Goal: Task Accomplishment & Management: Manage account settings

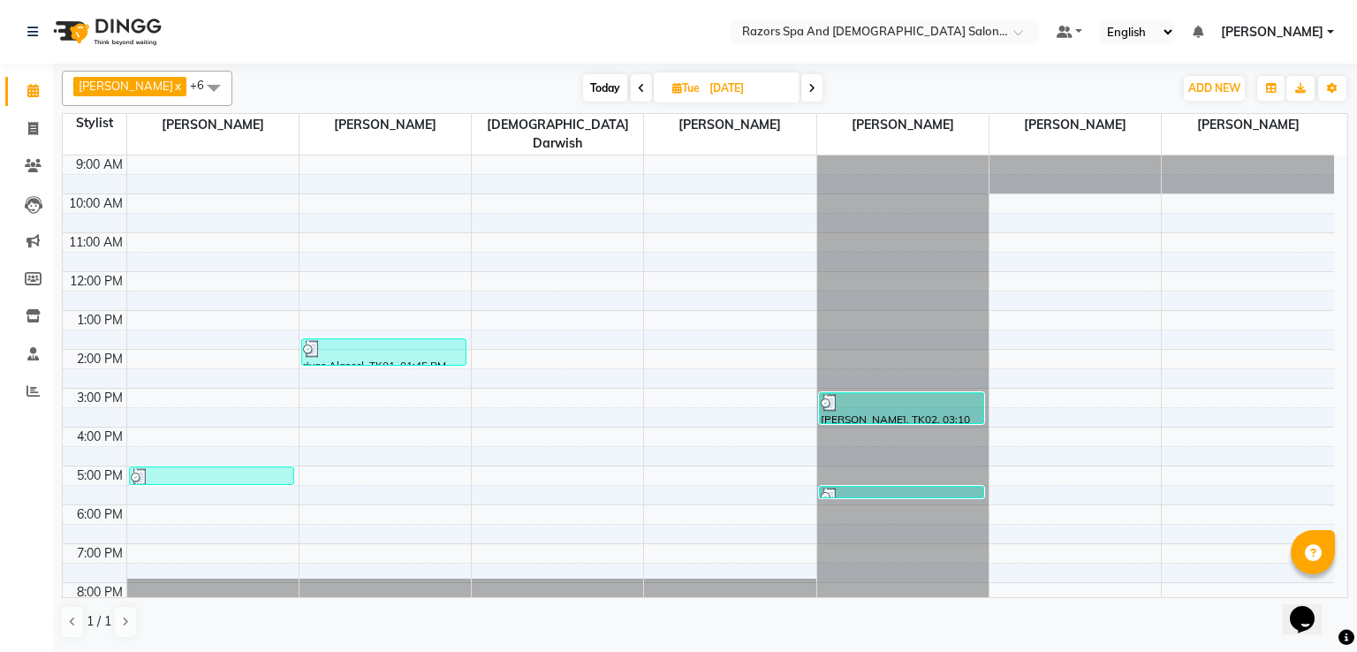
scroll to position [117, 0]
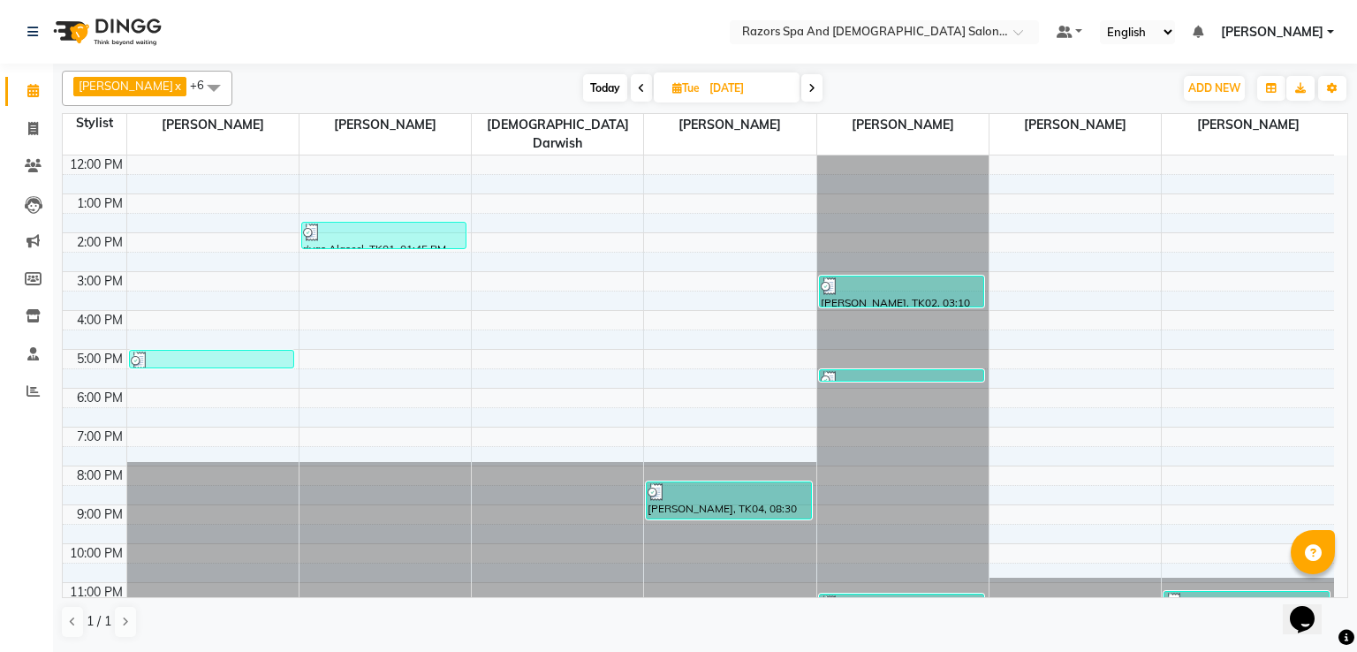
click at [815, 87] on icon at bounding box center [811, 88] width 7 height 11
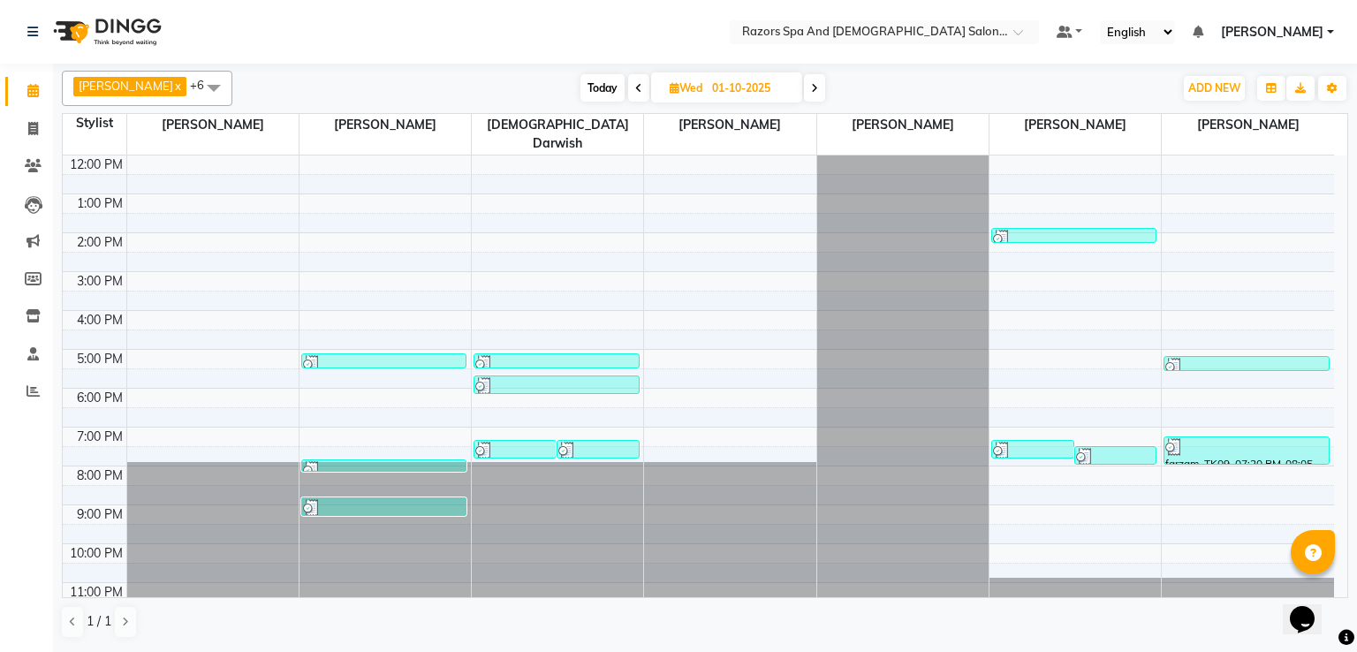
click at [818, 86] on icon at bounding box center [814, 88] width 7 height 11
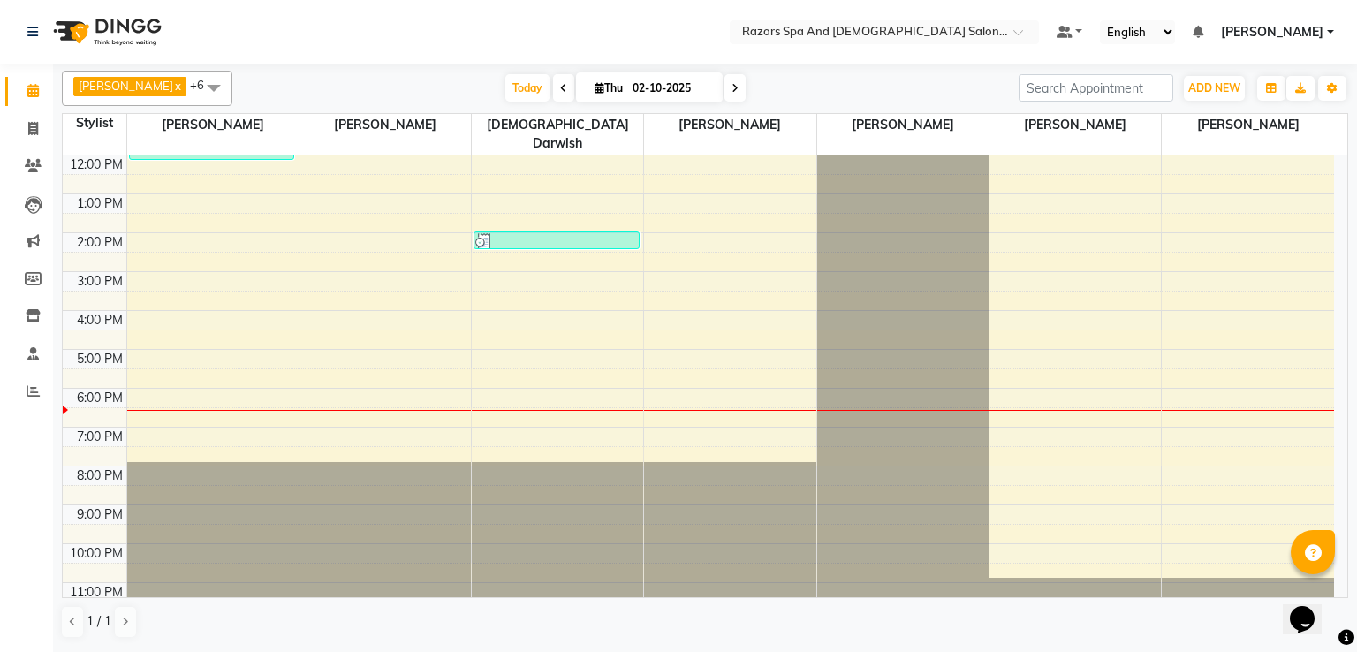
click at [572, 88] on span at bounding box center [563, 87] width 21 height 27
type input "01-10-2025"
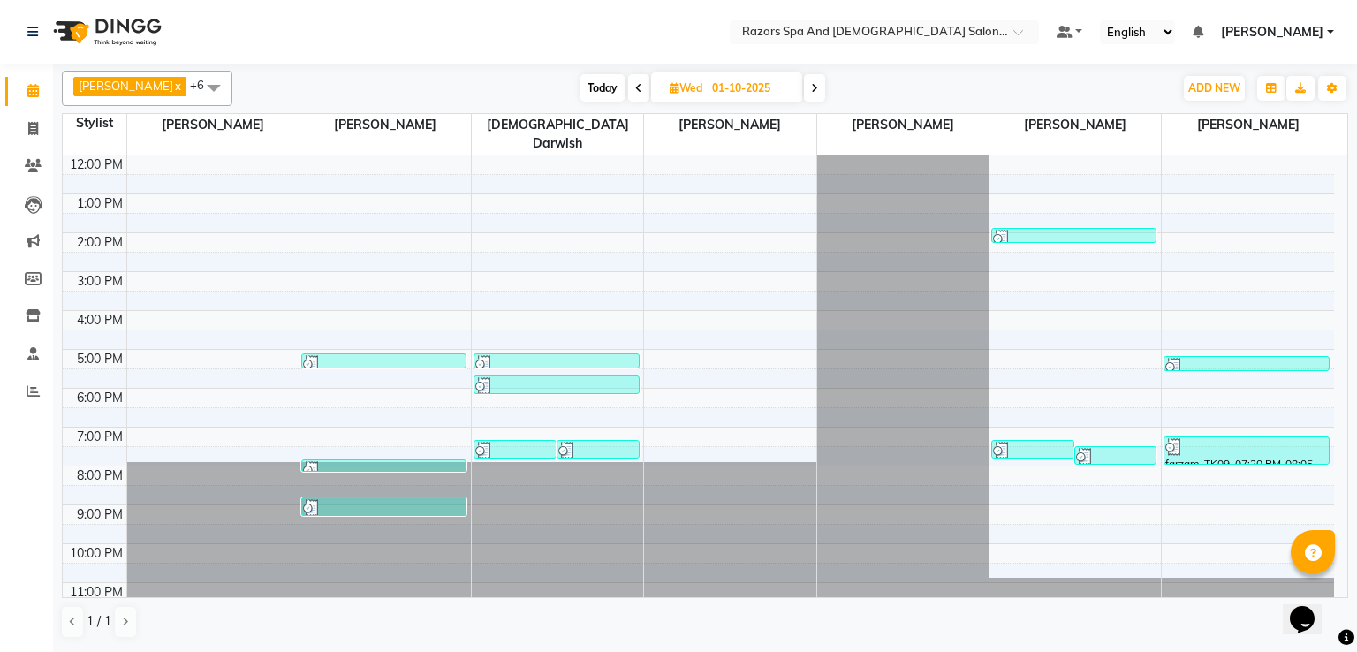
click at [541, 355] on div at bounding box center [556, 364] width 162 height 18
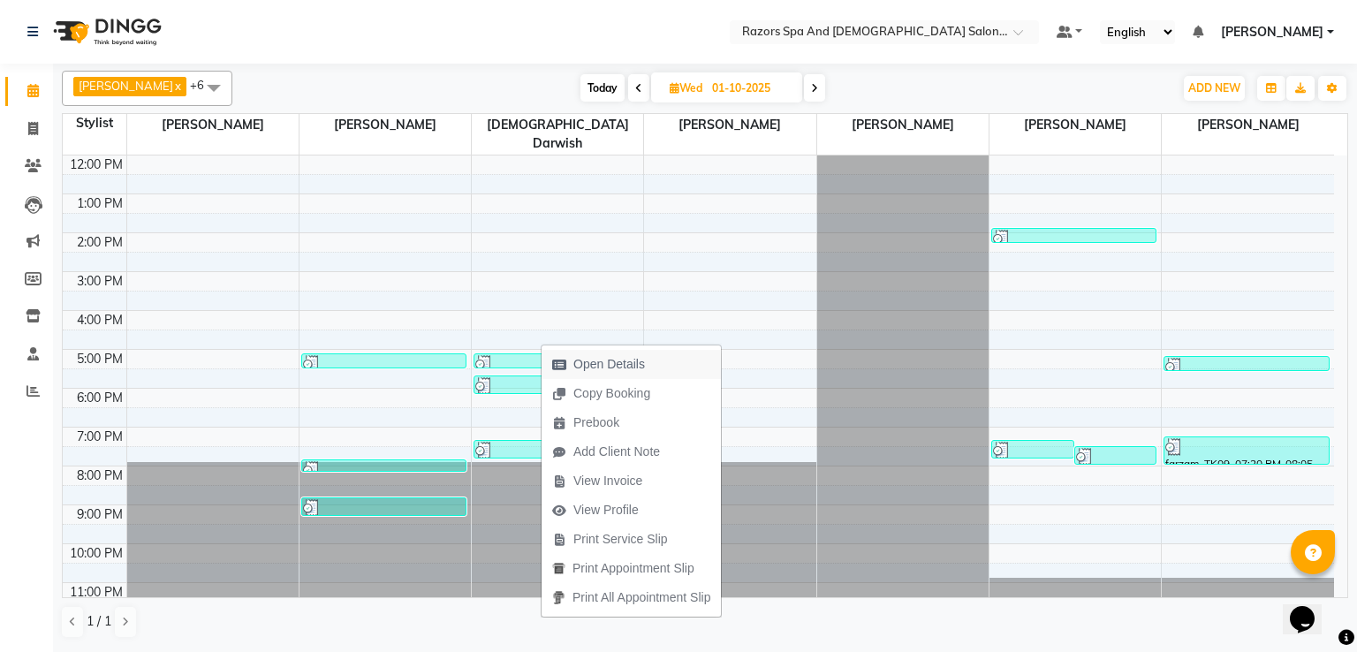
click at [607, 367] on span "Open Details" at bounding box center [609, 364] width 72 height 19
select select "3"
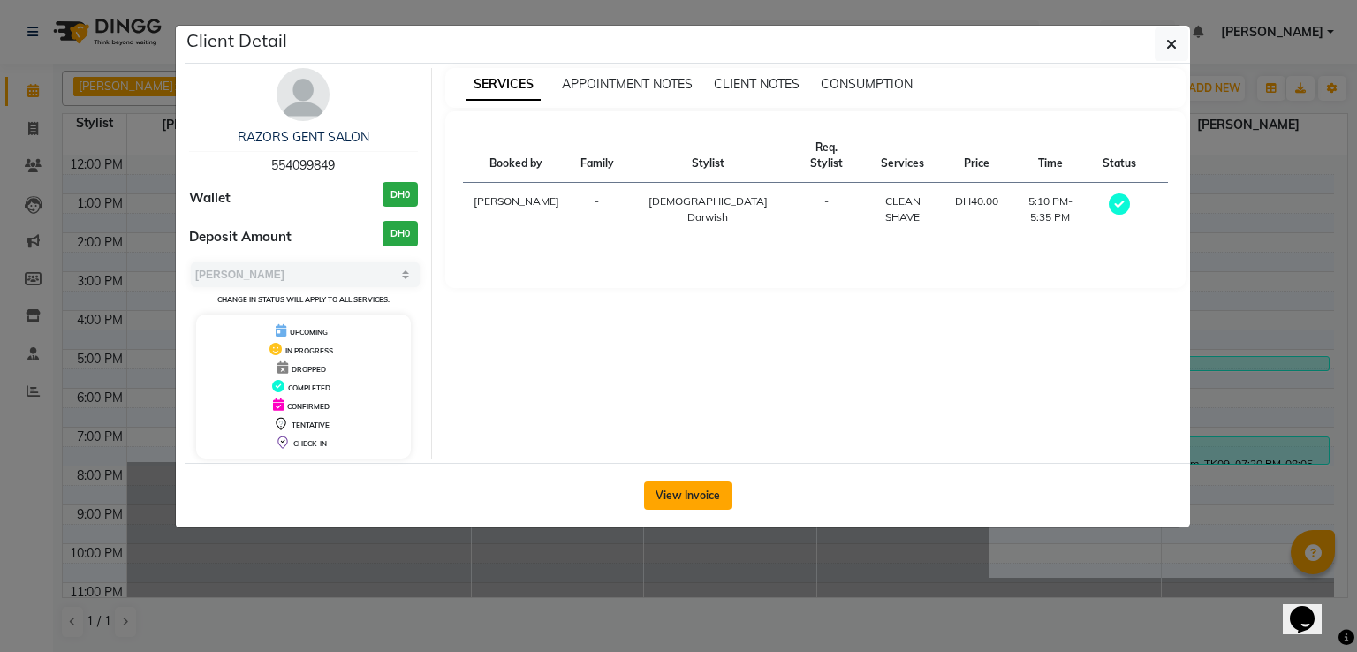
click at [682, 496] on button "View Invoice" at bounding box center [687, 495] width 87 height 28
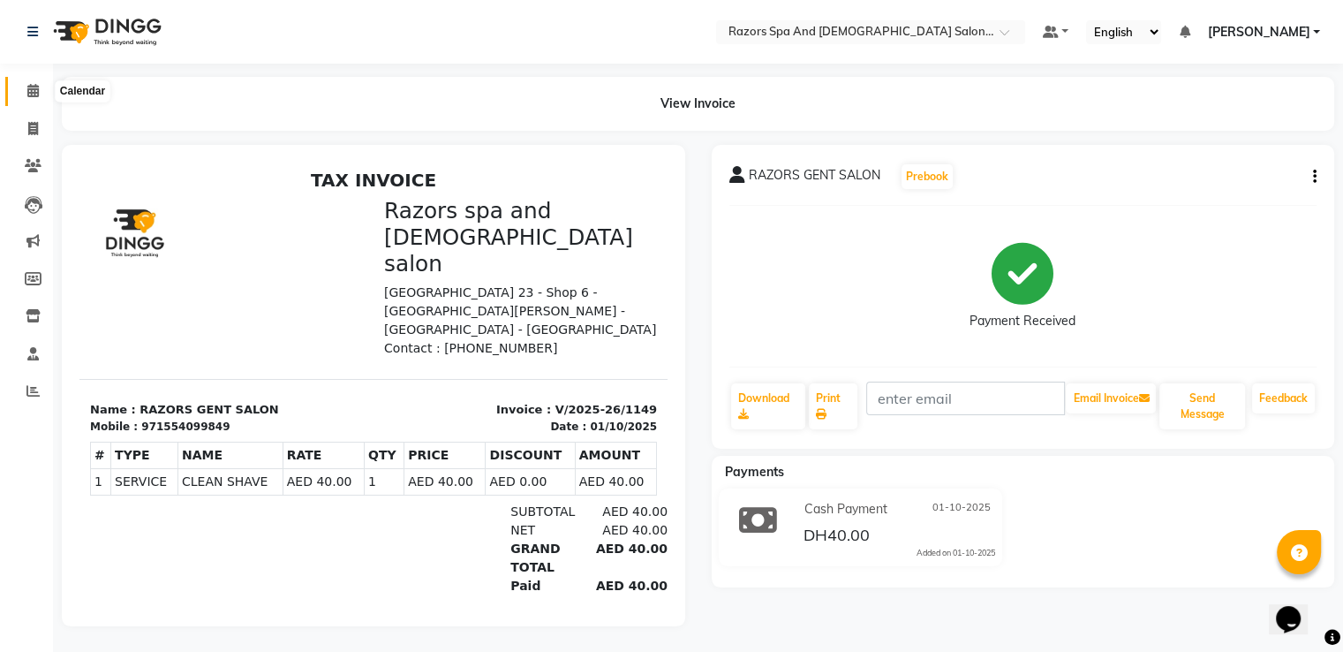
click at [27, 100] on span at bounding box center [33, 91] width 31 height 20
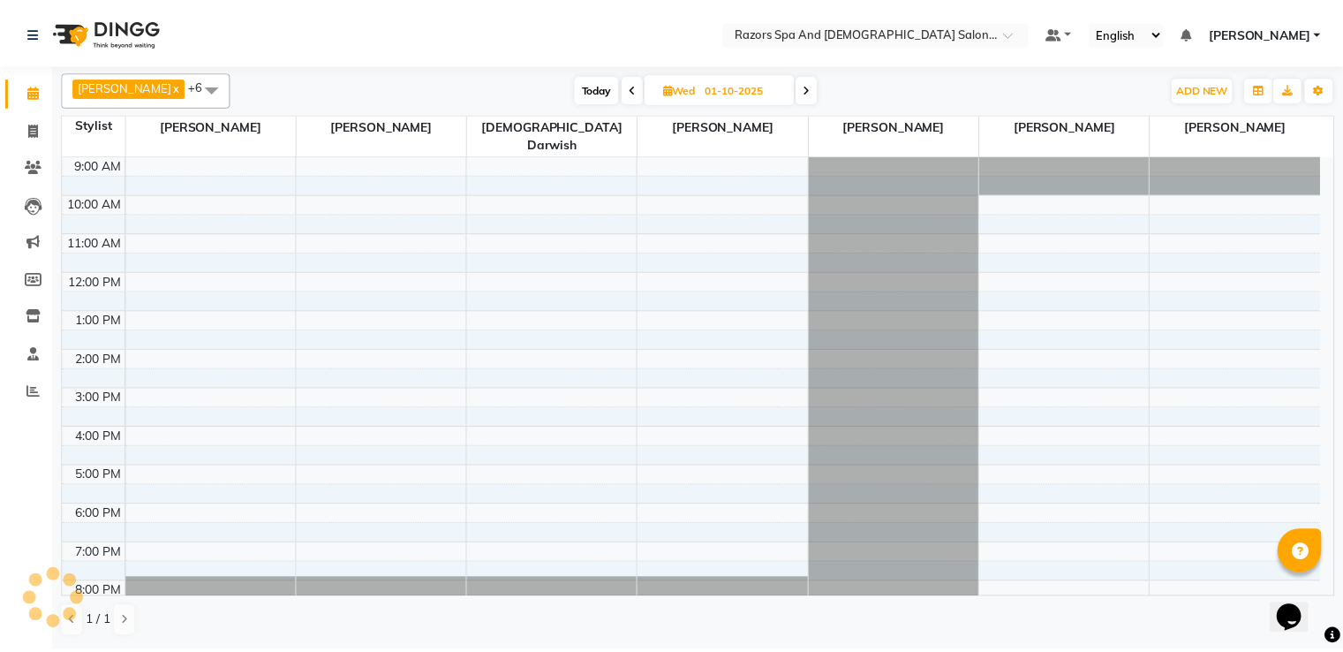
scroll to position [83, 0]
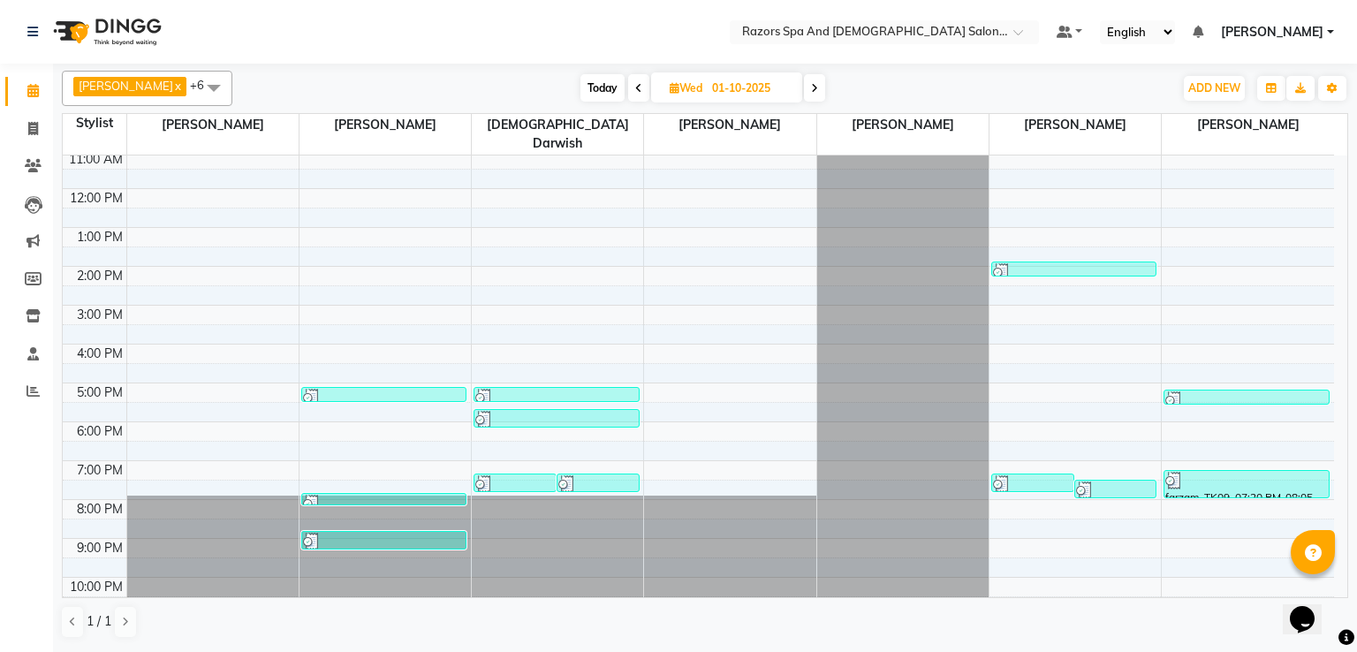
click at [556, 411] on div at bounding box center [556, 420] width 162 height 18
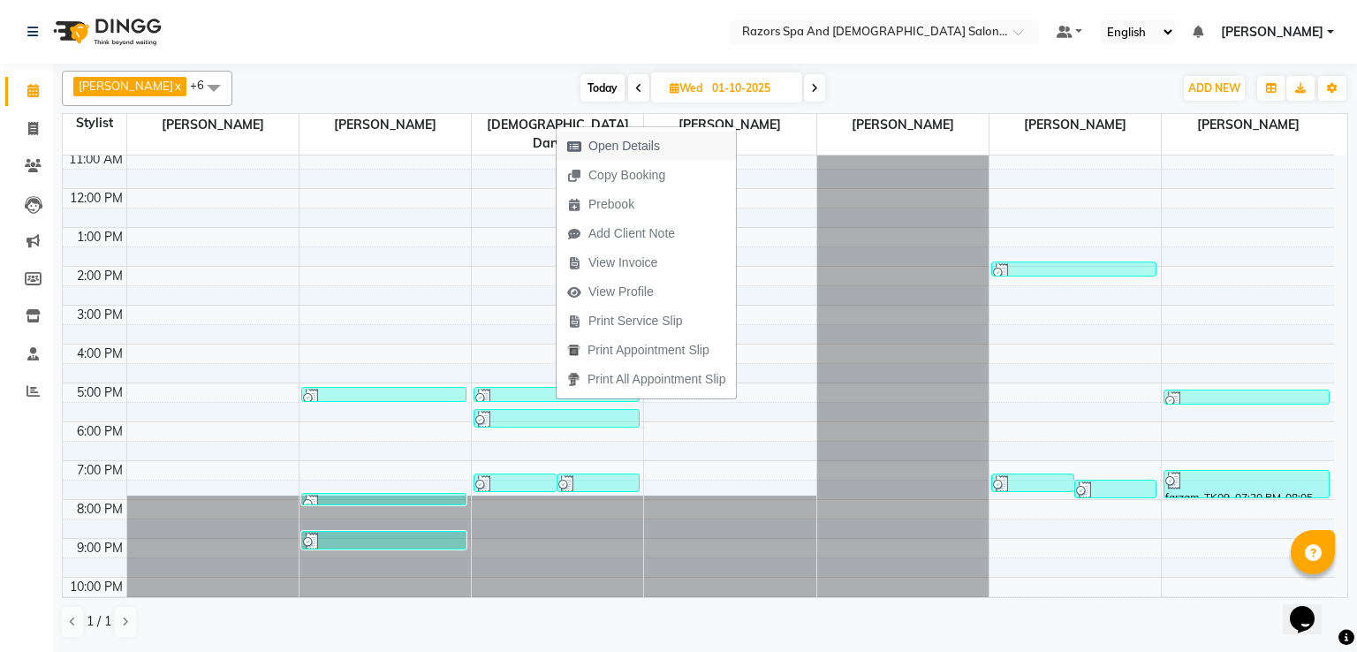
click at [615, 146] on span "Open Details" at bounding box center [624, 146] width 72 height 19
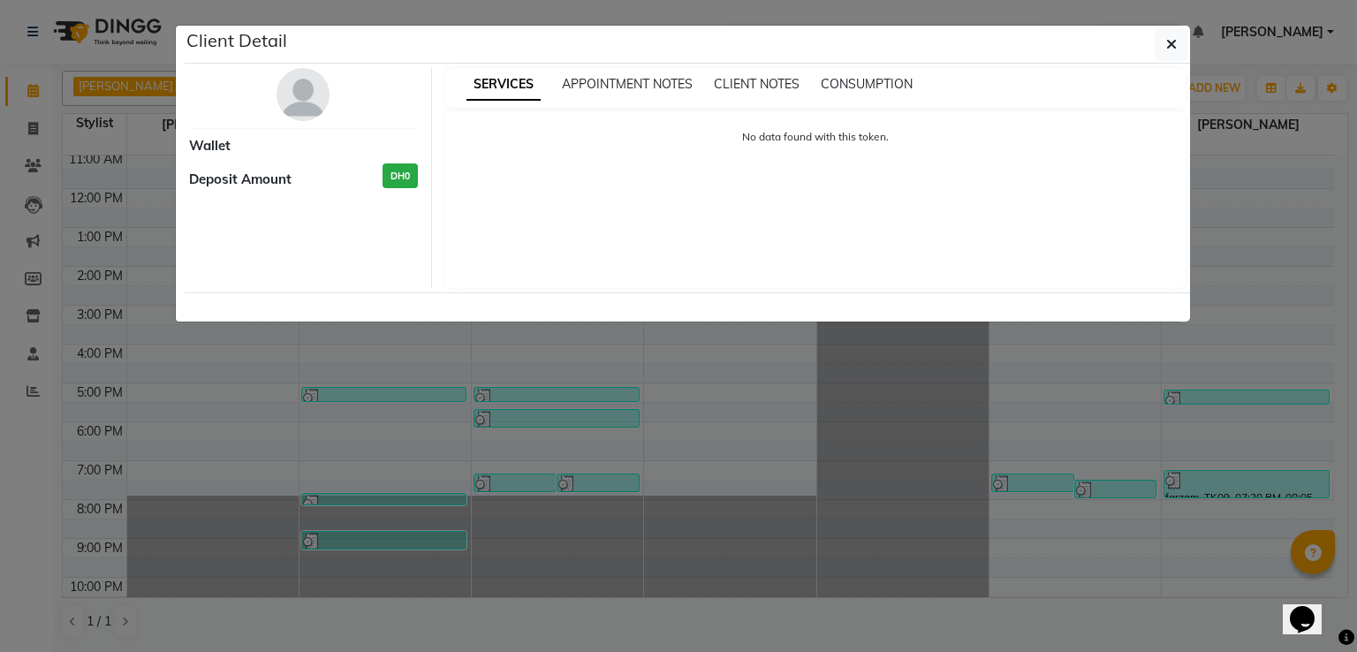
select select "3"
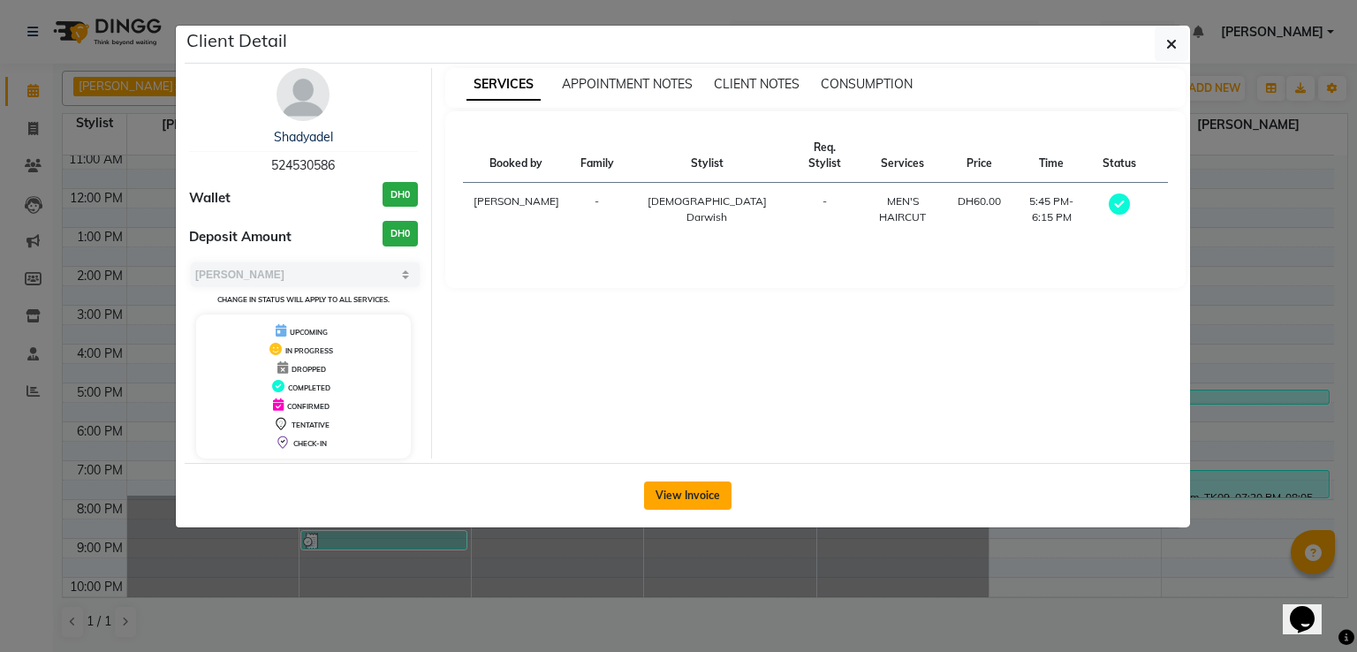
click at [685, 493] on button "View Invoice" at bounding box center [687, 495] width 87 height 28
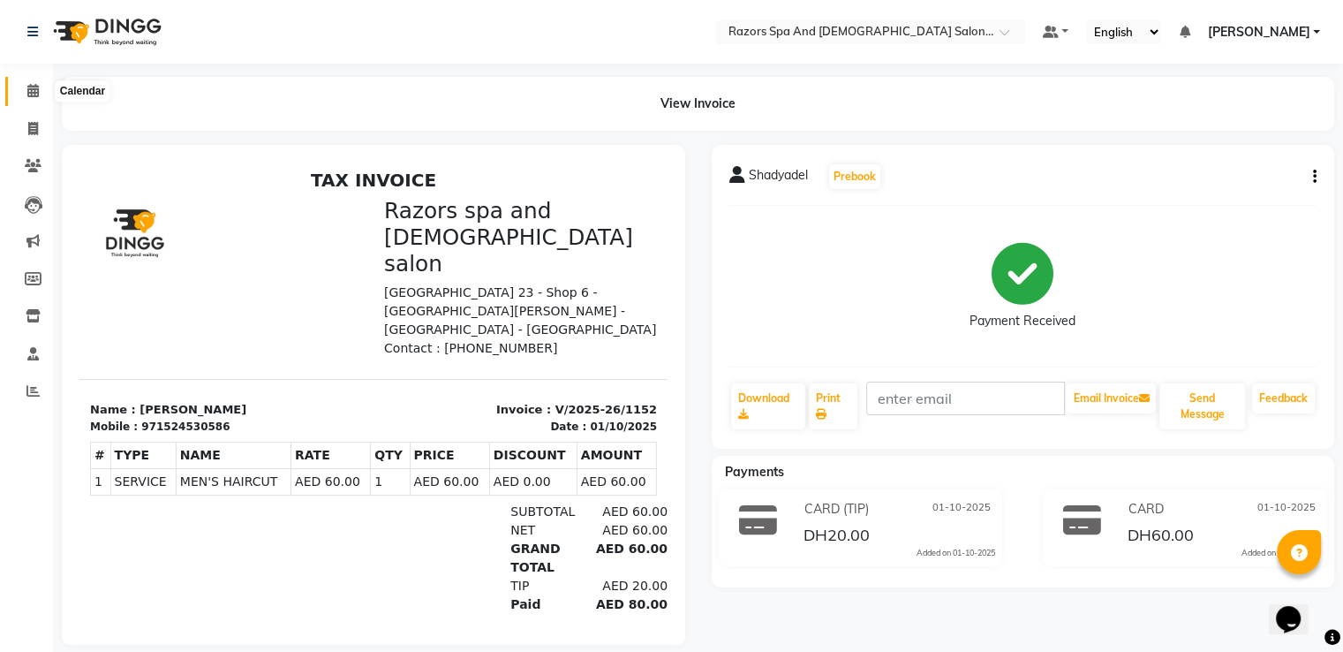
click at [35, 90] on icon at bounding box center [32, 90] width 11 height 13
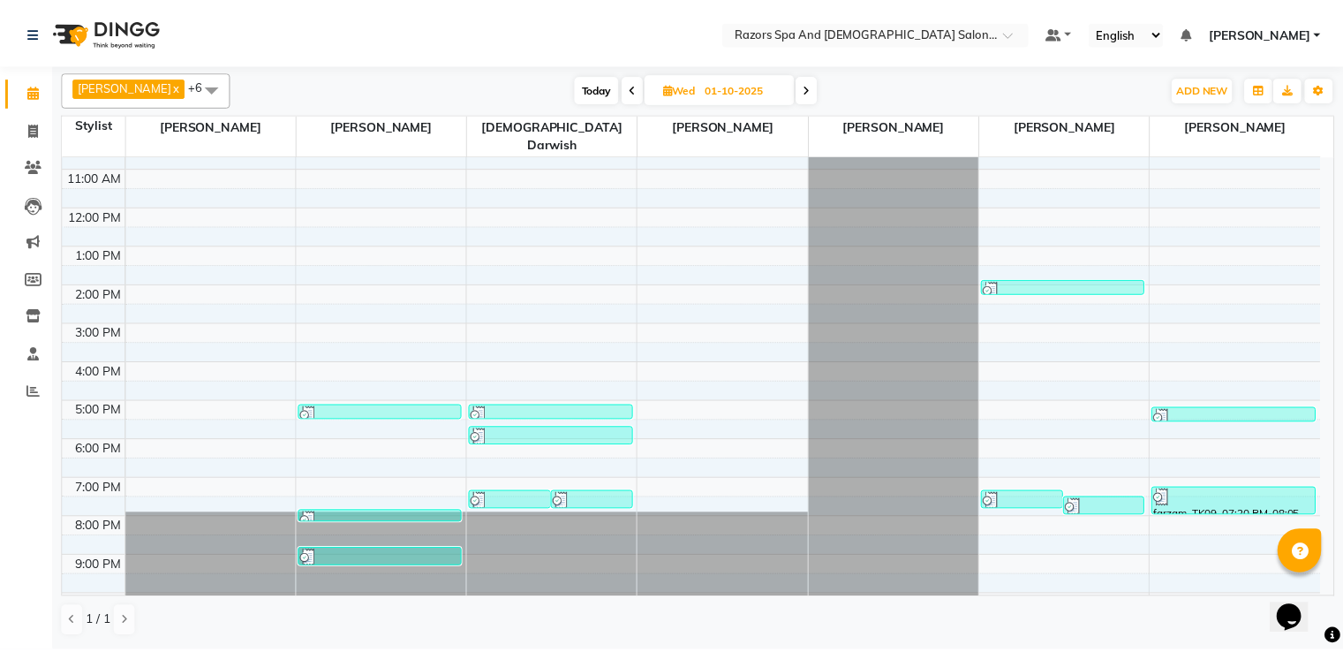
scroll to position [117, 0]
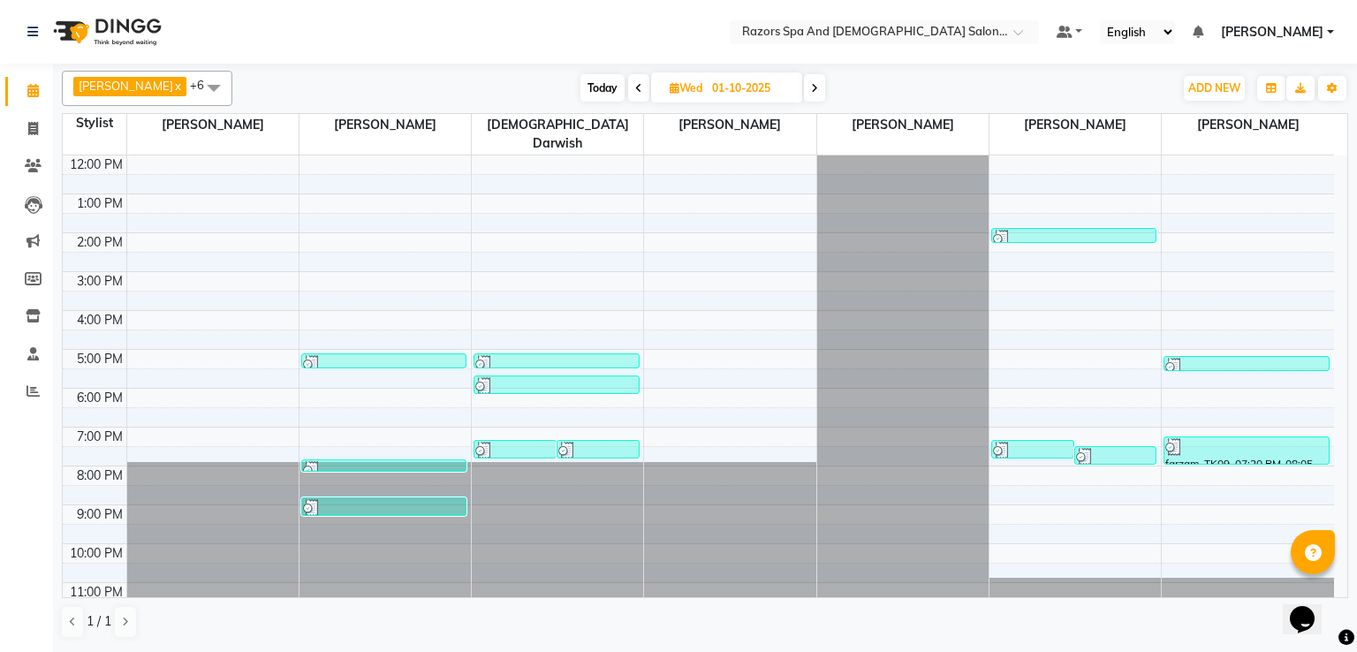
click at [526, 442] on div at bounding box center [514, 451] width 79 height 18
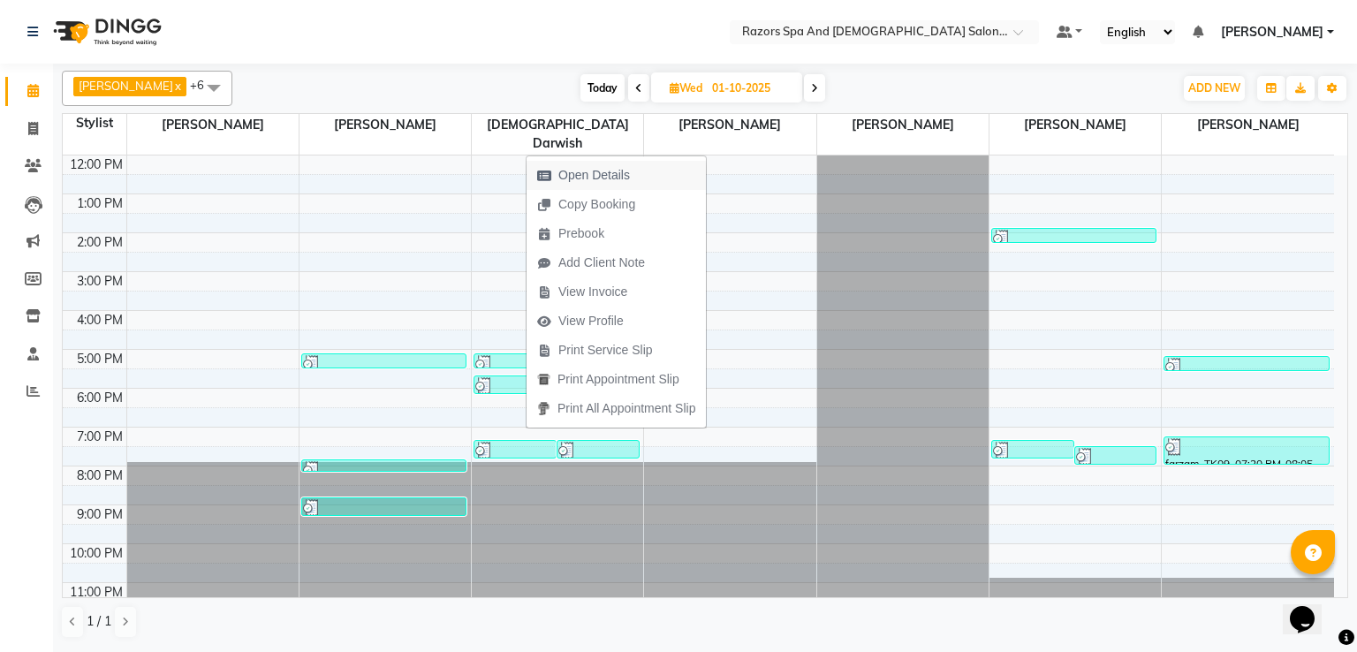
click at [579, 176] on span "Open Details" at bounding box center [594, 175] width 72 height 19
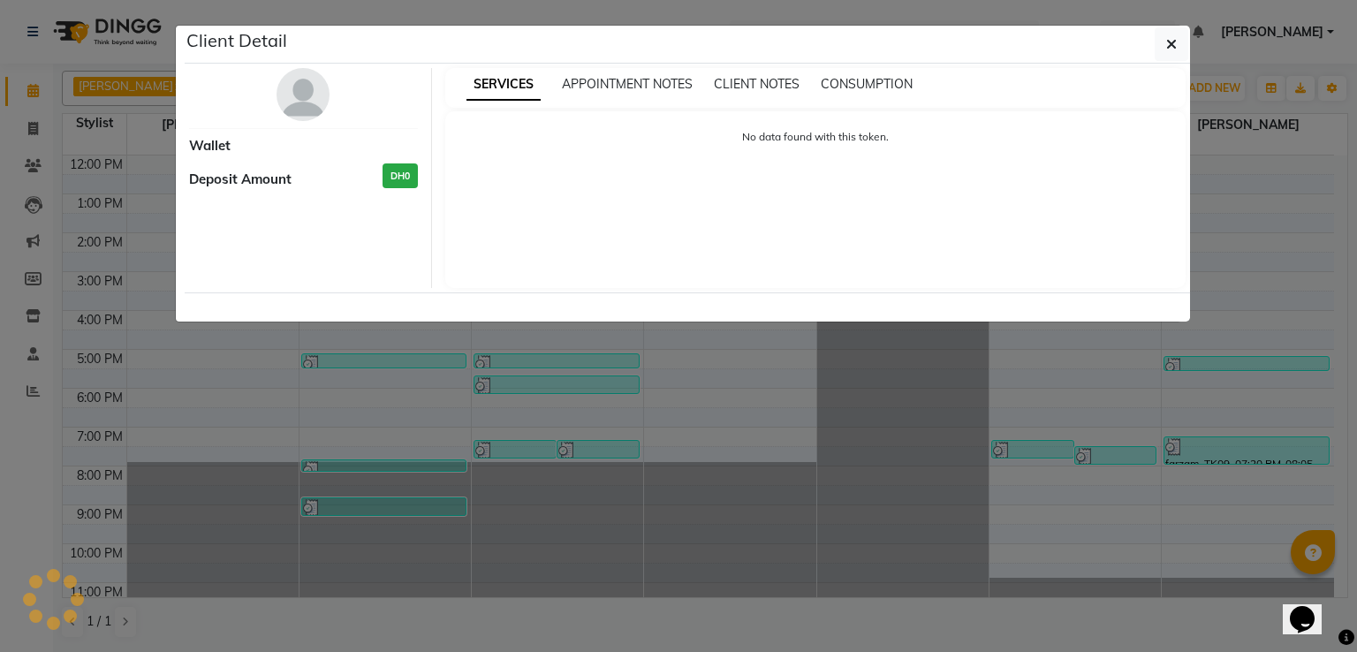
select select "3"
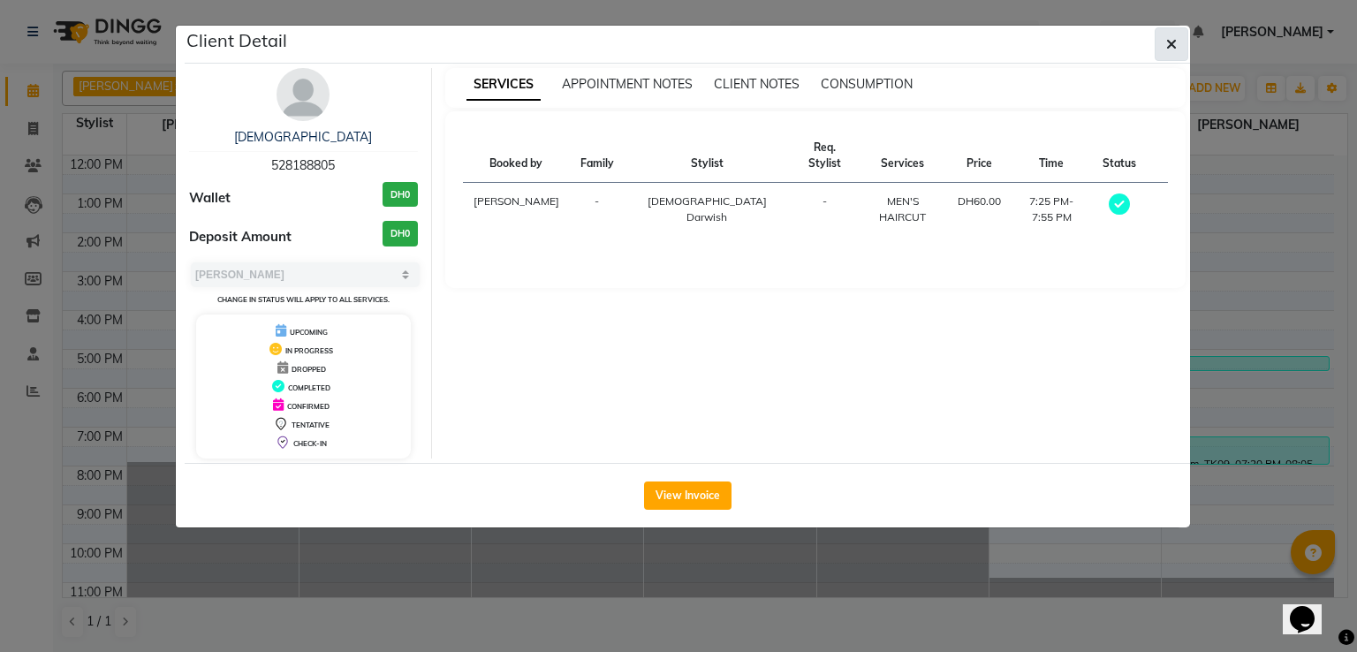
click at [1176, 47] on button "button" at bounding box center [1171, 44] width 34 height 34
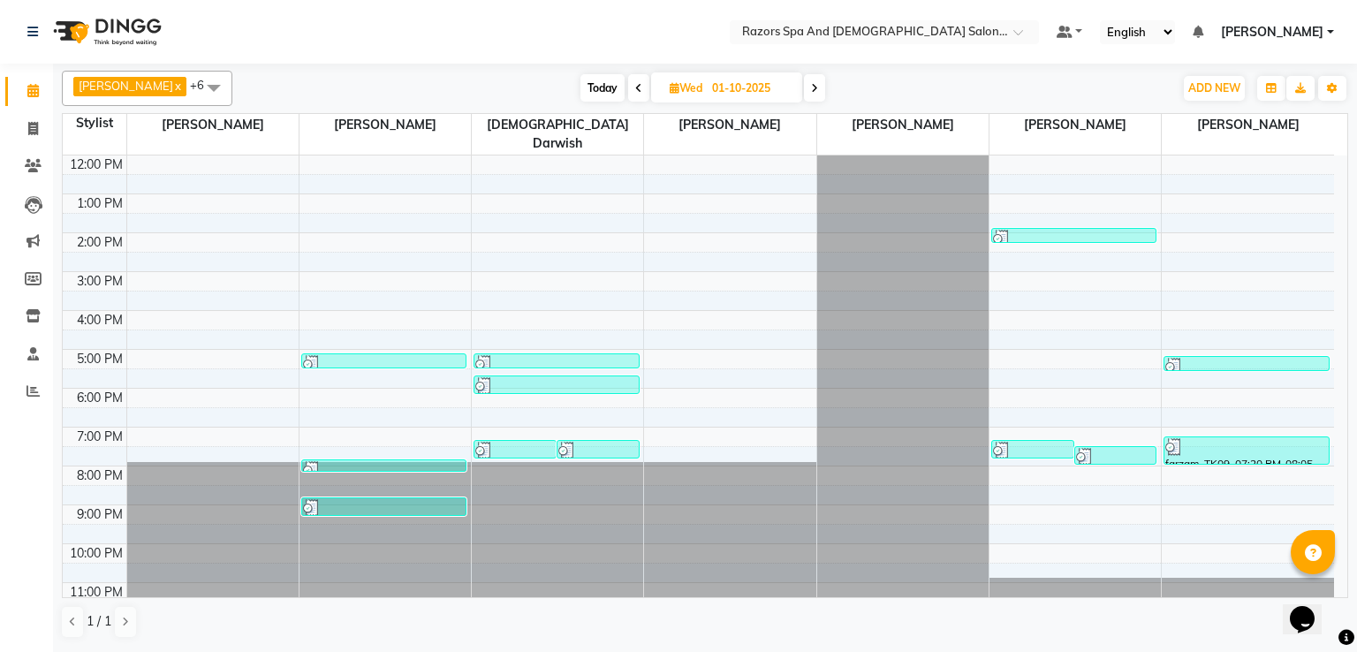
click at [601, 442] on div at bounding box center [597, 451] width 79 height 18
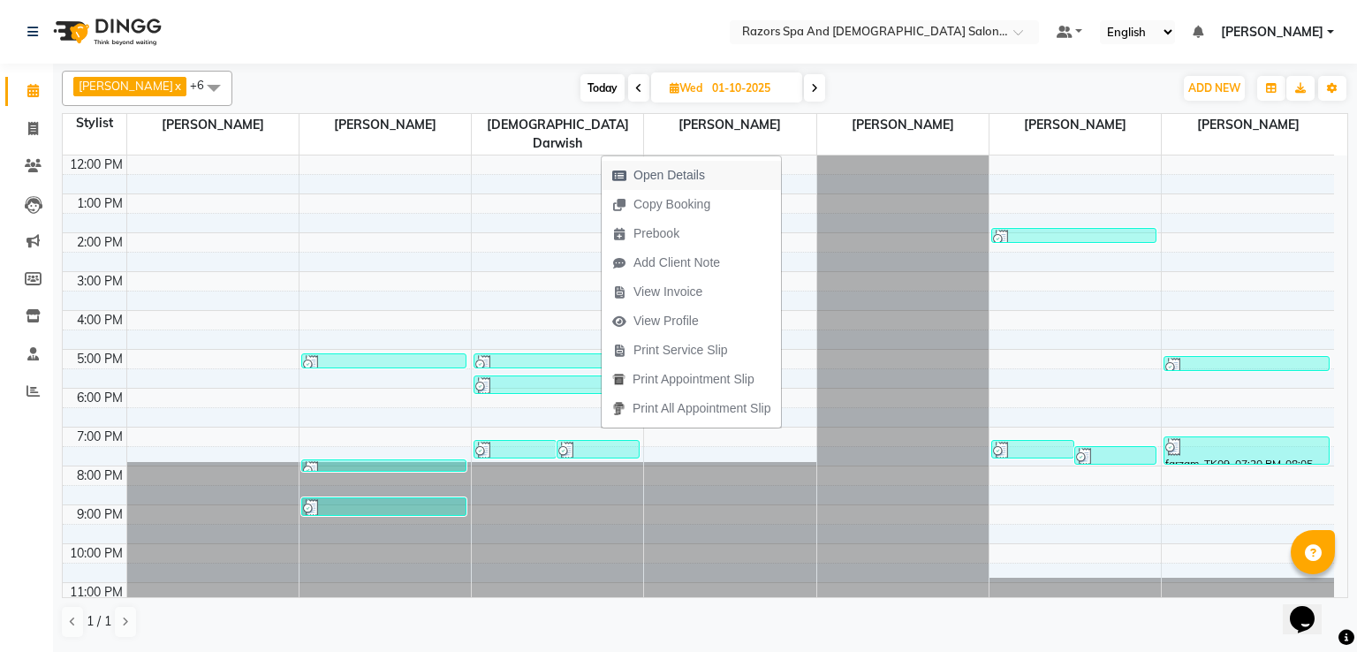
click at [682, 168] on span "Open Details" at bounding box center [669, 175] width 72 height 19
select select "3"
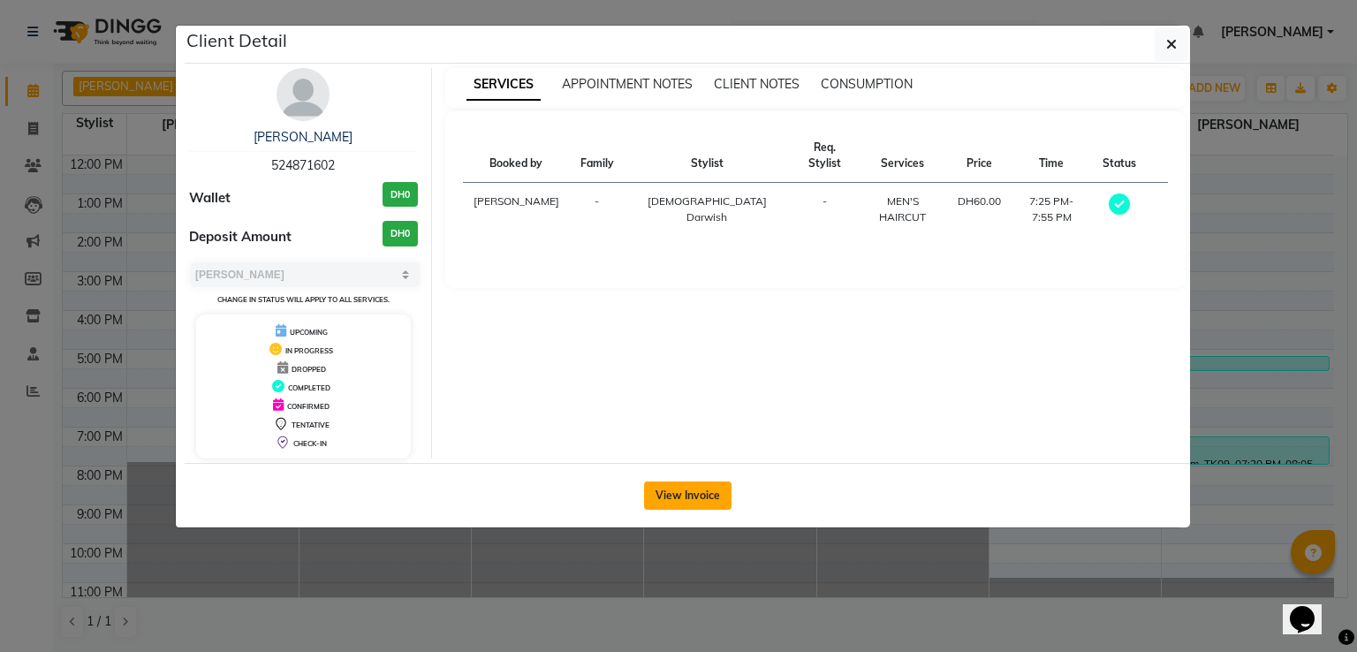
click at [682, 491] on button "View Invoice" at bounding box center [687, 495] width 87 height 28
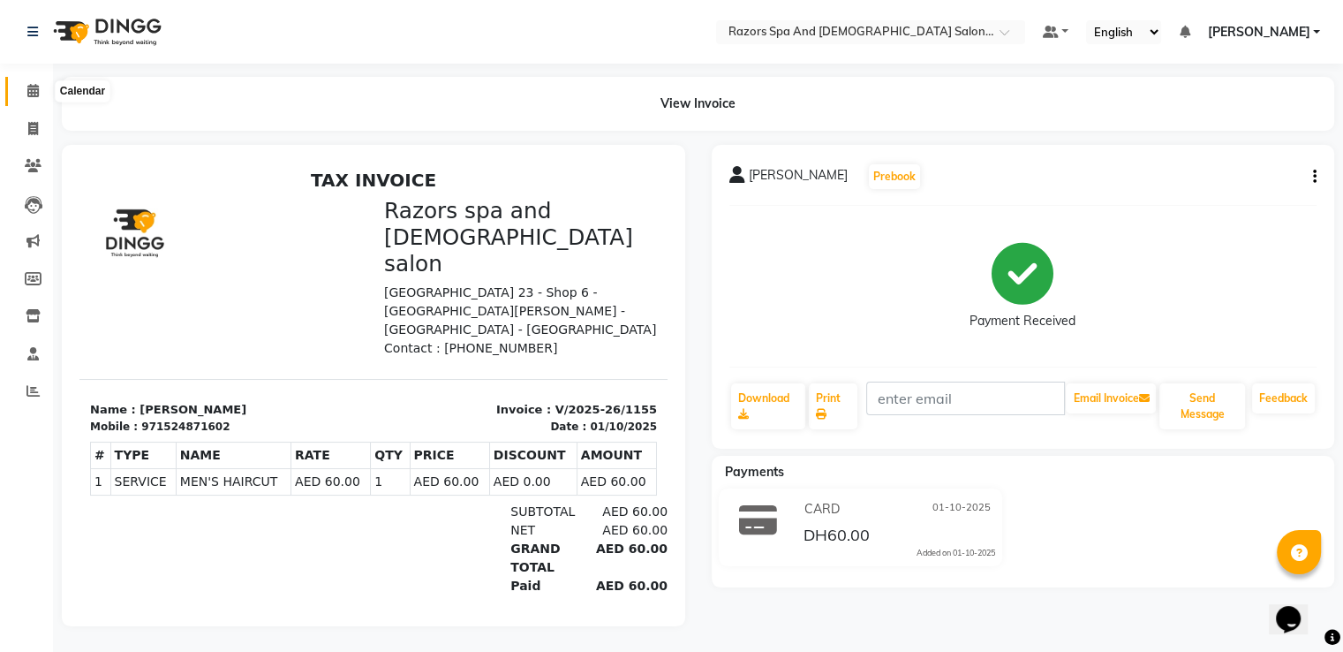
click at [29, 92] on icon at bounding box center [32, 90] width 11 height 13
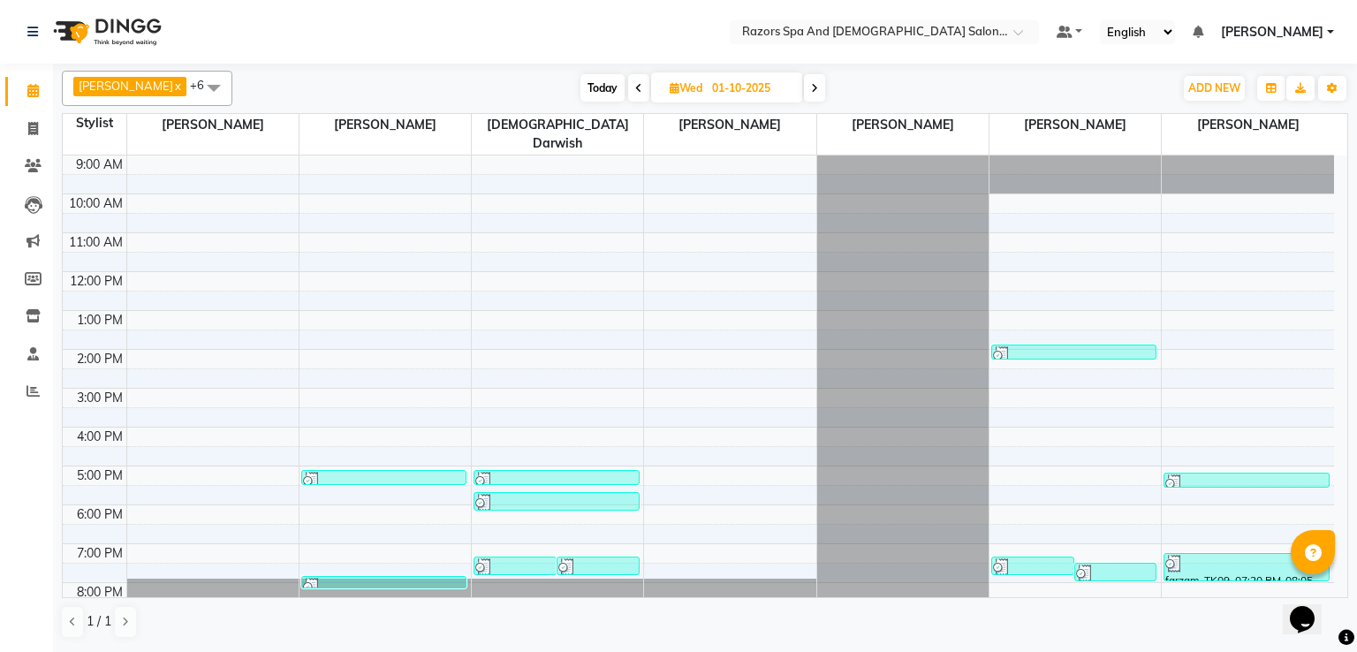
click at [565, 470] on link "RAZORS GENT SALON, TK01, 05:10 PM-05:35 PM, CLEAN SHAVE" at bounding box center [555, 477] width 165 height 15
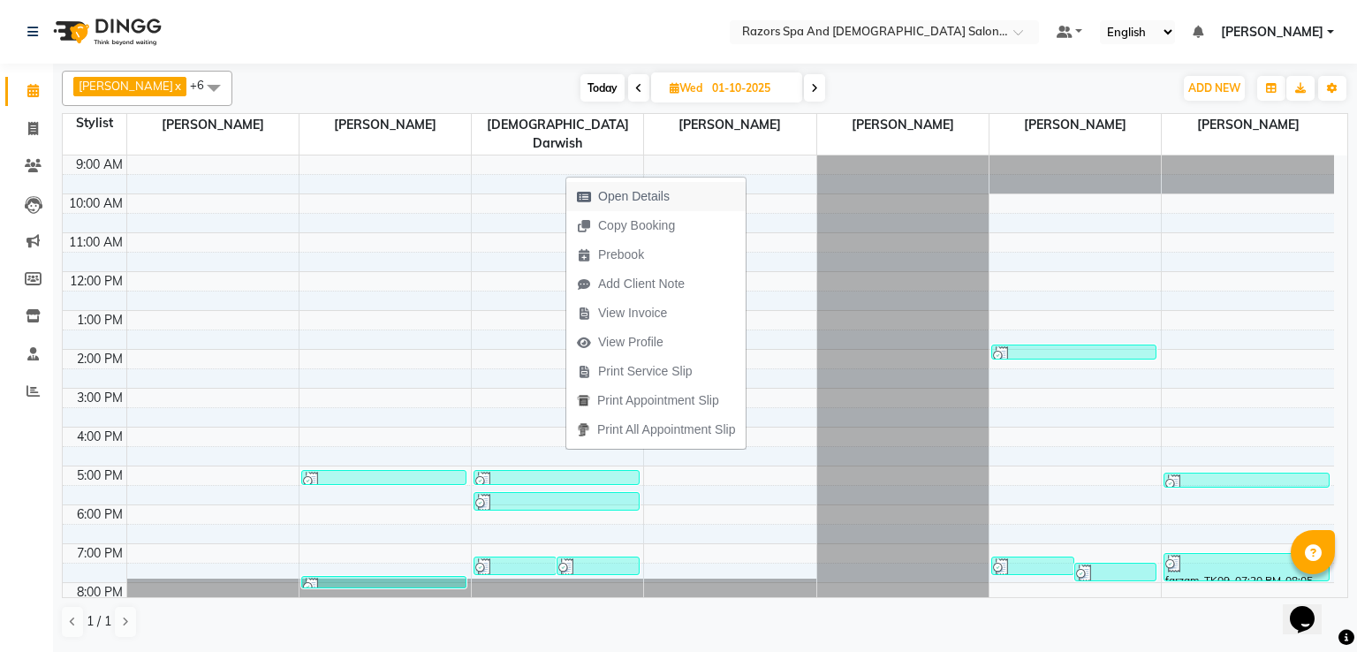
click at [633, 199] on span "Open Details" at bounding box center [634, 196] width 72 height 19
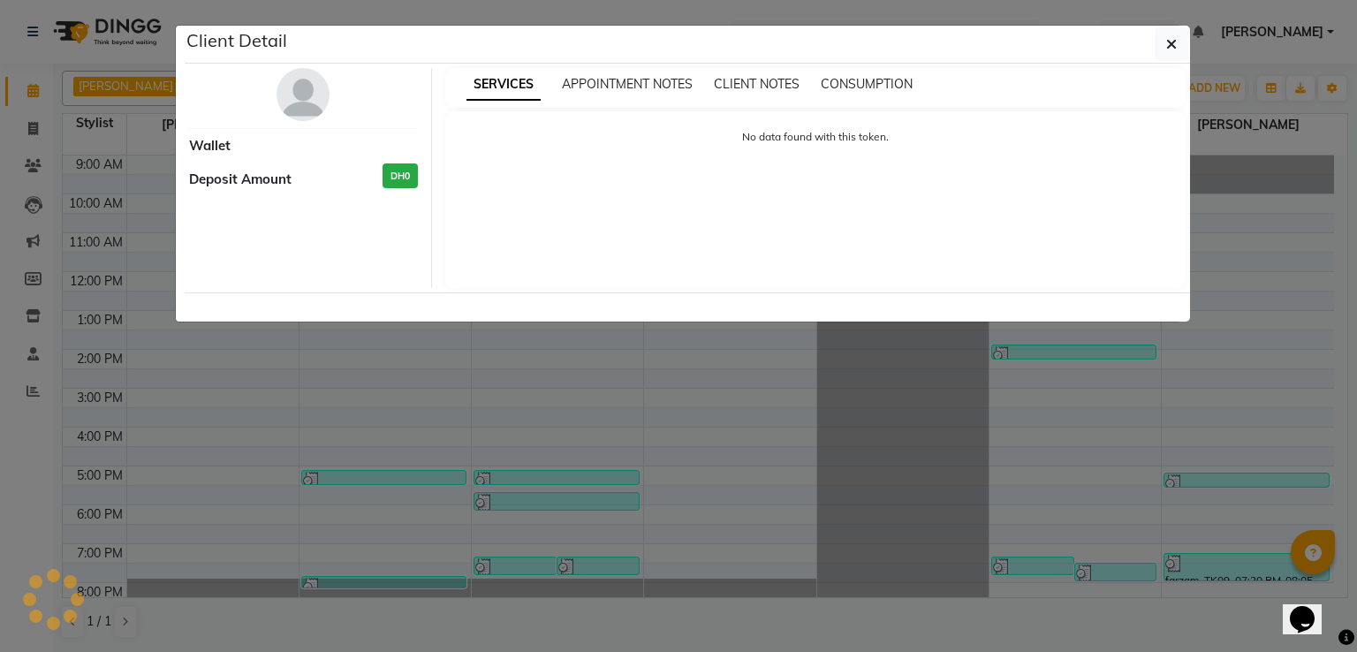
select select "3"
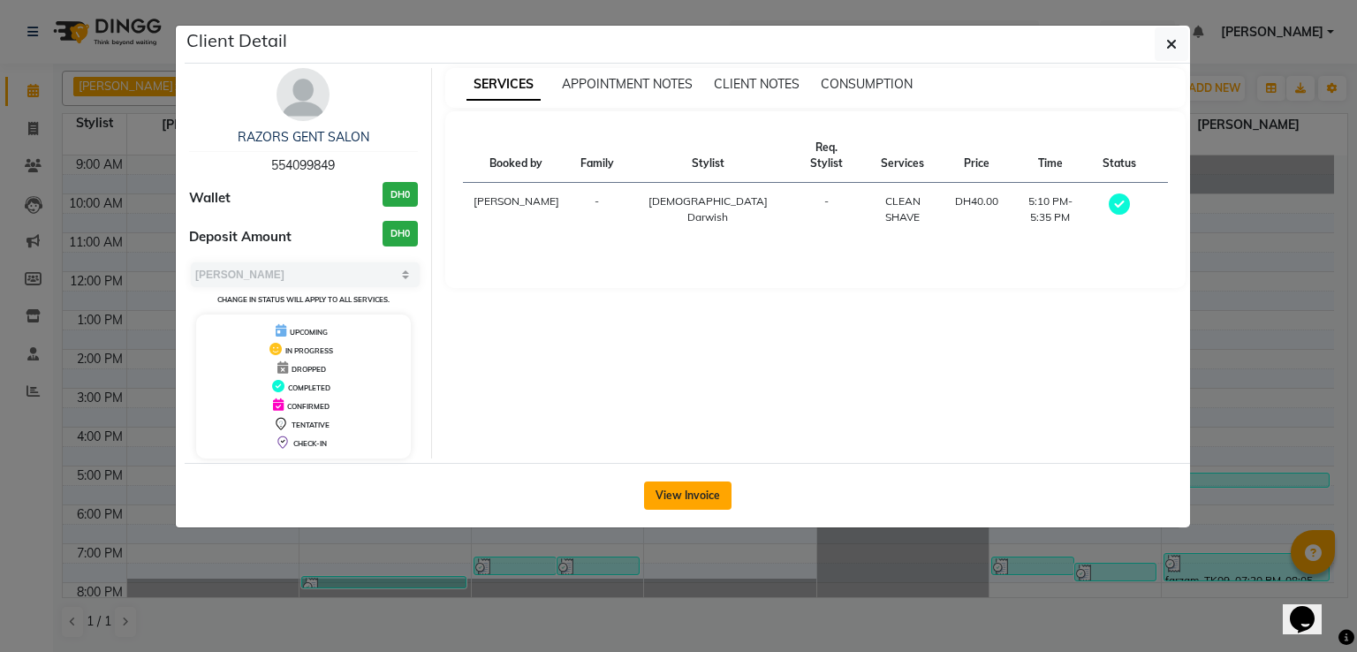
click at [666, 496] on button "View Invoice" at bounding box center [687, 495] width 87 height 28
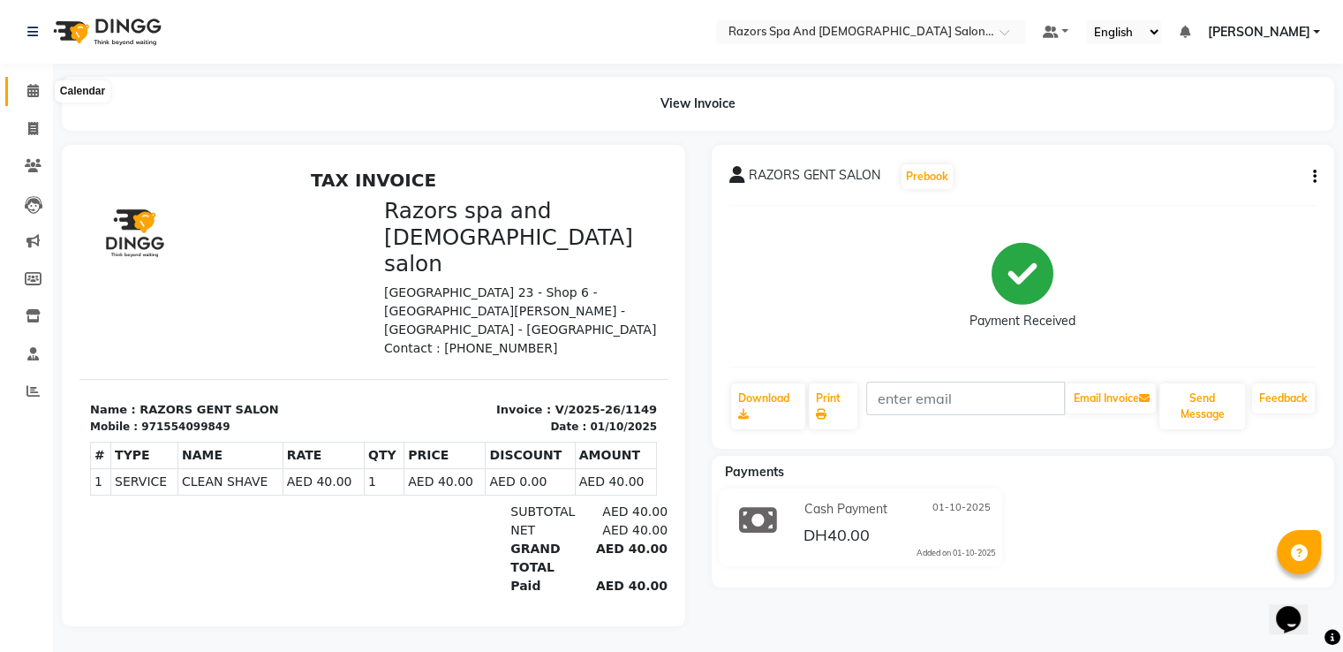
click at [28, 86] on icon at bounding box center [32, 90] width 11 height 13
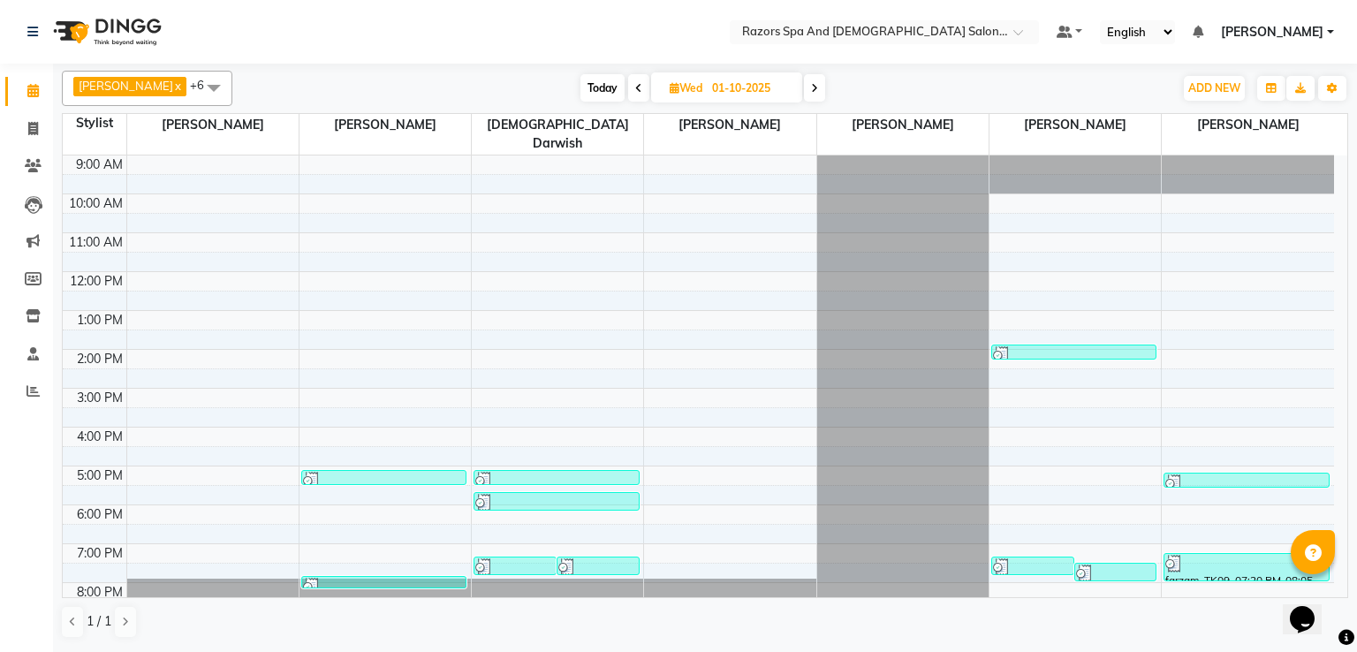
click at [526, 493] on div "[PERSON_NAME], TK04, 05:45 PM-06:15 PM, MEN'S HAIRCUT" at bounding box center [555, 501] width 163 height 17
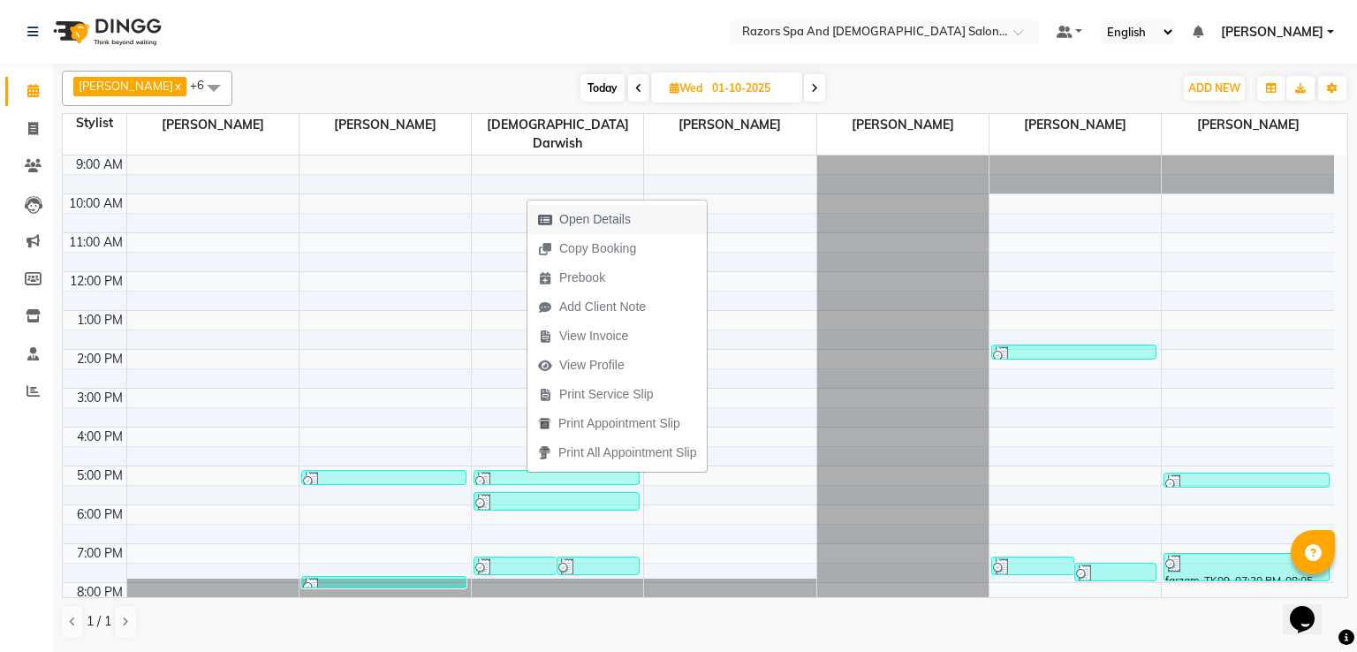
click at [583, 213] on span "Open Details" at bounding box center [595, 219] width 72 height 19
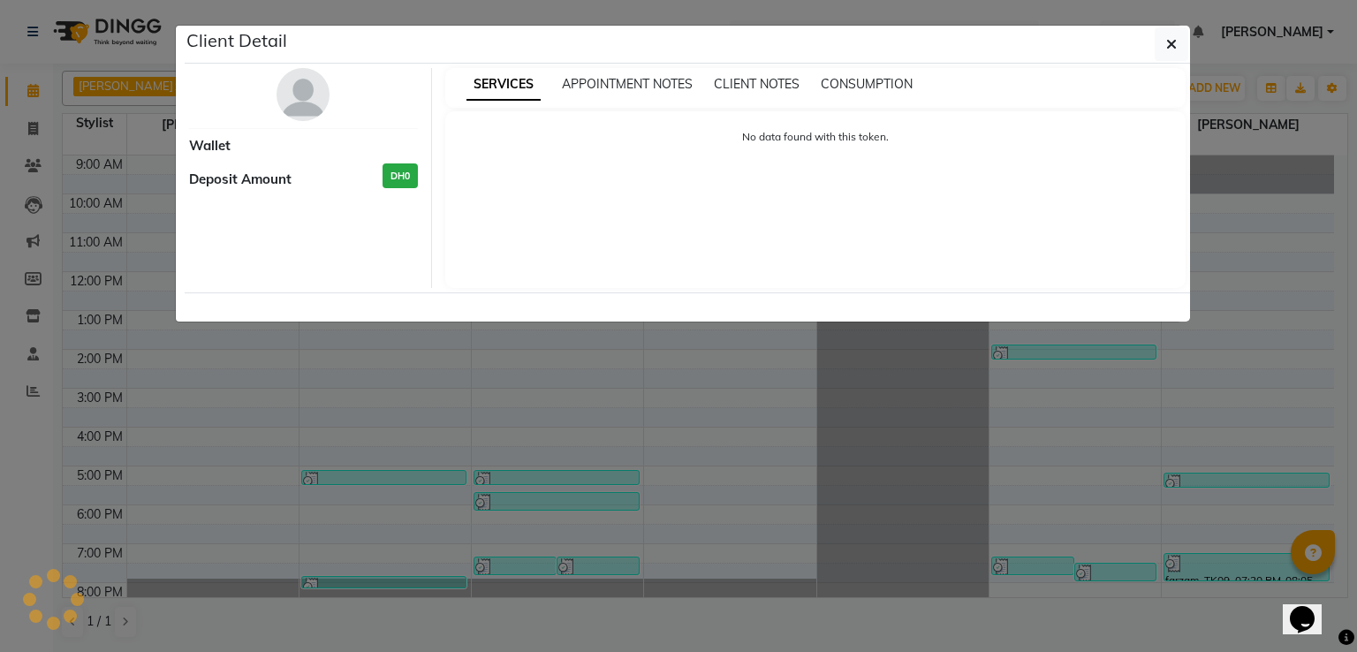
select select "3"
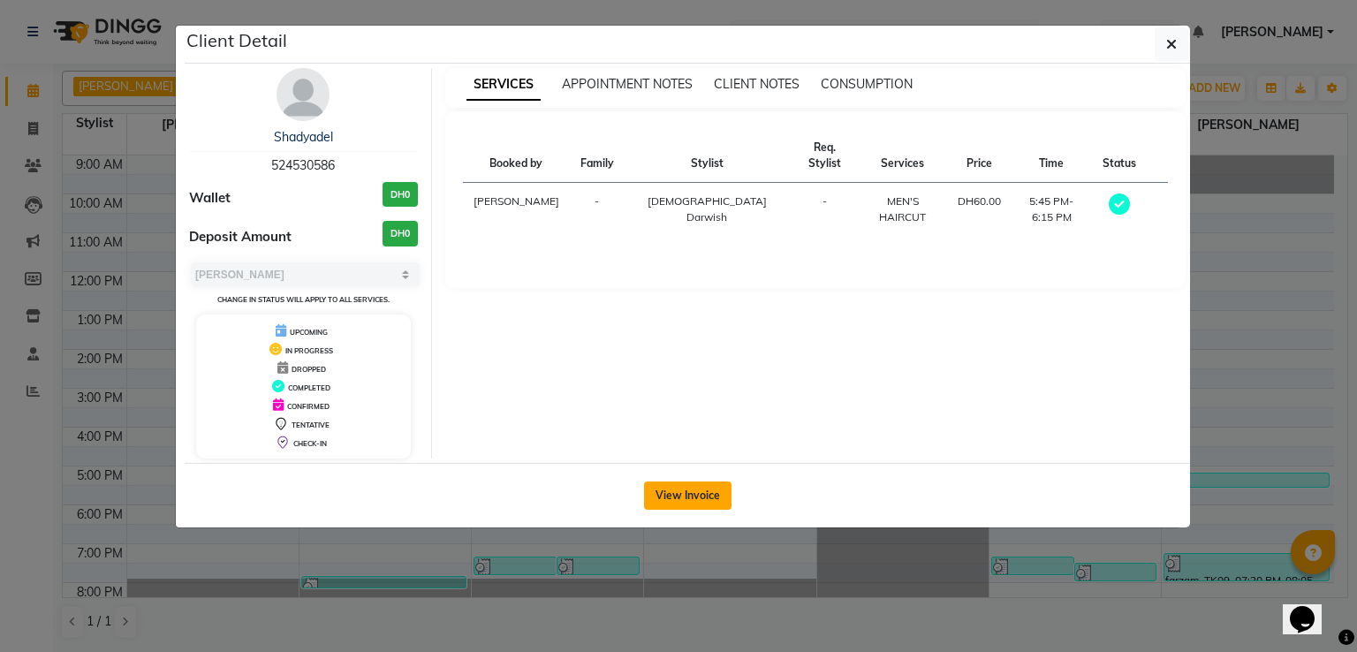
click at [715, 488] on button "View Invoice" at bounding box center [687, 495] width 87 height 28
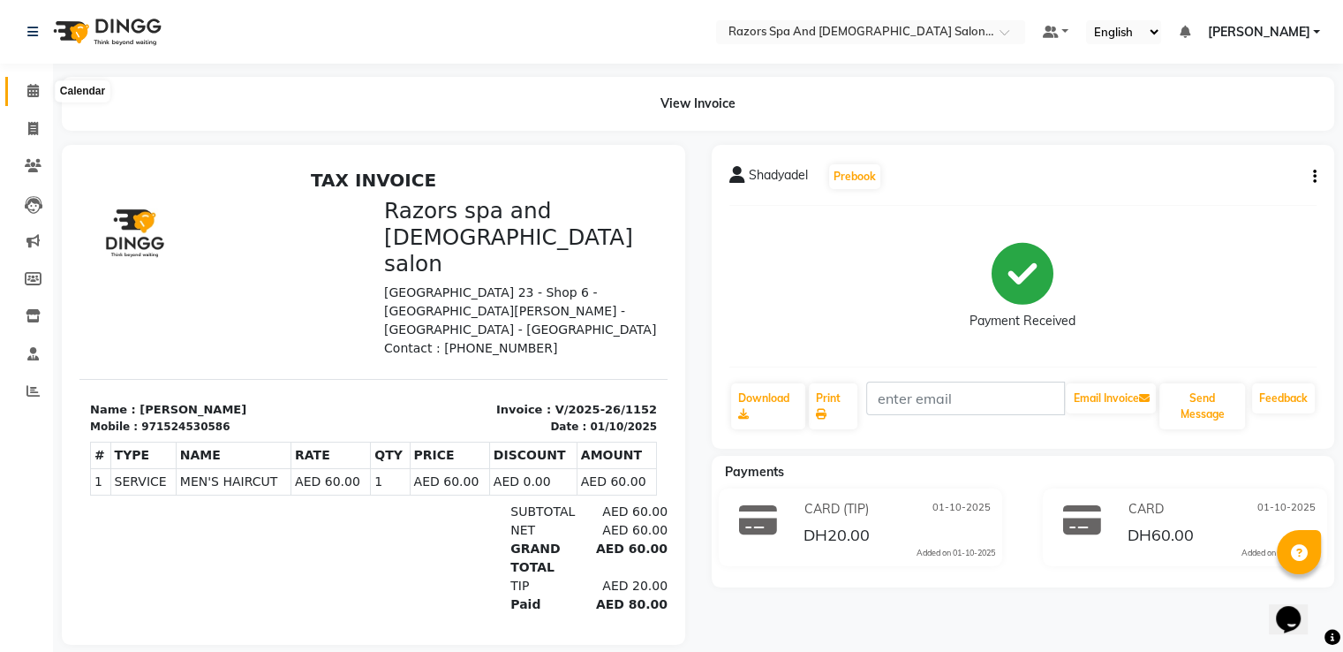
click at [31, 92] on icon at bounding box center [32, 90] width 11 height 13
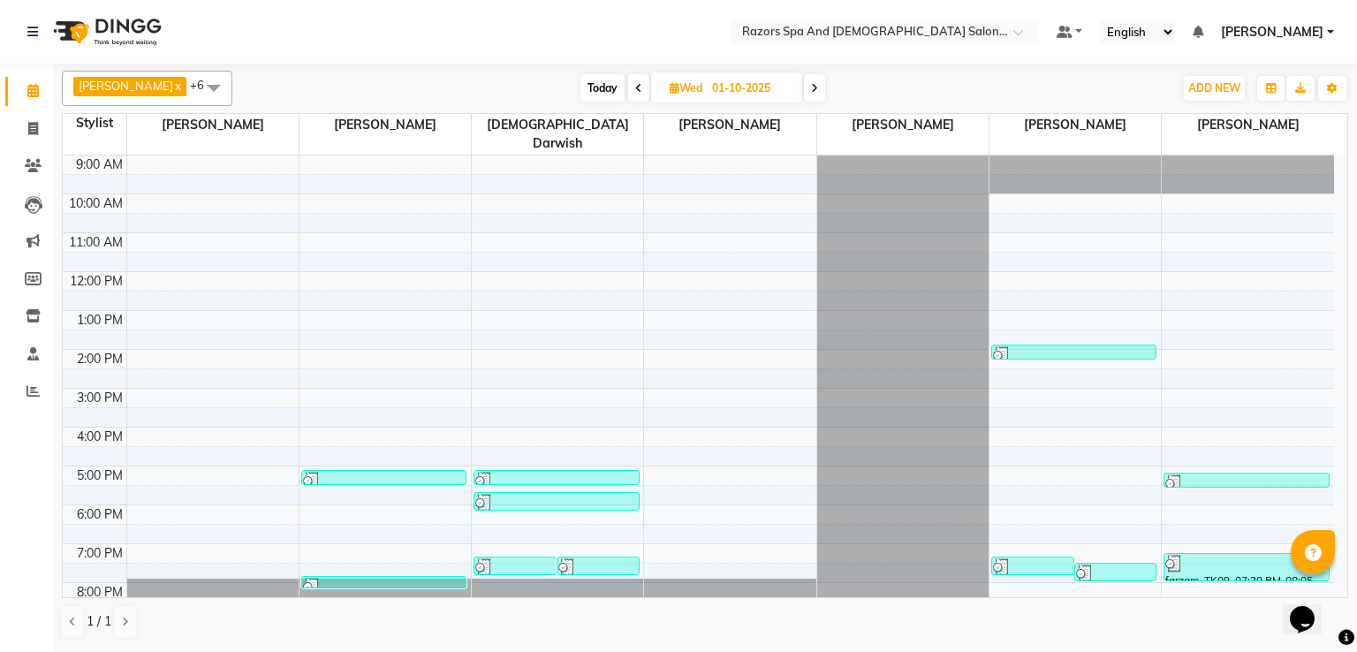
click at [525, 558] on div at bounding box center [514, 567] width 79 height 18
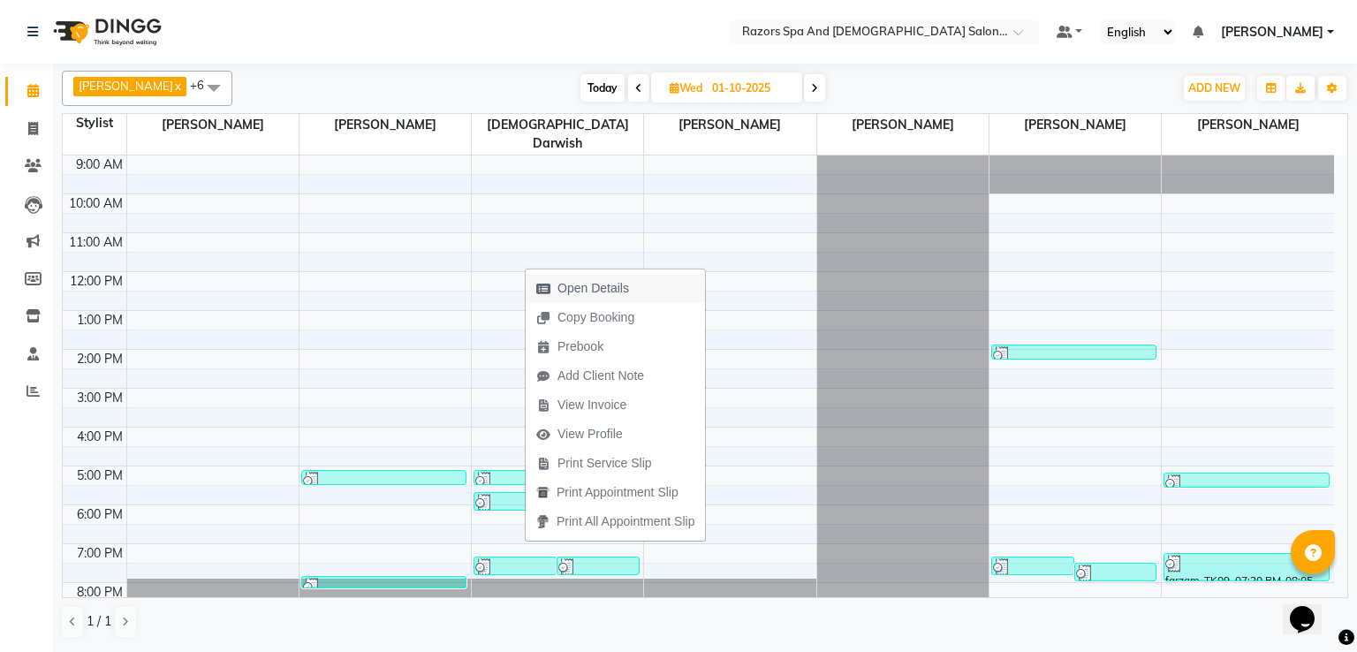
click at [586, 283] on span "Open Details" at bounding box center [593, 288] width 72 height 19
select select "3"
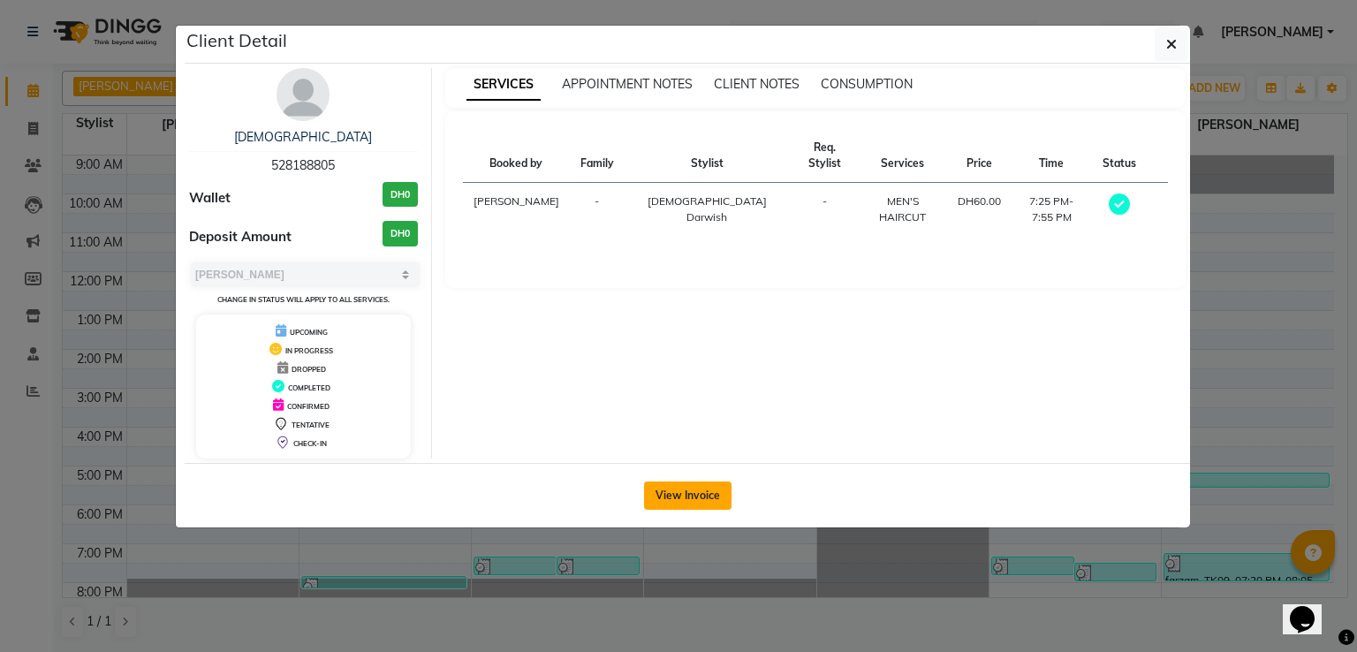
click at [671, 501] on button "View Invoice" at bounding box center [687, 495] width 87 height 28
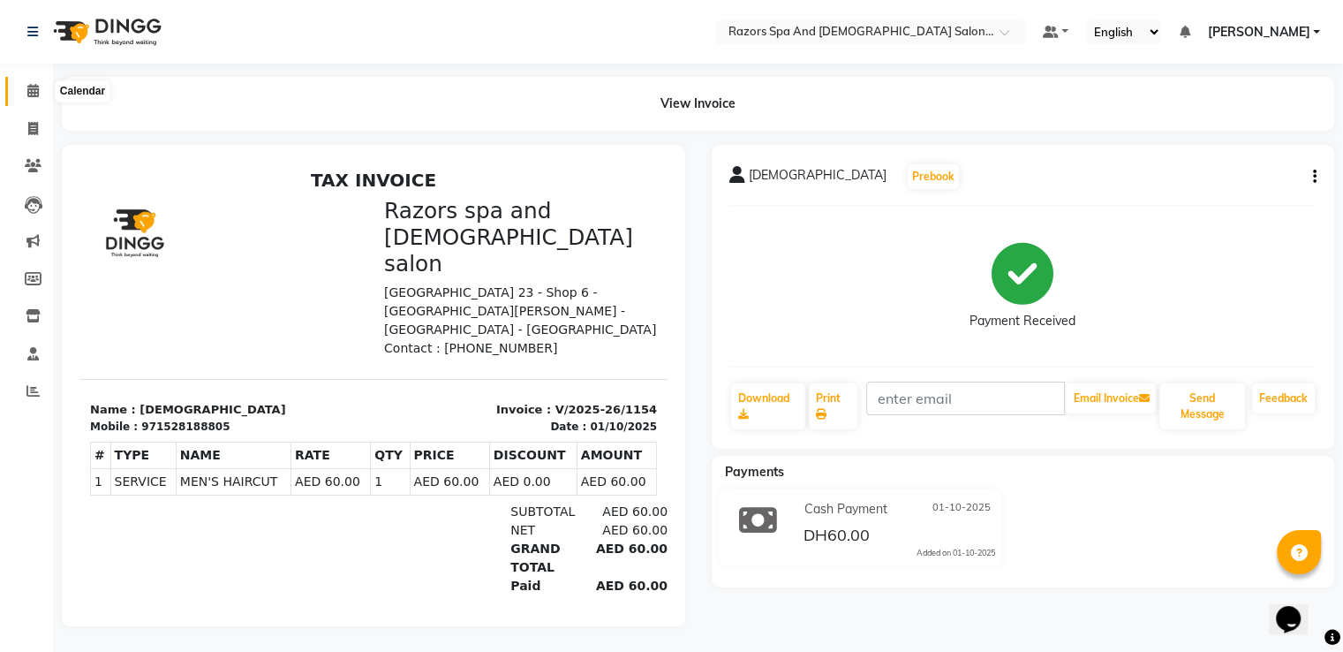
click at [27, 90] on icon at bounding box center [32, 90] width 11 height 13
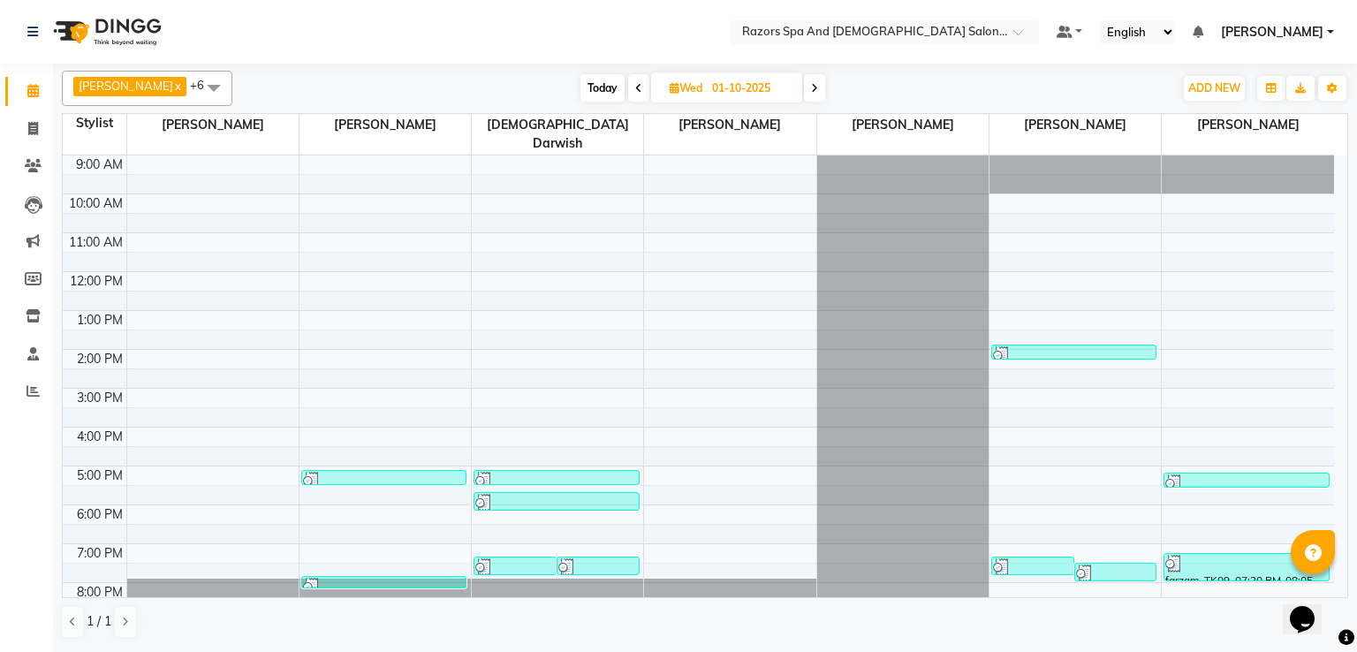
click at [581, 558] on div at bounding box center [597, 567] width 79 height 18
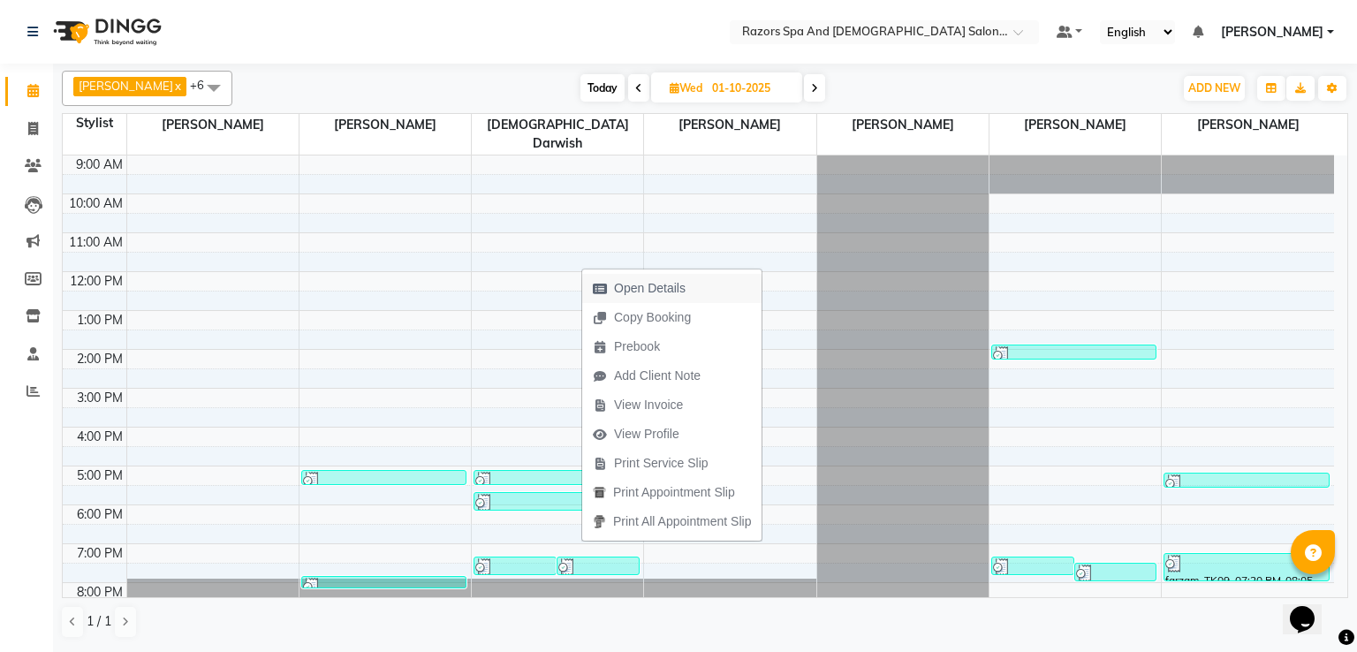
click at [676, 293] on span "Open Details" at bounding box center [650, 288] width 72 height 19
select select "3"
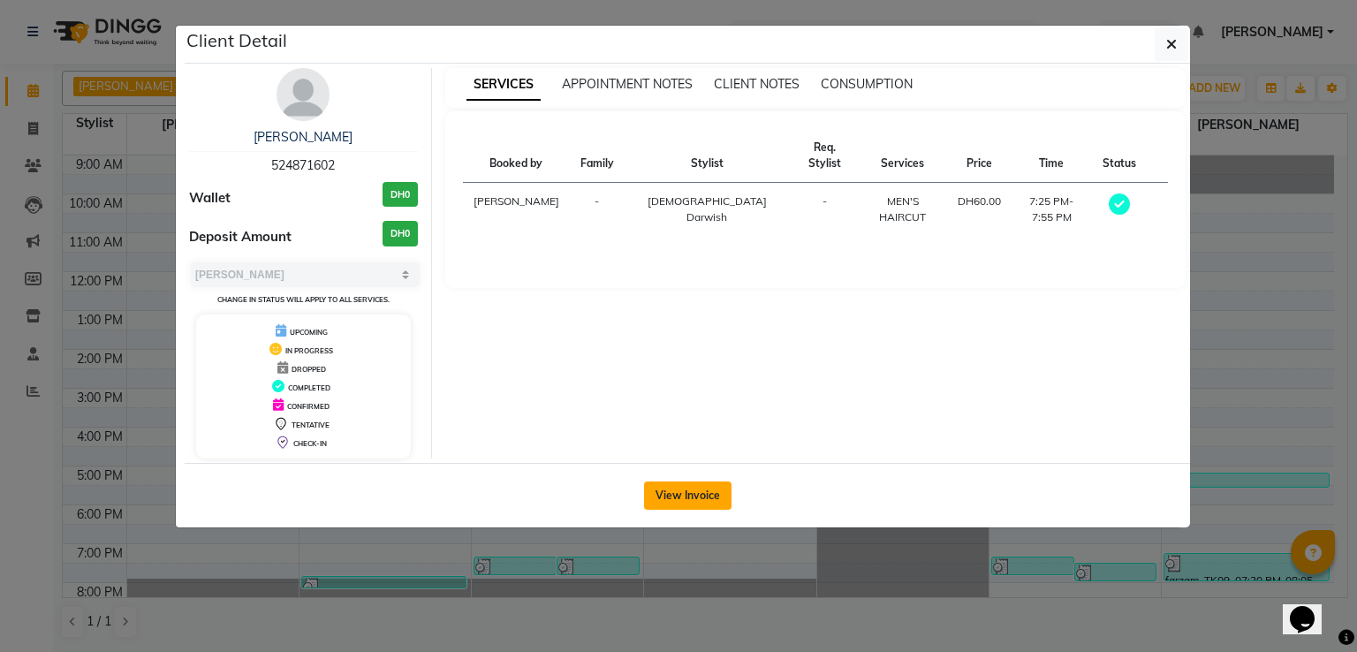
click at [679, 495] on button "View Invoice" at bounding box center [687, 495] width 87 height 28
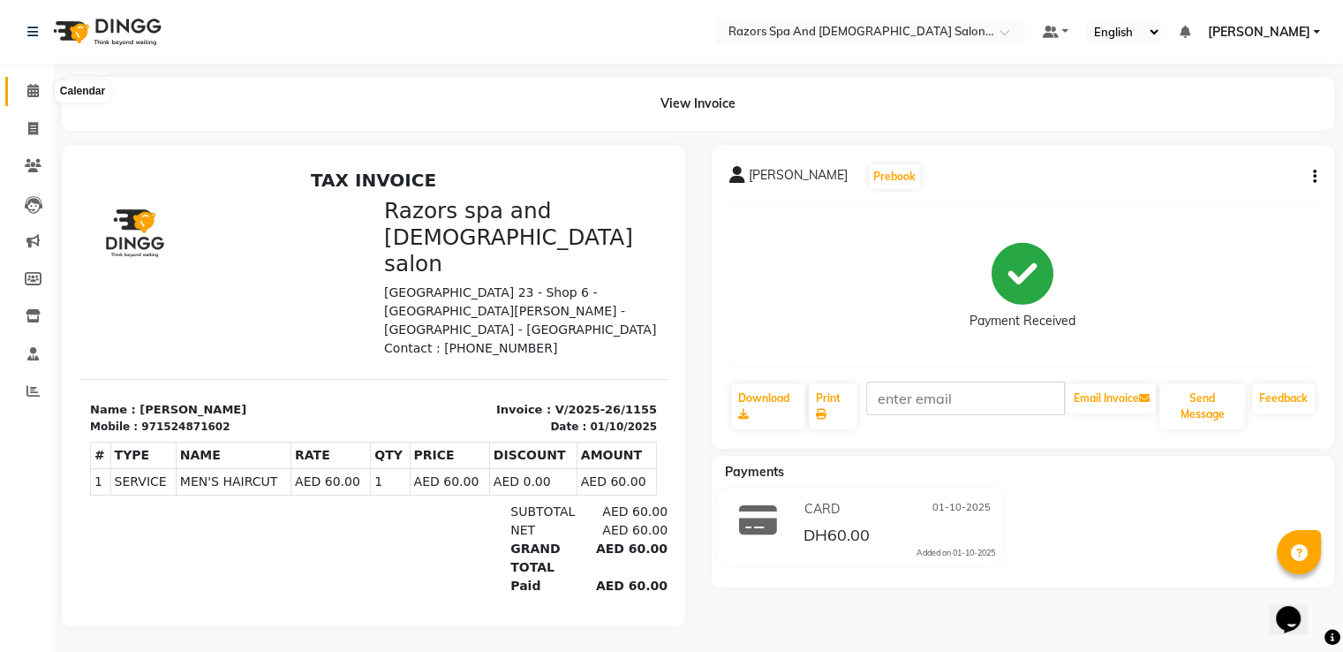
click at [32, 88] on icon at bounding box center [32, 90] width 11 height 13
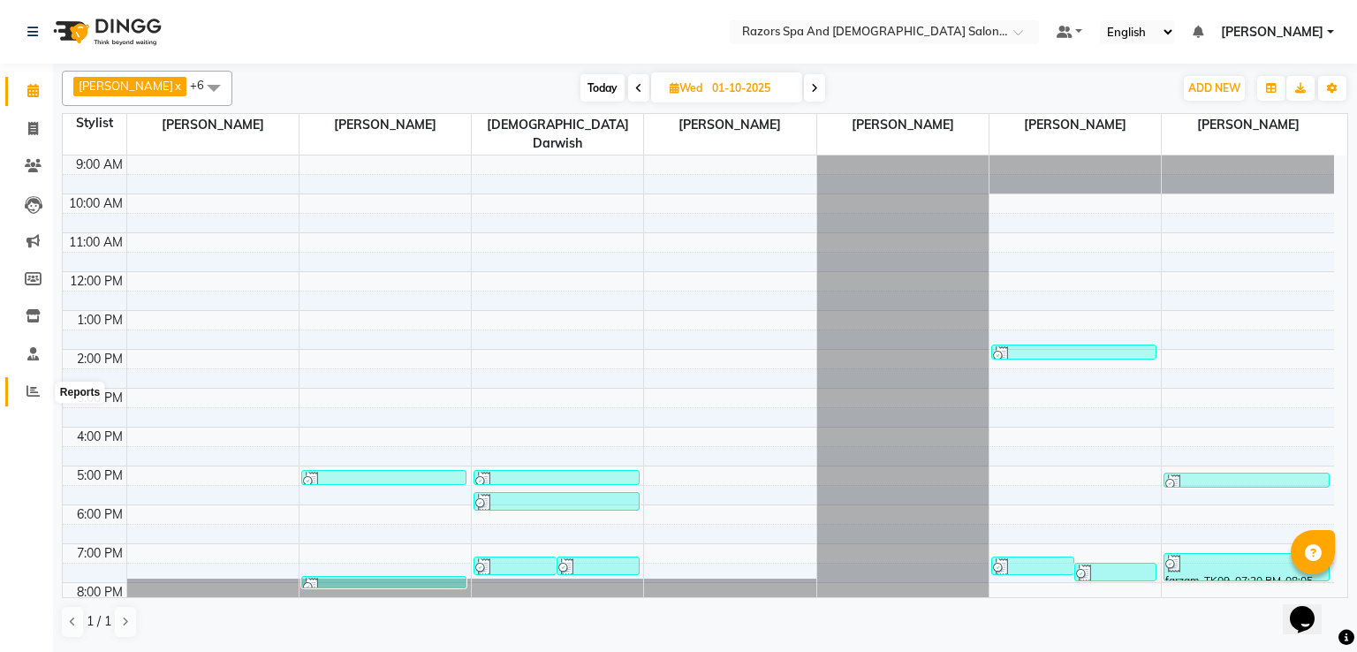
click at [34, 400] on span at bounding box center [33, 392] width 31 height 20
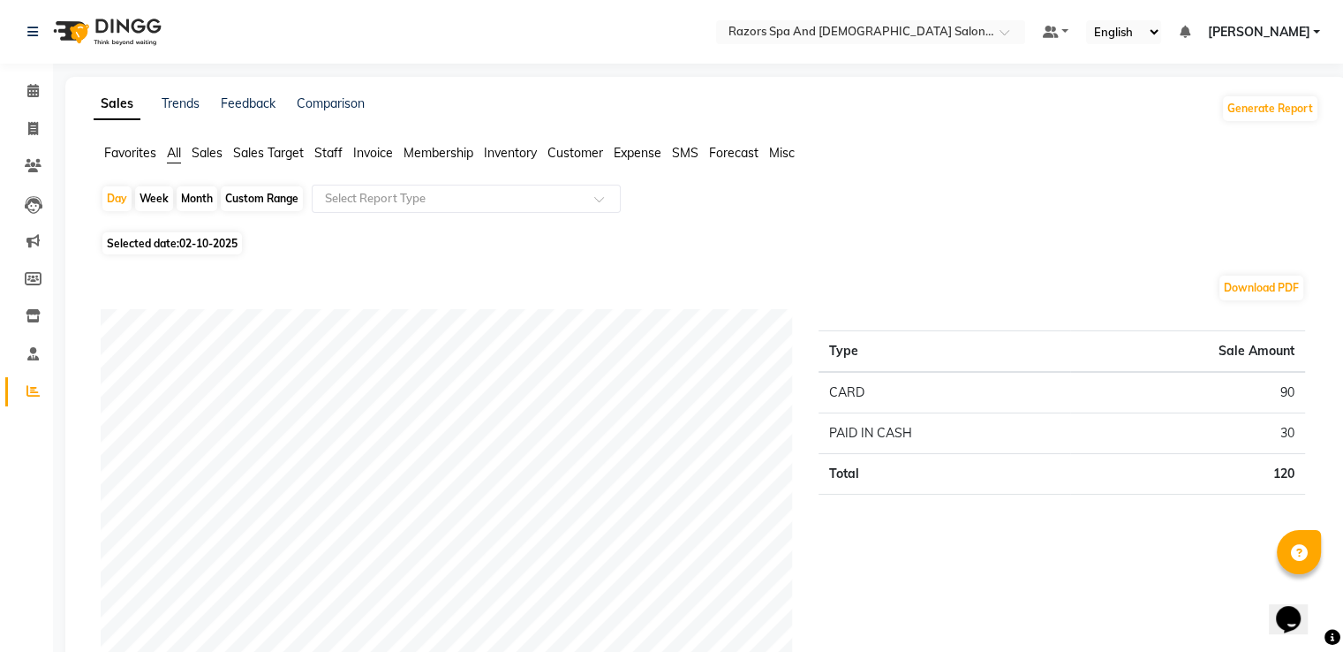
click at [173, 246] on span "Selected date: 02-10-2025" at bounding box center [172, 243] width 140 height 22
select select "10"
select select "2025"
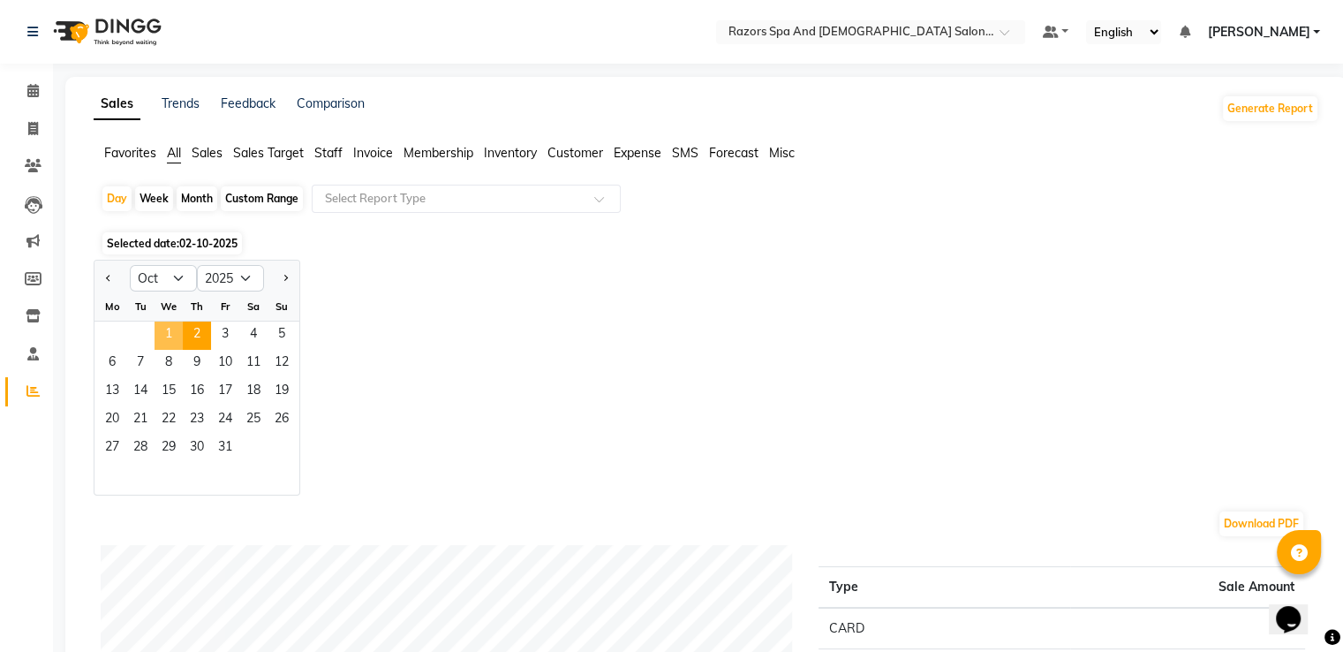
click at [170, 325] on span "1" at bounding box center [169, 336] width 28 height 28
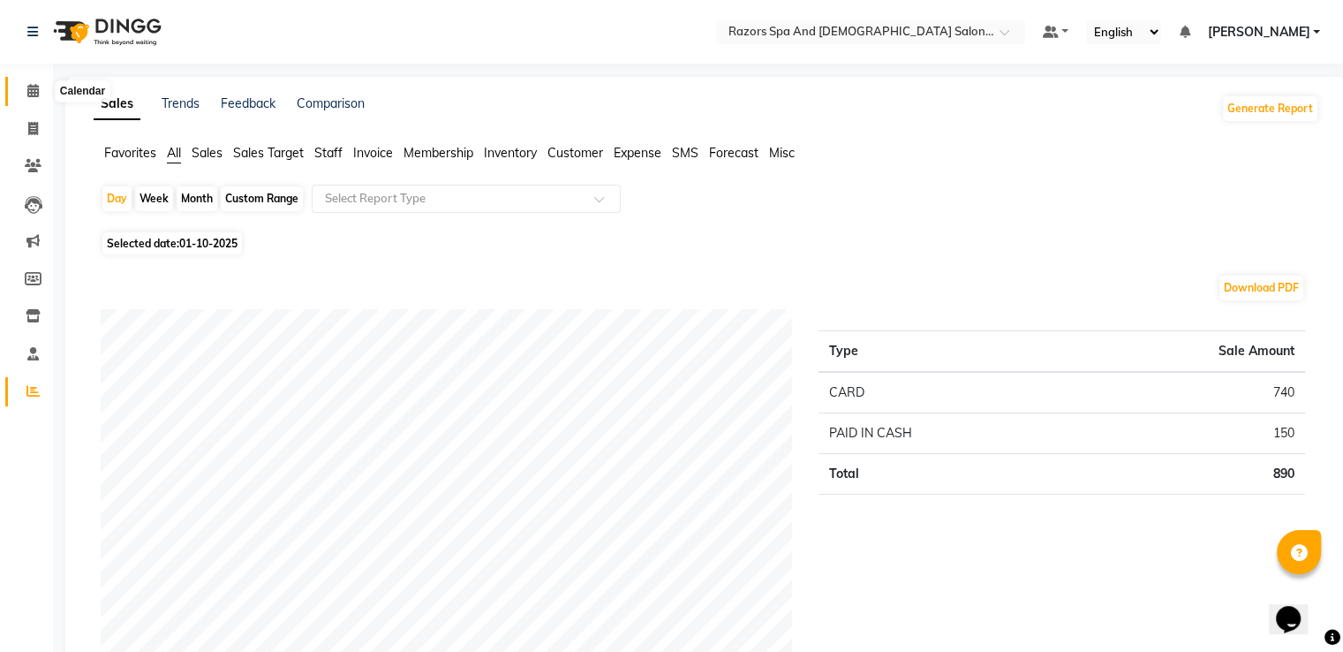
click at [29, 90] on icon at bounding box center [32, 90] width 11 height 13
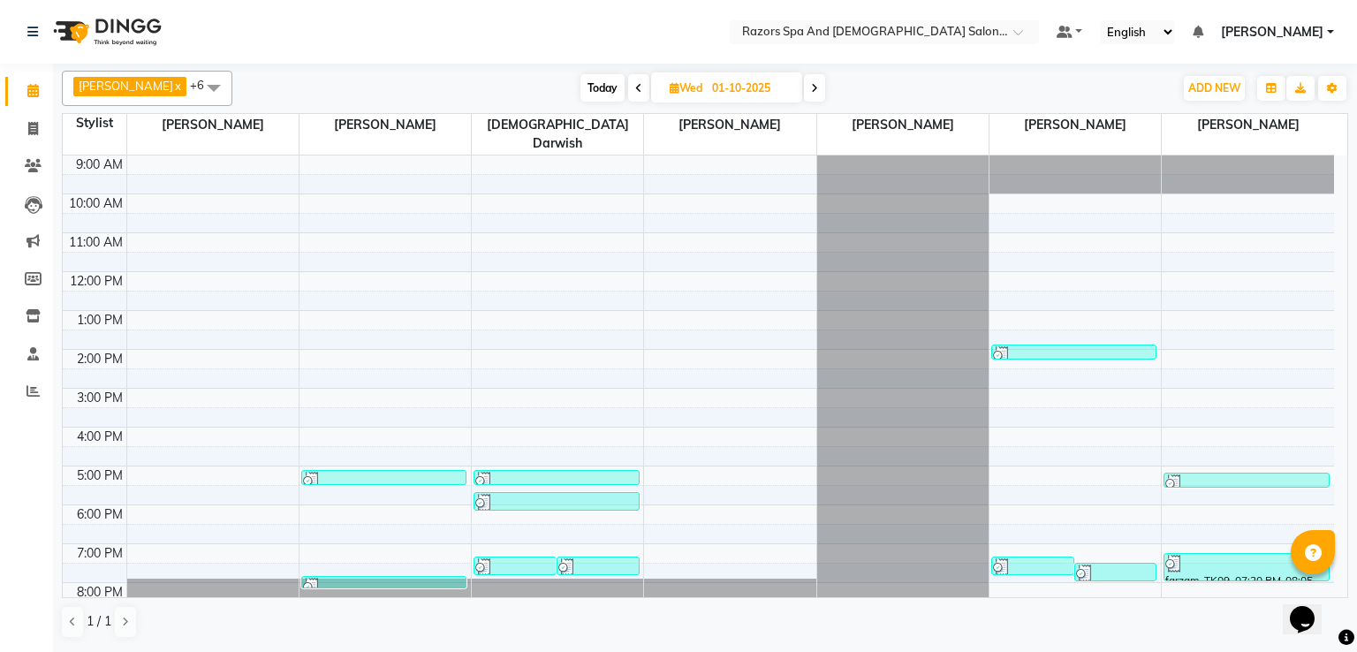
click at [542, 472] on div at bounding box center [556, 481] width 162 height 18
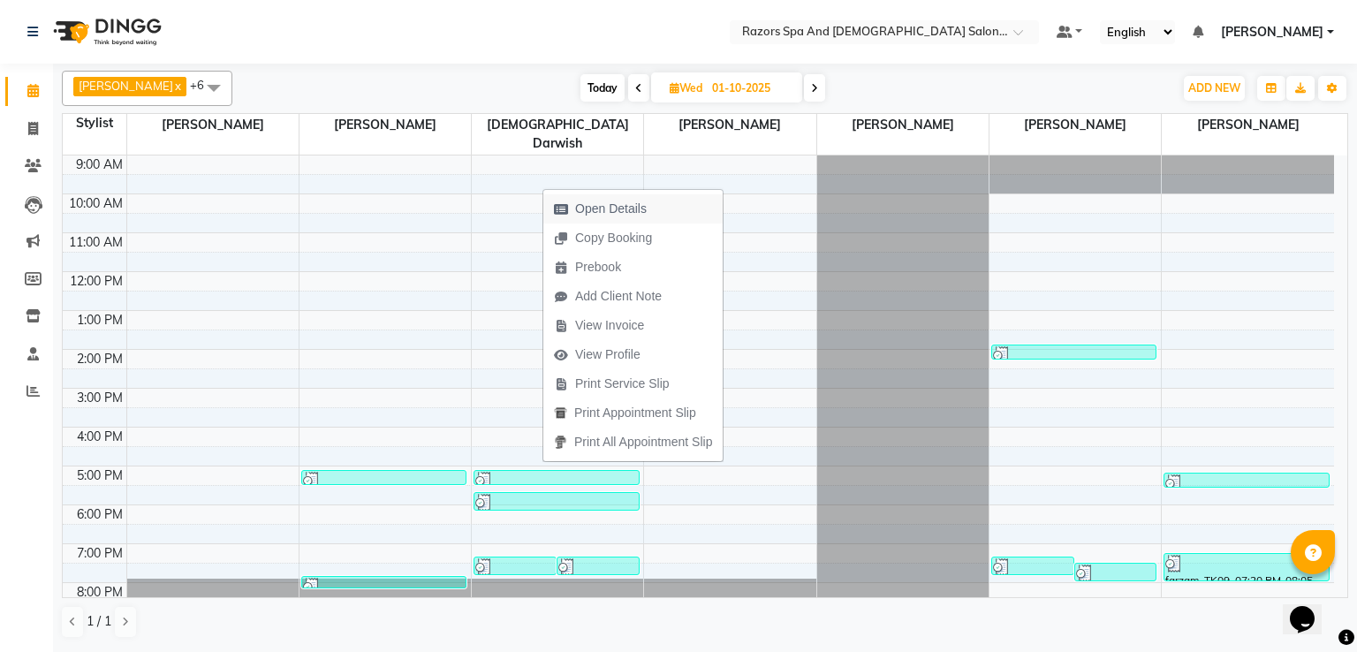
click at [623, 210] on span "Open Details" at bounding box center [611, 209] width 72 height 19
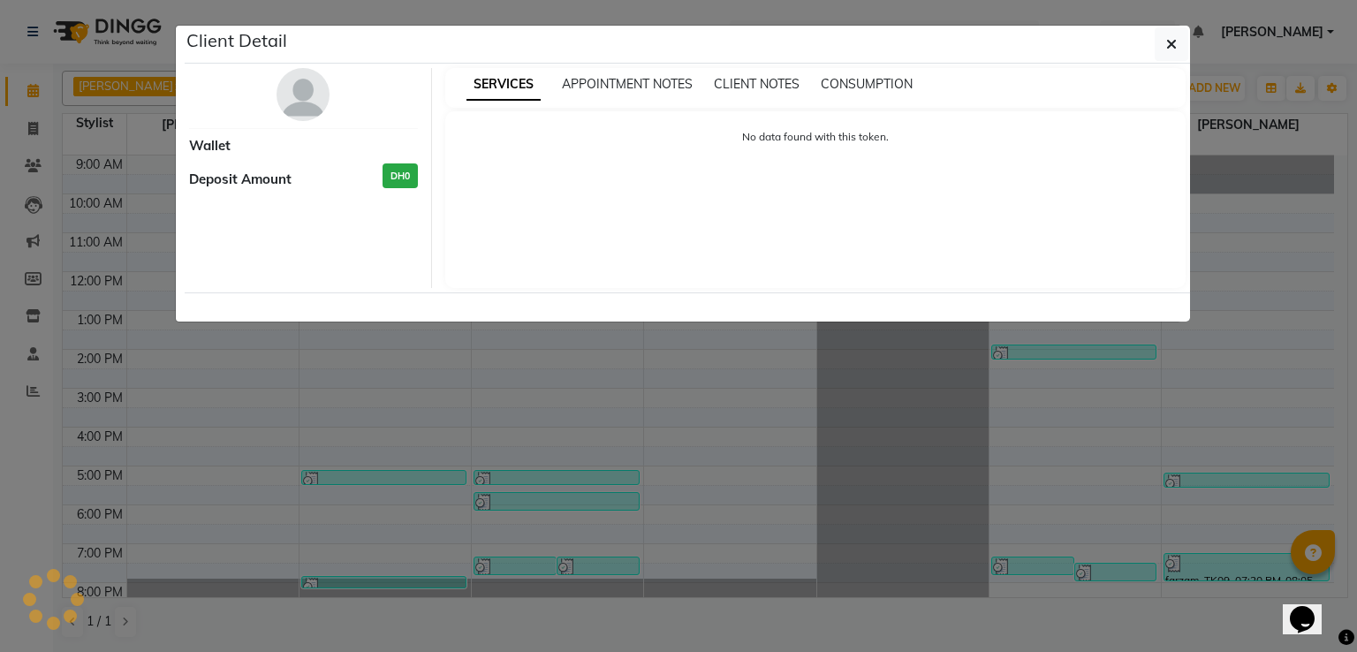
select select "3"
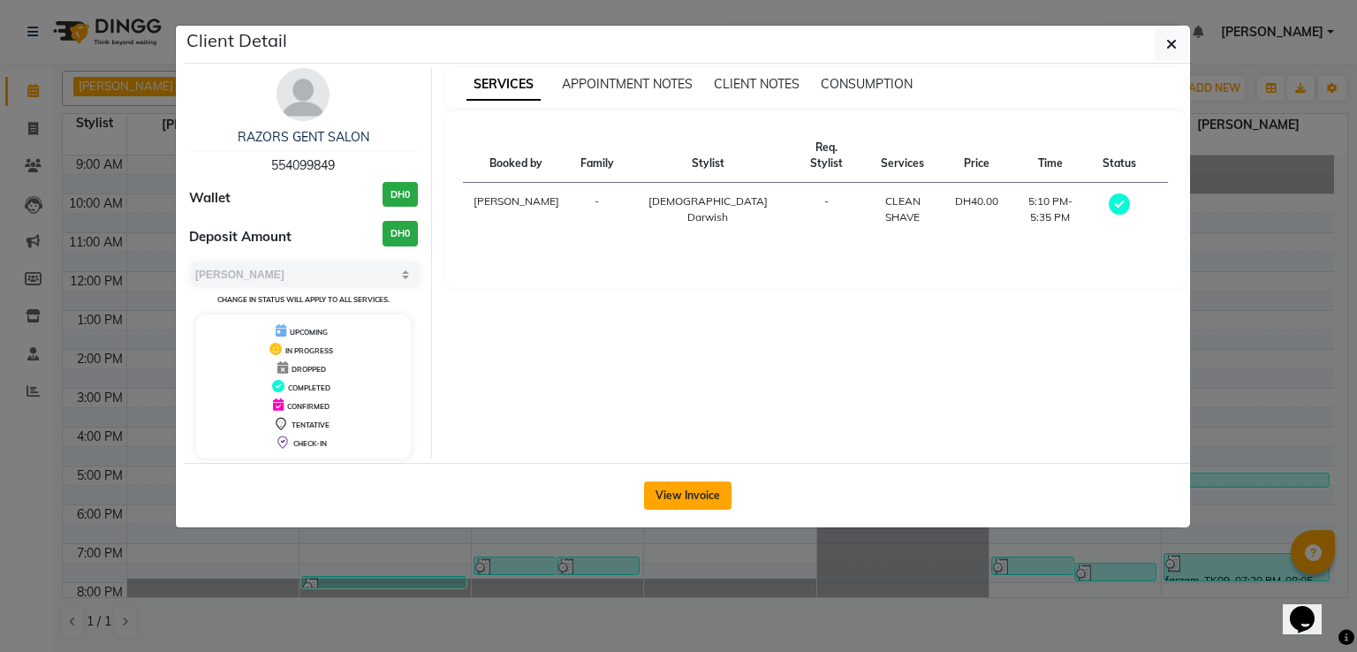
click at [670, 496] on button "View Invoice" at bounding box center [687, 495] width 87 height 28
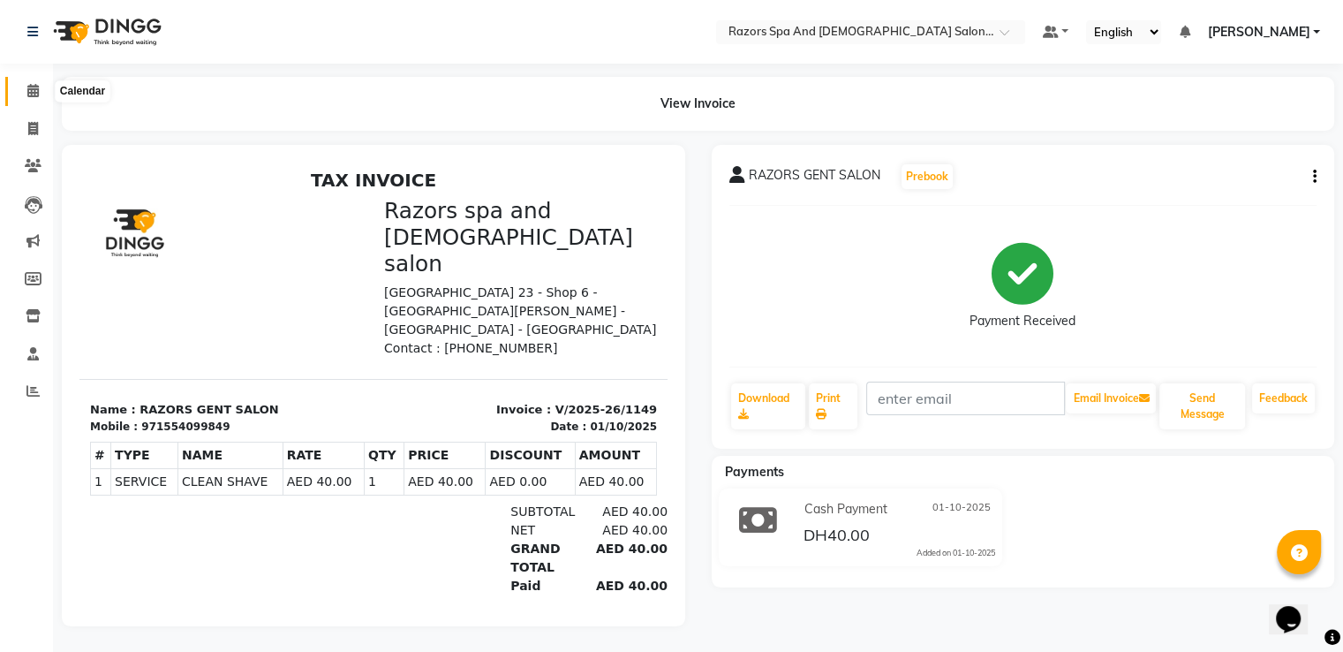
click at [27, 92] on icon at bounding box center [32, 90] width 11 height 13
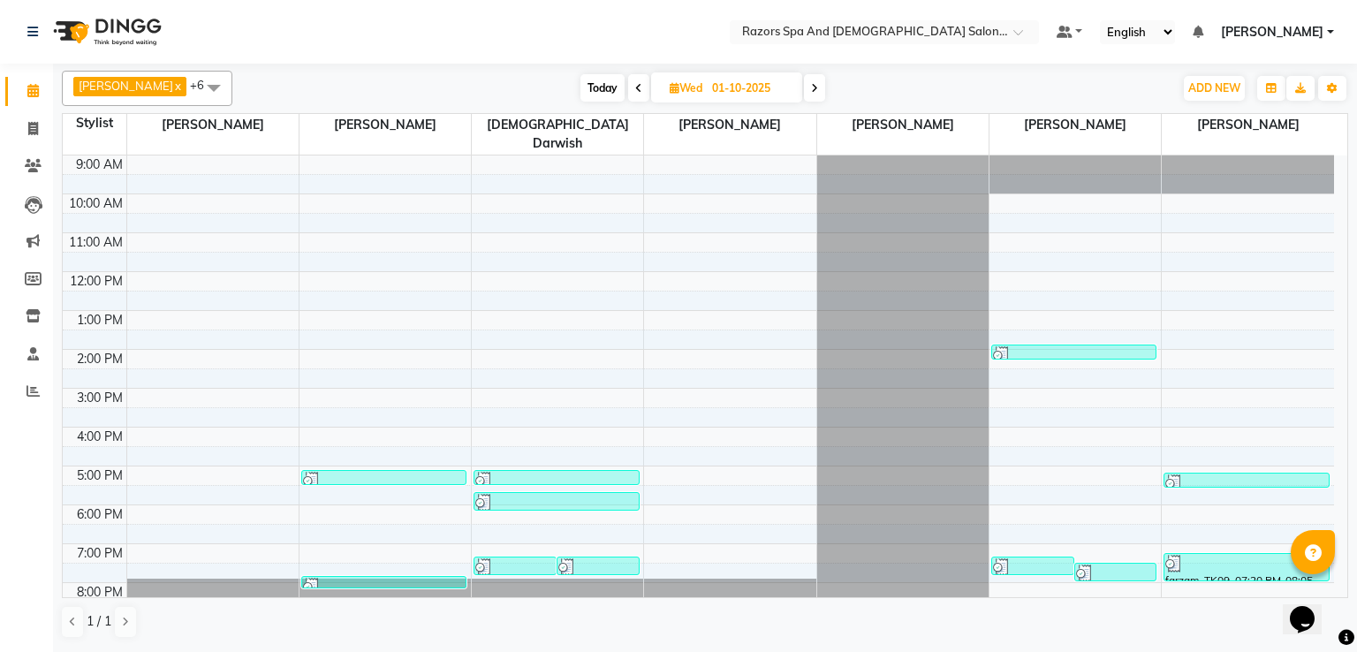
click at [548, 494] on div at bounding box center [556, 503] width 162 height 18
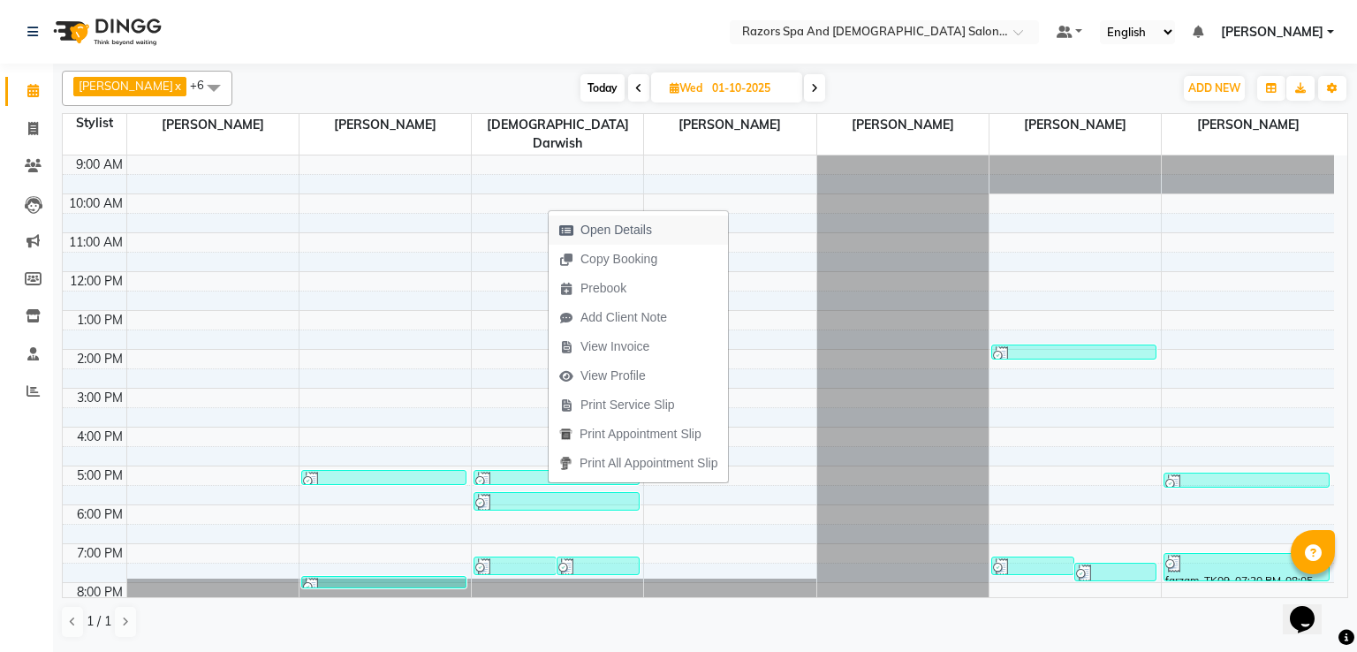
click at [624, 231] on span "Open Details" at bounding box center [616, 230] width 72 height 19
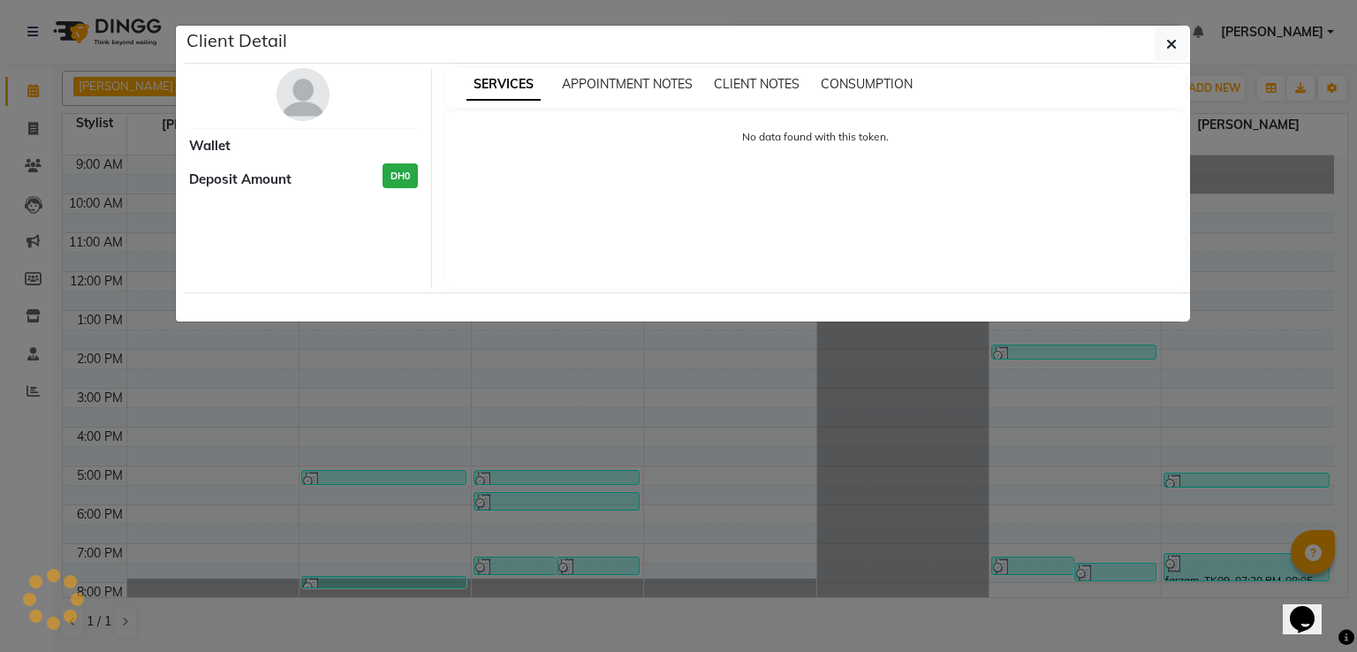
select select "3"
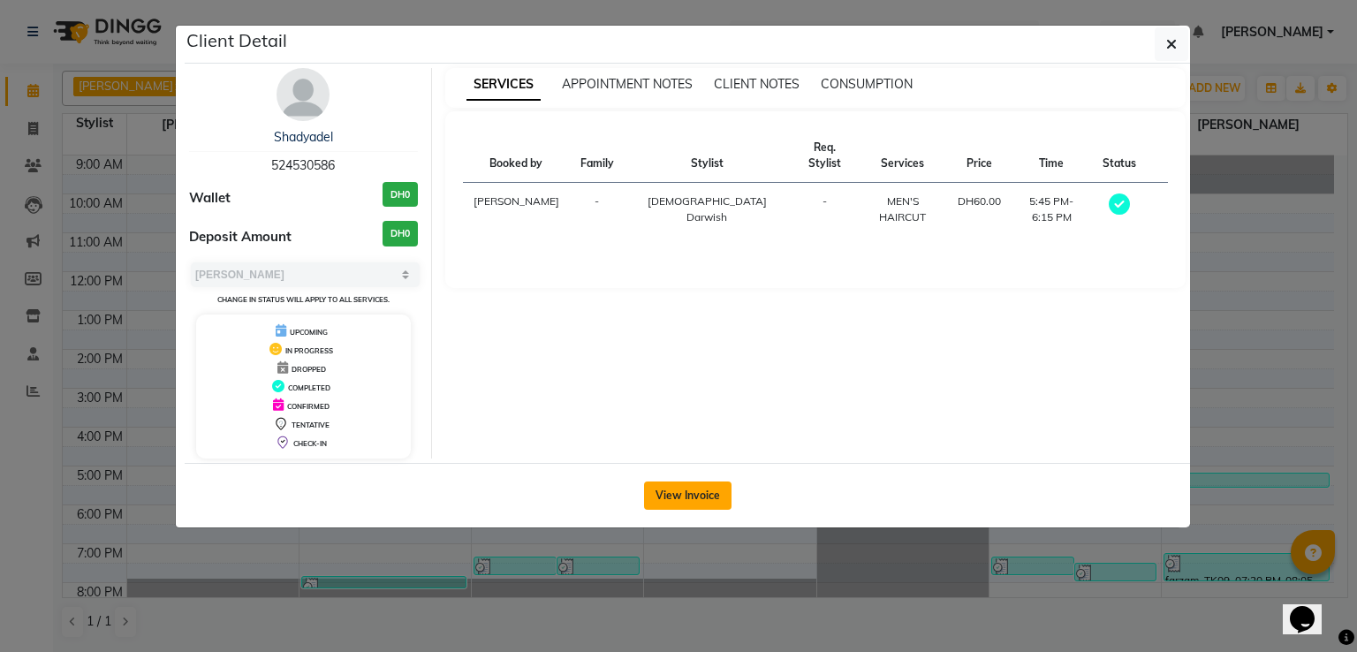
click at [682, 488] on button "View Invoice" at bounding box center [687, 495] width 87 height 28
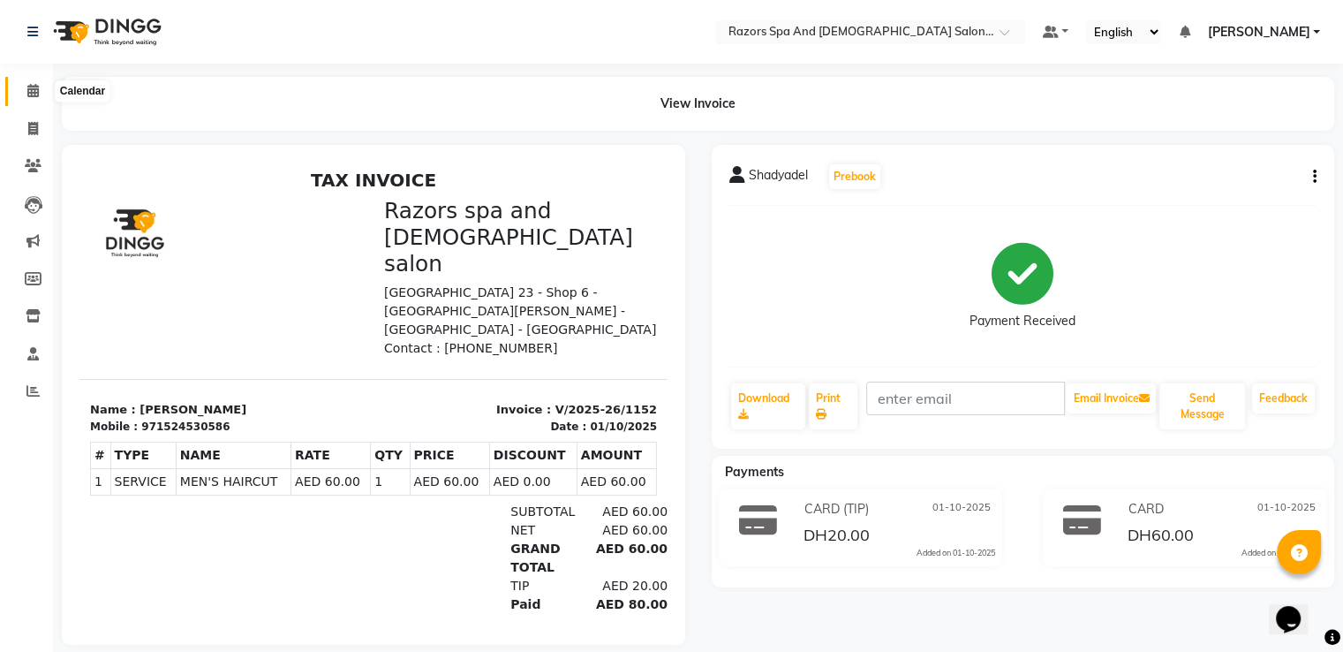
click at [27, 93] on icon at bounding box center [32, 90] width 11 height 13
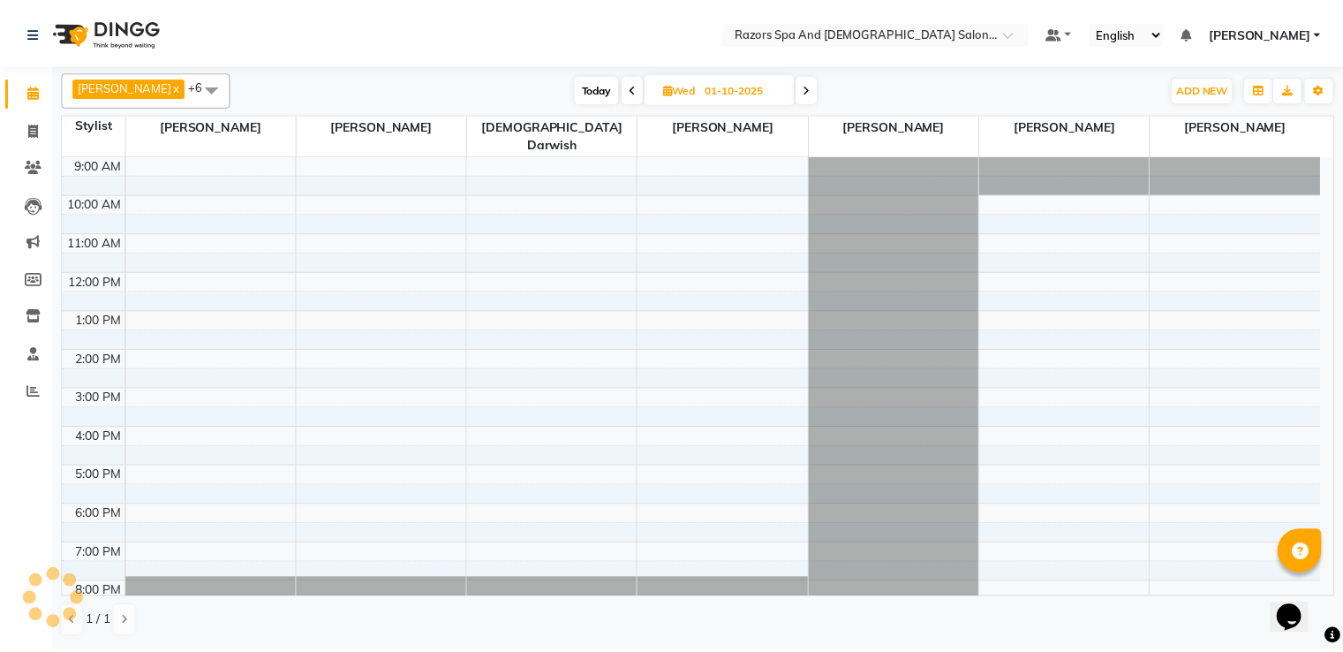
scroll to position [83, 0]
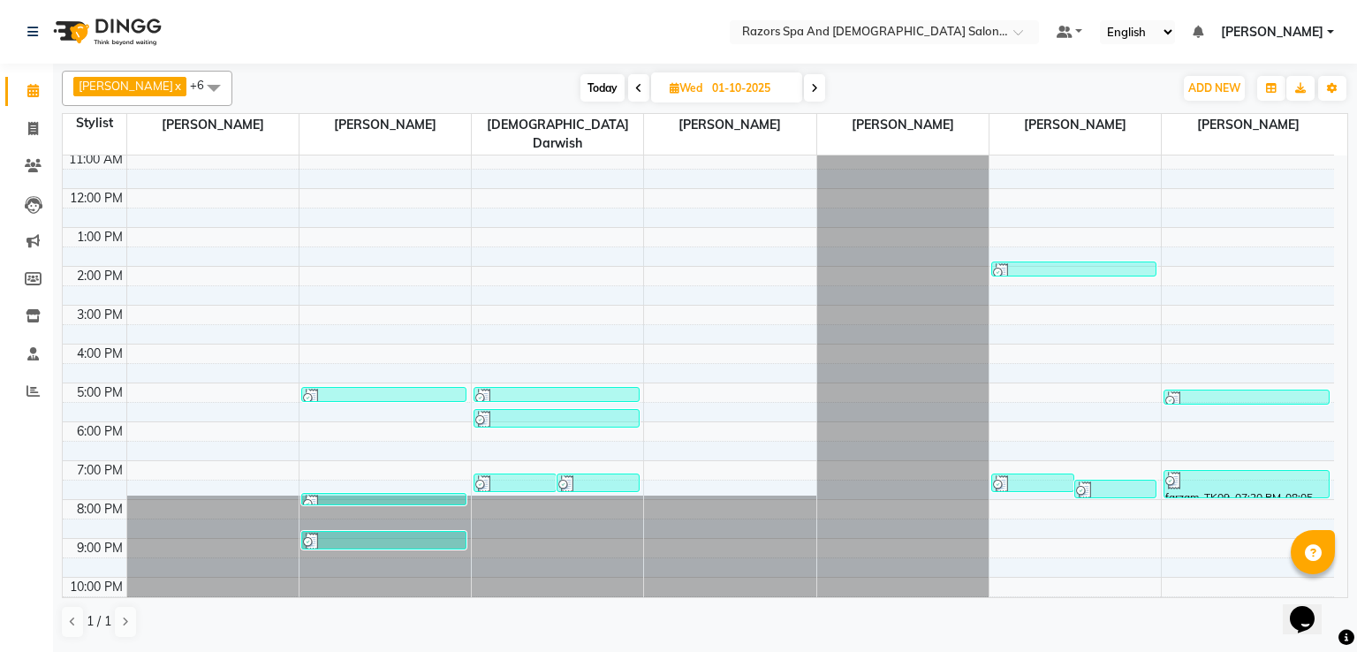
click at [512, 475] on div at bounding box center [514, 484] width 79 height 18
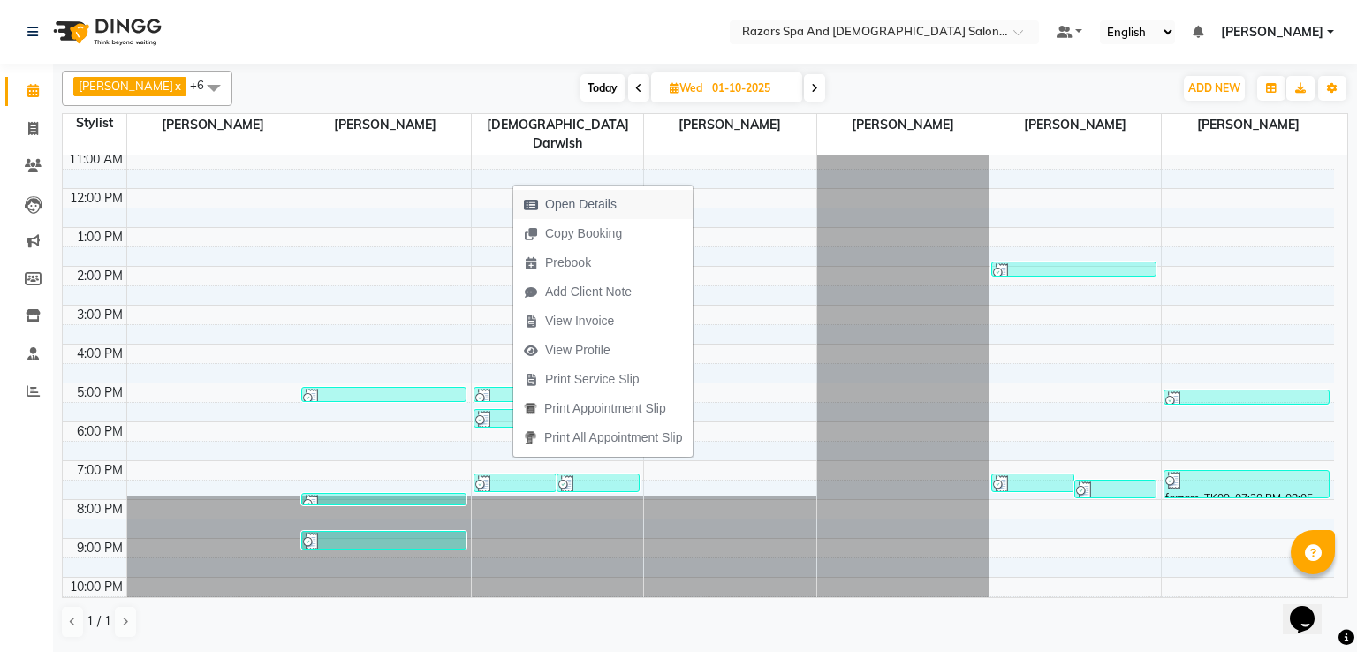
click at [591, 203] on span "Open Details" at bounding box center [581, 204] width 72 height 19
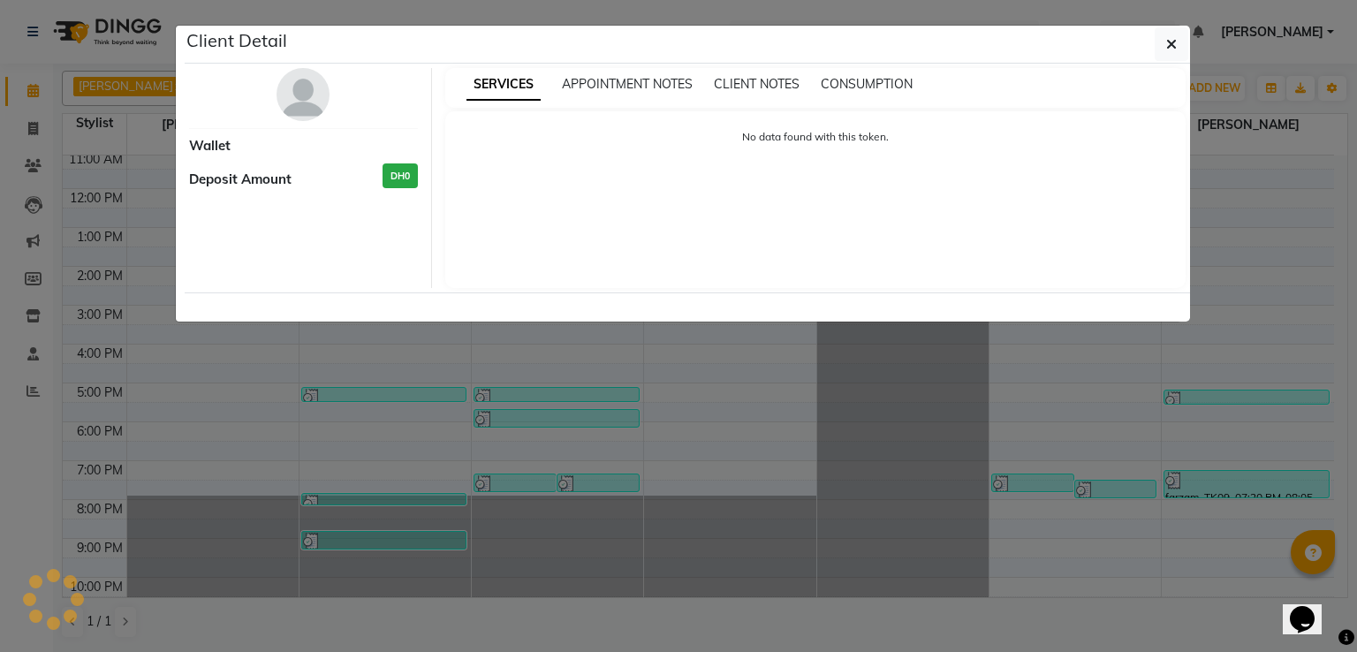
select select "3"
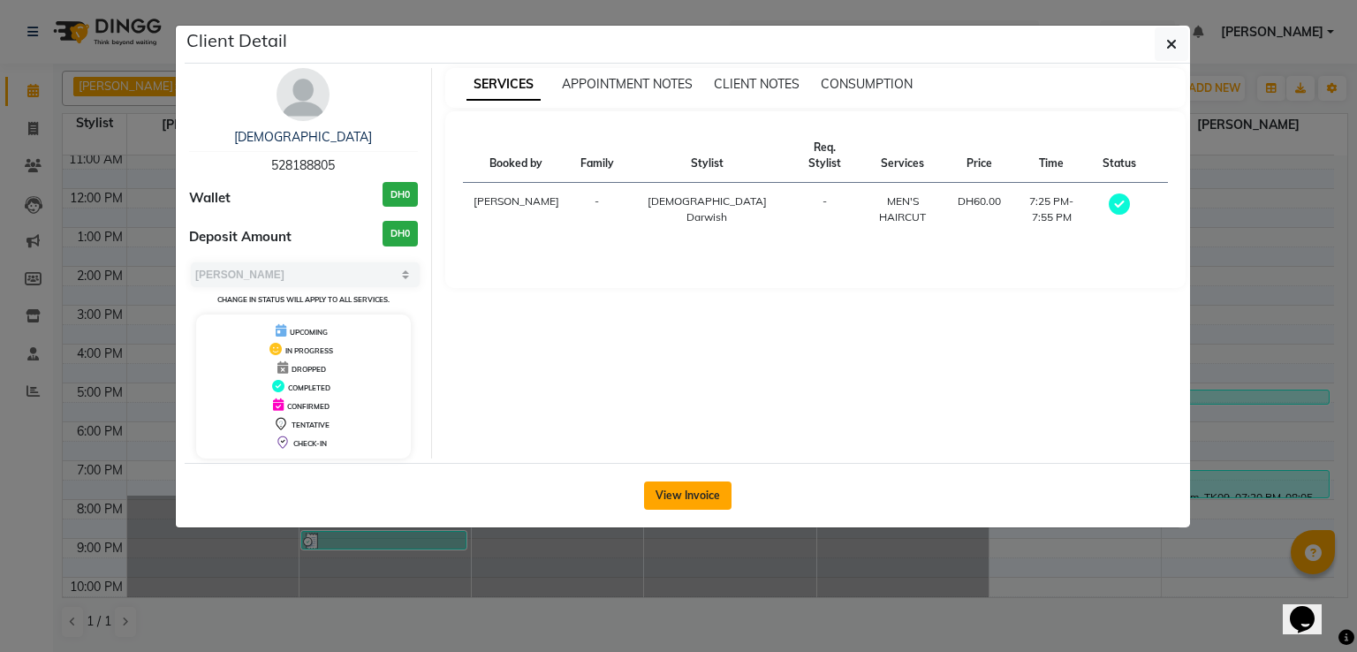
click at [670, 488] on button "View Invoice" at bounding box center [687, 495] width 87 height 28
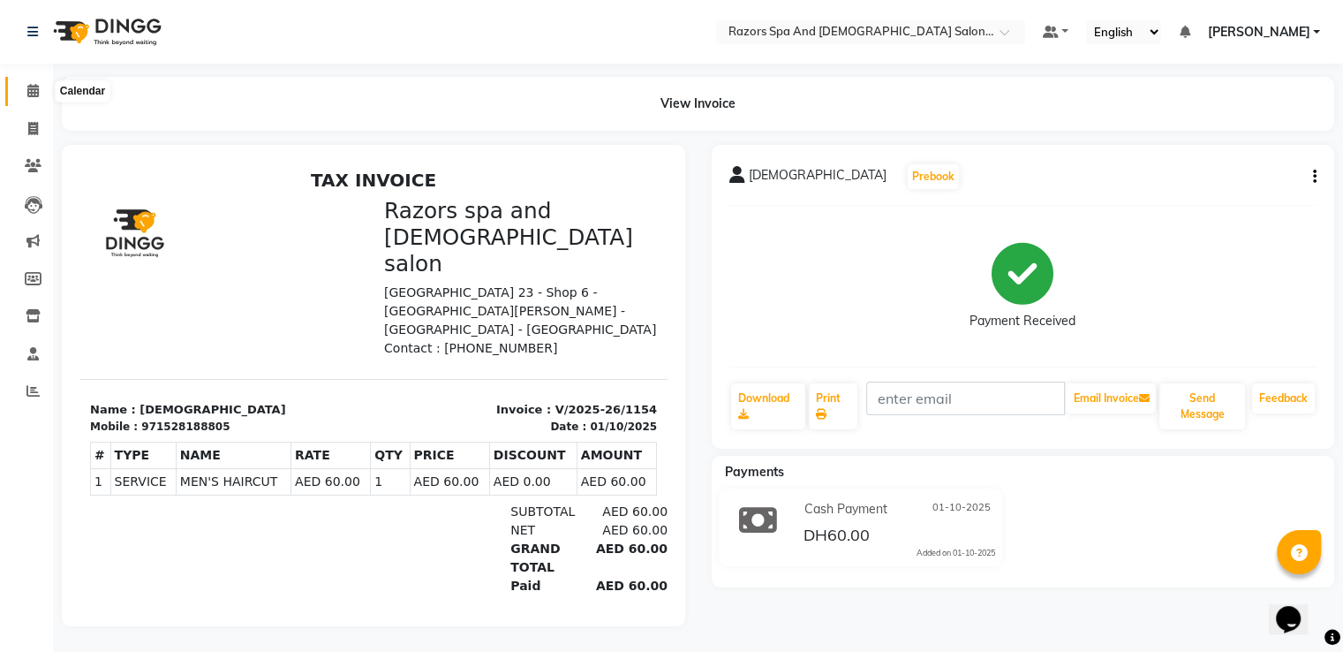
click at [34, 89] on icon at bounding box center [32, 90] width 11 height 13
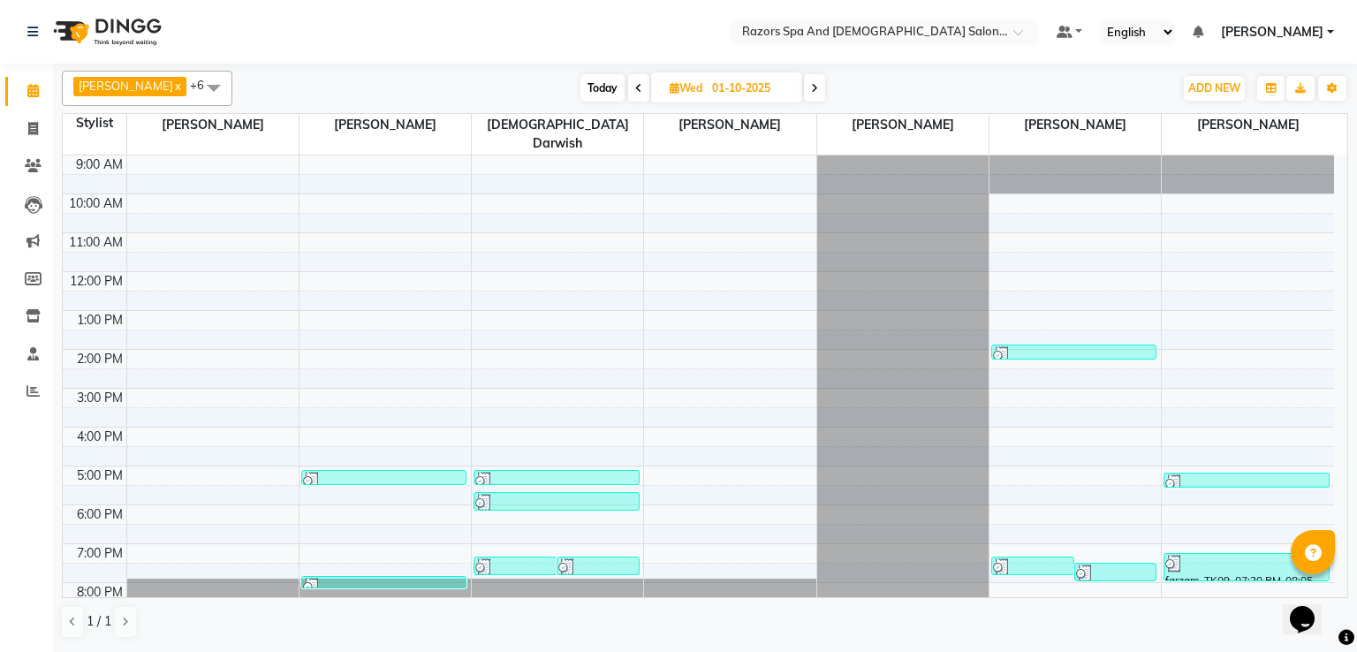
click at [589, 558] on div at bounding box center [597, 567] width 79 height 18
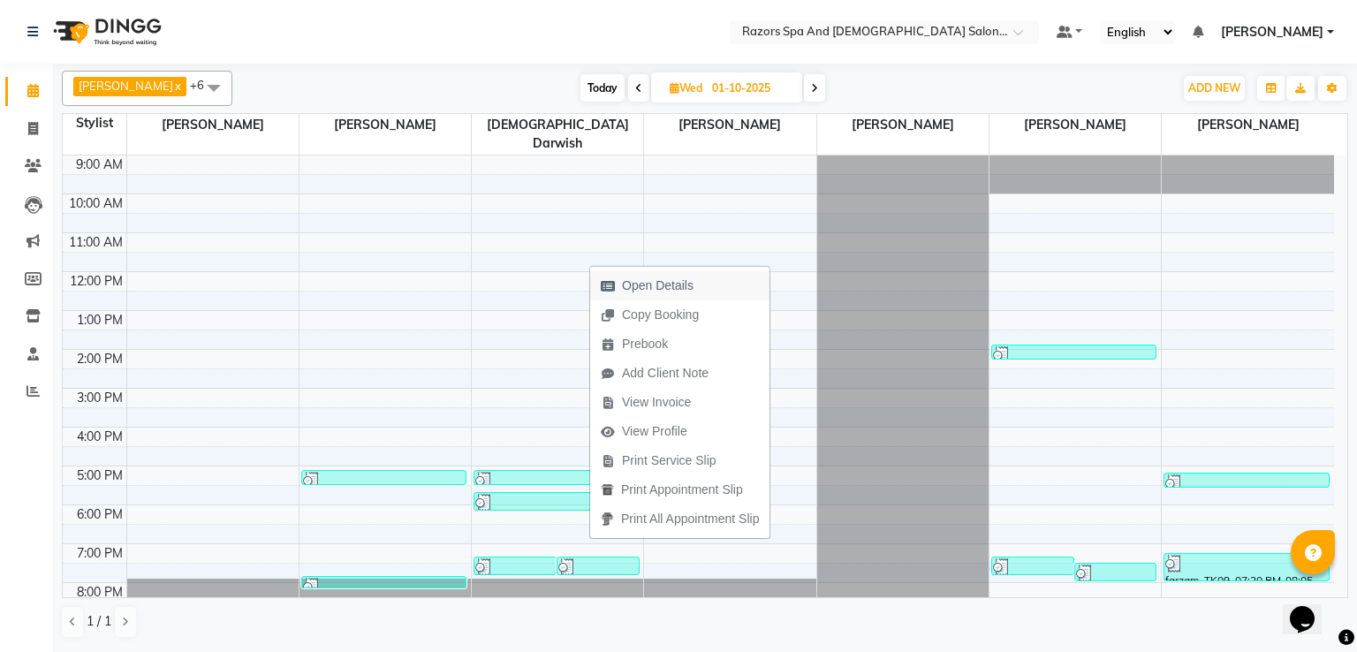
click at [634, 281] on span "Open Details" at bounding box center [658, 285] width 72 height 19
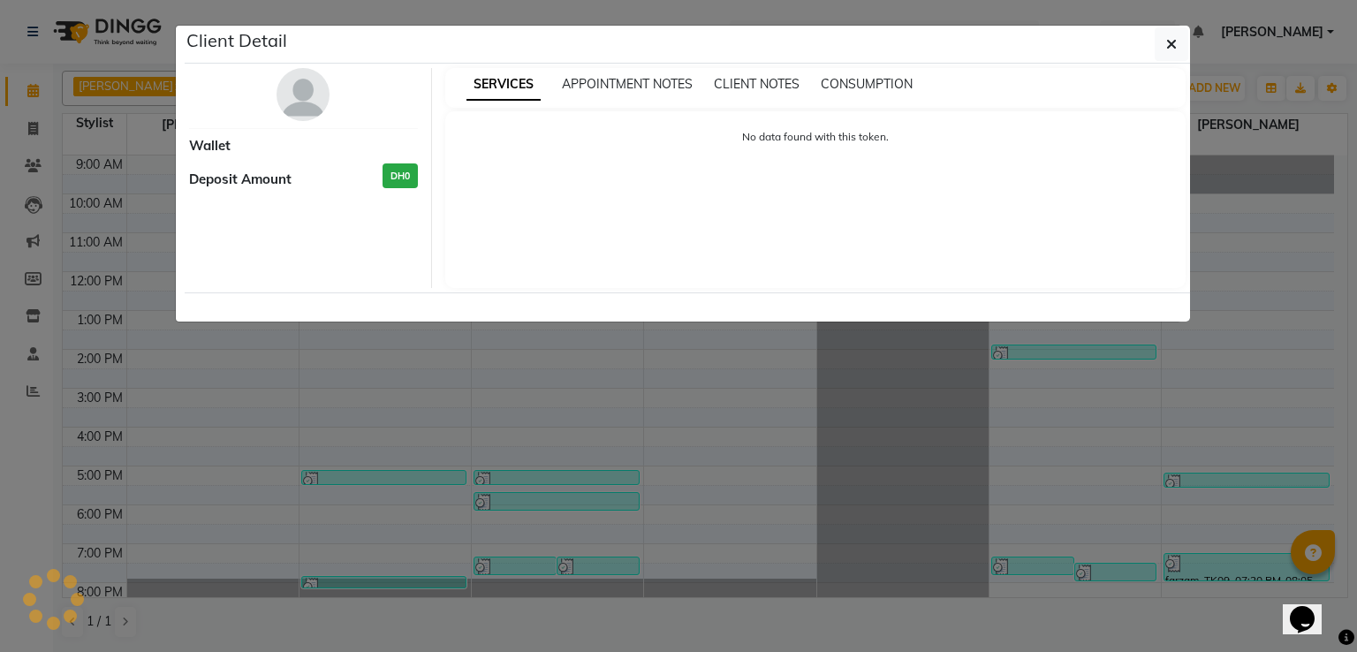
select select "3"
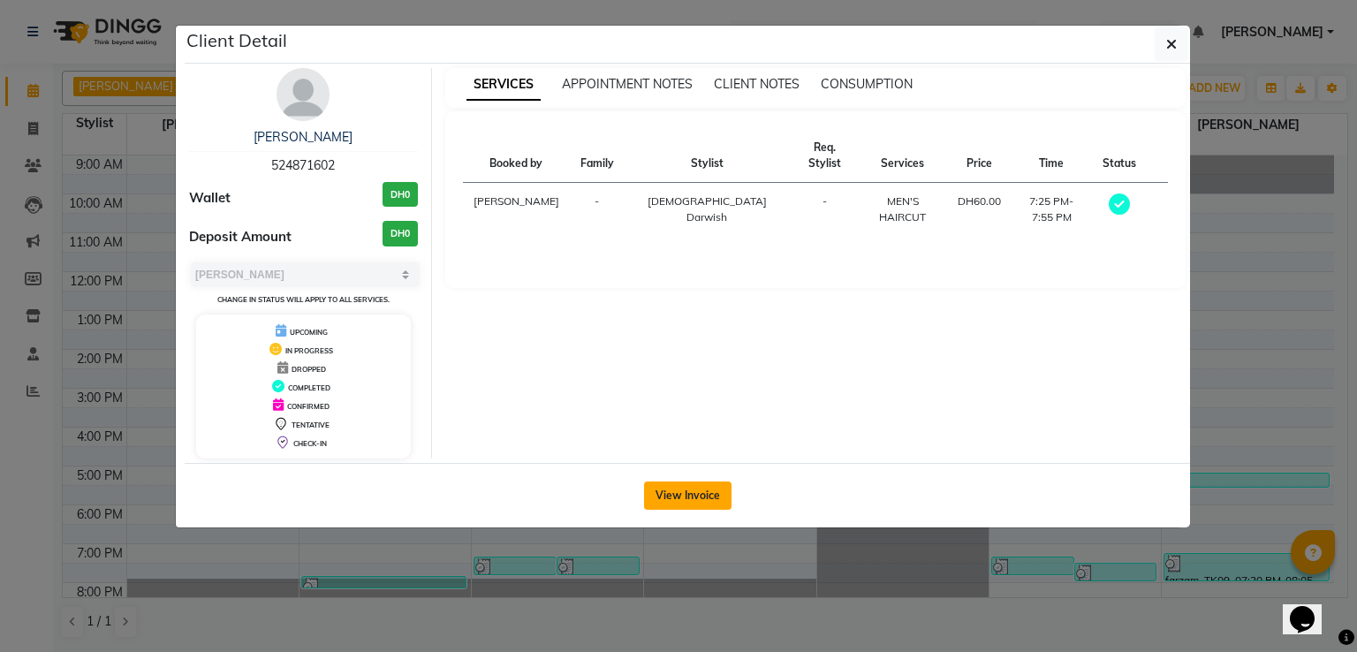
click at [670, 492] on button "View Invoice" at bounding box center [687, 495] width 87 height 28
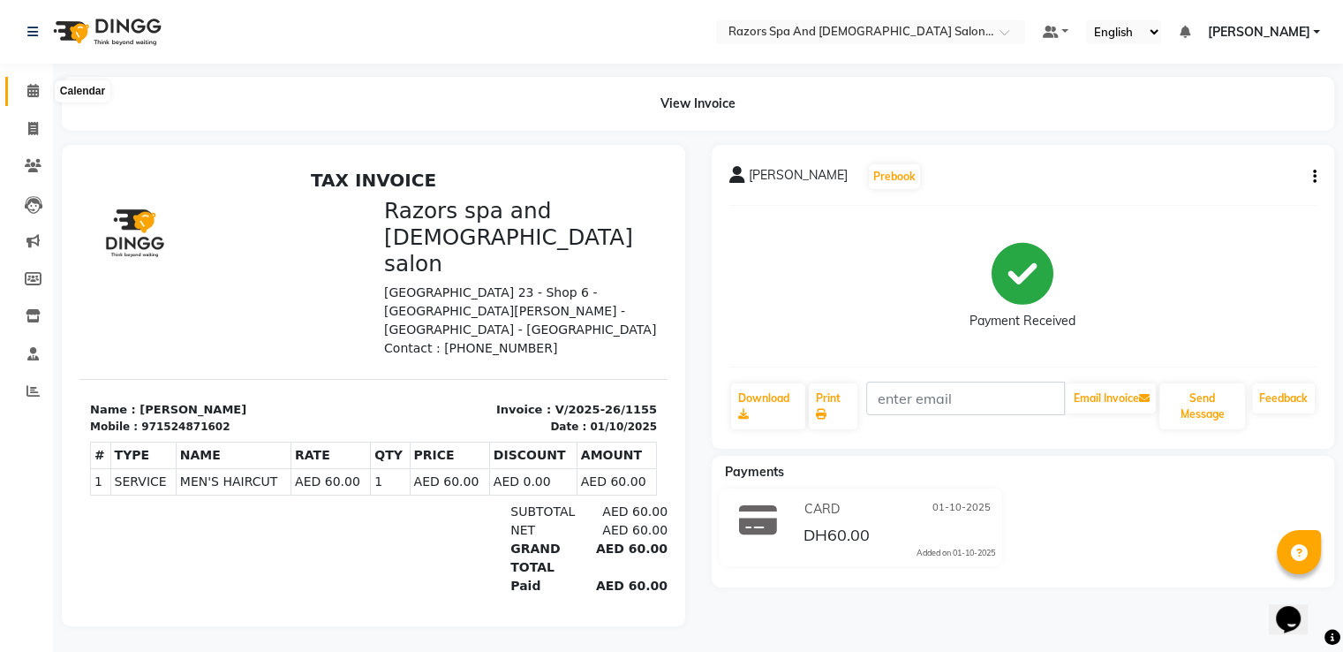
click at [34, 91] on icon at bounding box center [32, 90] width 11 height 13
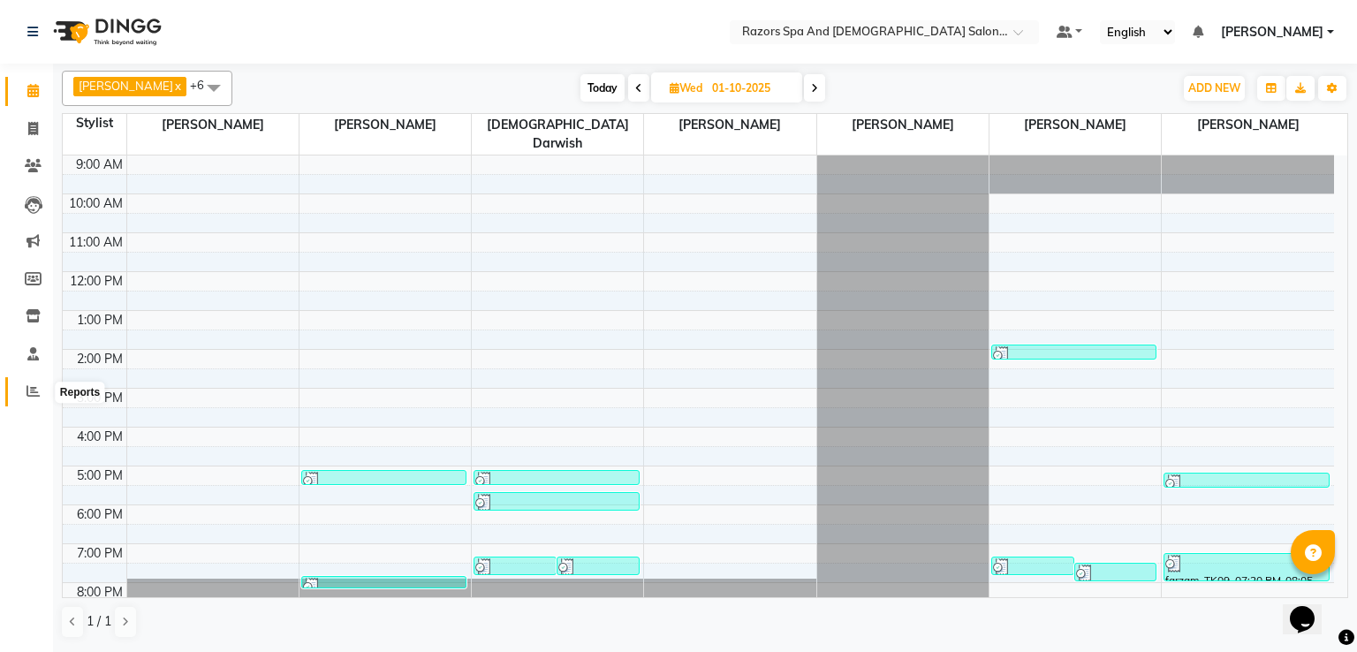
click at [32, 390] on icon at bounding box center [32, 390] width 13 height 13
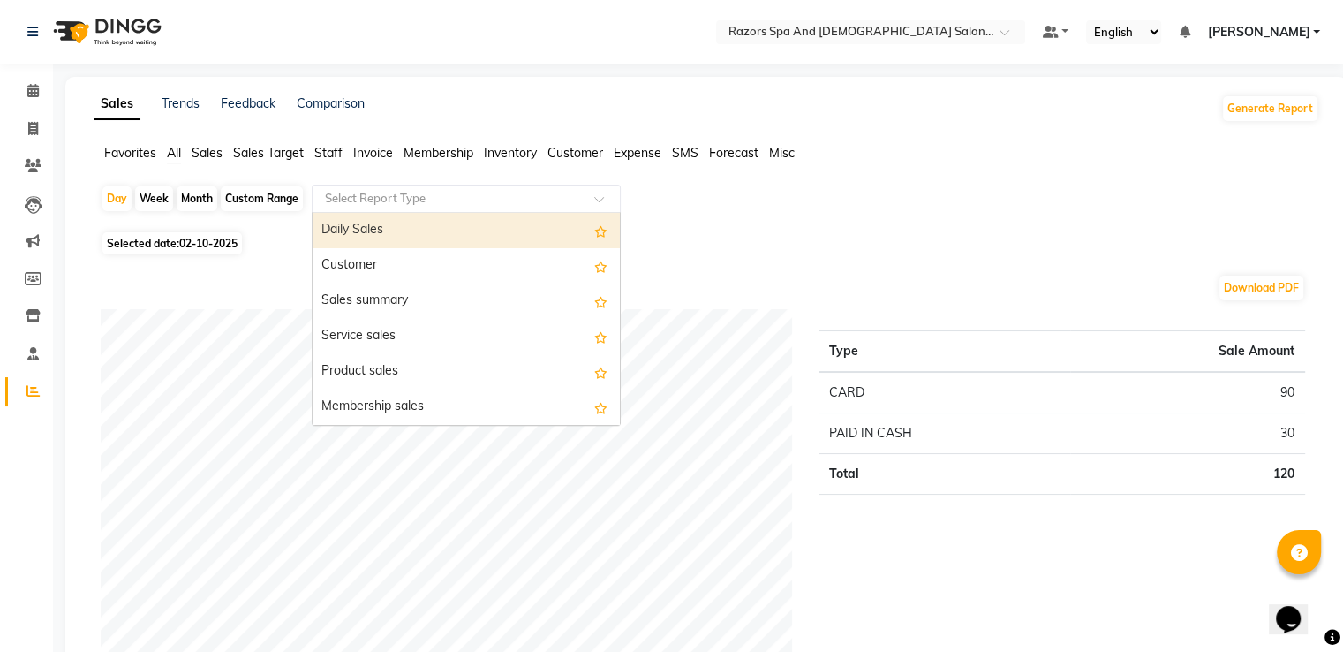
click at [349, 201] on input "text" at bounding box center [449, 199] width 254 height 18
click at [188, 243] on span "02-10-2025" at bounding box center [208, 243] width 58 height 13
select select "10"
select select "2025"
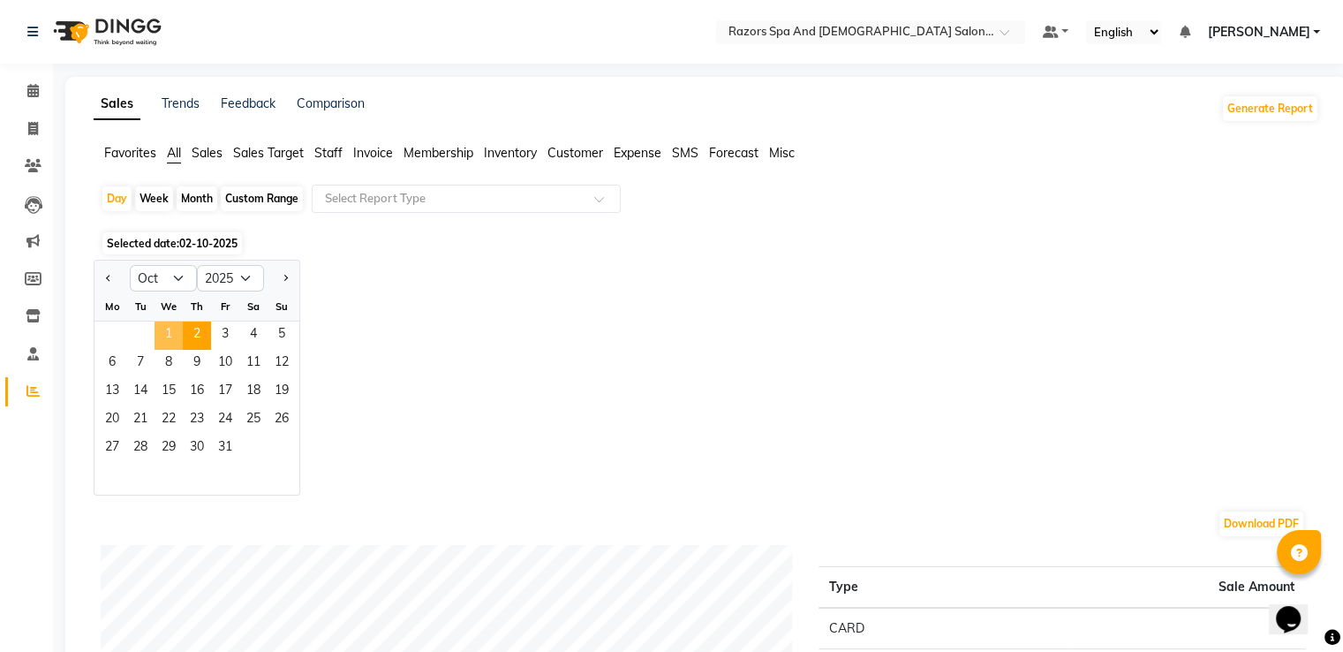
click at [167, 329] on span "1" at bounding box center [169, 336] width 28 height 28
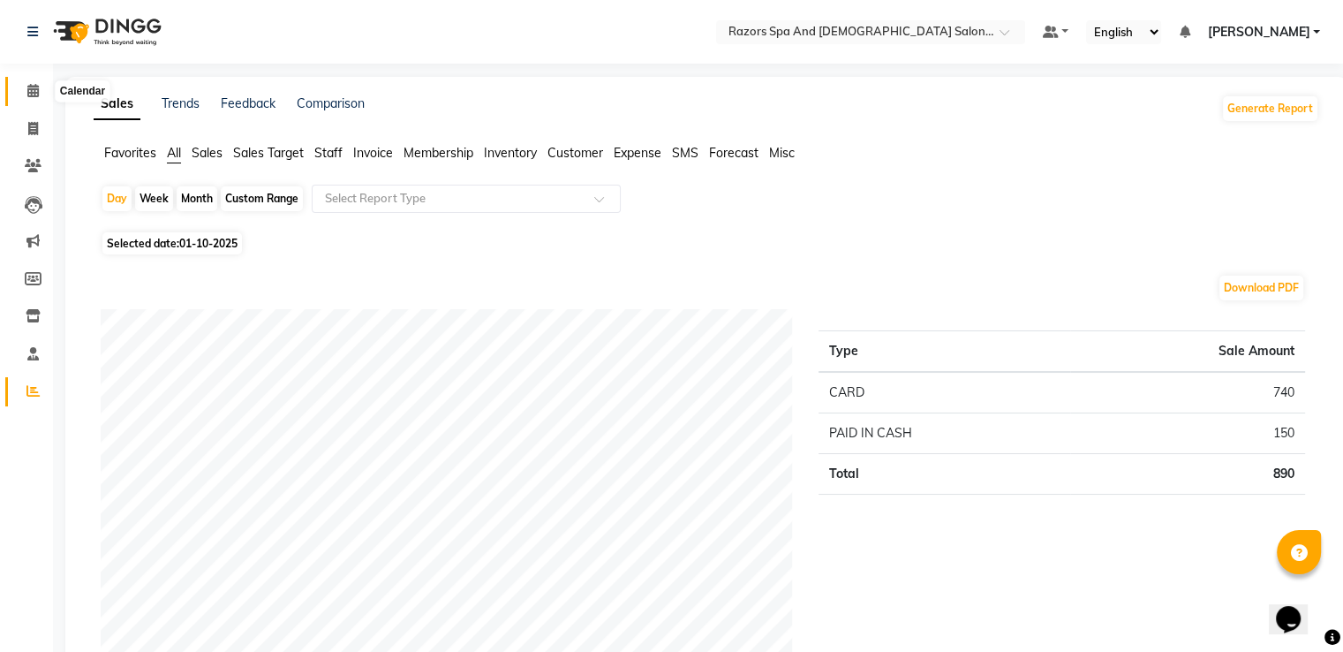
click at [30, 90] on icon at bounding box center [32, 90] width 11 height 13
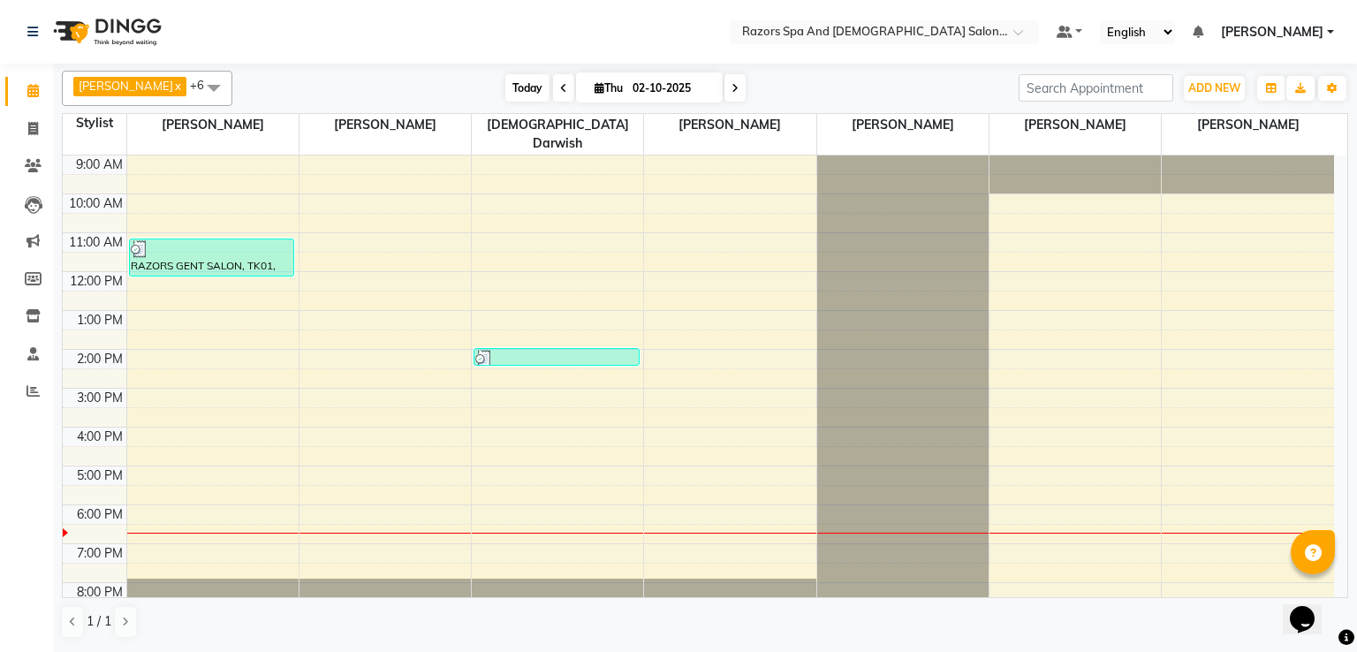
click at [519, 82] on span "Today" at bounding box center [527, 87] width 44 height 27
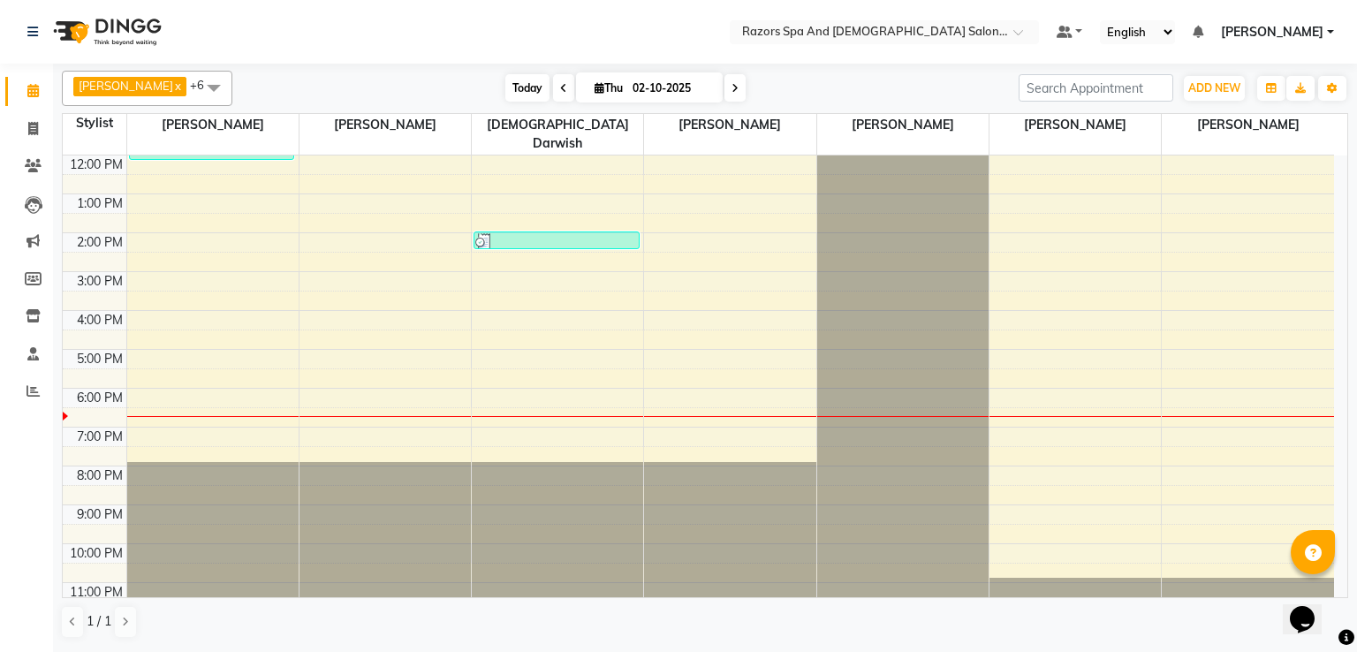
click at [524, 86] on span "Today" at bounding box center [527, 87] width 44 height 27
click at [566, 90] on icon at bounding box center [563, 88] width 7 height 11
type input "01-10-2025"
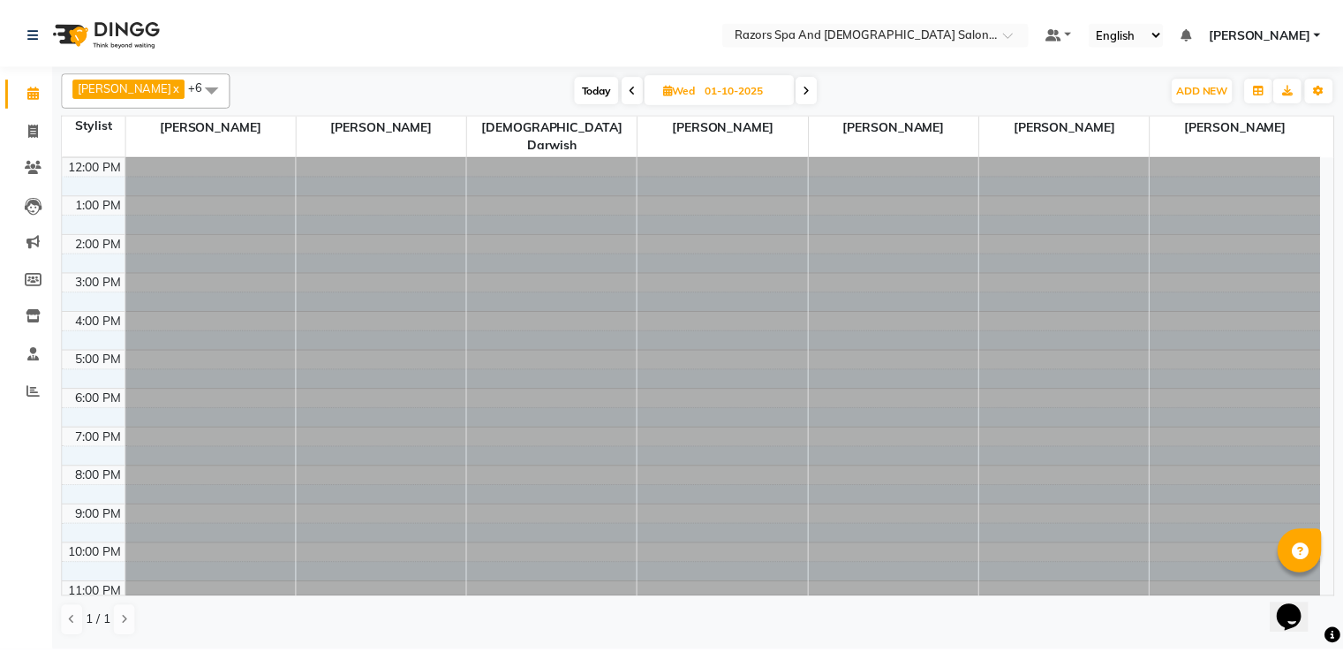
scroll to position [117, 0]
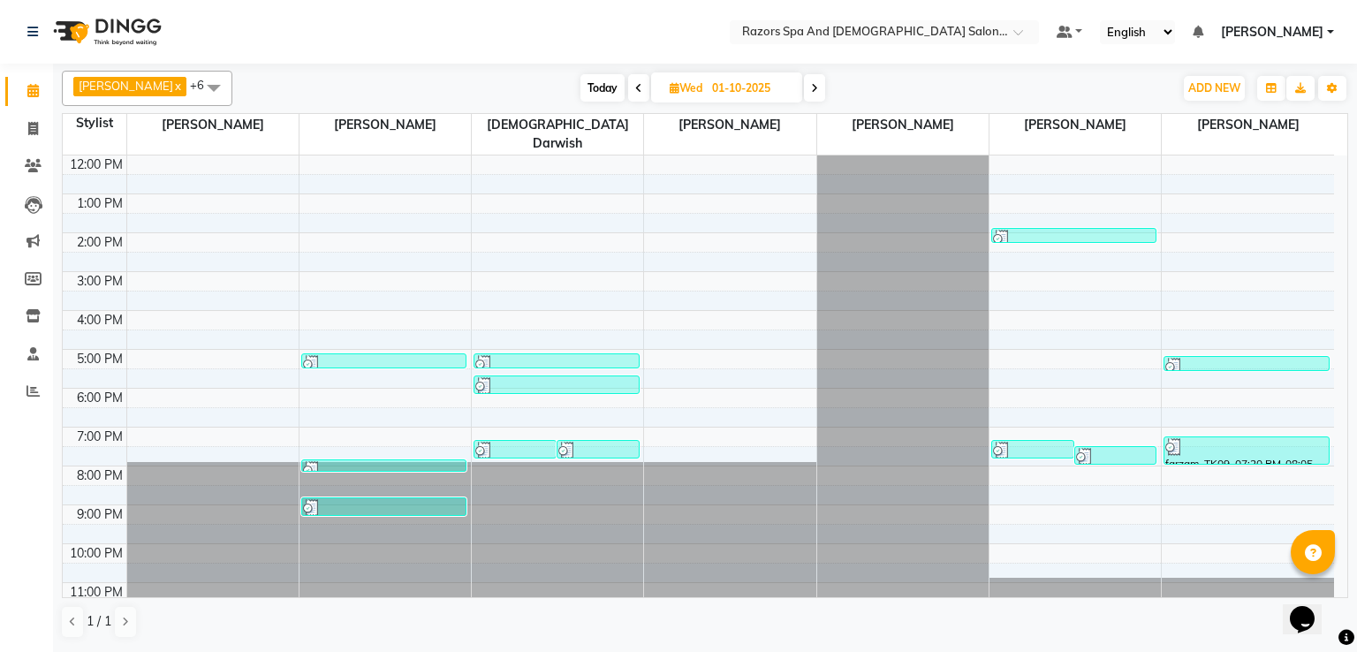
click at [546, 442] on div at bounding box center [514, 451] width 79 height 18
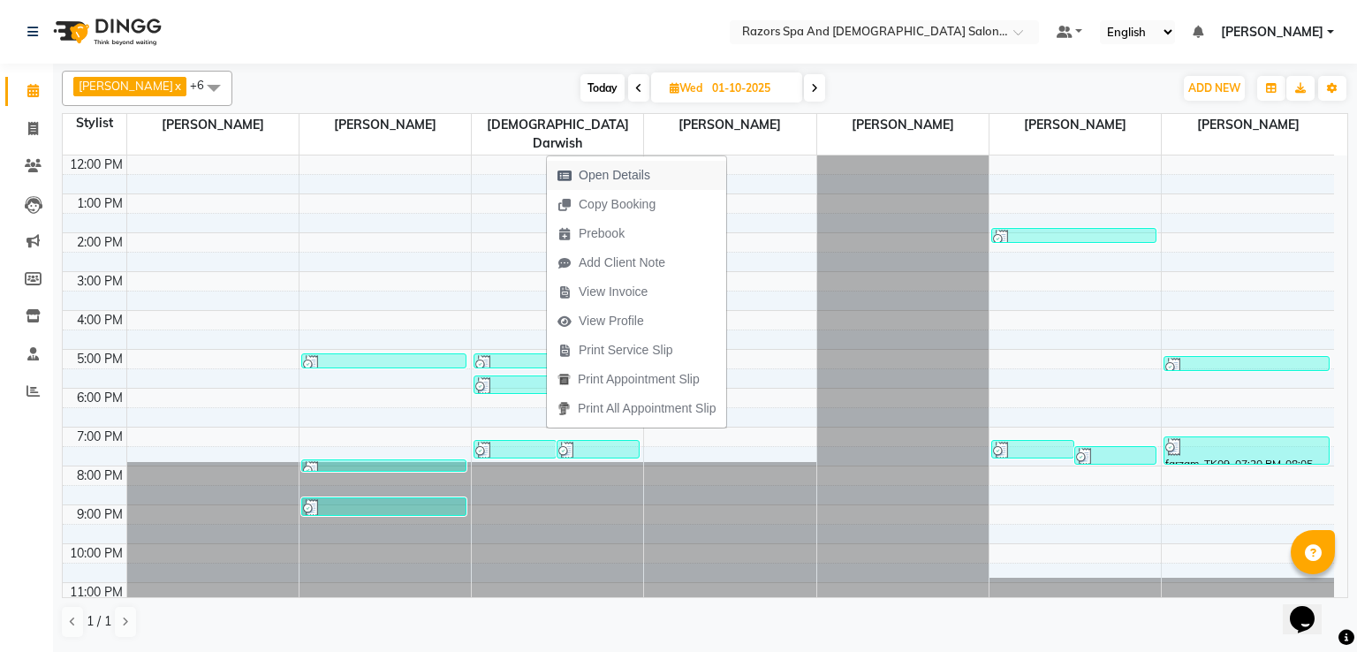
click at [617, 170] on span "Open Details" at bounding box center [615, 175] width 72 height 19
select select "3"
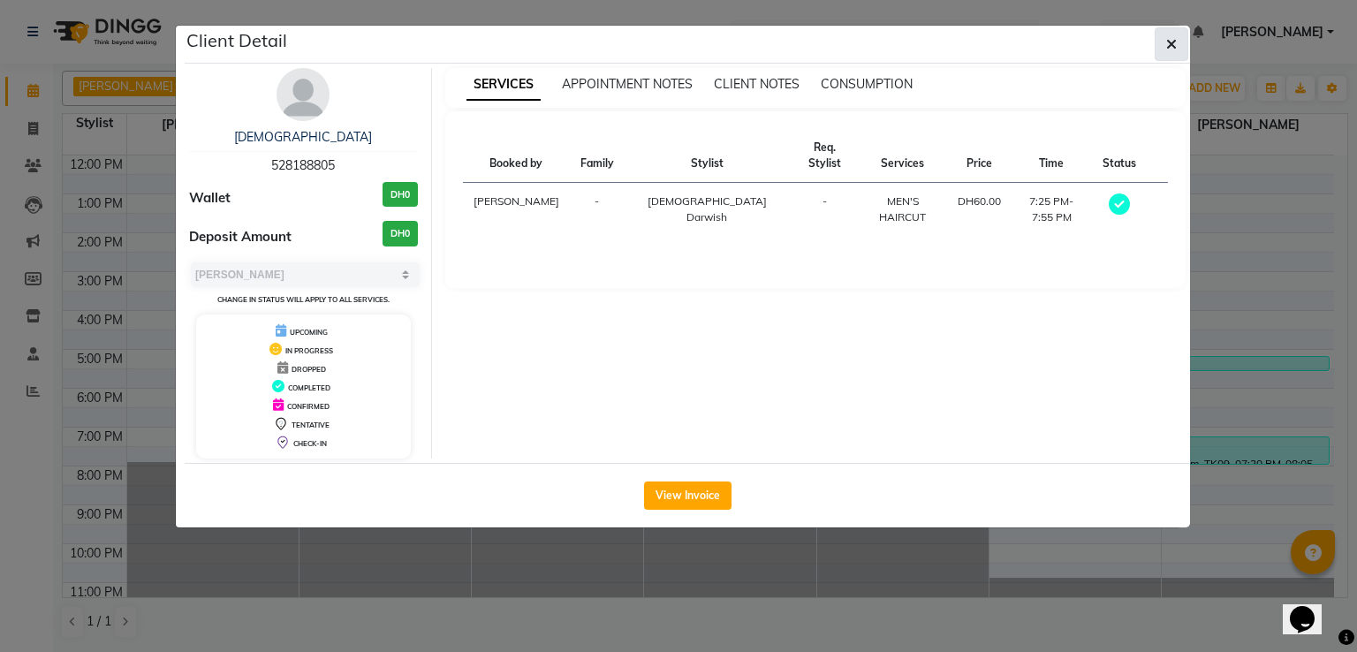
click at [1164, 47] on button "button" at bounding box center [1171, 44] width 34 height 34
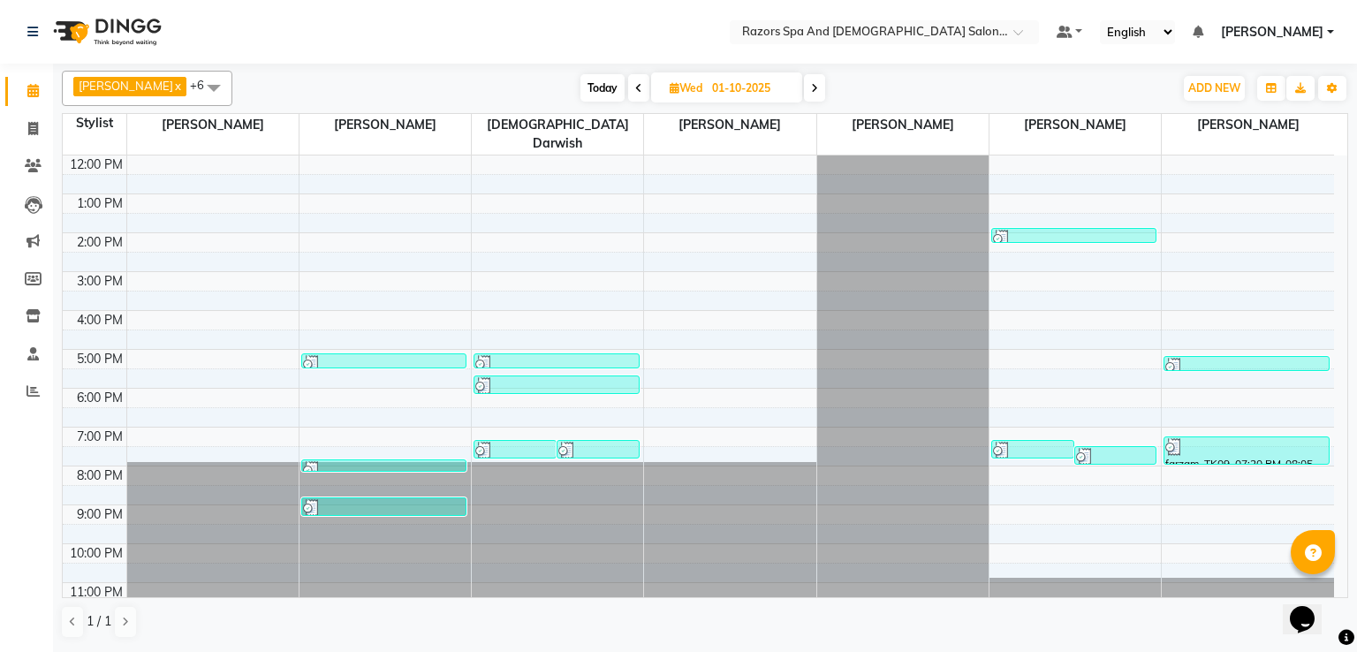
click at [512, 355] on div at bounding box center [556, 364] width 162 height 18
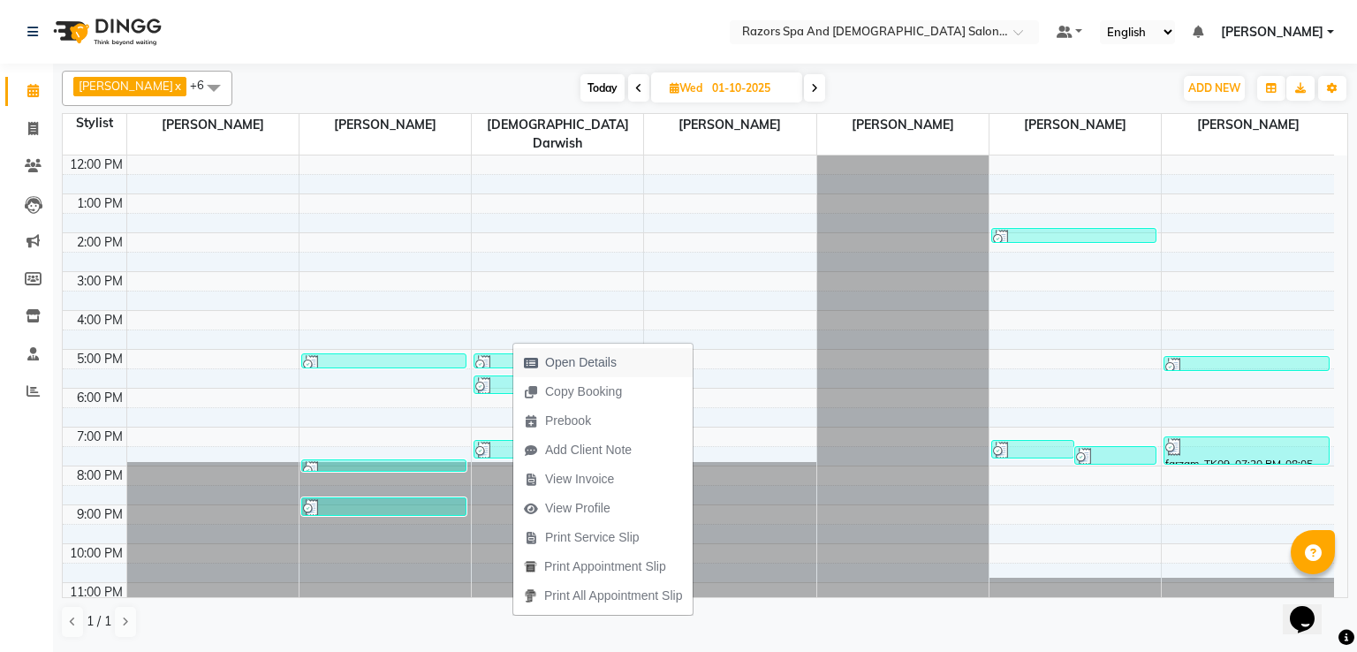
click at [562, 364] on span "Open Details" at bounding box center [581, 362] width 72 height 19
select select "3"
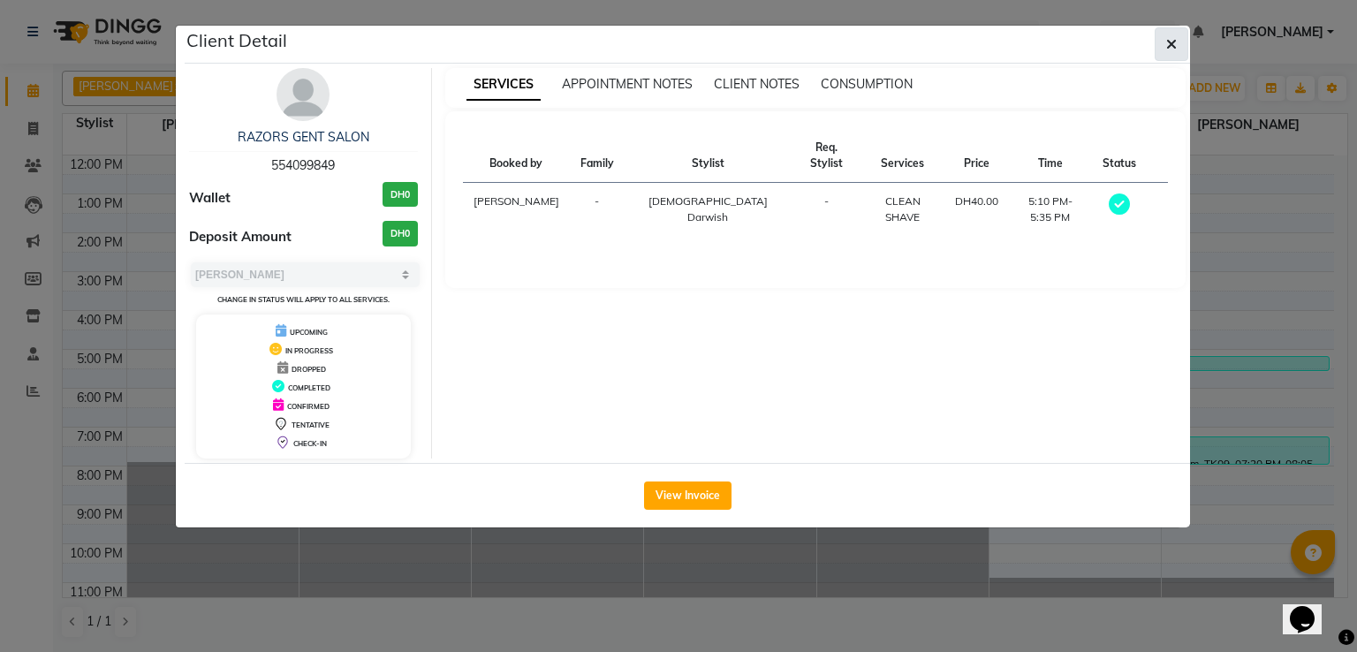
click at [1168, 43] on icon "button" at bounding box center [1171, 44] width 11 height 14
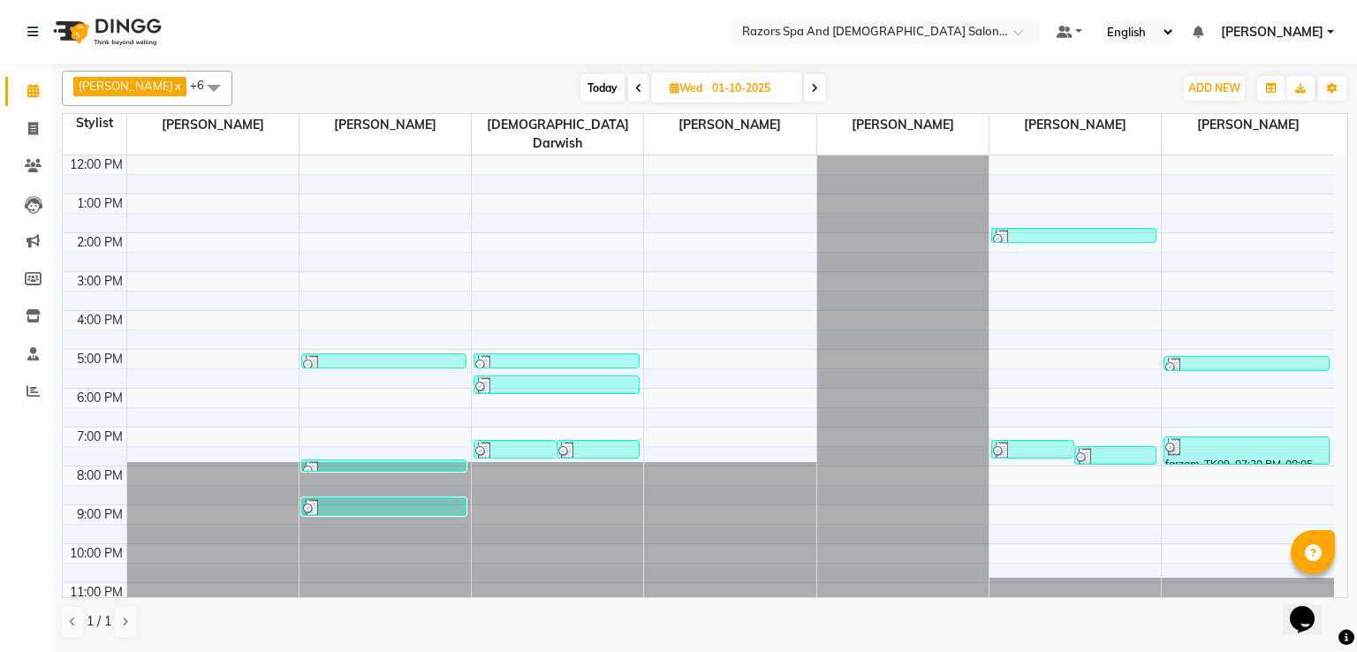
click at [560, 355] on div at bounding box center [556, 364] width 162 height 18
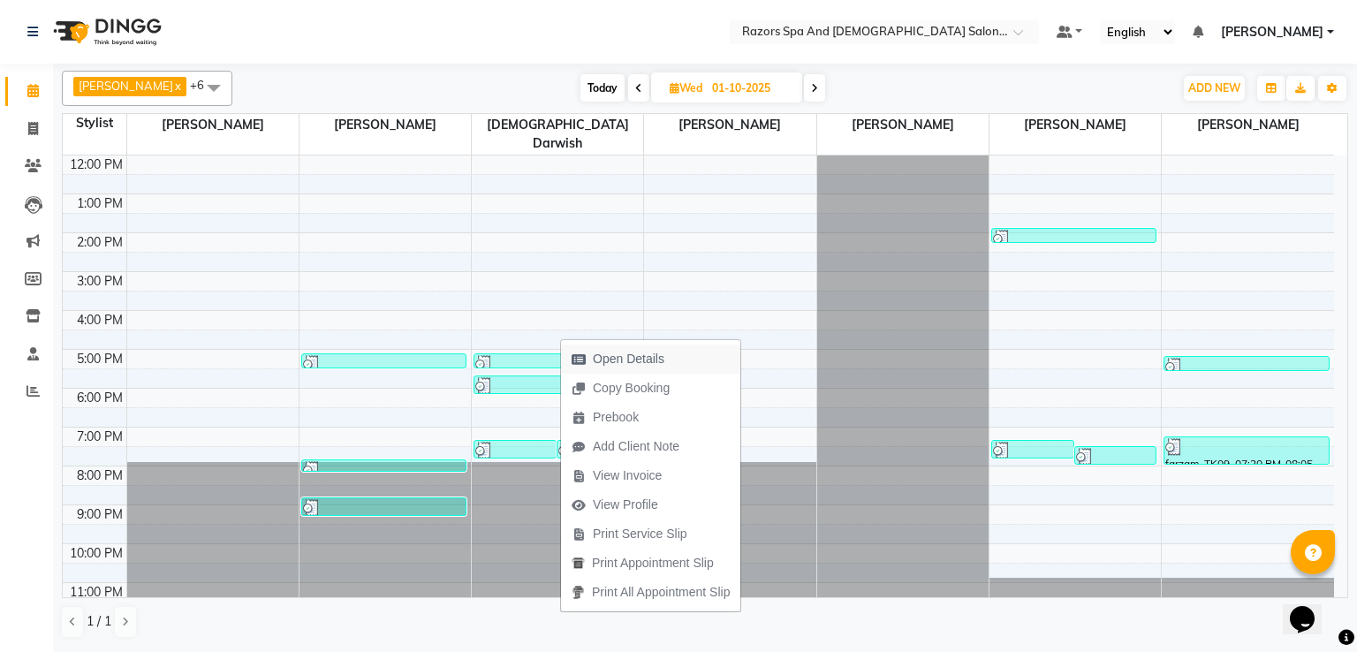
click at [627, 355] on span "Open Details" at bounding box center [629, 359] width 72 height 19
select select "3"
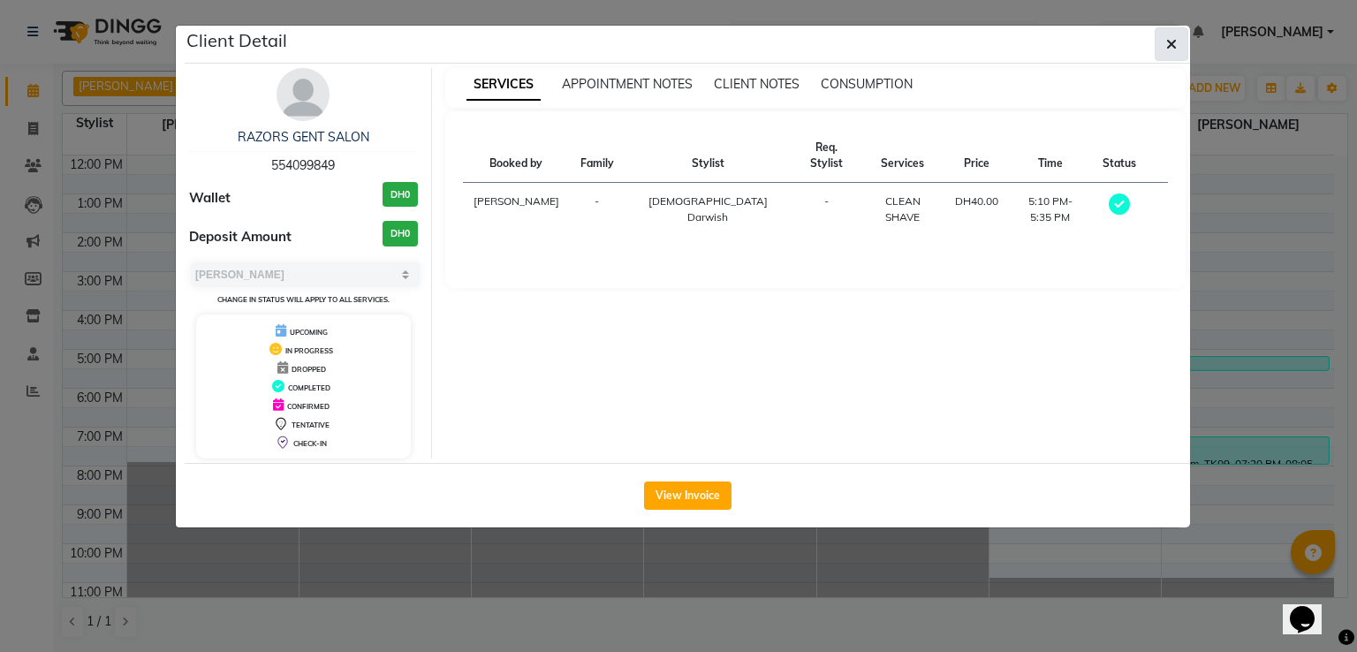
click at [1174, 49] on icon "button" at bounding box center [1171, 44] width 11 height 14
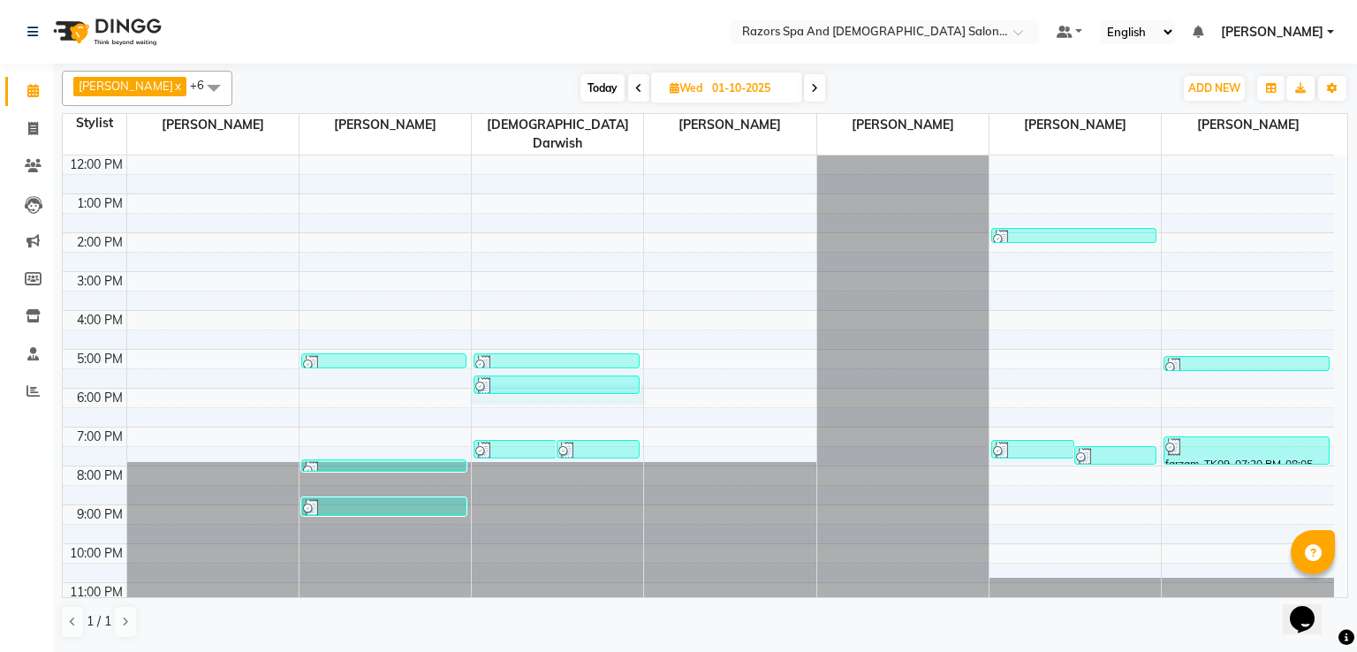
click at [527, 376] on div "9:00 AM 10:00 AM 11:00 AM 12:00 PM 1:00 PM 2:00 PM 3:00 PM 4:00 PM 5:00 PM 6:00…" at bounding box center [698, 330] width 1271 height 582
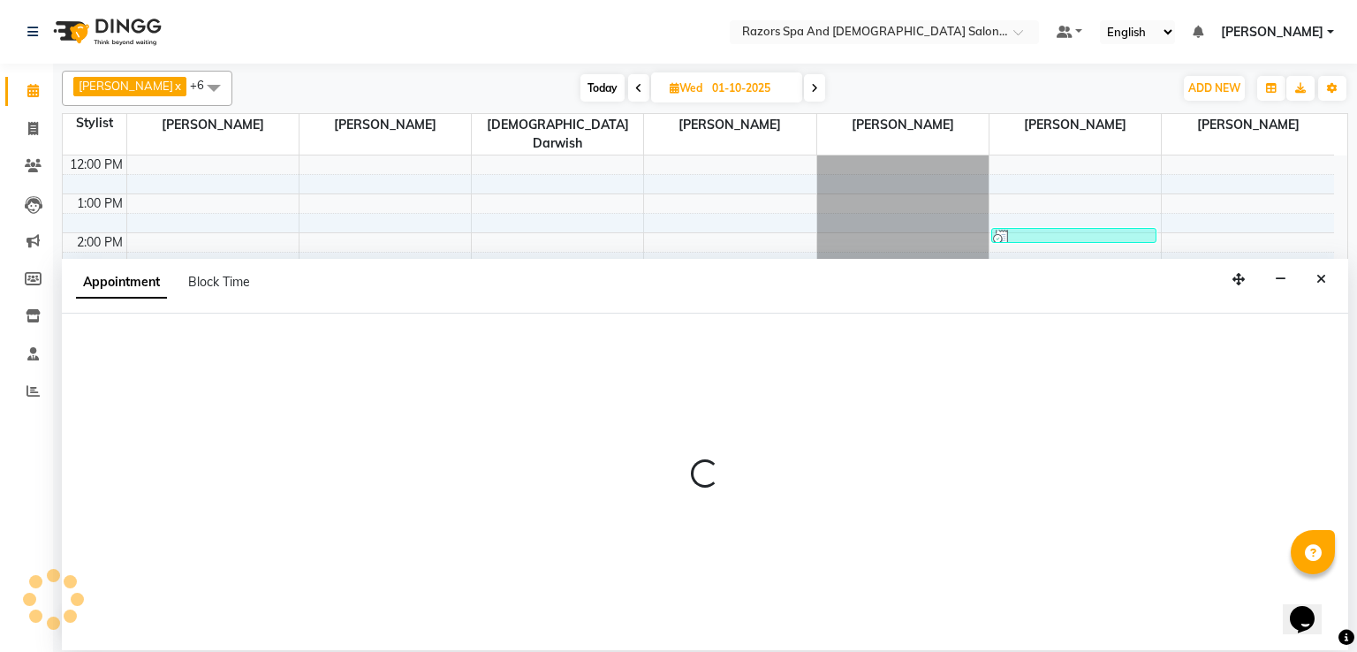
select select "81370"
select select "1080"
select select "tentative"
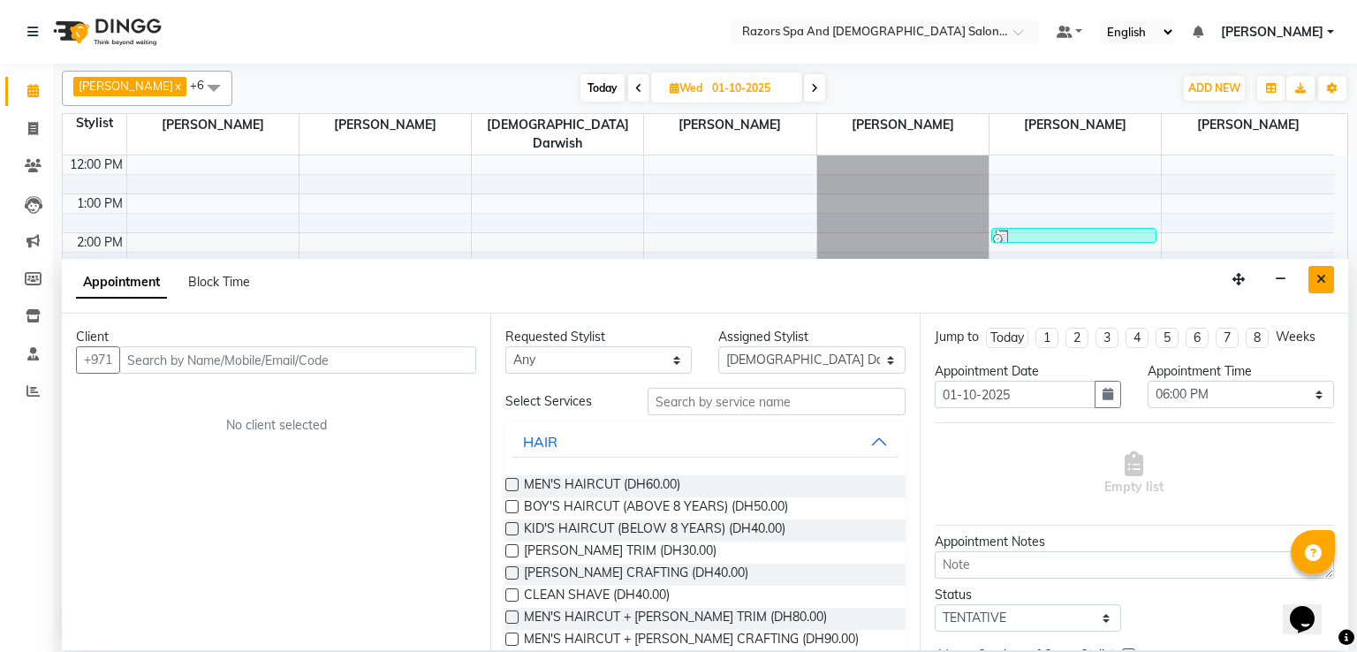
click at [1320, 277] on icon "Close" at bounding box center [1321, 279] width 10 height 12
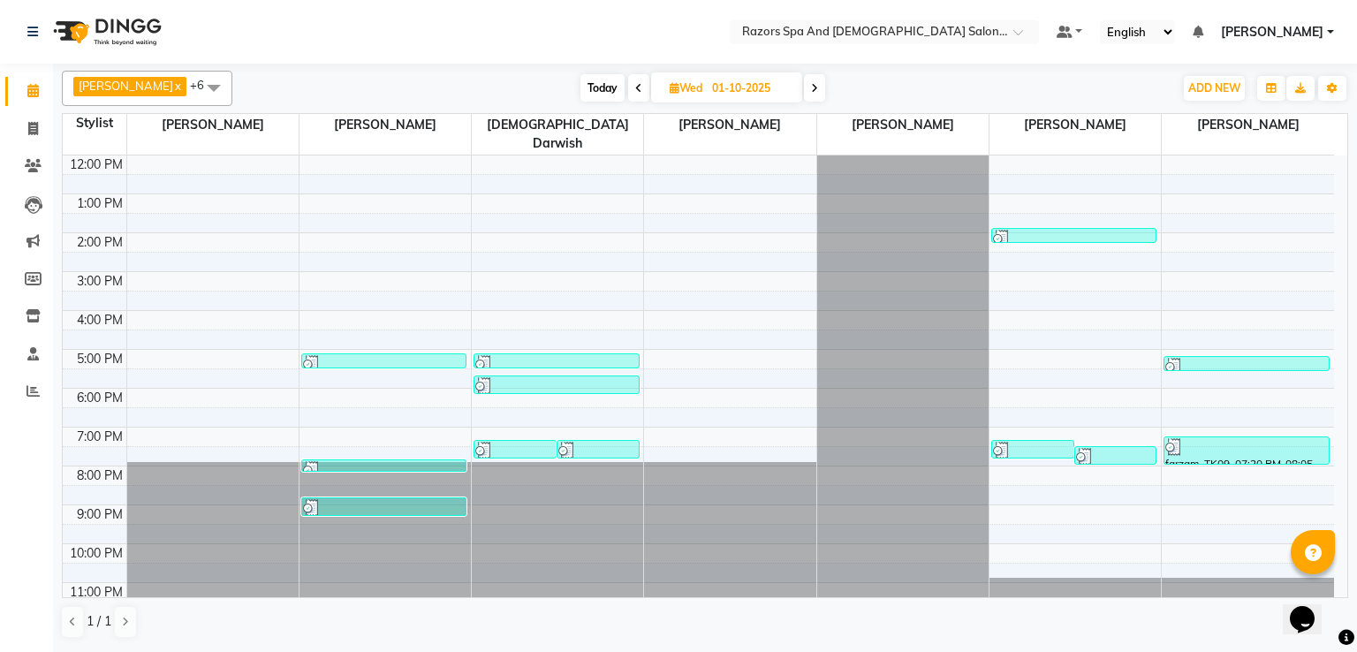
click at [527, 377] on div at bounding box center [556, 386] width 162 height 18
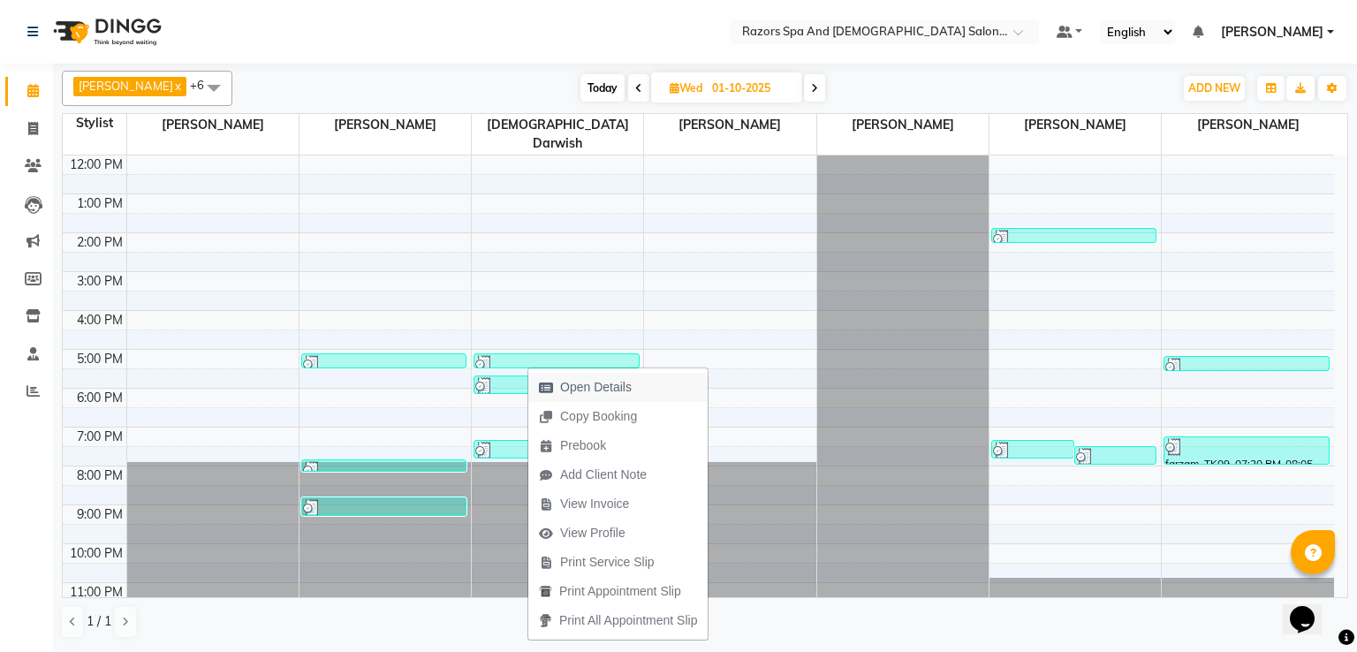
click at [586, 384] on span "Open Details" at bounding box center [596, 387] width 72 height 19
select select "3"
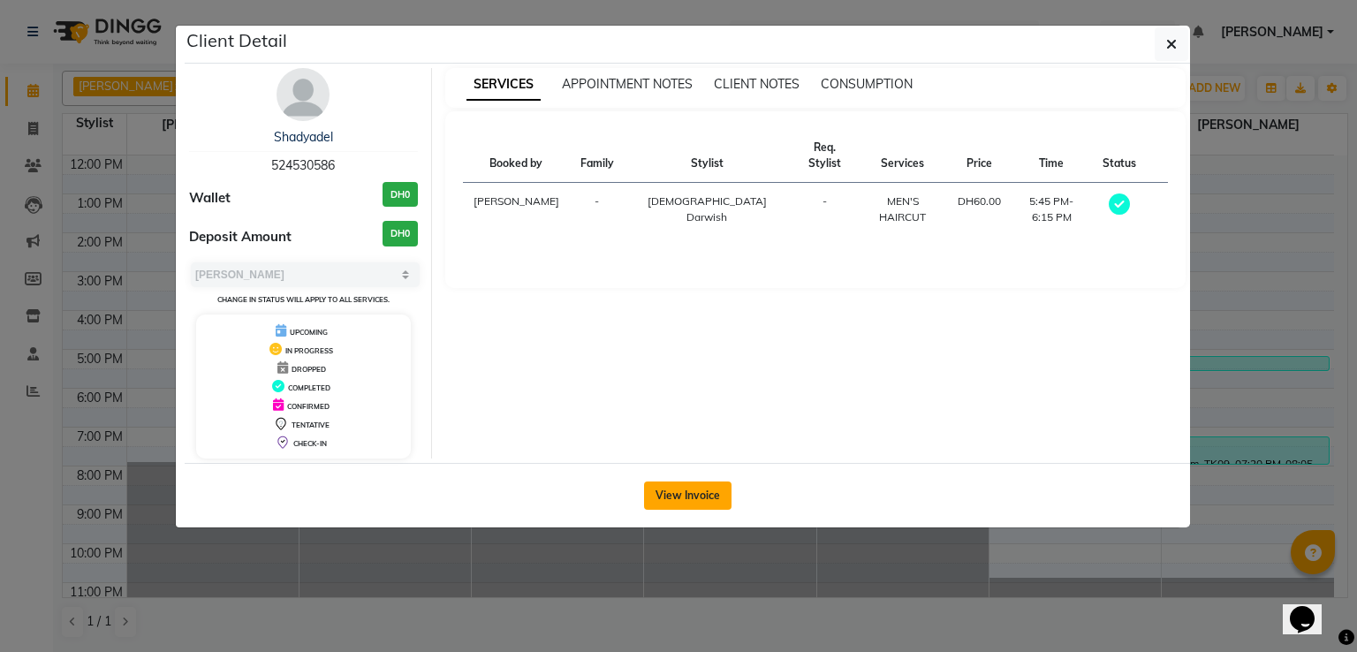
click at [692, 491] on button "View Invoice" at bounding box center [687, 495] width 87 height 28
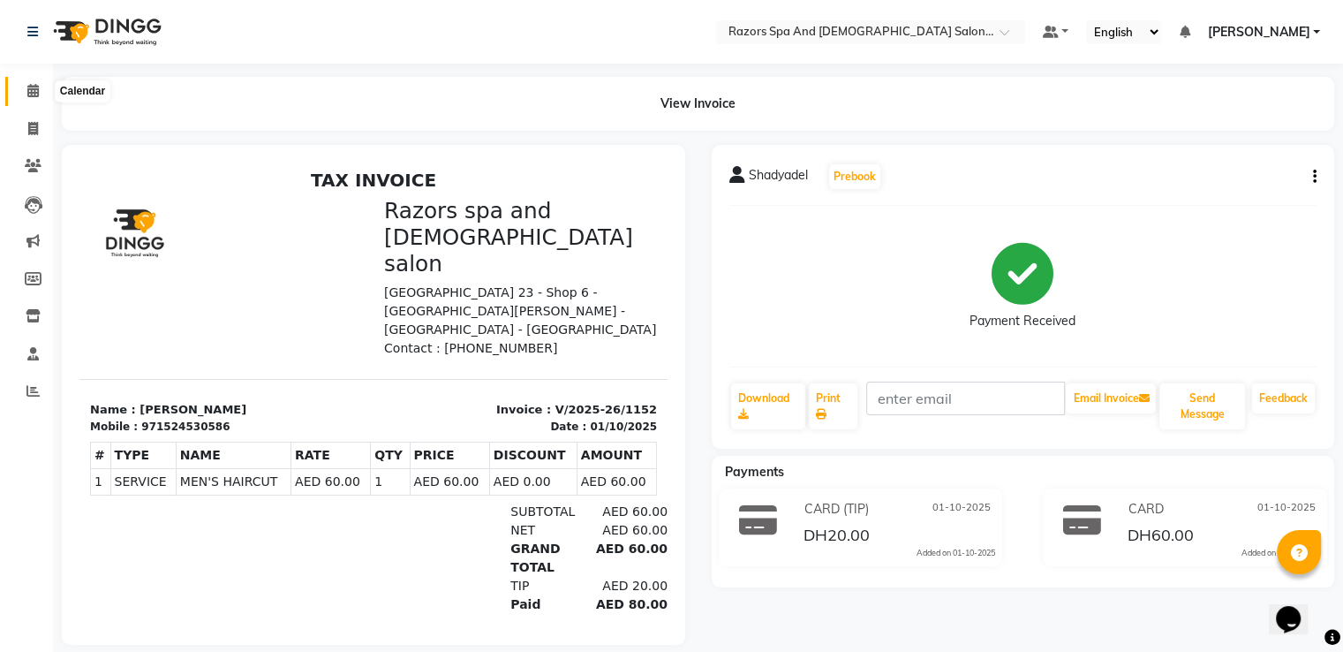
click at [35, 95] on icon at bounding box center [32, 90] width 11 height 13
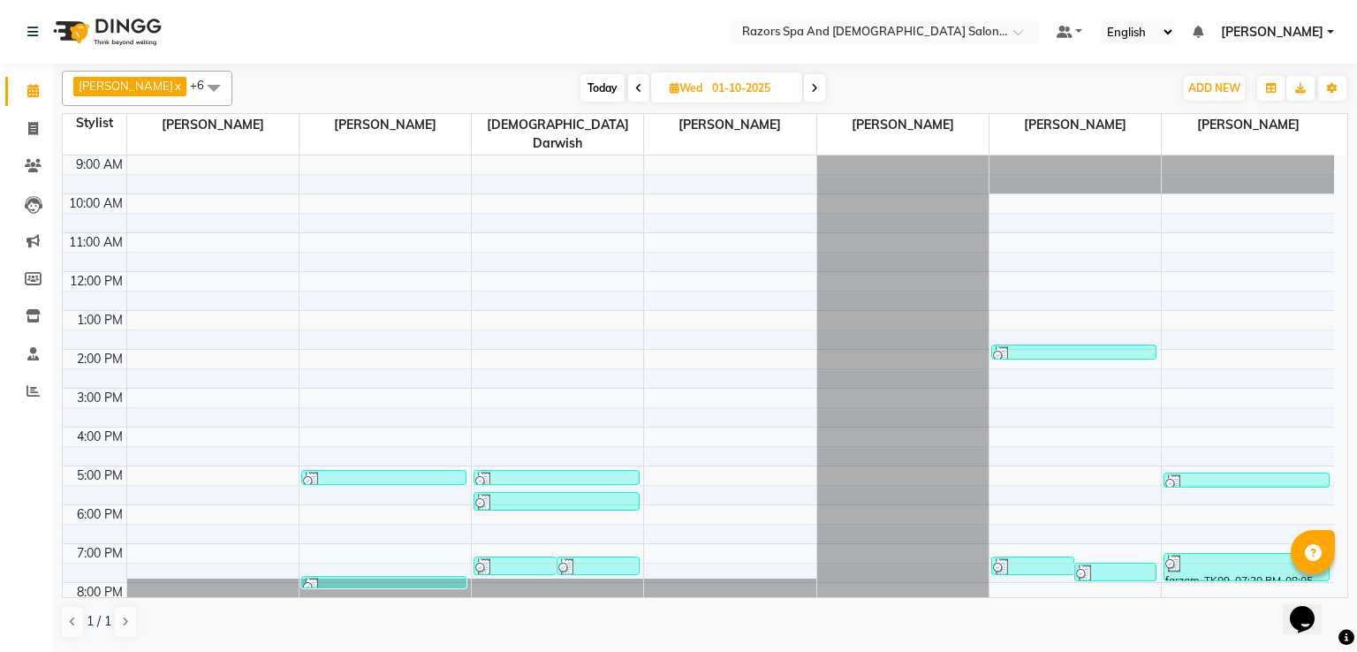
click at [526, 558] on div at bounding box center [514, 567] width 79 height 18
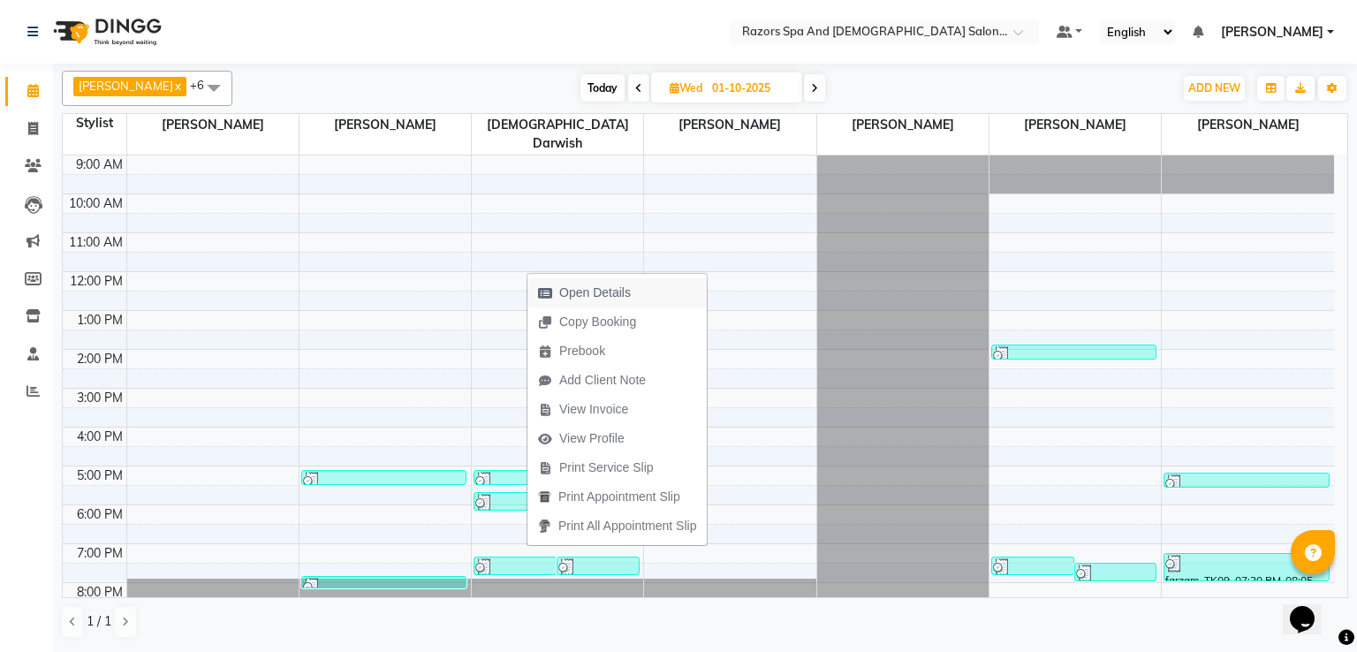
click at [594, 290] on span "Open Details" at bounding box center [595, 293] width 72 height 19
select select "3"
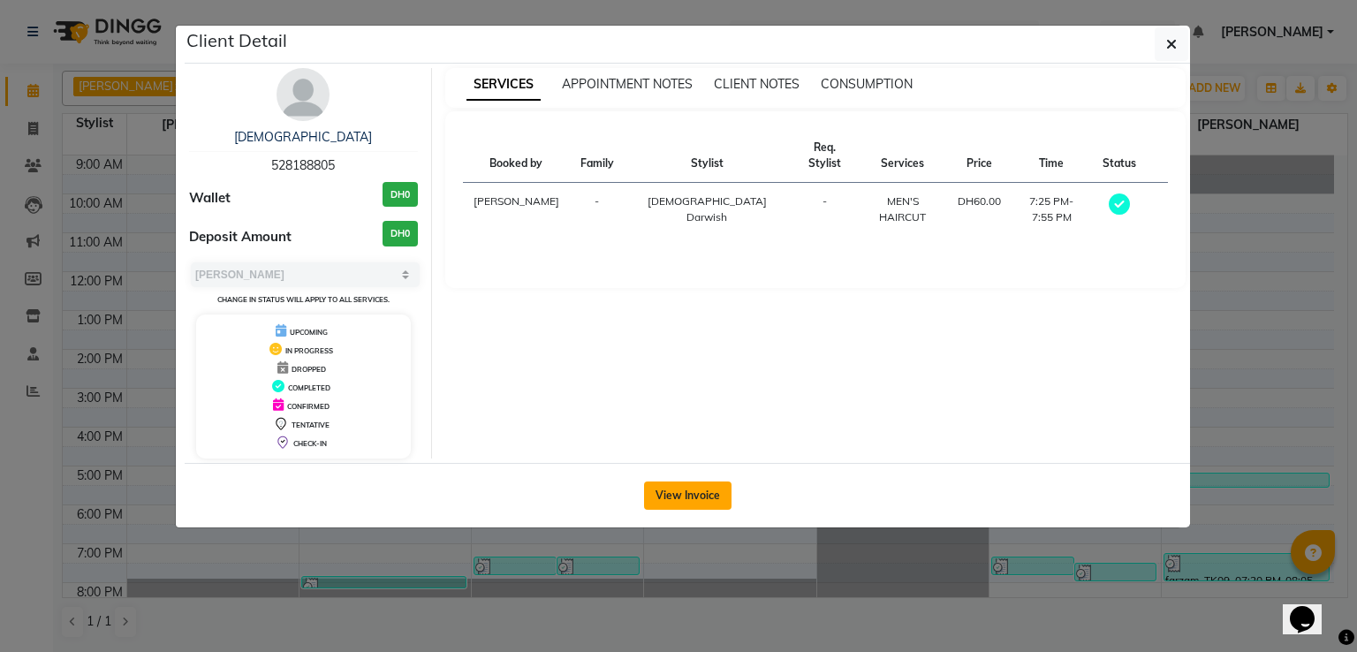
click at [666, 487] on button "View Invoice" at bounding box center [687, 495] width 87 height 28
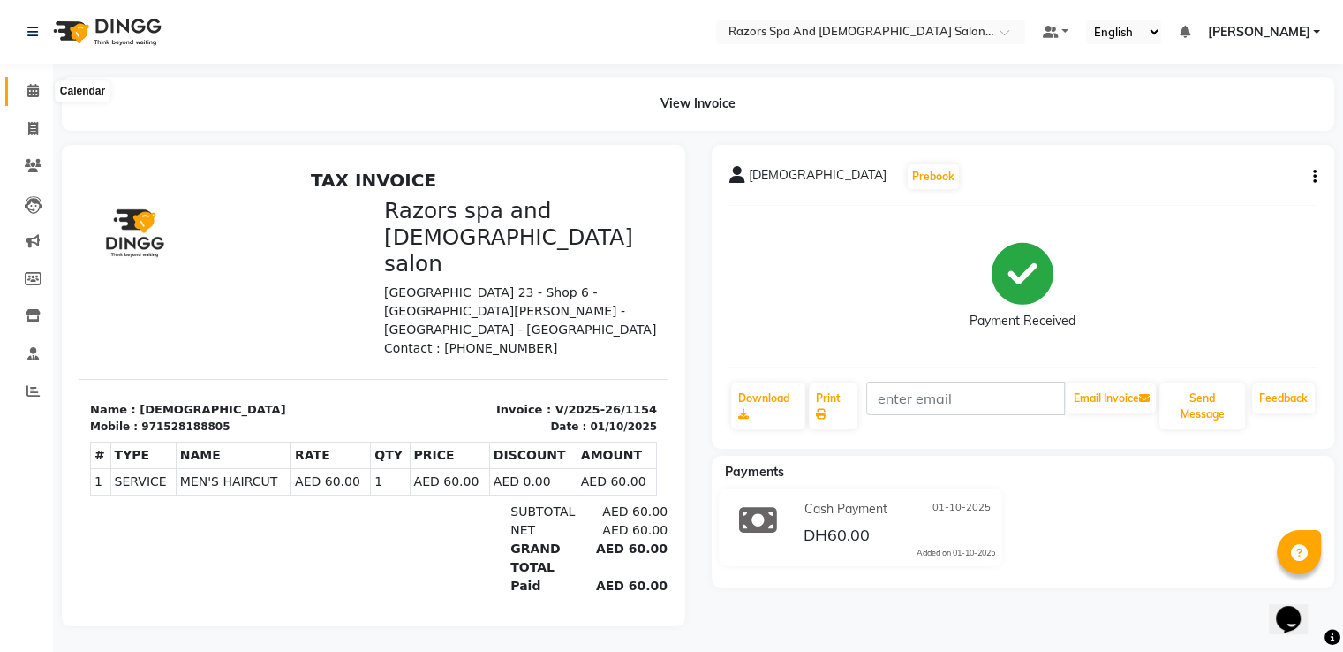
click at [39, 89] on span at bounding box center [33, 91] width 31 height 20
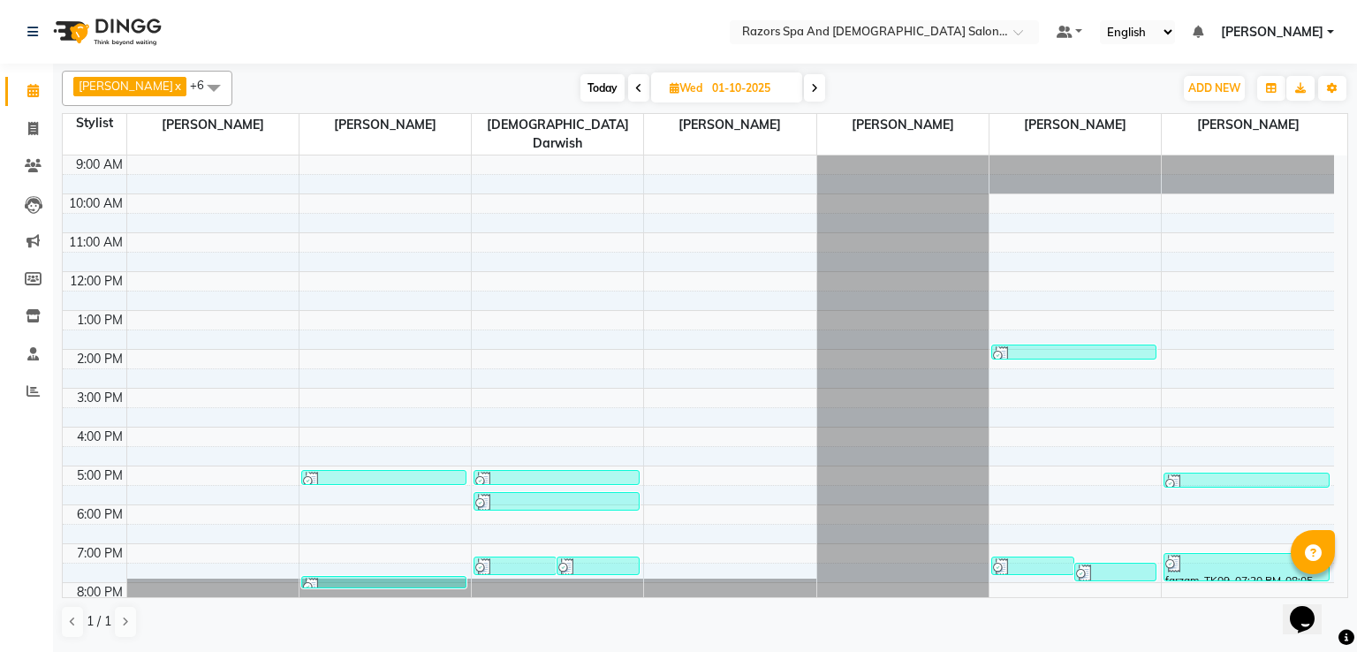
click at [607, 558] on div at bounding box center [597, 567] width 79 height 18
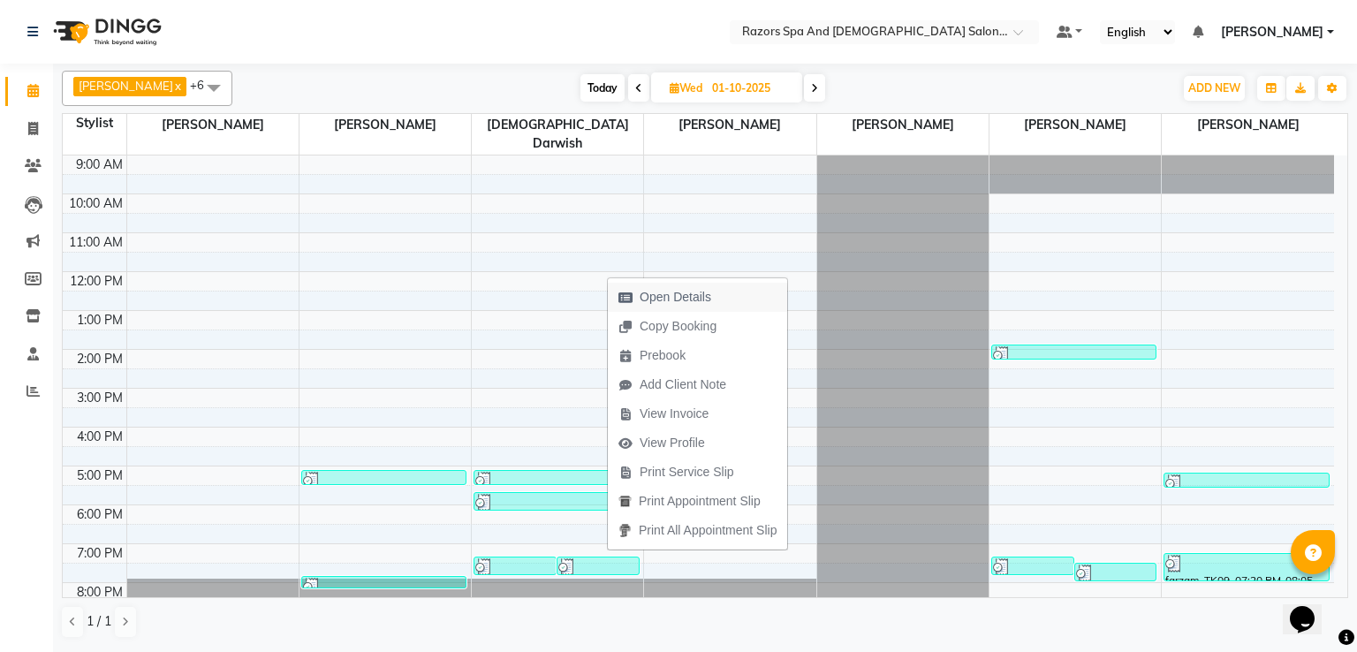
click at [675, 295] on span "Open Details" at bounding box center [675, 297] width 72 height 19
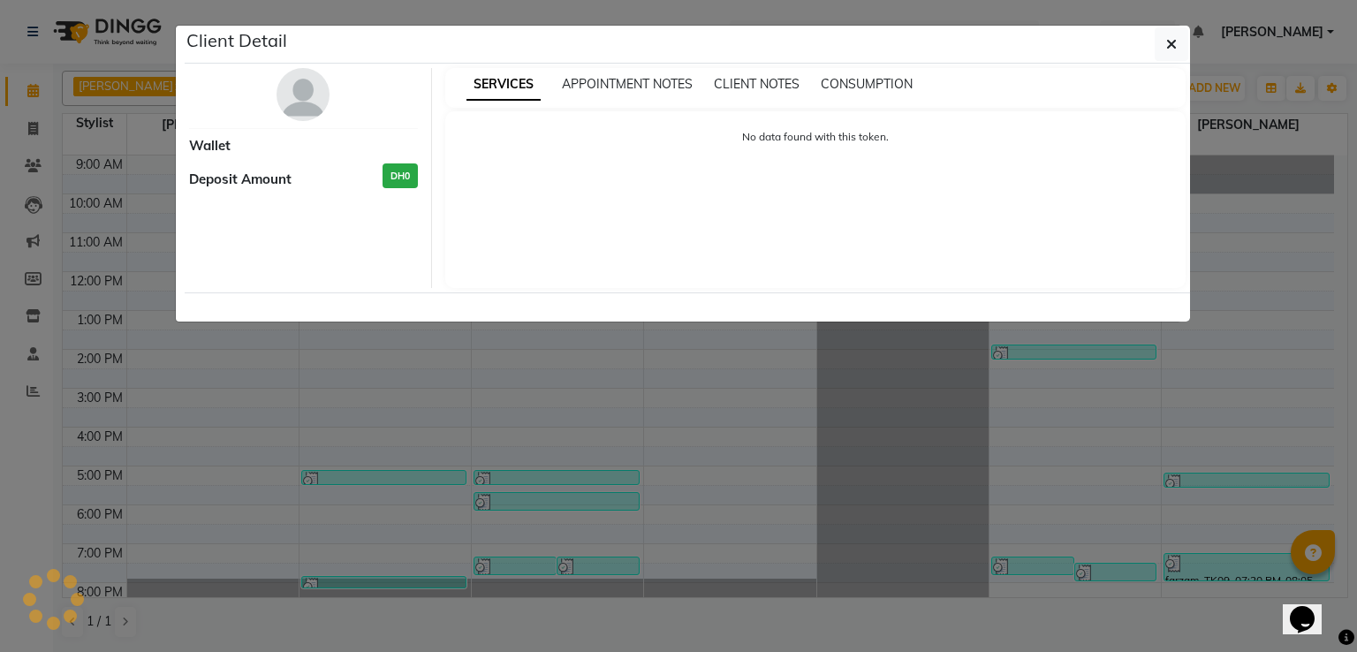
select select "3"
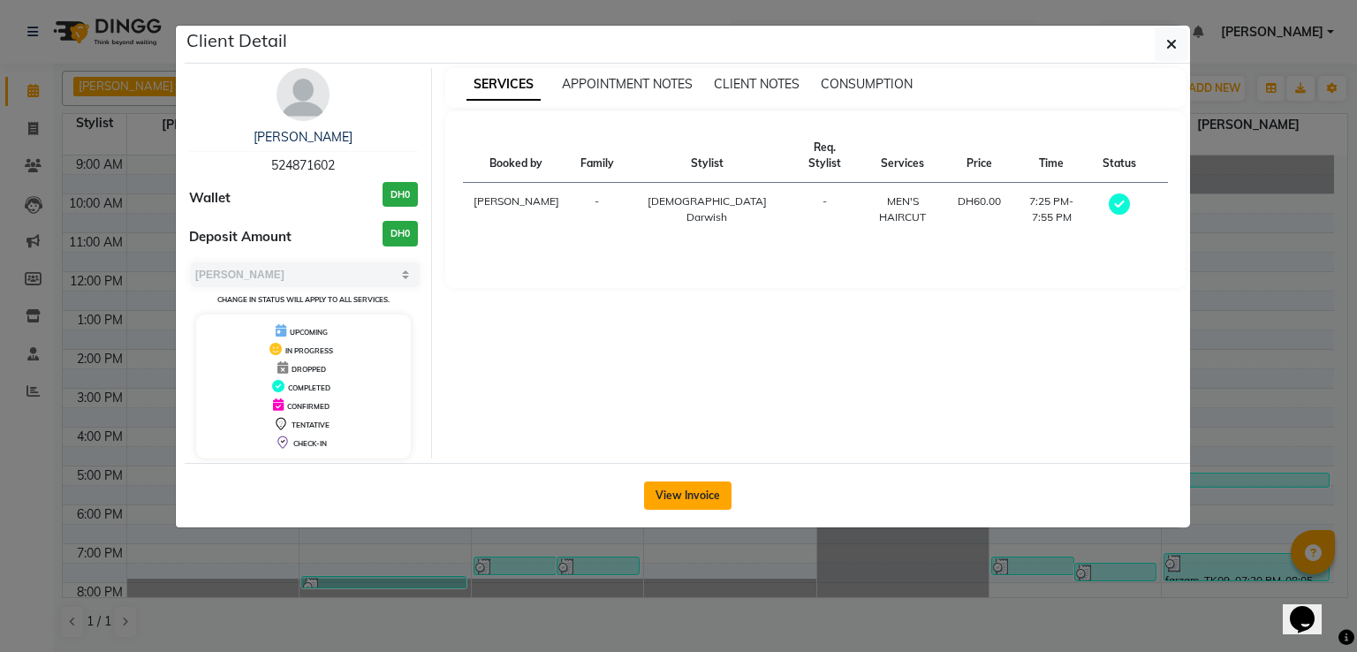
click at [694, 496] on button "View Invoice" at bounding box center [687, 495] width 87 height 28
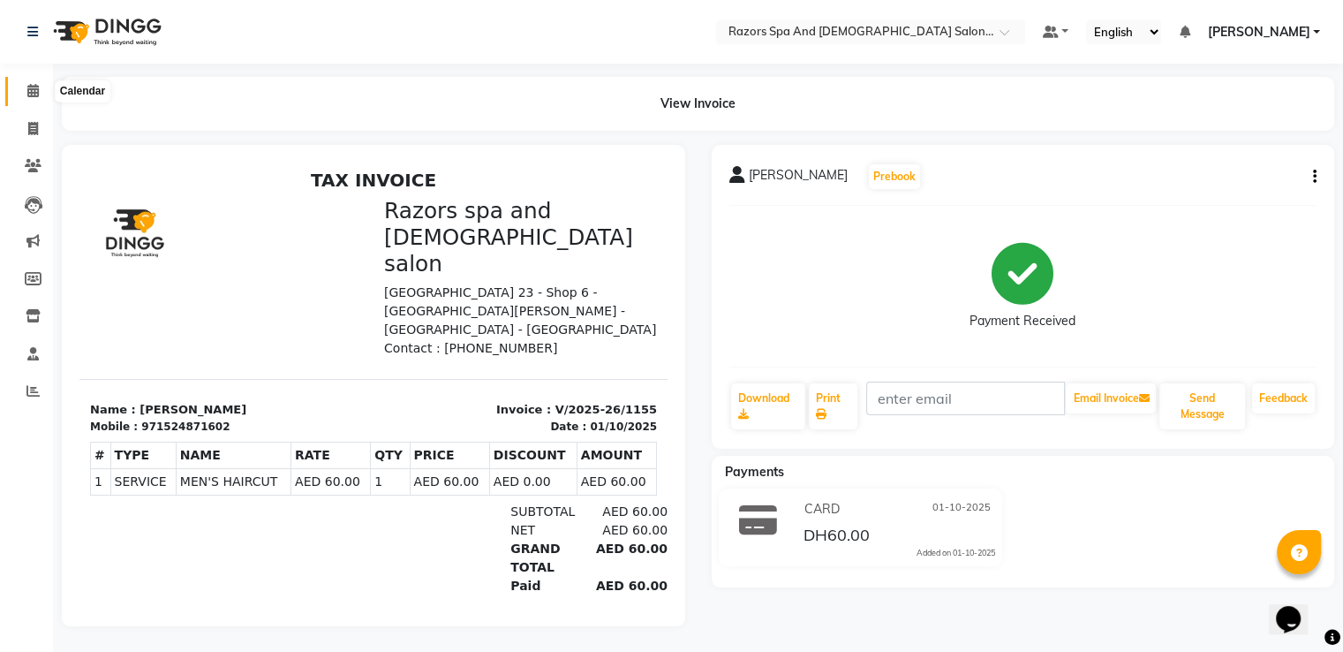
click at [35, 94] on icon at bounding box center [32, 90] width 11 height 13
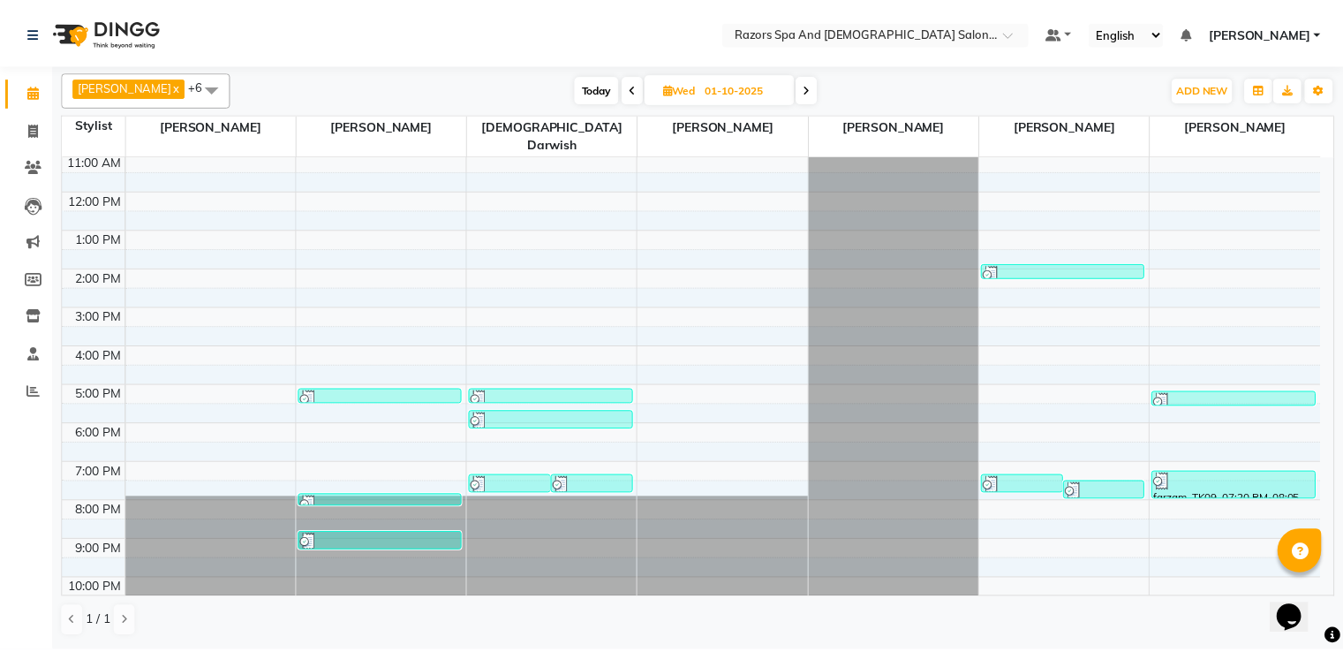
scroll to position [117, 0]
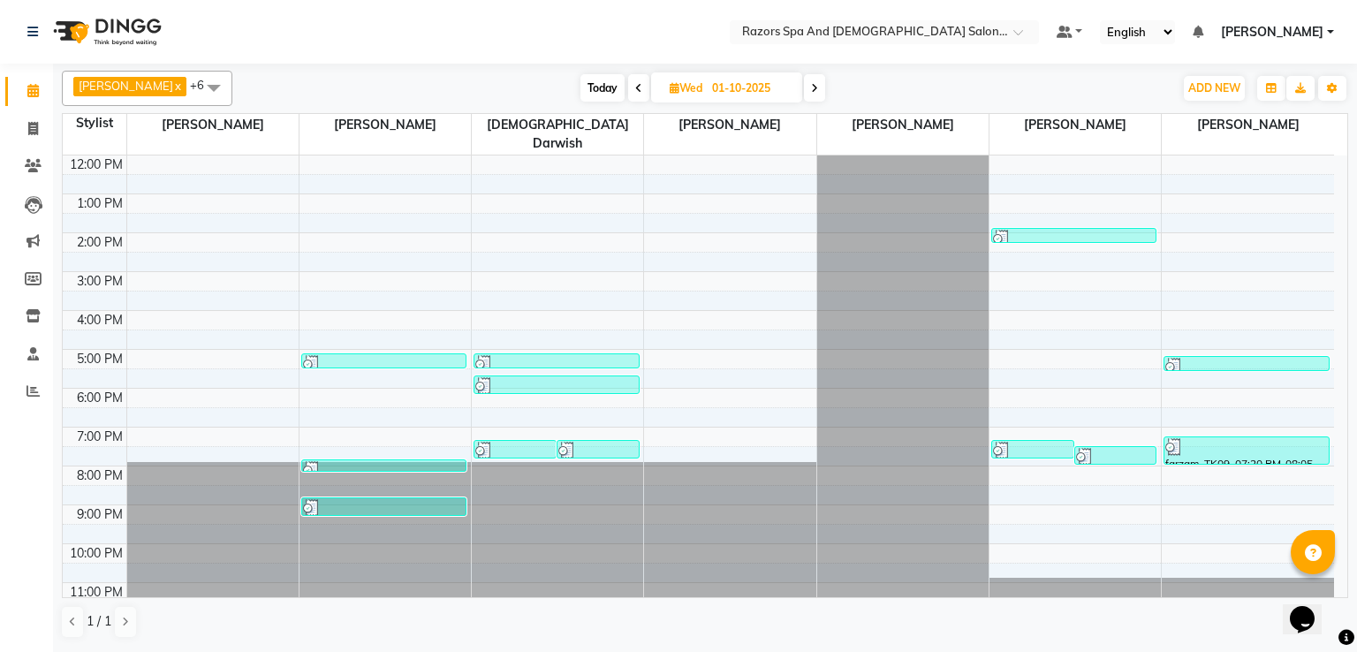
click at [519, 442] on div at bounding box center [514, 451] width 79 height 18
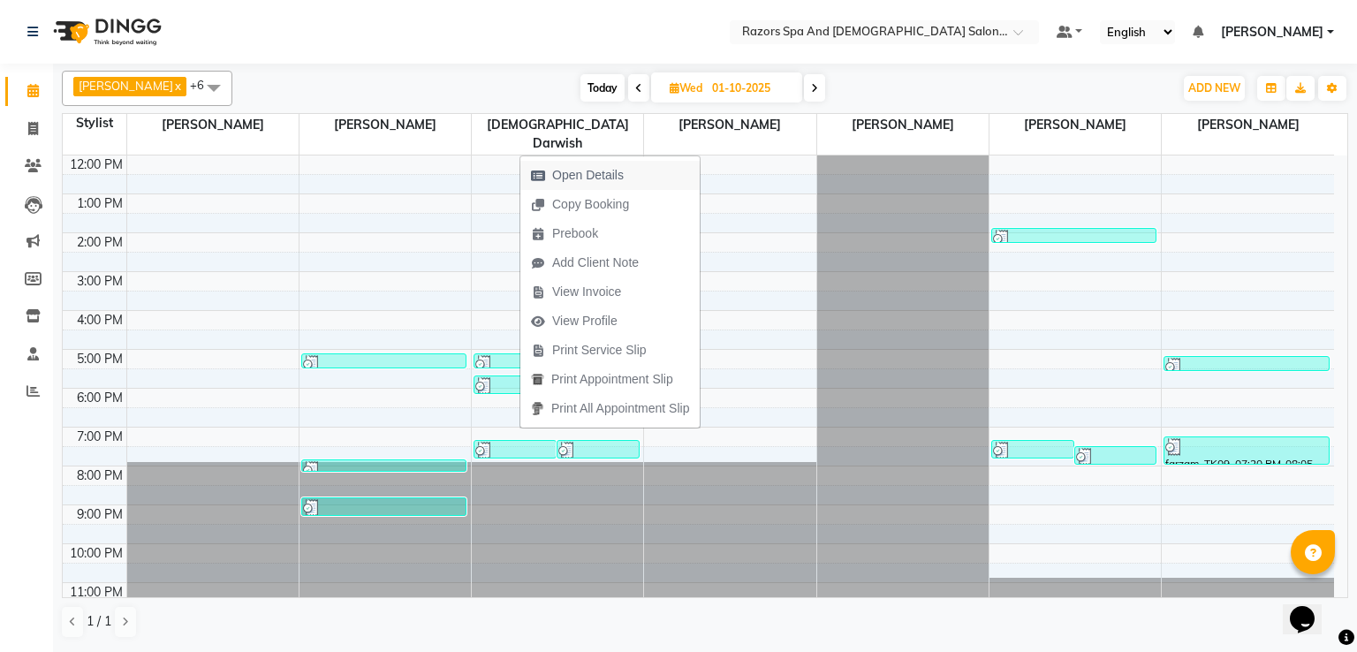
click at [608, 178] on span "Open Details" at bounding box center [588, 175] width 72 height 19
select select "3"
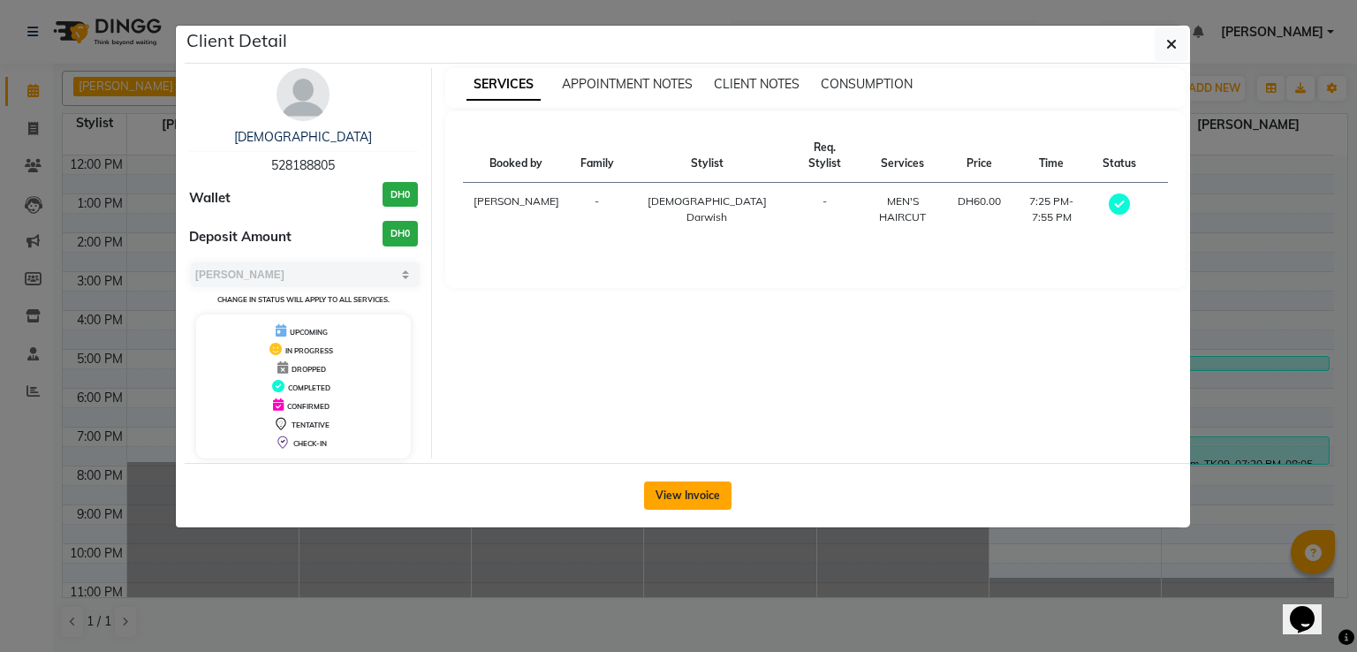
click at [692, 492] on button "View Invoice" at bounding box center [687, 495] width 87 height 28
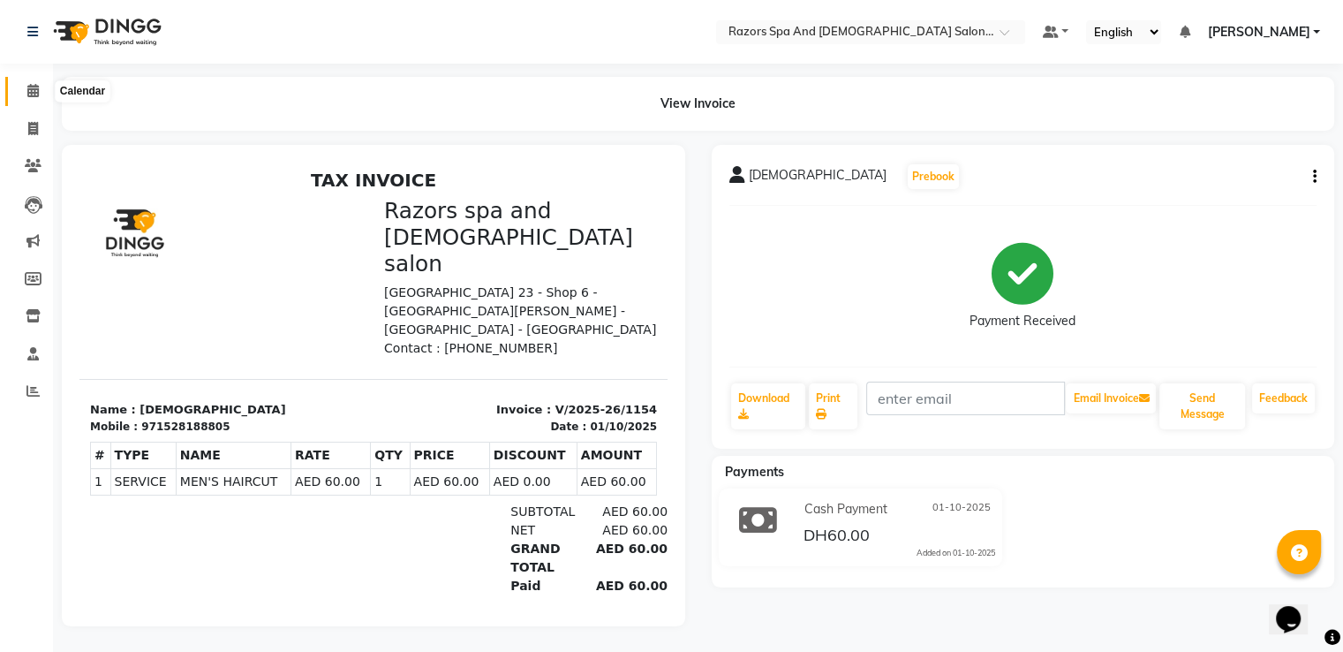
click at [31, 88] on icon at bounding box center [32, 90] width 11 height 13
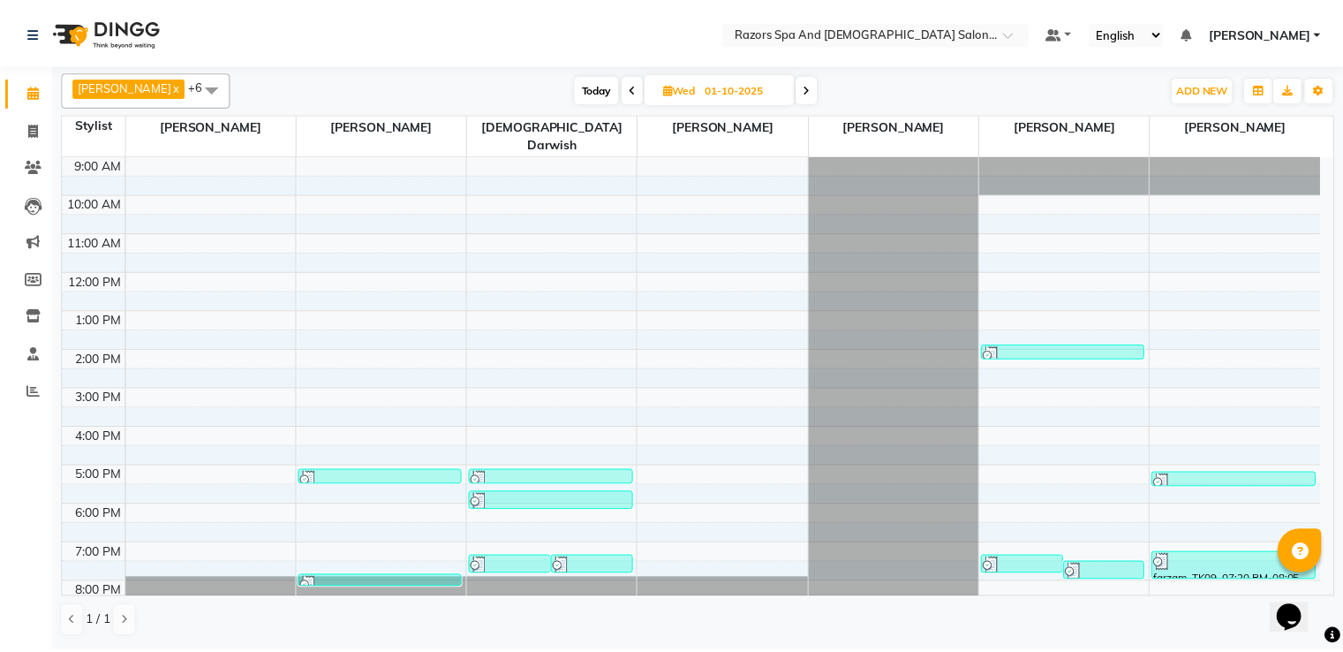
scroll to position [117, 0]
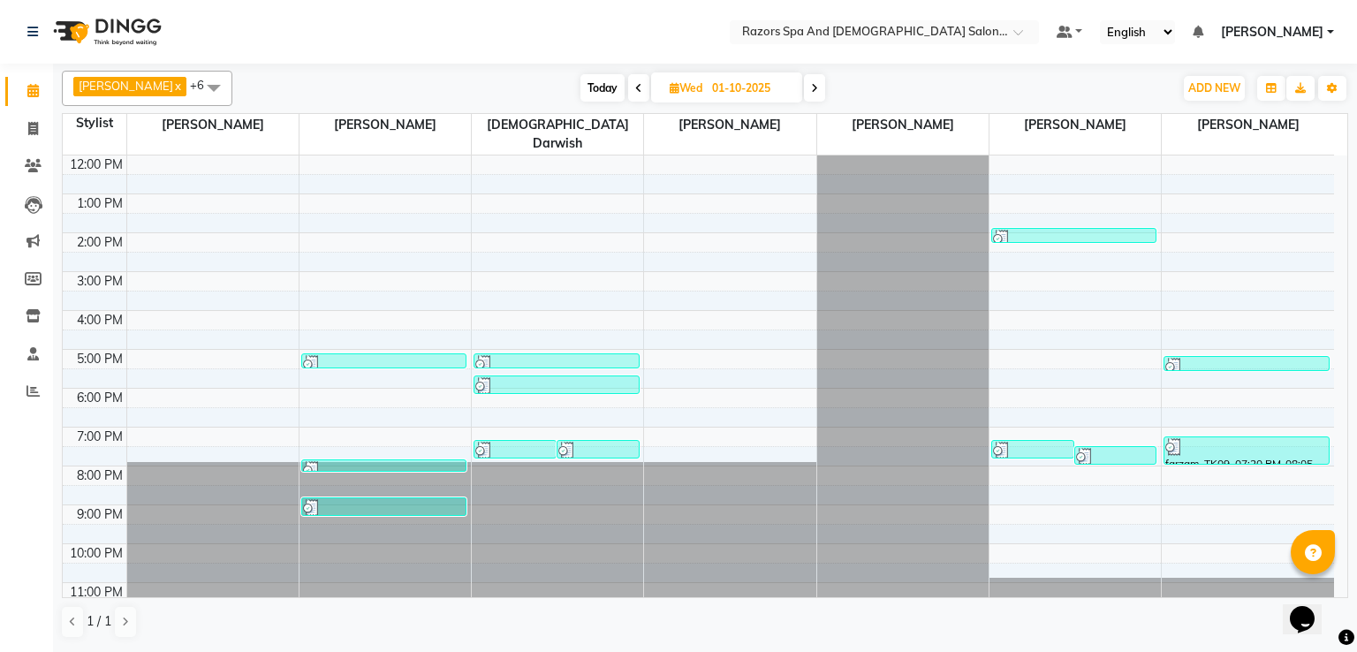
click at [374, 355] on div at bounding box center [384, 364] width 162 height 18
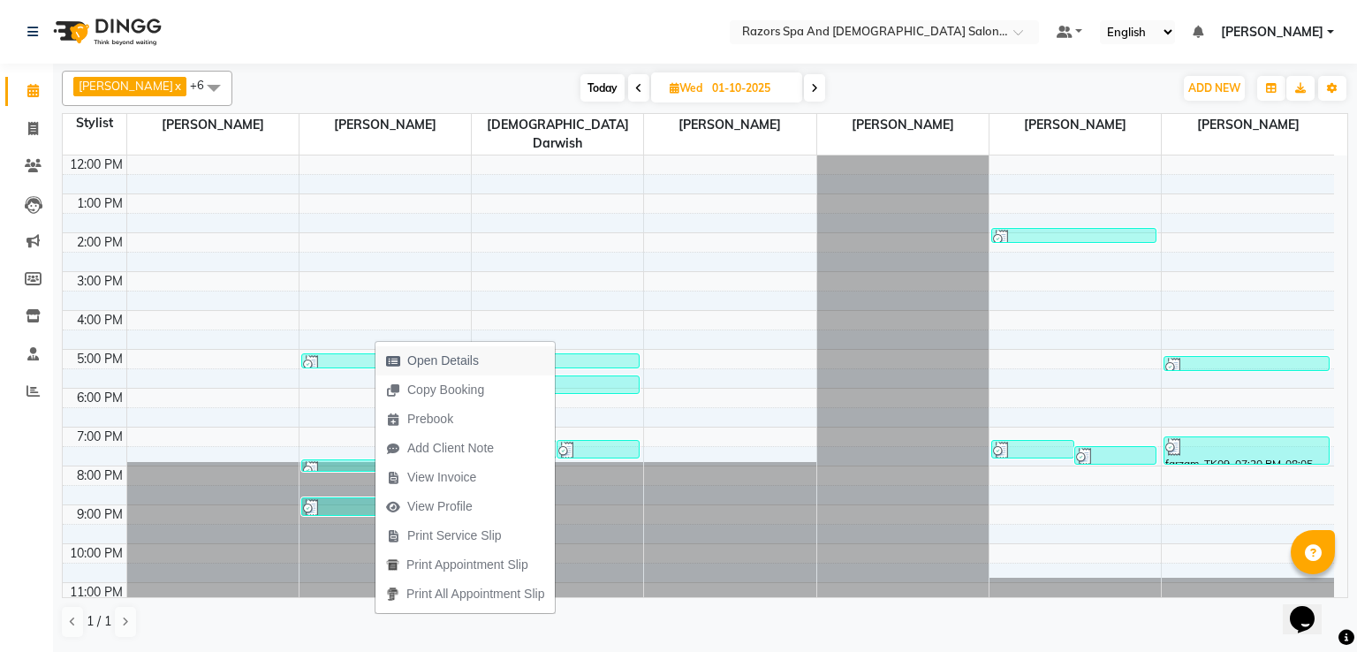
click at [466, 358] on span "Open Details" at bounding box center [443, 361] width 72 height 19
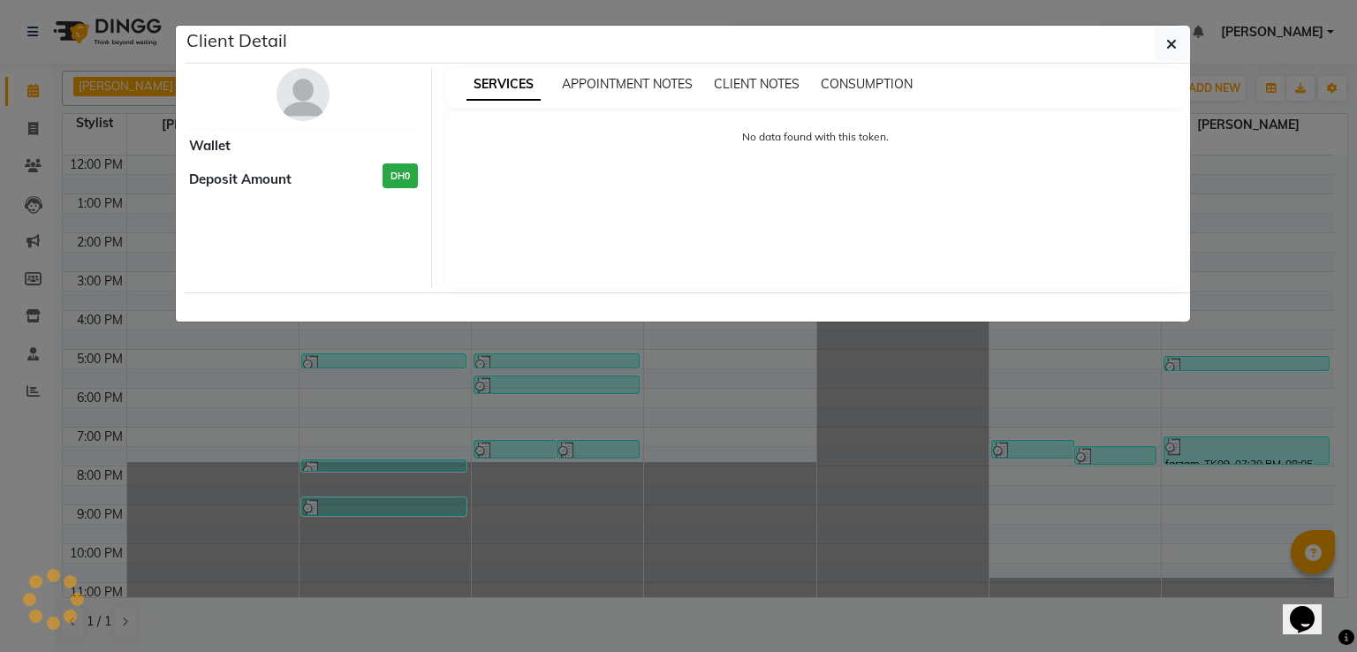
select select "3"
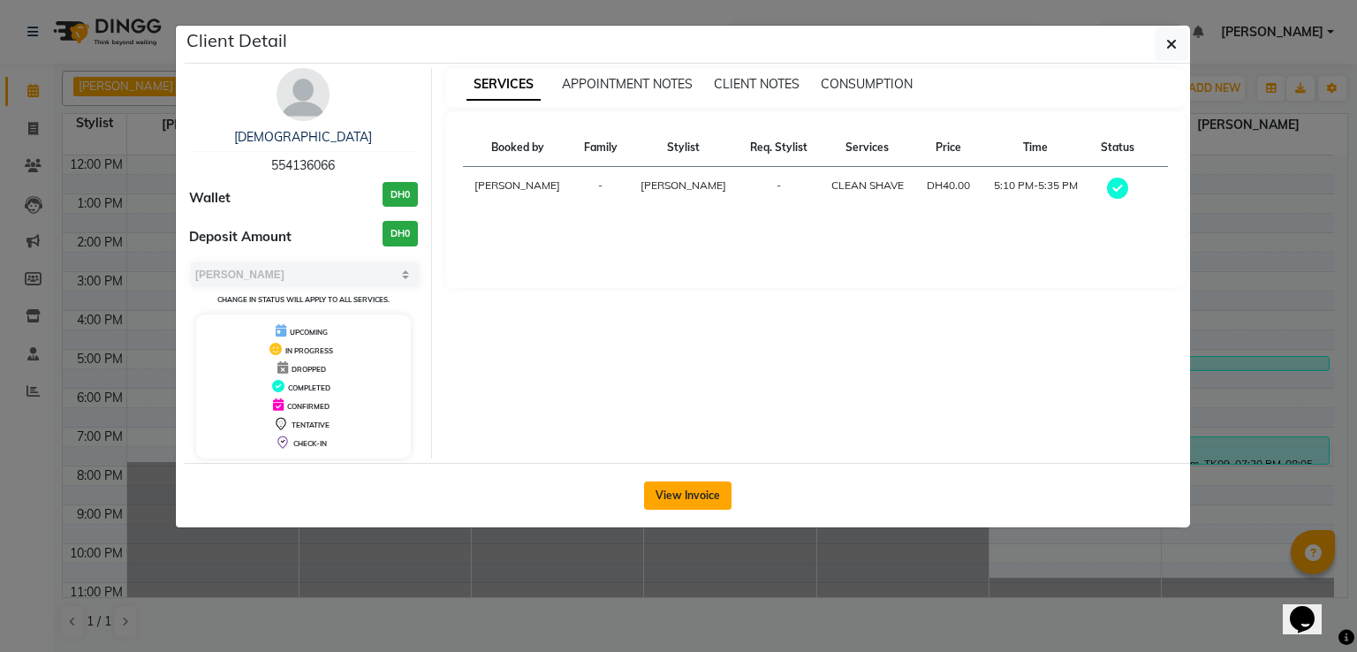
click at [700, 498] on button "View Invoice" at bounding box center [687, 495] width 87 height 28
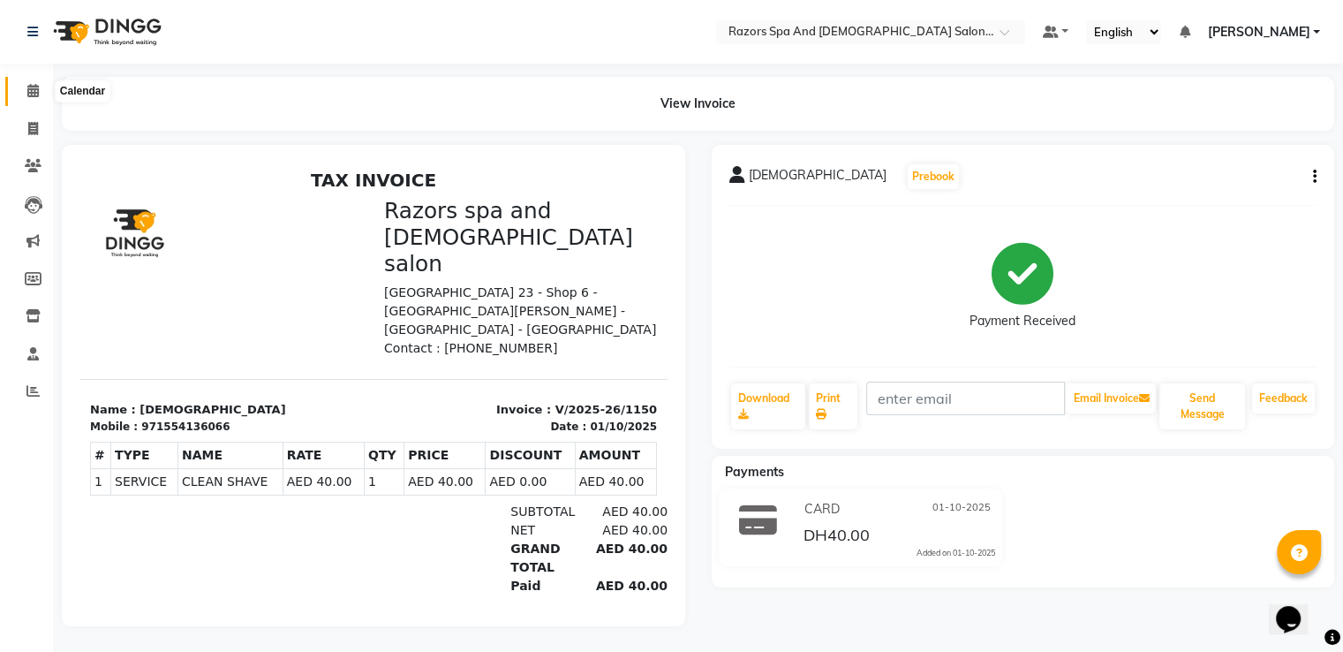
click at [27, 84] on icon at bounding box center [32, 90] width 11 height 13
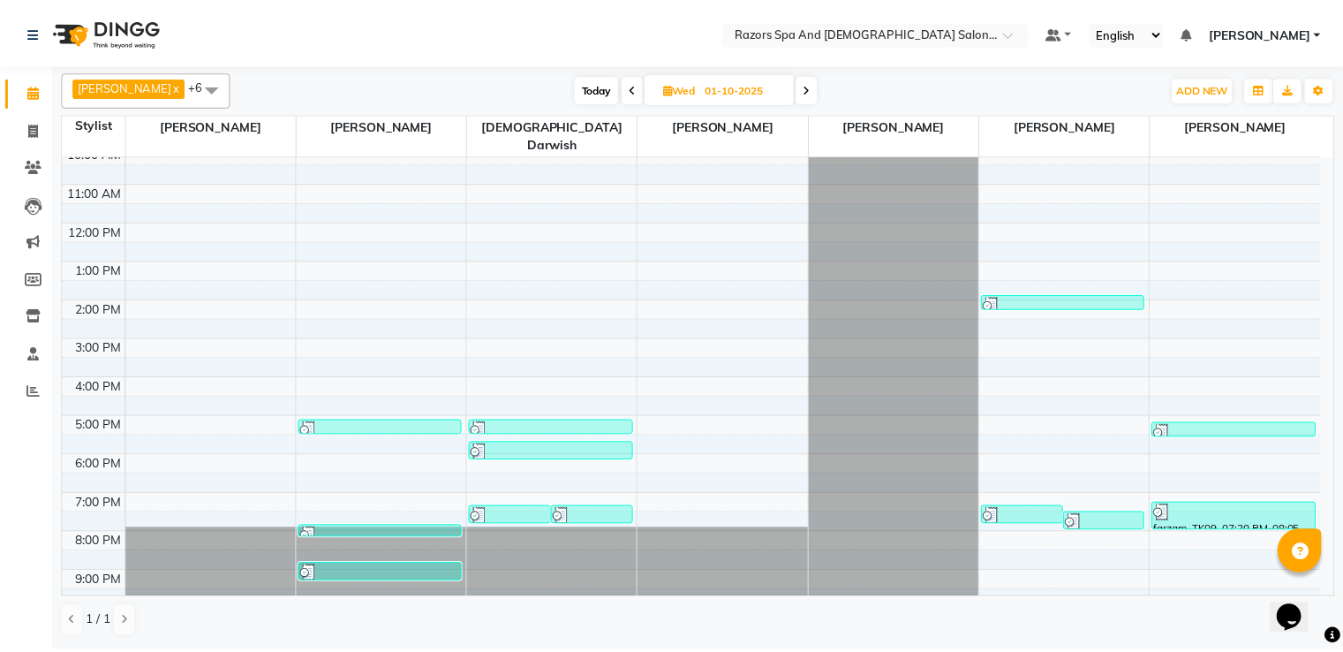
scroll to position [117, 0]
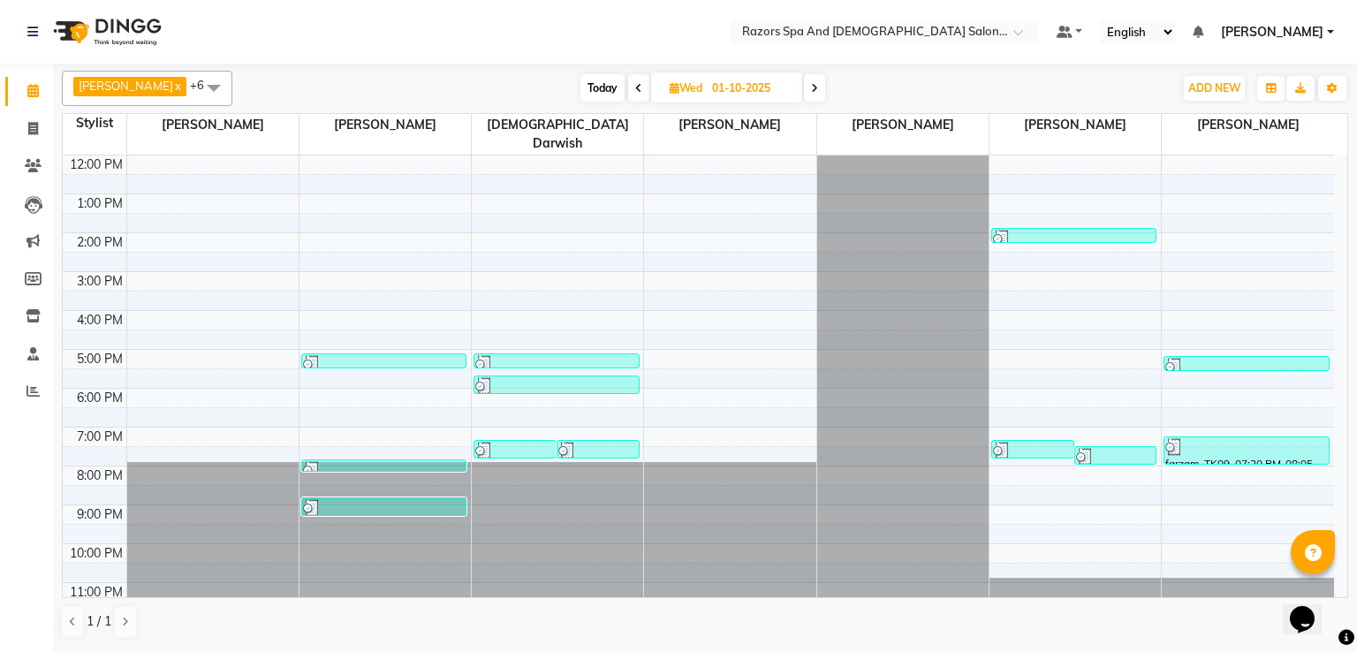
click at [331, 461] on div at bounding box center [384, 470] width 162 height 18
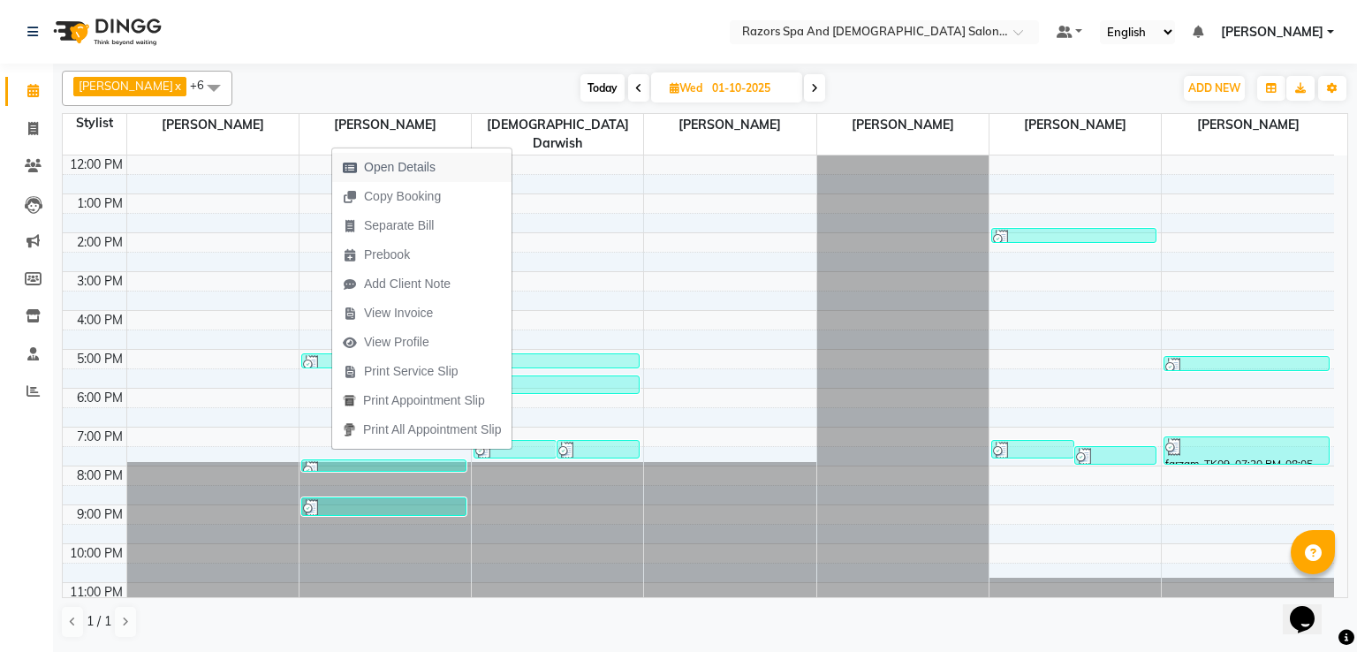
click at [387, 164] on span "Open Details" at bounding box center [400, 167] width 72 height 19
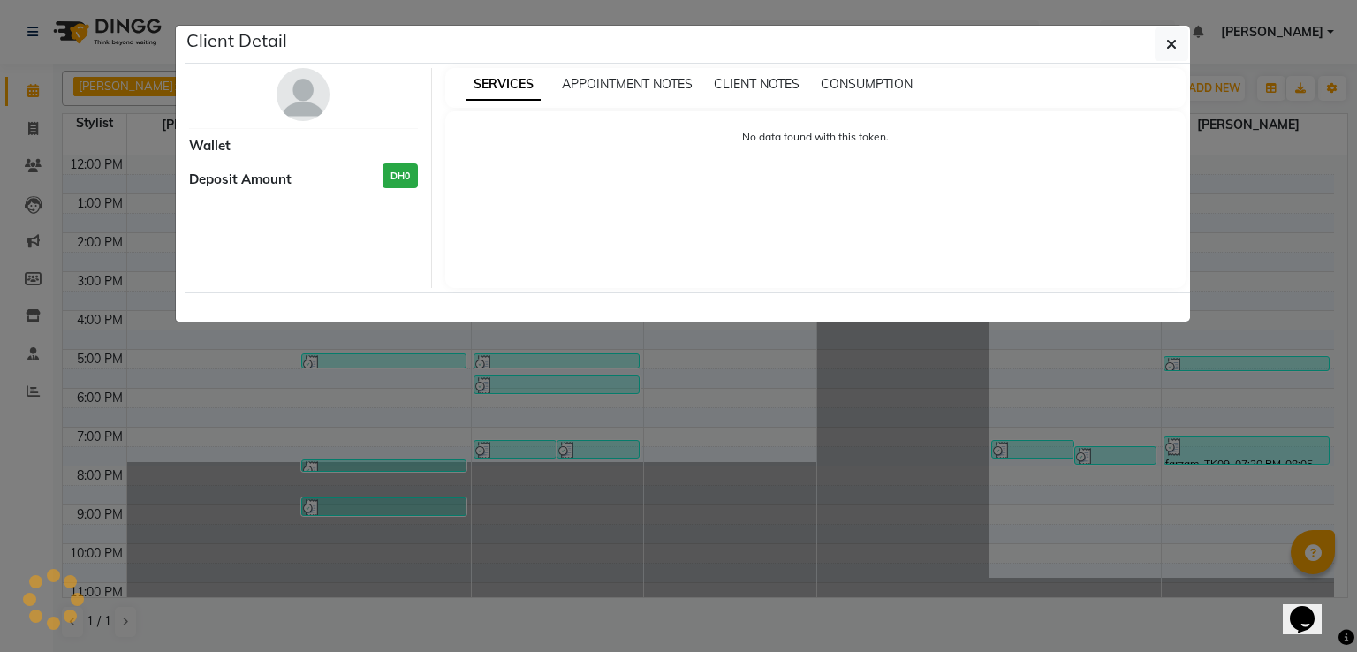
select select "3"
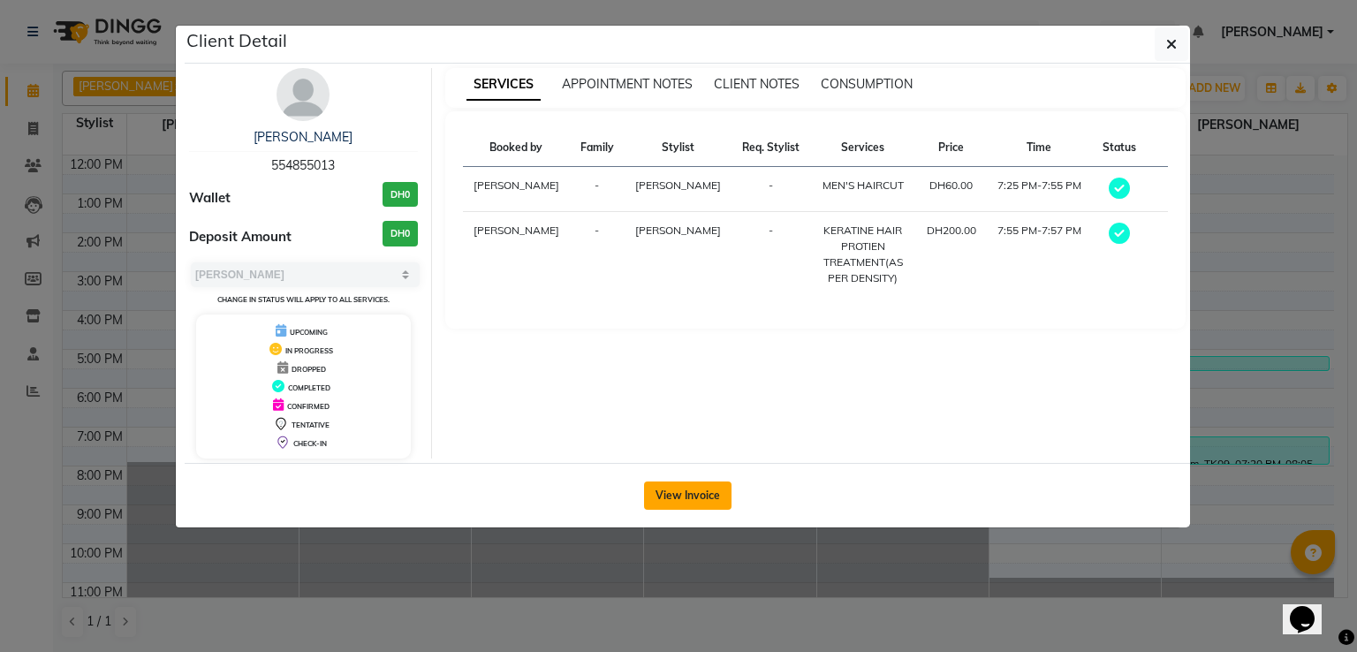
click at [678, 488] on button "View Invoice" at bounding box center [687, 495] width 87 height 28
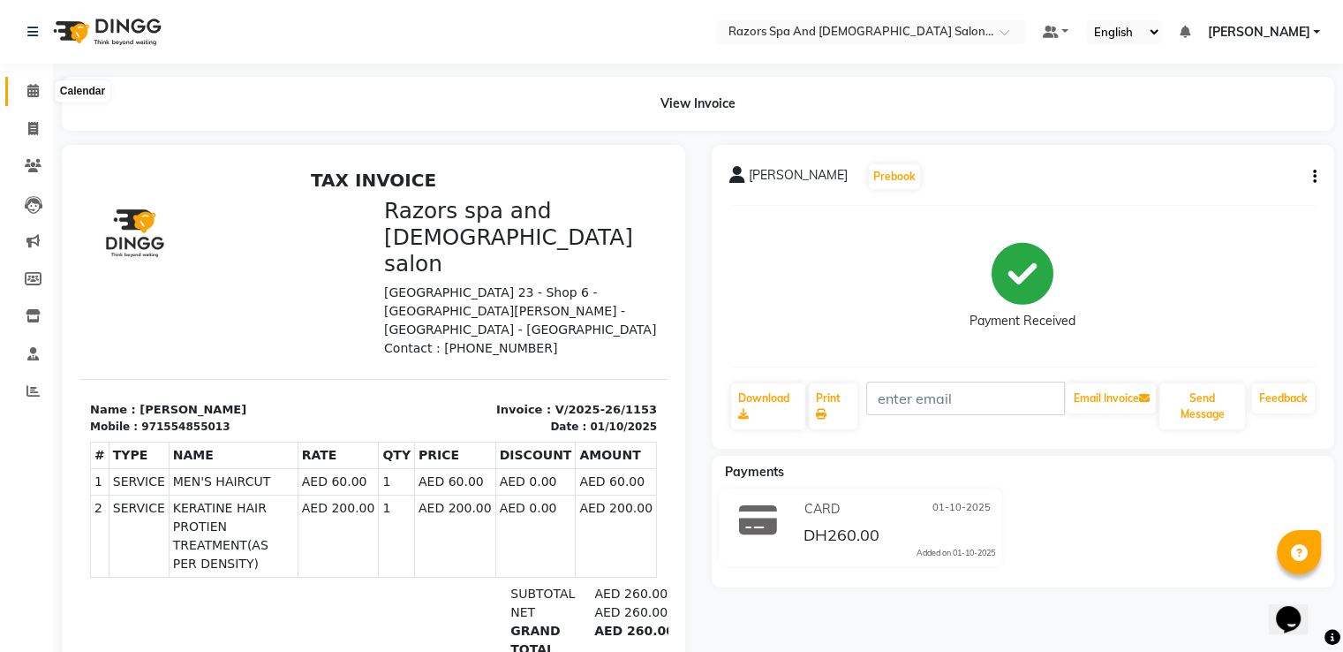
click at [36, 89] on icon at bounding box center [32, 90] width 11 height 13
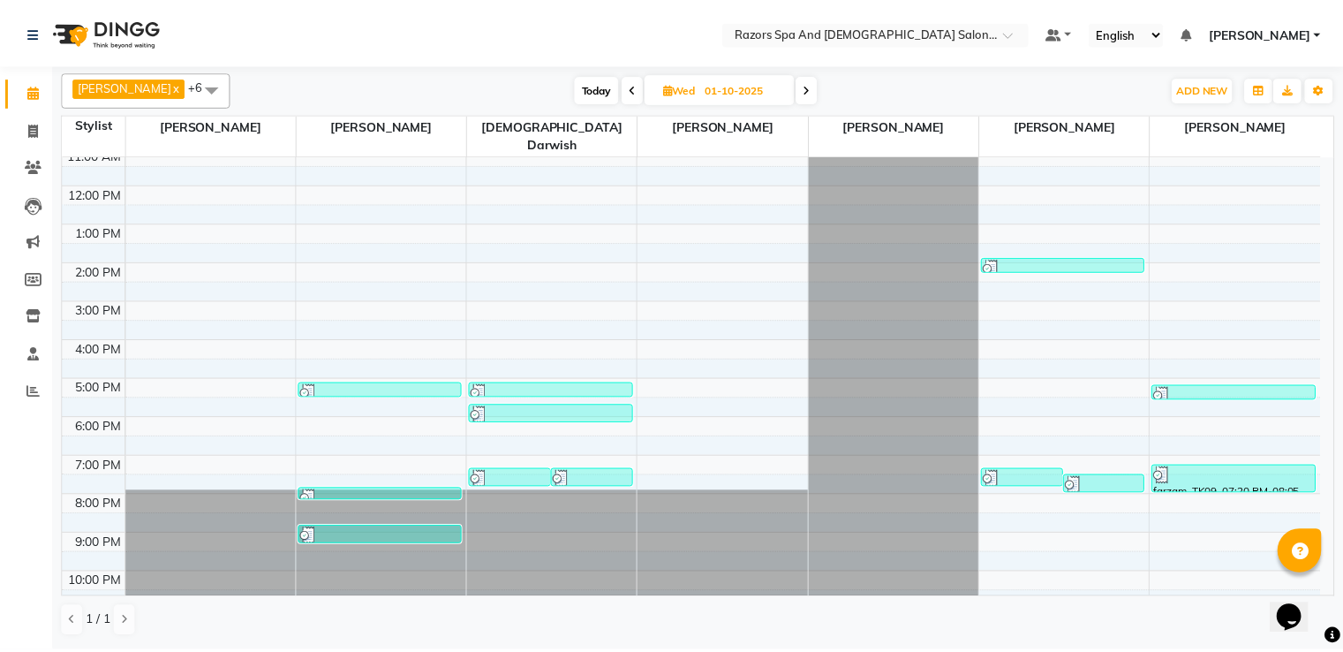
scroll to position [117, 0]
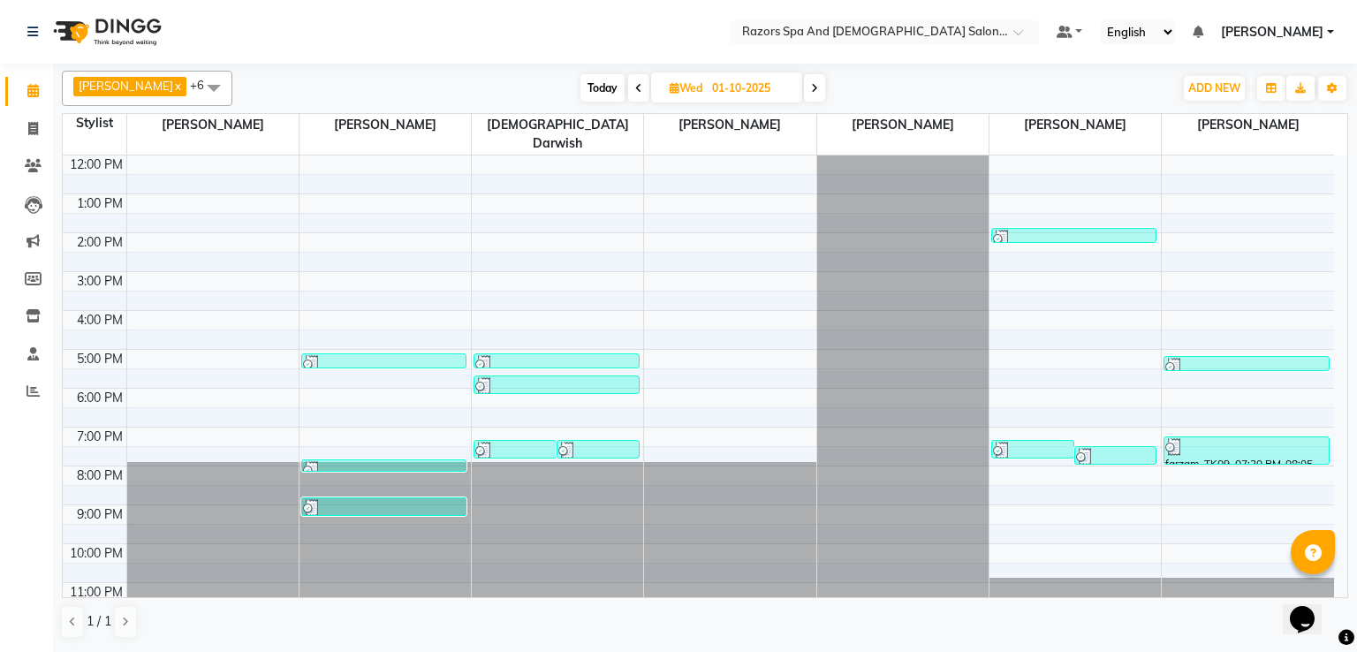
click at [388, 499] on div at bounding box center [384, 508] width 162 height 18
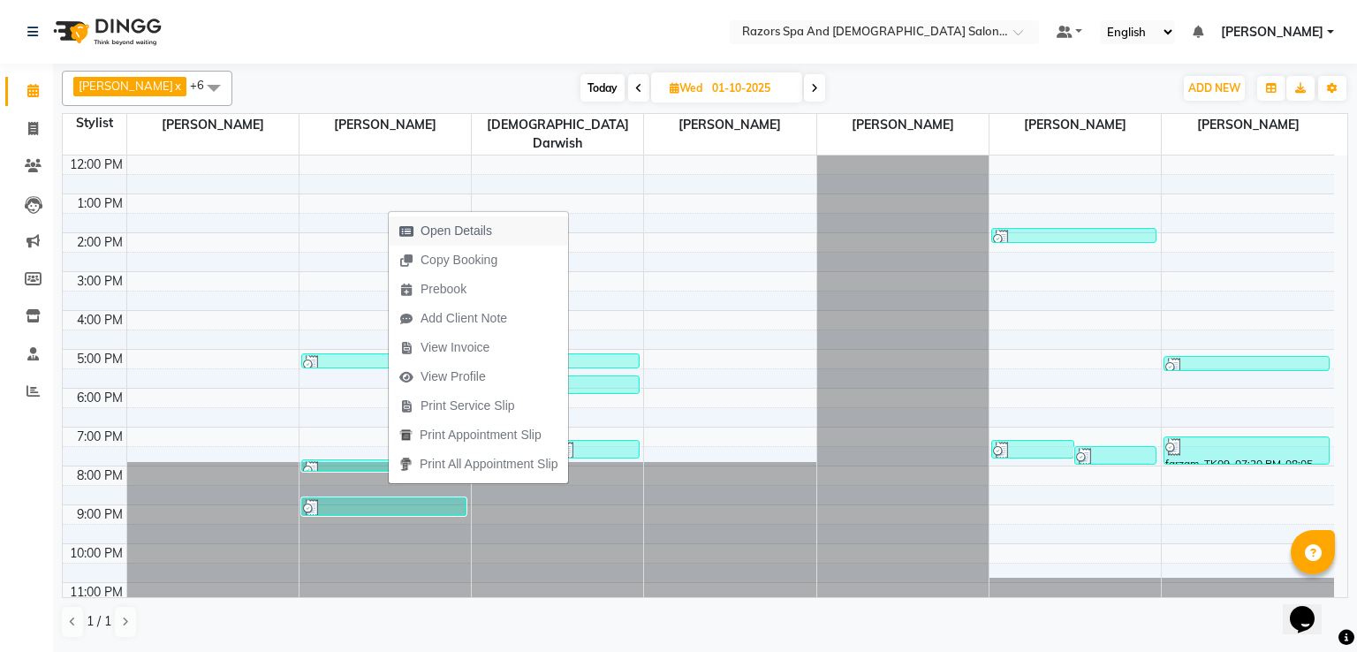
click at [448, 231] on span "Open Details" at bounding box center [456, 231] width 72 height 19
select select "3"
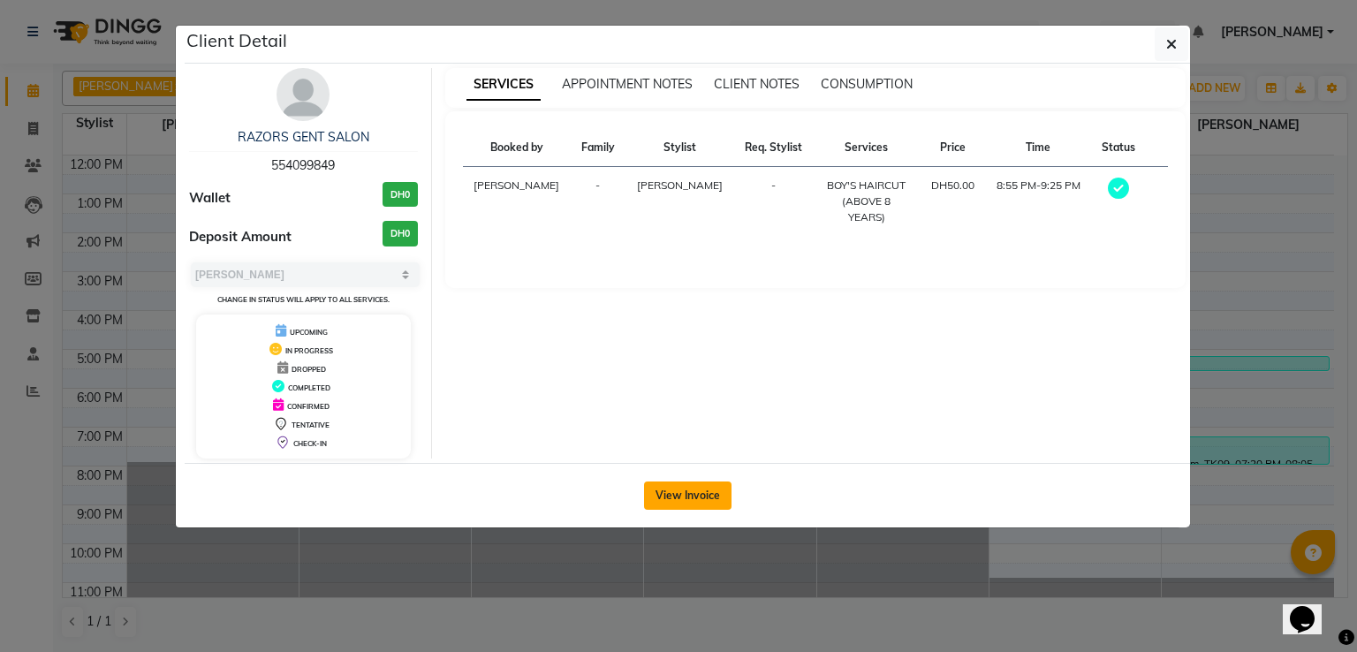
click at [689, 488] on button "View Invoice" at bounding box center [687, 495] width 87 height 28
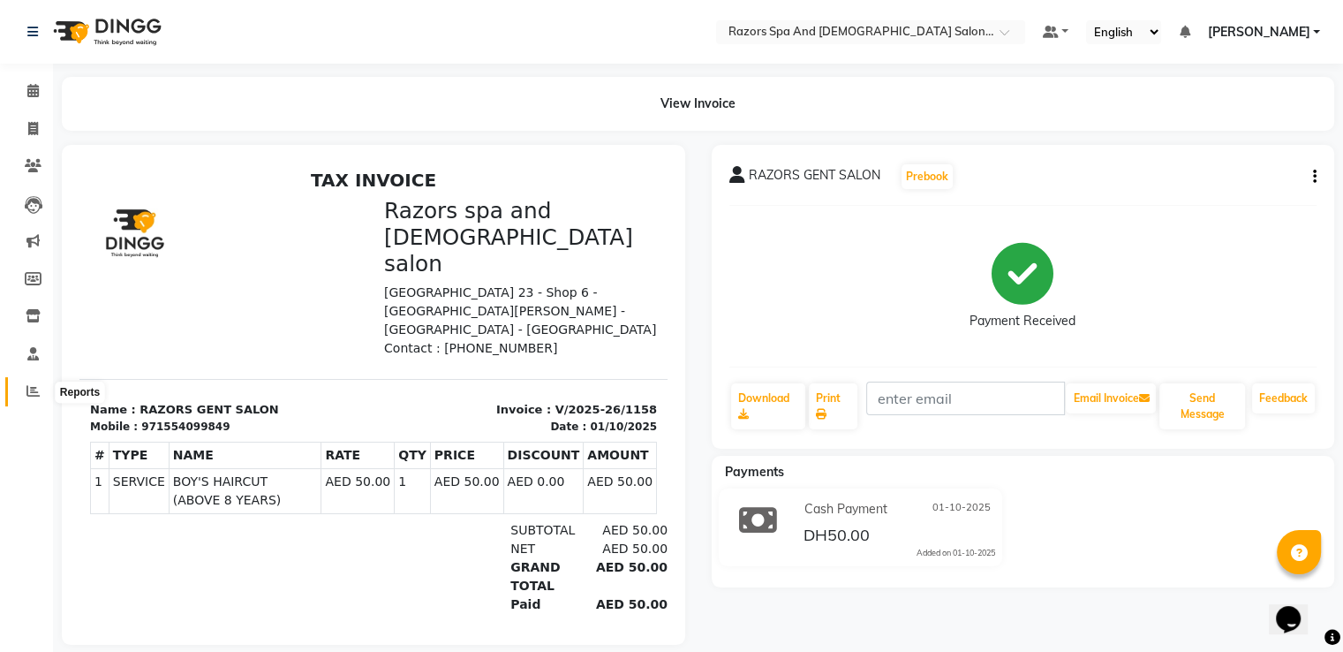
click at [35, 382] on span at bounding box center [33, 392] width 31 height 20
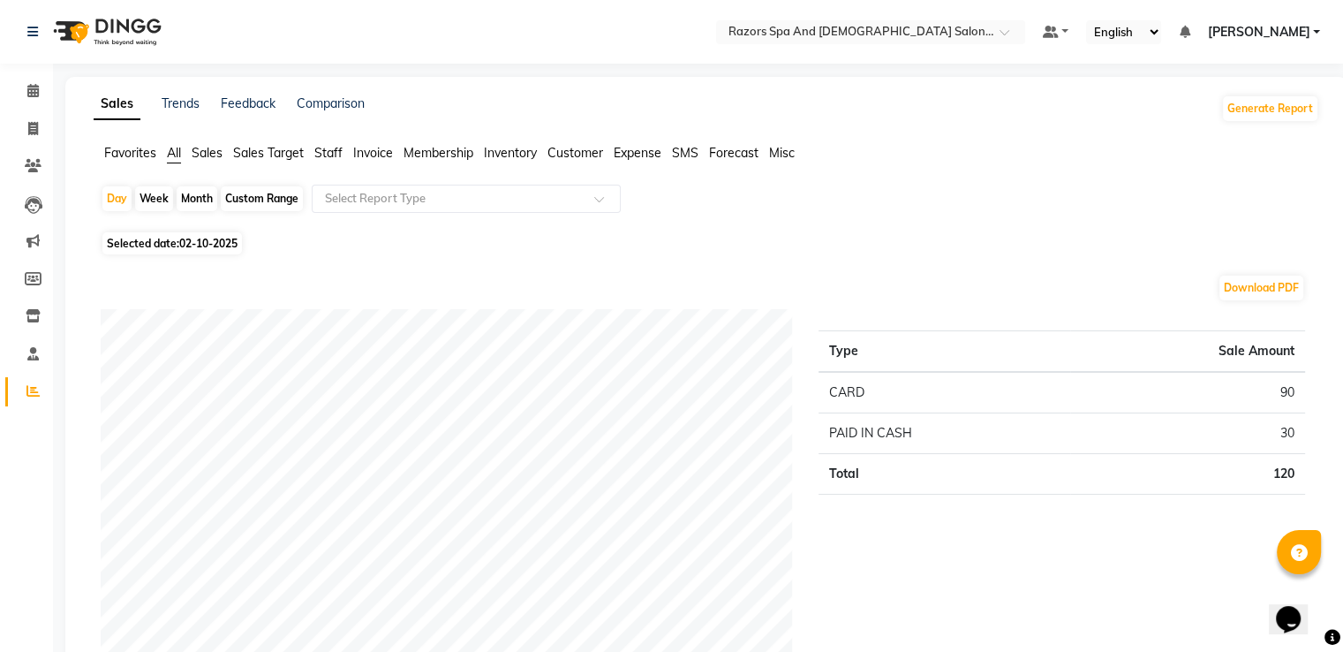
click at [216, 245] on span "02-10-2025" at bounding box center [208, 243] width 58 height 13
select select "10"
select select "2025"
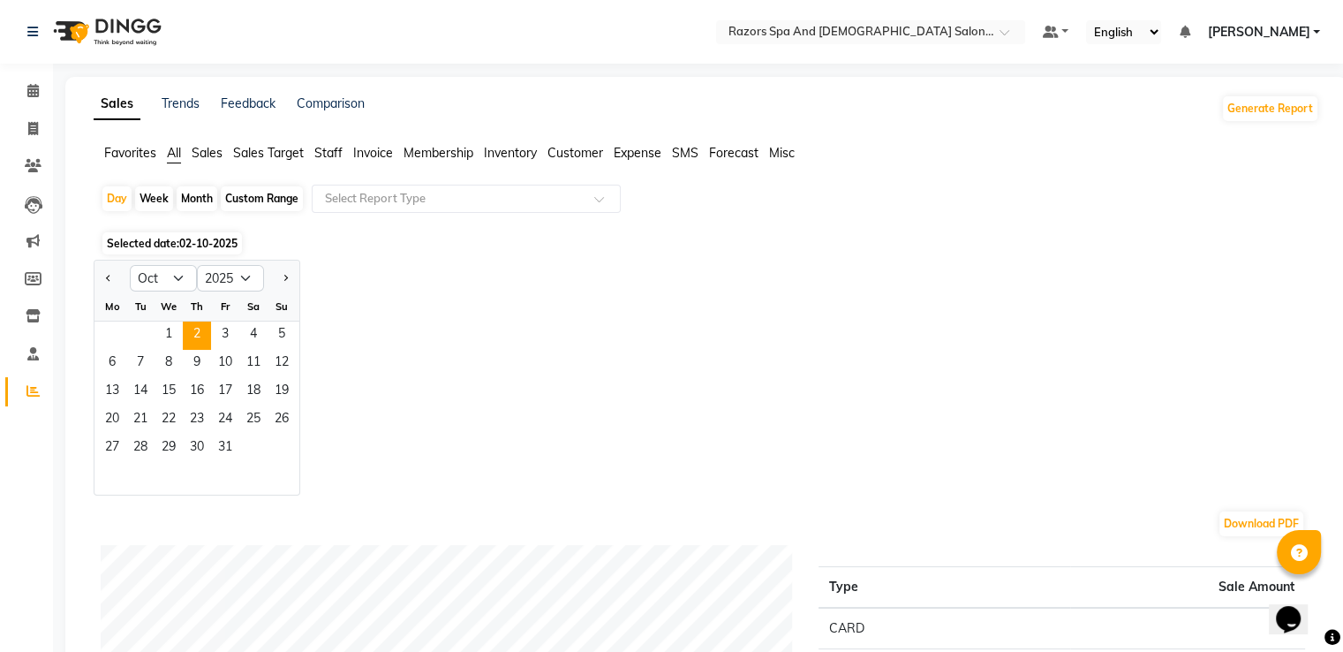
click at [39, 92] on span at bounding box center [33, 91] width 31 height 20
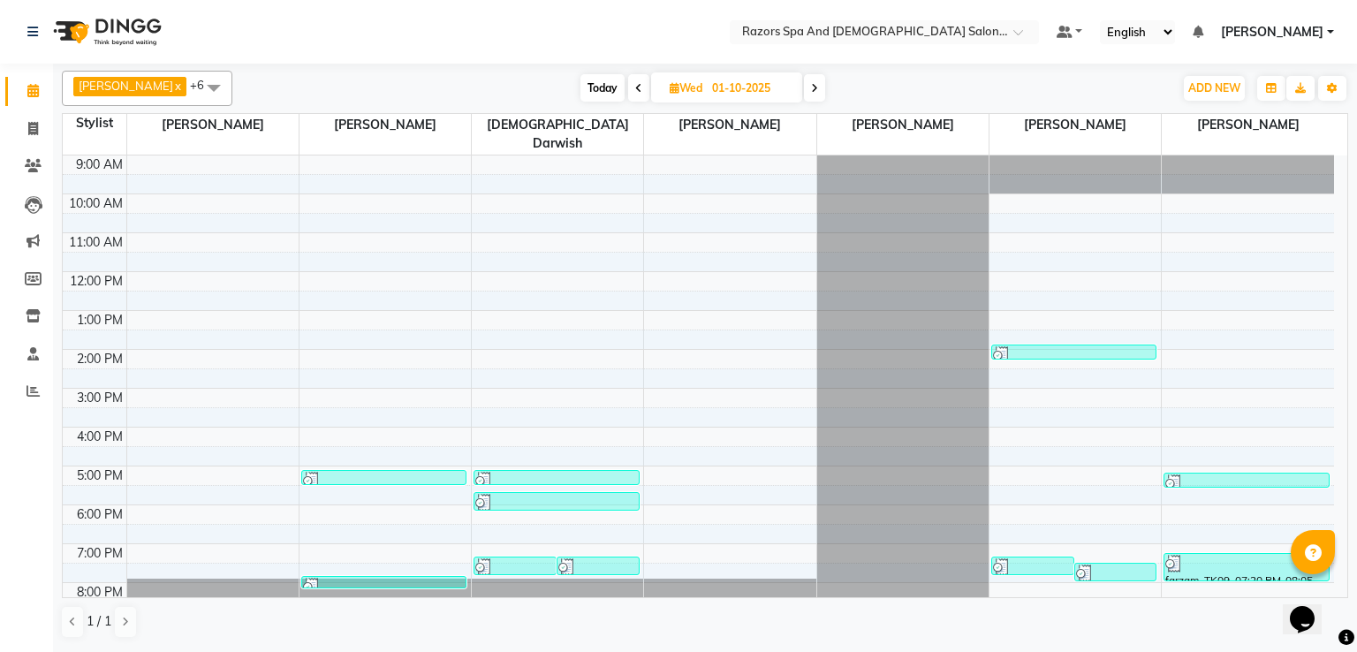
click at [604, 558] on div at bounding box center [597, 567] width 79 height 18
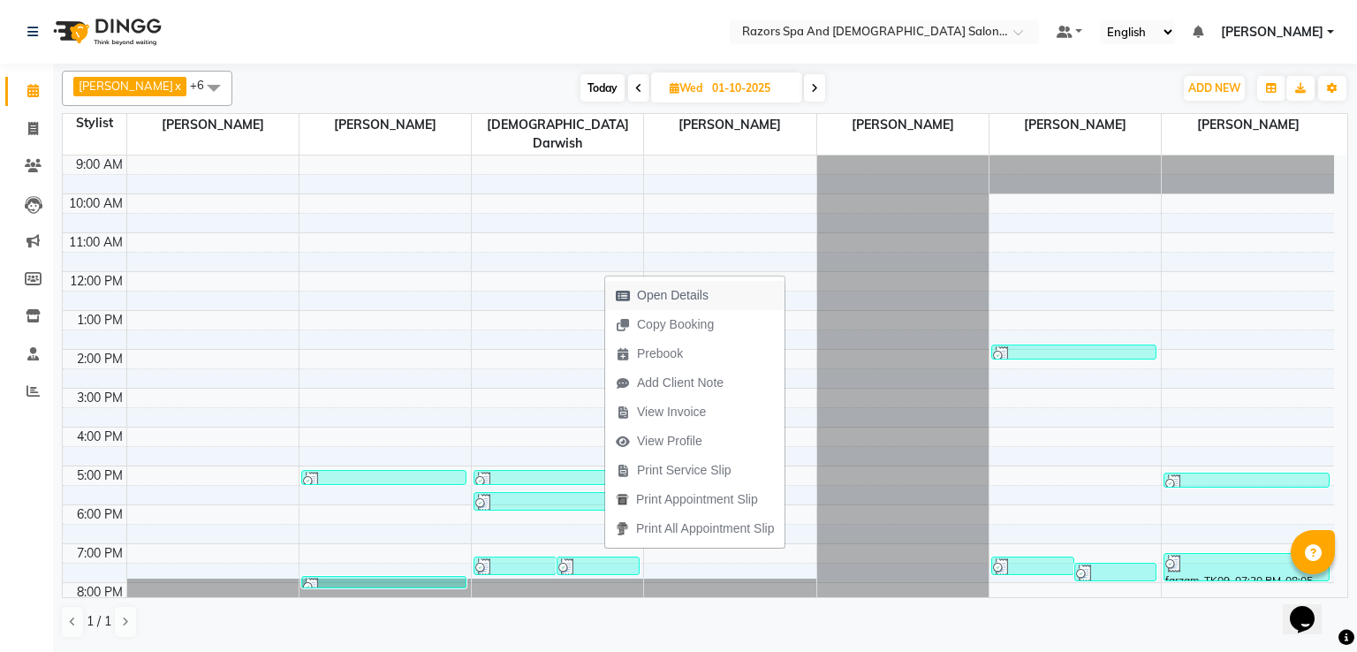
click at [675, 286] on span "Open Details" at bounding box center [673, 295] width 72 height 19
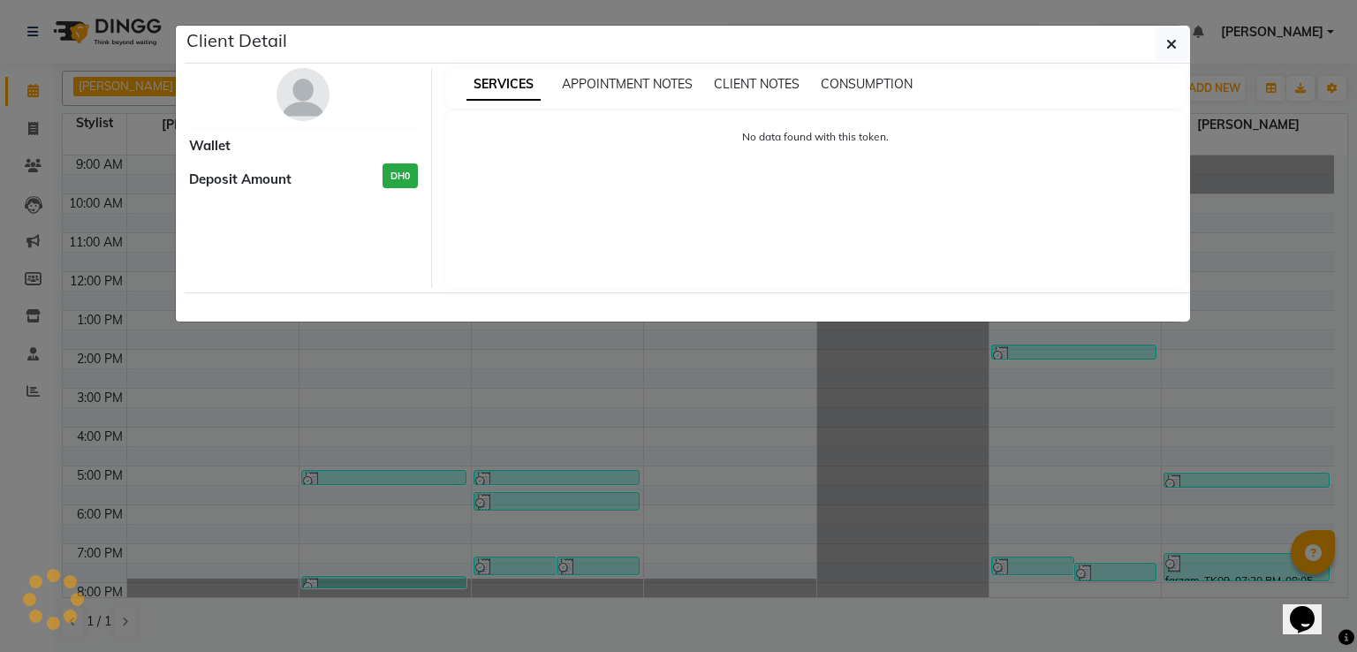
select select "3"
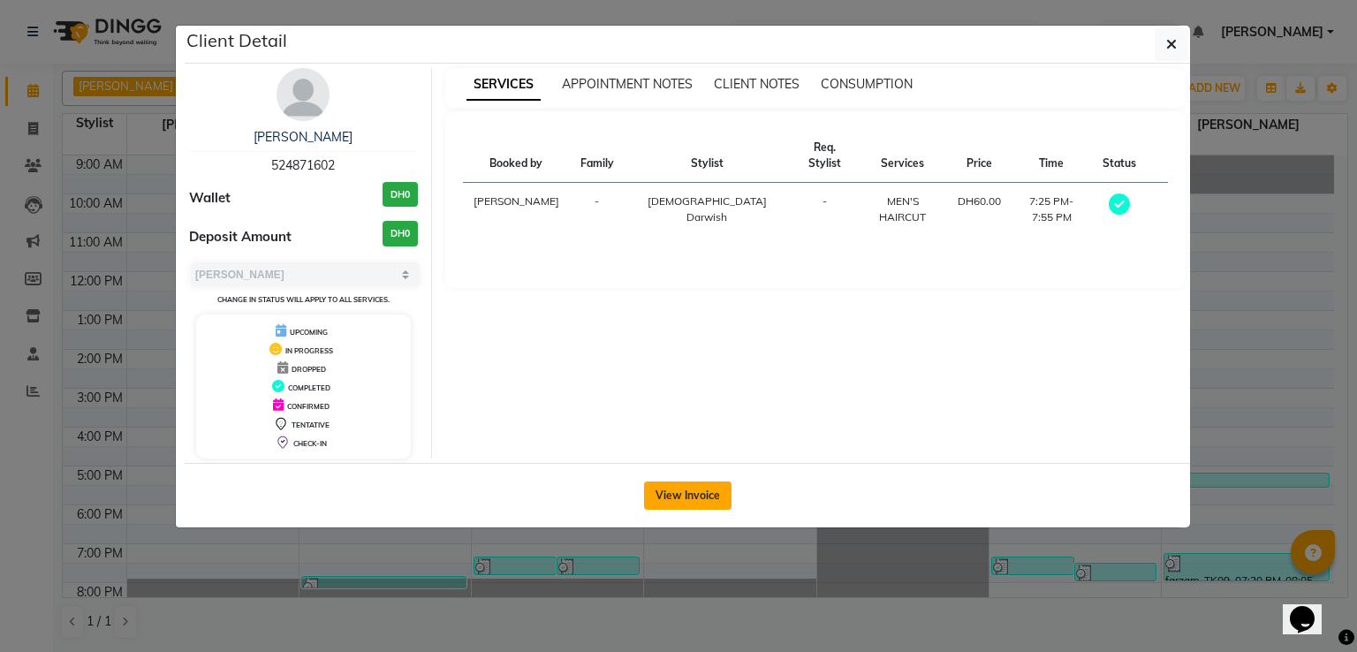
click at [688, 490] on button "View Invoice" at bounding box center [687, 495] width 87 height 28
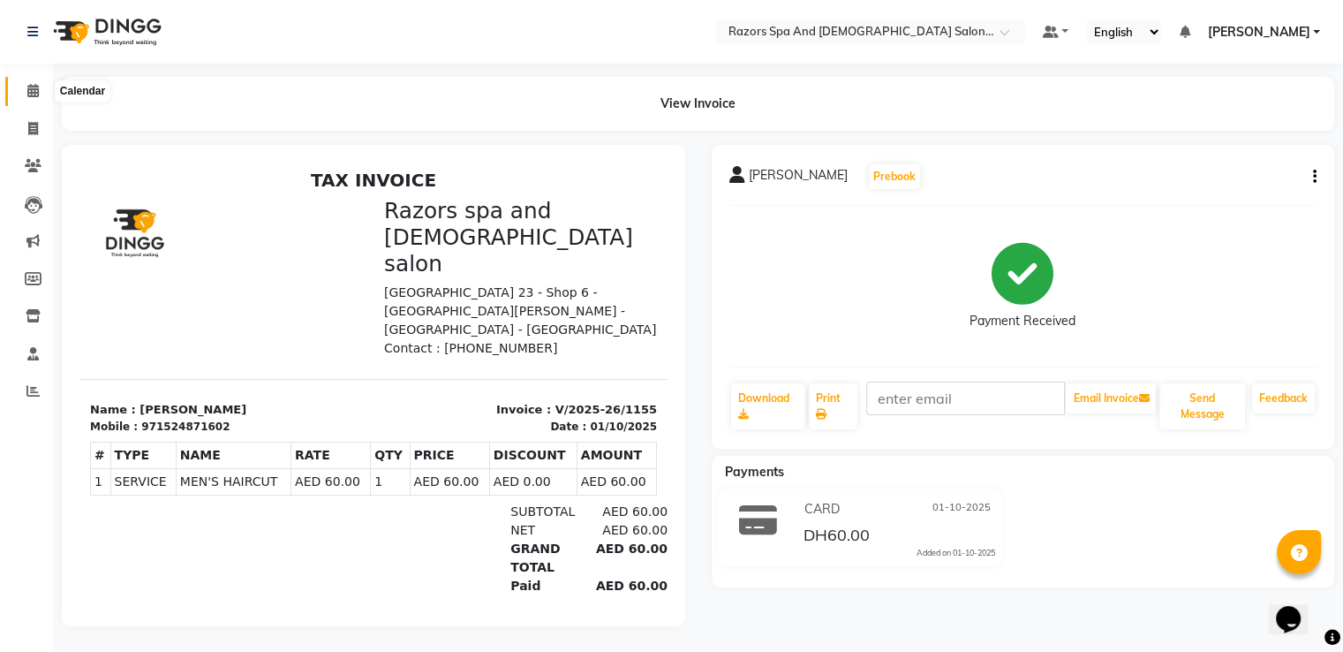
click at [33, 90] on icon at bounding box center [32, 90] width 11 height 13
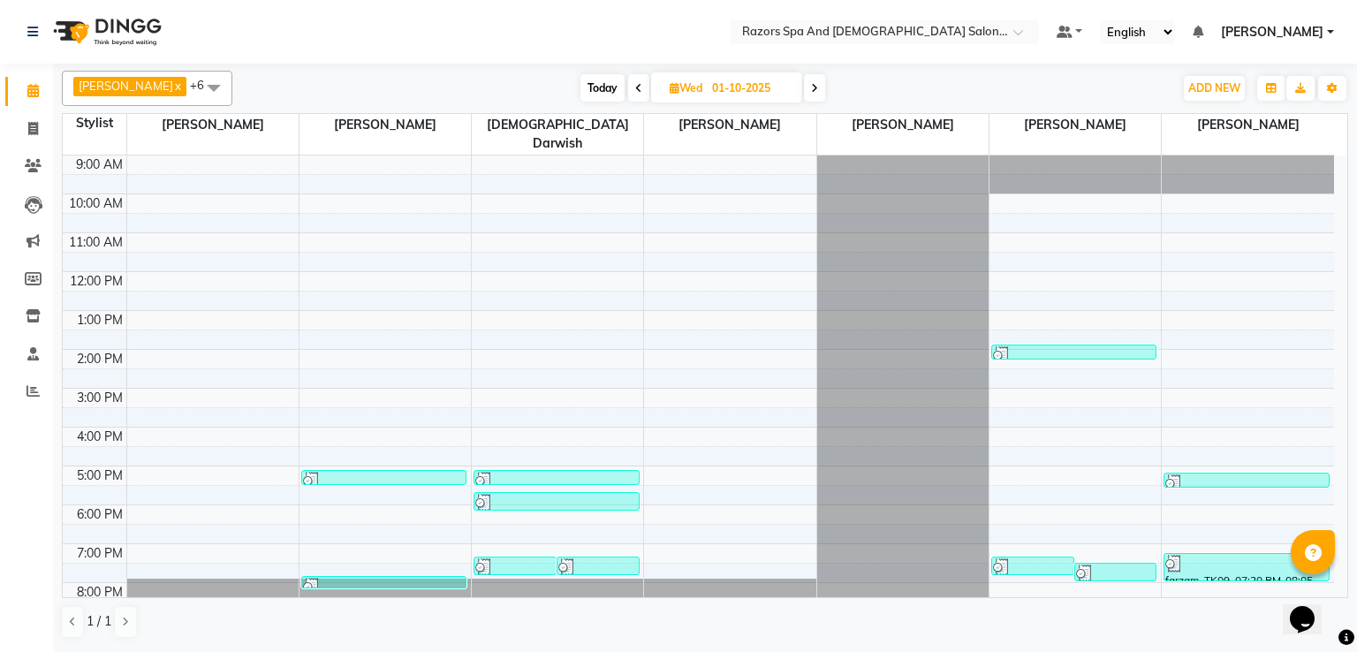
drag, startPoint x: 608, startPoint y: 542, endPoint x: 604, endPoint y: 524, distance: 18.9
click at [607, 558] on div at bounding box center [597, 567] width 79 height 18
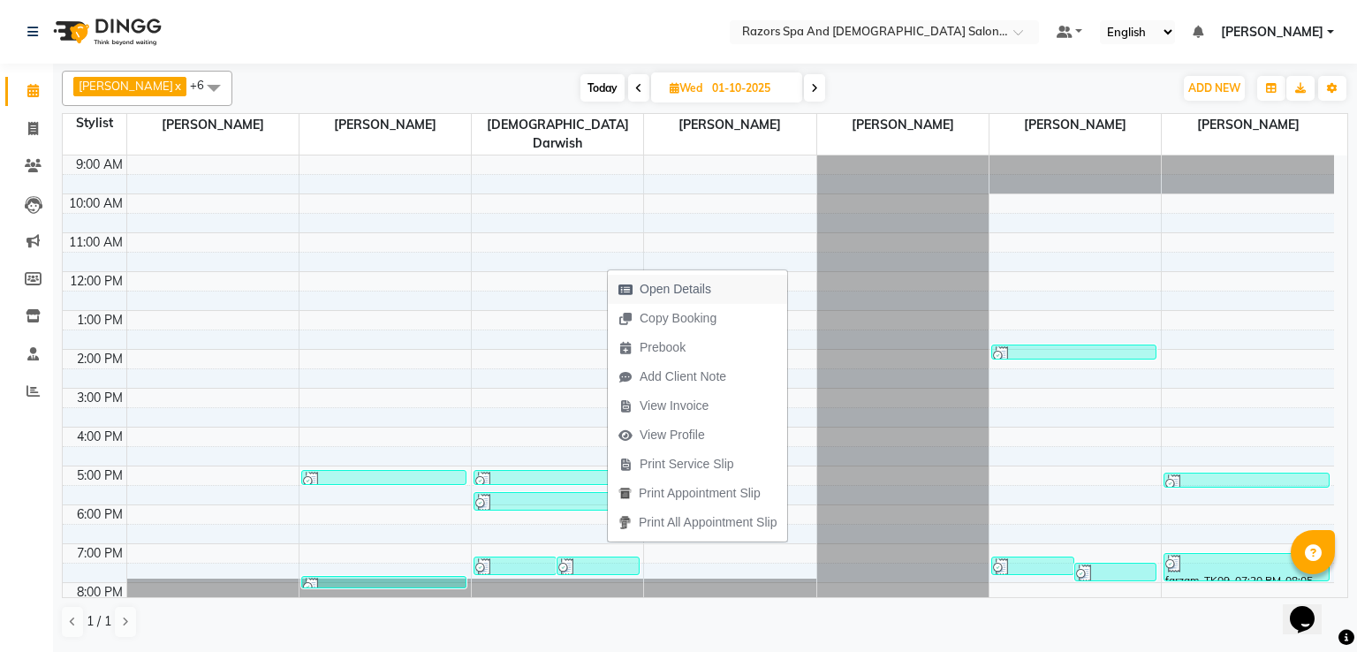
click at [682, 289] on span "Open Details" at bounding box center [675, 289] width 72 height 19
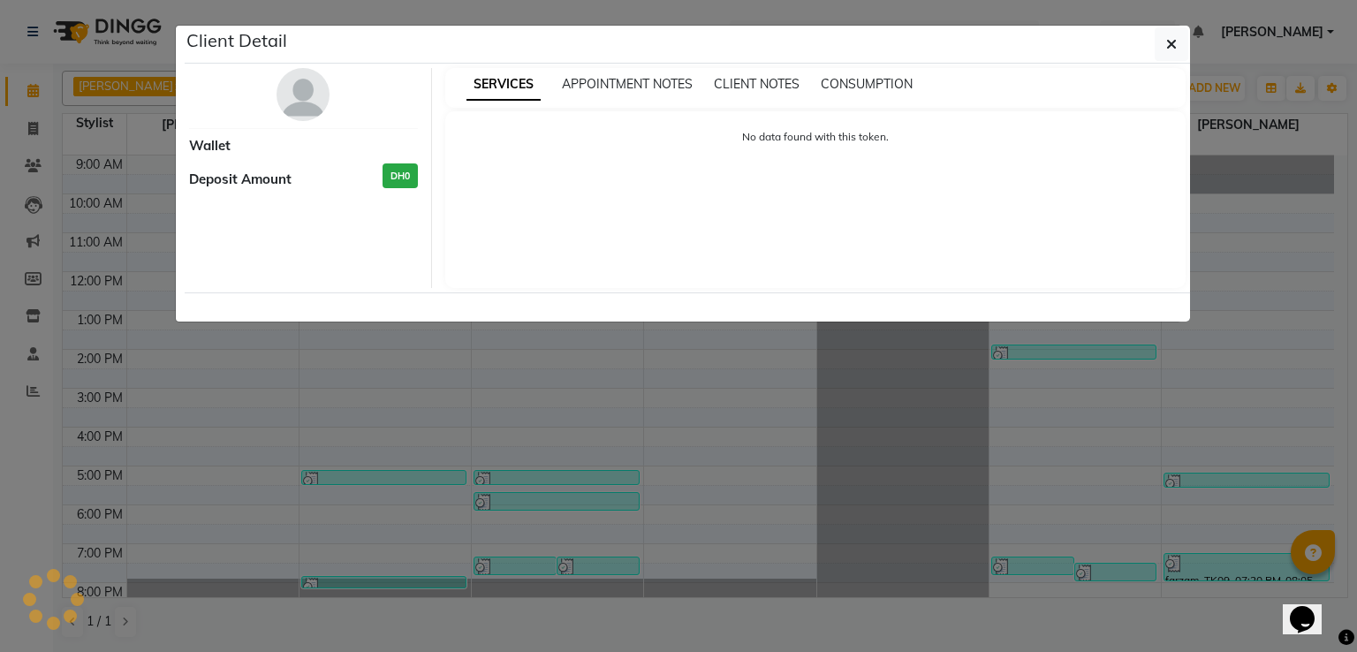
select select "3"
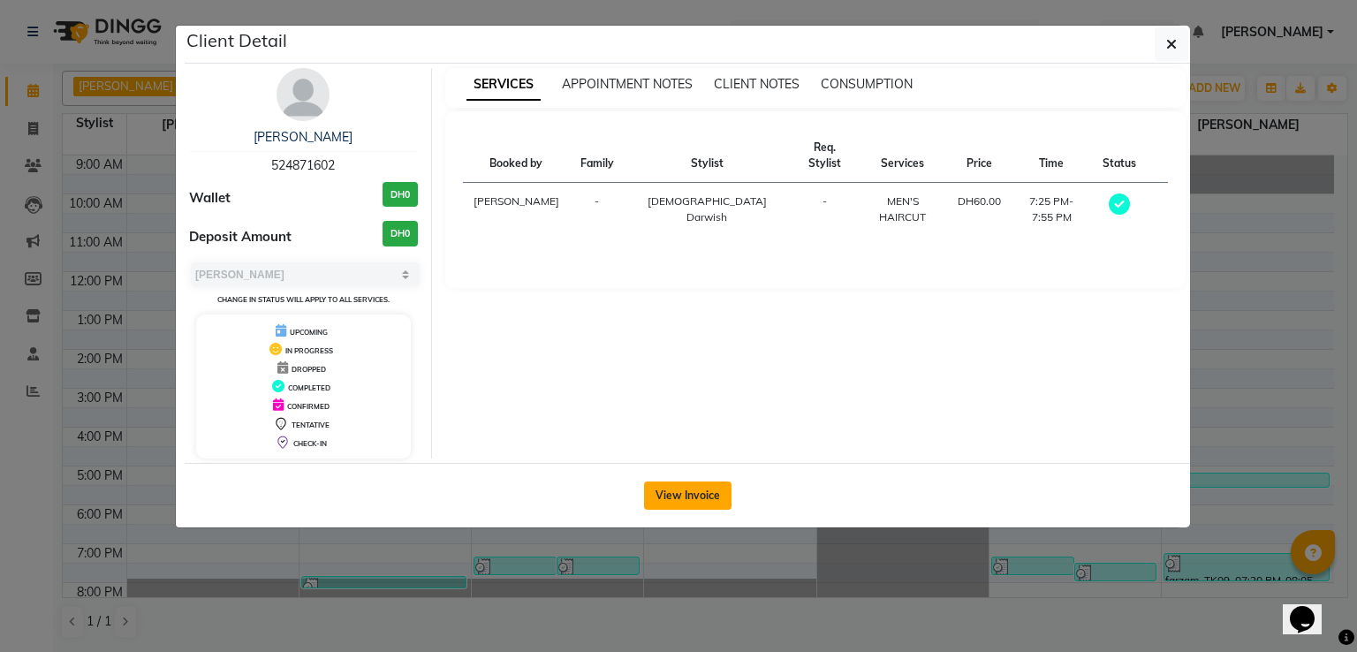
click at [693, 489] on button "View Invoice" at bounding box center [687, 495] width 87 height 28
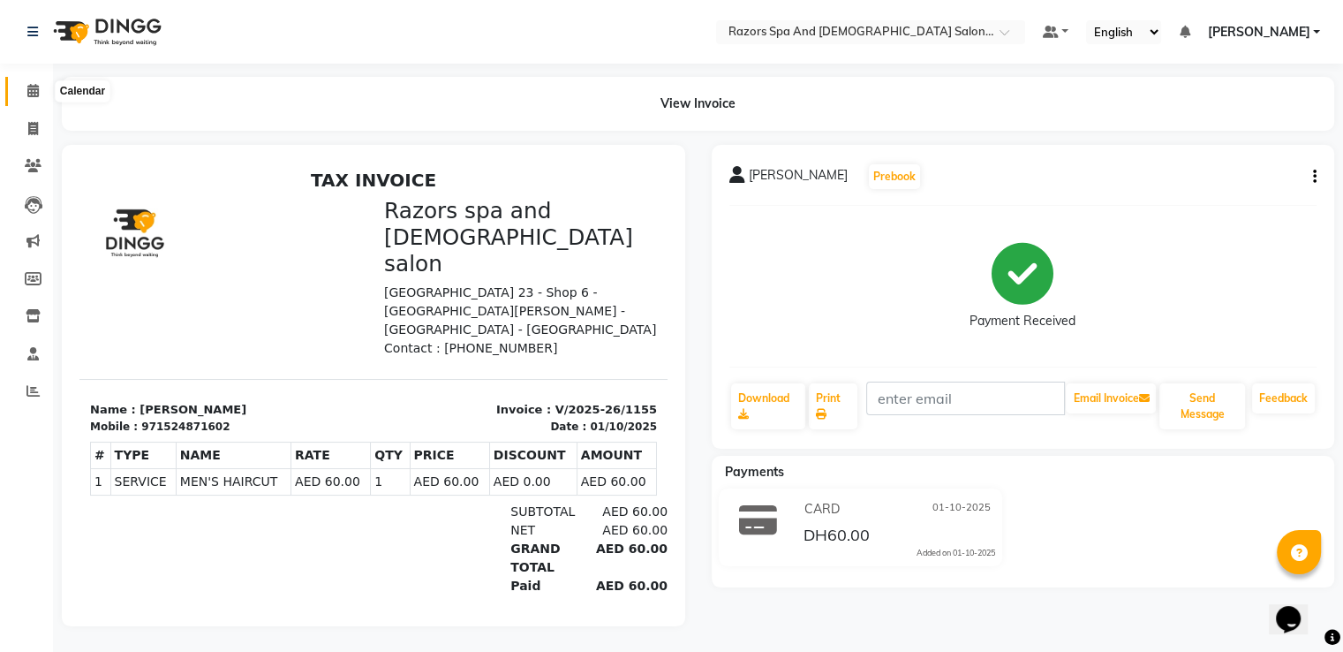
click at [32, 100] on span at bounding box center [33, 91] width 31 height 20
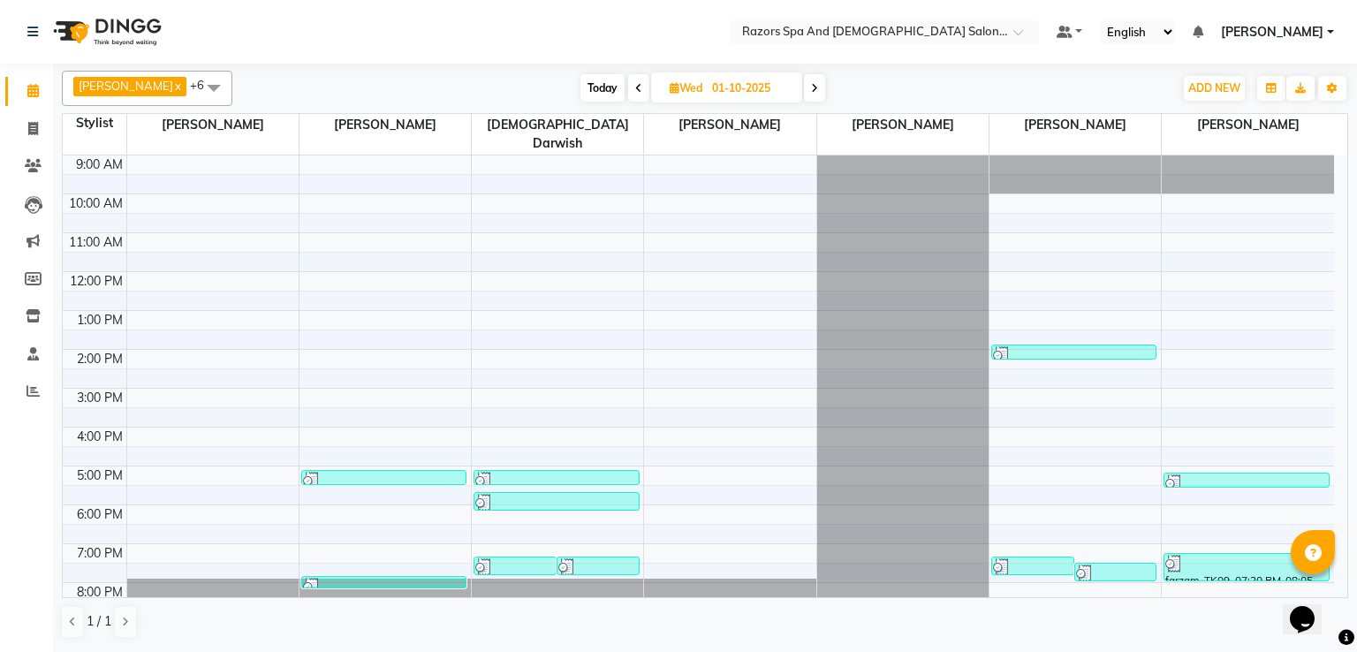
click at [512, 558] on div at bounding box center [514, 567] width 79 height 18
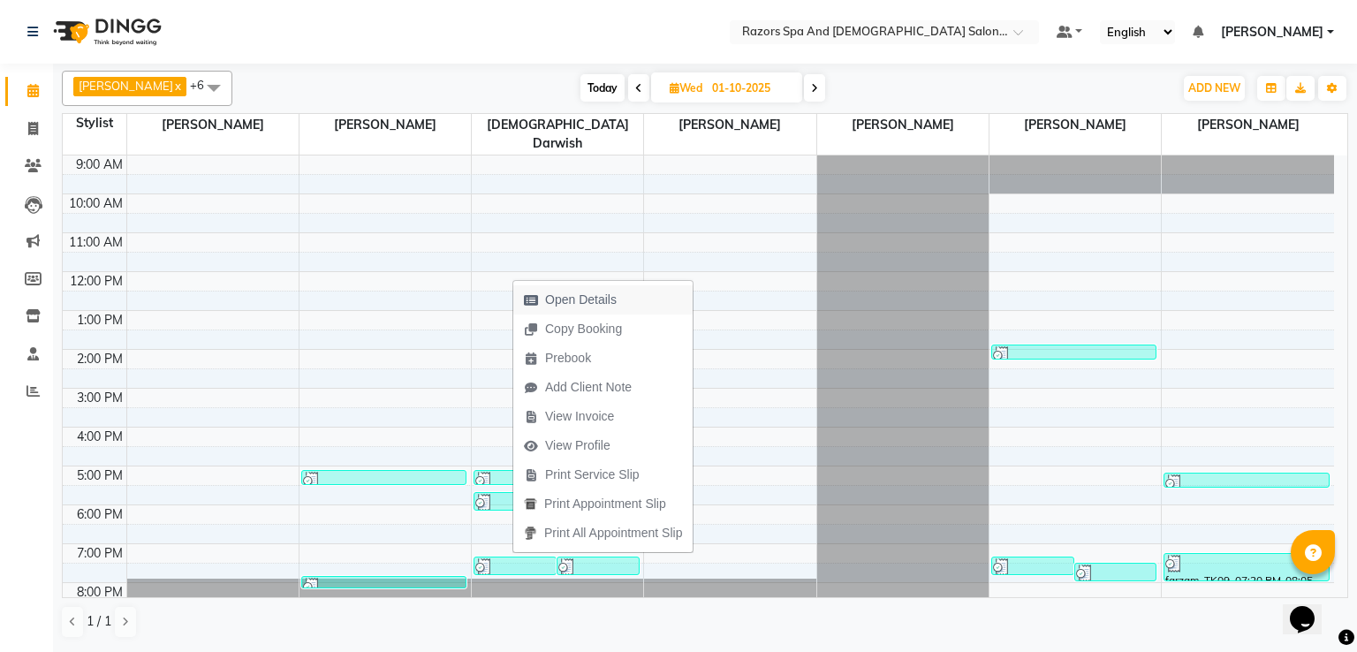
click at [563, 301] on span "Open Details" at bounding box center [581, 300] width 72 height 19
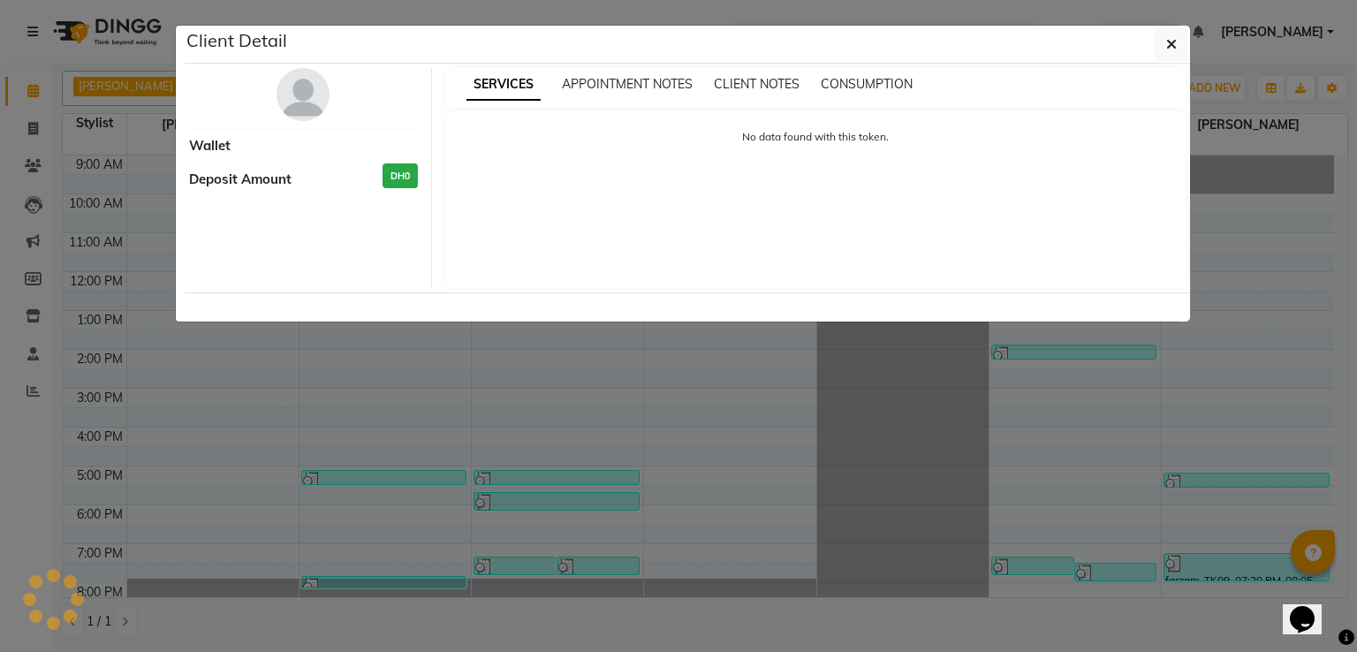
select select "3"
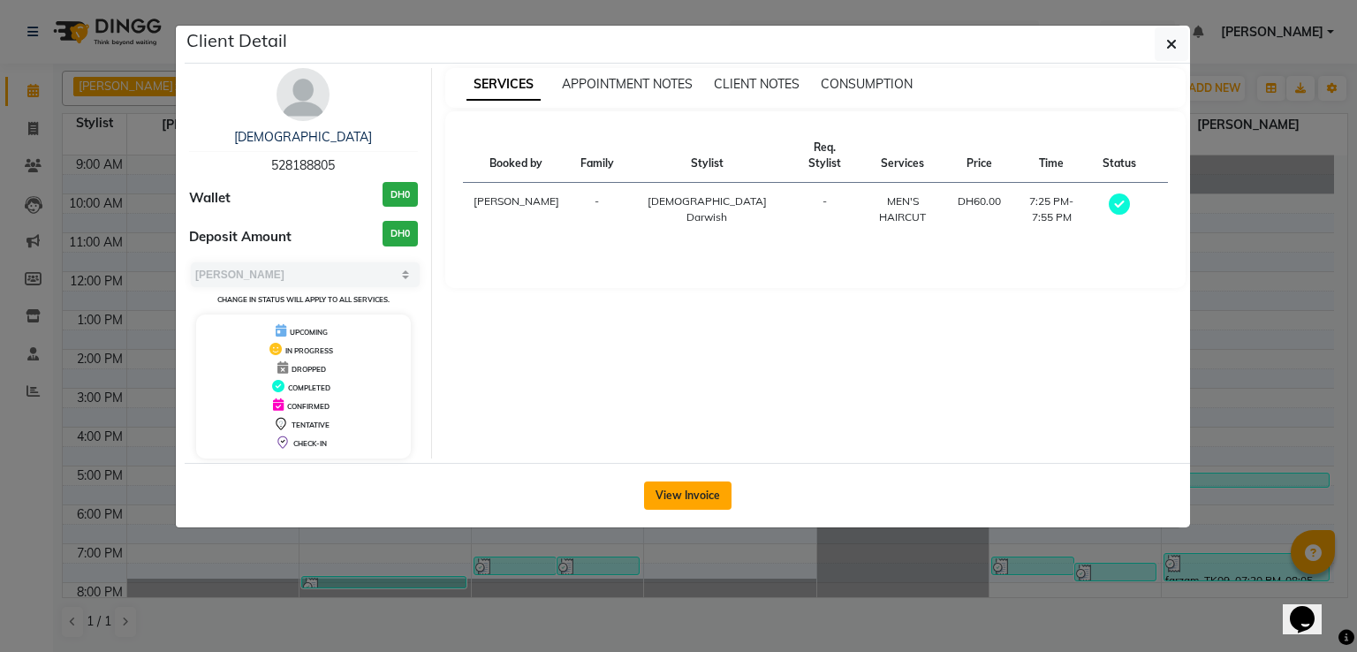
click at [693, 492] on button "View Invoice" at bounding box center [687, 495] width 87 height 28
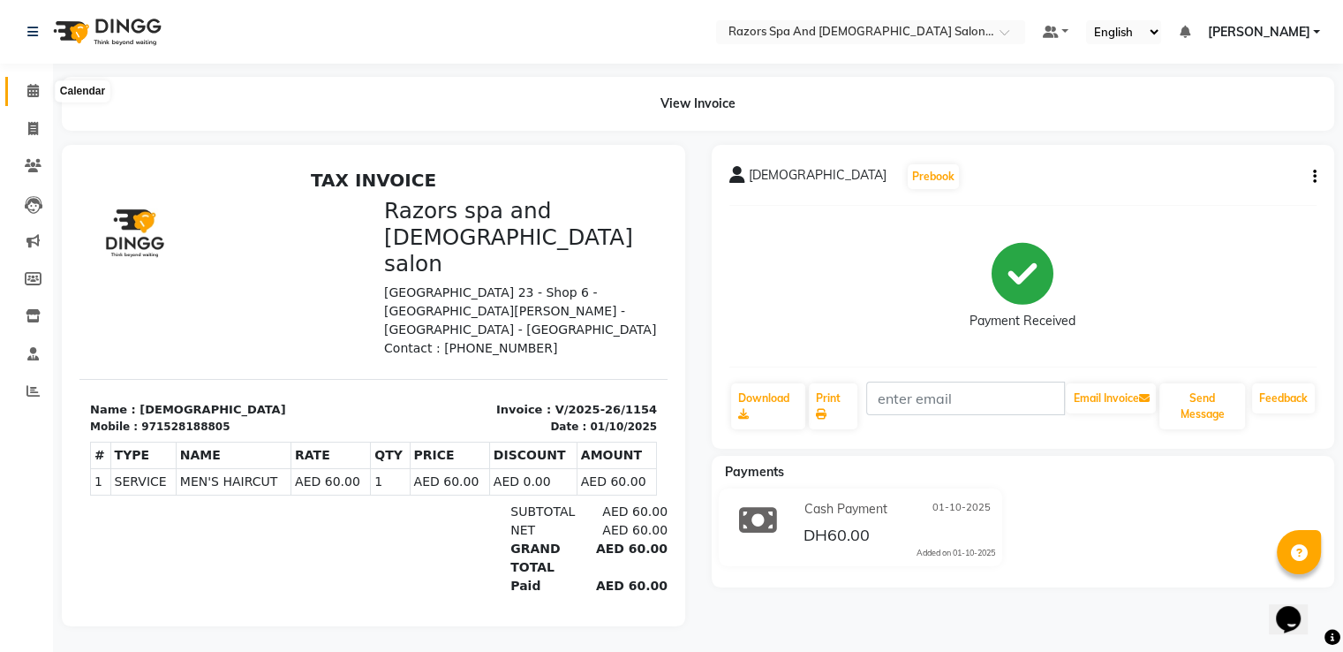
click at [27, 89] on icon at bounding box center [32, 90] width 11 height 13
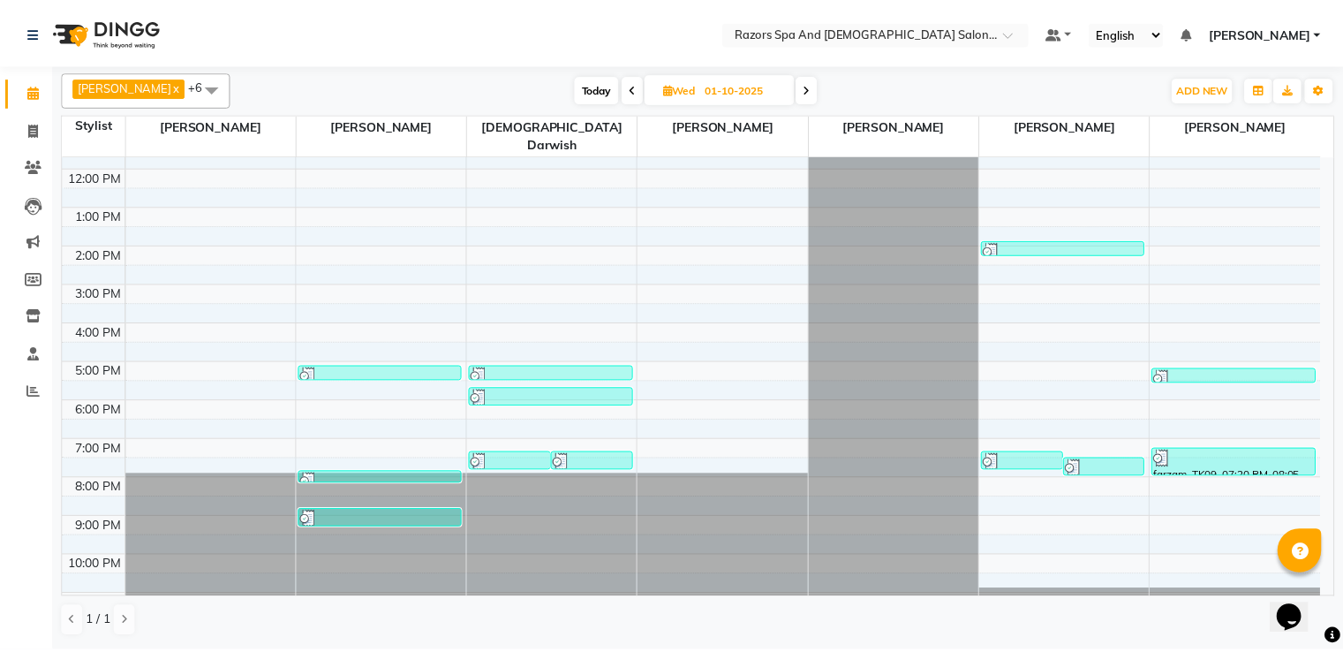
scroll to position [117, 0]
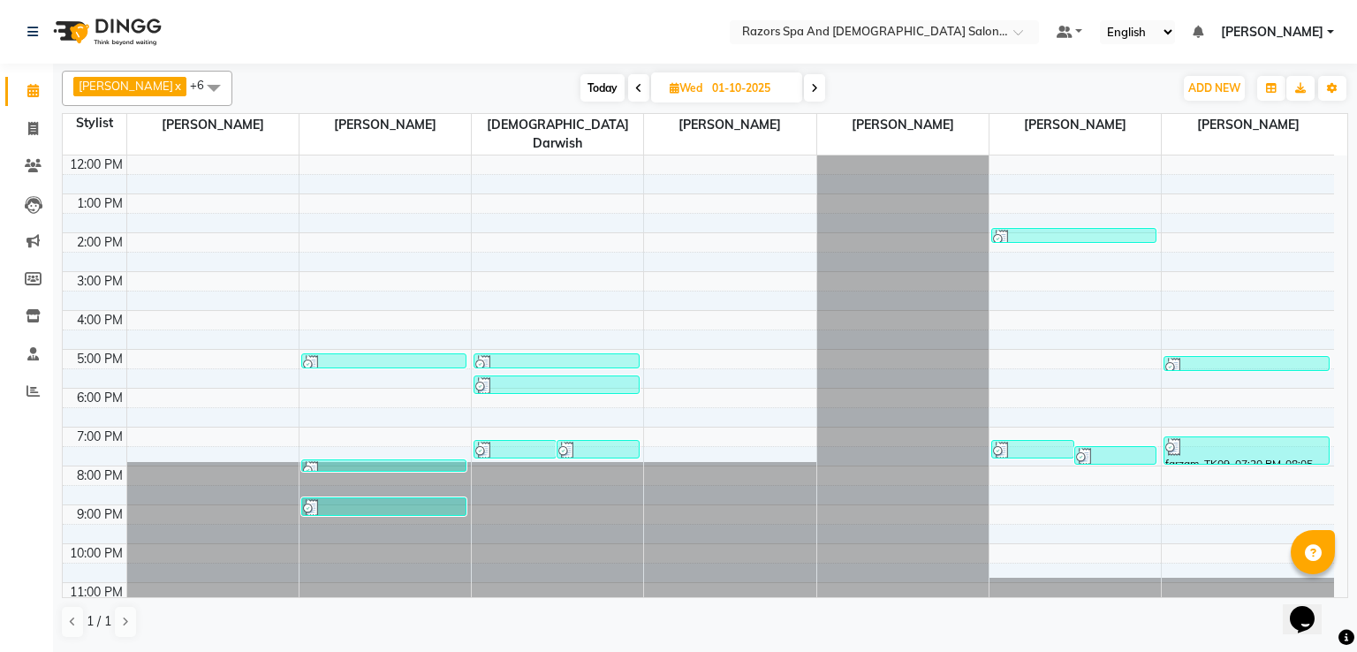
click at [389, 499] on div at bounding box center [384, 508] width 162 height 18
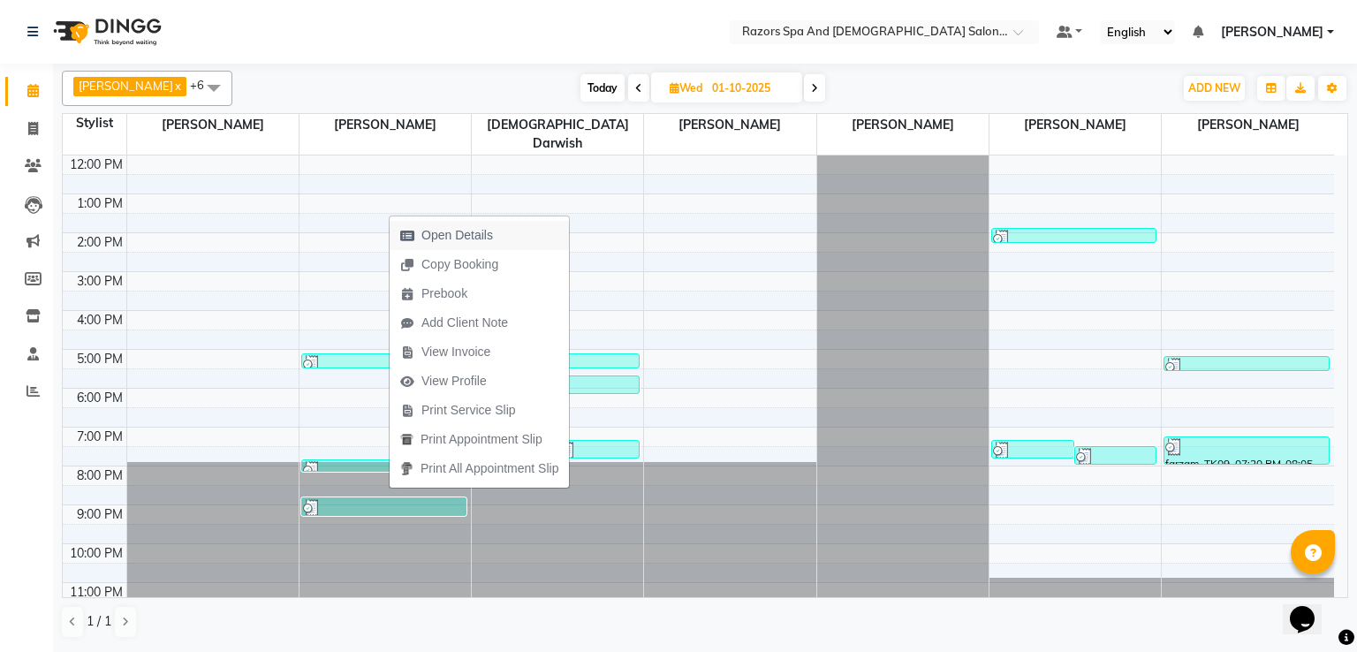
click at [472, 231] on span "Open Details" at bounding box center [457, 235] width 72 height 19
select select "3"
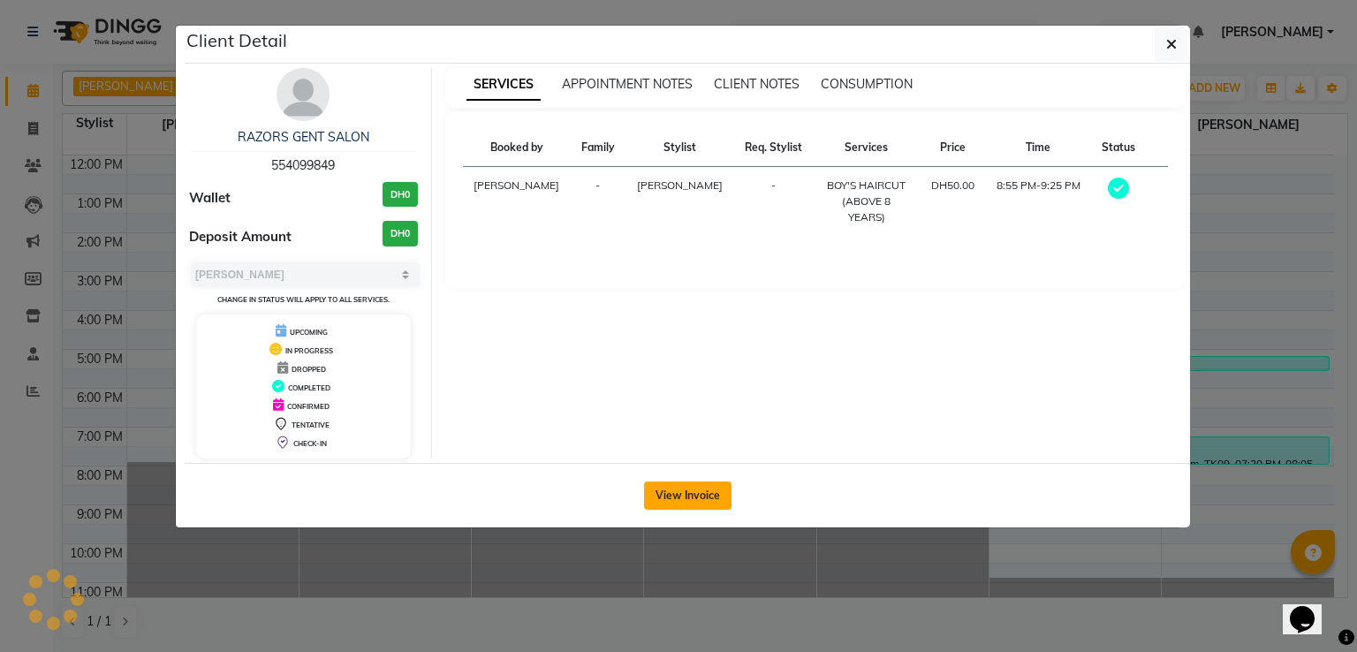
click at [680, 492] on button "View Invoice" at bounding box center [687, 495] width 87 height 28
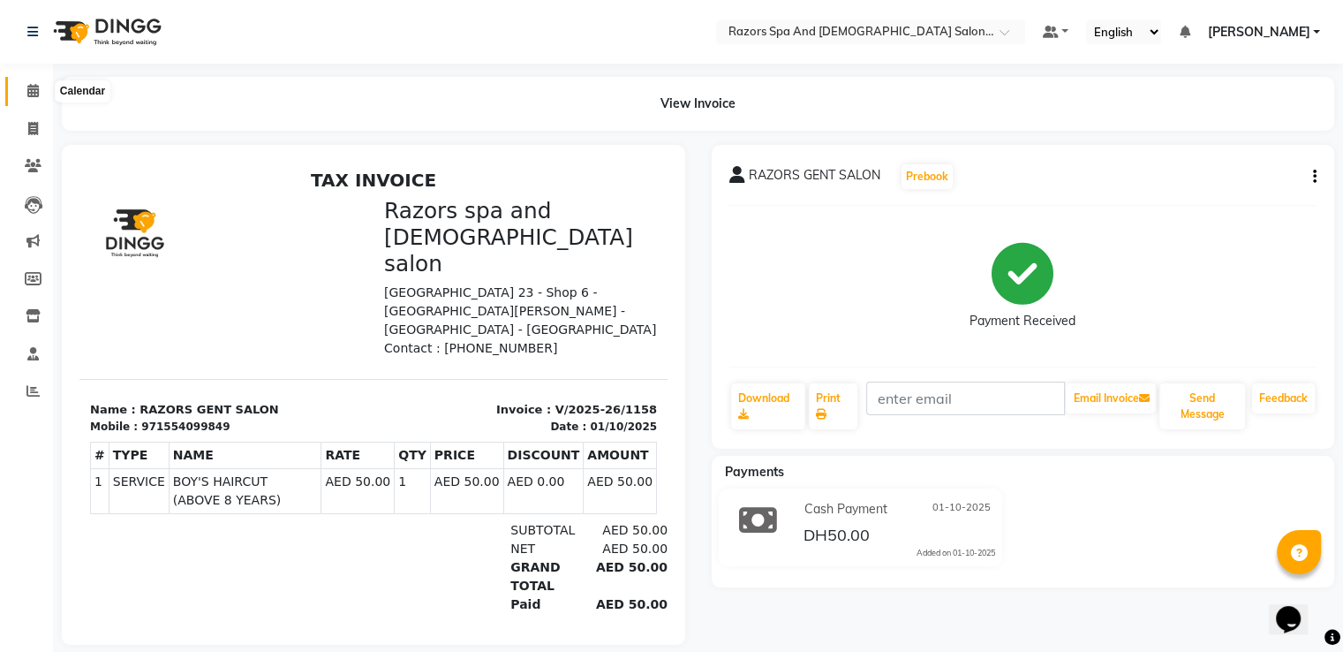
click at [39, 85] on span at bounding box center [33, 91] width 31 height 20
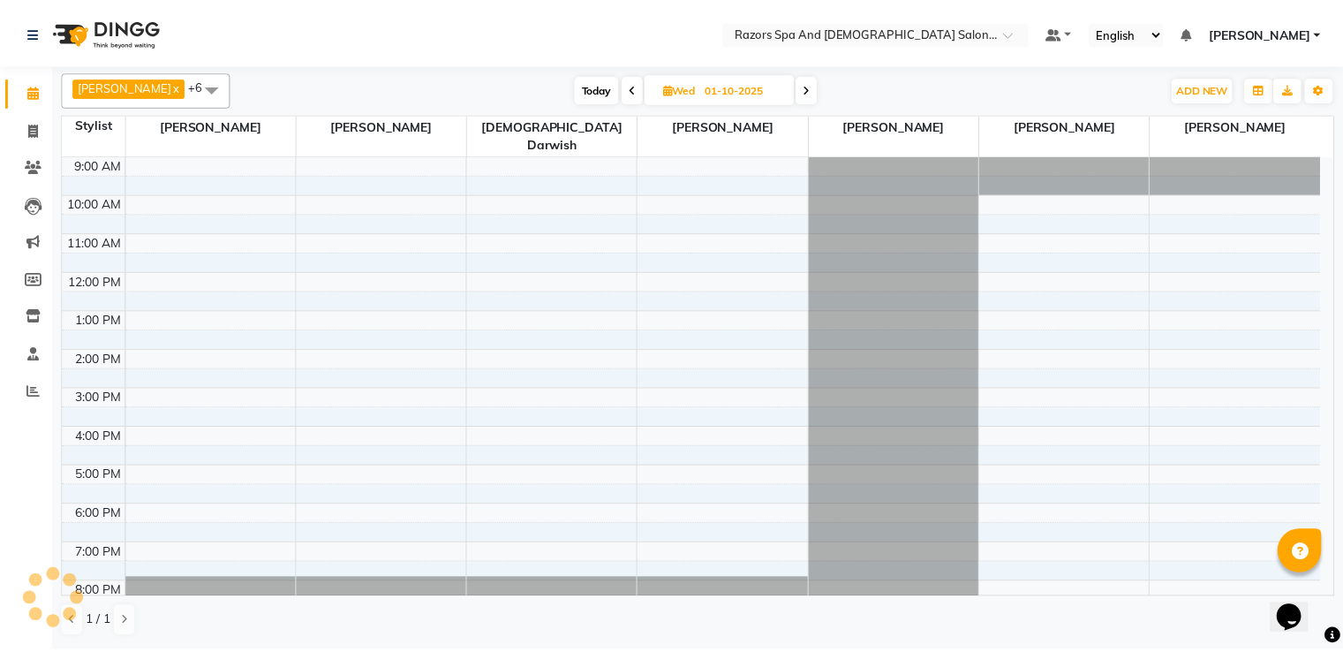
scroll to position [83, 0]
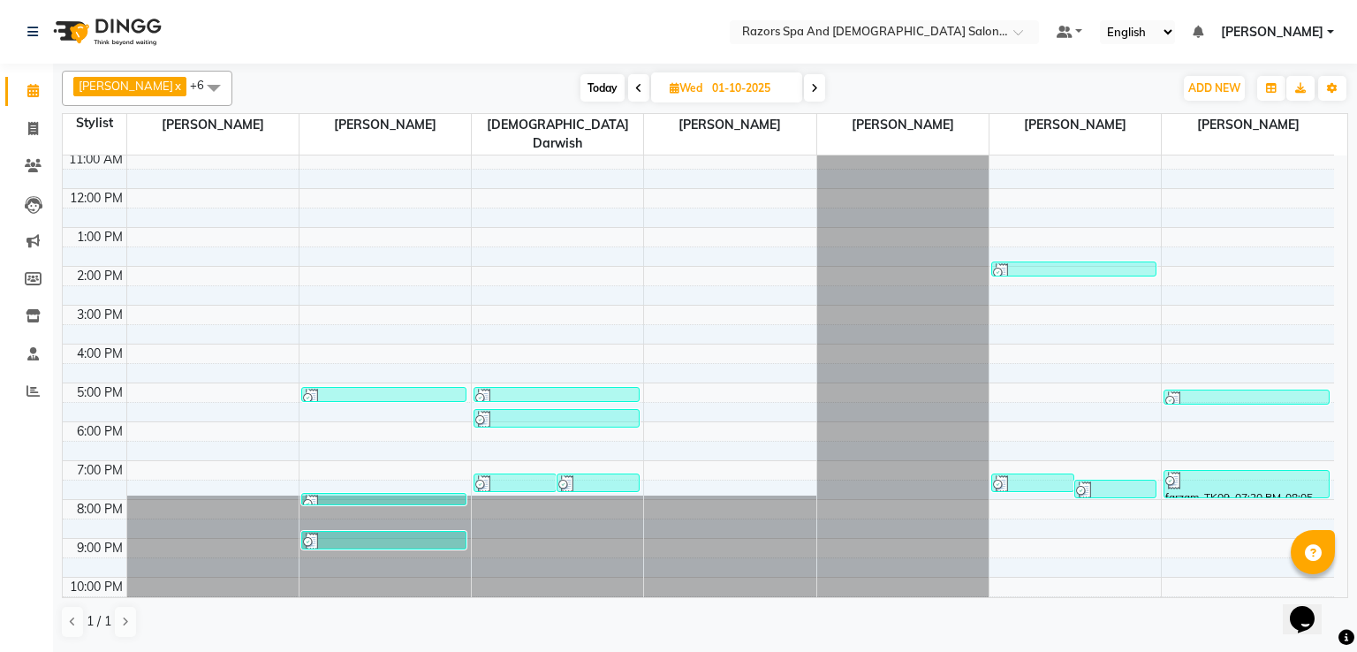
click at [418, 495] on div at bounding box center [384, 504] width 162 height 18
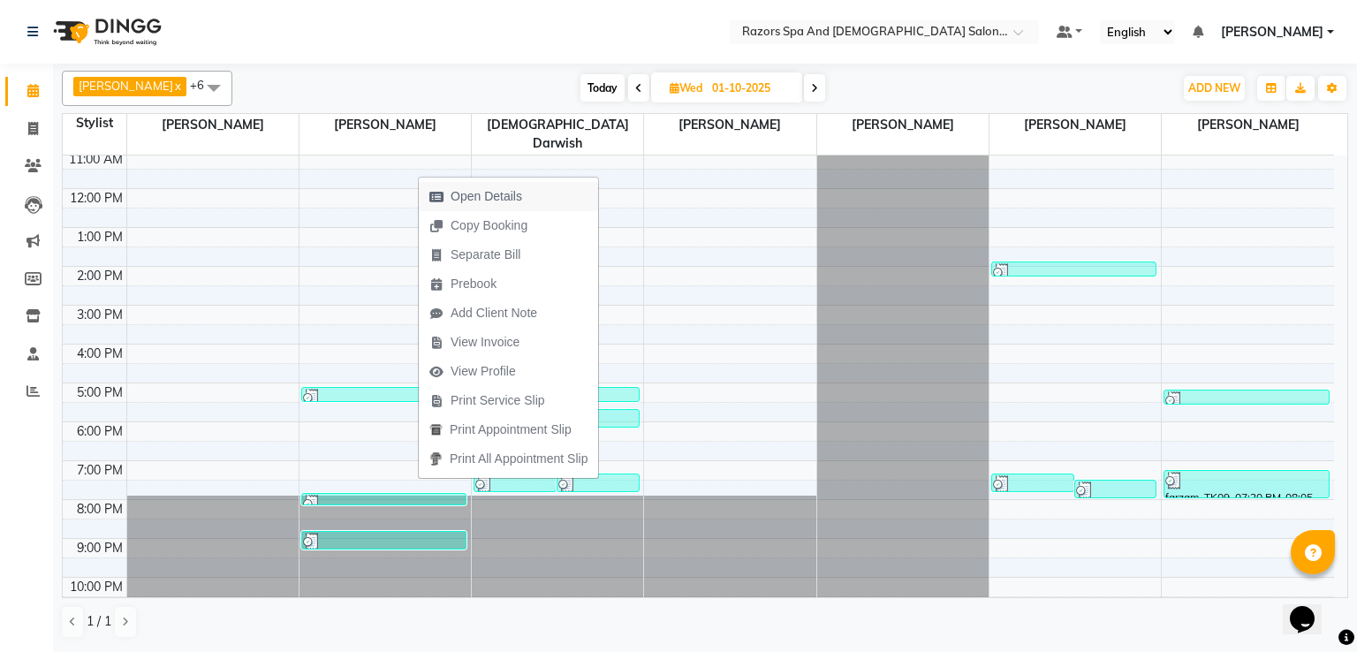
click at [474, 197] on span "Open Details" at bounding box center [486, 196] width 72 height 19
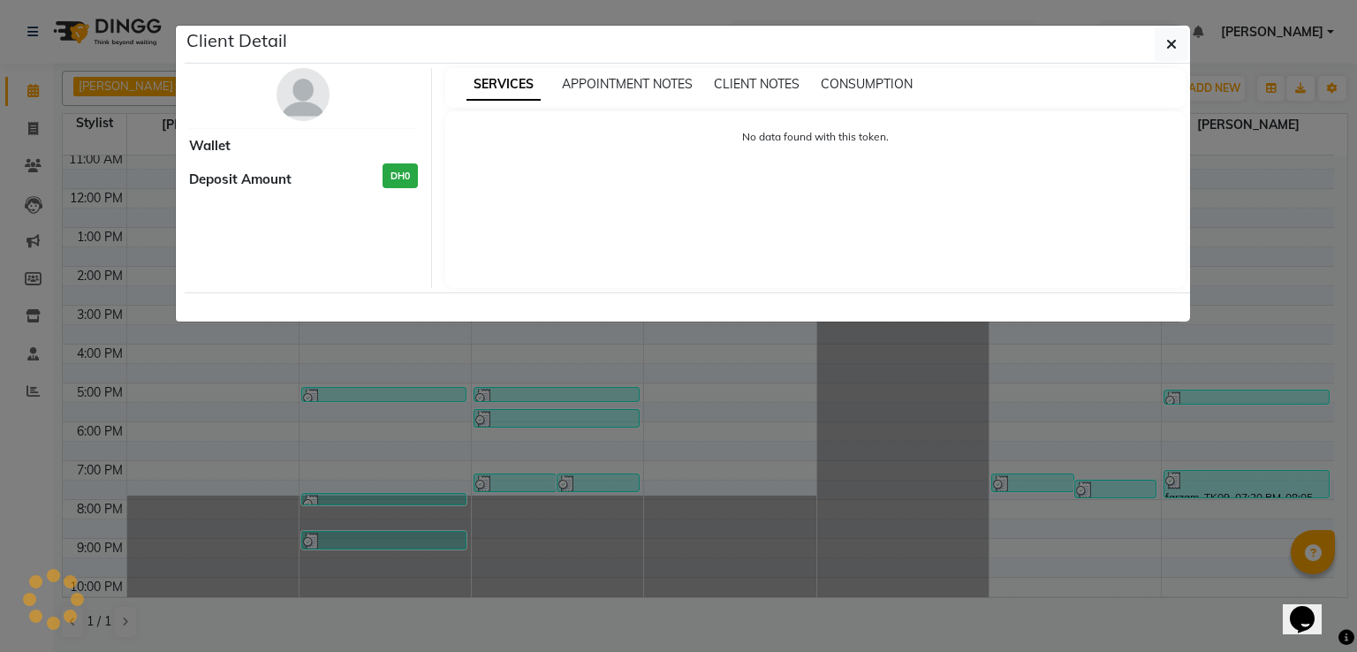
select select "3"
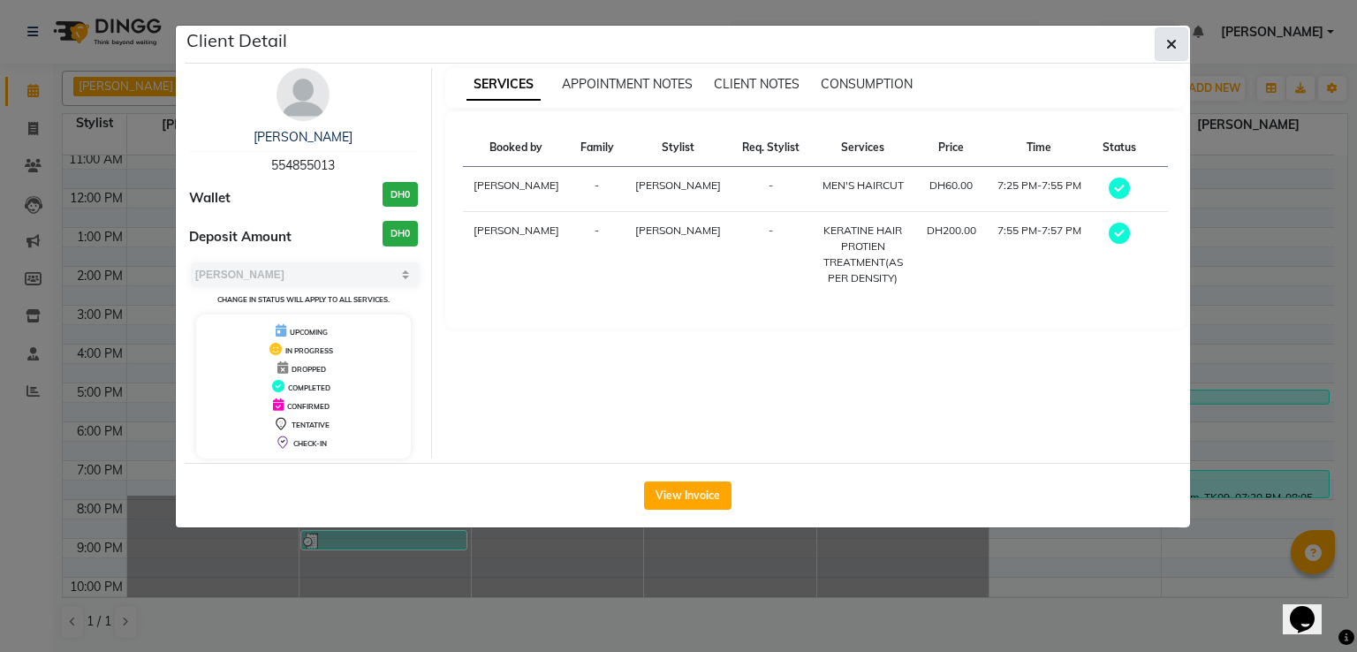
click at [1158, 54] on button "button" at bounding box center [1171, 44] width 34 height 34
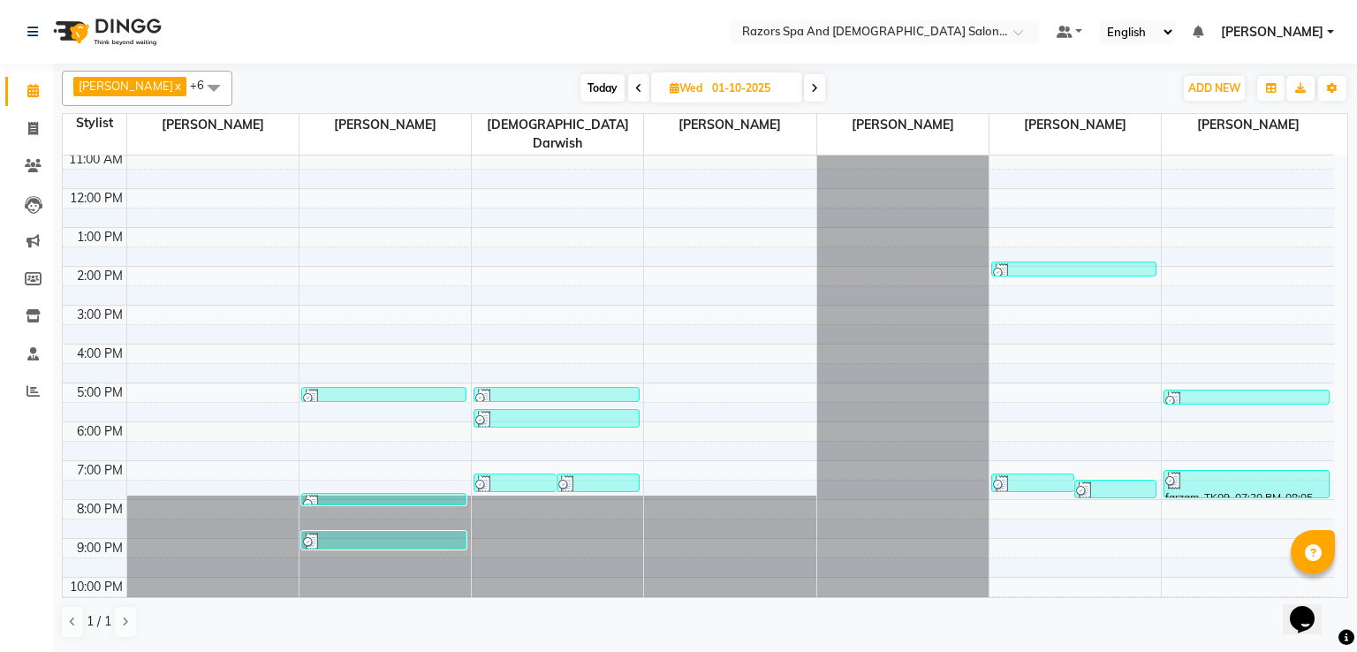
click at [364, 389] on div at bounding box center [384, 398] width 162 height 18
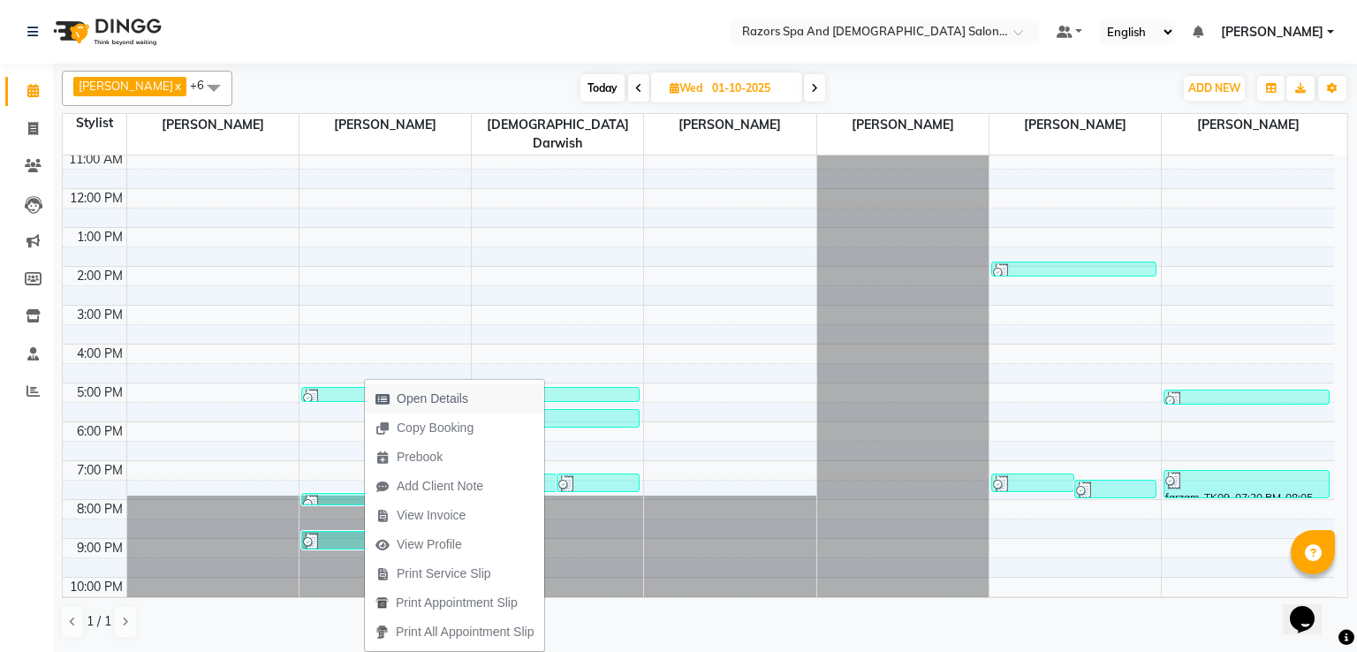
click at [439, 400] on span "Open Details" at bounding box center [433, 399] width 72 height 19
select select "3"
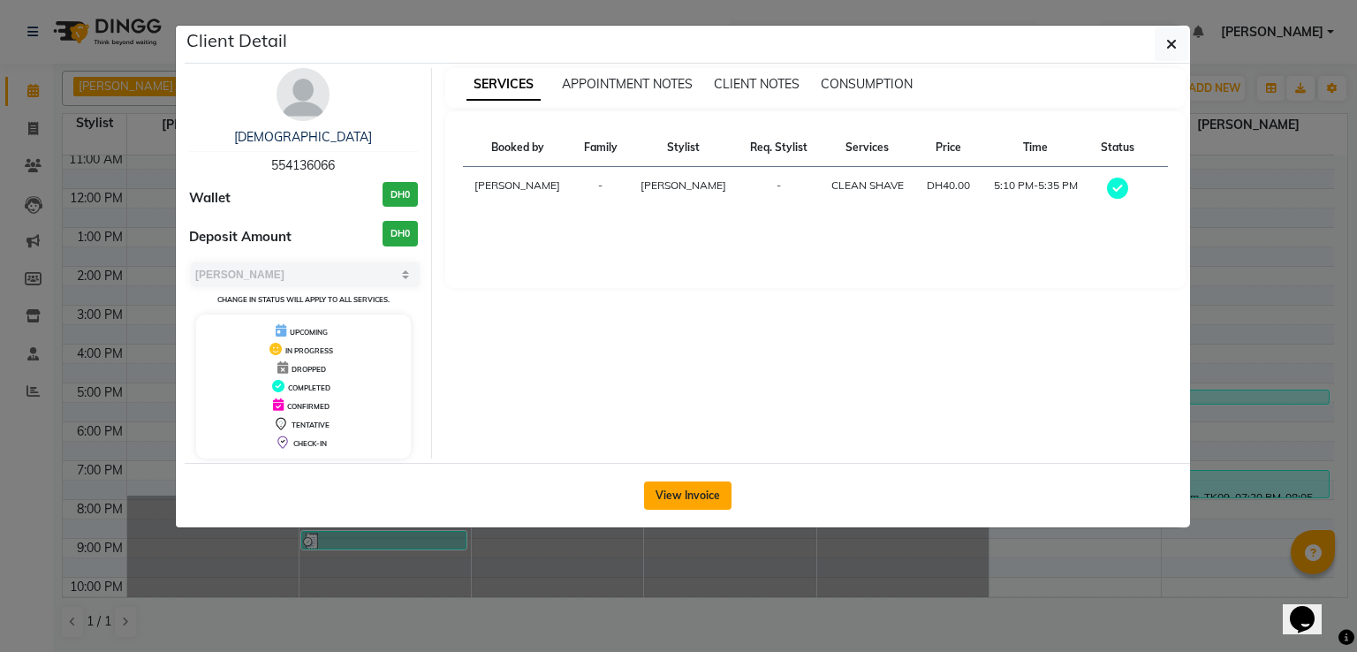
click at [704, 500] on button "View Invoice" at bounding box center [687, 495] width 87 height 28
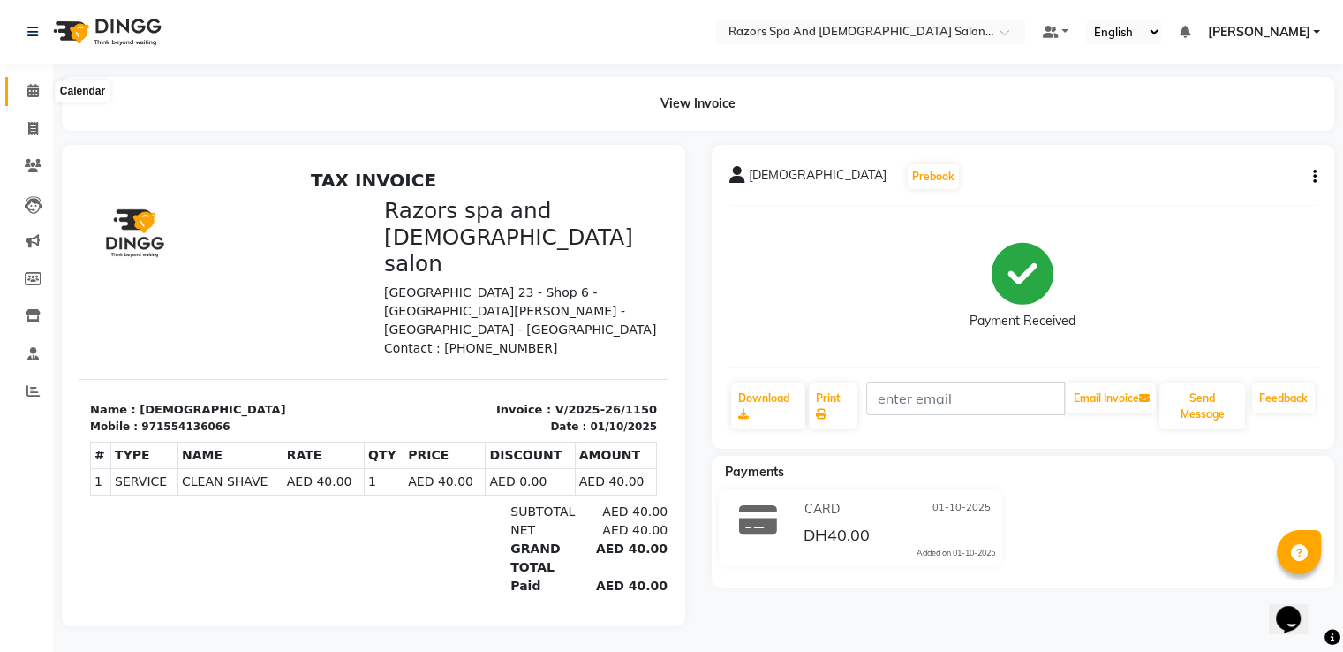
click at [27, 95] on icon at bounding box center [32, 90] width 11 height 13
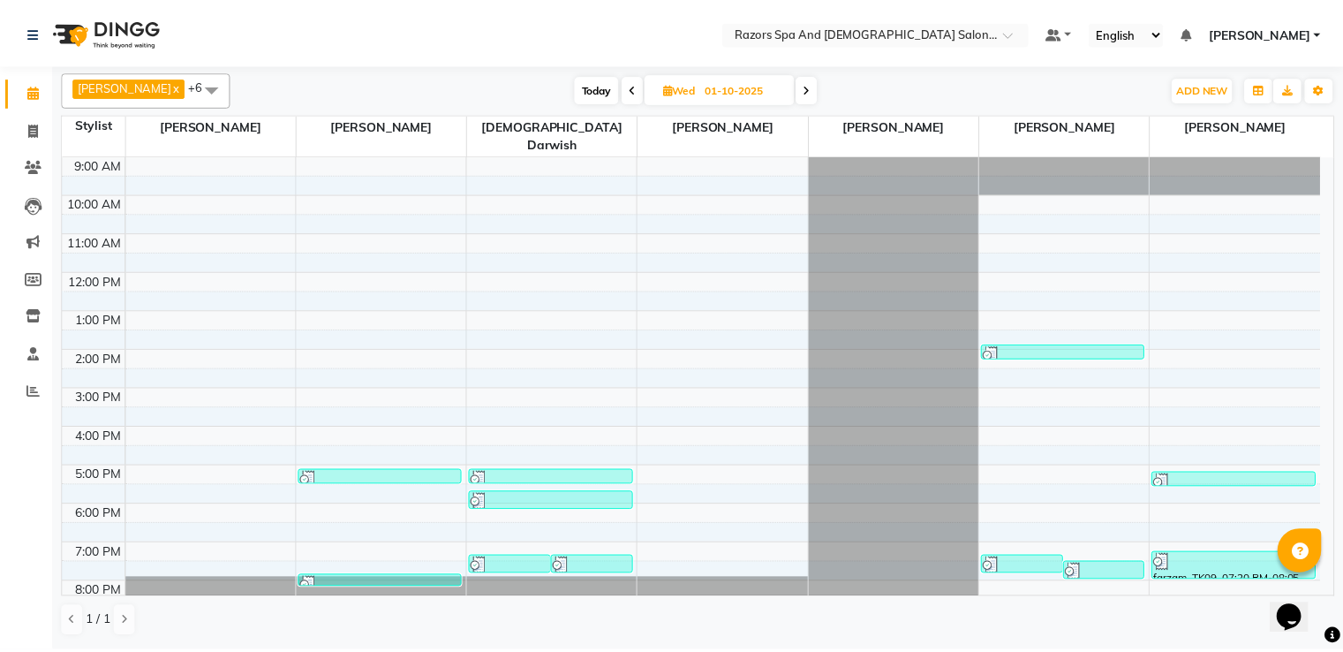
scroll to position [117, 0]
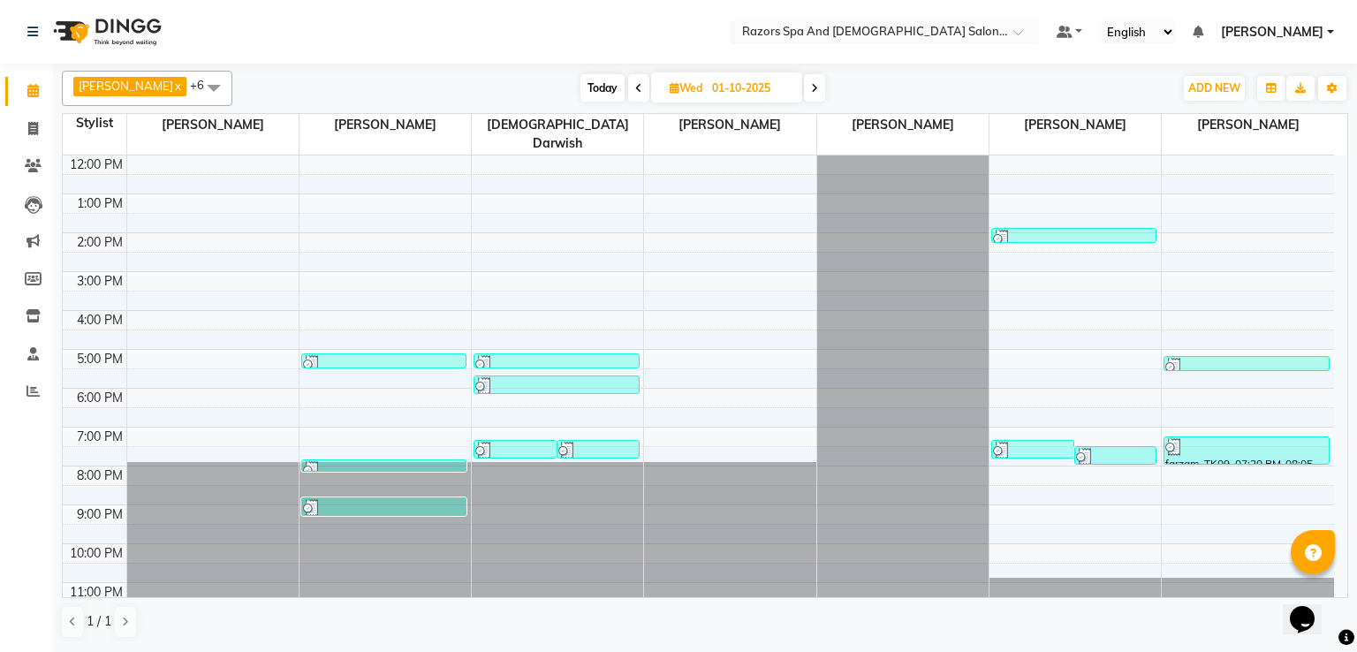
click at [1198, 358] on div at bounding box center [1246, 367] width 163 height 18
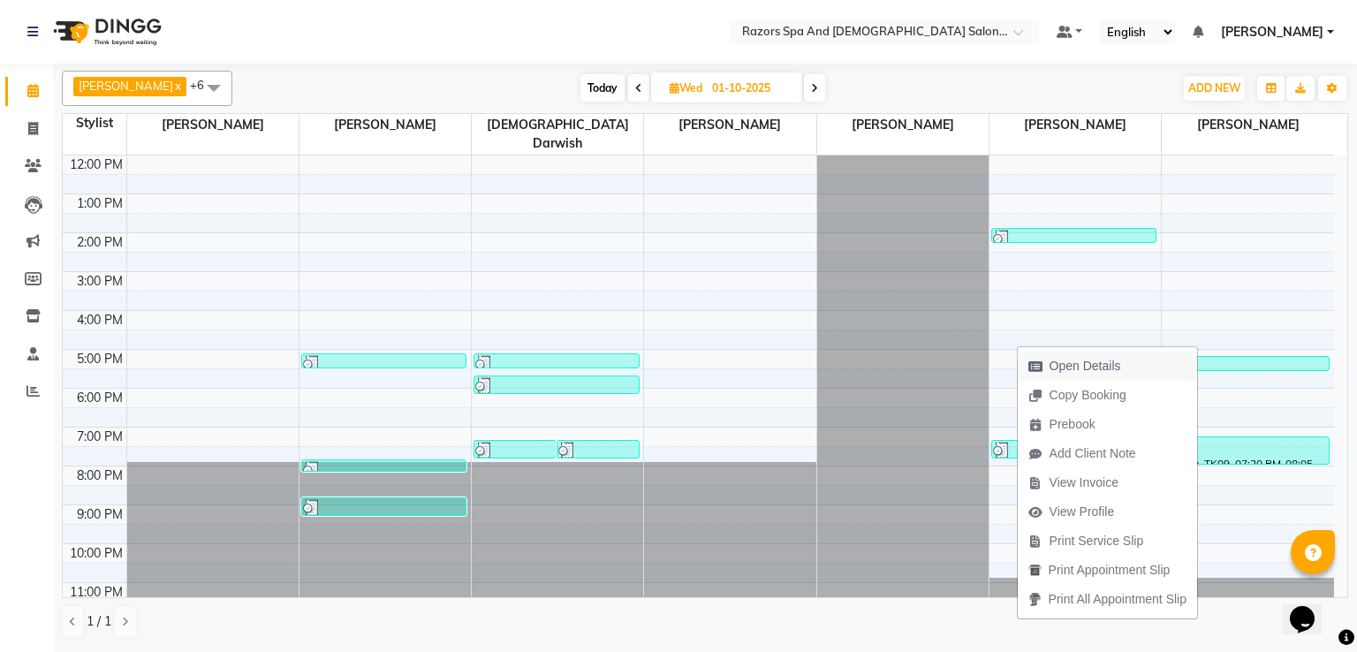
click at [1105, 362] on span "Open Details" at bounding box center [1085, 366] width 72 height 19
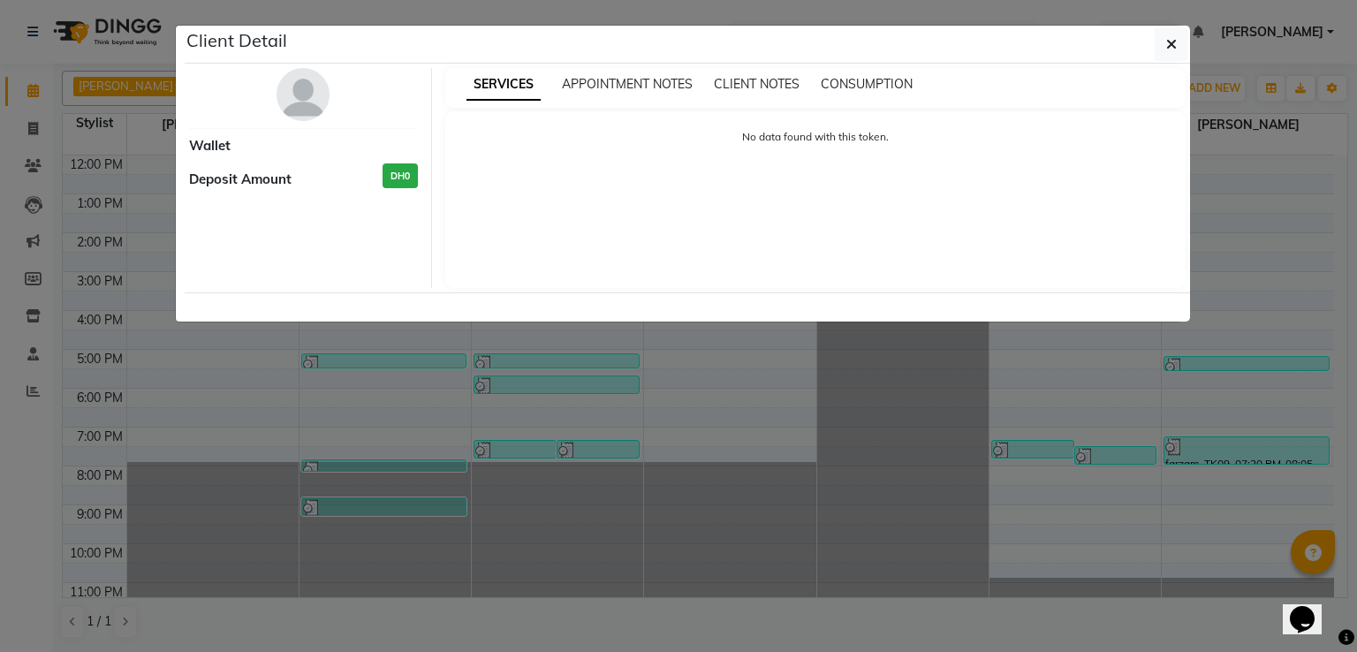
select select "3"
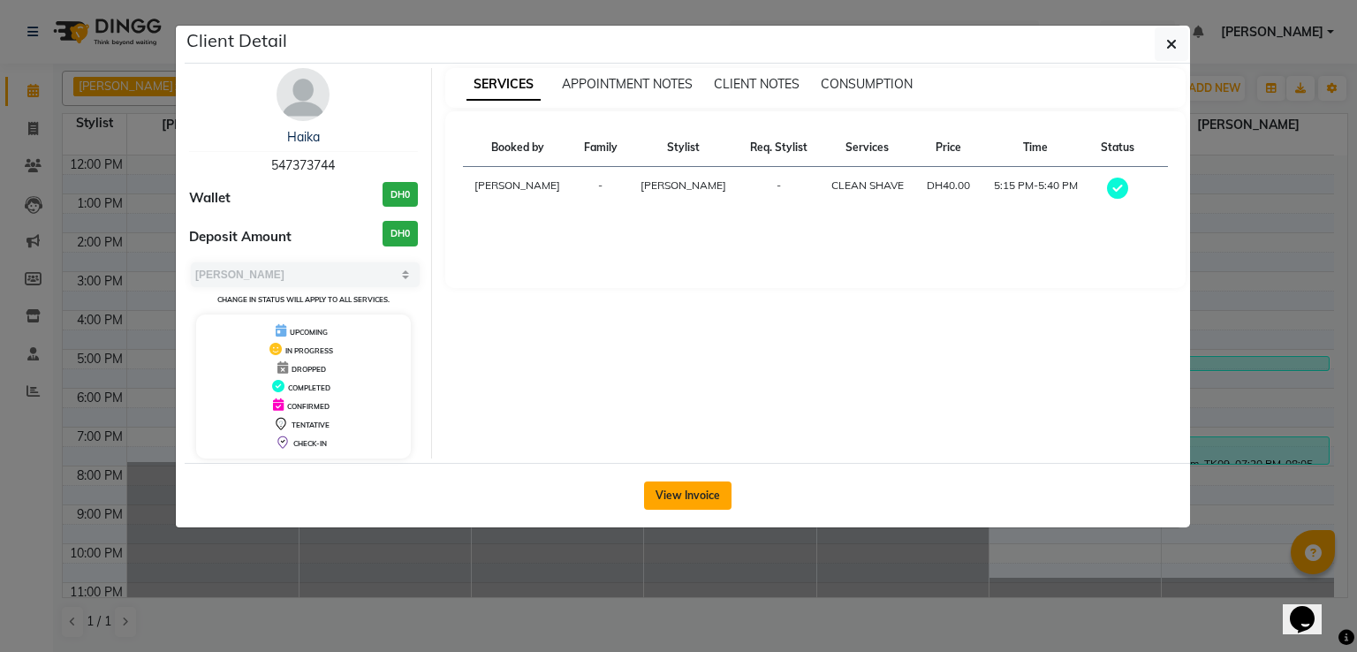
click at [692, 492] on button "View Invoice" at bounding box center [687, 495] width 87 height 28
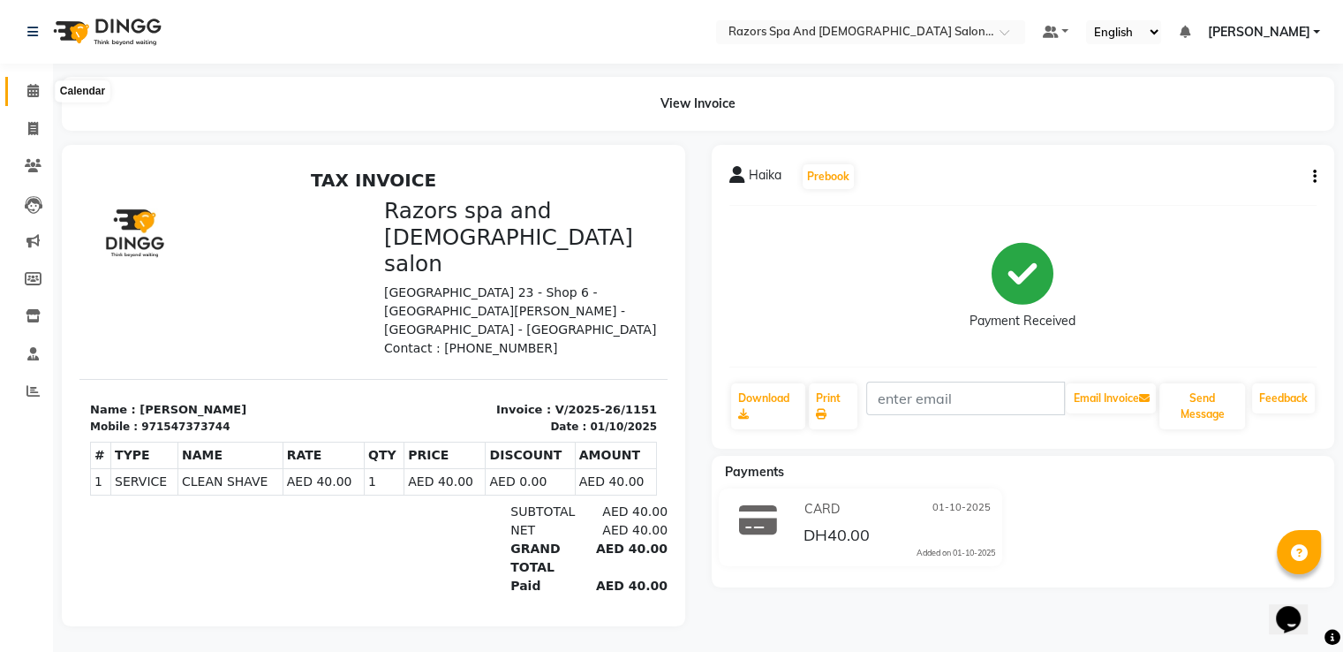
click at [32, 89] on icon at bounding box center [32, 90] width 11 height 13
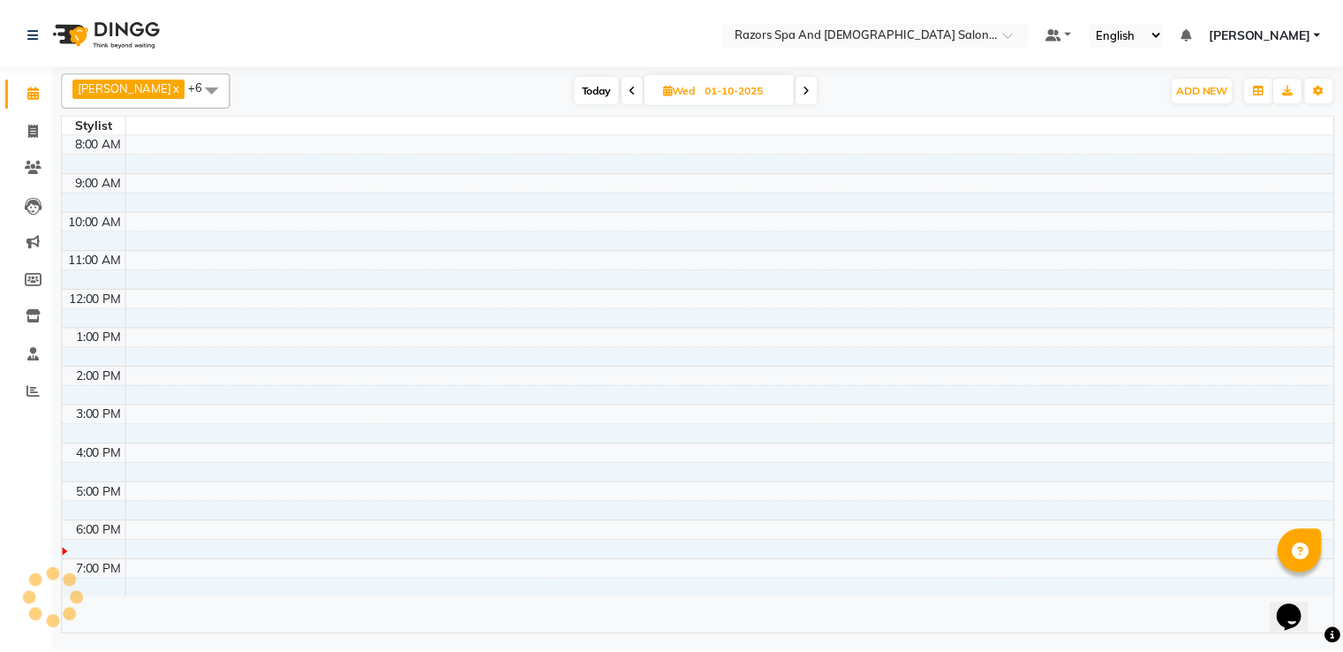
scroll to position [83, 0]
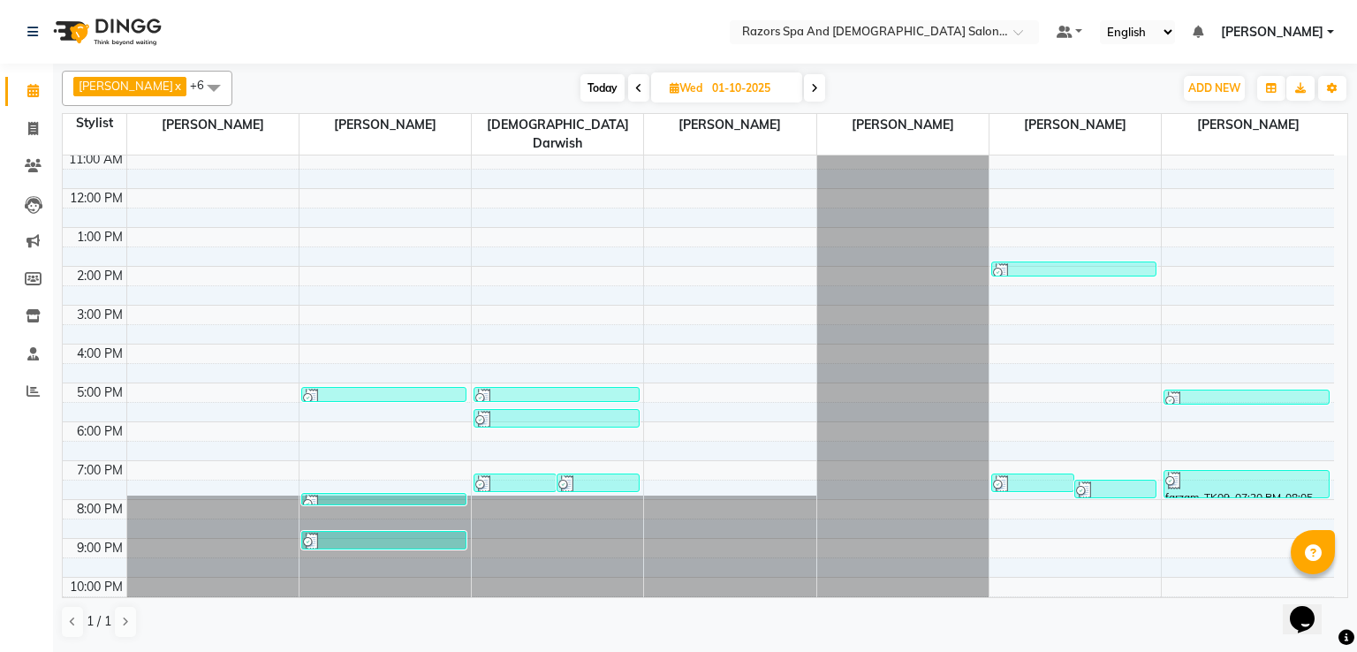
click at [1243, 472] on div at bounding box center [1246, 481] width 163 height 18
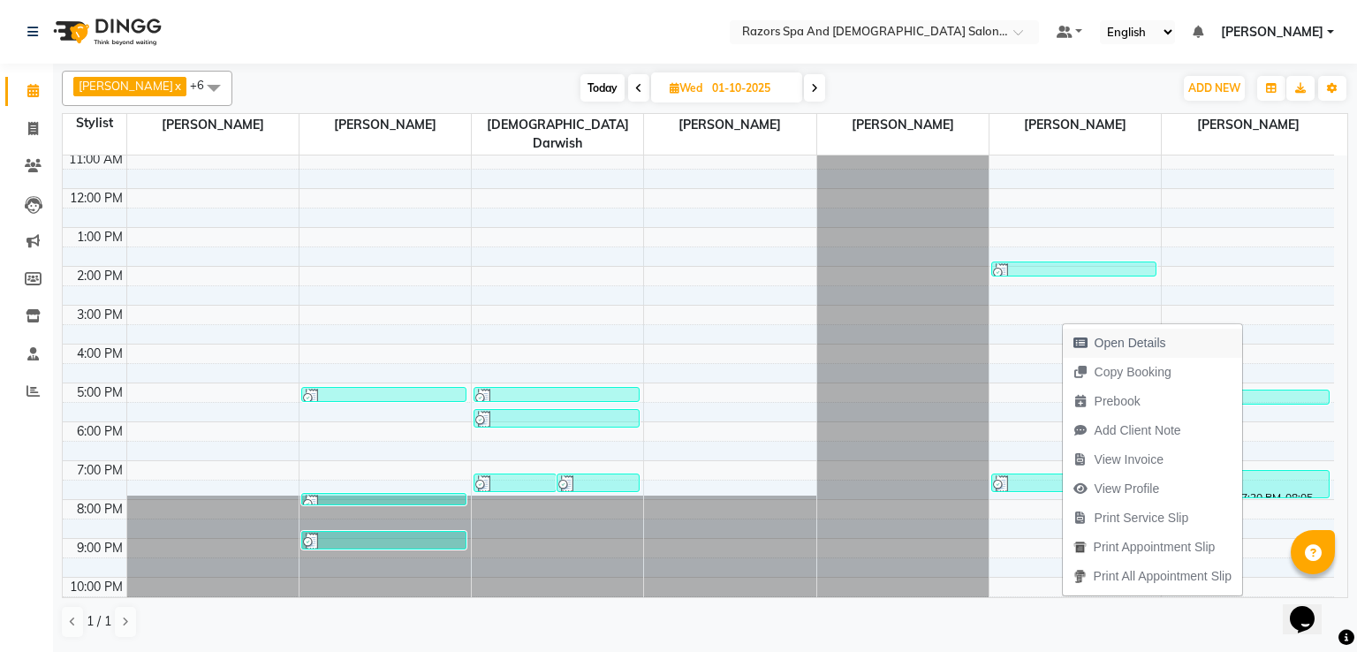
click at [1161, 334] on span "Open Details" at bounding box center [1130, 343] width 72 height 19
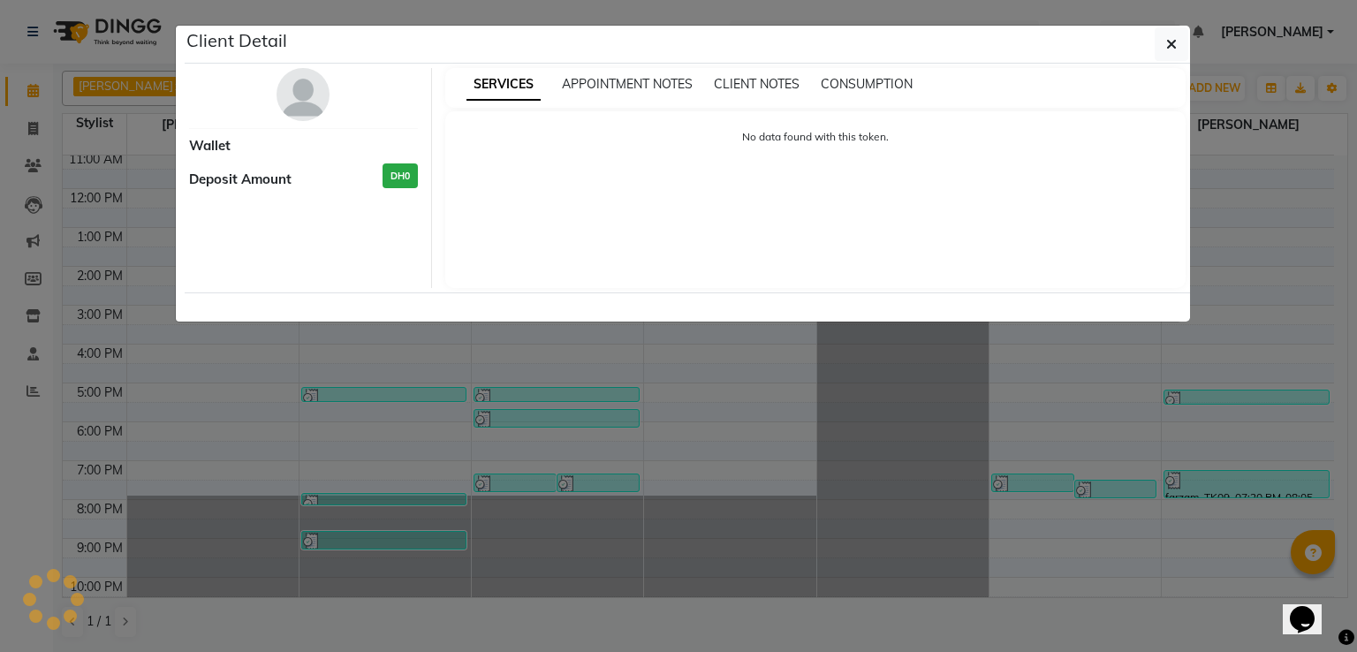
select select "3"
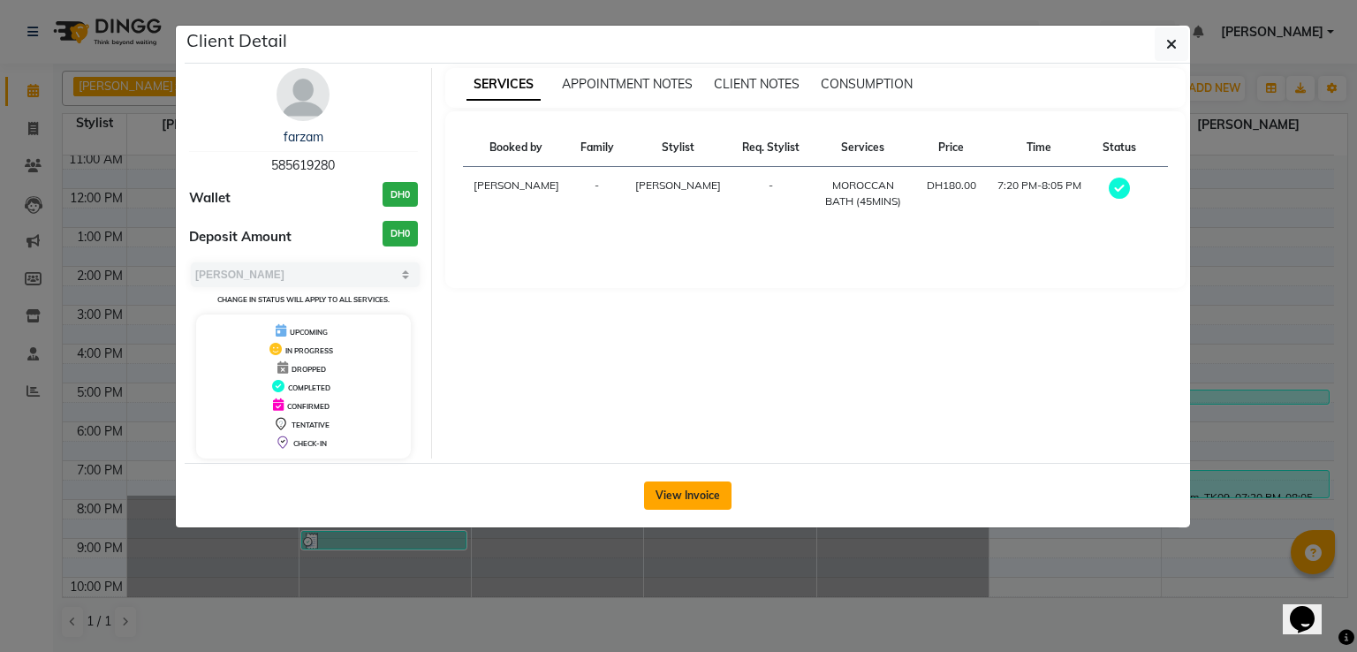
click at [664, 492] on button "View Invoice" at bounding box center [687, 495] width 87 height 28
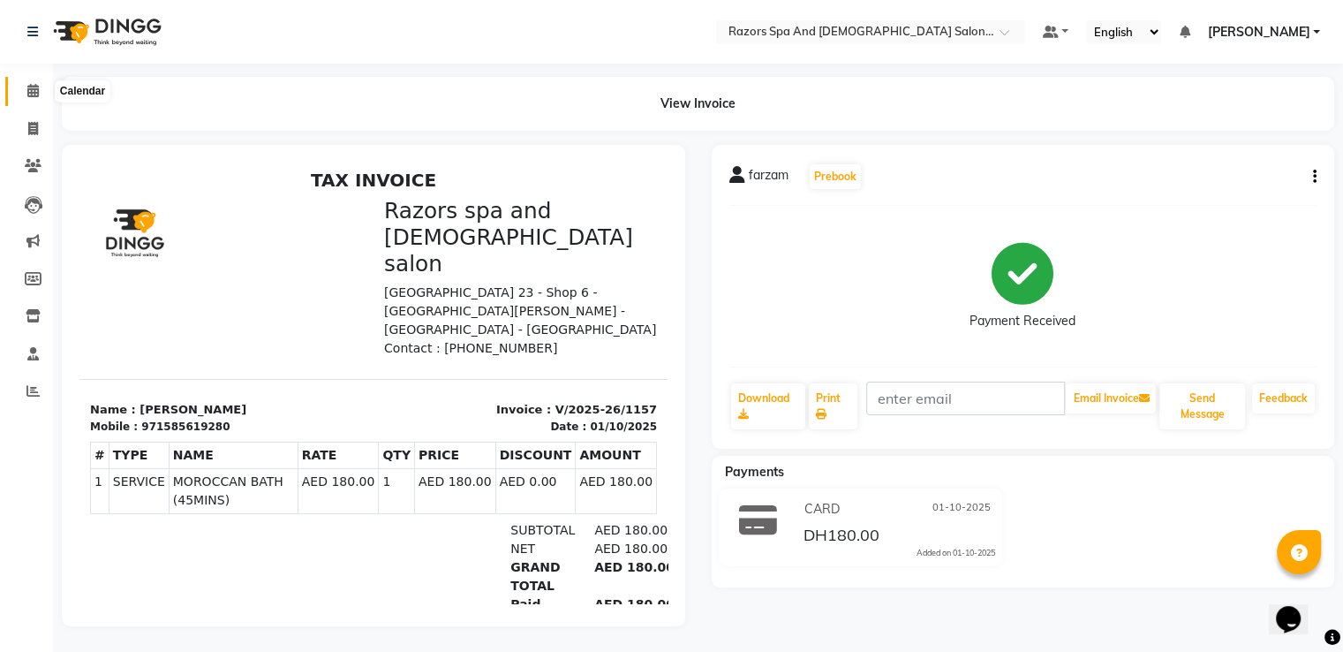
click at [28, 86] on icon at bounding box center [32, 90] width 11 height 13
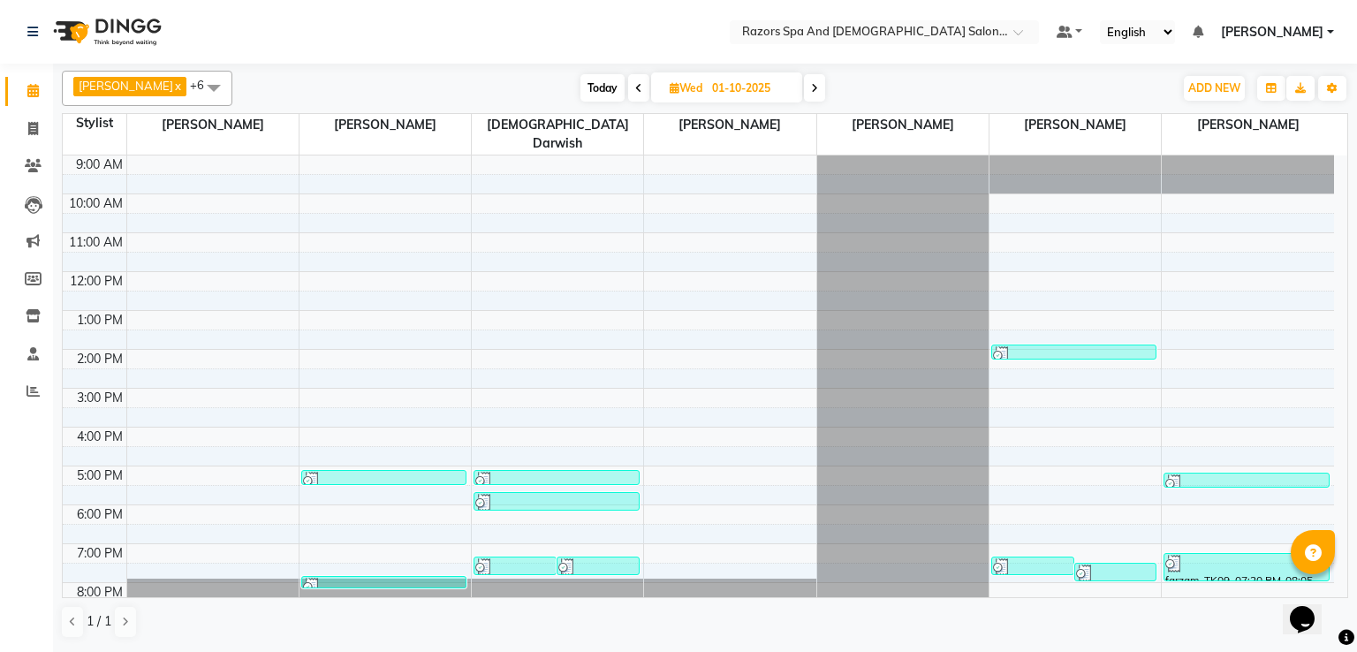
click at [1125, 564] on div at bounding box center [1115, 573] width 79 height 18
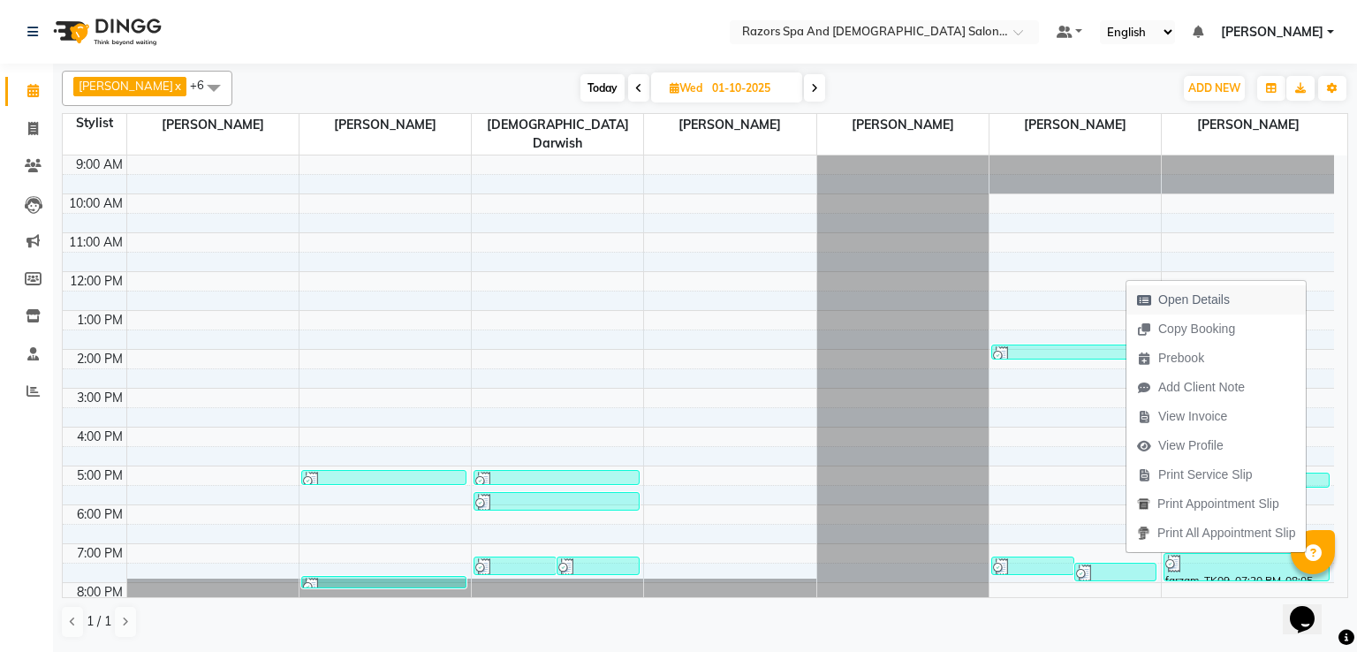
click at [1178, 295] on span "Open Details" at bounding box center [1194, 300] width 72 height 19
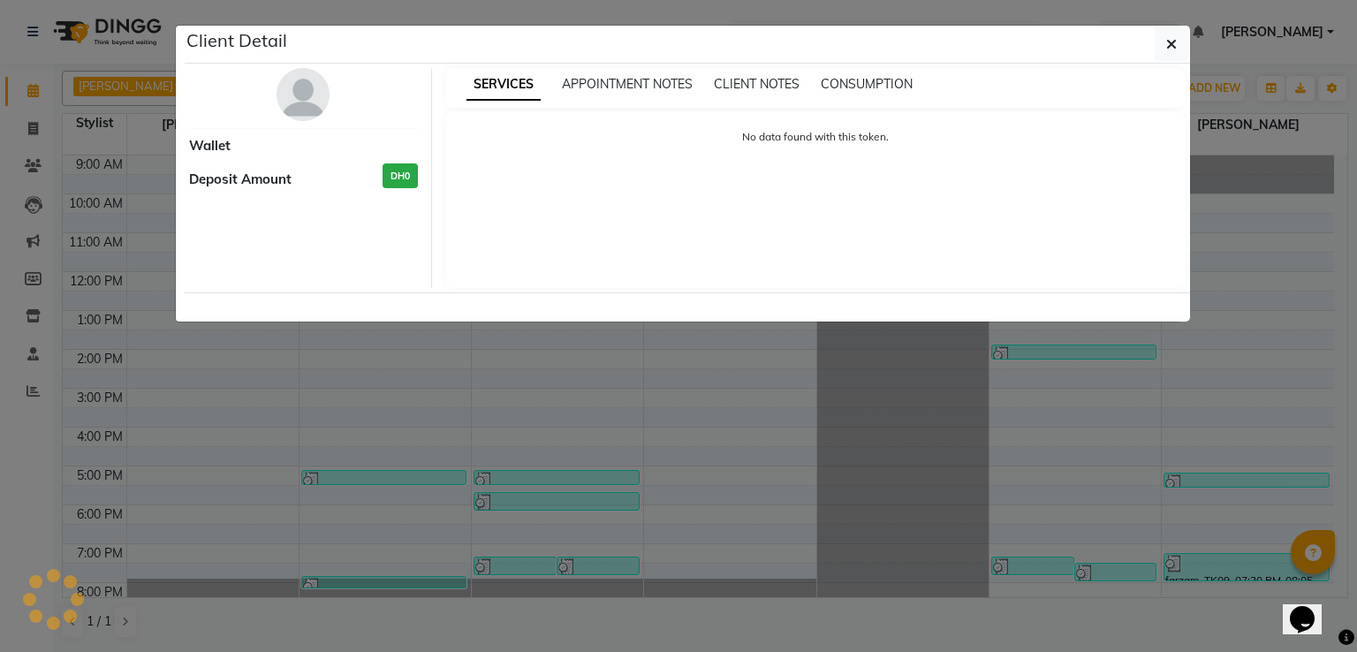
select select "3"
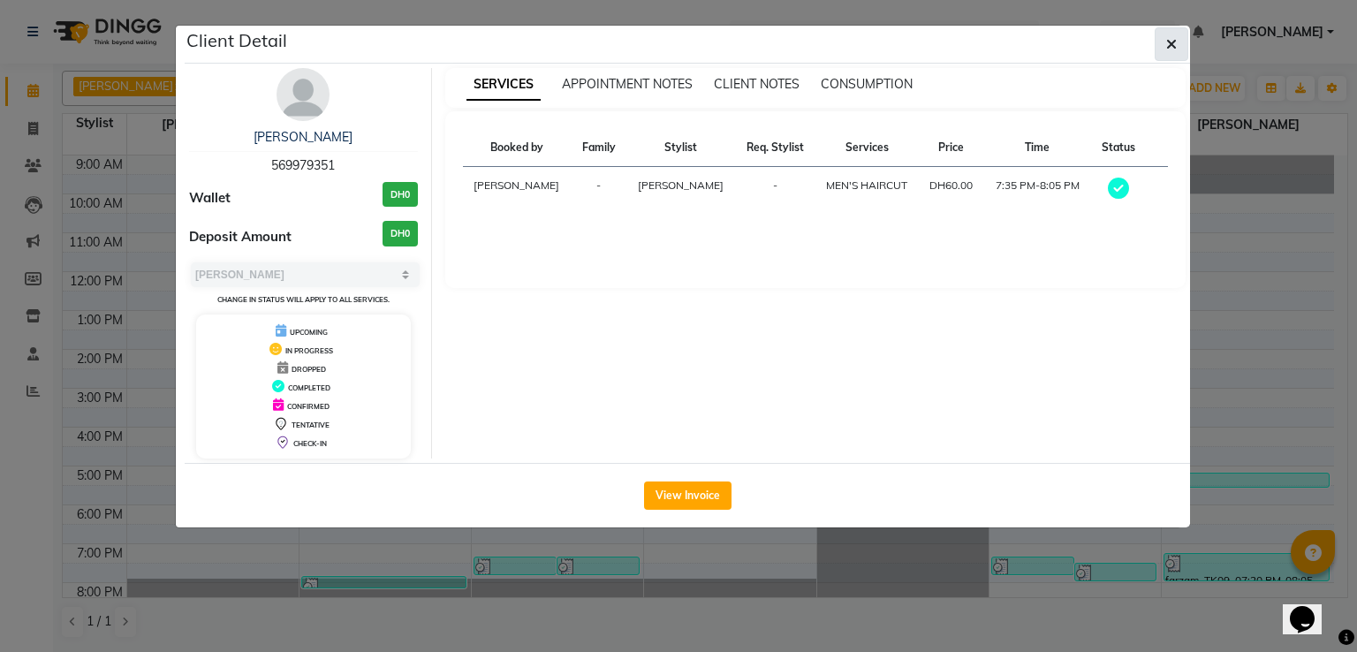
click at [1163, 46] on button "button" at bounding box center [1171, 44] width 34 height 34
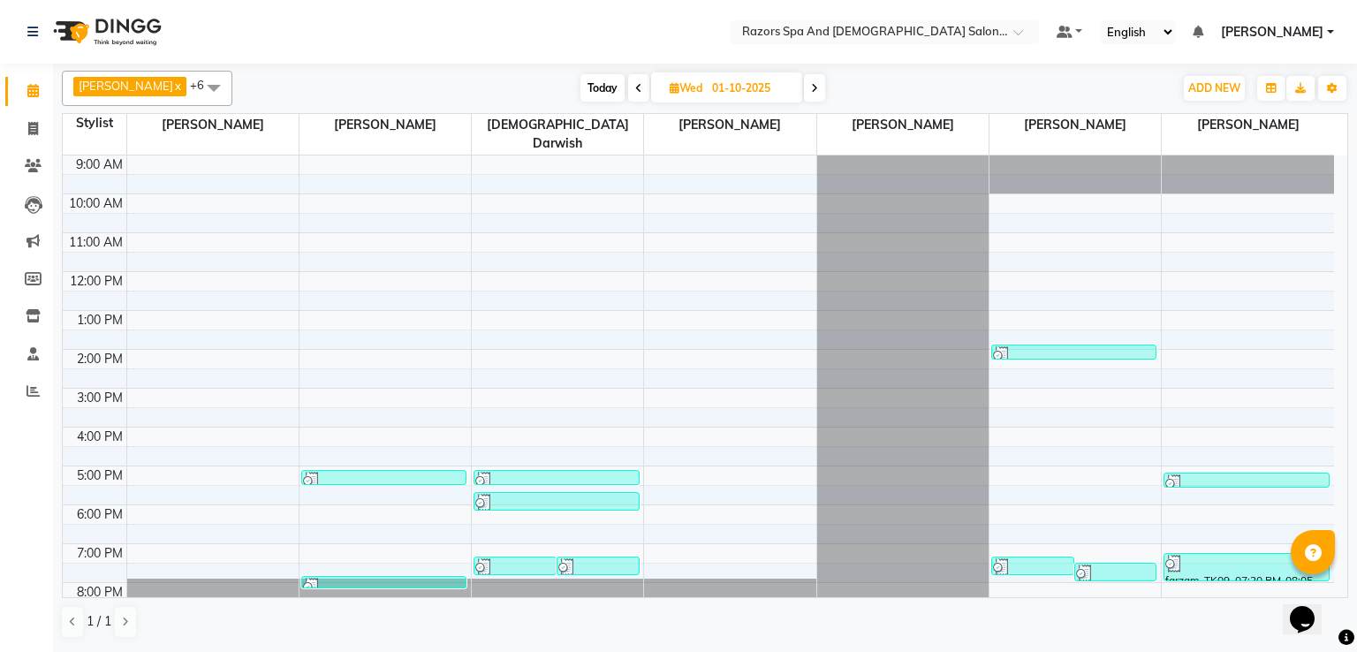
click at [1029, 558] on div at bounding box center [1032, 567] width 79 height 18
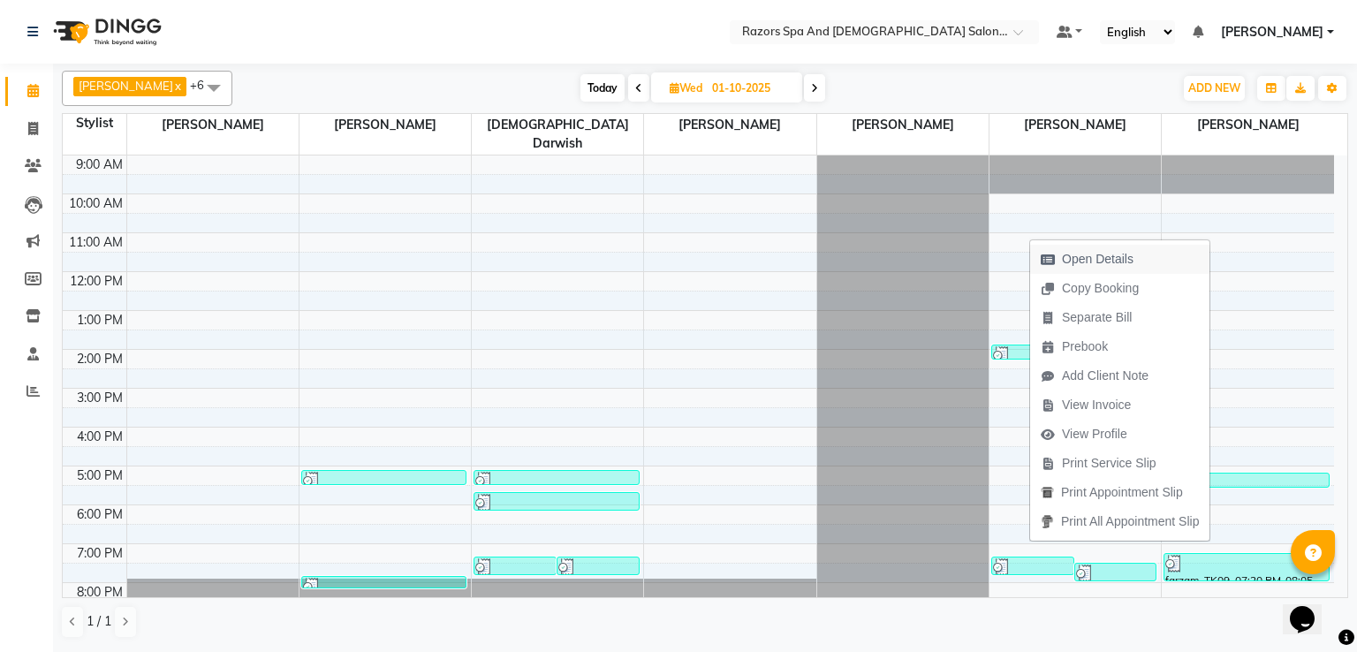
click at [1083, 250] on span "Open Details" at bounding box center [1098, 259] width 72 height 19
select select "3"
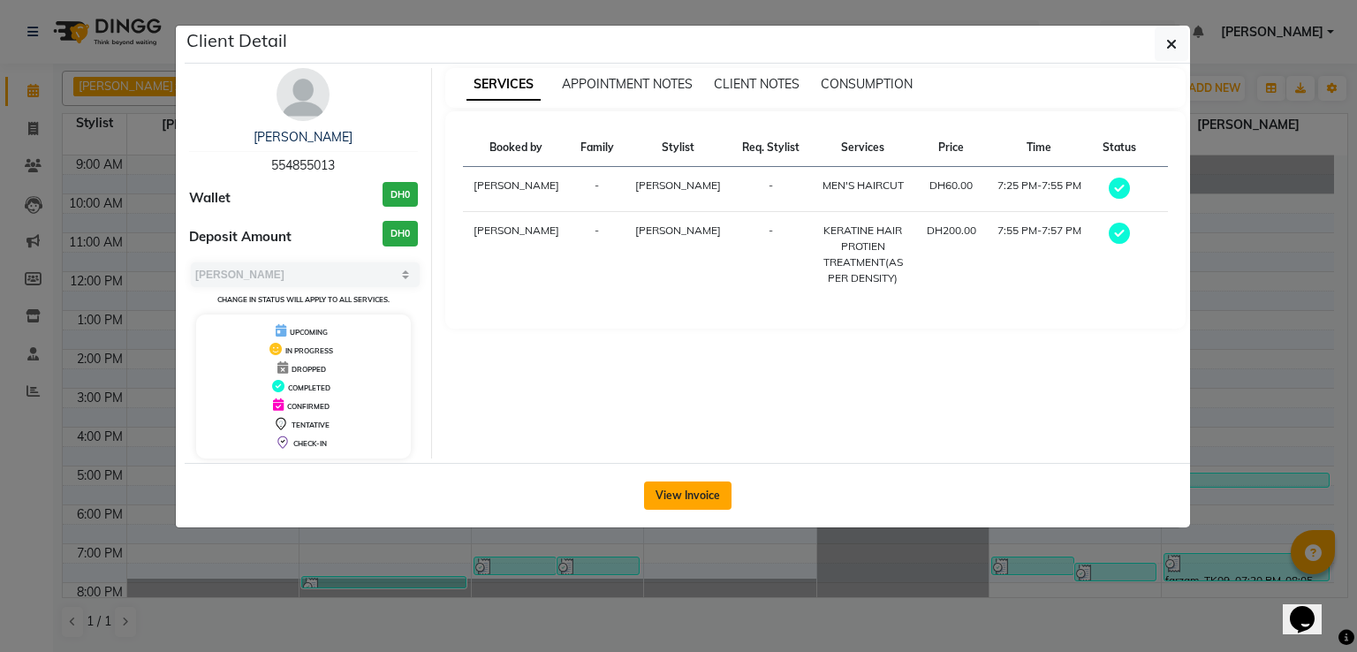
click at [682, 481] on button "View Invoice" at bounding box center [687, 495] width 87 height 28
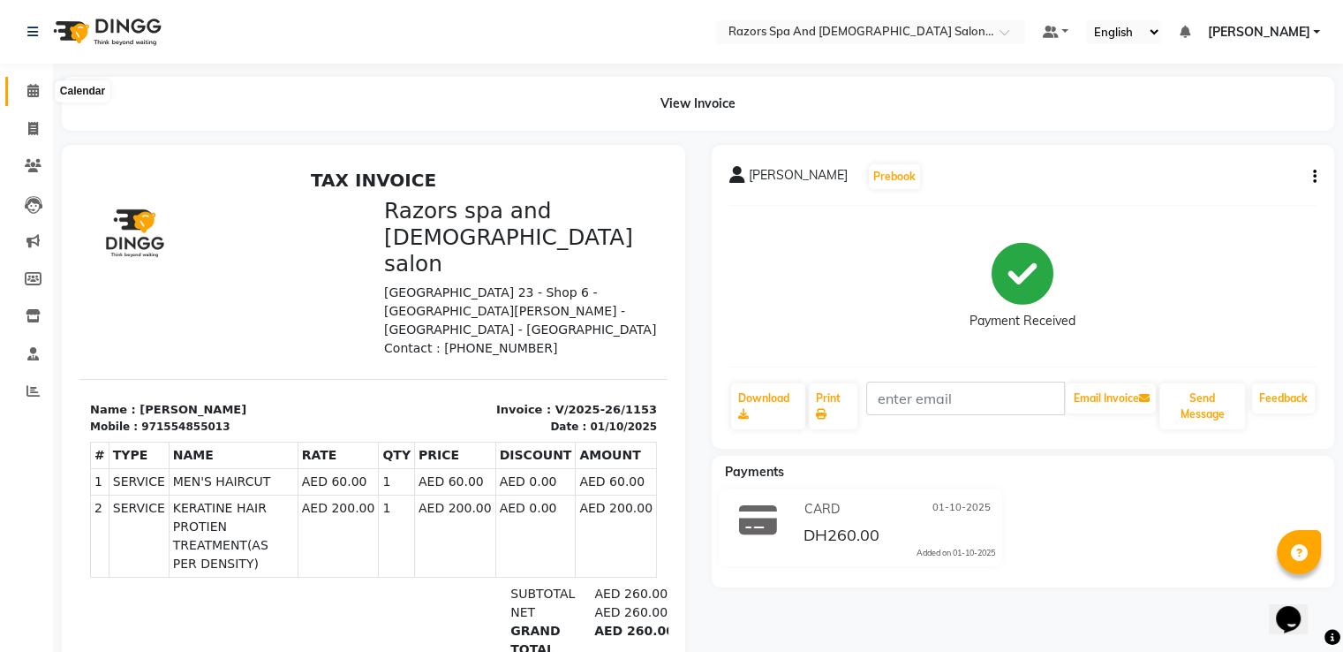
click at [35, 95] on icon at bounding box center [32, 90] width 11 height 13
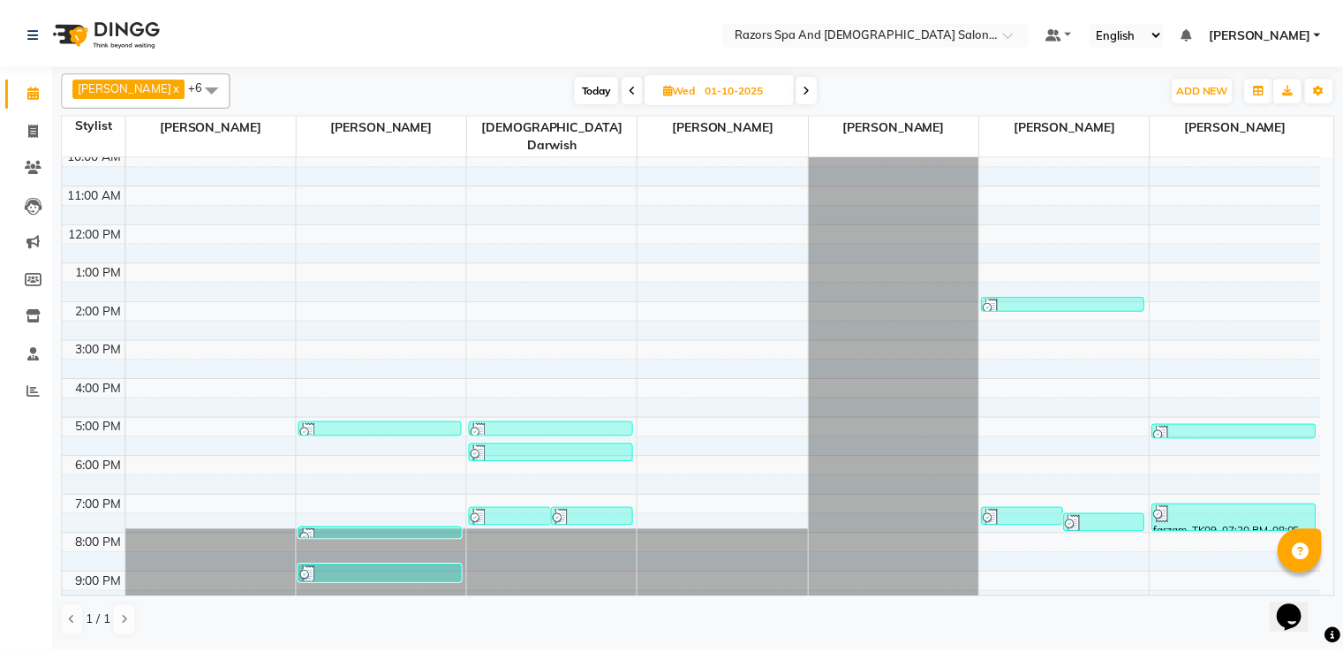
scroll to position [117, 0]
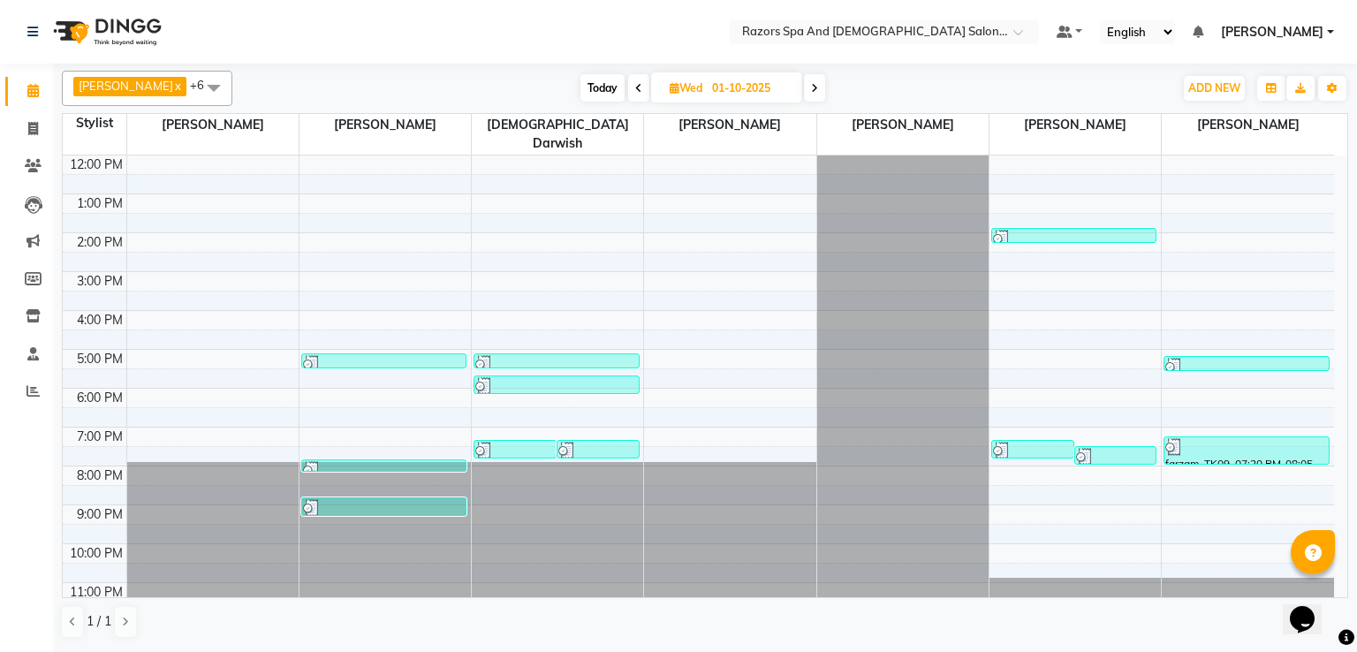
click at [346, 499] on div at bounding box center [384, 508] width 162 height 18
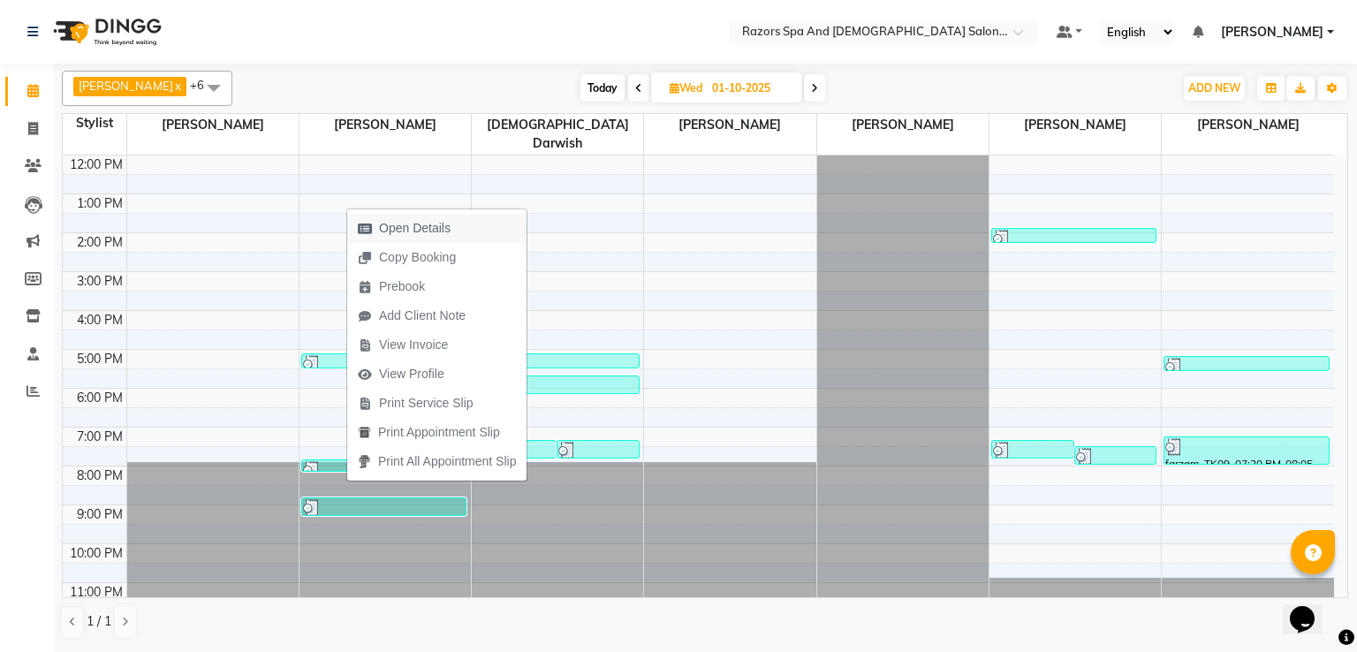
click at [420, 220] on span "Open Details" at bounding box center [415, 228] width 72 height 19
select select "3"
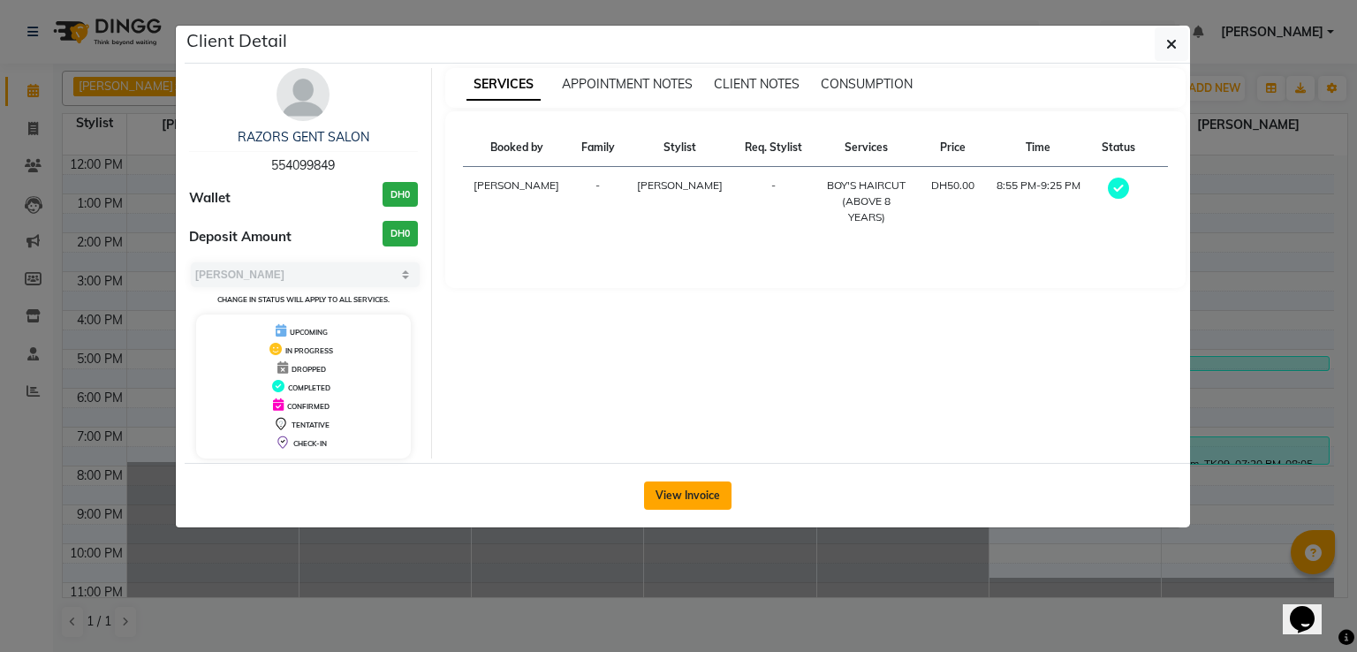
click at [685, 489] on button "View Invoice" at bounding box center [687, 495] width 87 height 28
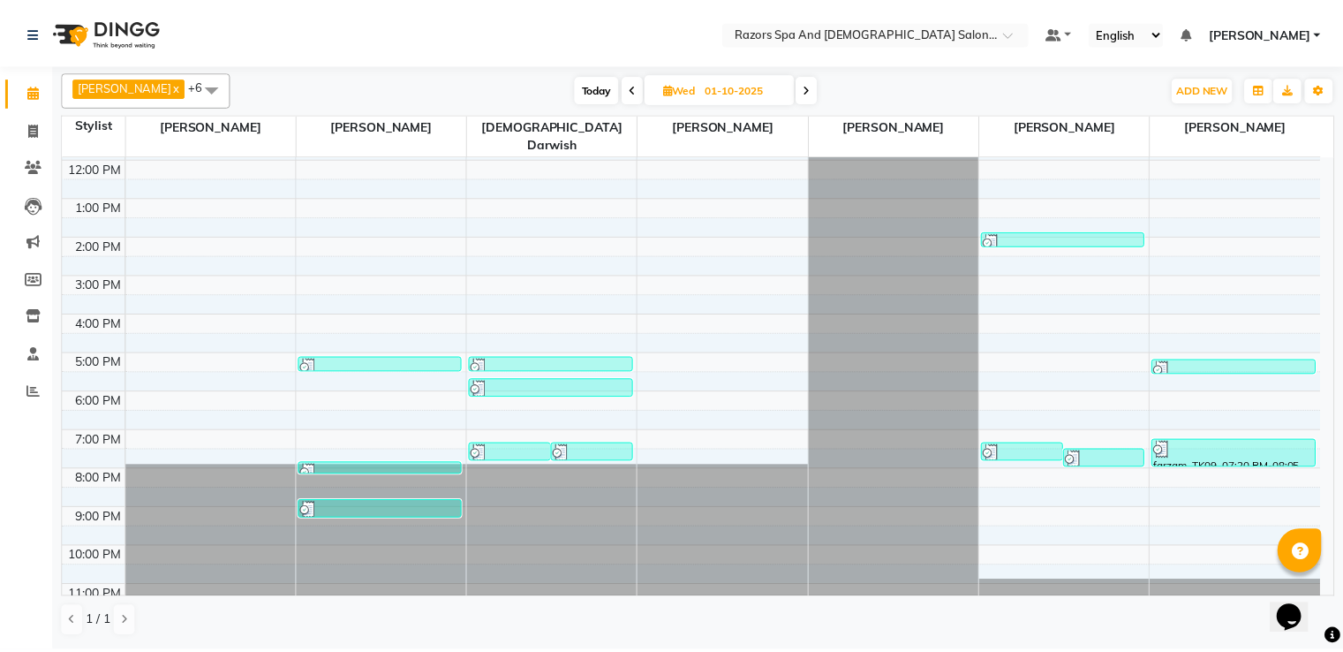
scroll to position [117, 0]
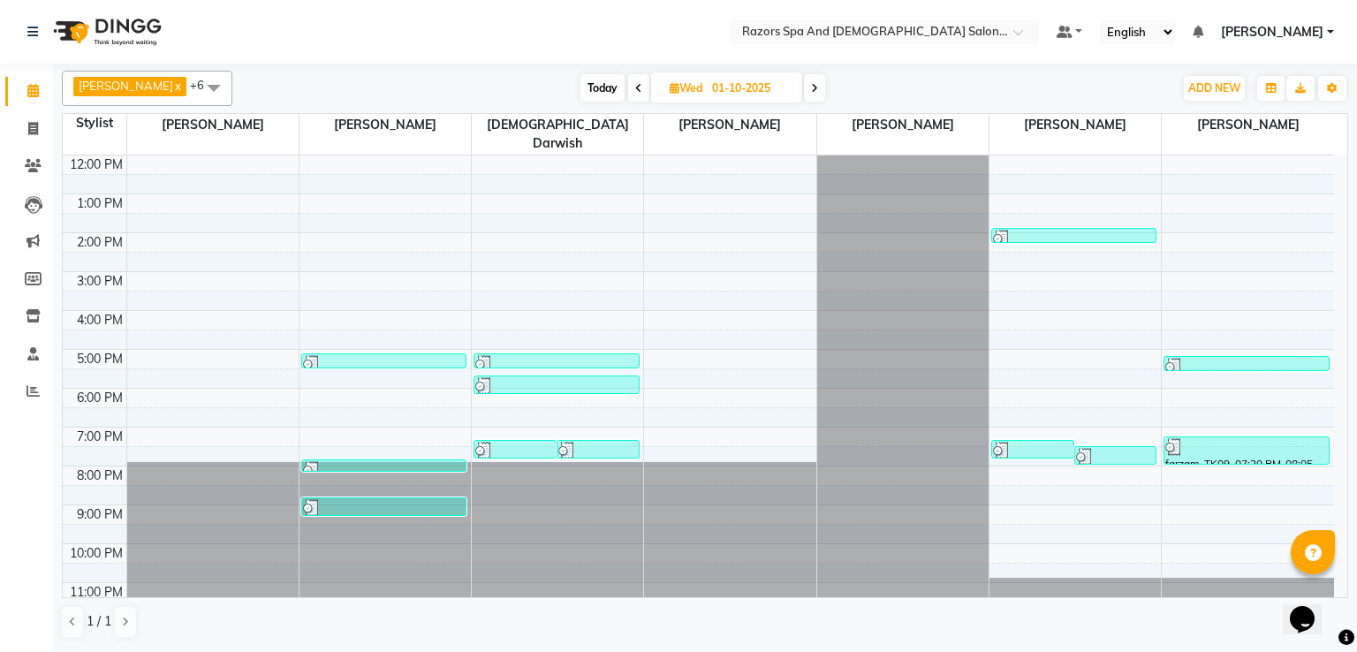
click at [416, 461] on div at bounding box center [384, 470] width 162 height 18
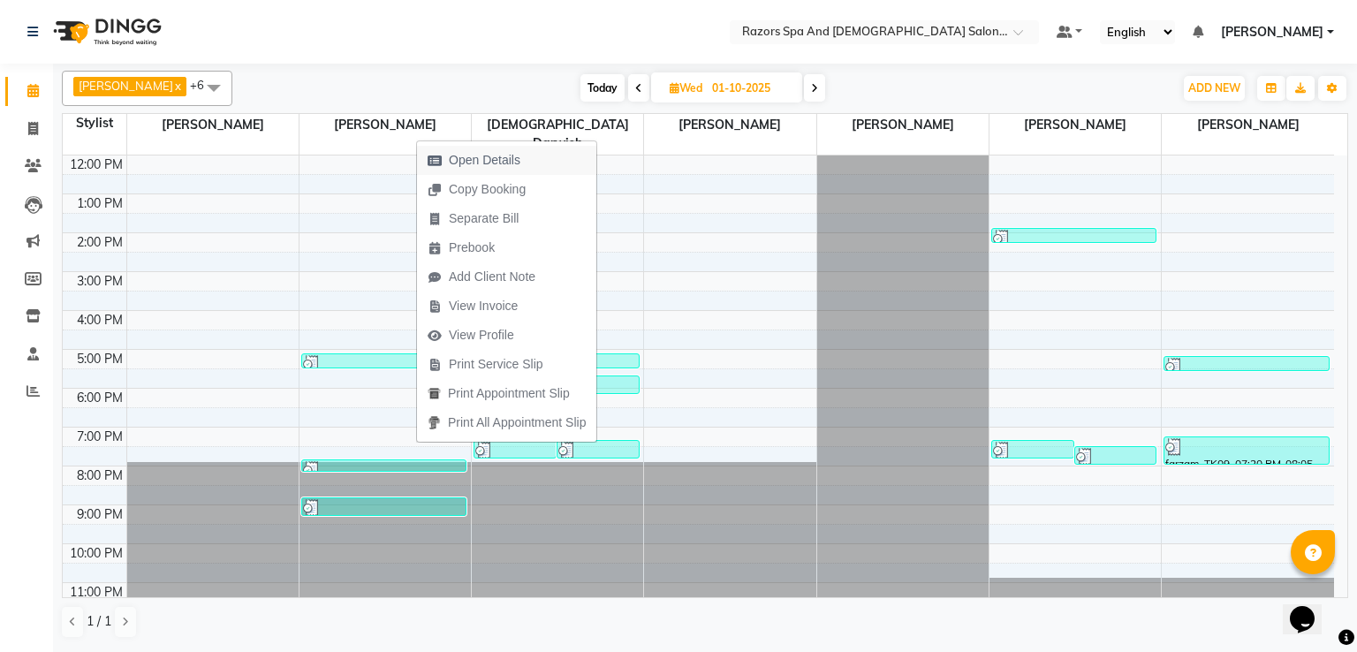
click at [480, 154] on span "Open Details" at bounding box center [485, 160] width 72 height 19
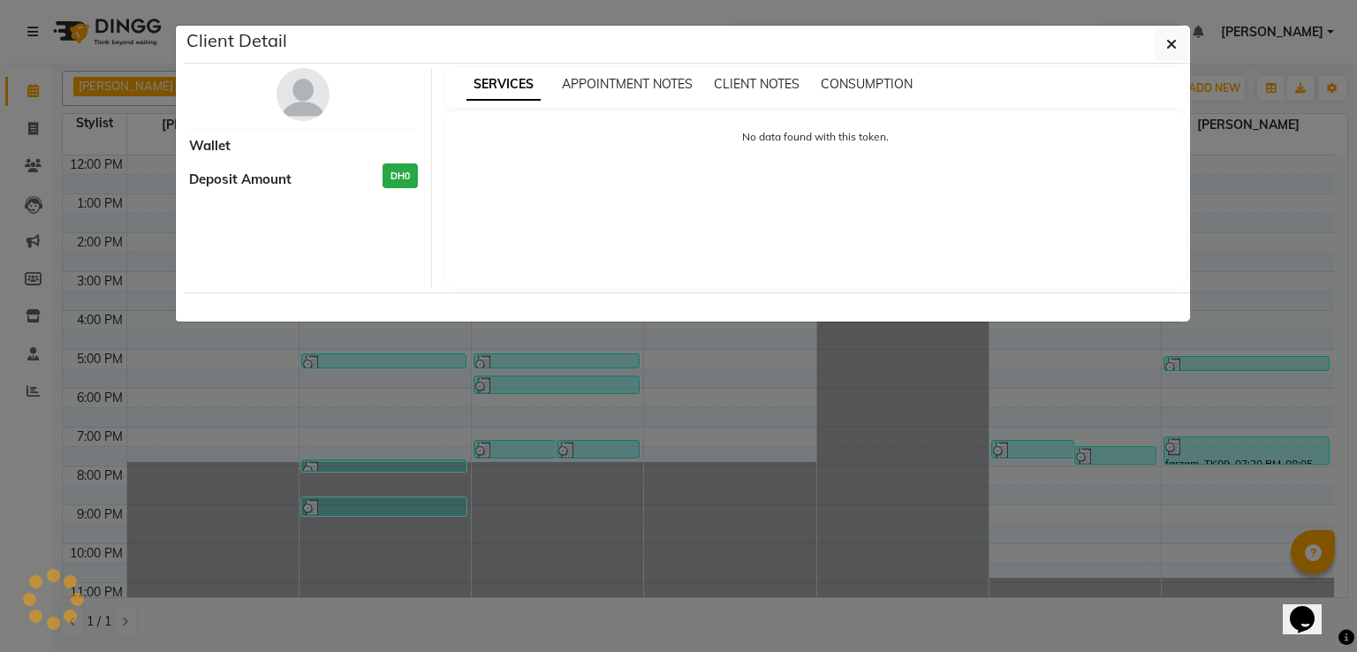
select select "3"
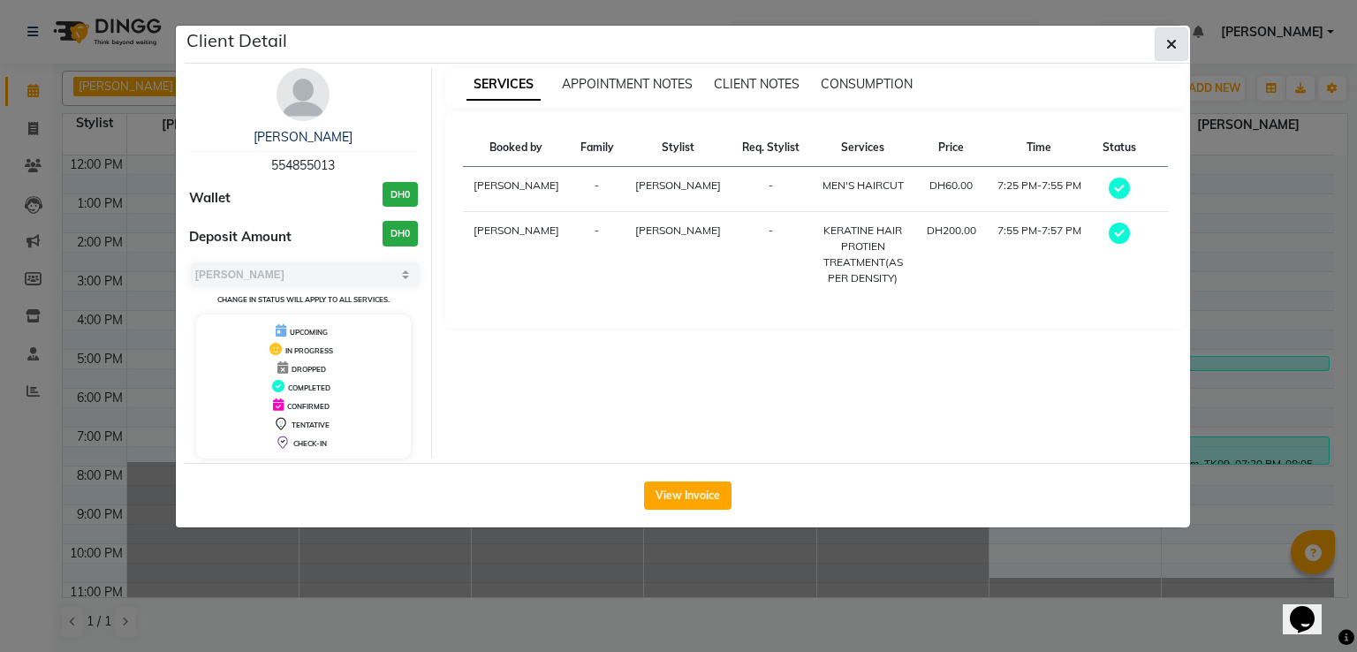
click at [1176, 42] on icon "button" at bounding box center [1171, 44] width 11 height 14
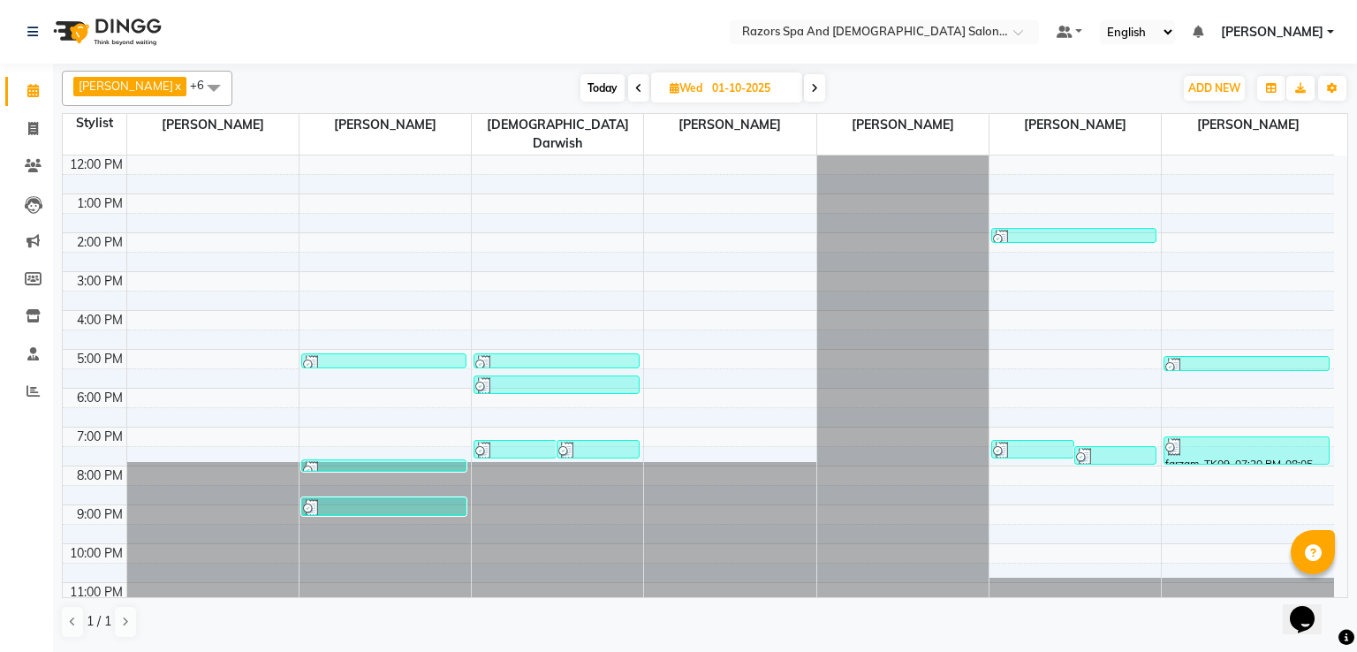
click at [360, 355] on div at bounding box center [384, 364] width 162 height 18
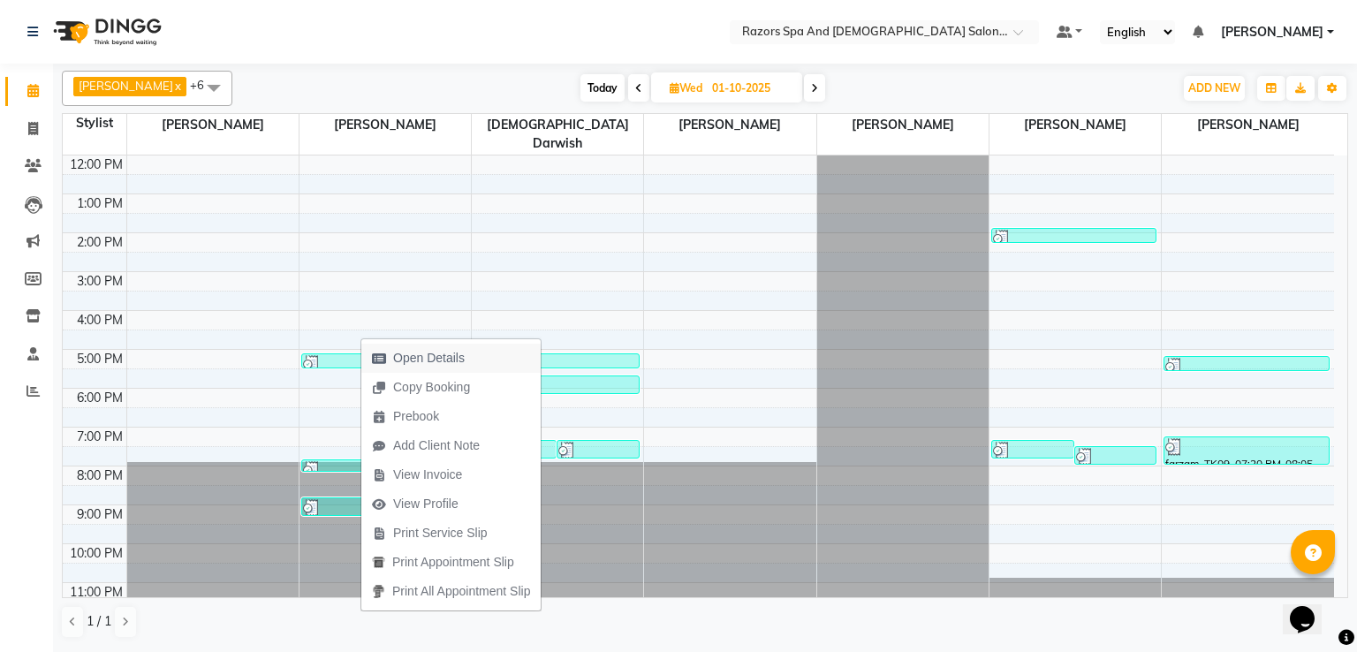
click at [427, 354] on span "Open Details" at bounding box center [429, 358] width 72 height 19
select select "3"
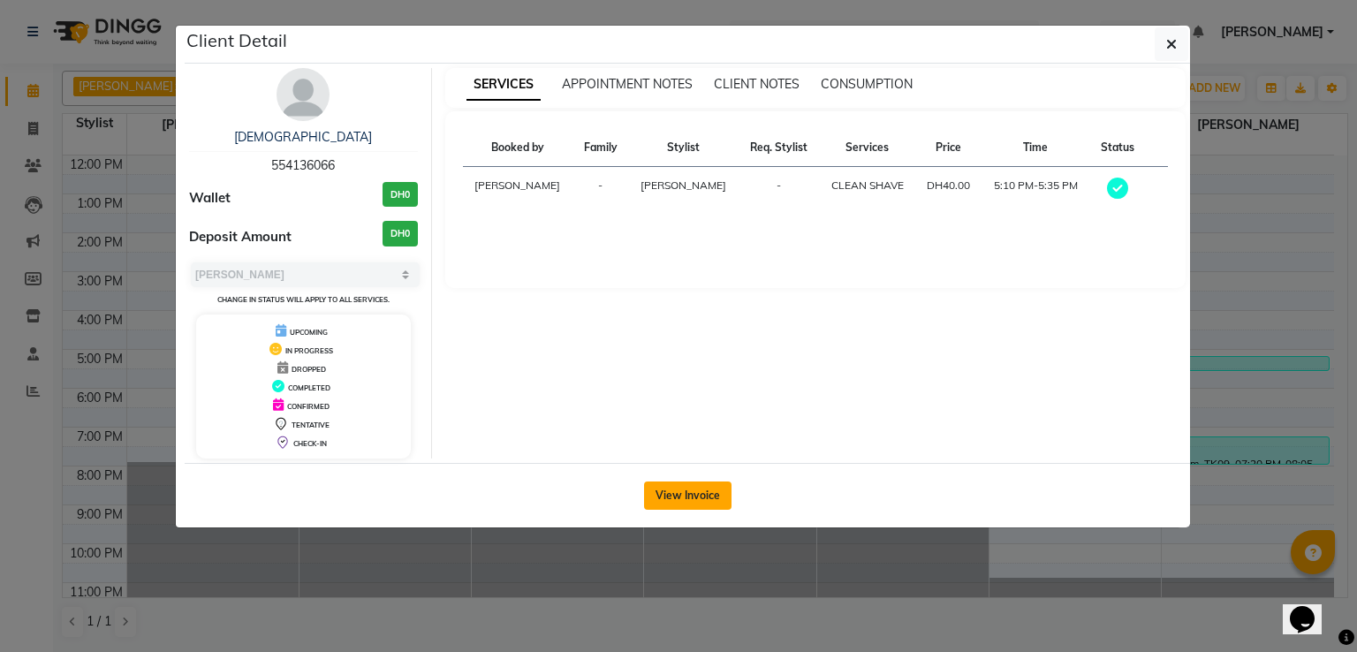
click at [661, 500] on button "View Invoice" at bounding box center [687, 495] width 87 height 28
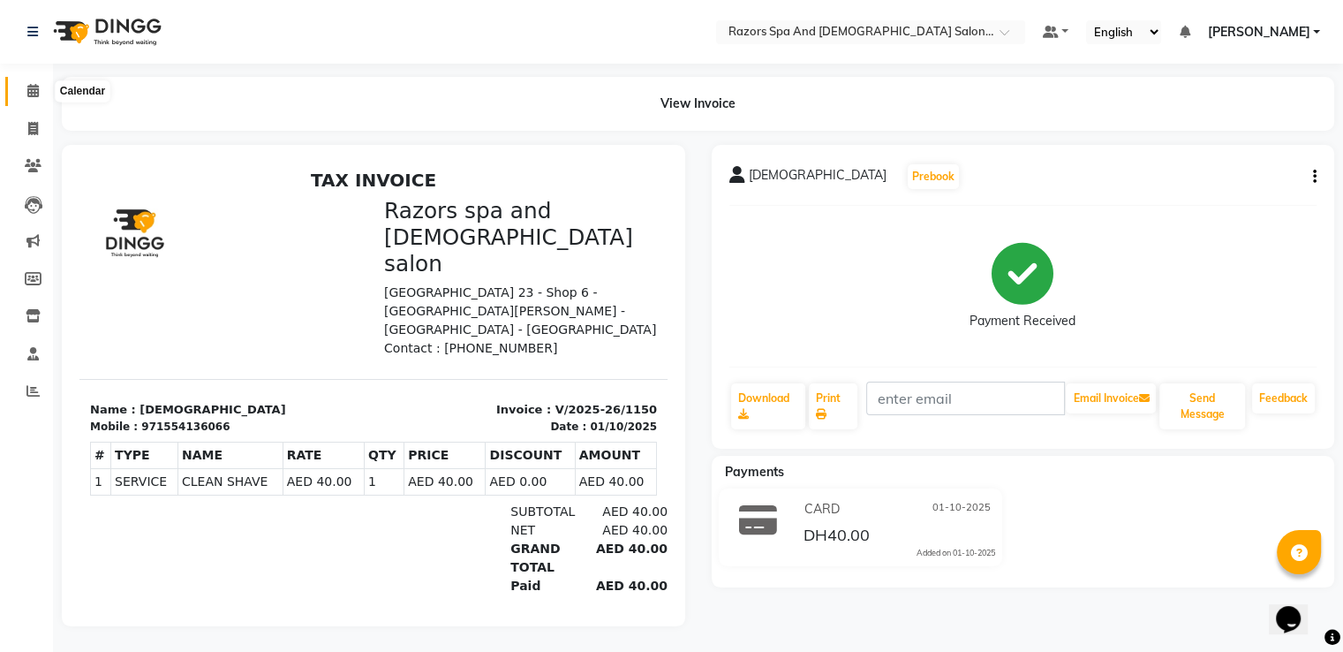
click at [32, 93] on icon at bounding box center [32, 90] width 11 height 13
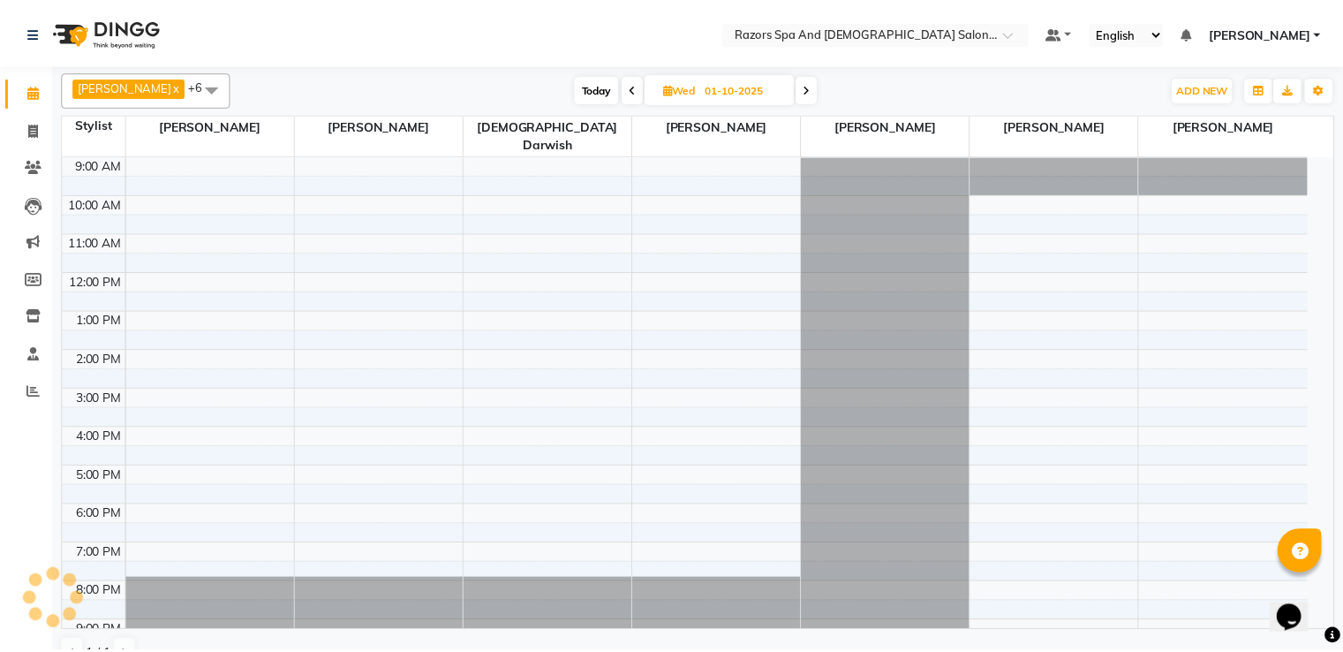
scroll to position [117, 0]
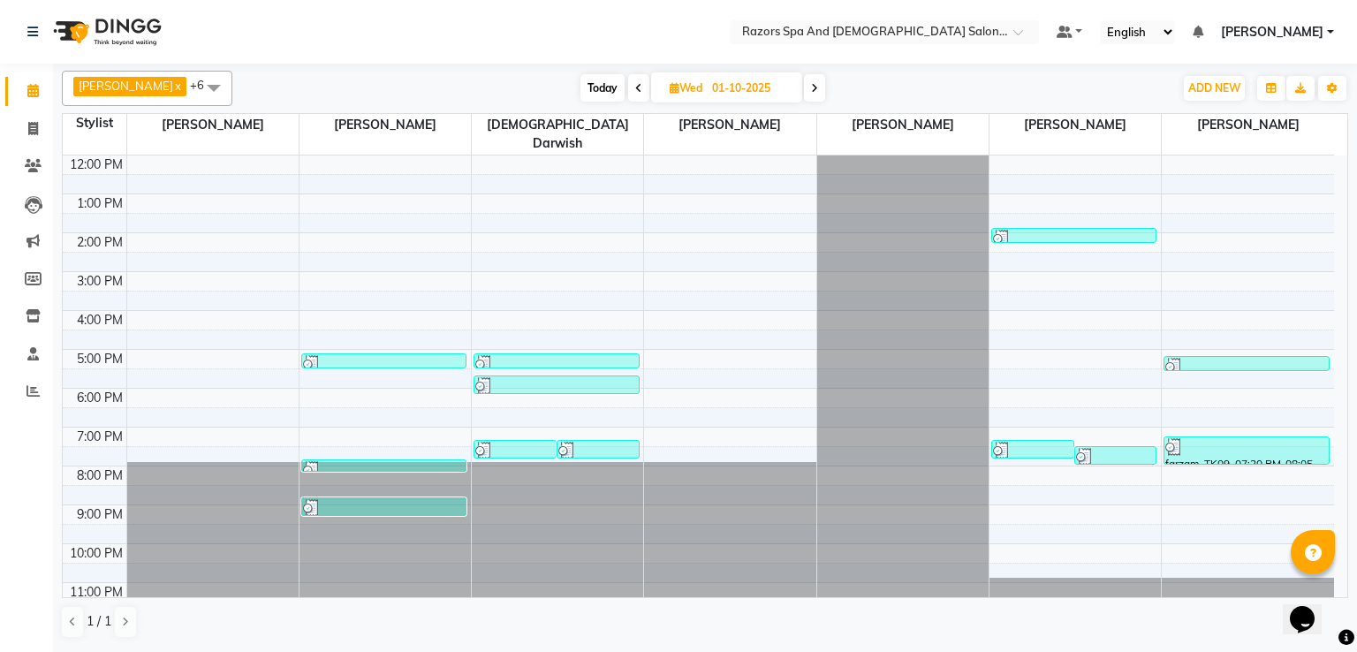
click at [374, 355] on div at bounding box center [384, 364] width 162 height 18
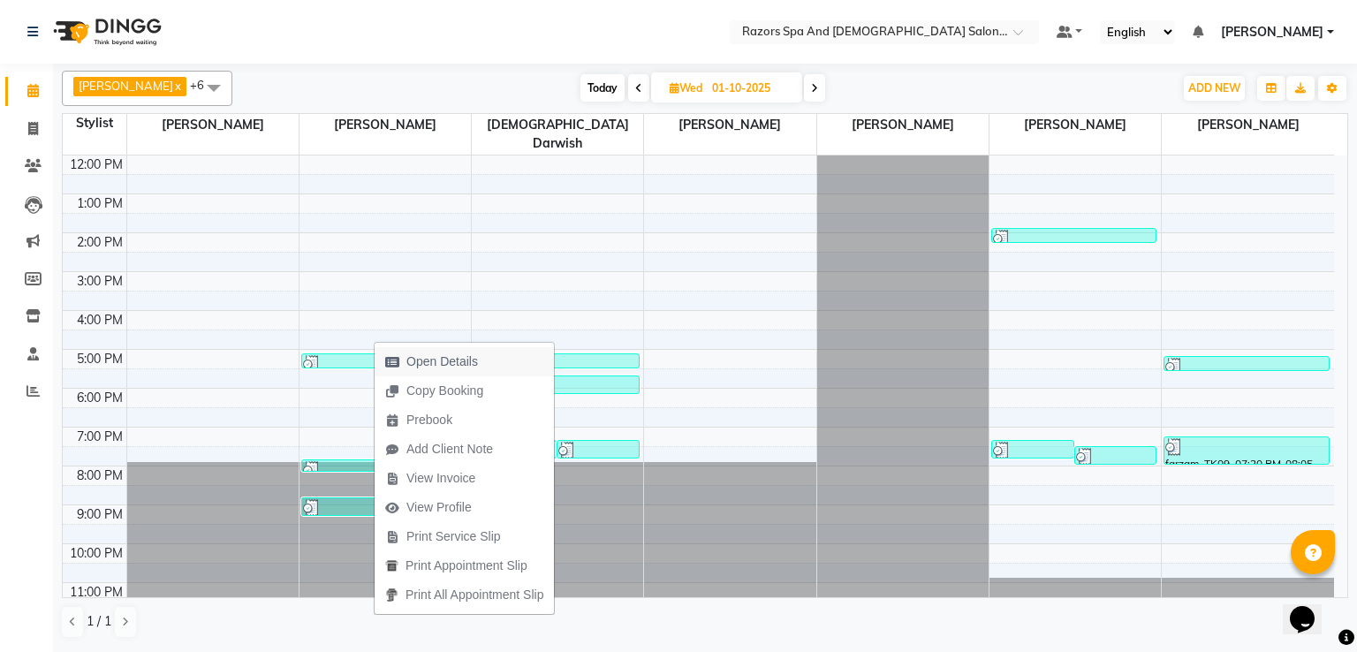
click at [436, 363] on span "Open Details" at bounding box center [442, 361] width 72 height 19
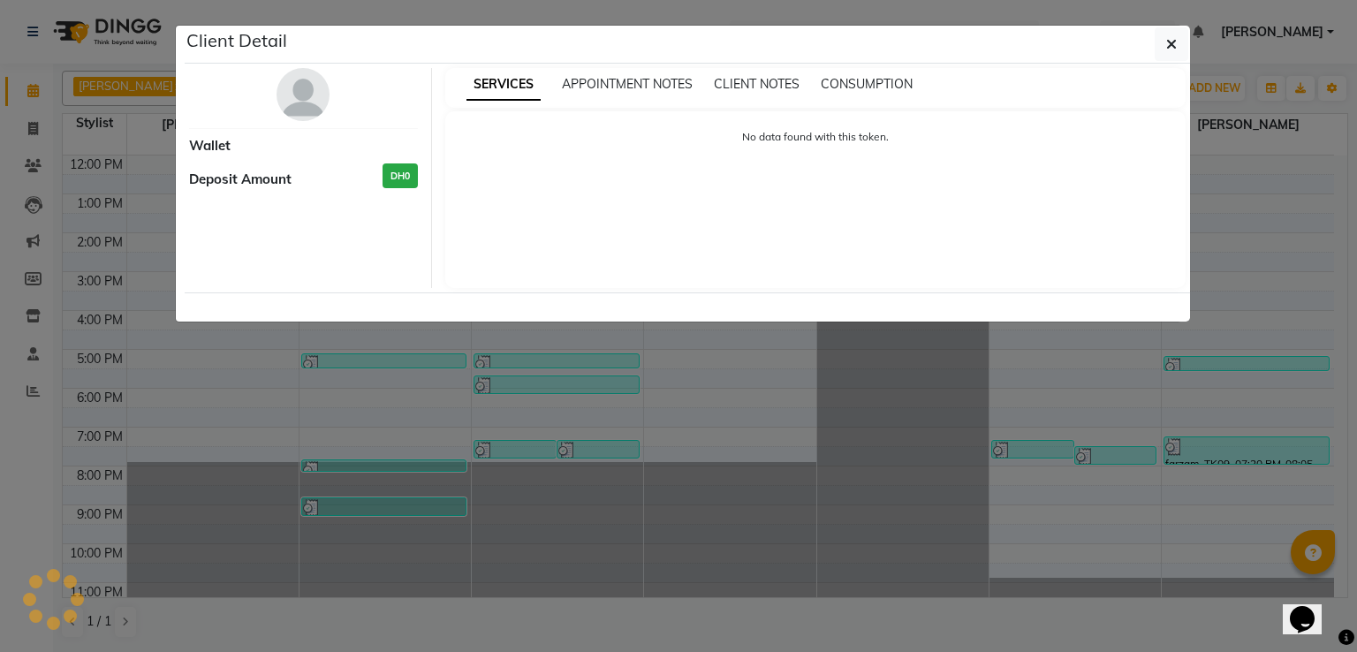
select select "3"
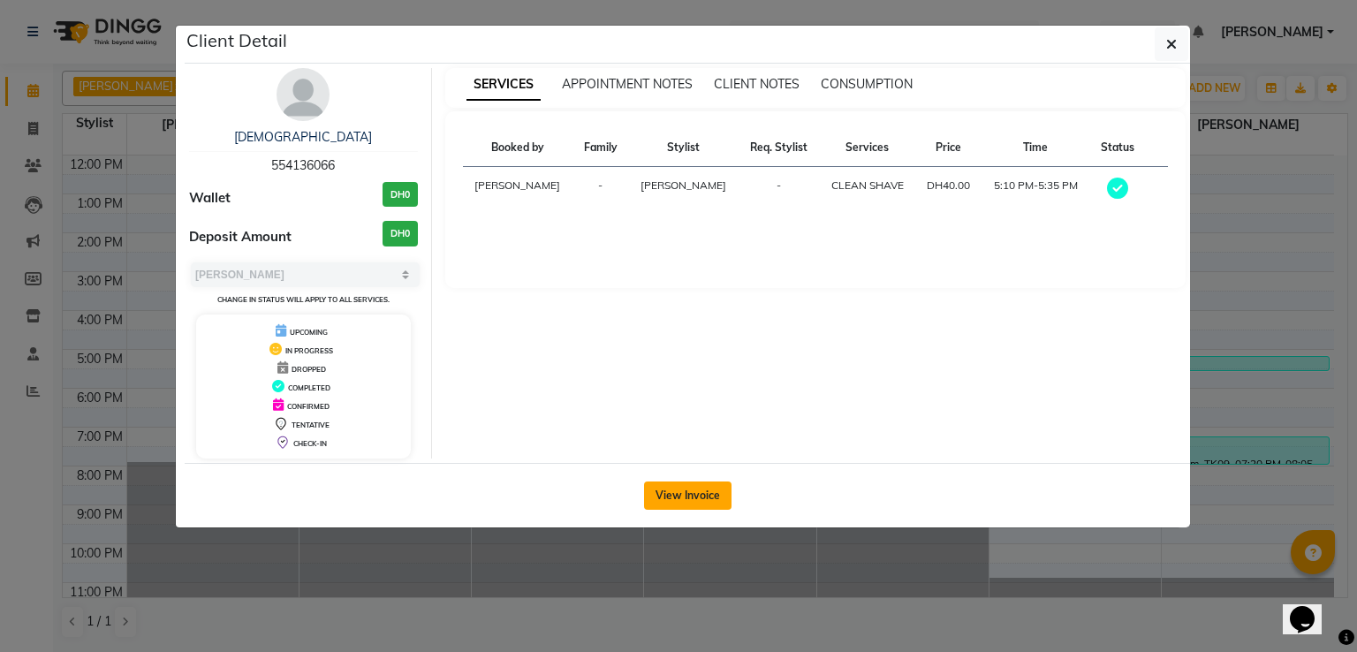
click at [685, 492] on button "View Invoice" at bounding box center [687, 495] width 87 height 28
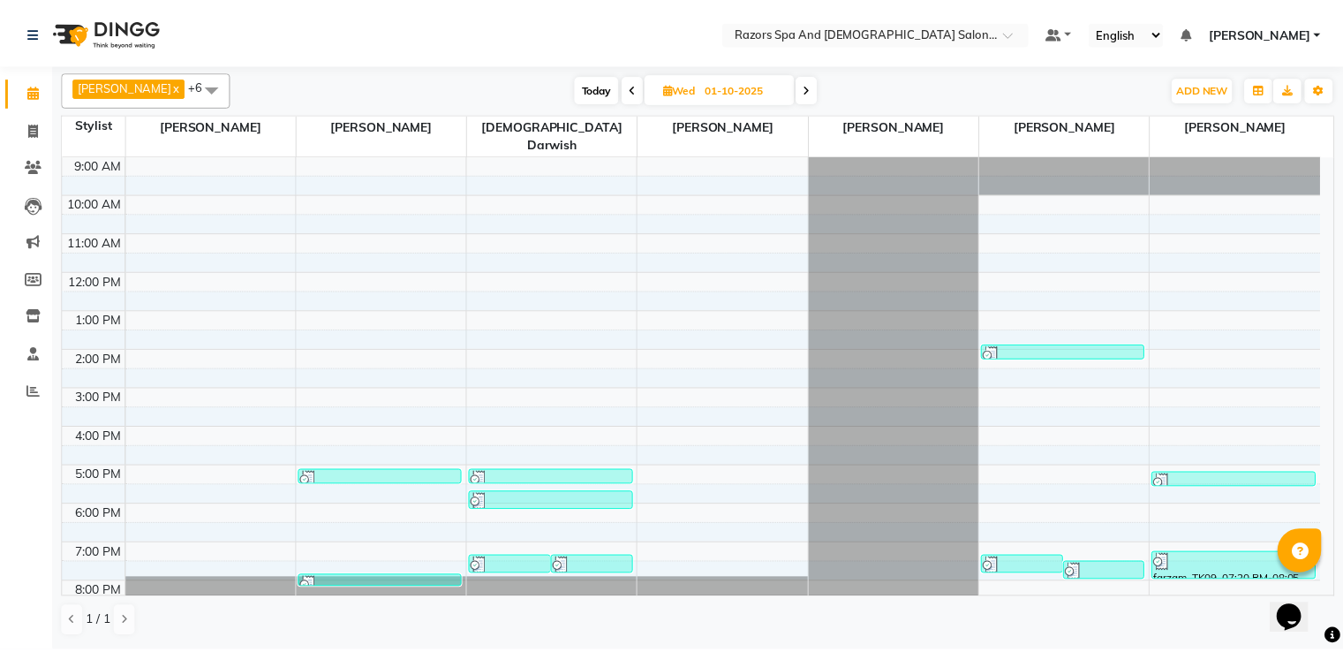
scroll to position [117, 0]
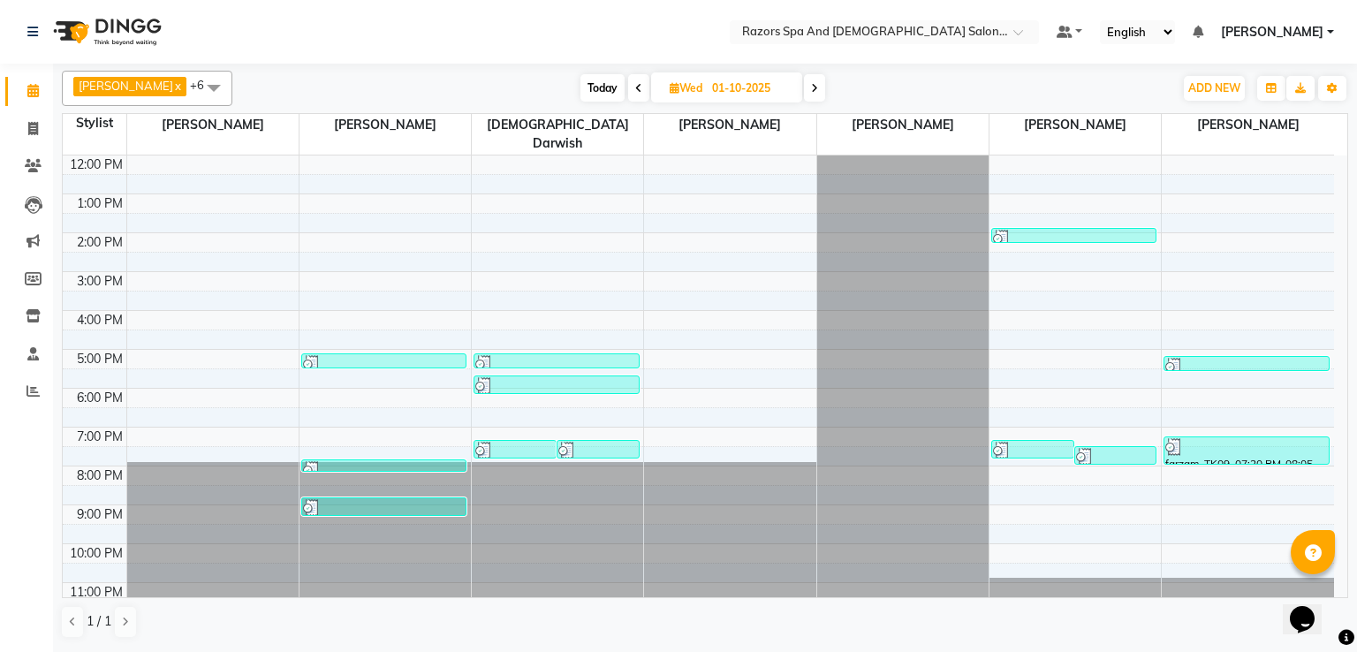
click at [406, 461] on div at bounding box center [384, 470] width 162 height 18
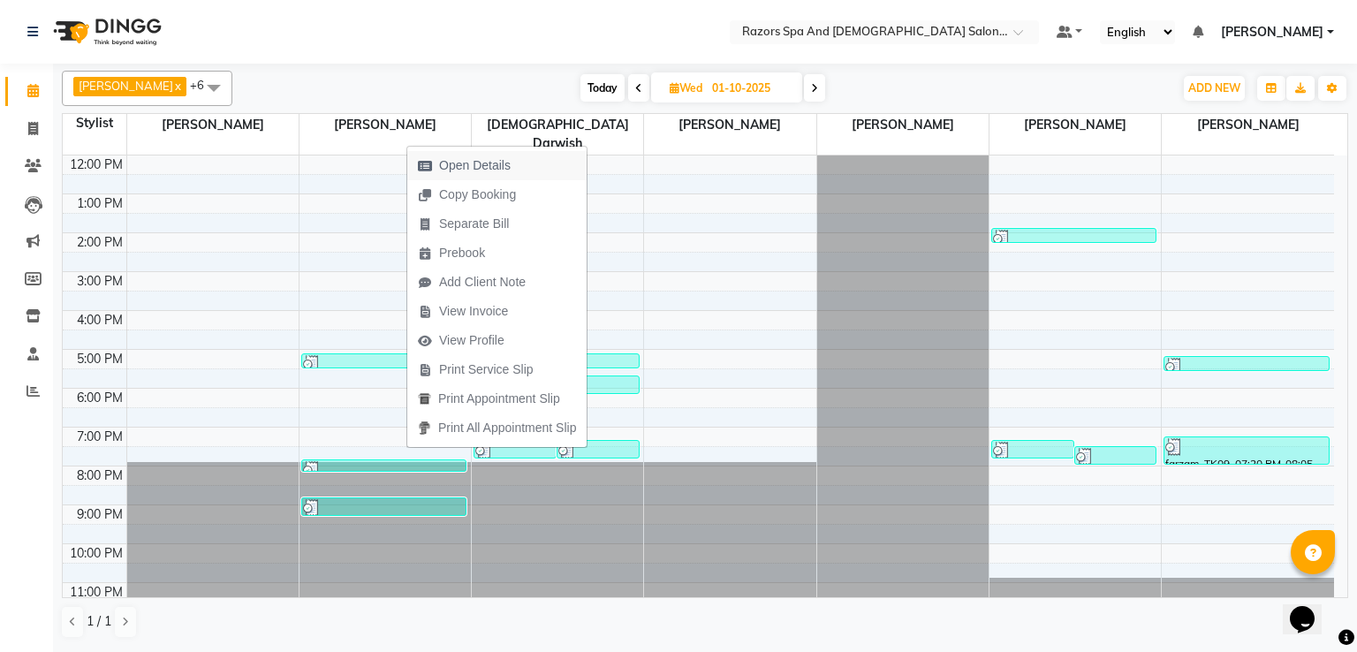
click at [452, 164] on span "Open Details" at bounding box center [475, 165] width 72 height 19
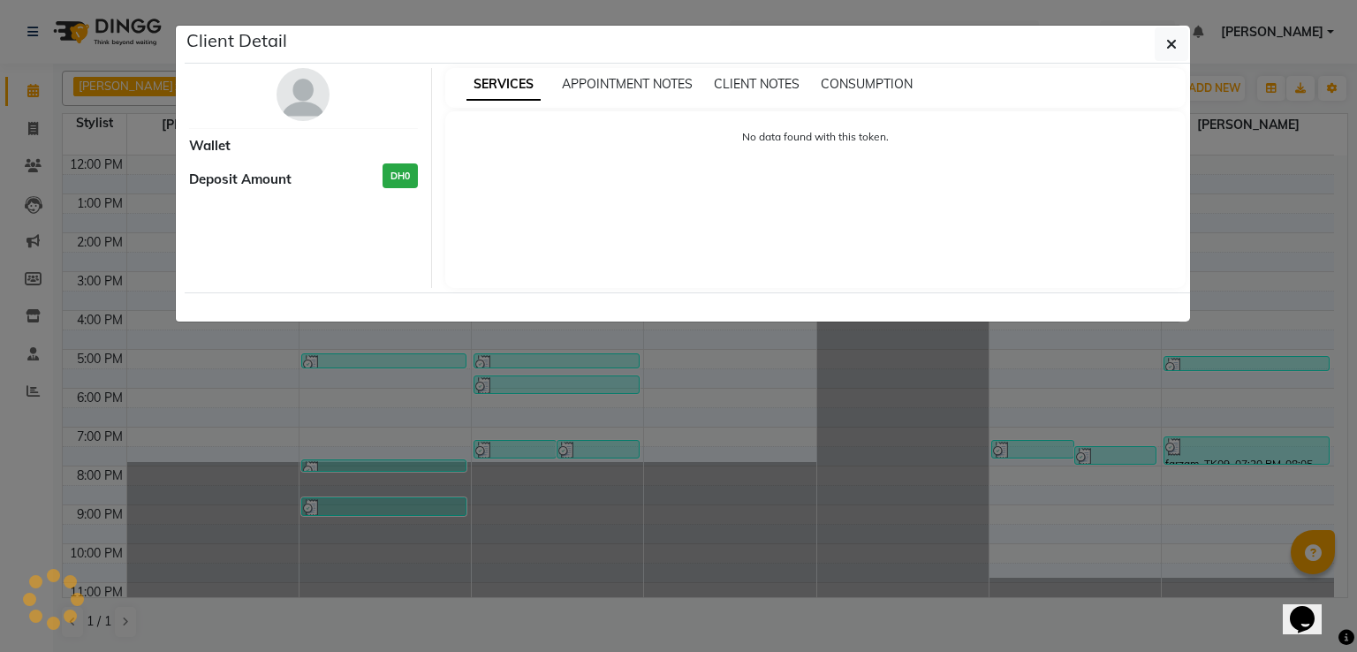
select select "3"
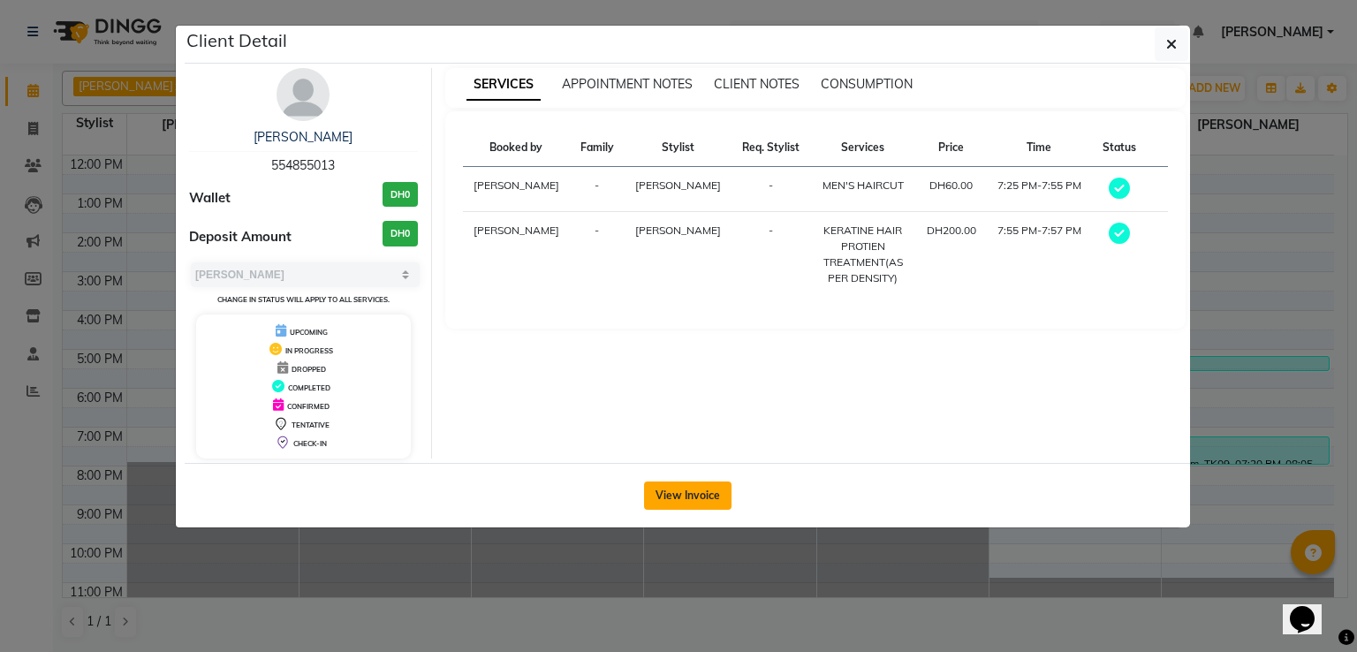
click at [675, 495] on button "View Invoice" at bounding box center [687, 495] width 87 height 28
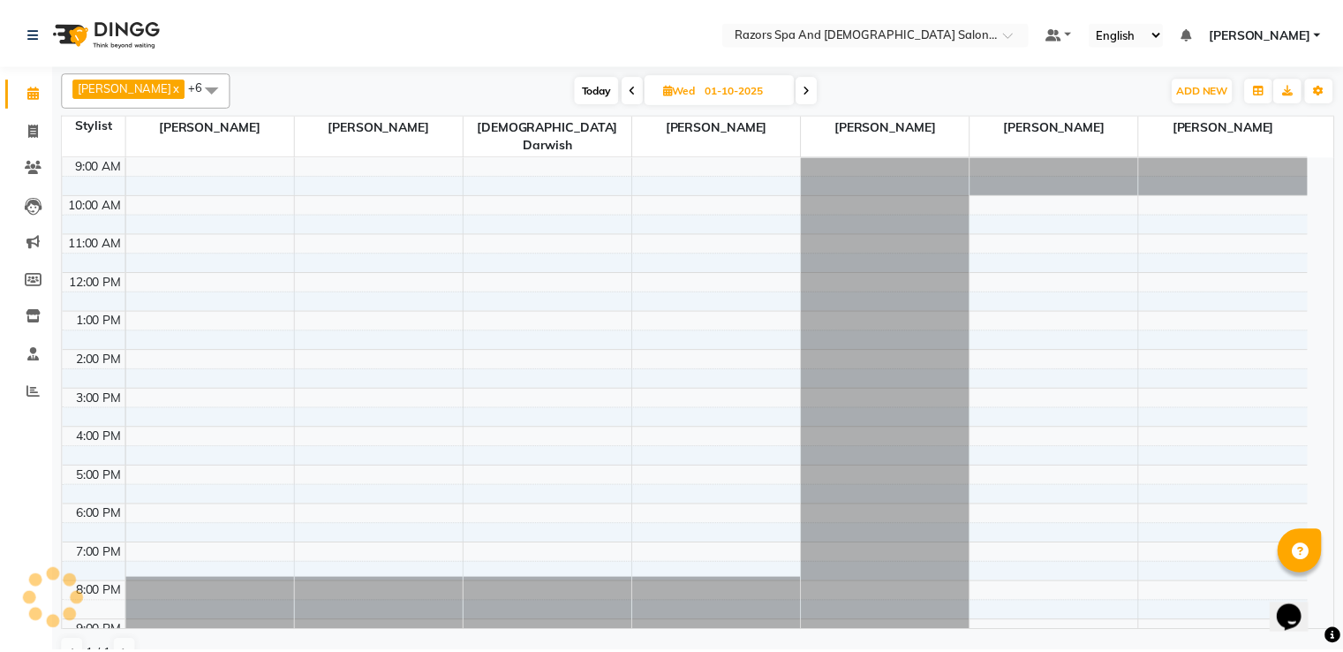
scroll to position [83, 0]
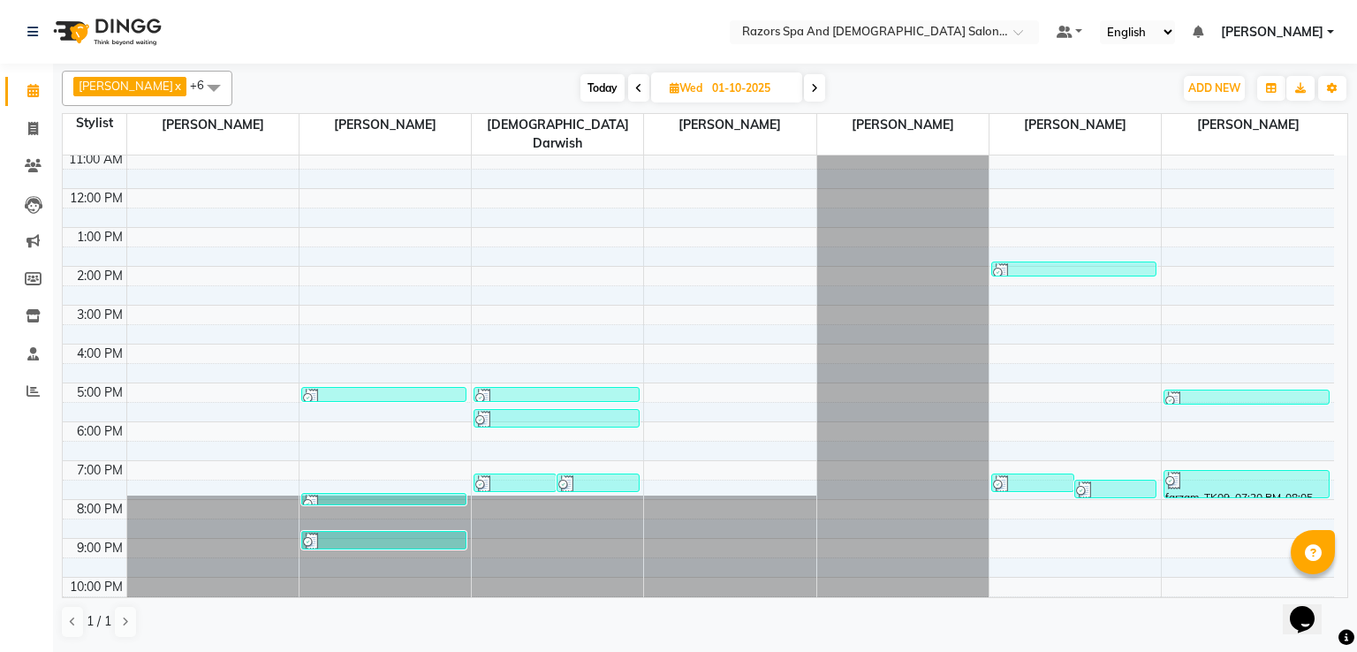
click at [385, 533] on div at bounding box center [384, 542] width 162 height 18
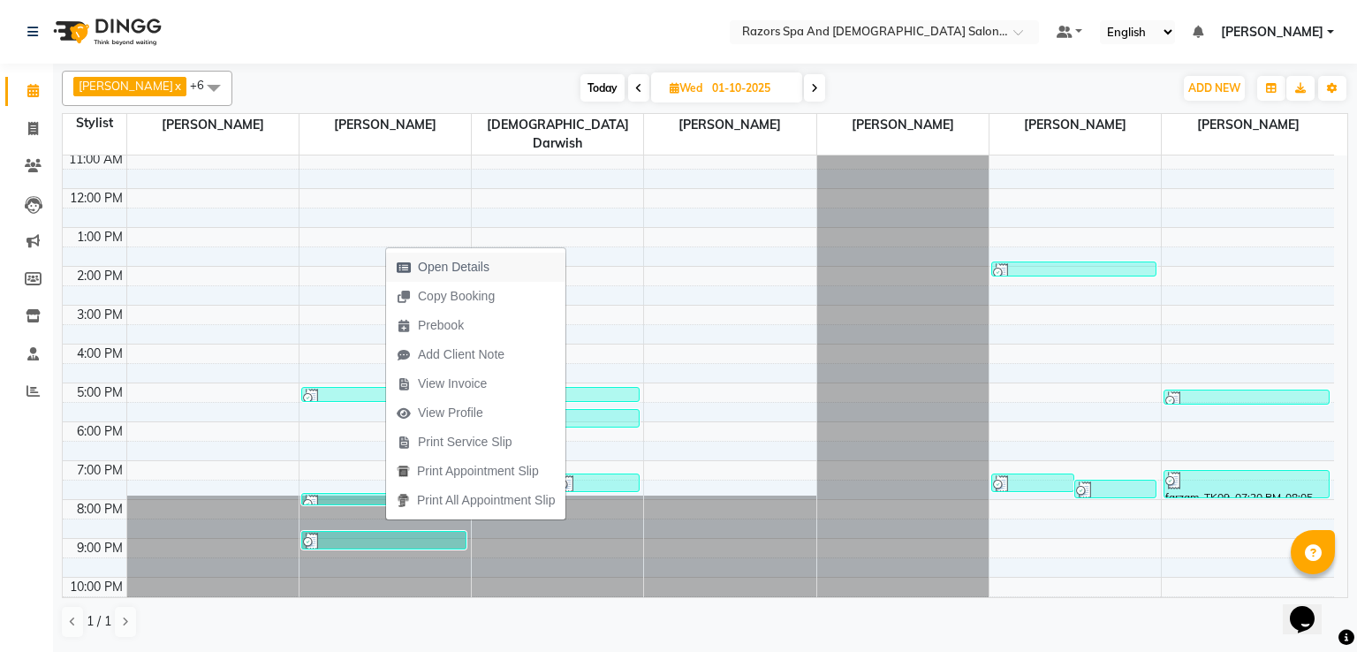
click at [439, 269] on span "Open Details" at bounding box center [454, 267] width 72 height 19
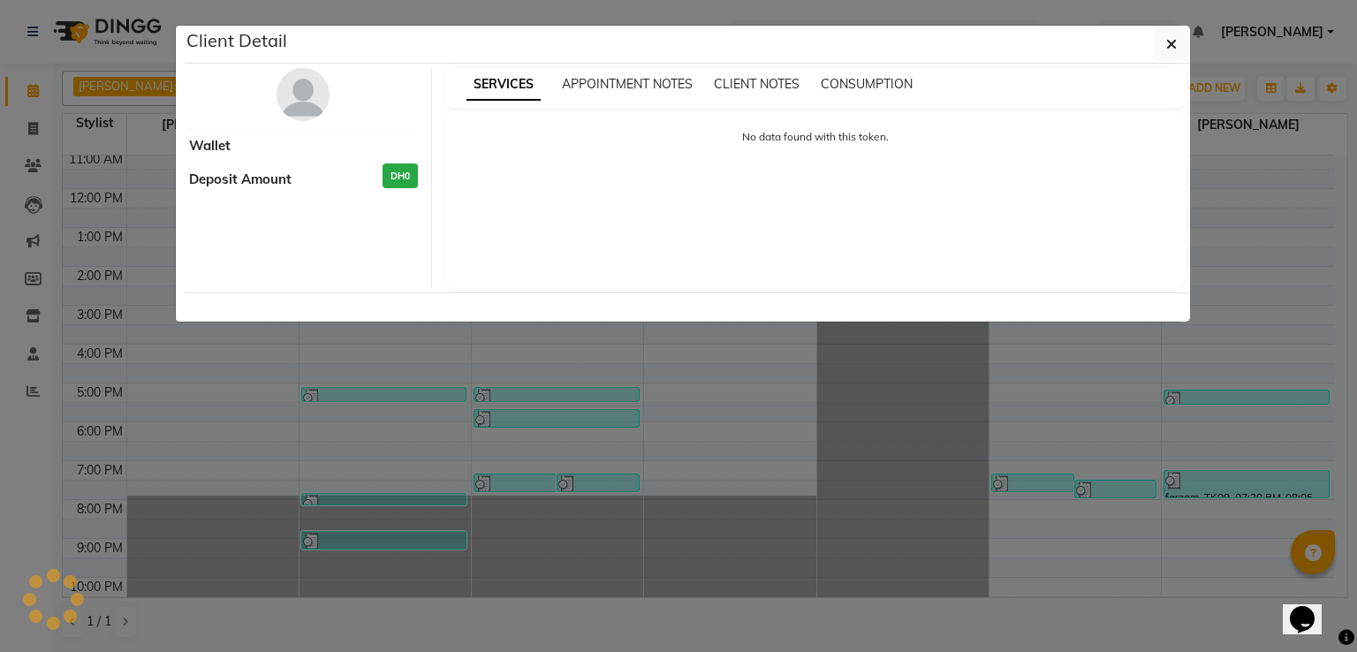
select select "3"
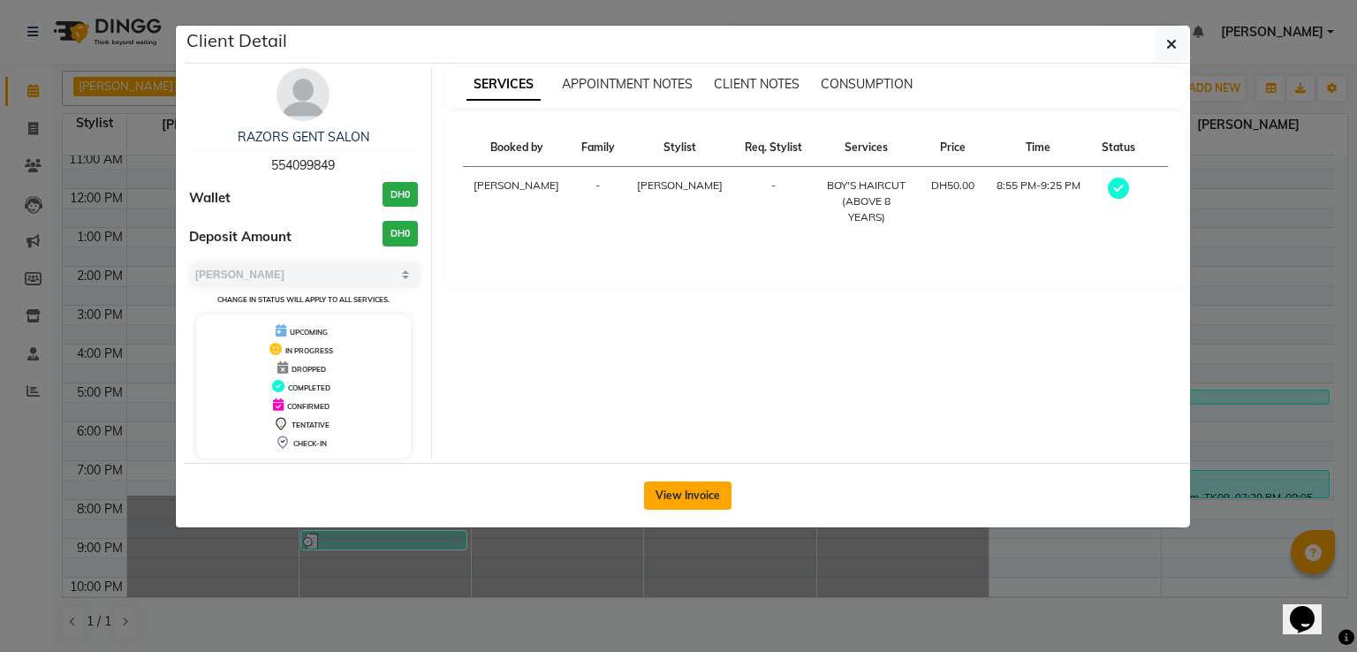
click at [689, 493] on button "View Invoice" at bounding box center [687, 495] width 87 height 28
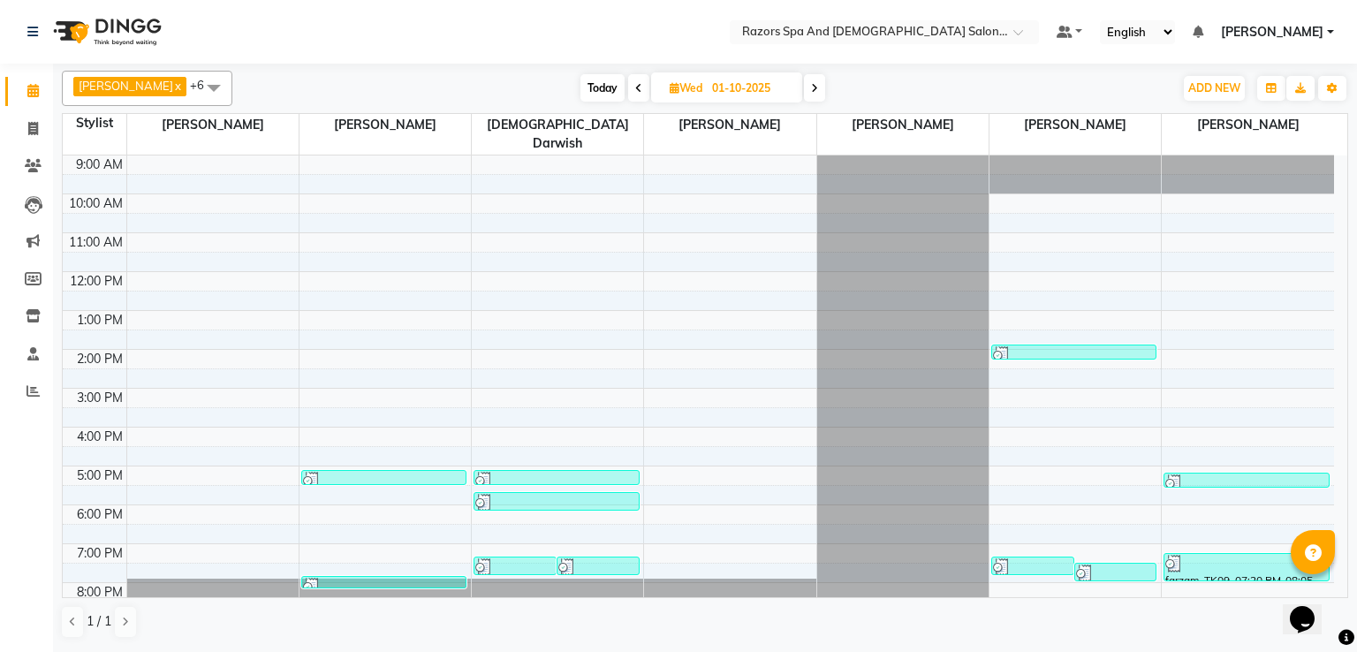
click at [545, 472] on div at bounding box center [556, 481] width 162 height 18
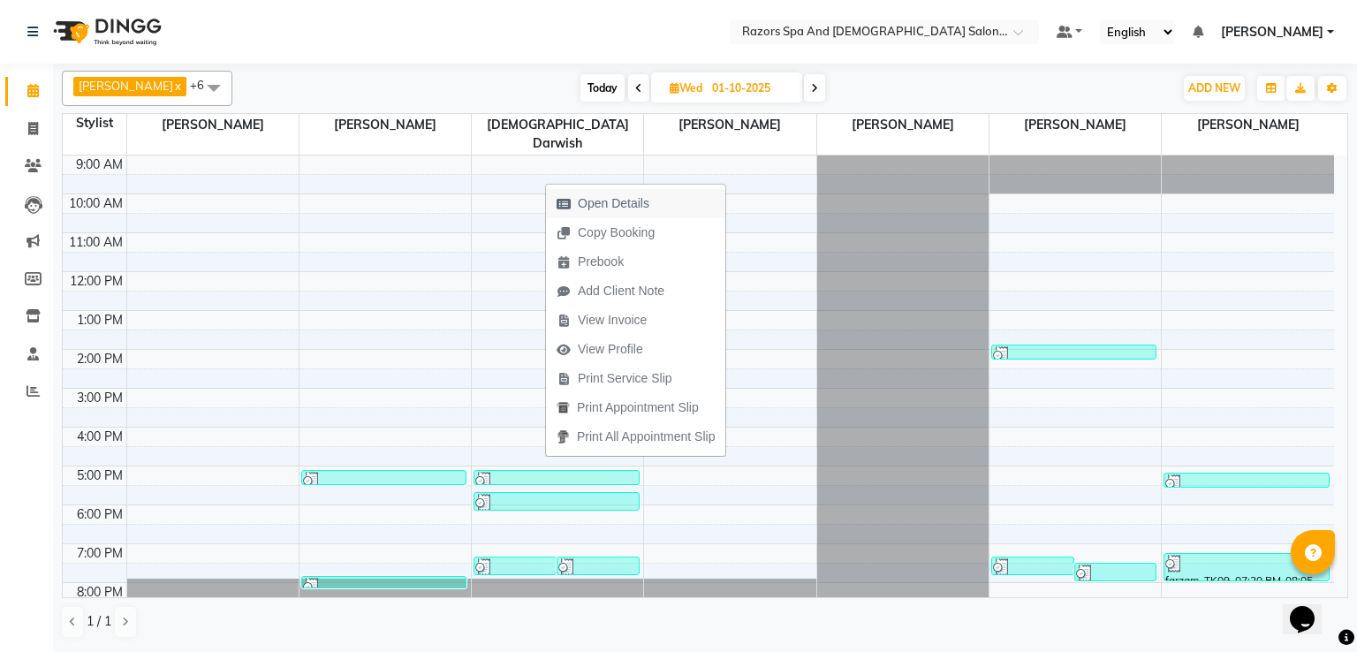
click at [586, 201] on span "Open Details" at bounding box center [614, 203] width 72 height 19
select select "3"
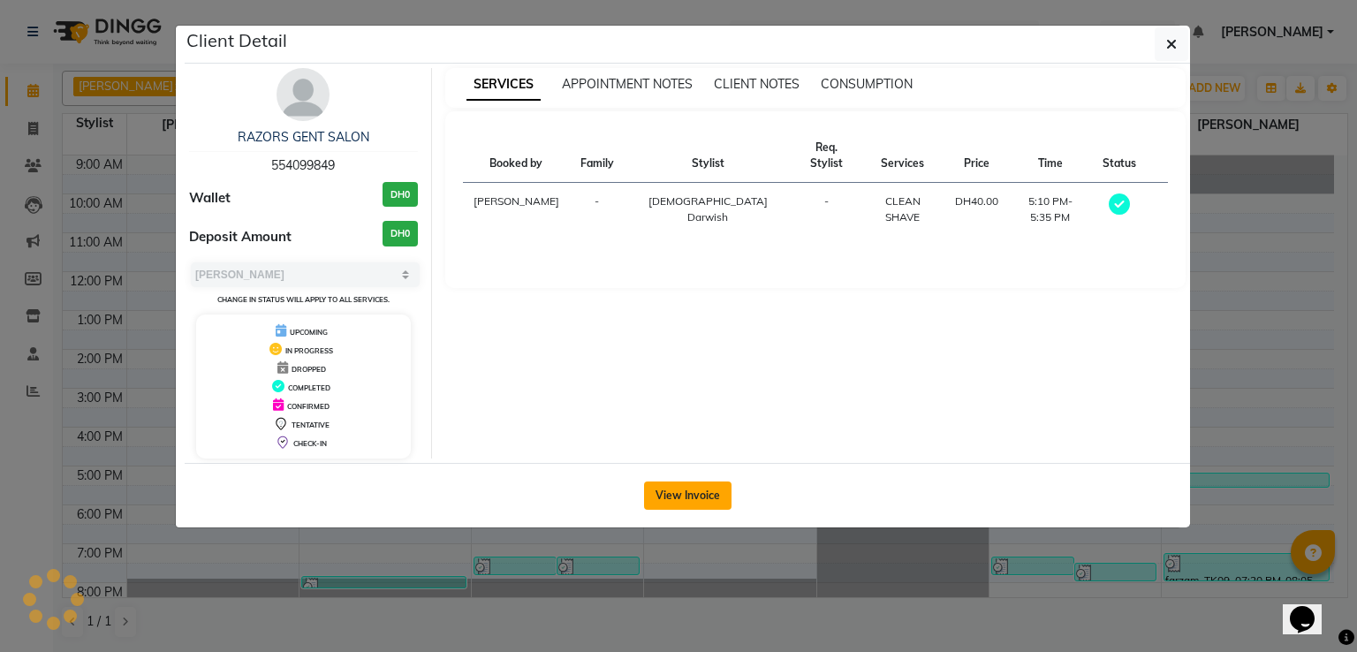
click at [682, 491] on button "View Invoice" at bounding box center [687, 495] width 87 height 28
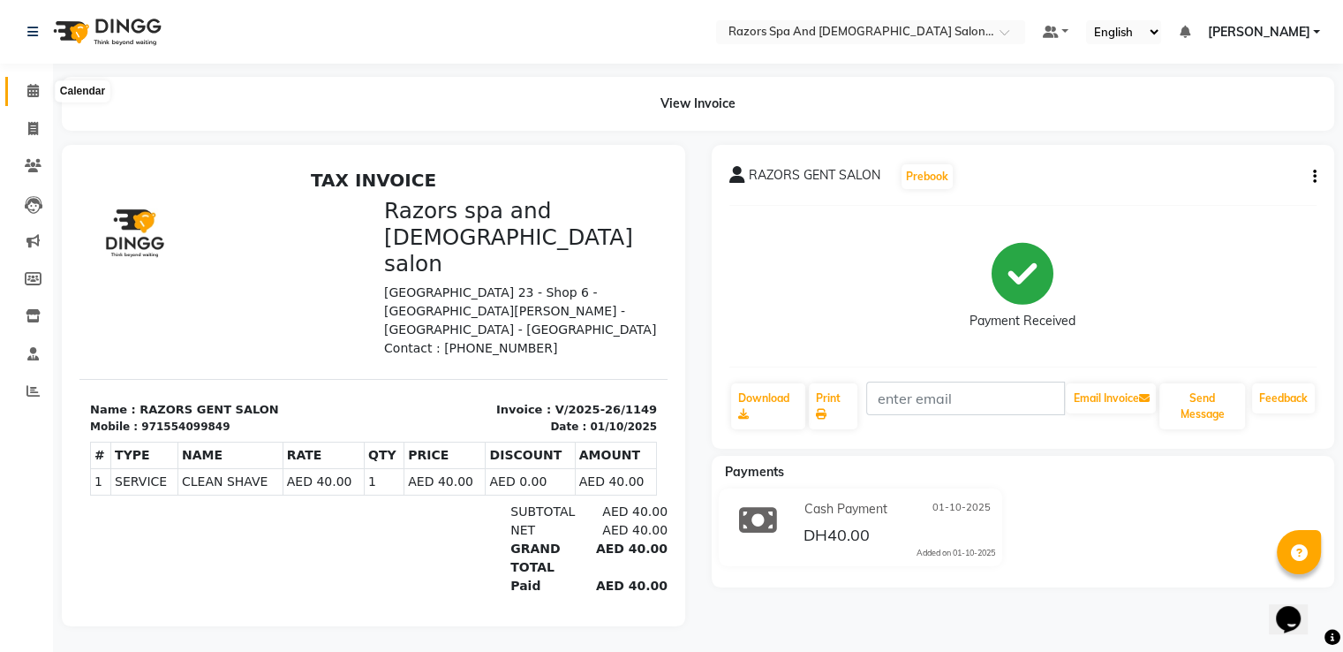
click at [28, 97] on icon at bounding box center [32, 90] width 11 height 13
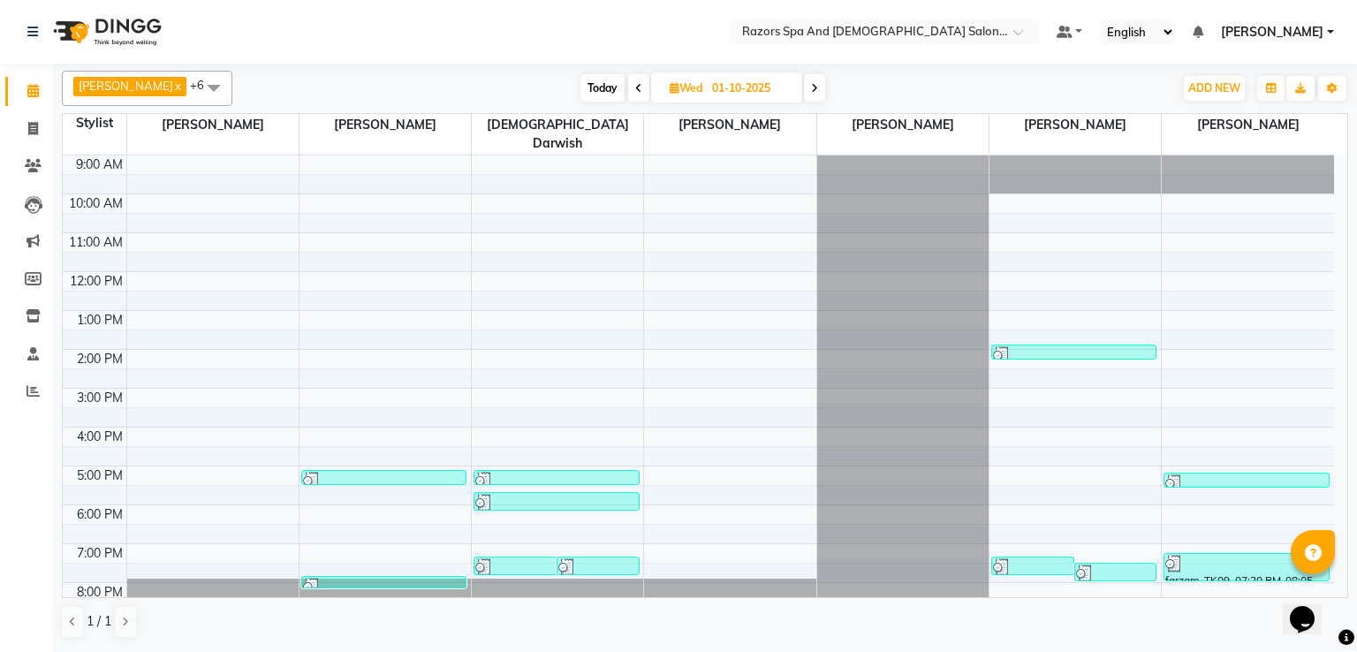
click at [564, 472] on div at bounding box center [556, 481] width 162 height 18
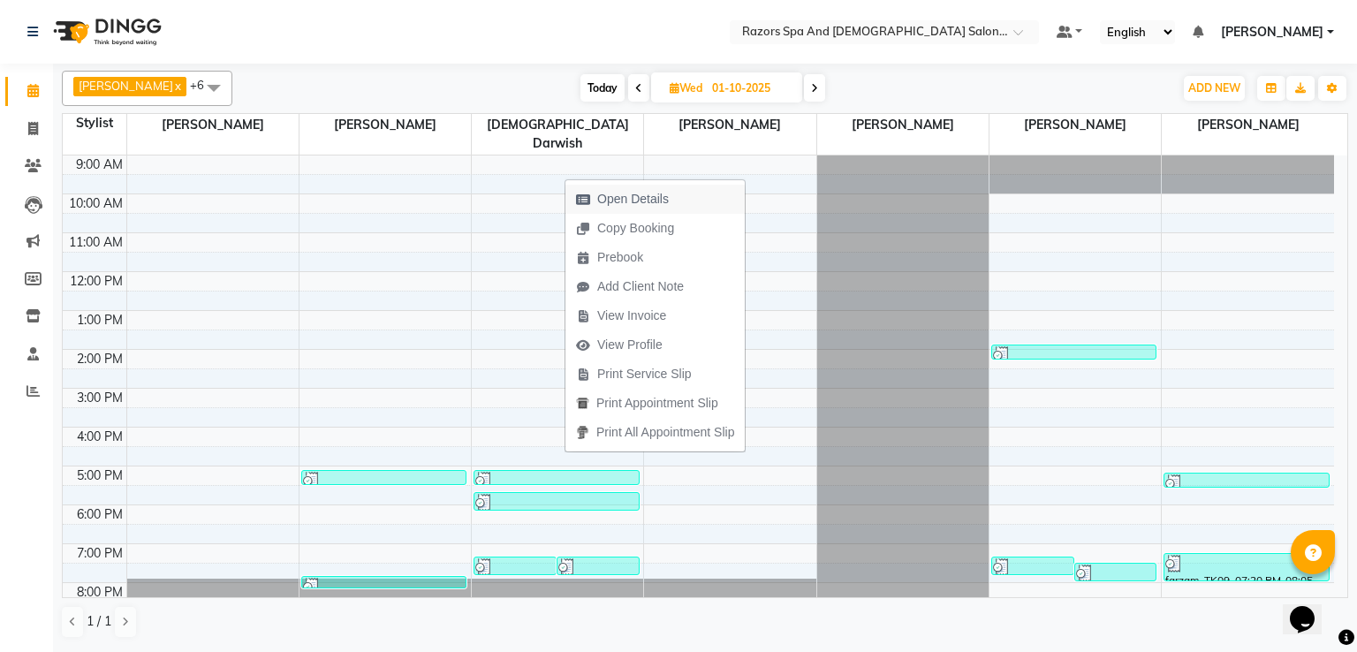
click at [613, 199] on span "Open Details" at bounding box center [633, 199] width 72 height 19
select select "3"
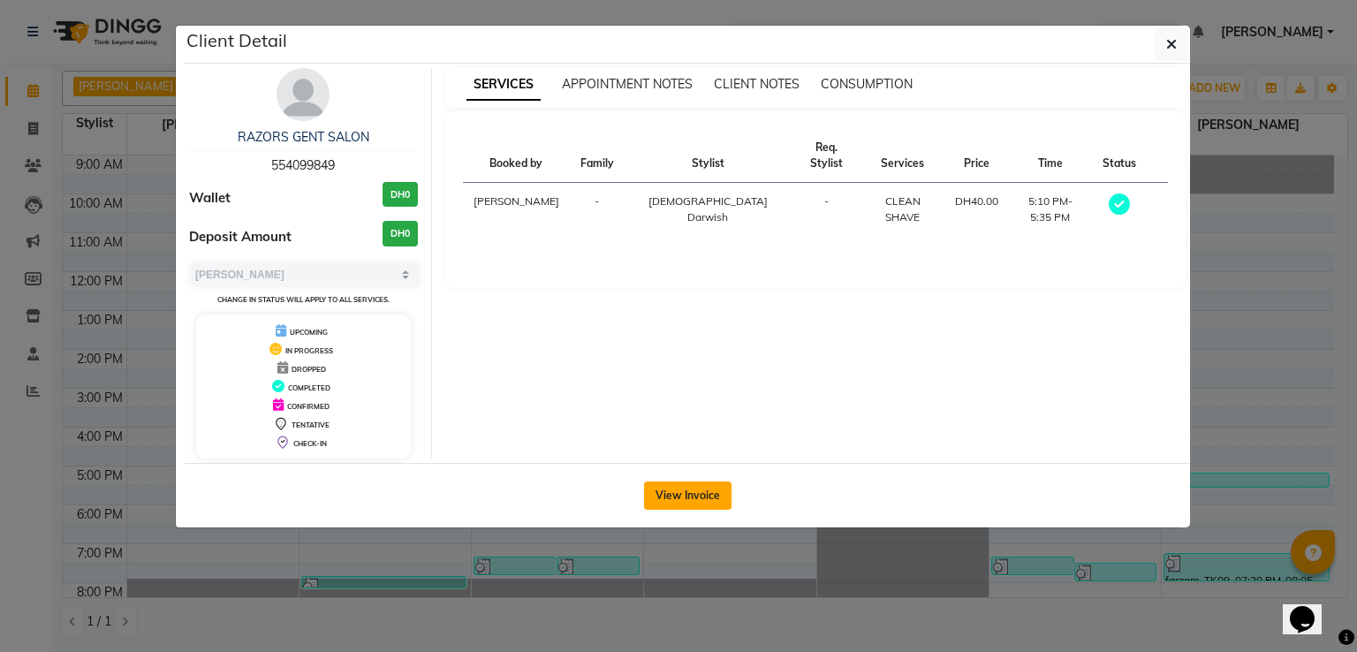
click at [708, 496] on button "View Invoice" at bounding box center [687, 495] width 87 height 28
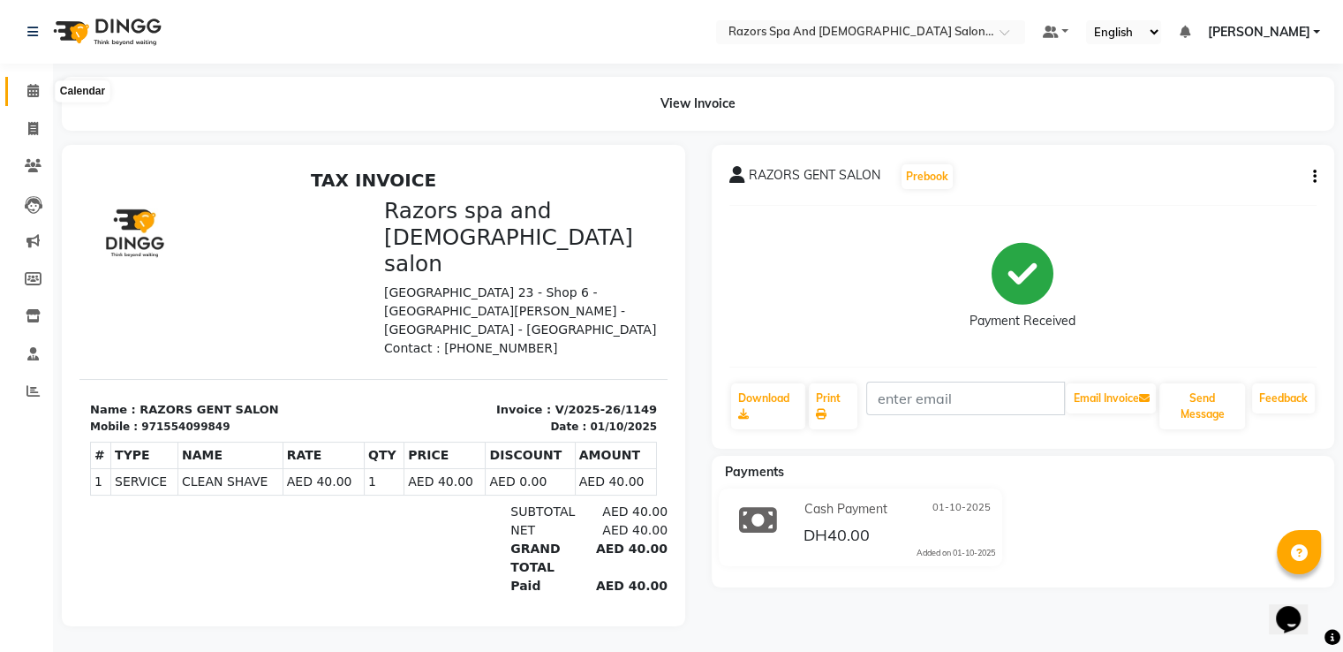
click at [40, 89] on span at bounding box center [33, 91] width 31 height 20
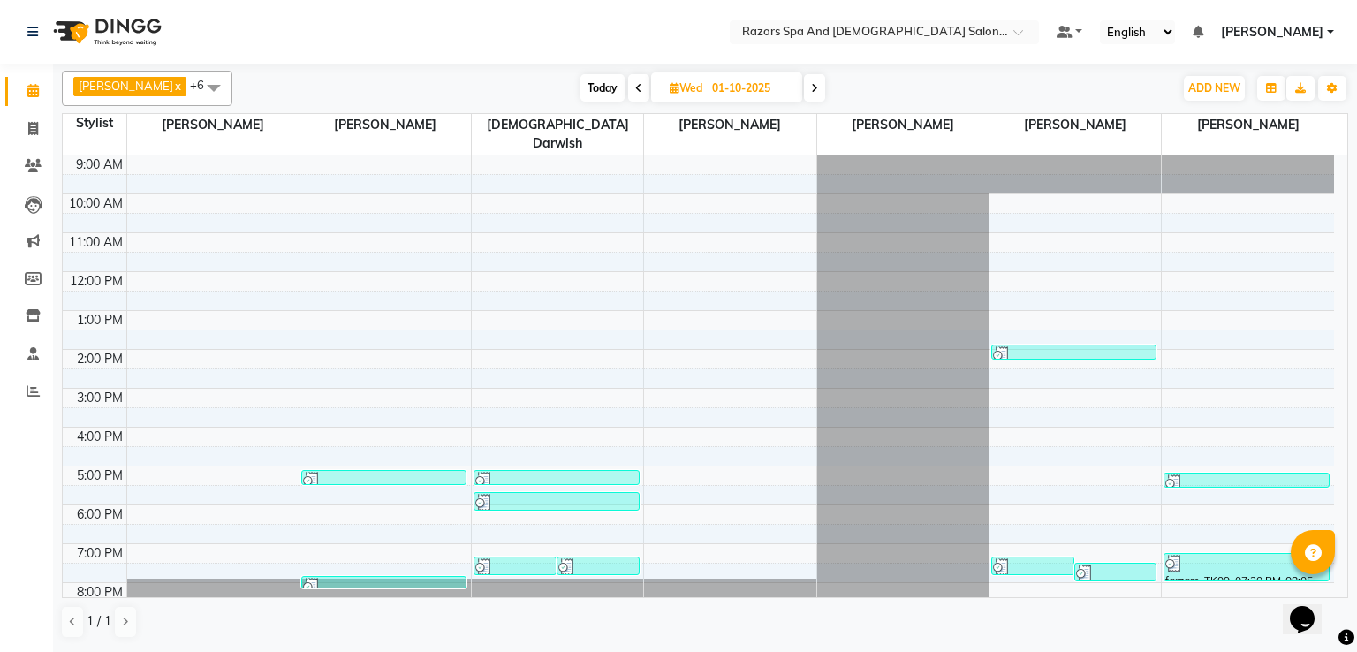
click at [526, 472] on div at bounding box center [556, 481] width 162 height 18
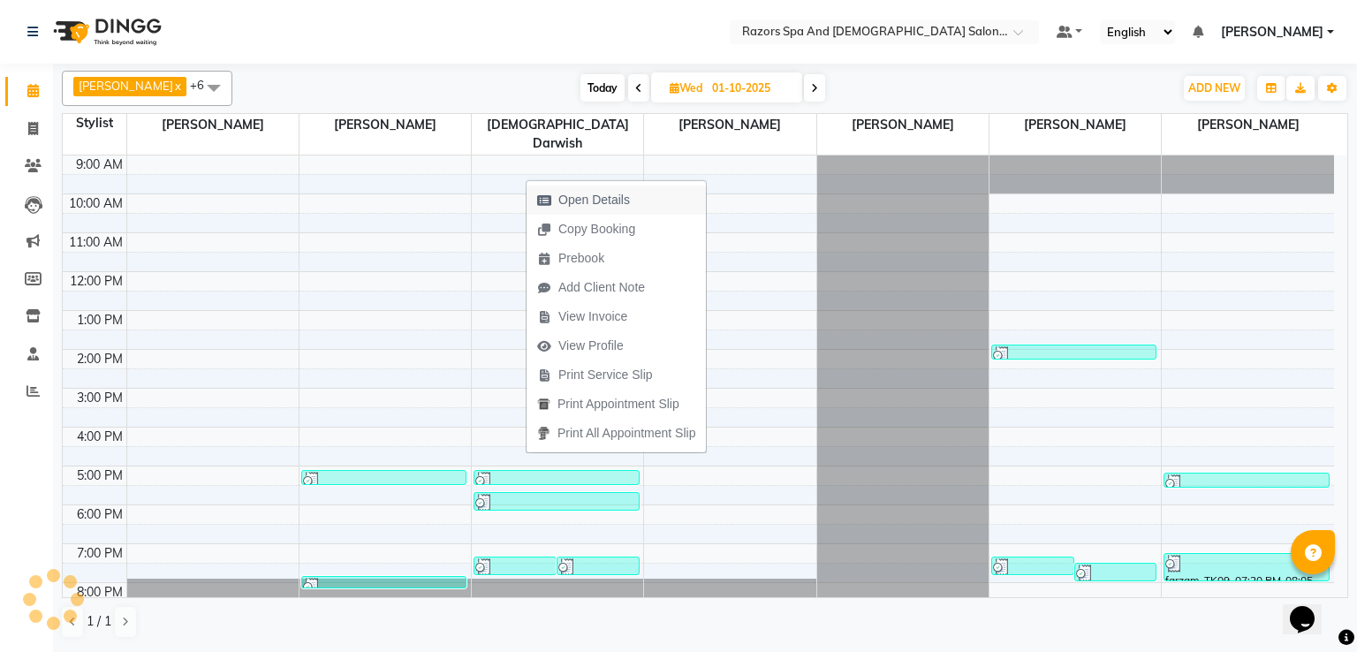
click at [604, 209] on span "Open Details" at bounding box center [583, 199] width 114 height 29
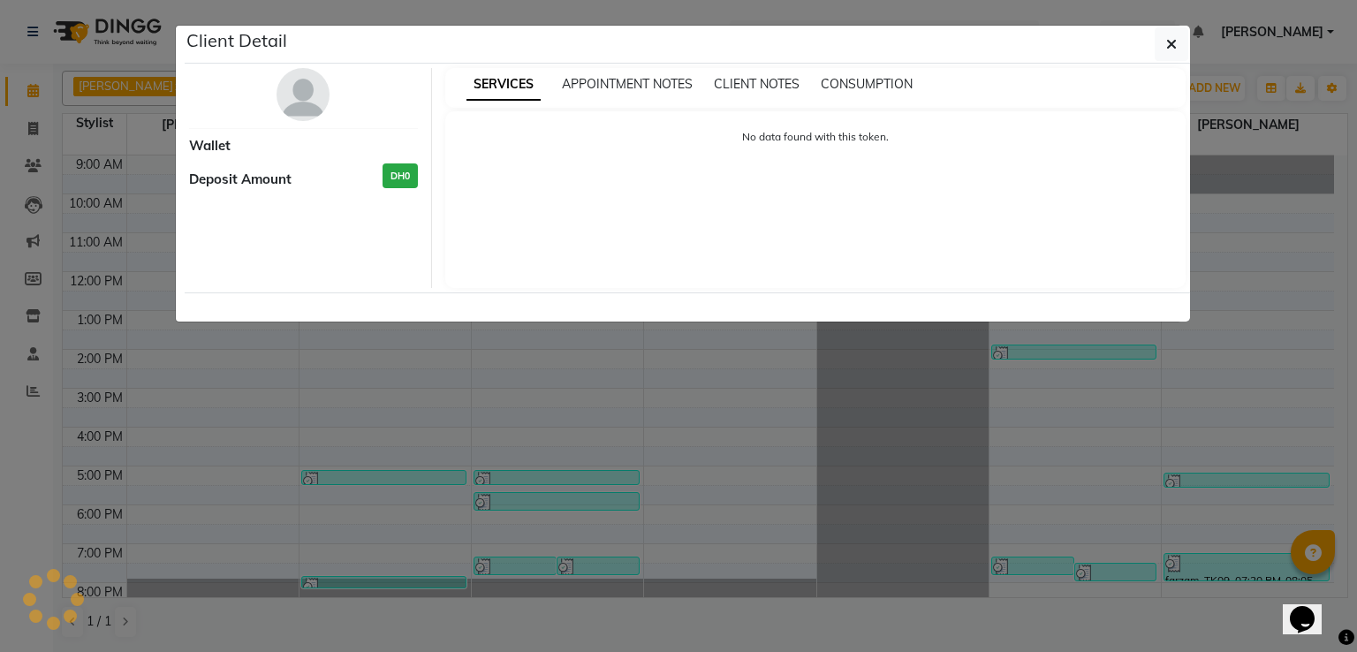
select select "3"
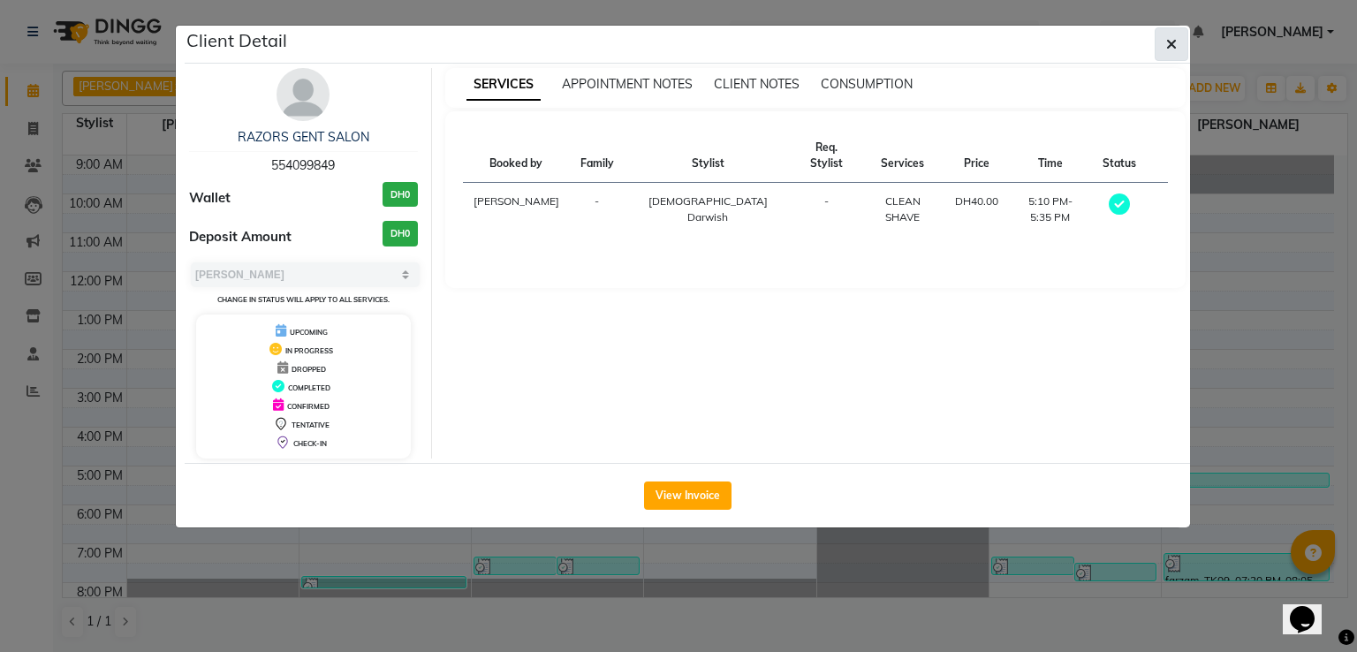
click at [1172, 45] on icon "button" at bounding box center [1171, 44] width 11 height 14
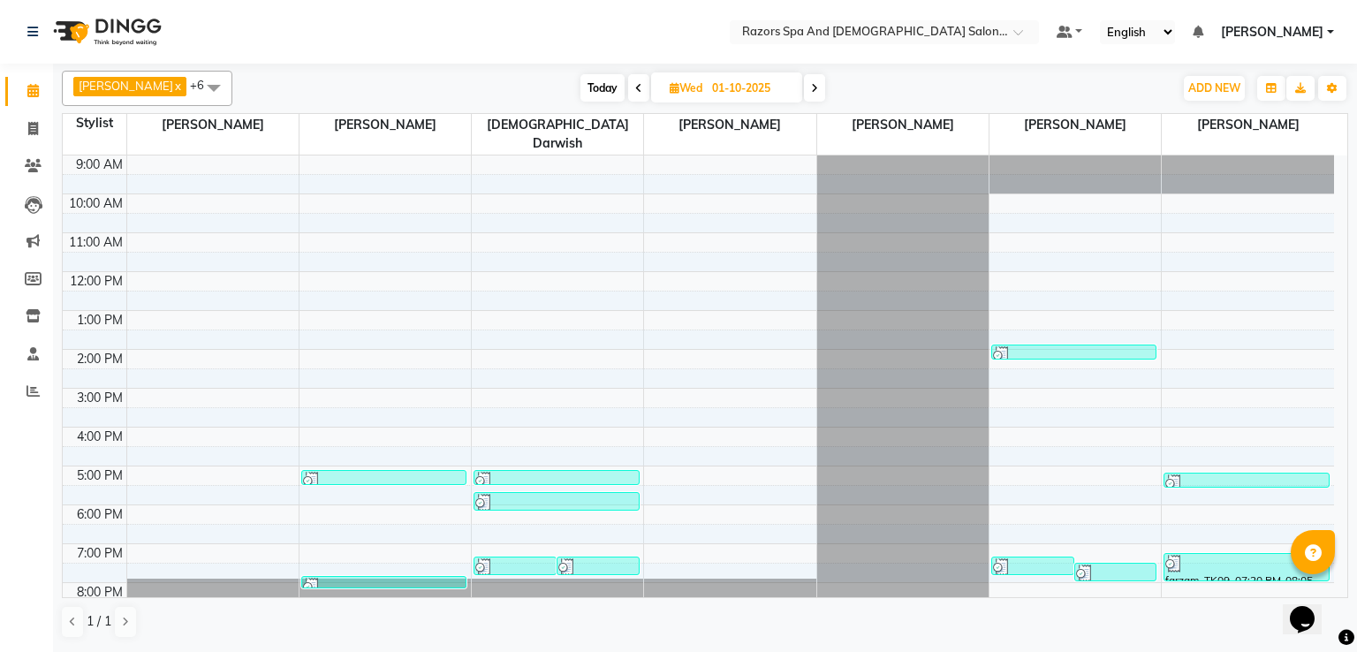
click at [562, 494] on div at bounding box center [556, 503] width 162 height 18
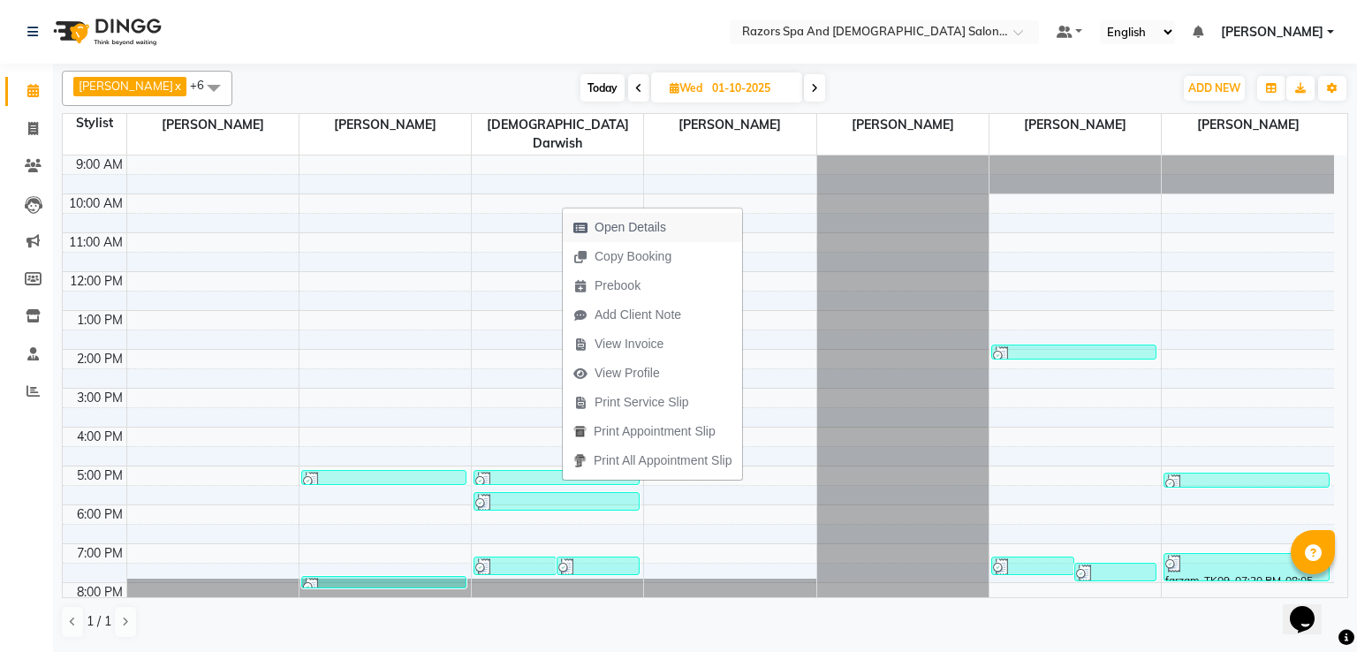
click at [604, 219] on span "Open Details" at bounding box center [630, 227] width 72 height 19
select select "3"
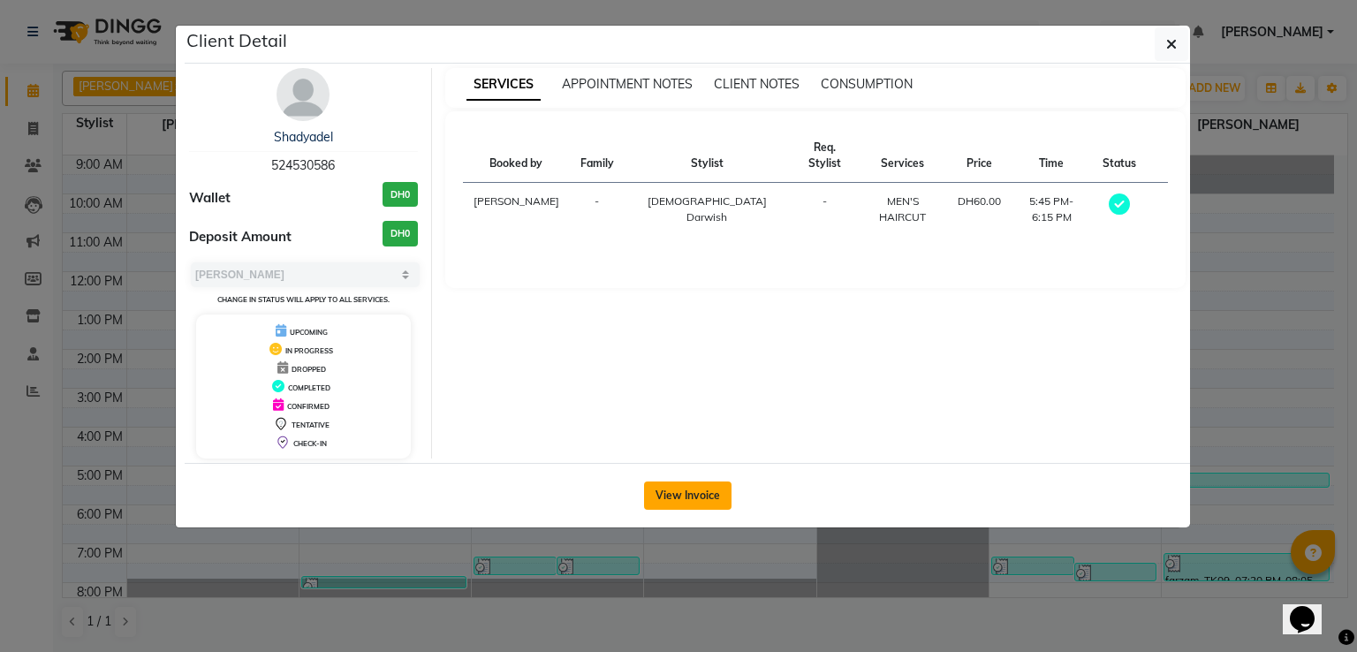
click at [688, 490] on button "View Invoice" at bounding box center [687, 495] width 87 height 28
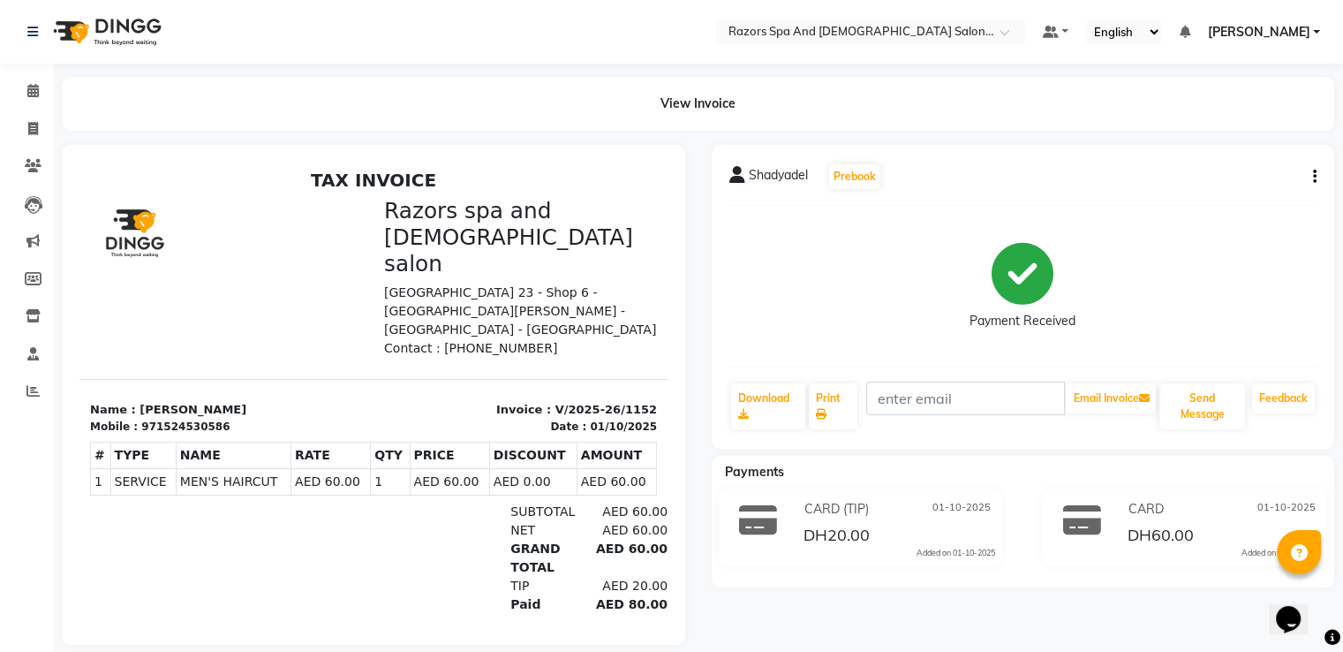
scroll to position [32, 0]
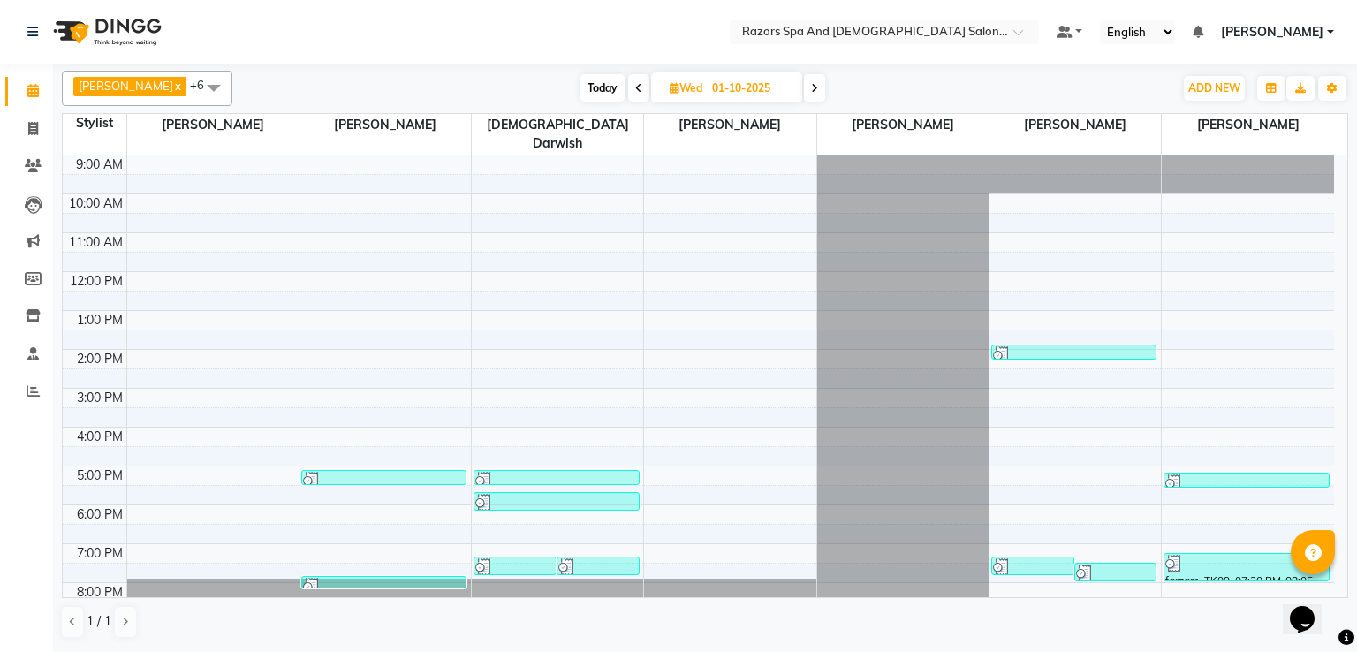
click at [555, 492] on link "[PERSON_NAME], TK04, 05:45 PM-06:15 PM, MEN'S HAIRCUT" at bounding box center [555, 501] width 165 height 19
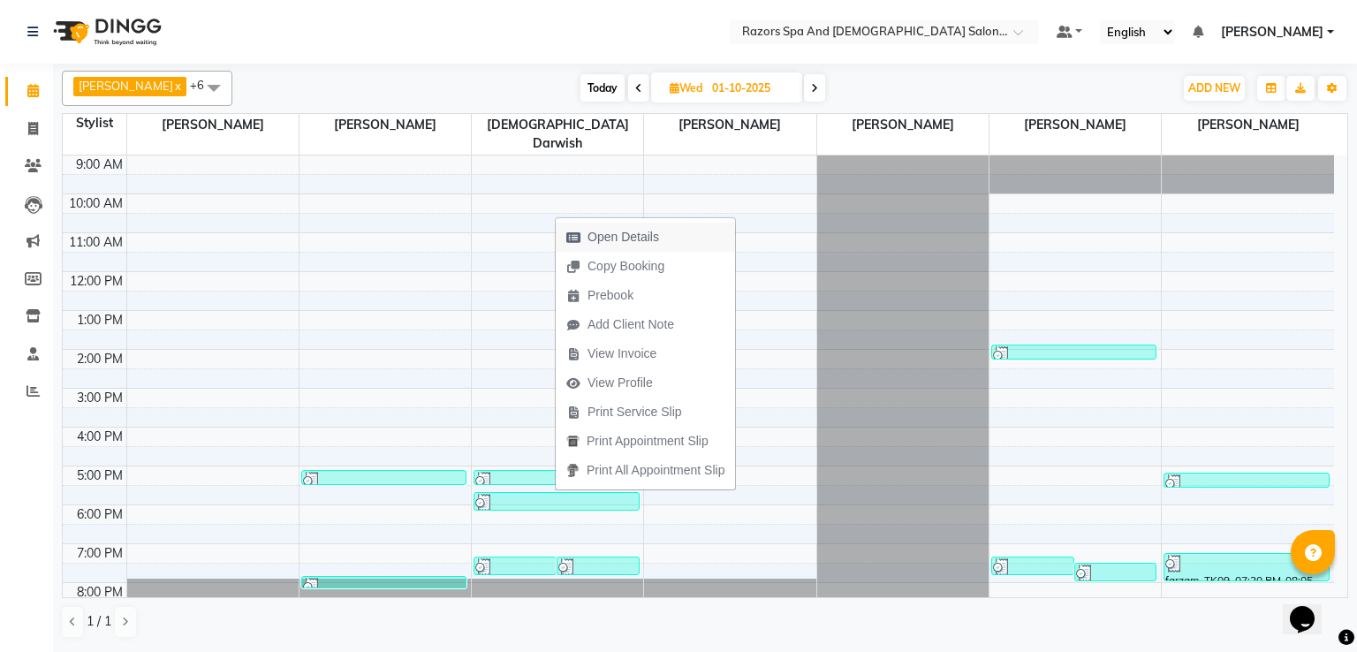
click at [630, 223] on span "Open Details" at bounding box center [613, 237] width 114 height 29
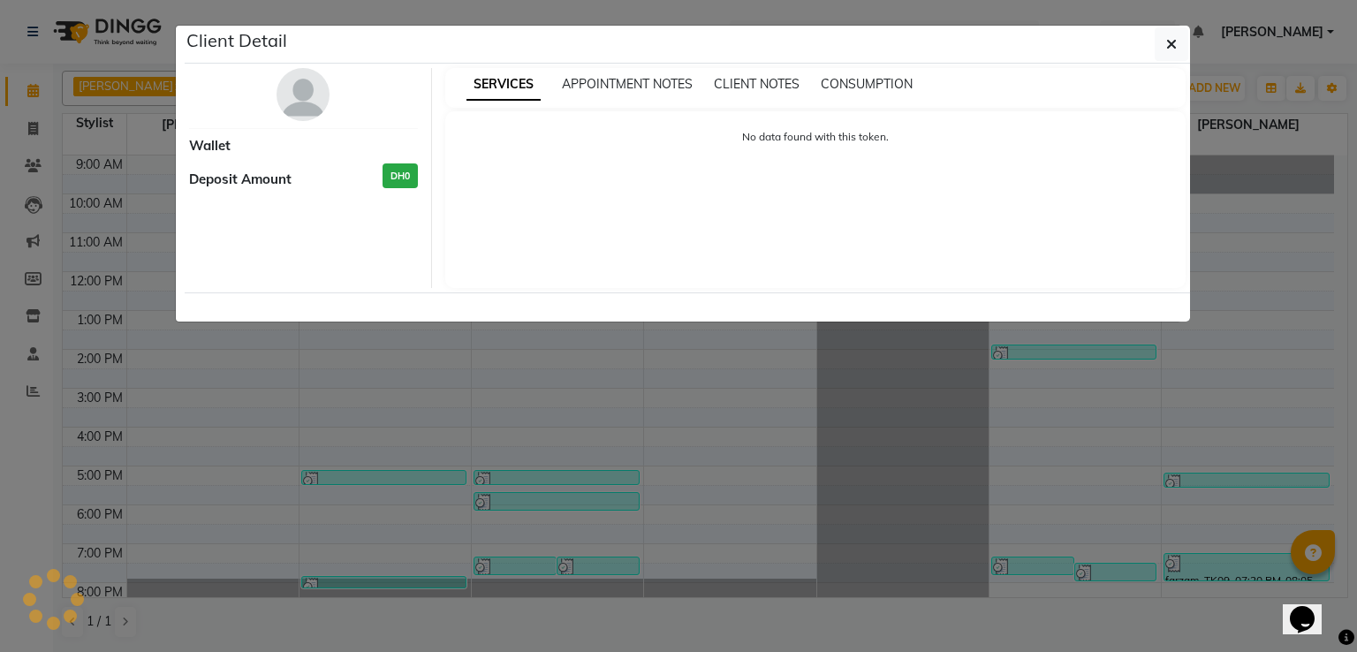
select select "3"
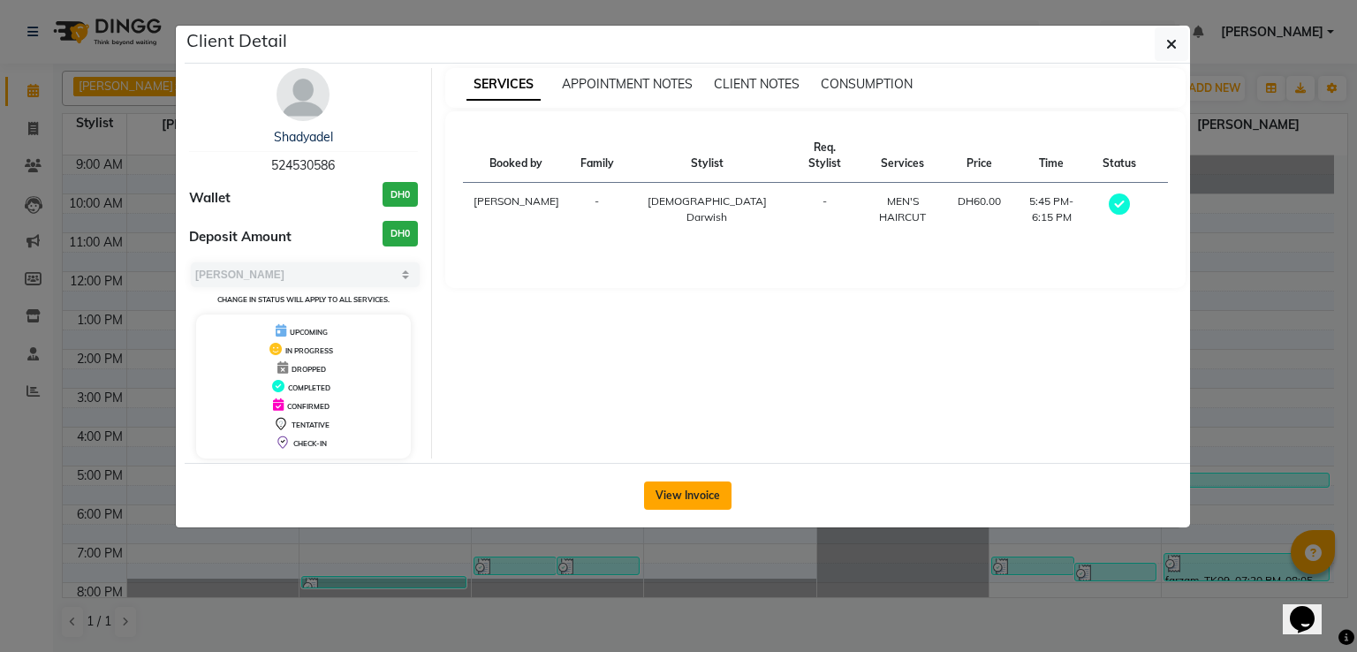
click at [703, 501] on button "View Invoice" at bounding box center [687, 495] width 87 height 28
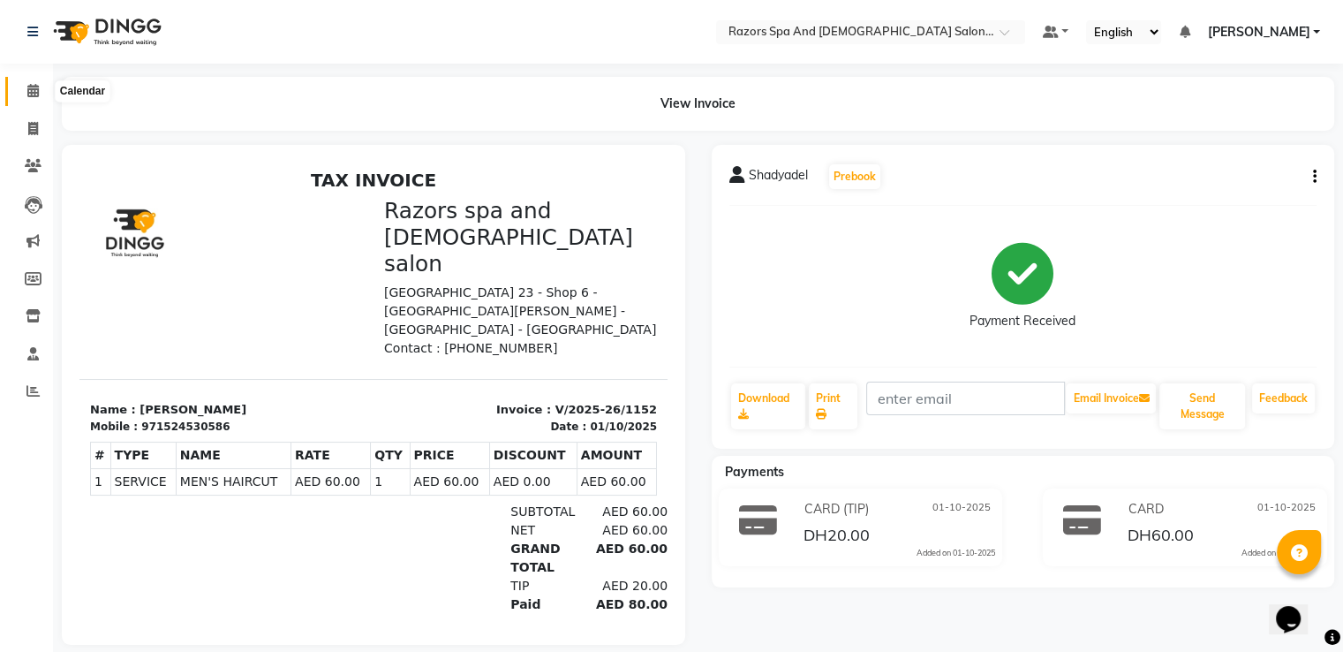
click at [18, 90] on span at bounding box center [33, 91] width 31 height 20
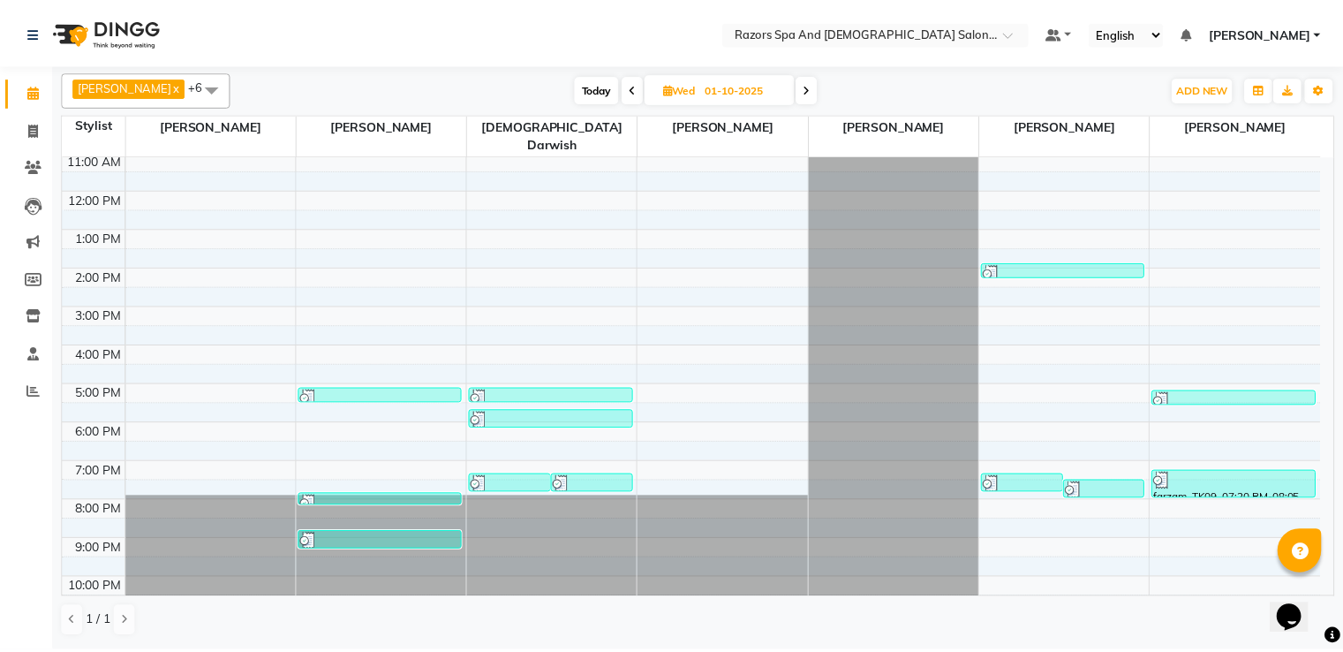
scroll to position [117, 0]
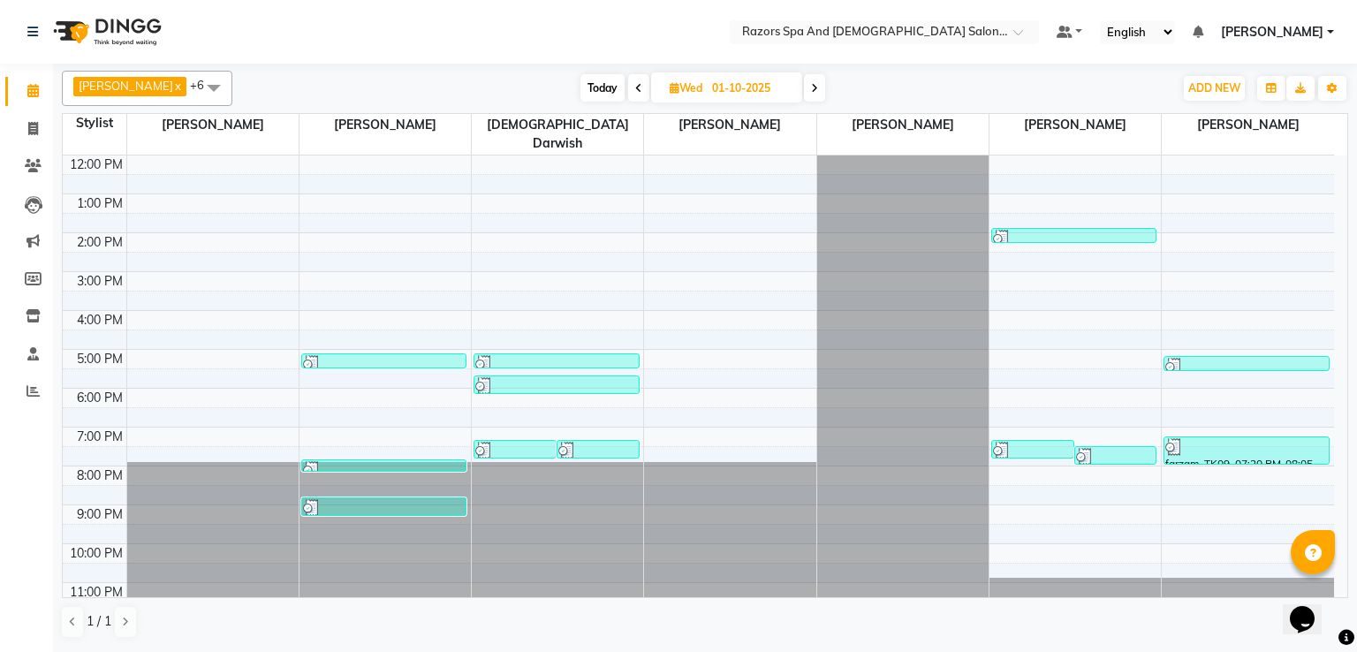
click at [524, 442] on div at bounding box center [514, 451] width 79 height 18
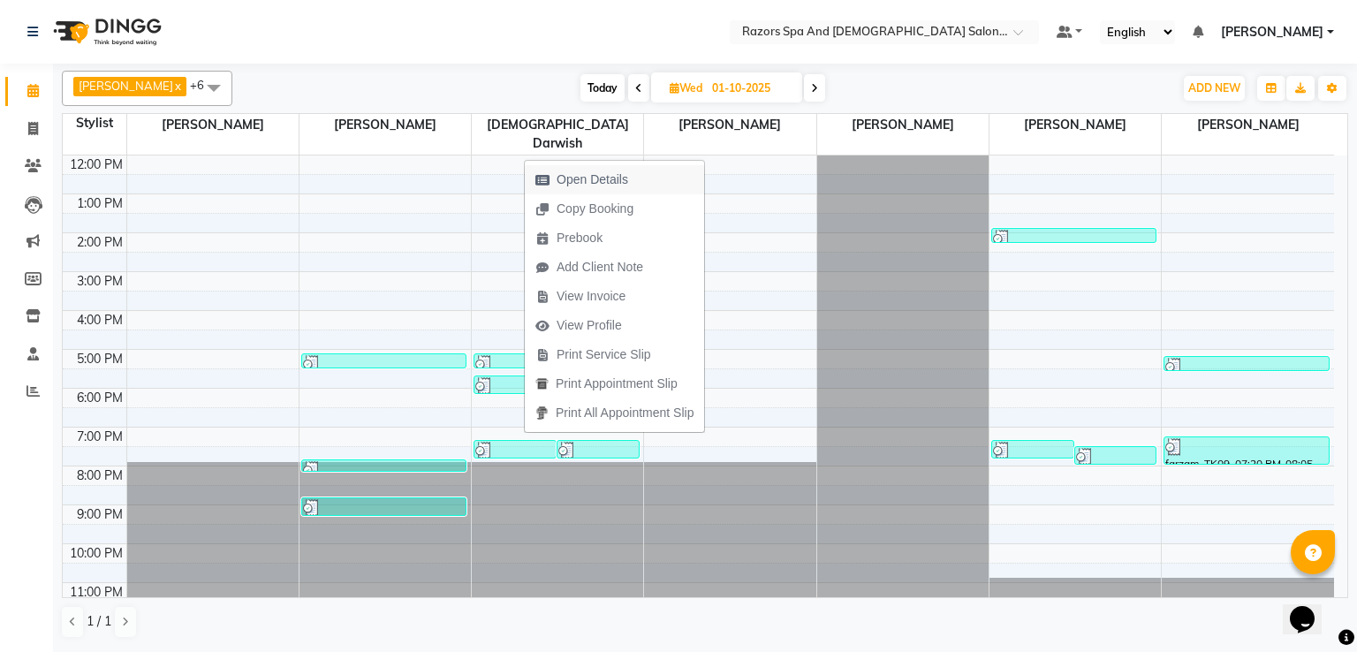
click at [571, 179] on span "Open Details" at bounding box center [592, 179] width 72 height 19
select select "3"
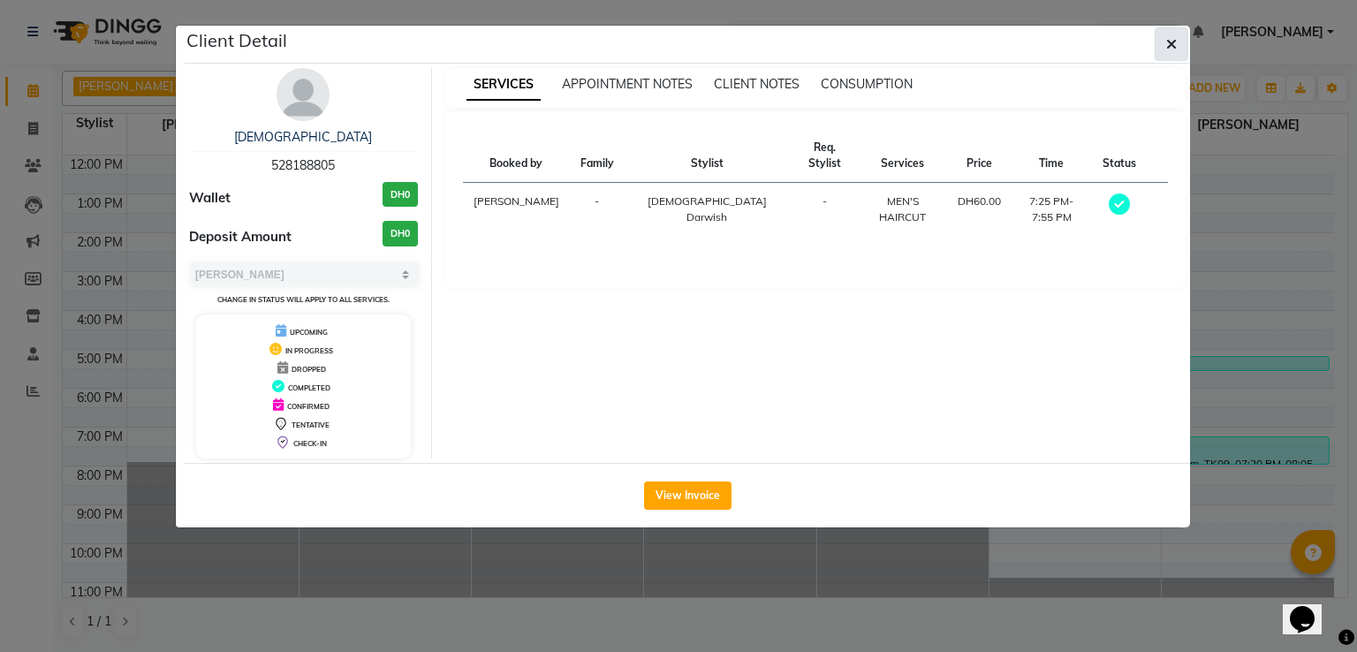
click at [1168, 50] on span "button" at bounding box center [1171, 44] width 11 height 18
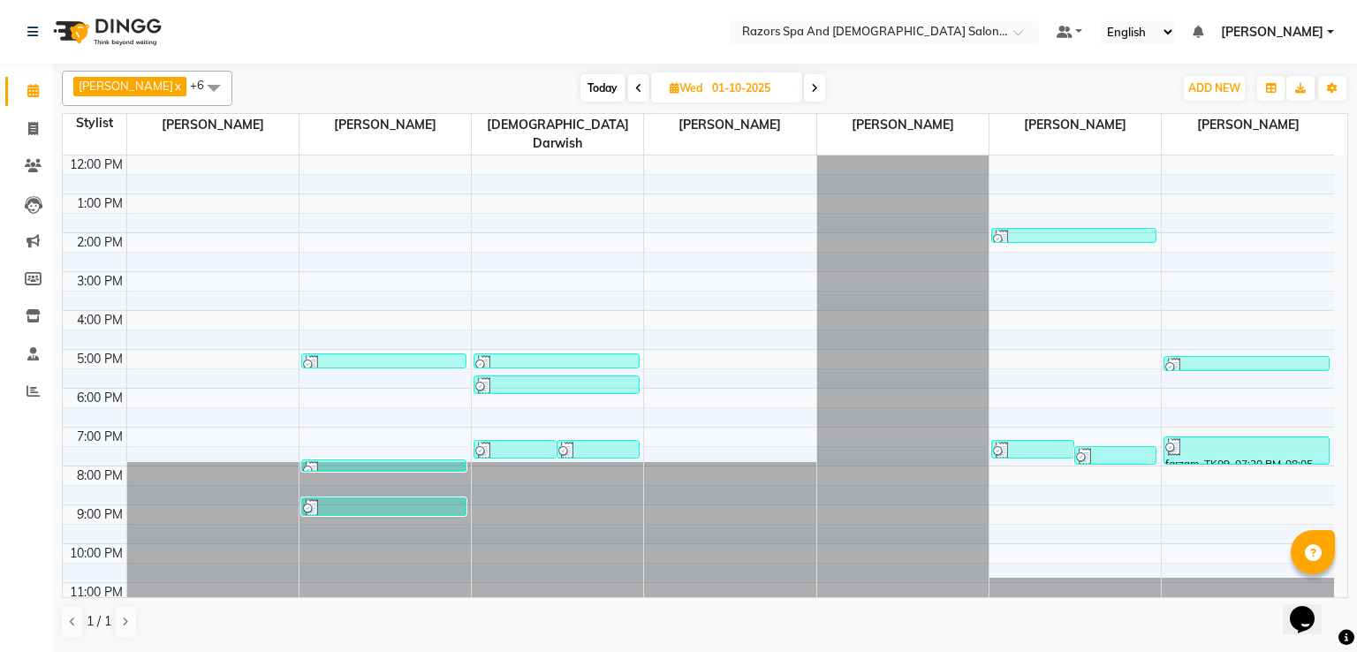
click at [601, 442] on div at bounding box center [597, 451] width 79 height 18
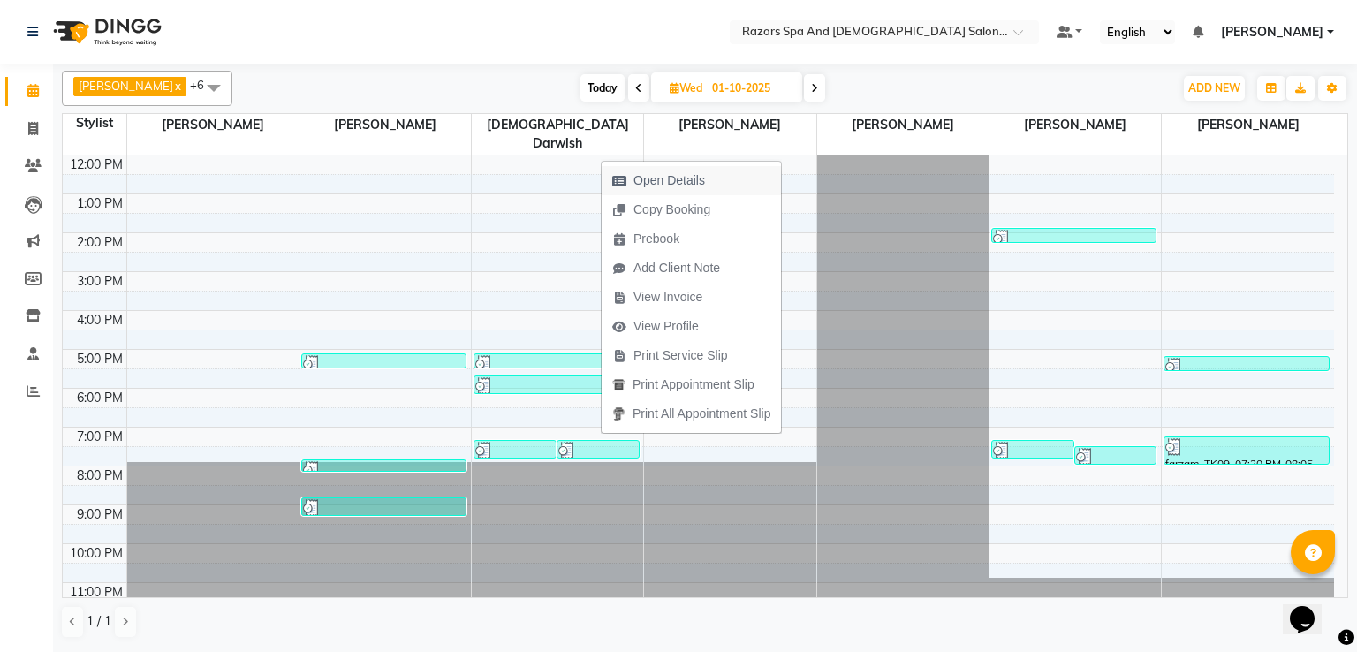
click at [662, 174] on span "Open Details" at bounding box center [669, 180] width 72 height 19
select select "3"
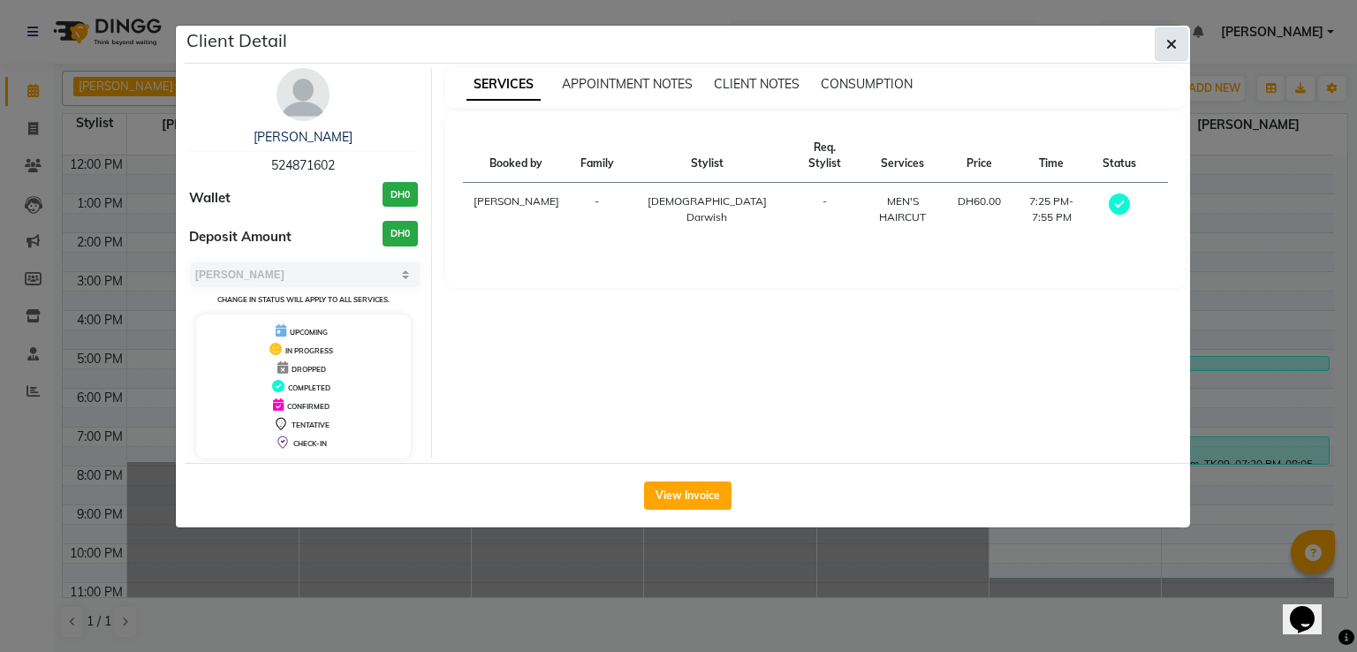
click at [1169, 44] on icon "button" at bounding box center [1171, 44] width 11 height 14
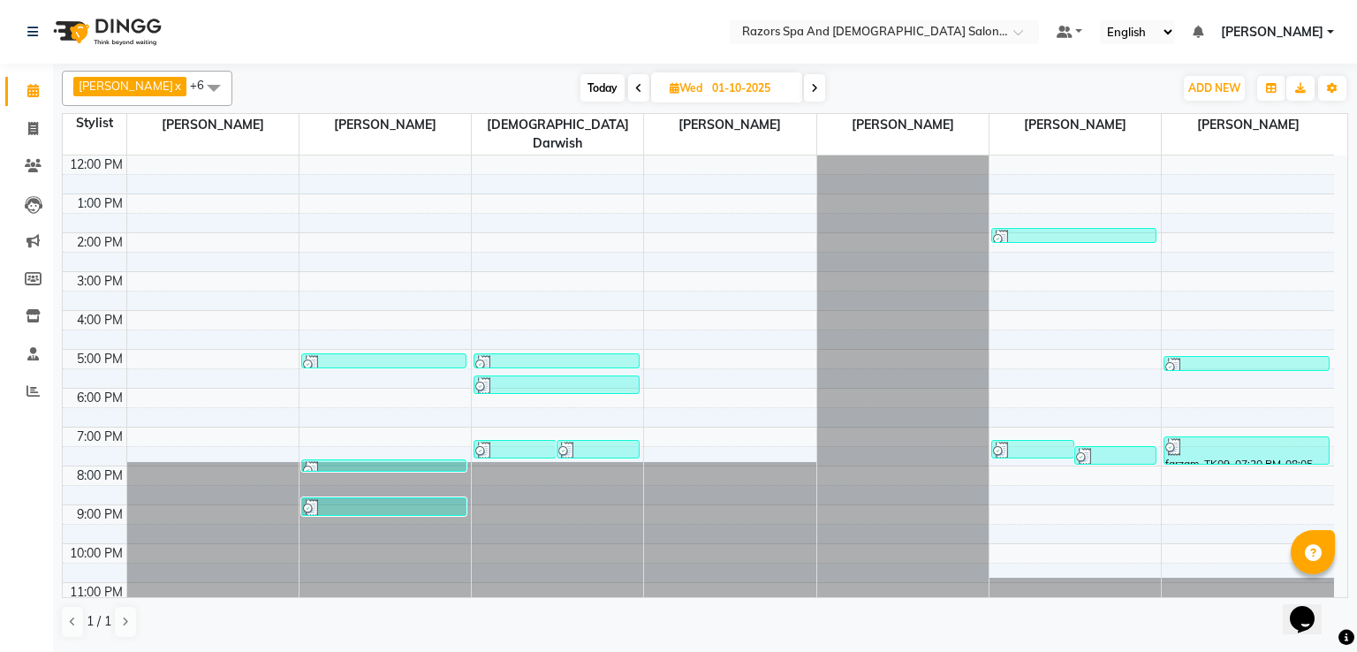
click at [1212, 438] on div at bounding box center [1246, 447] width 163 height 18
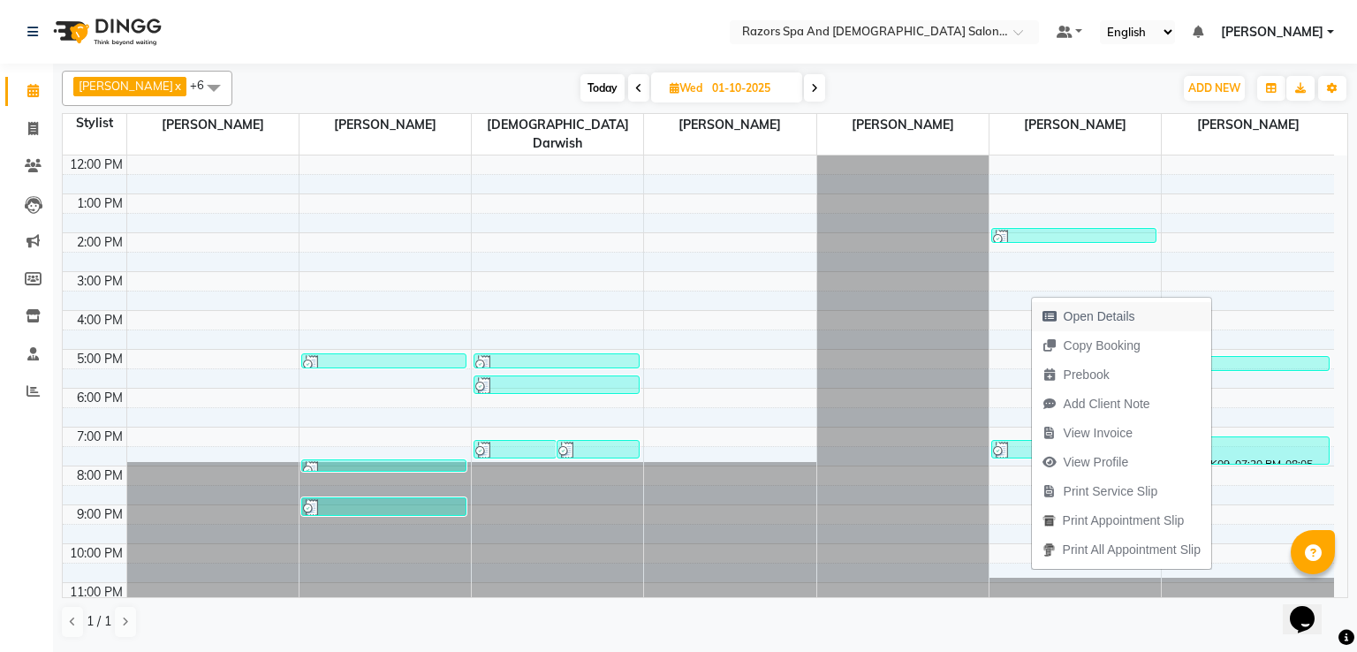
click at [1107, 315] on span "Open Details" at bounding box center [1099, 316] width 72 height 19
select select "3"
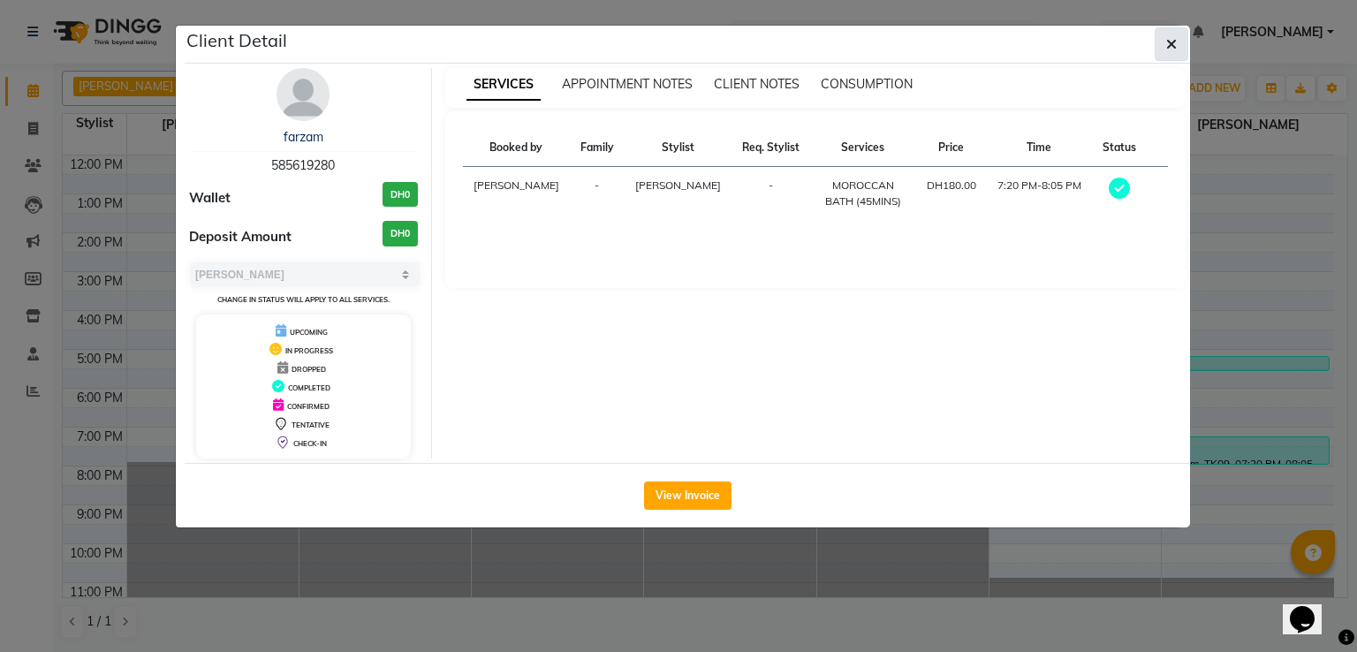
click at [1169, 54] on button "button" at bounding box center [1171, 44] width 34 height 34
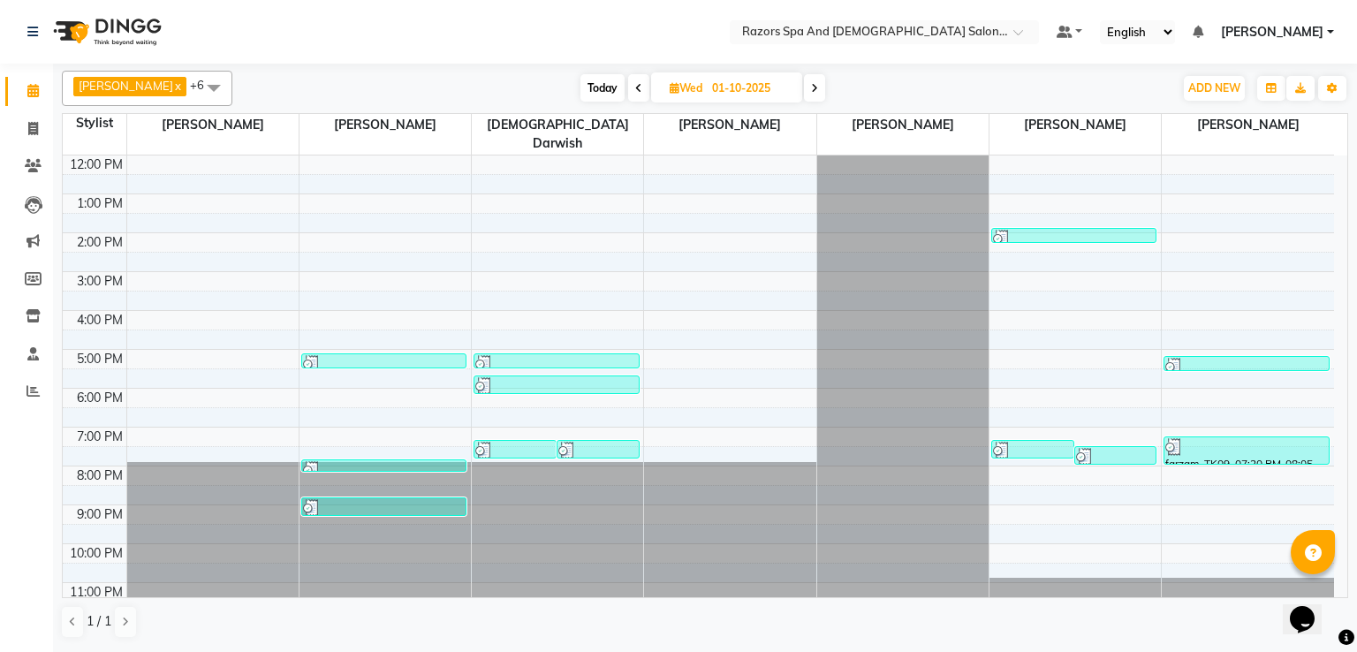
click at [1229, 358] on div at bounding box center [1246, 367] width 163 height 18
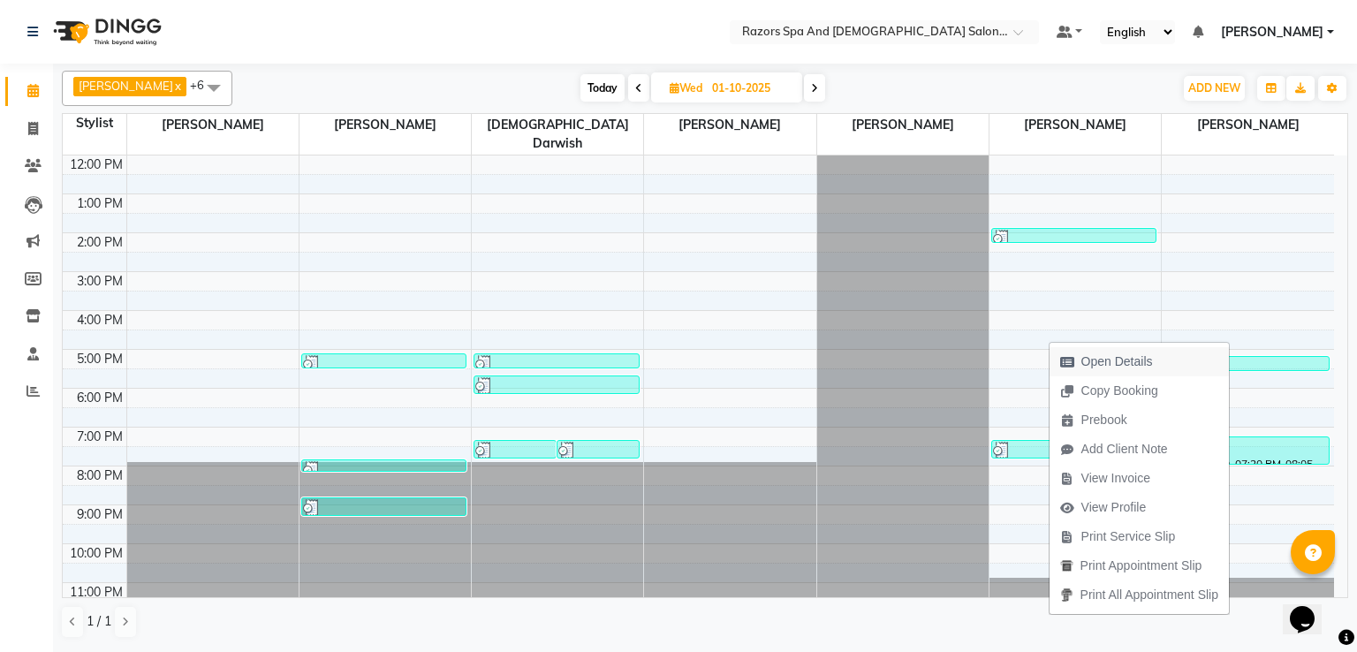
click at [1124, 351] on span "Open Details" at bounding box center [1106, 361] width 114 height 29
select select "3"
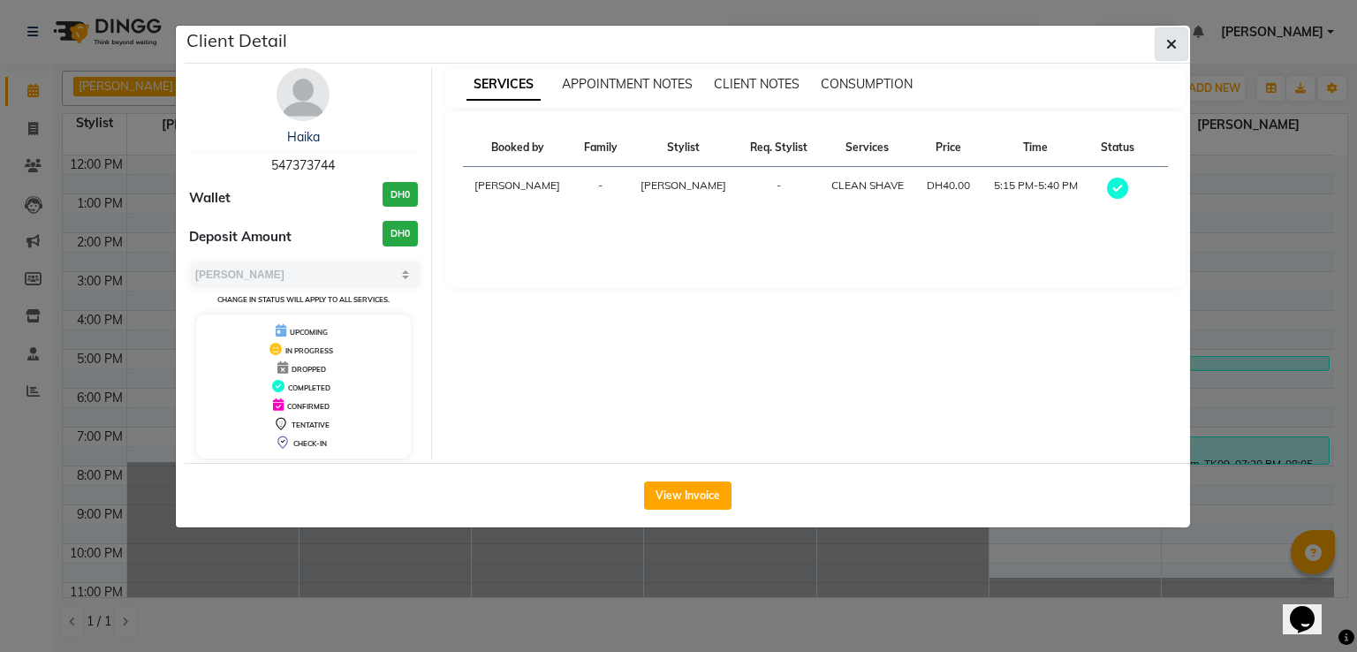
click at [1170, 49] on icon "button" at bounding box center [1171, 44] width 11 height 14
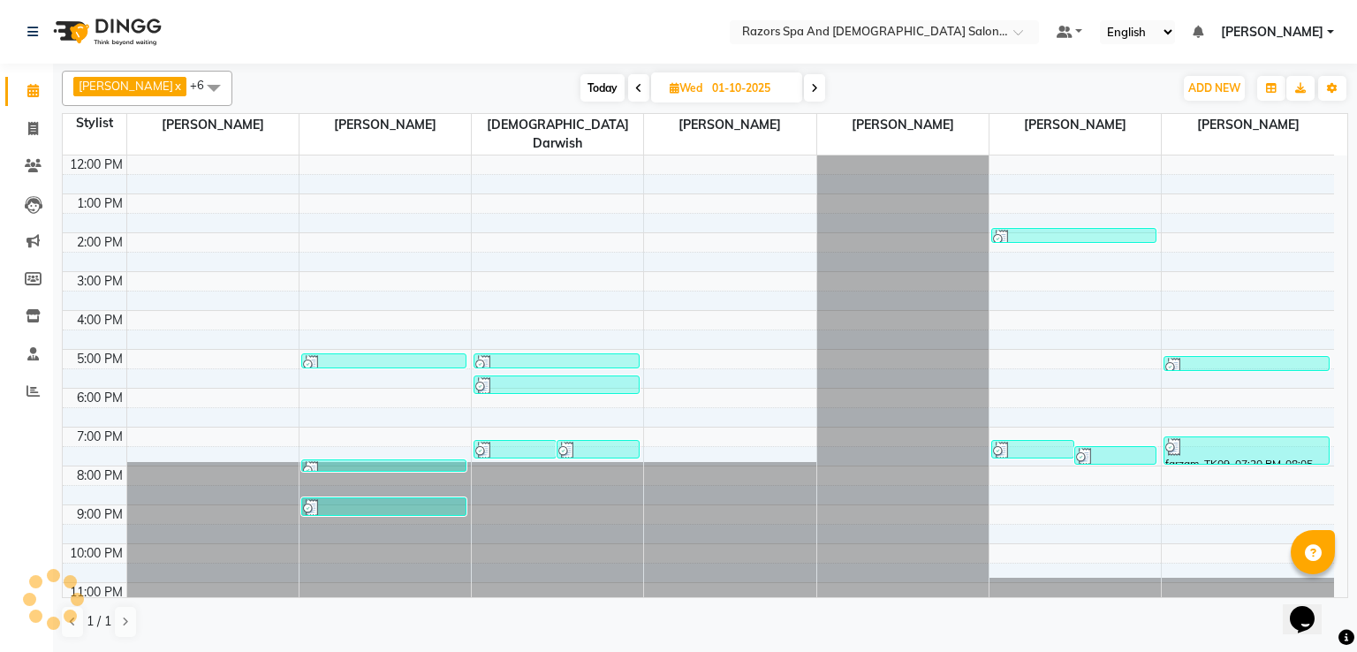
click at [1099, 448] on div at bounding box center [1115, 457] width 79 height 18
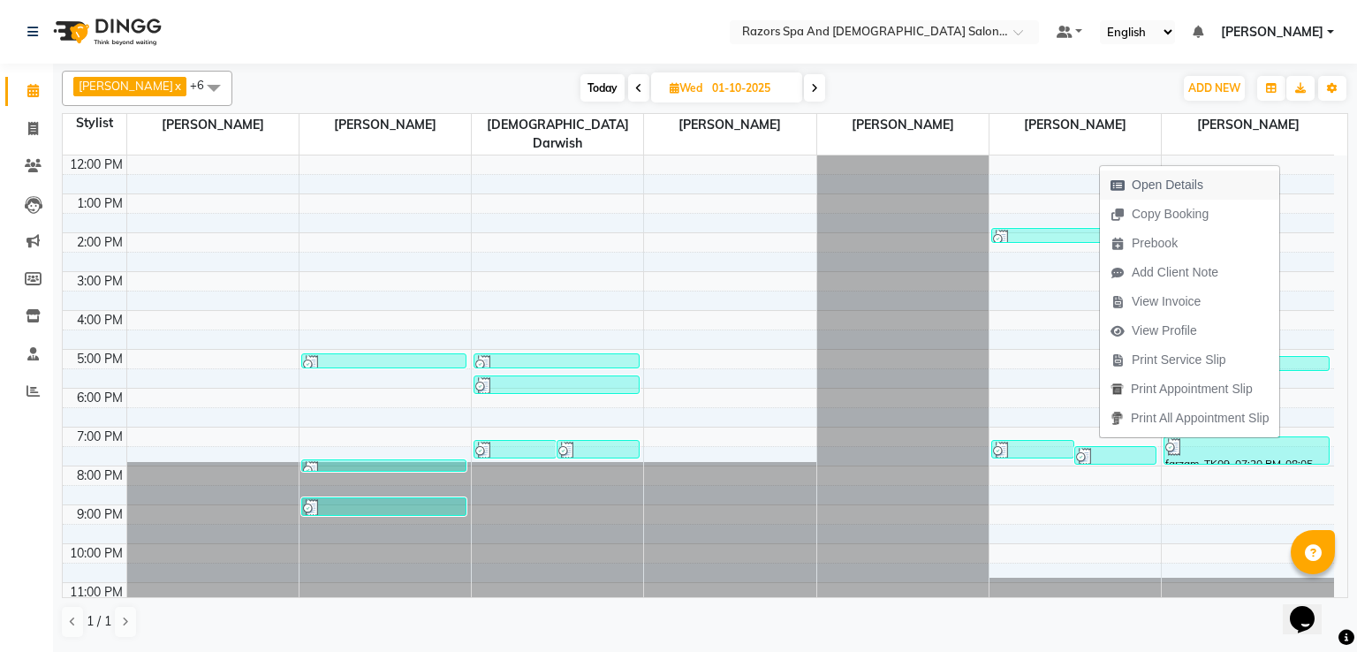
click at [1136, 178] on span "Open Details" at bounding box center [1167, 185] width 72 height 19
select select "3"
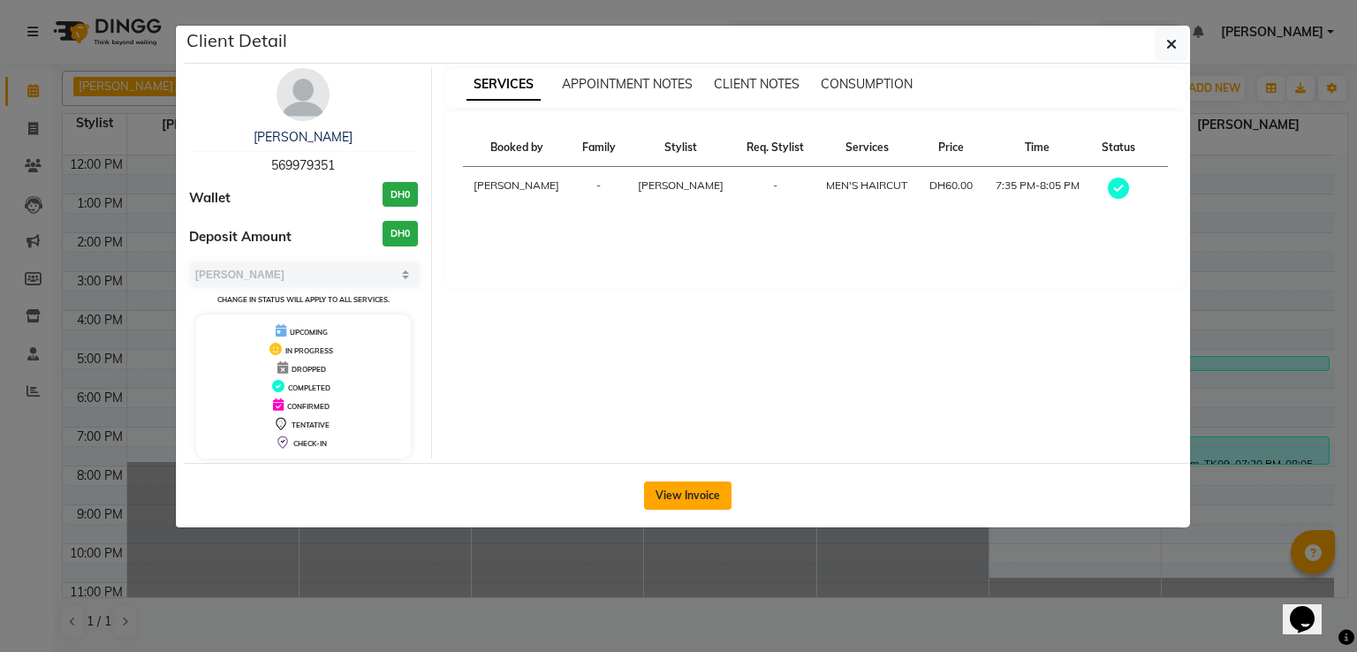
click at [707, 488] on button "View Invoice" at bounding box center [687, 495] width 87 height 28
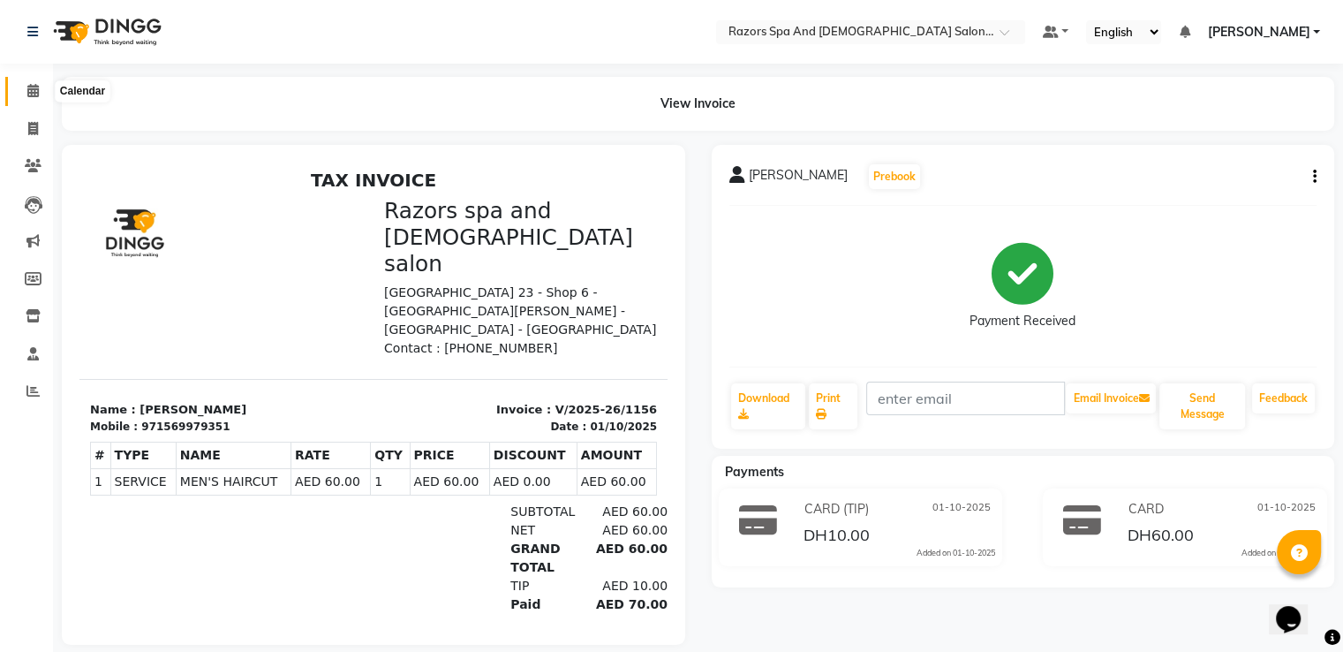
click at [25, 90] on span at bounding box center [33, 91] width 31 height 20
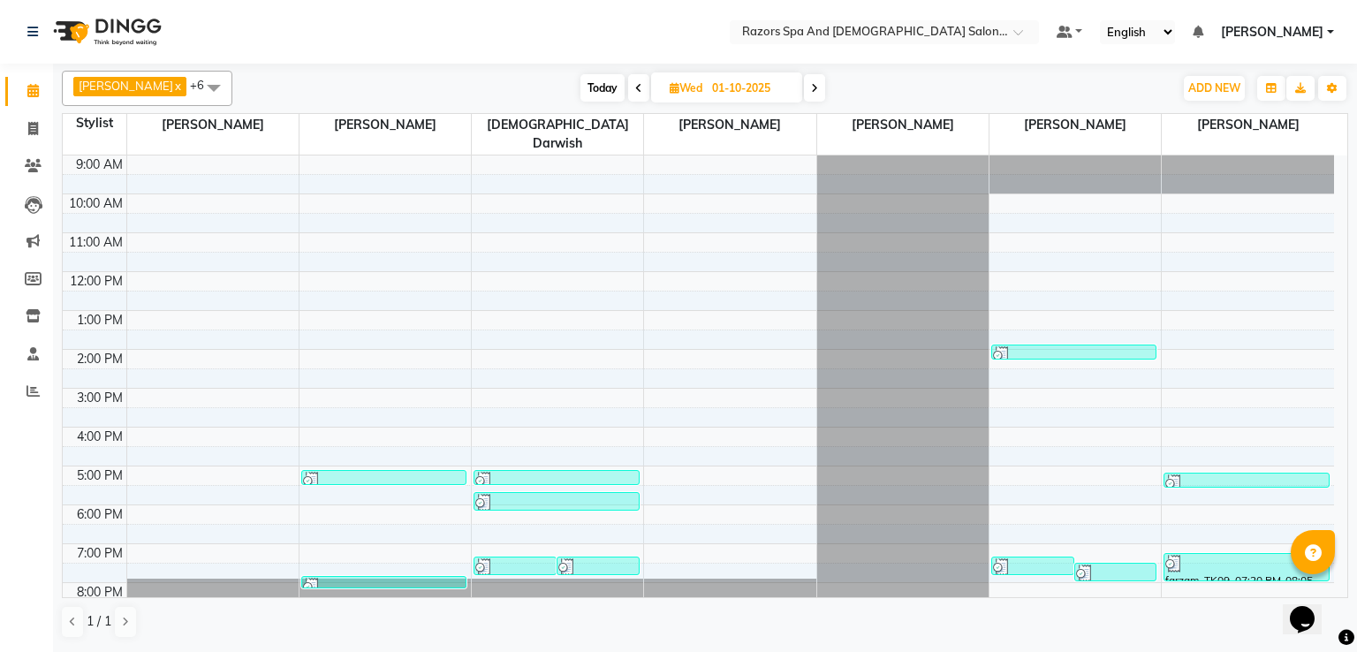
click at [1024, 558] on div at bounding box center [1032, 567] width 79 height 18
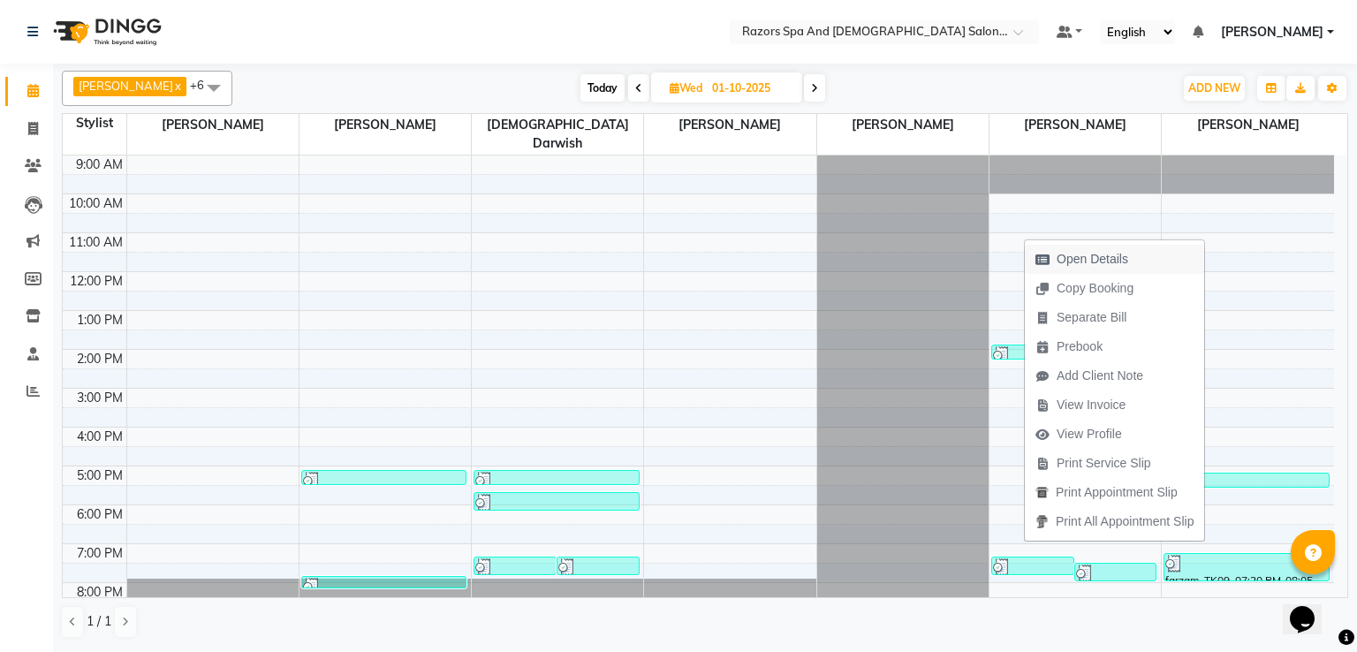
click at [1062, 260] on span "Open Details" at bounding box center [1092, 259] width 72 height 19
select select "3"
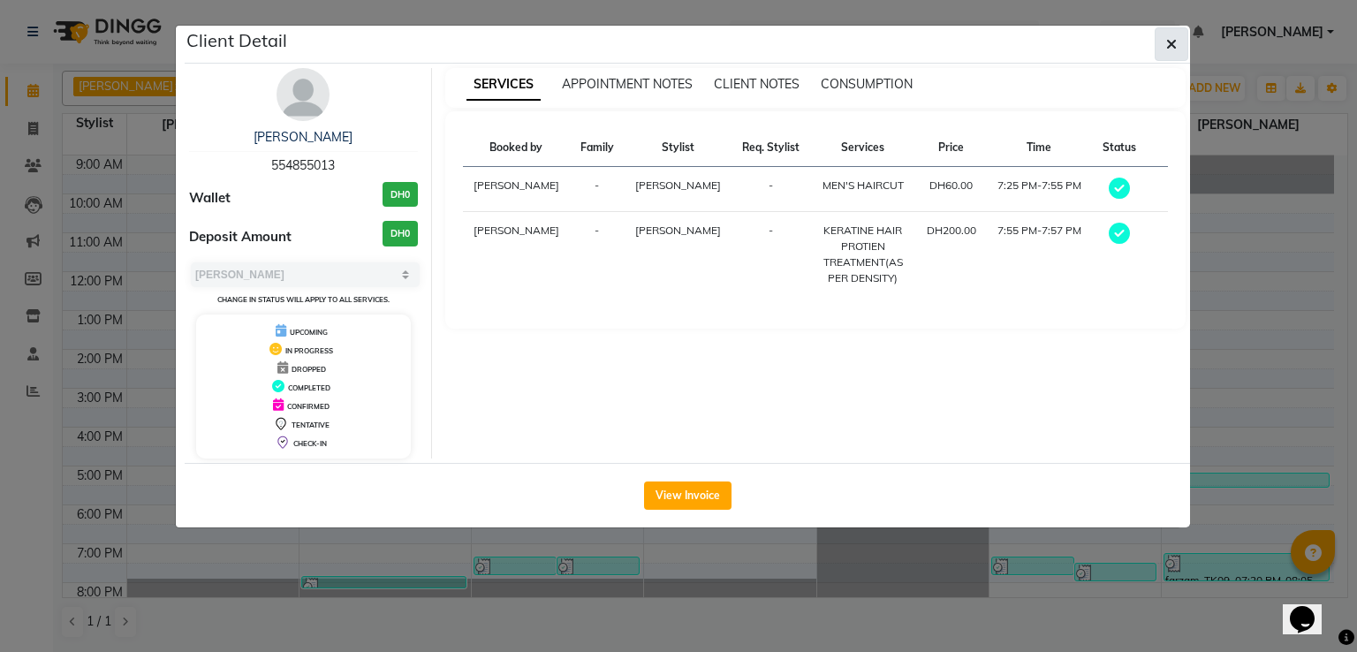
click at [1166, 38] on icon "button" at bounding box center [1171, 44] width 11 height 14
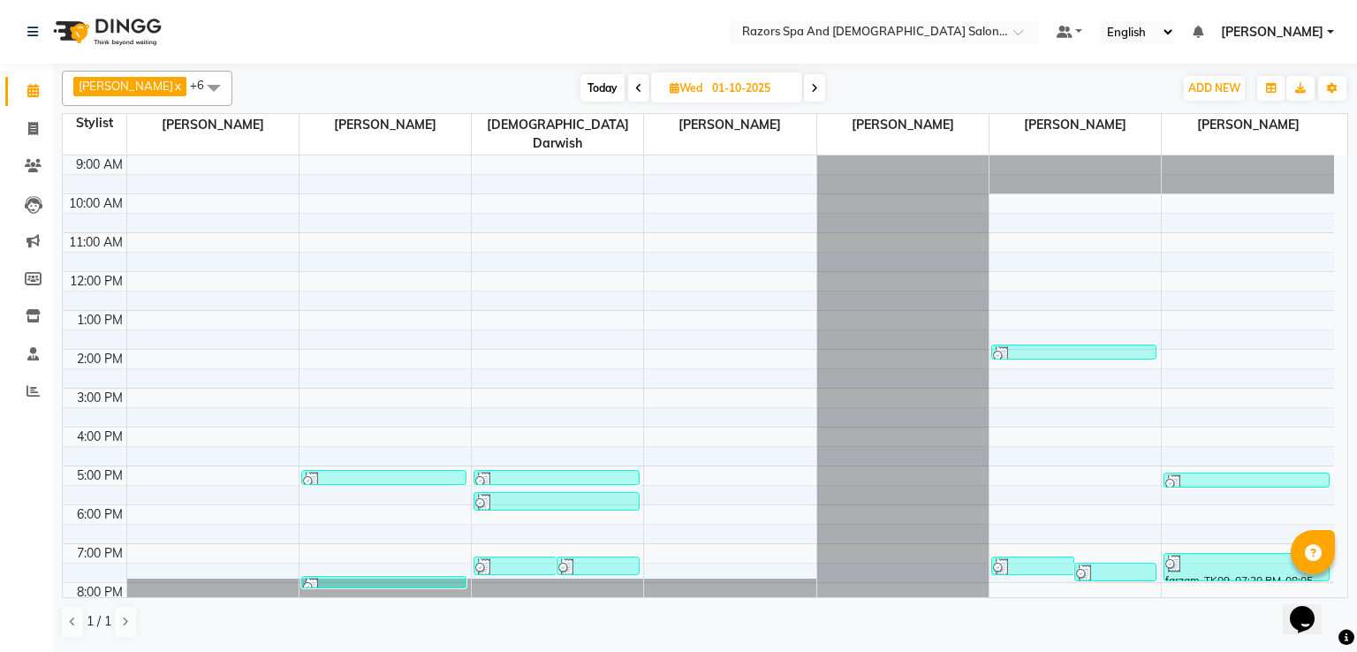
click at [541, 472] on div at bounding box center [556, 481] width 162 height 18
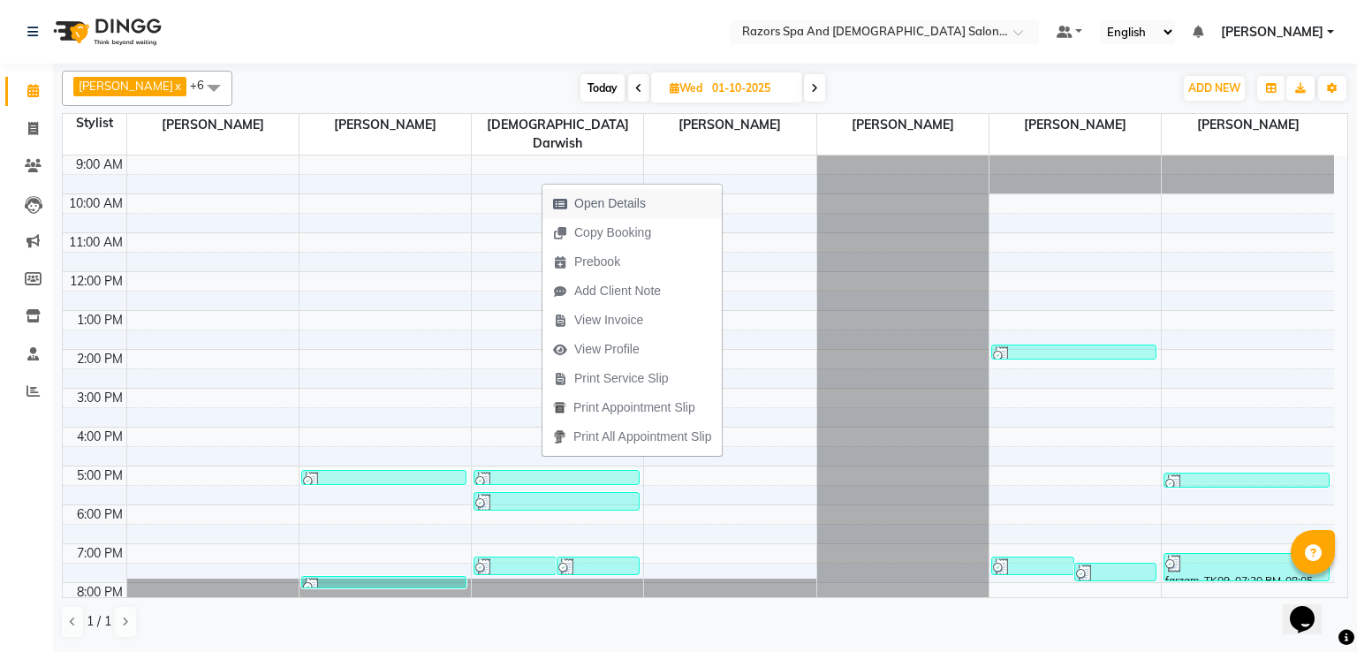
click at [605, 202] on span "Open Details" at bounding box center [610, 203] width 72 height 19
select select "3"
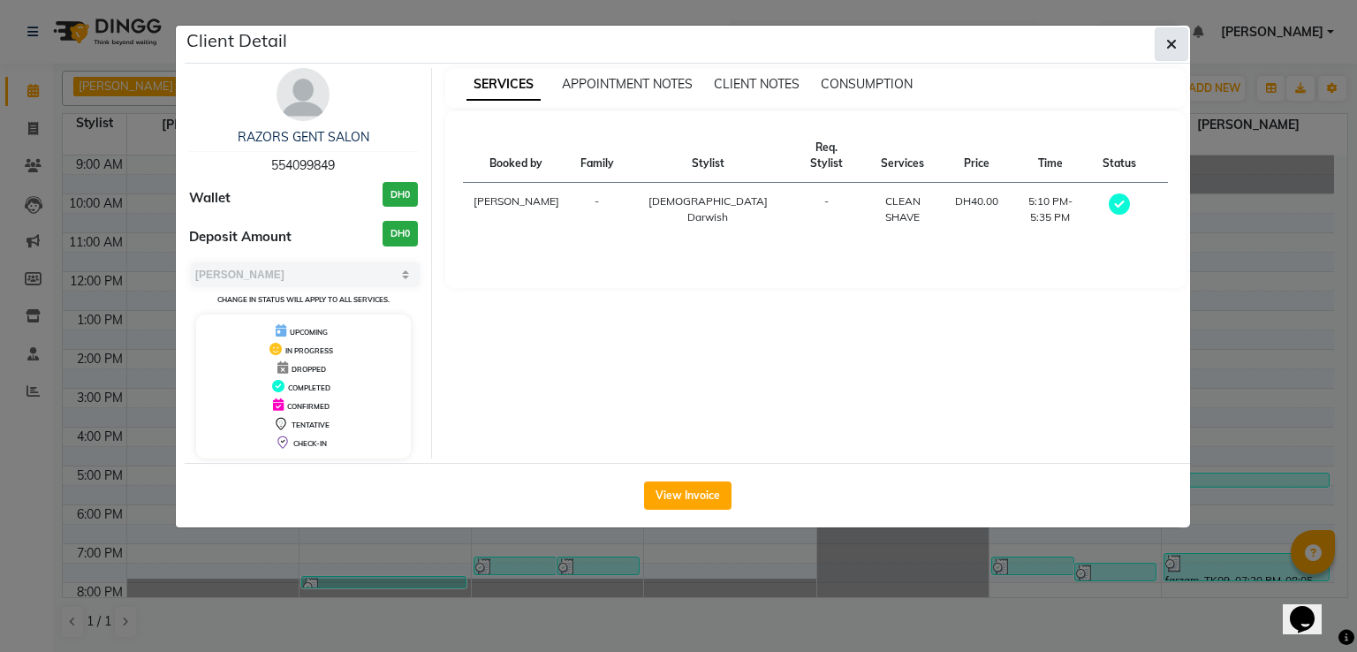
click at [1168, 42] on icon "button" at bounding box center [1171, 44] width 11 height 14
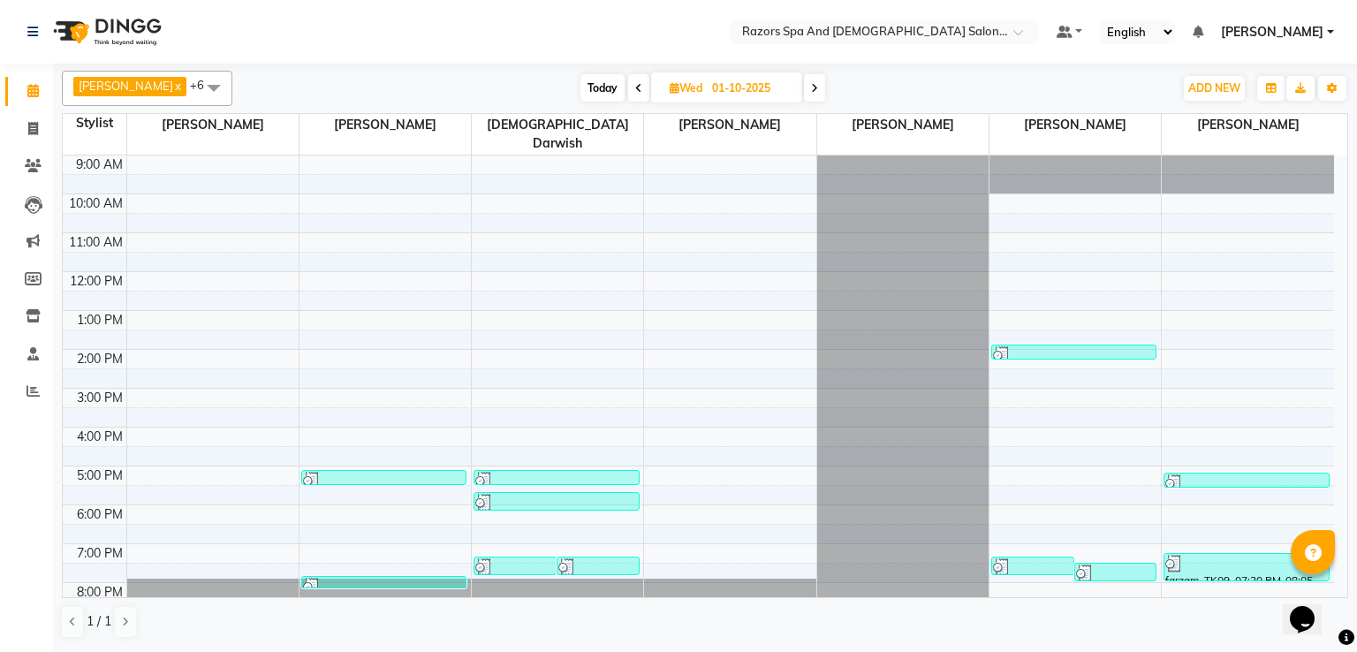
click at [541, 494] on div at bounding box center [556, 503] width 162 height 18
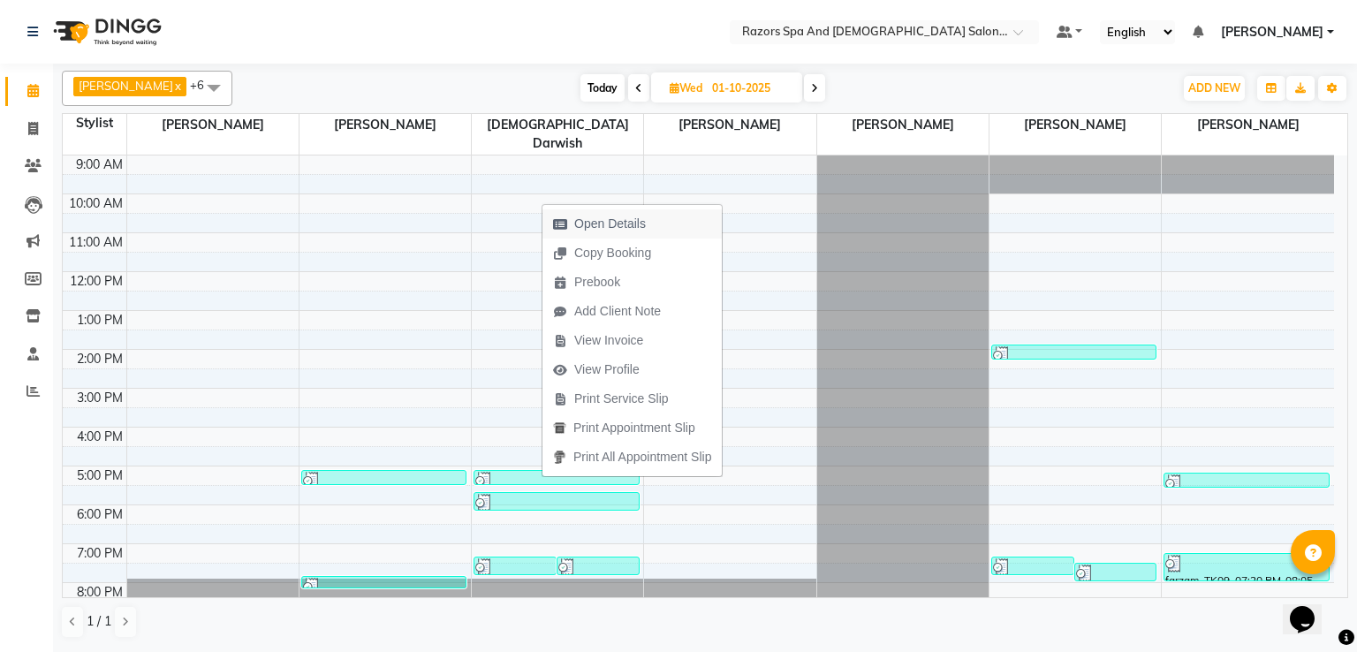
click at [609, 223] on span "Open Details" at bounding box center [610, 224] width 72 height 19
select select "3"
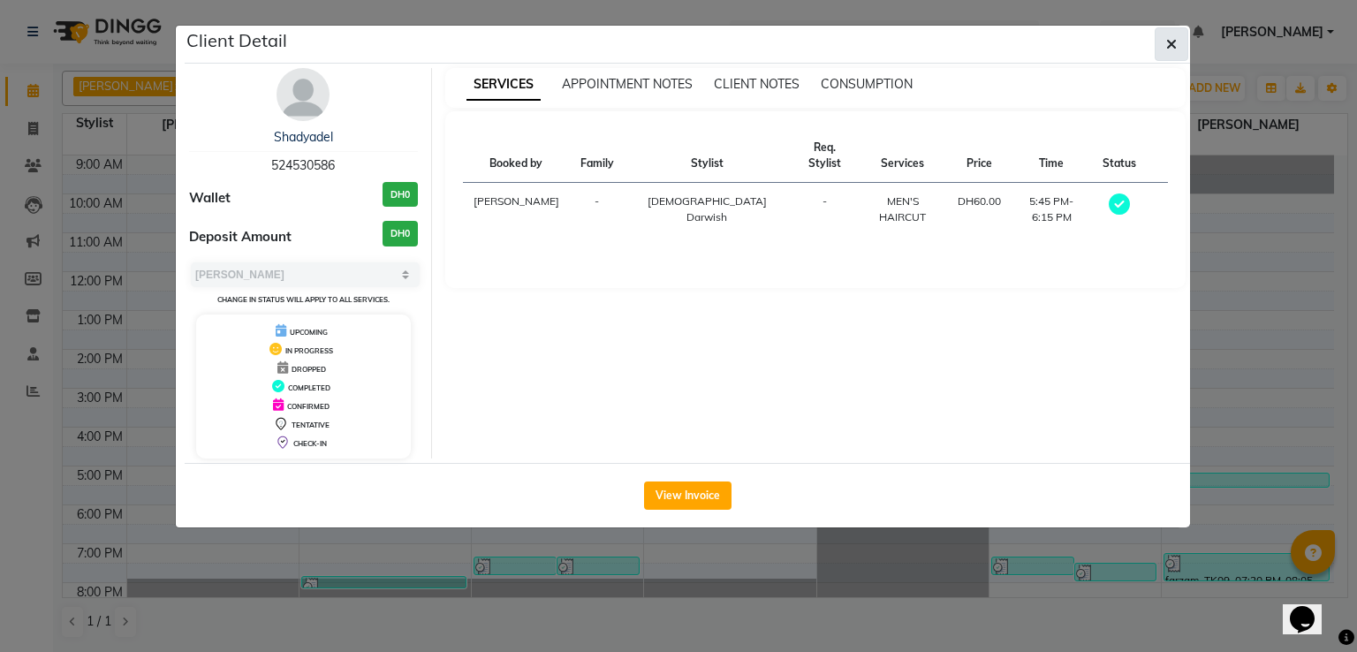
click at [1171, 41] on icon "button" at bounding box center [1171, 44] width 11 height 14
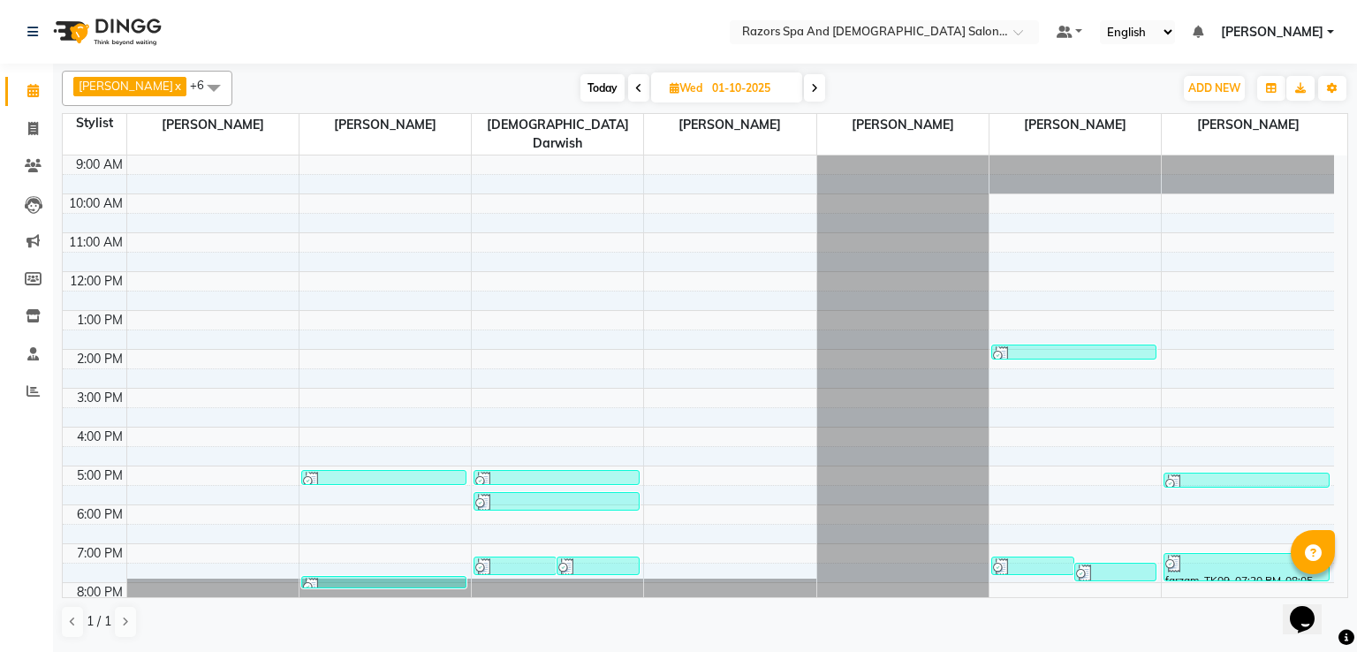
click at [535, 557] on div "[PERSON_NAME], TK06, 07:25 PM-07:55 PM, MEN'S HAIRCUT" at bounding box center [514, 565] width 81 height 17
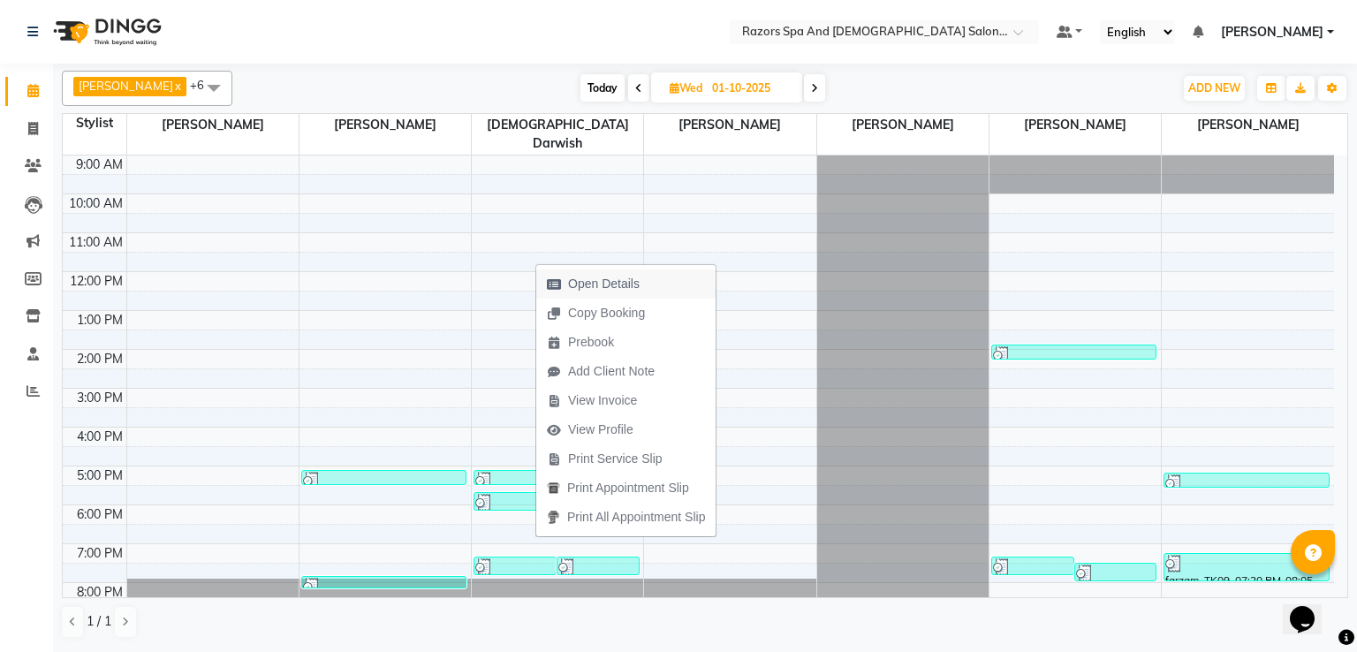
click at [597, 287] on span "Open Details" at bounding box center [604, 284] width 72 height 19
select select "3"
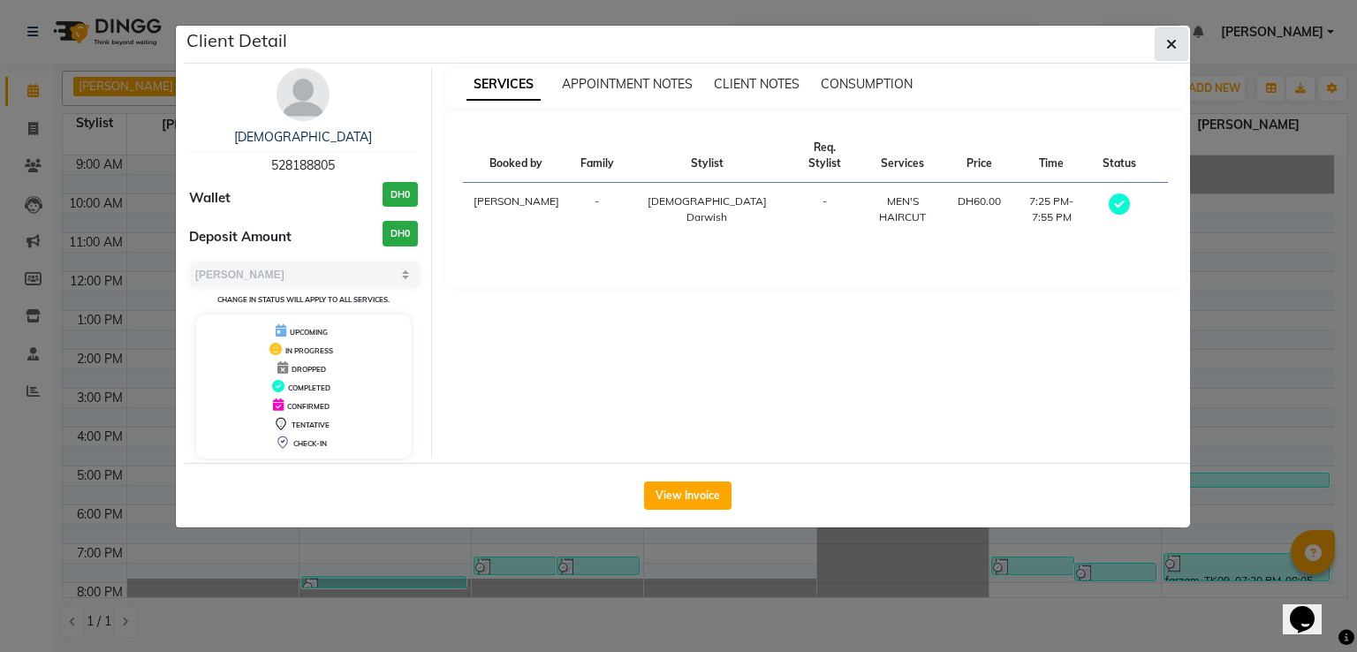
click at [1173, 50] on icon "button" at bounding box center [1171, 44] width 11 height 14
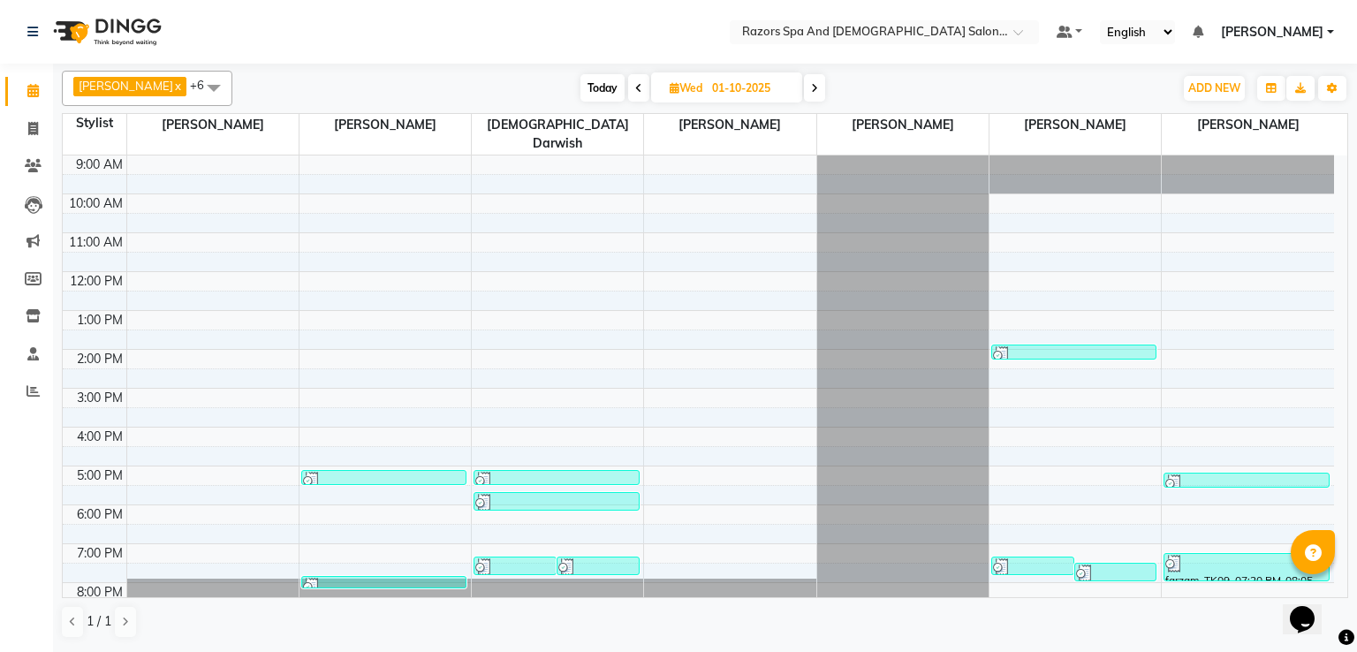
click at [605, 558] on div at bounding box center [597, 567] width 79 height 18
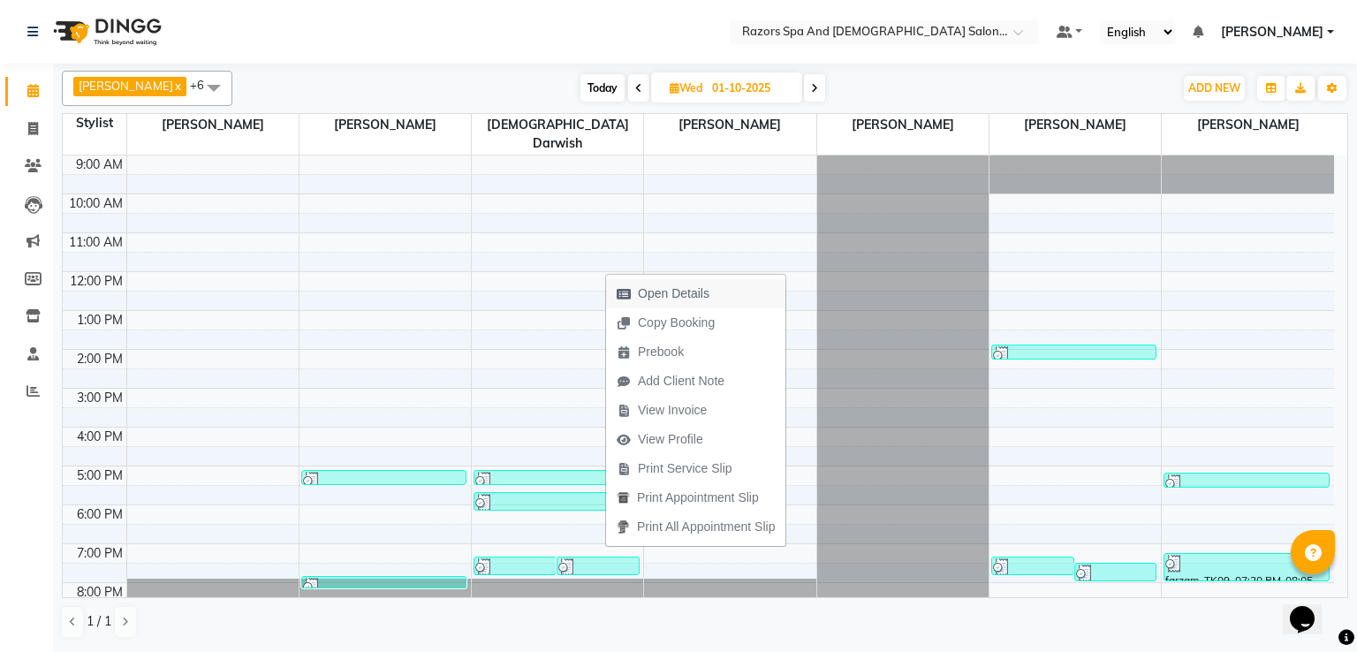
click at [679, 284] on span "Open Details" at bounding box center [674, 293] width 72 height 19
select select "3"
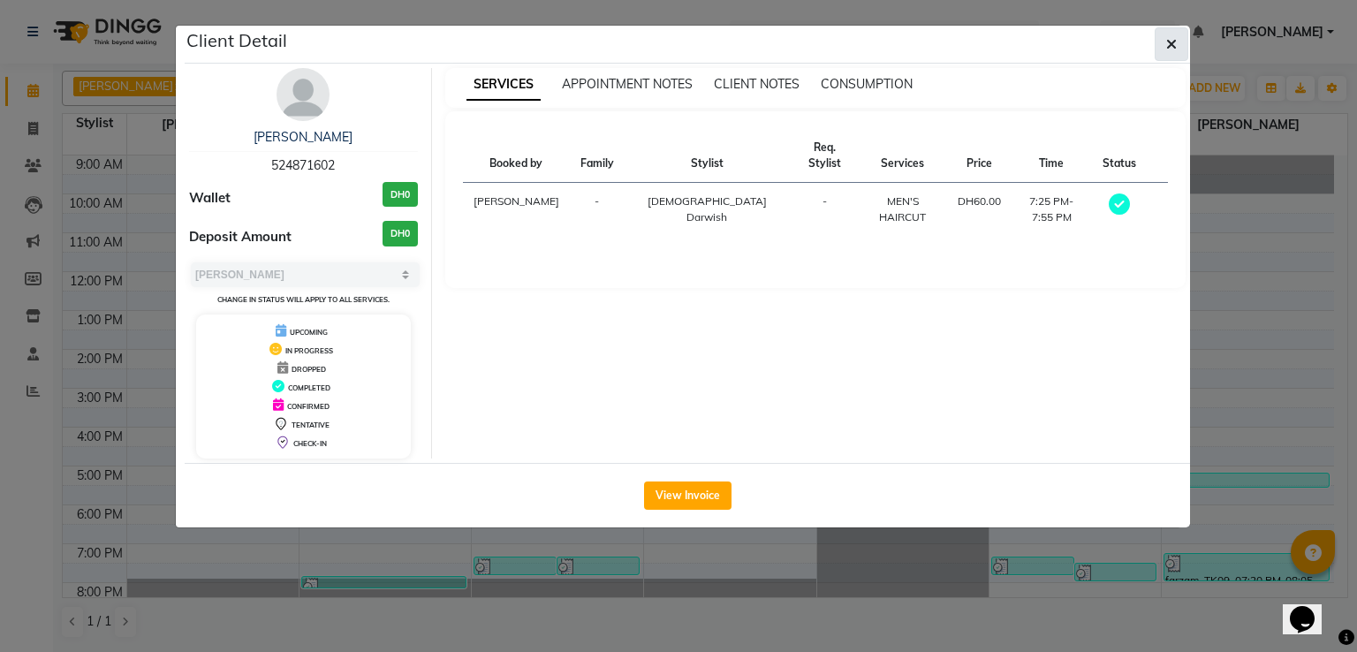
click at [1171, 40] on icon "button" at bounding box center [1171, 44] width 11 height 14
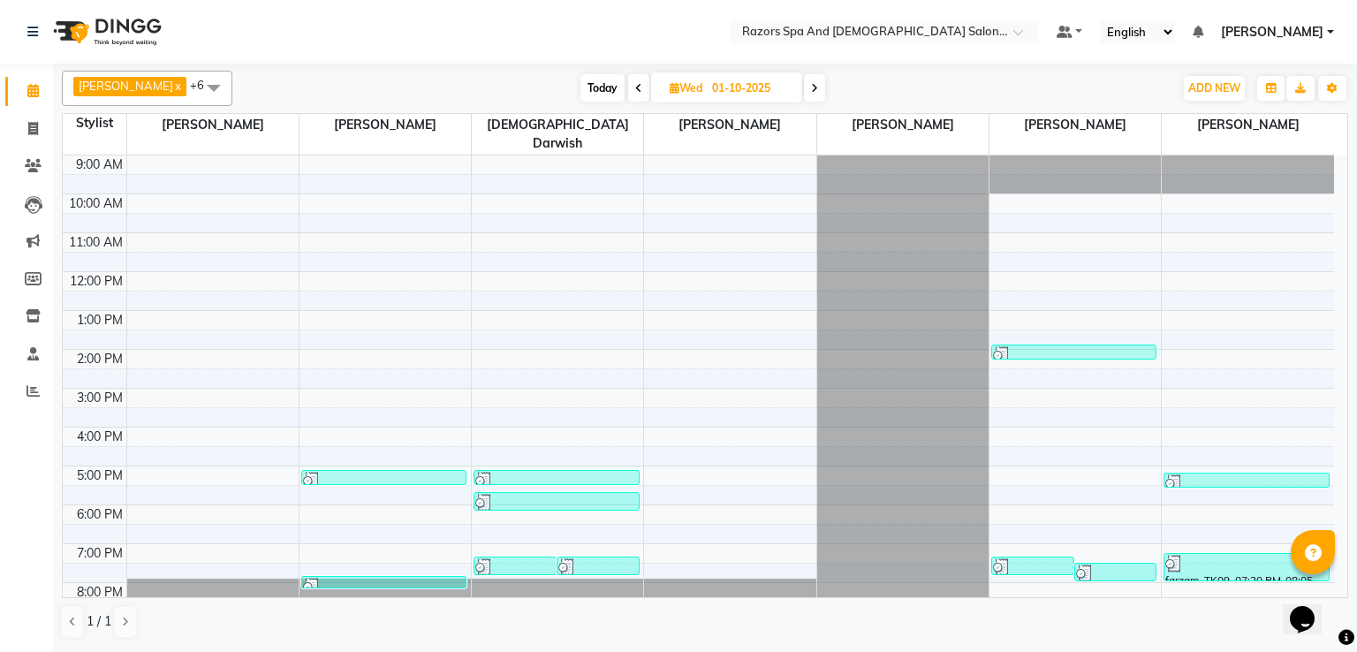
click at [336, 472] on div at bounding box center [384, 481] width 162 height 18
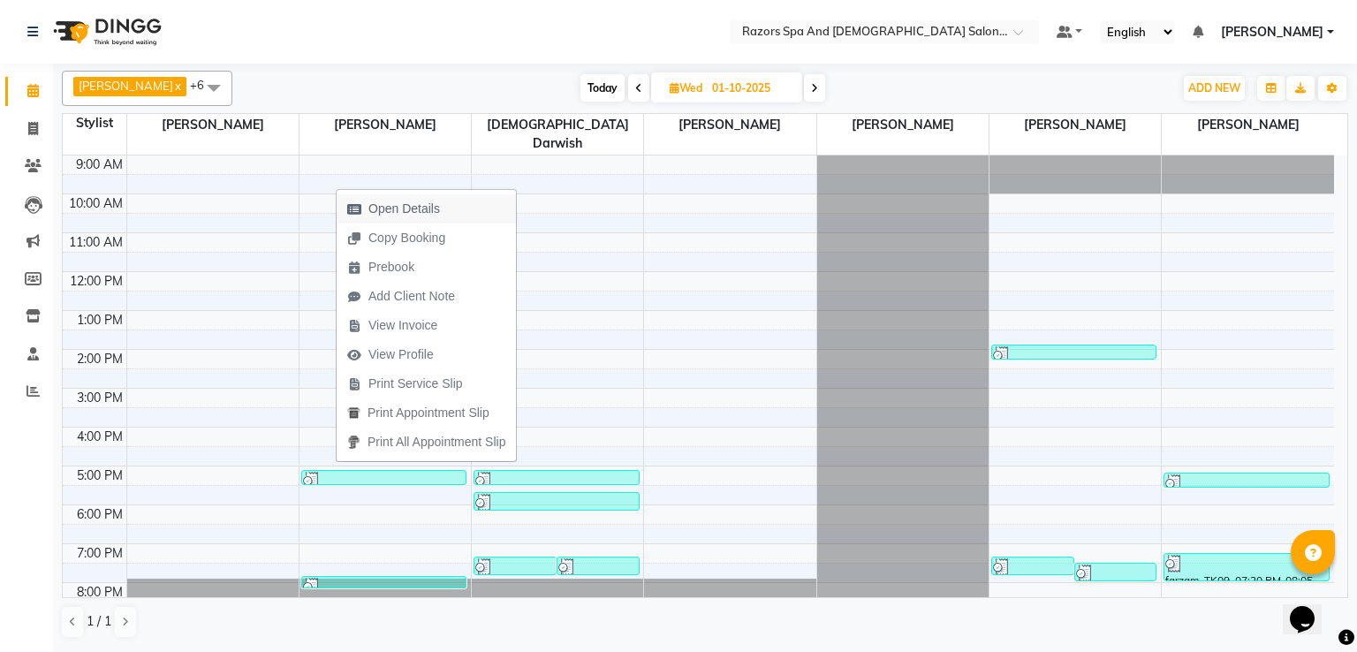
click at [434, 204] on span "Open Details" at bounding box center [404, 209] width 72 height 19
select select "3"
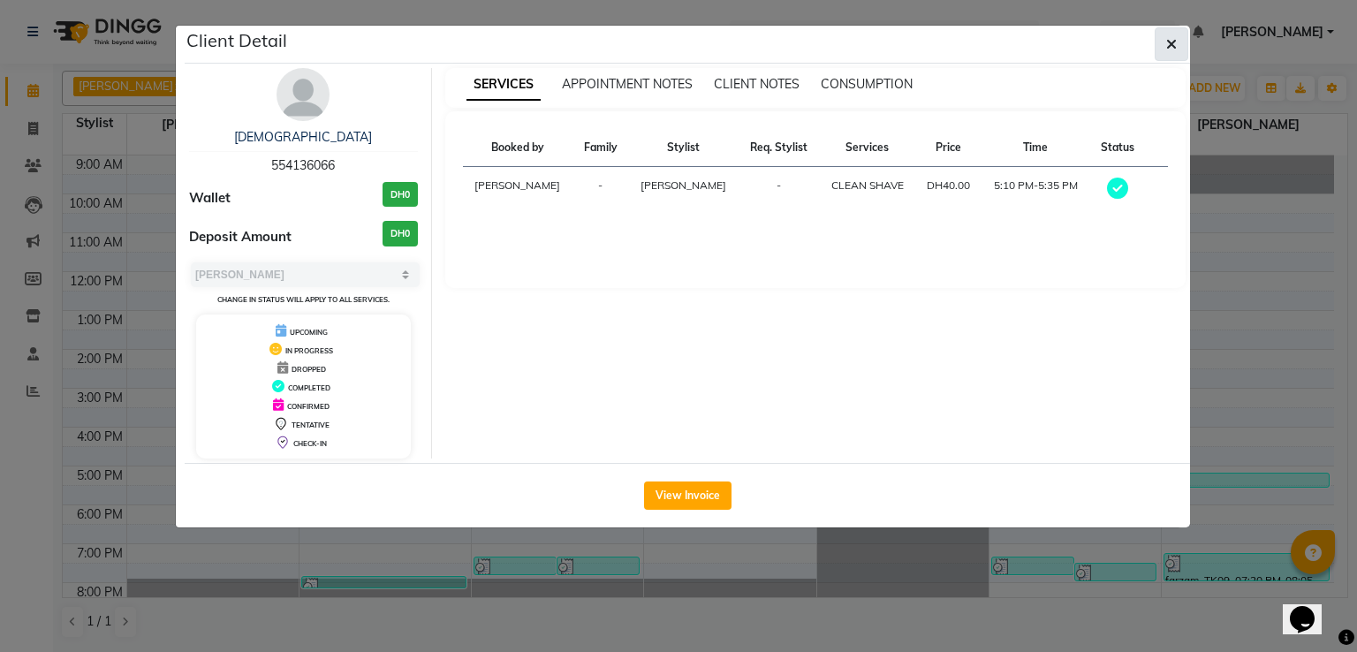
click at [1173, 44] on icon "button" at bounding box center [1171, 44] width 11 height 14
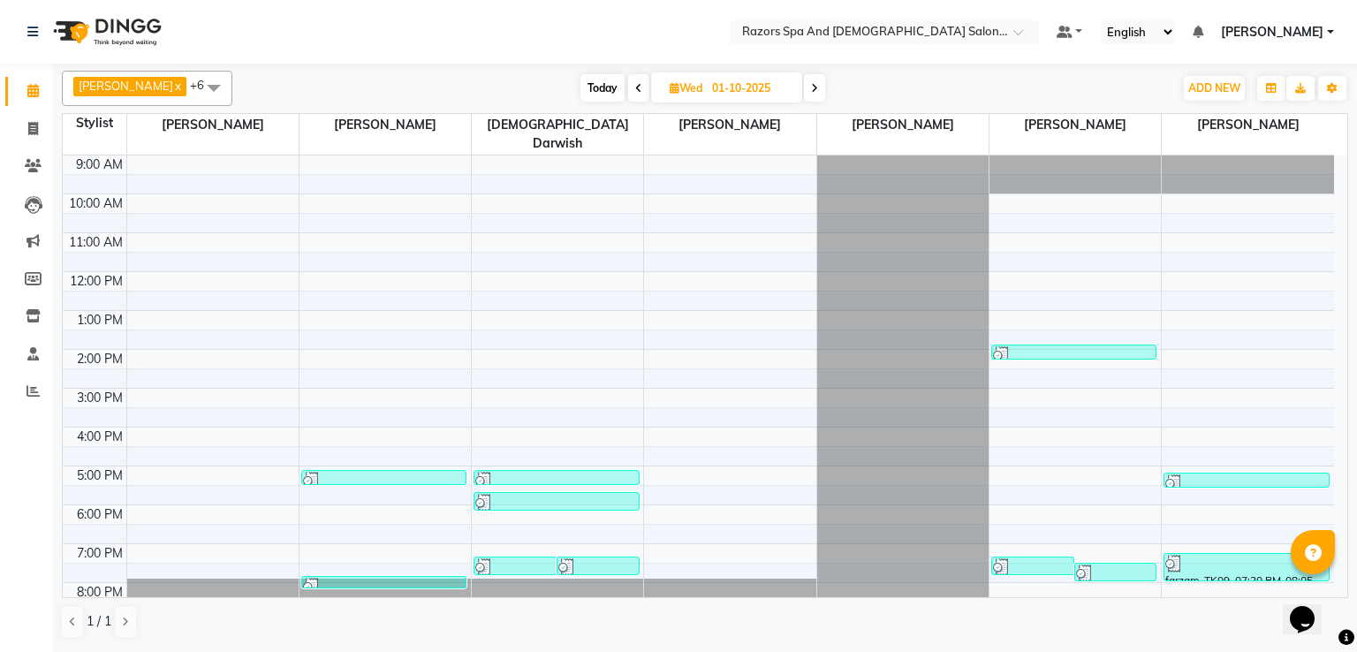
click at [381, 578] on div at bounding box center [384, 587] width 162 height 18
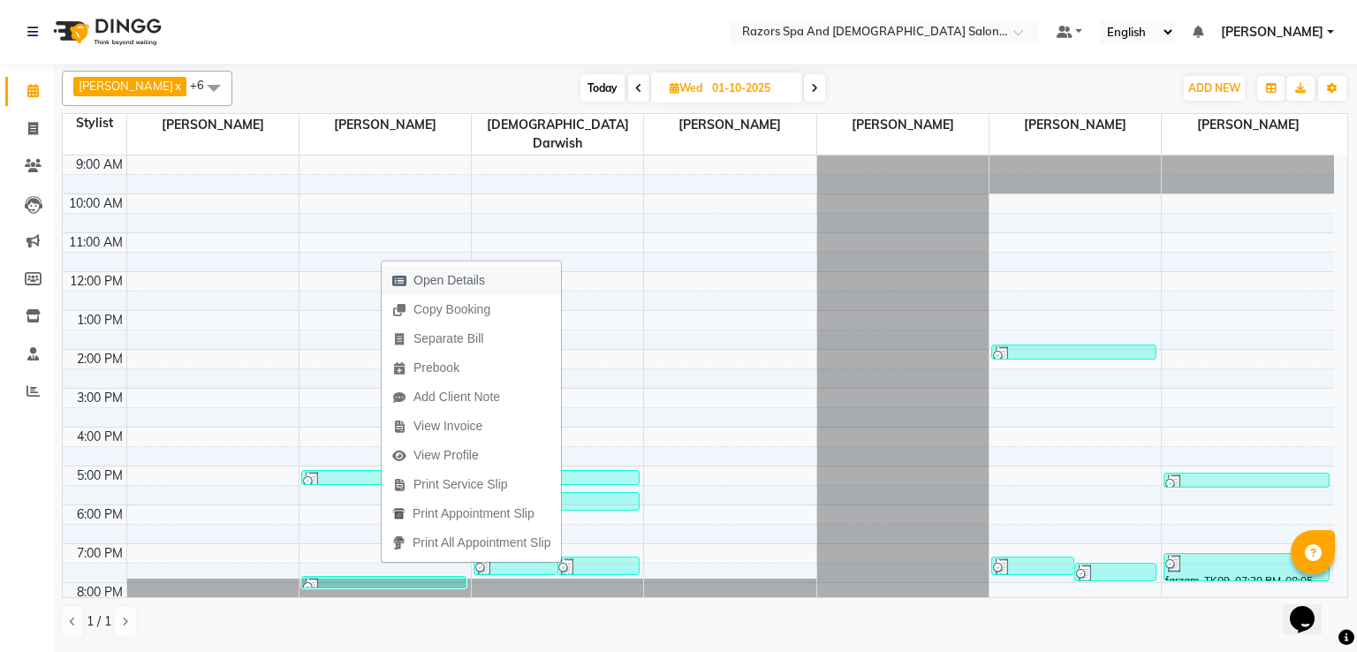
click at [470, 276] on span "Open Details" at bounding box center [449, 280] width 72 height 19
select select "3"
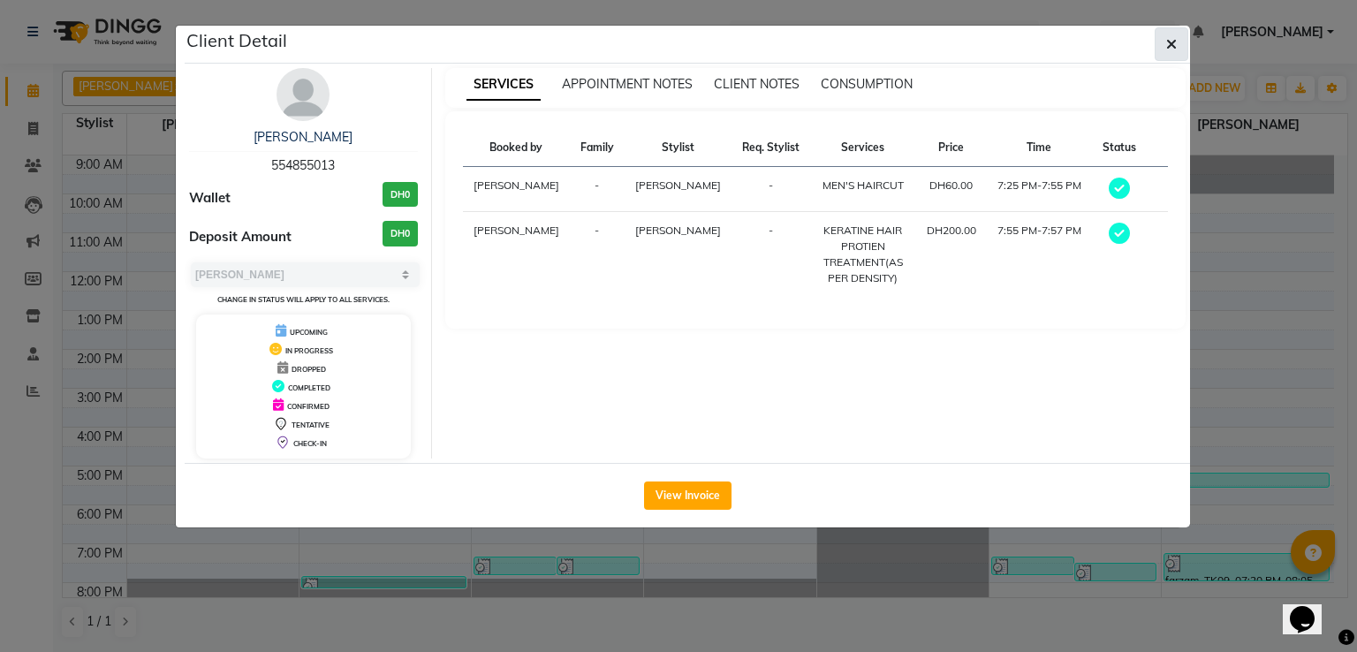
click at [1166, 41] on icon "button" at bounding box center [1171, 44] width 11 height 14
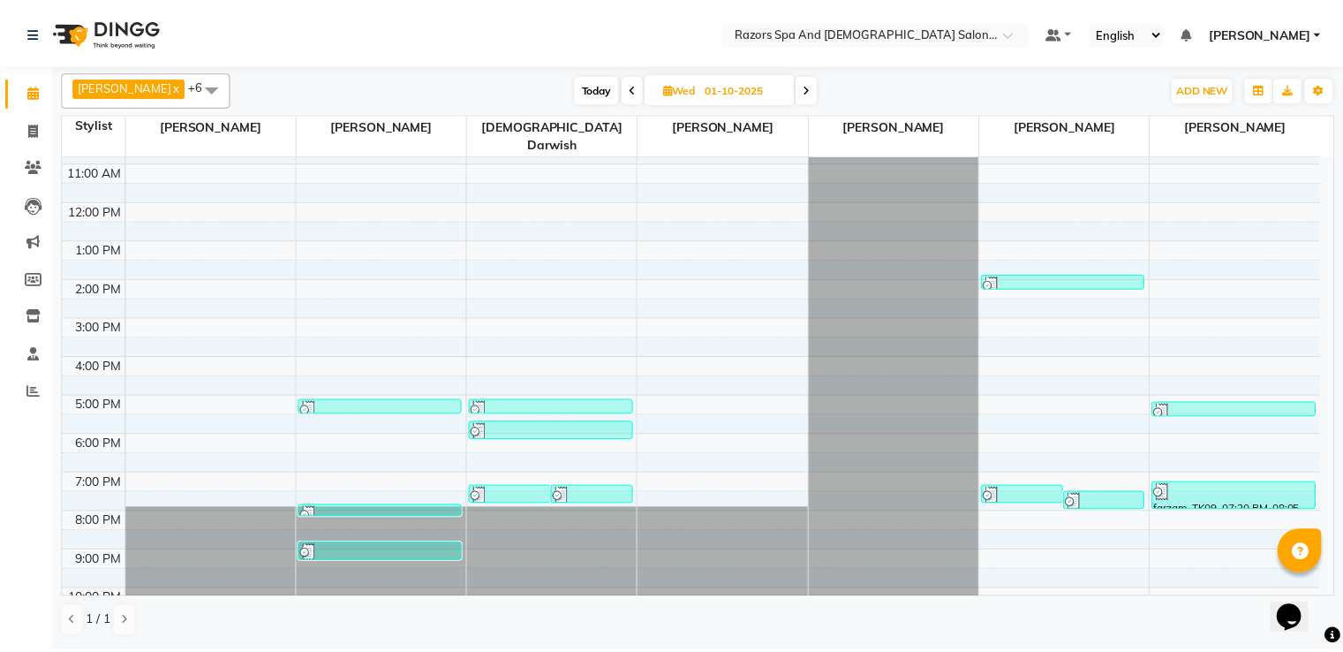
scroll to position [117, 0]
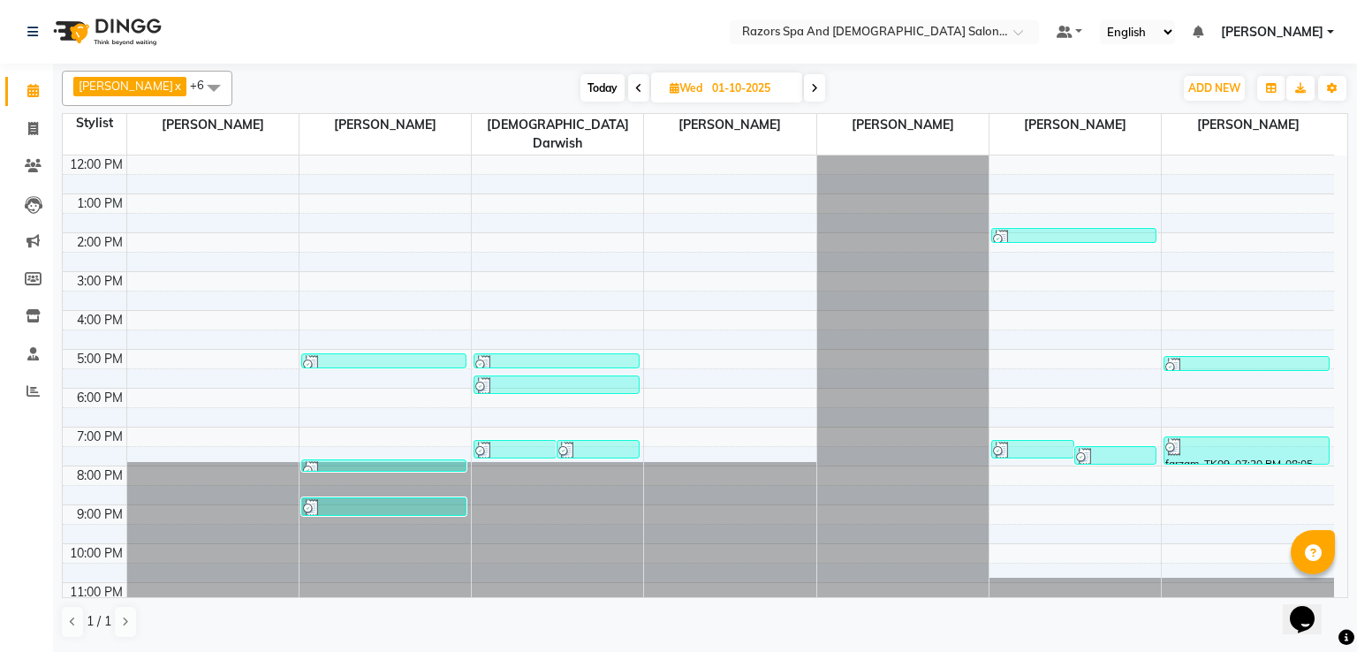
click at [392, 499] on div at bounding box center [384, 508] width 162 height 18
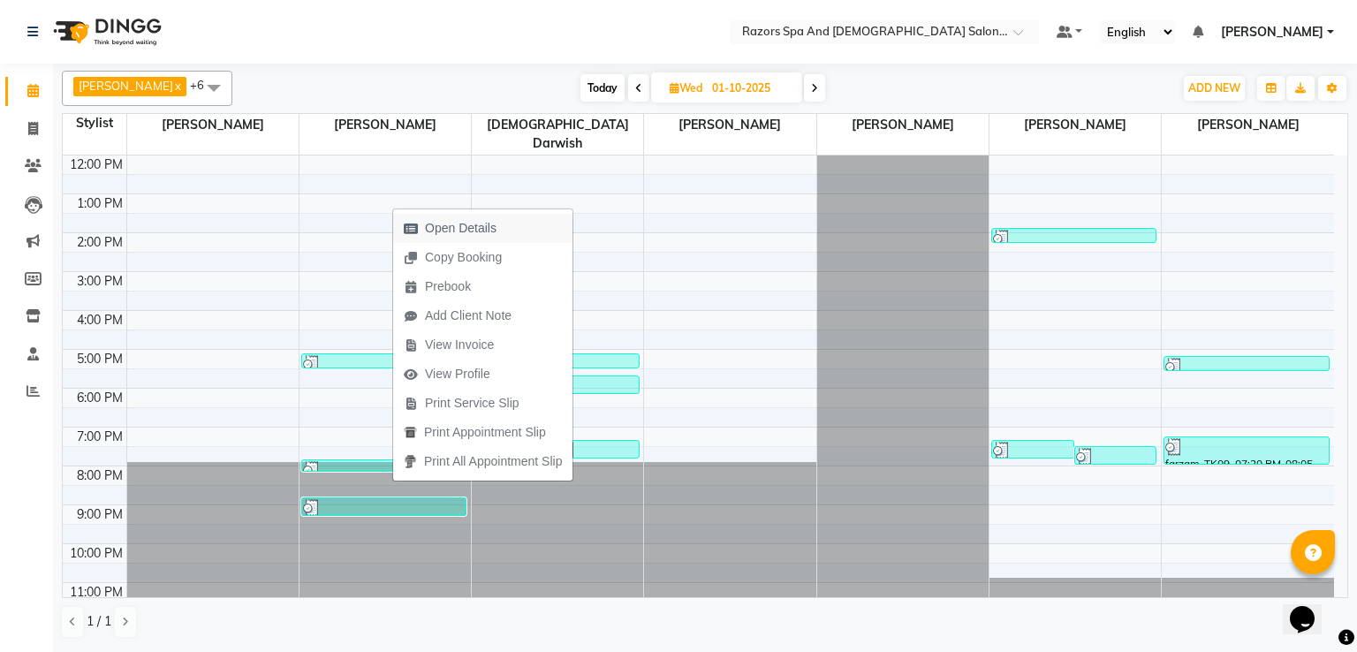
click at [484, 224] on span "Open Details" at bounding box center [461, 228] width 72 height 19
select select "3"
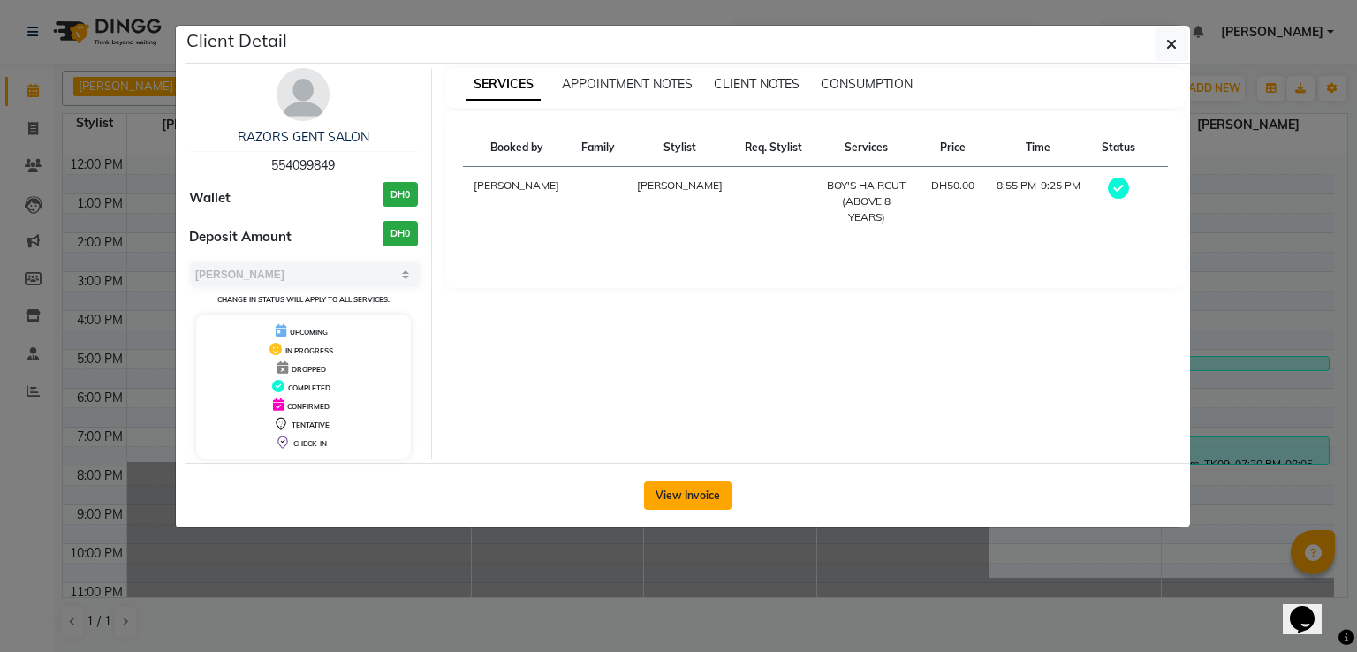
click at [687, 492] on button "View Invoice" at bounding box center [687, 495] width 87 height 28
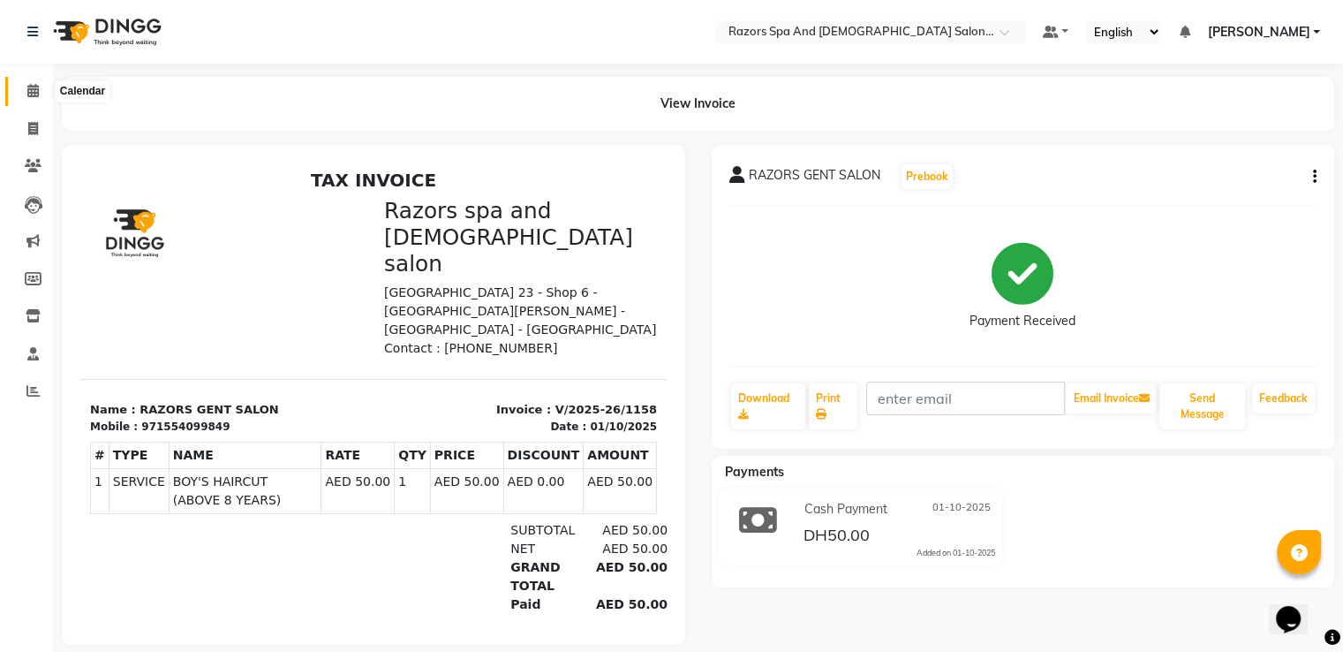
click at [34, 90] on icon at bounding box center [32, 90] width 11 height 13
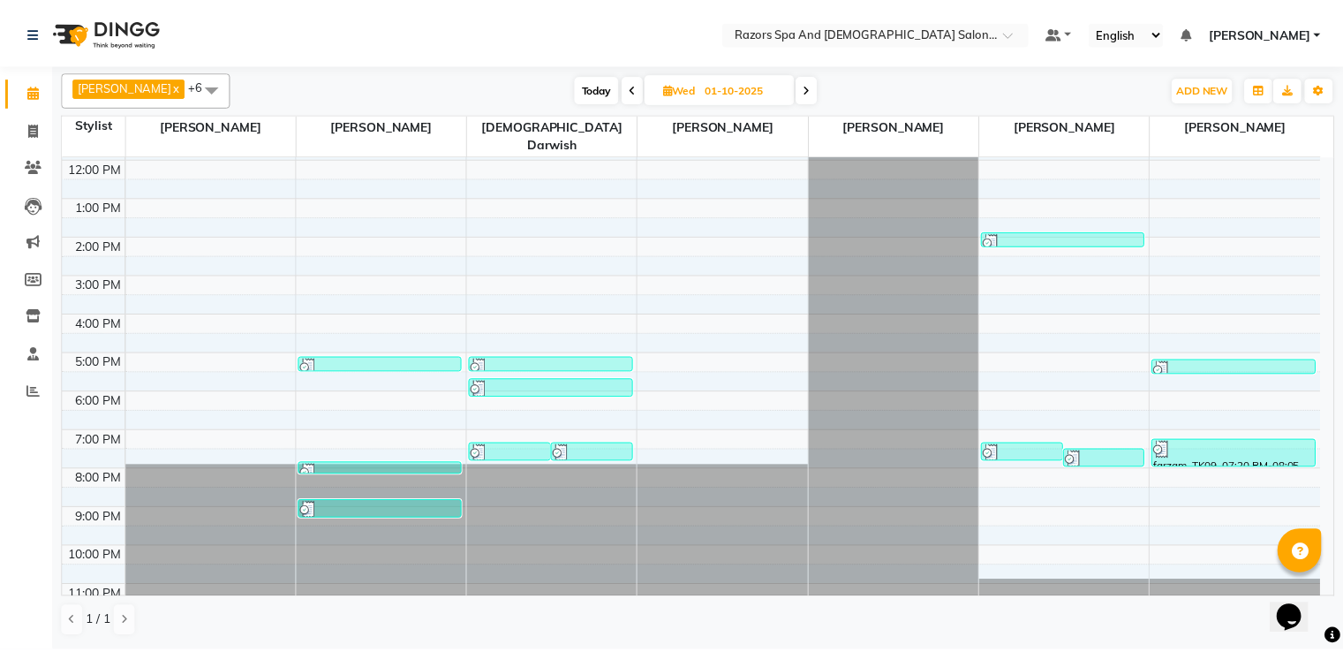
scroll to position [117, 0]
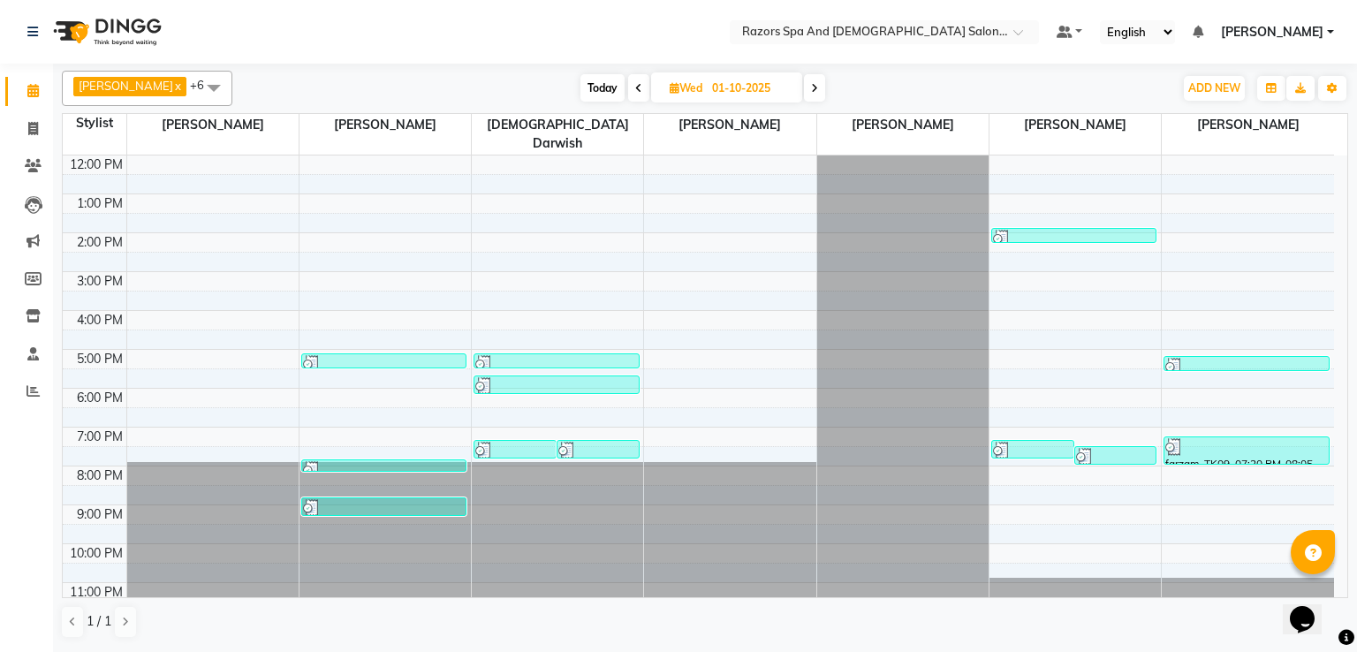
click at [389, 499] on div at bounding box center [384, 508] width 162 height 18
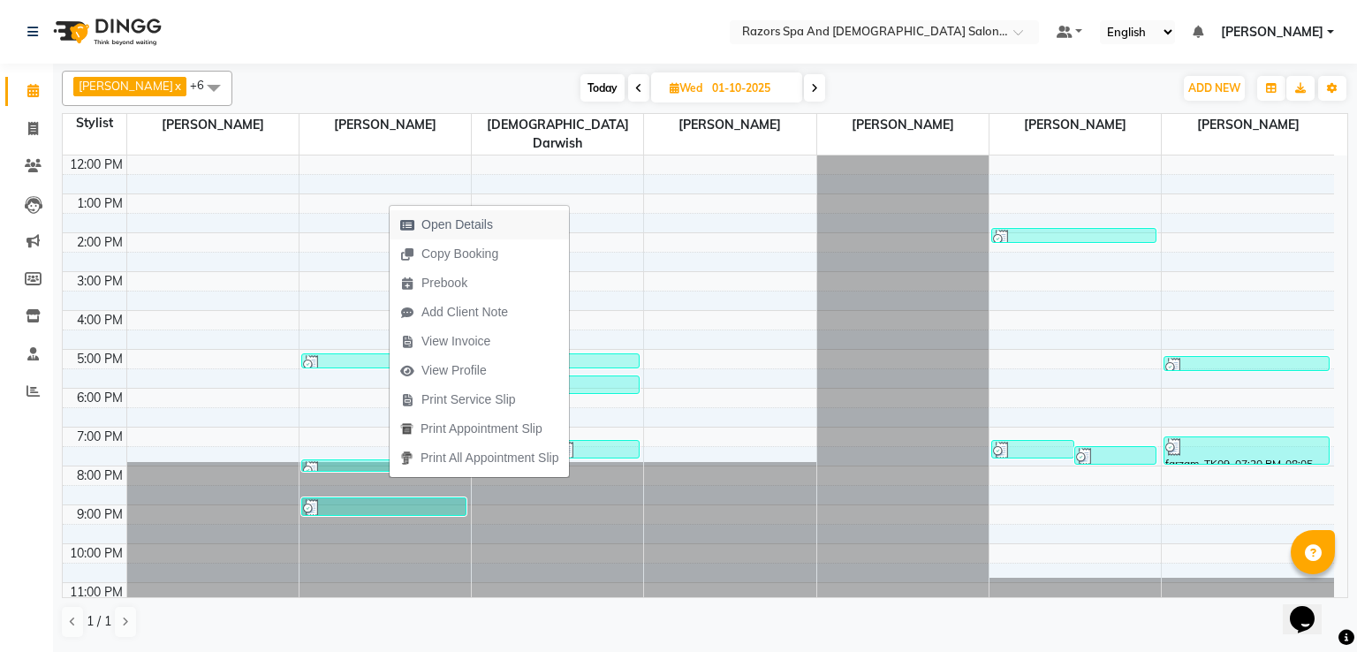
click at [433, 221] on span "Open Details" at bounding box center [457, 225] width 72 height 19
select select "3"
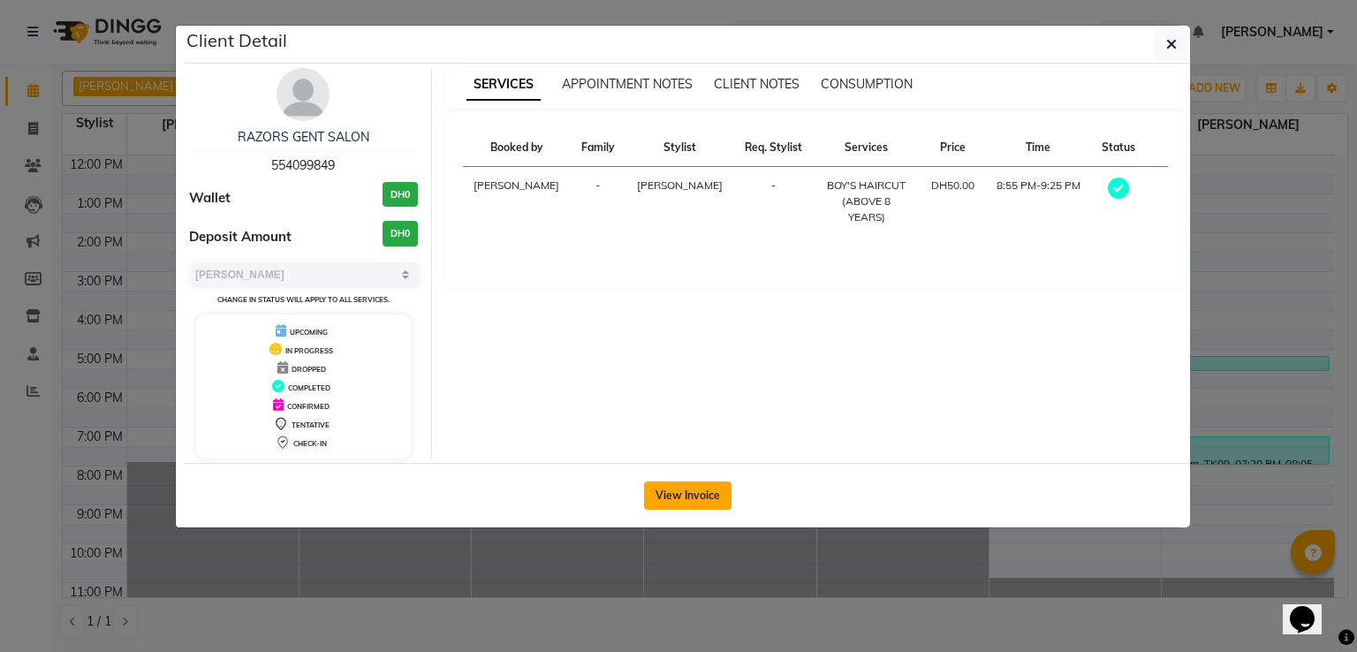
click at [676, 490] on button "View Invoice" at bounding box center [687, 495] width 87 height 28
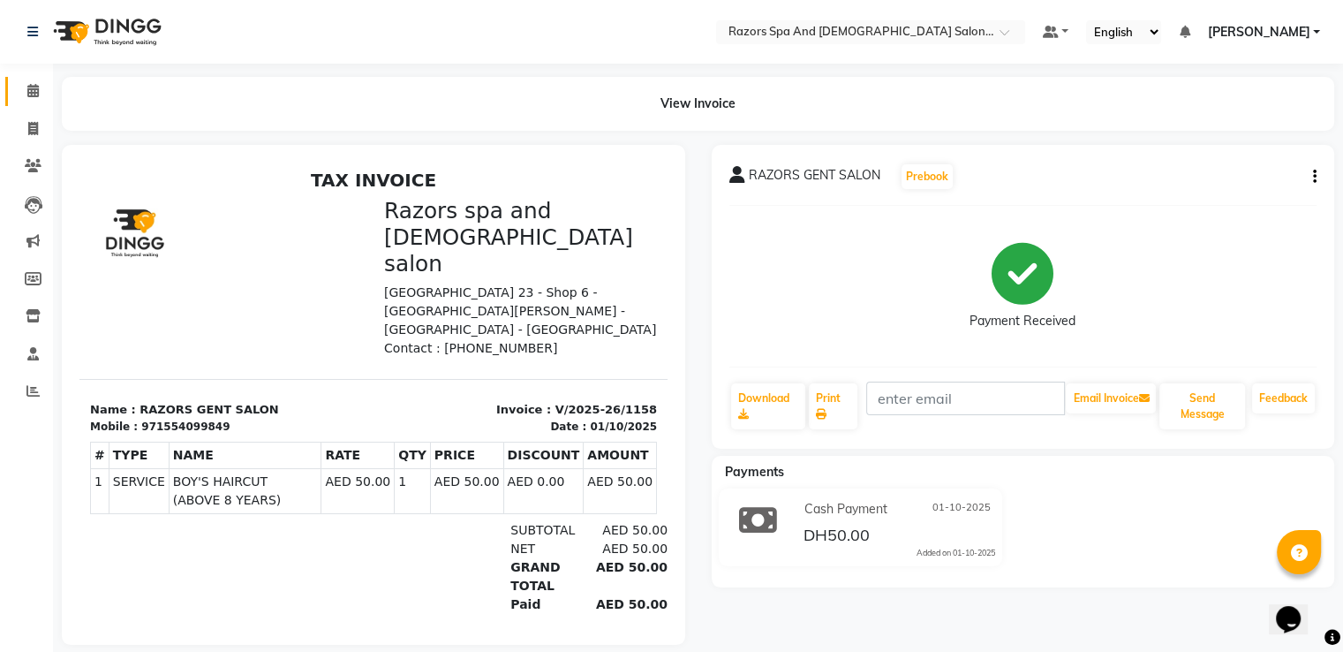
click at [35, 79] on link "Calendar" at bounding box center [26, 91] width 42 height 29
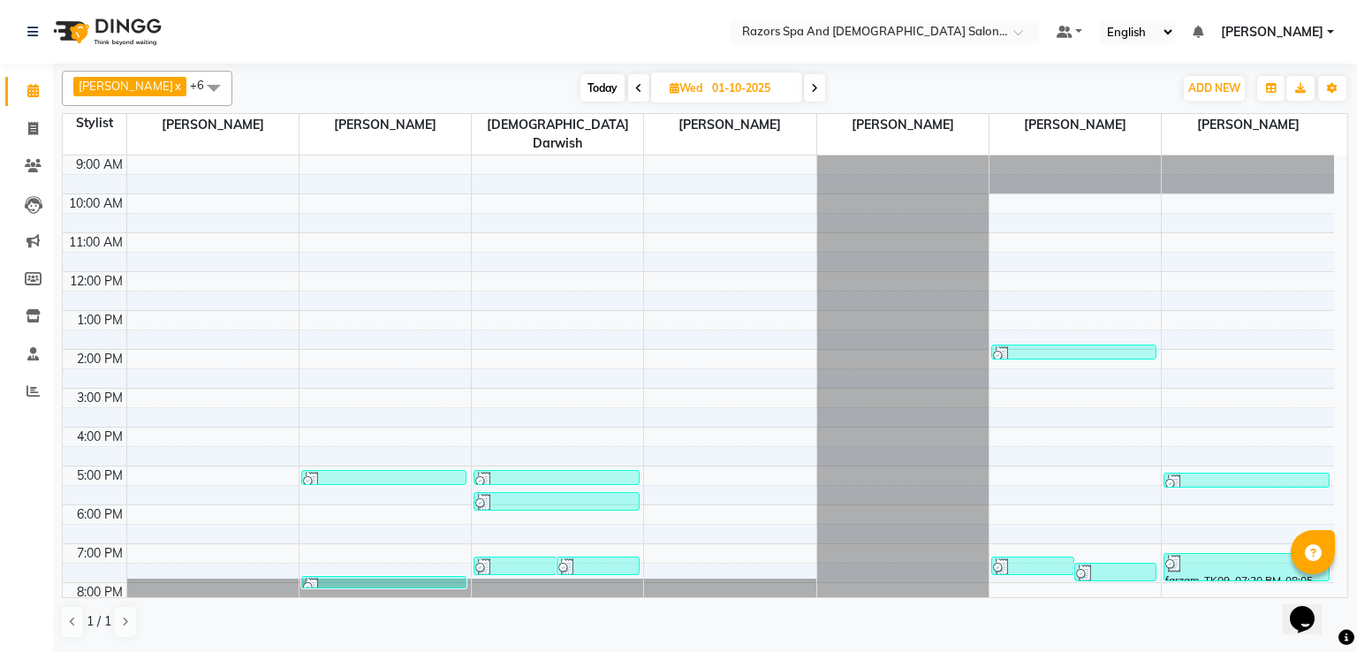
click at [397, 577] on div "[PERSON_NAME], TK05, 07:55 PM-07:57 PM, KERATINE HAIR PROTIEN TREATMENT(AS PER …" at bounding box center [383, 582] width 163 height 11
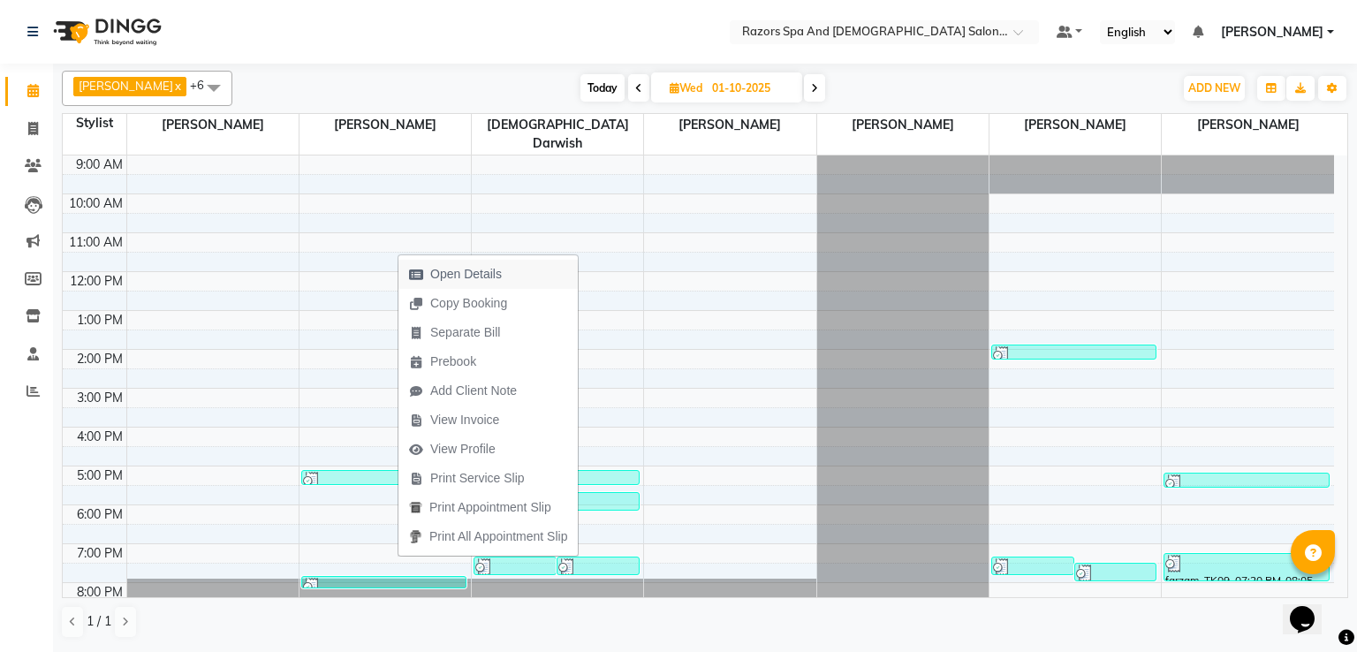
click at [449, 276] on span "Open Details" at bounding box center [466, 274] width 72 height 19
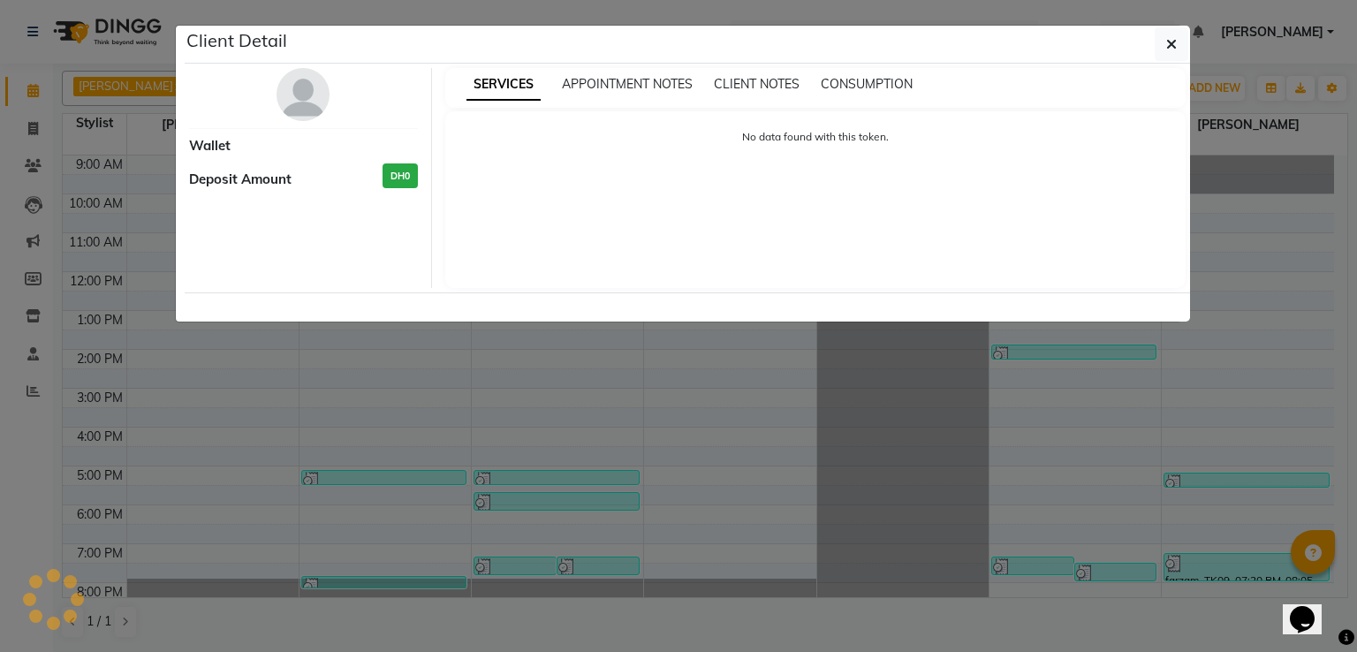
select select "3"
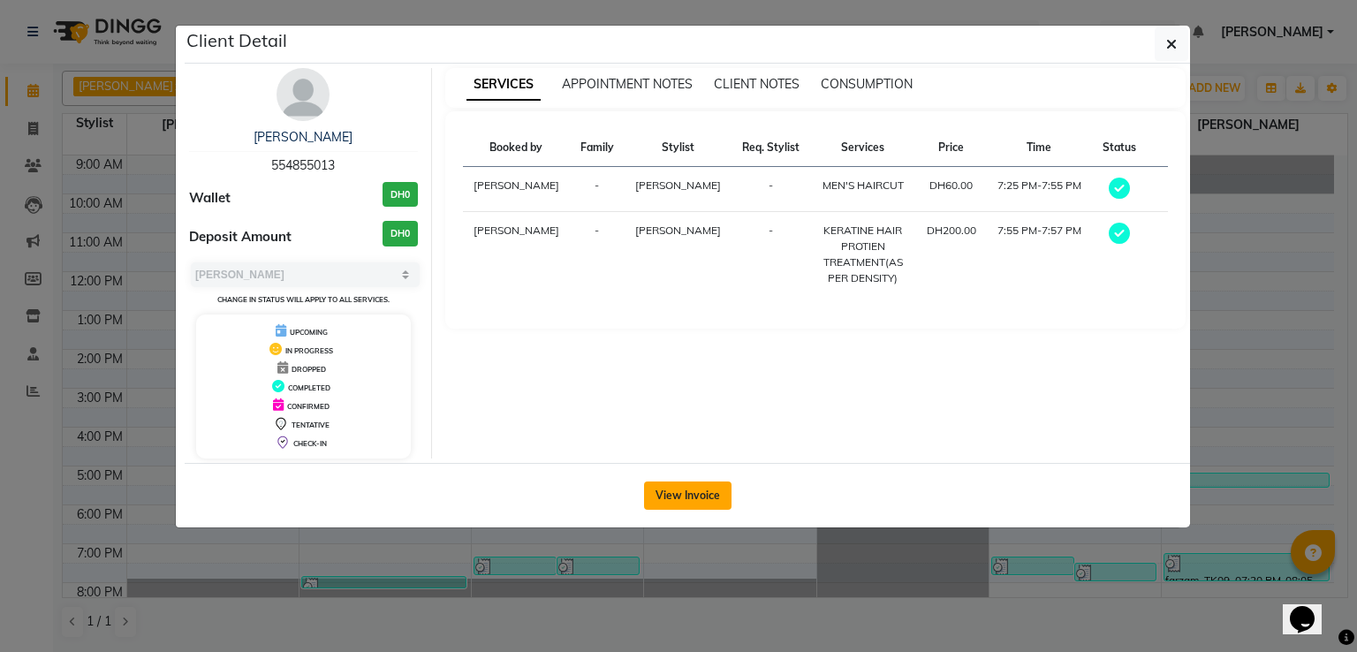
click at [674, 488] on button "View Invoice" at bounding box center [687, 495] width 87 height 28
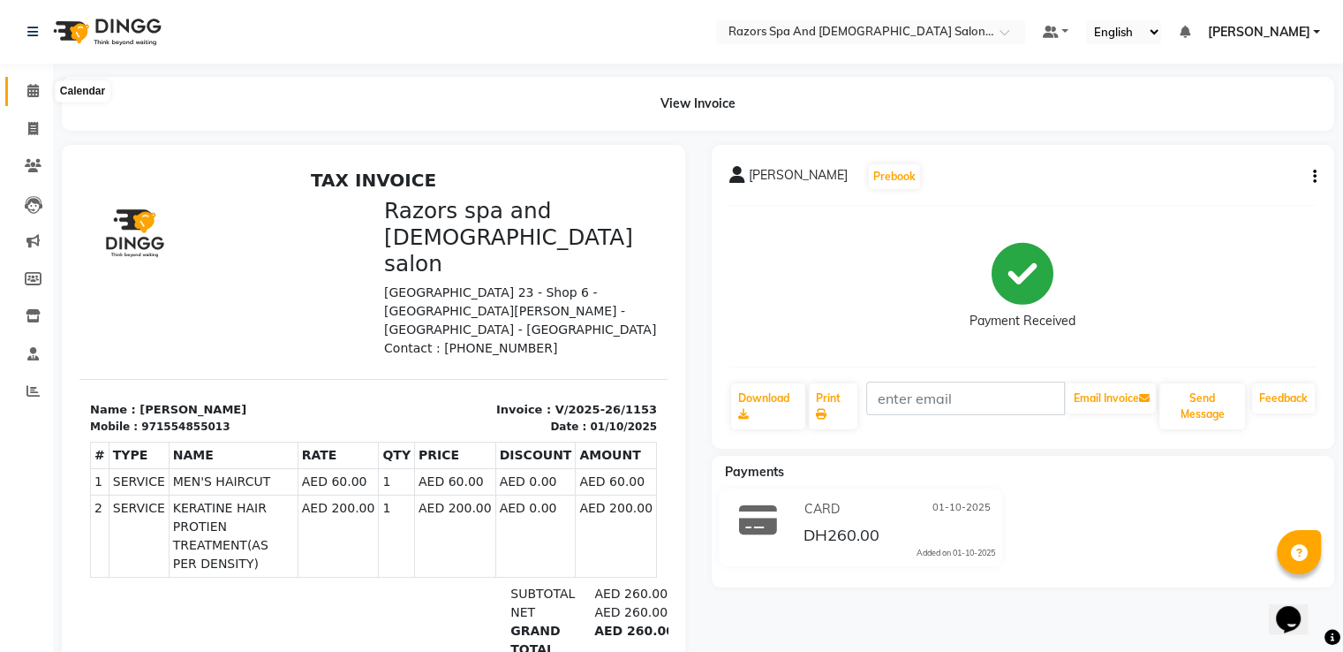
click at [33, 90] on icon at bounding box center [32, 90] width 11 height 13
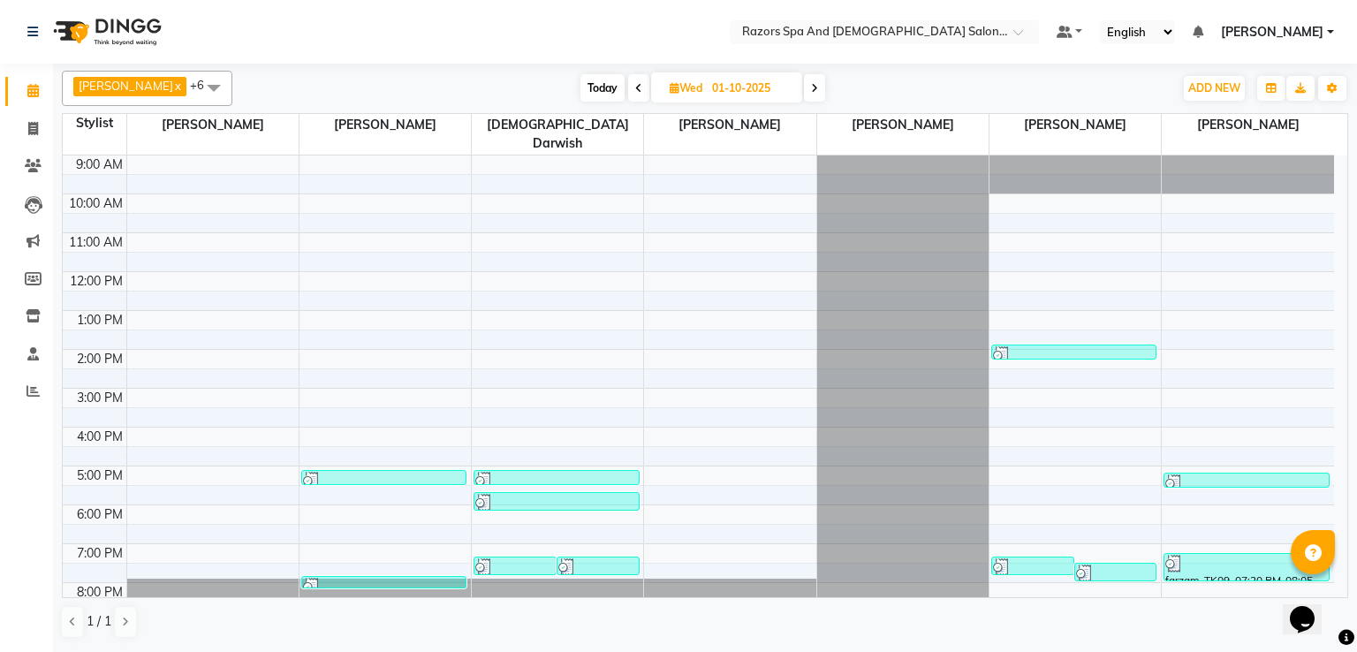
click at [397, 446] on div "9:00 AM 10:00 AM 11:00 AM 12:00 PM 1:00 PM 2:00 PM 3:00 PM 4:00 PM 5:00 PM 6:00…" at bounding box center [698, 446] width 1271 height 582
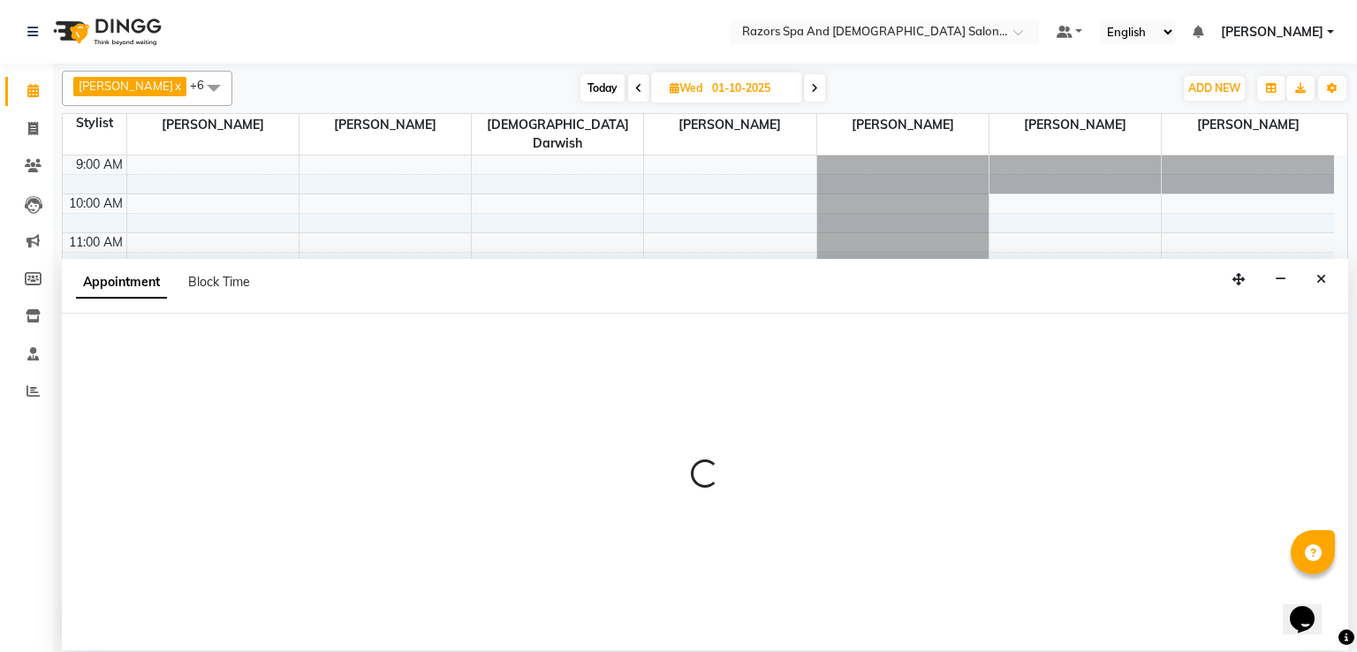
select select "81369"
select select "tentative"
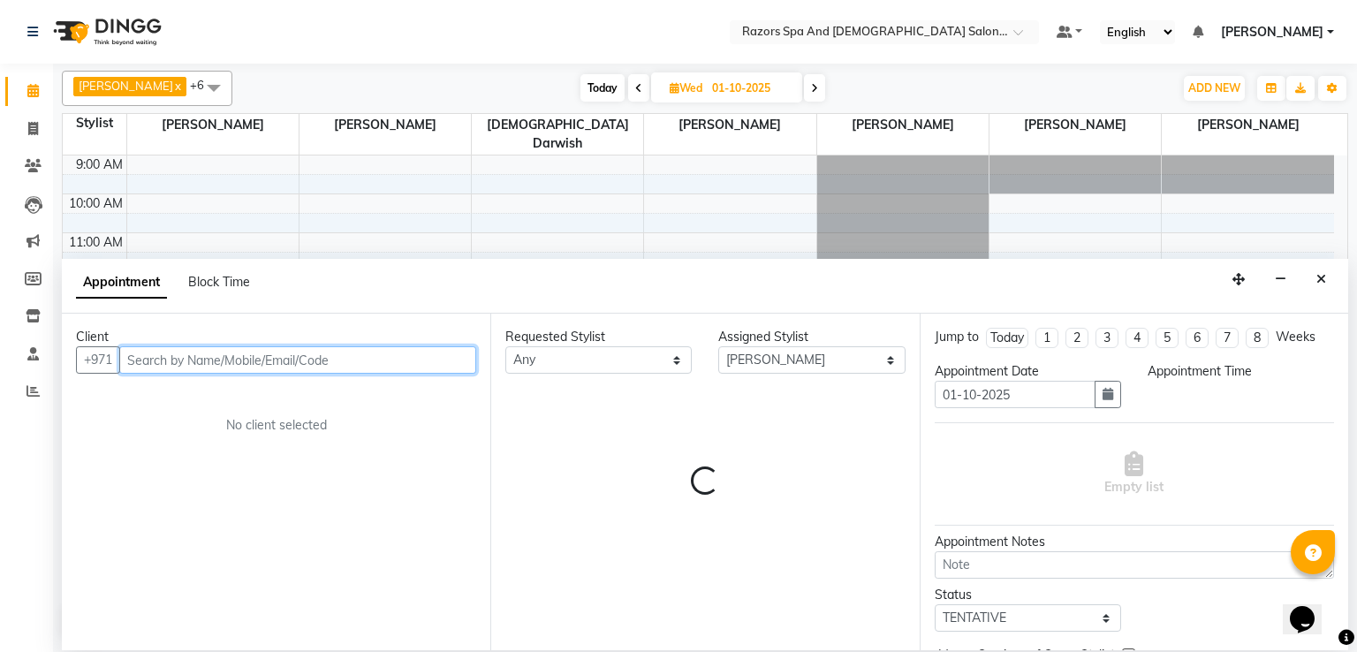
select select "1020"
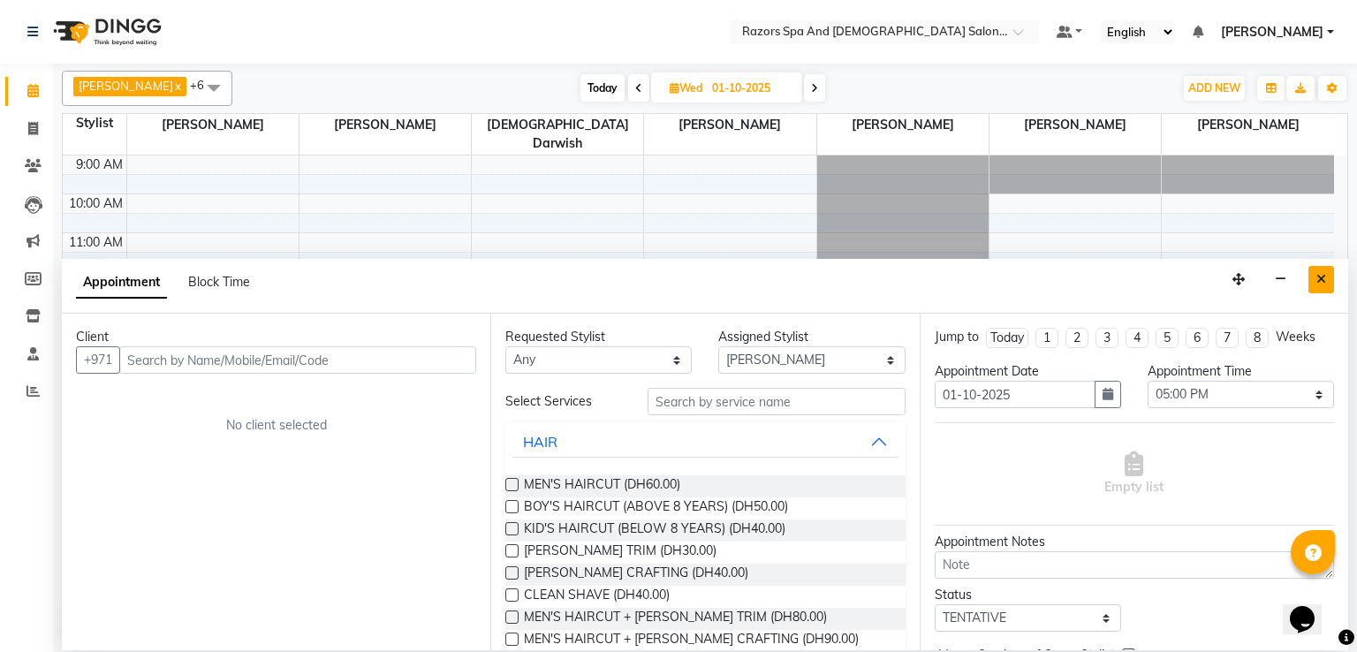
click at [1318, 279] on icon "Close" at bounding box center [1321, 279] width 10 height 12
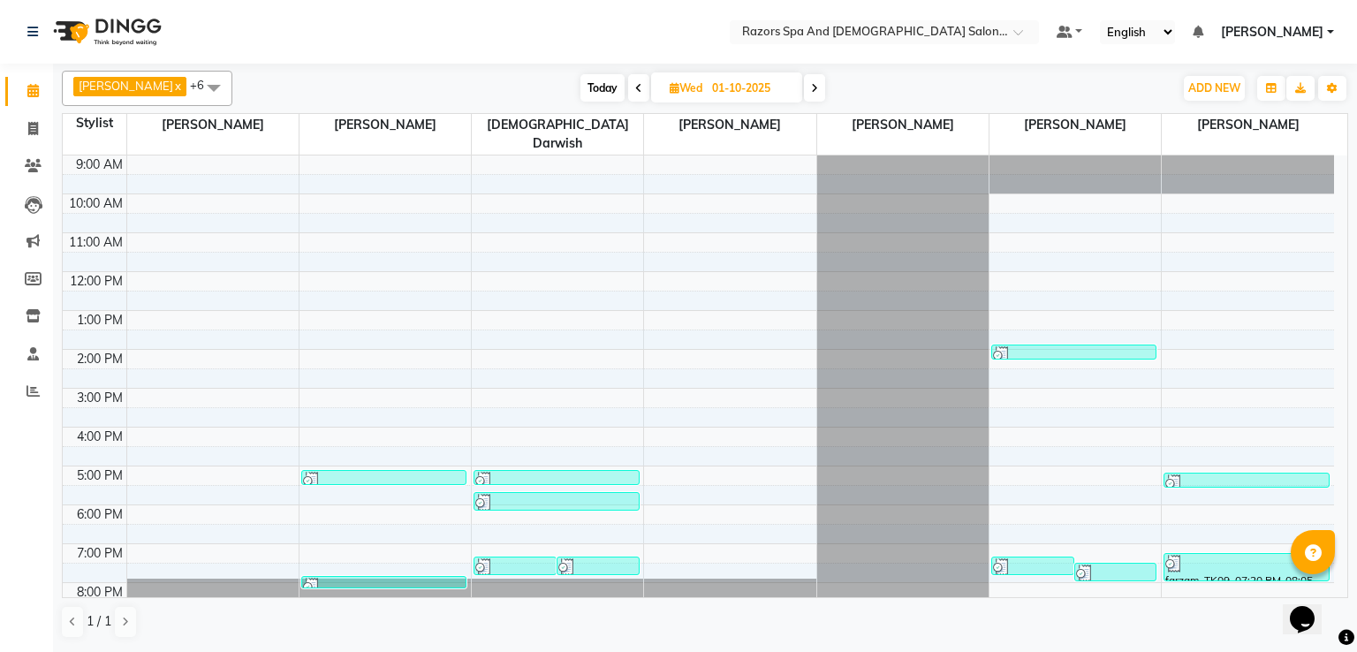
click at [366, 472] on div at bounding box center [384, 481] width 162 height 18
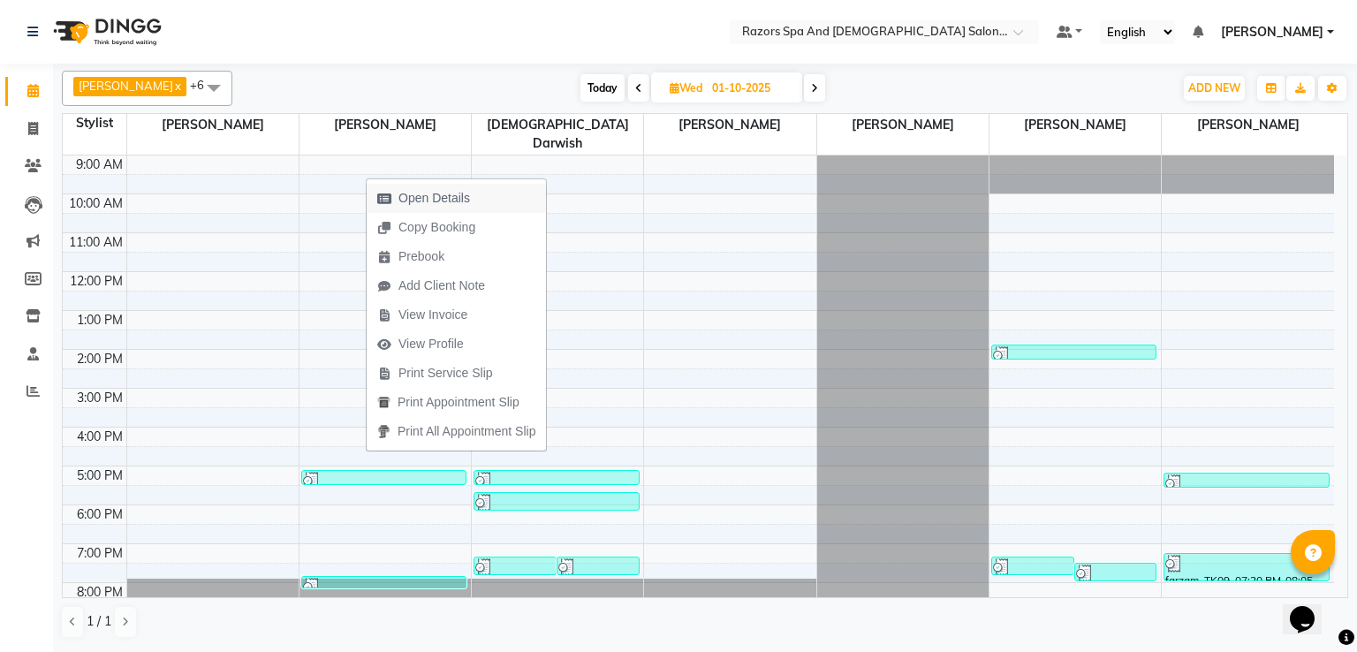
click at [417, 198] on span "Open Details" at bounding box center [434, 198] width 72 height 19
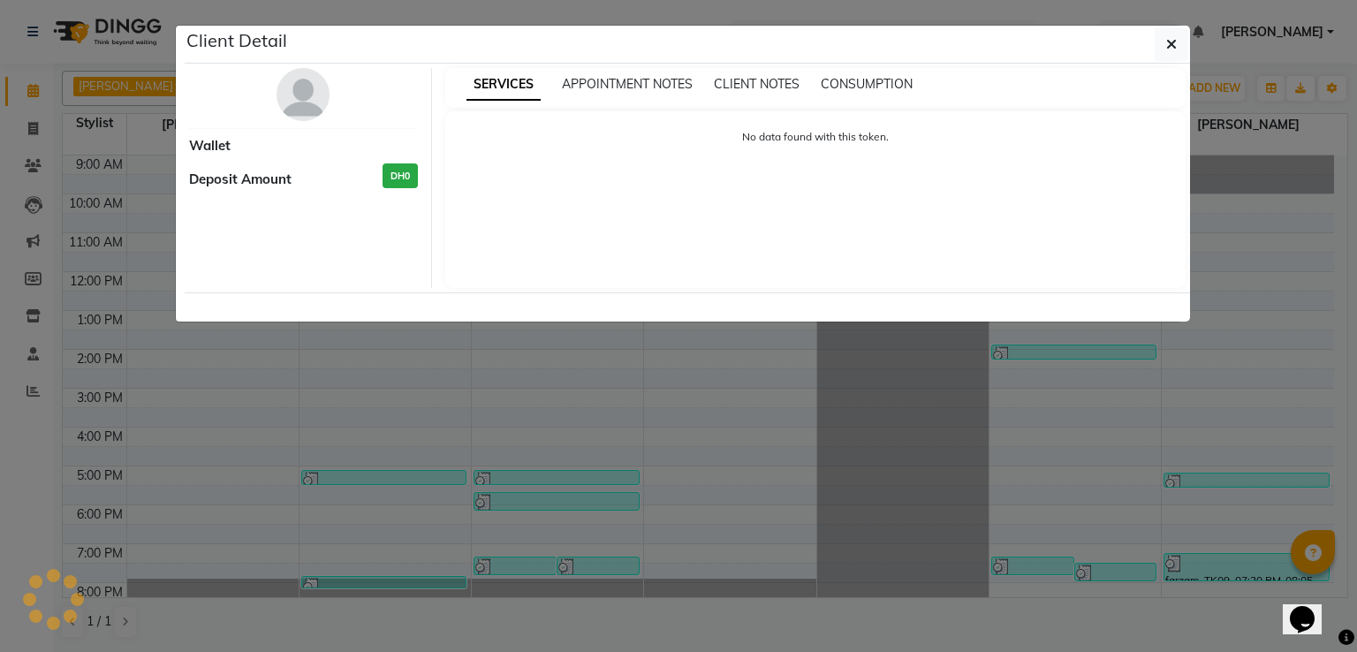
select select "3"
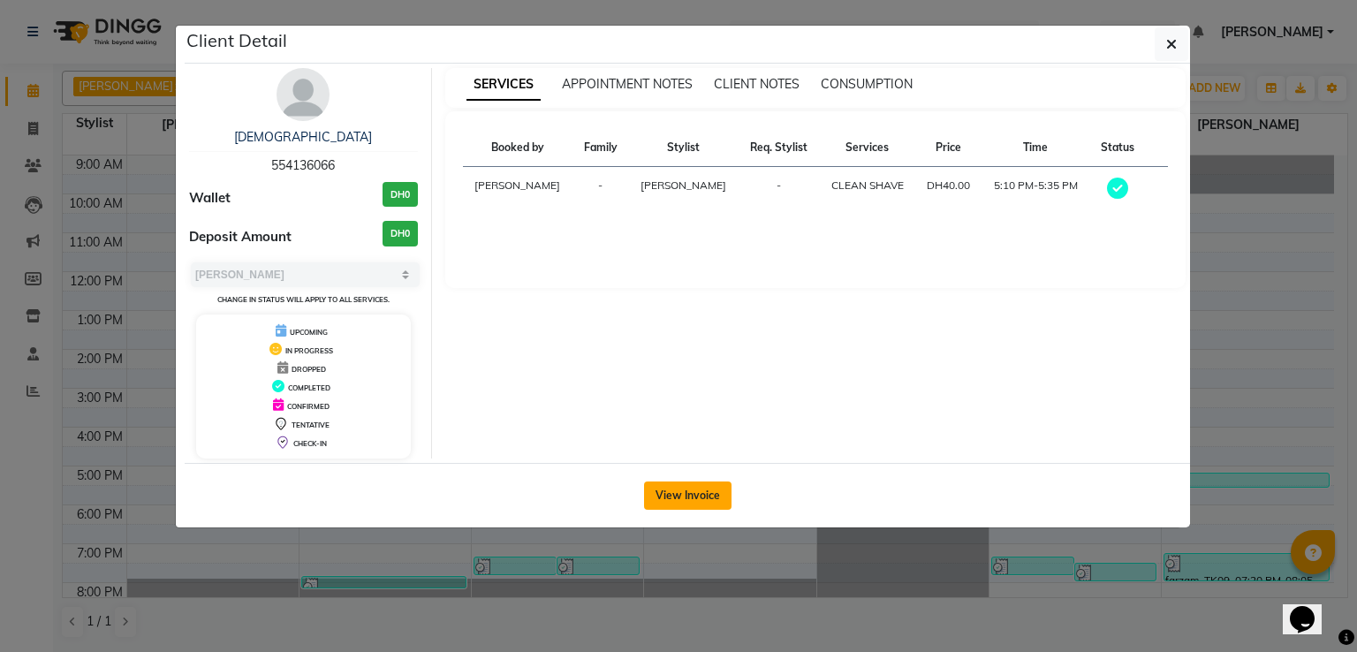
click at [715, 492] on button "View Invoice" at bounding box center [687, 495] width 87 height 28
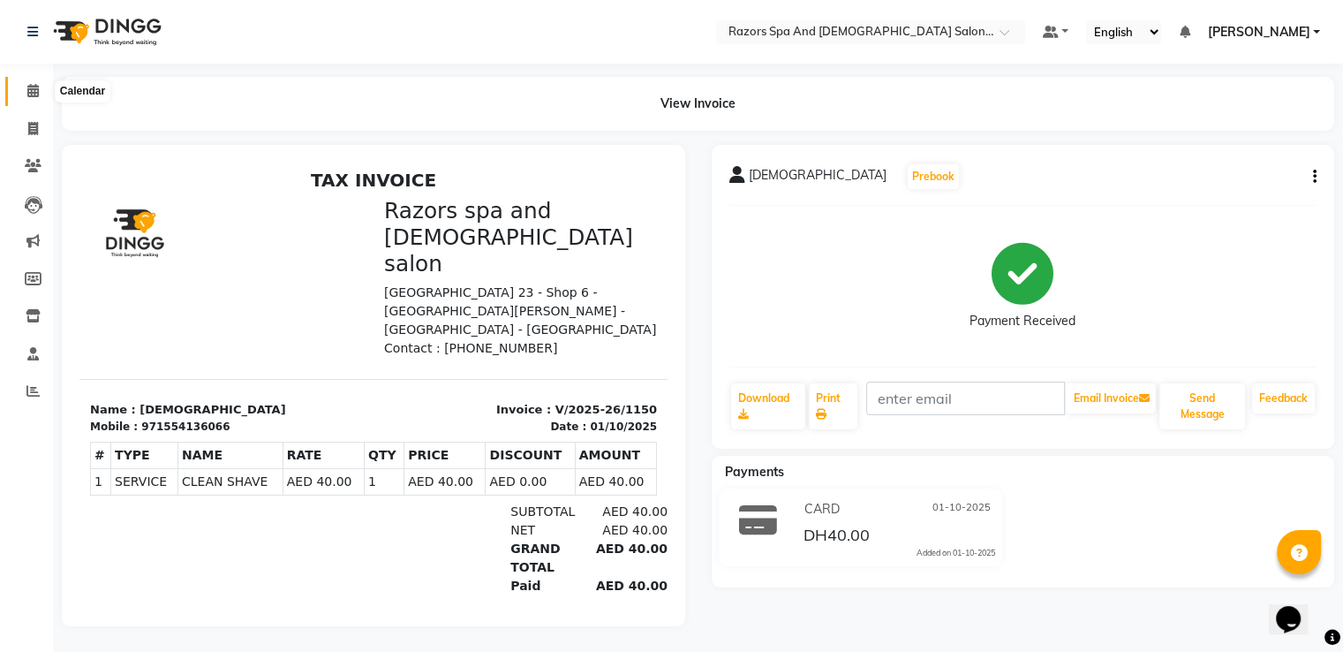
click at [27, 89] on icon at bounding box center [32, 90] width 11 height 13
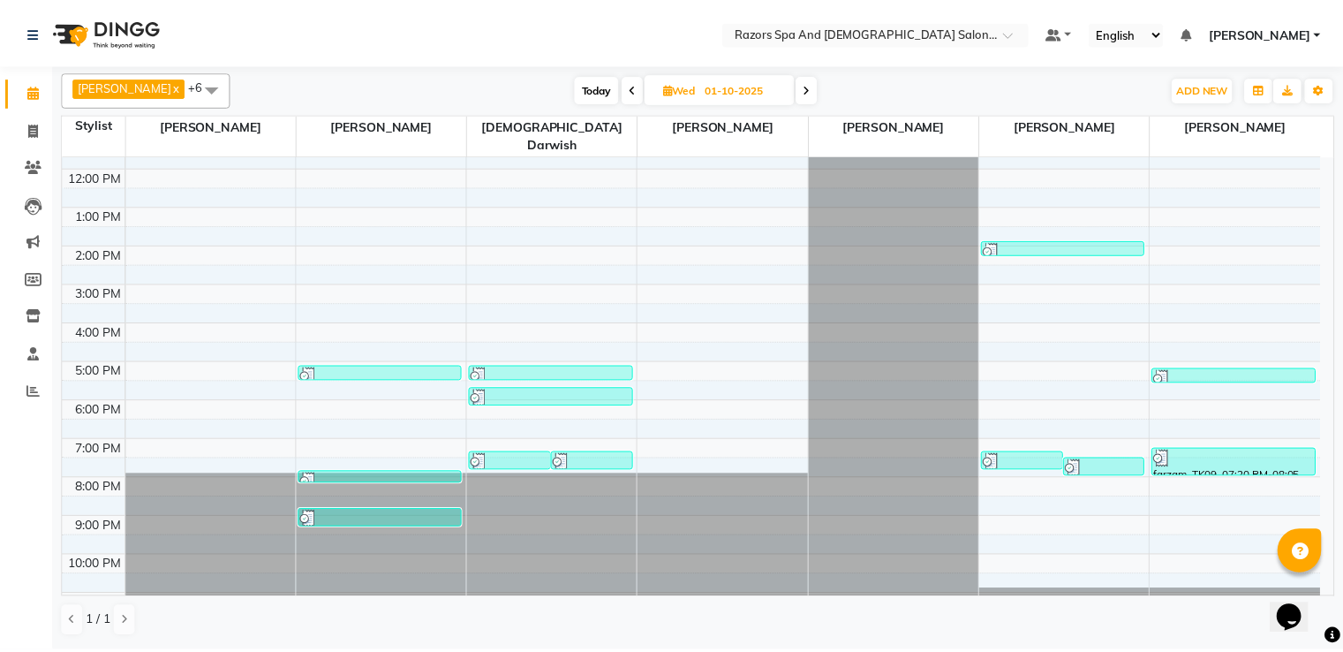
scroll to position [117, 0]
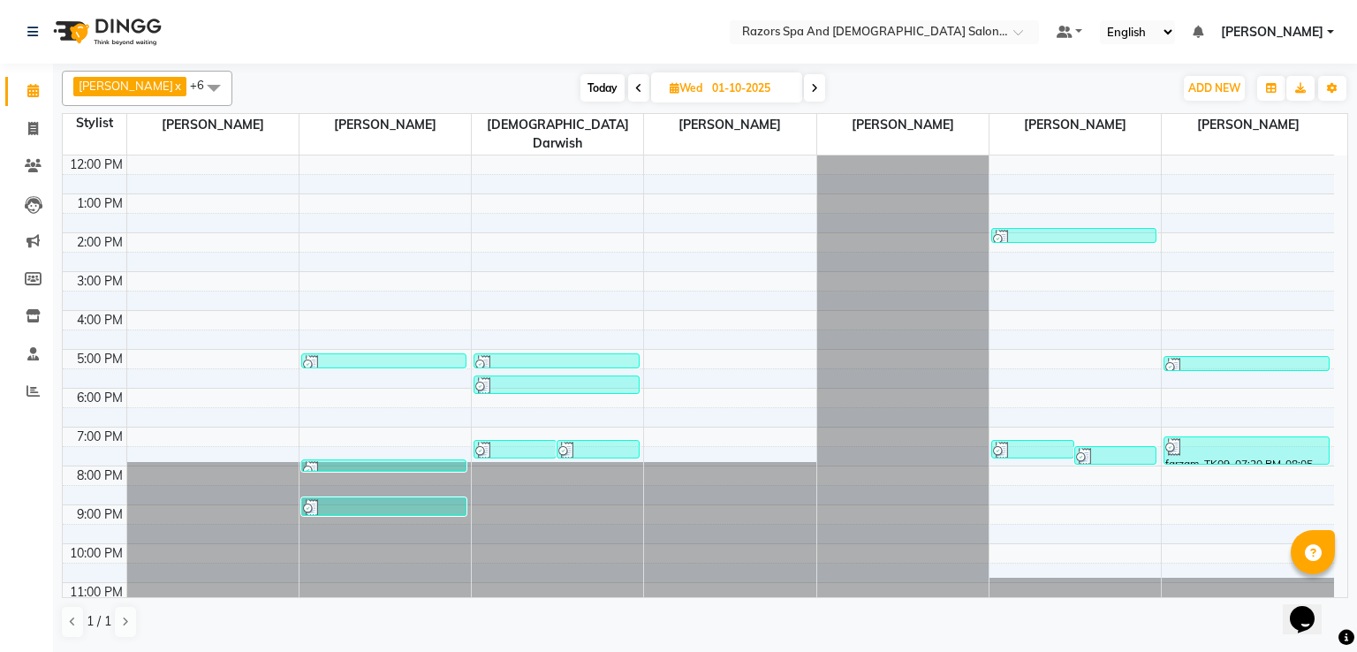
click at [609, 442] on div at bounding box center [597, 451] width 79 height 18
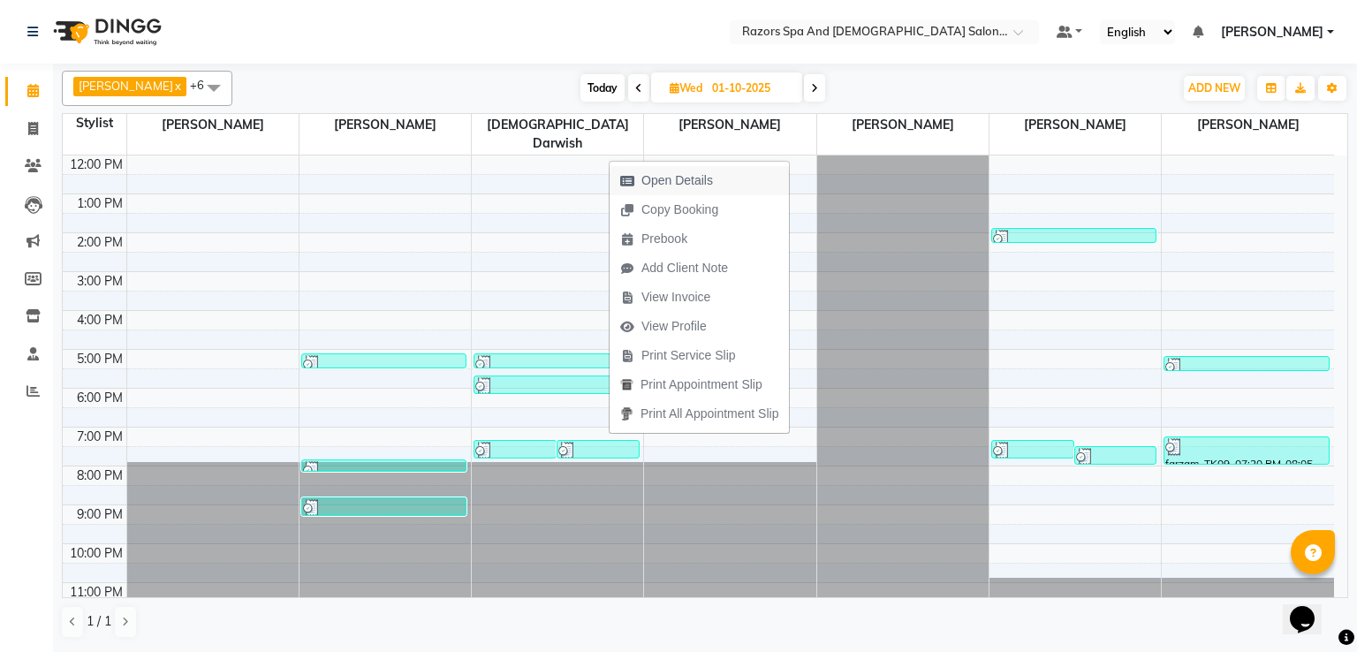
click at [670, 181] on span "Open Details" at bounding box center [677, 180] width 72 height 19
select select "3"
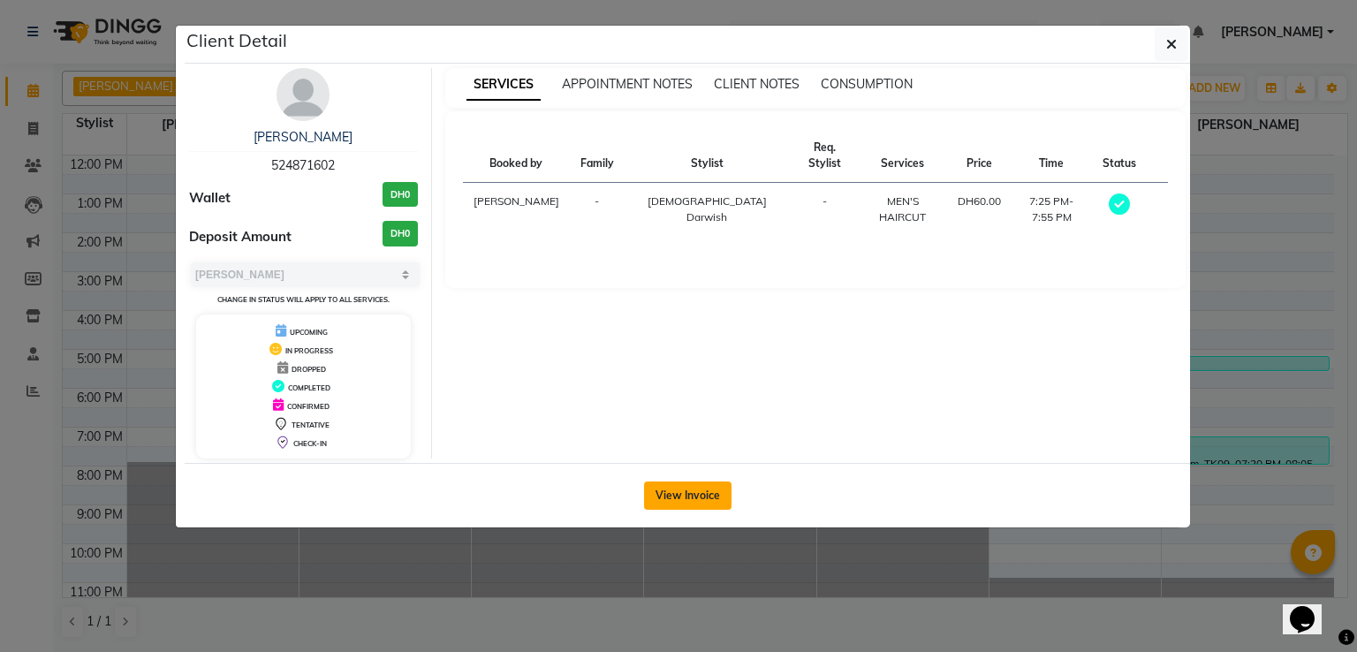
click at [698, 499] on button "View Invoice" at bounding box center [687, 495] width 87 height 28
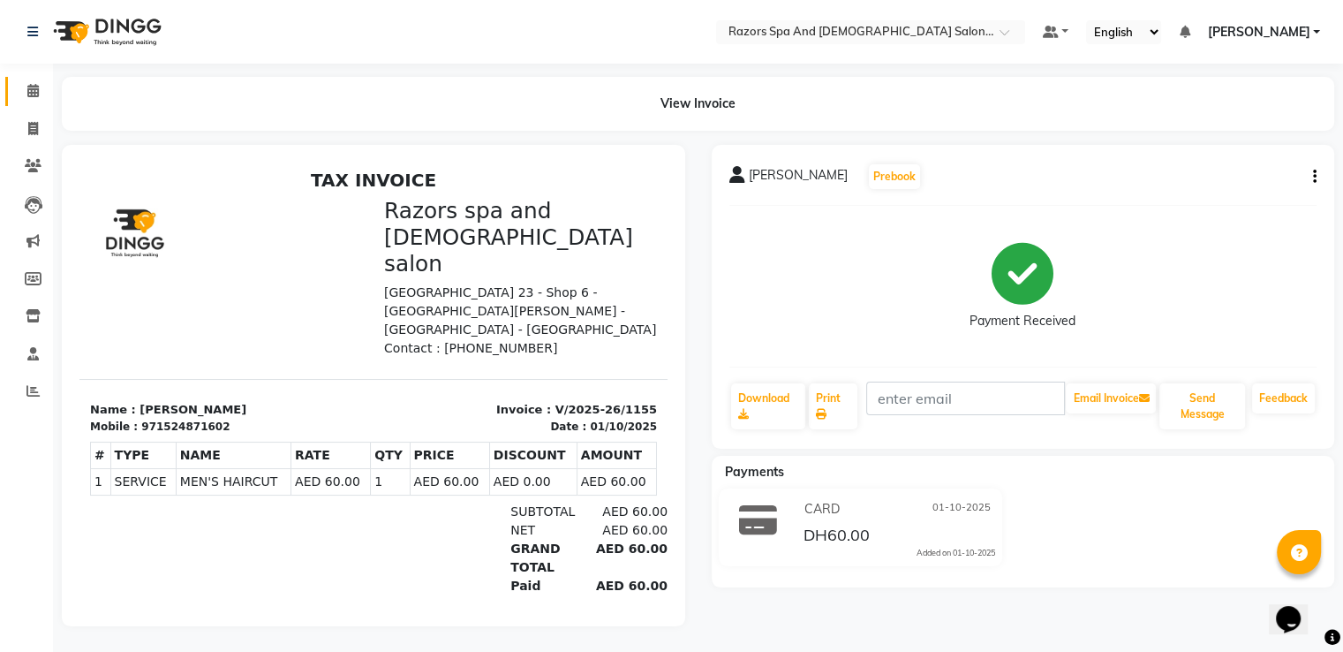
click at [14, 90] on link "Calendar" at bounding box center [26, 91] width 42 height 29
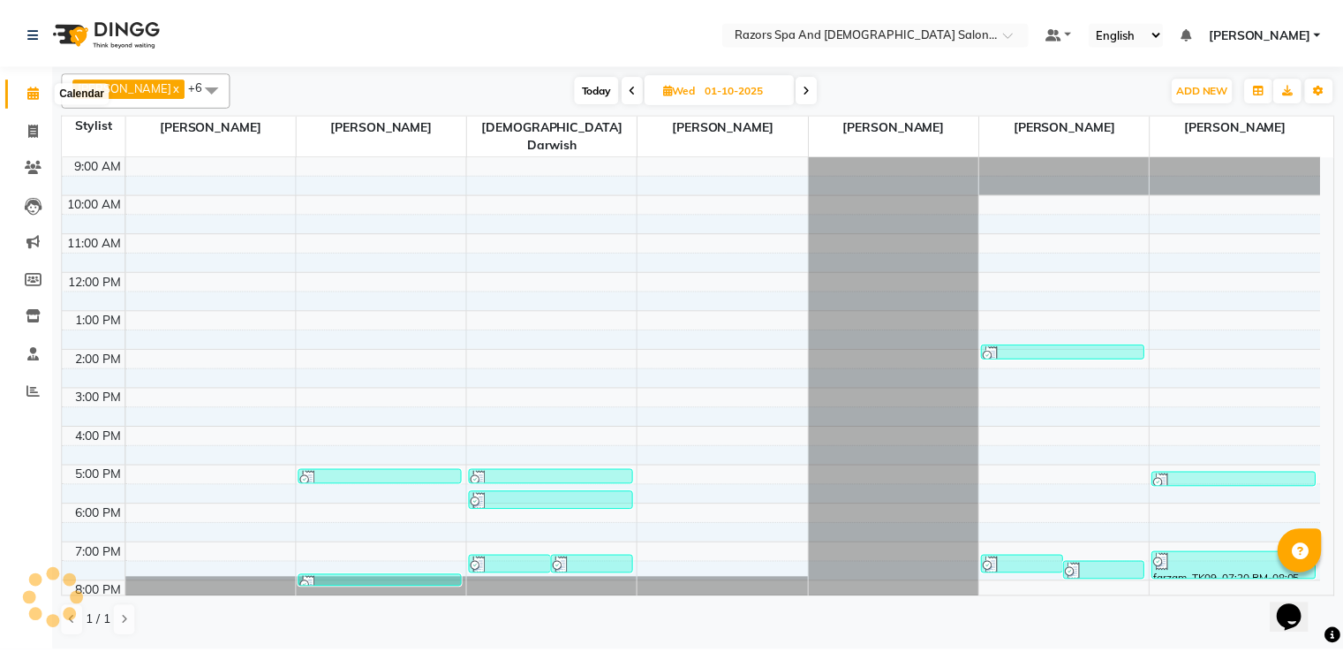
scroll to position [83, 0]
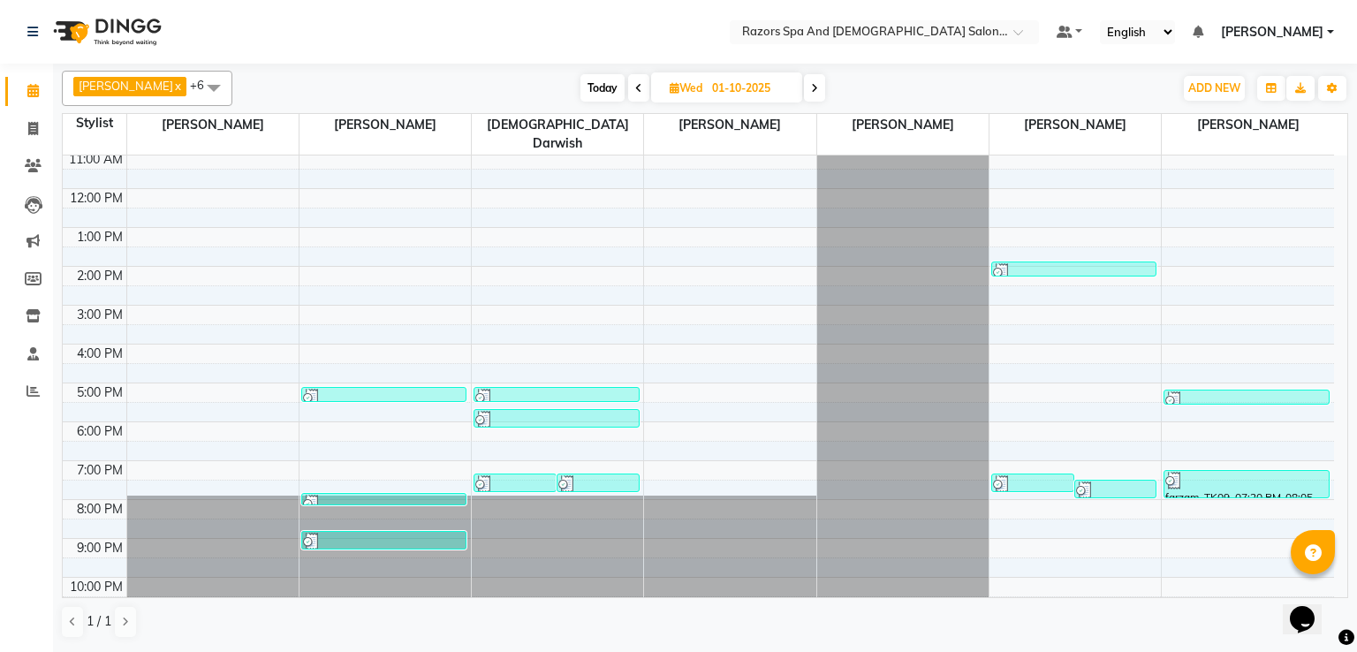
click at [351, 389] on div at bounding box center [384, 398] width 162 height 18
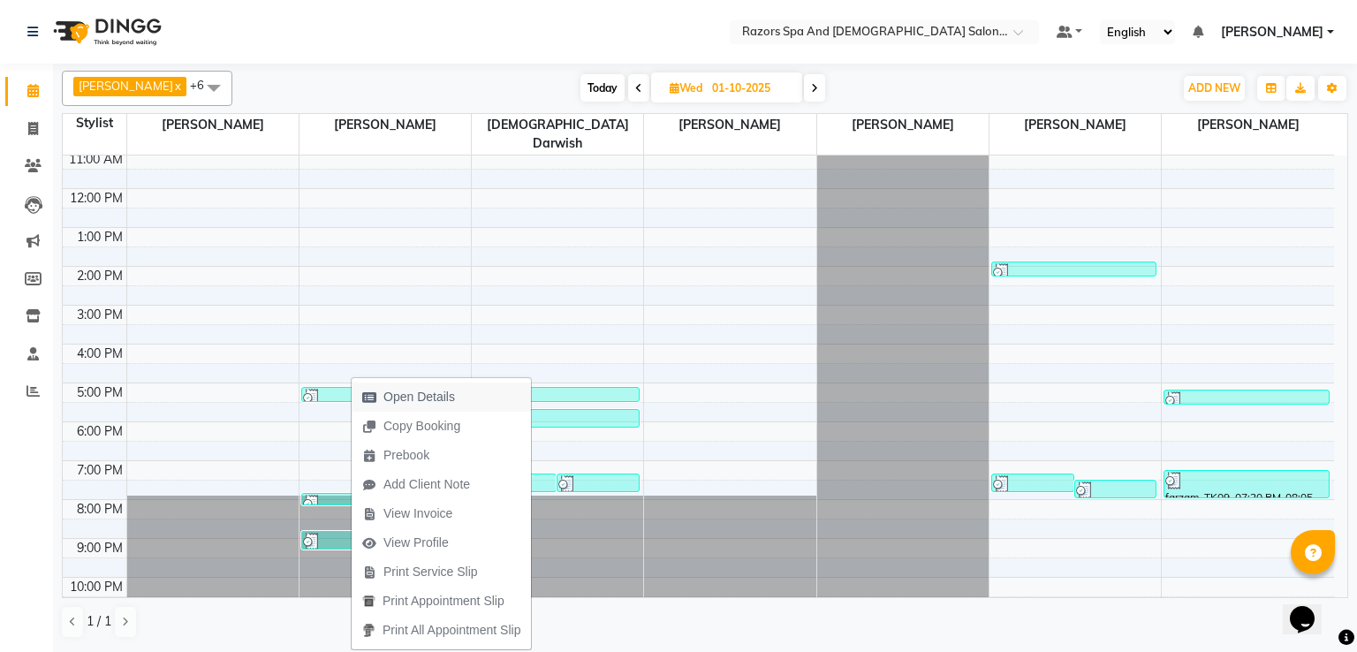
click at [412, 396] on span "Open Details" at bounding box center [419, 397] width 72 height 19
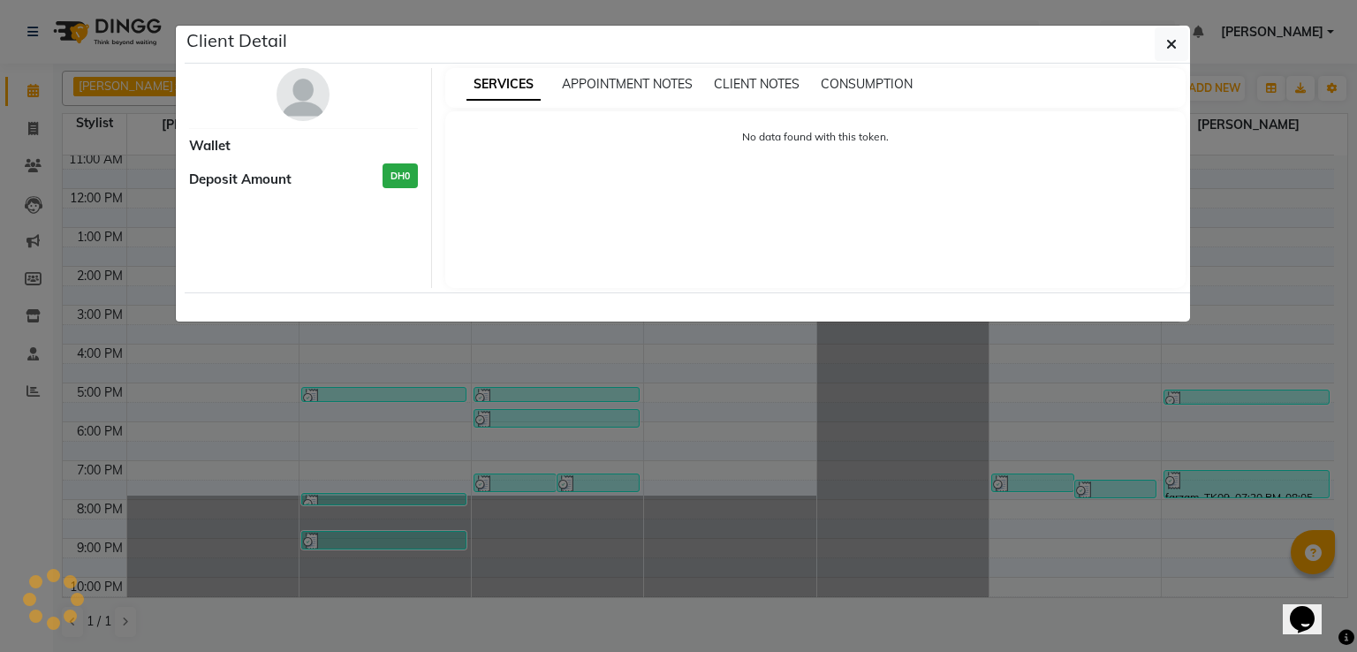
select select "3"
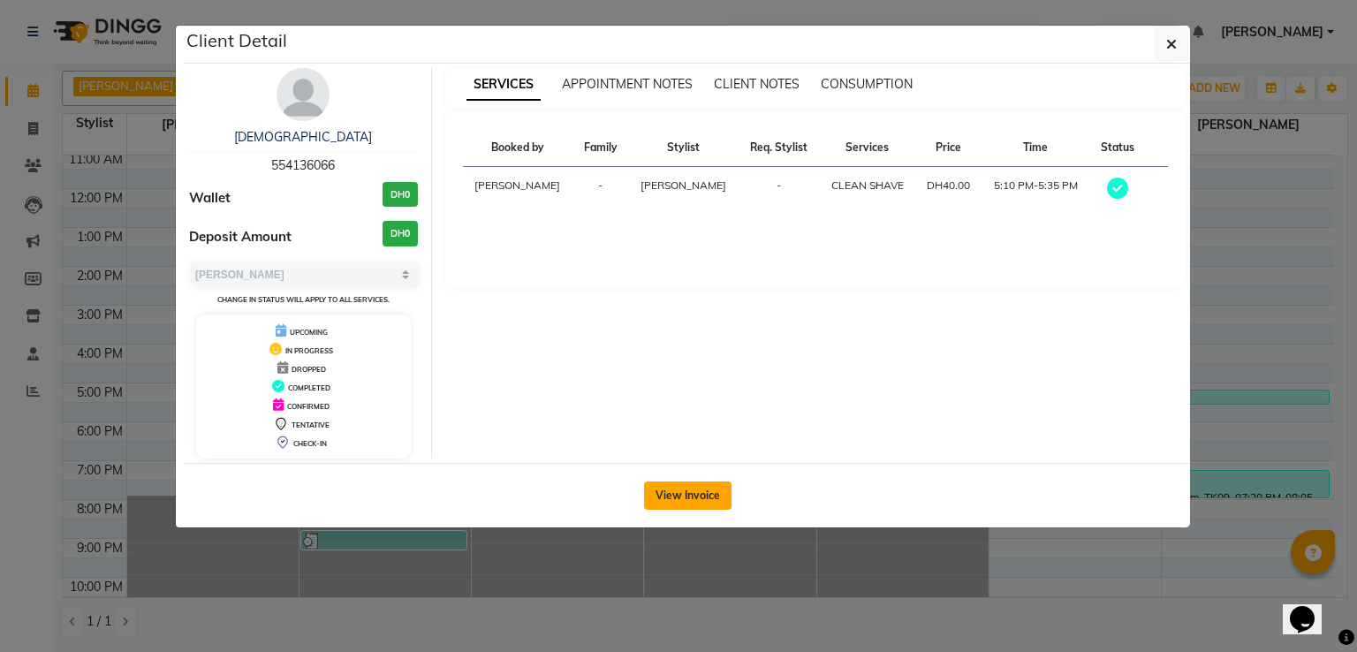
click at [679, 492] on button "View Invoice" at bounding box center [687, 495] width 87 height 28
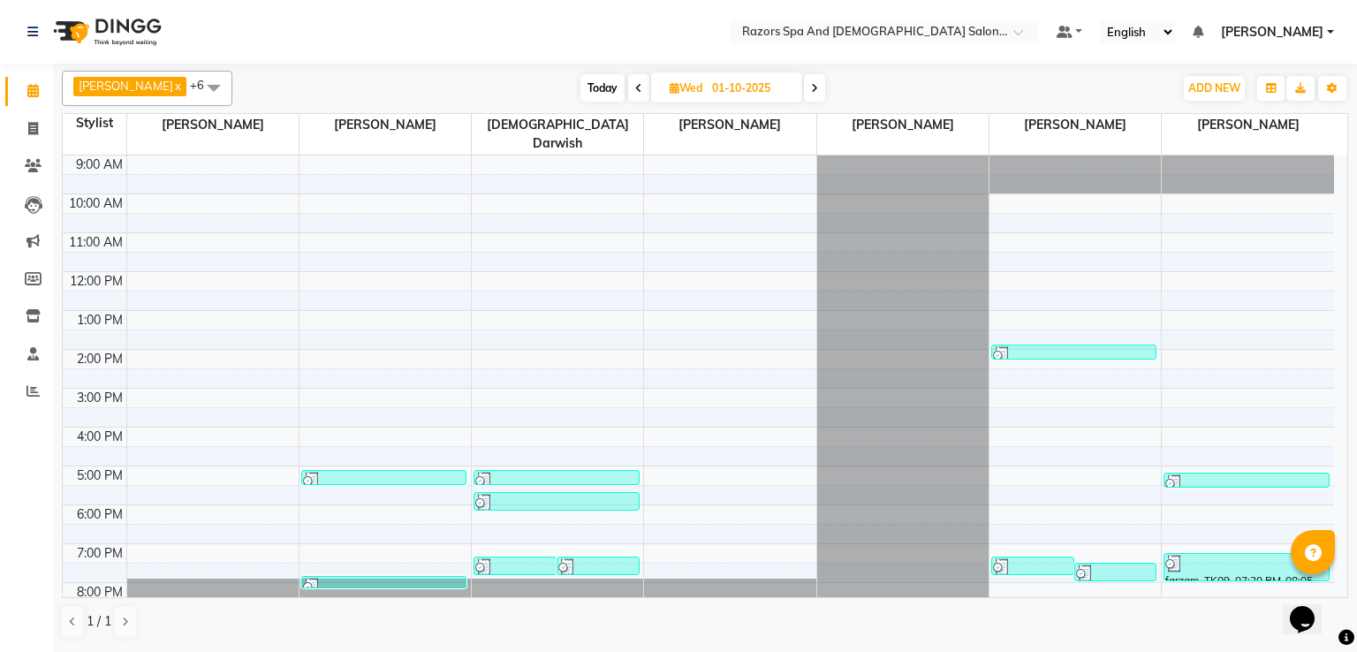
click at [400, 578] on div at bounding box center [384, 587] width 162 height 18
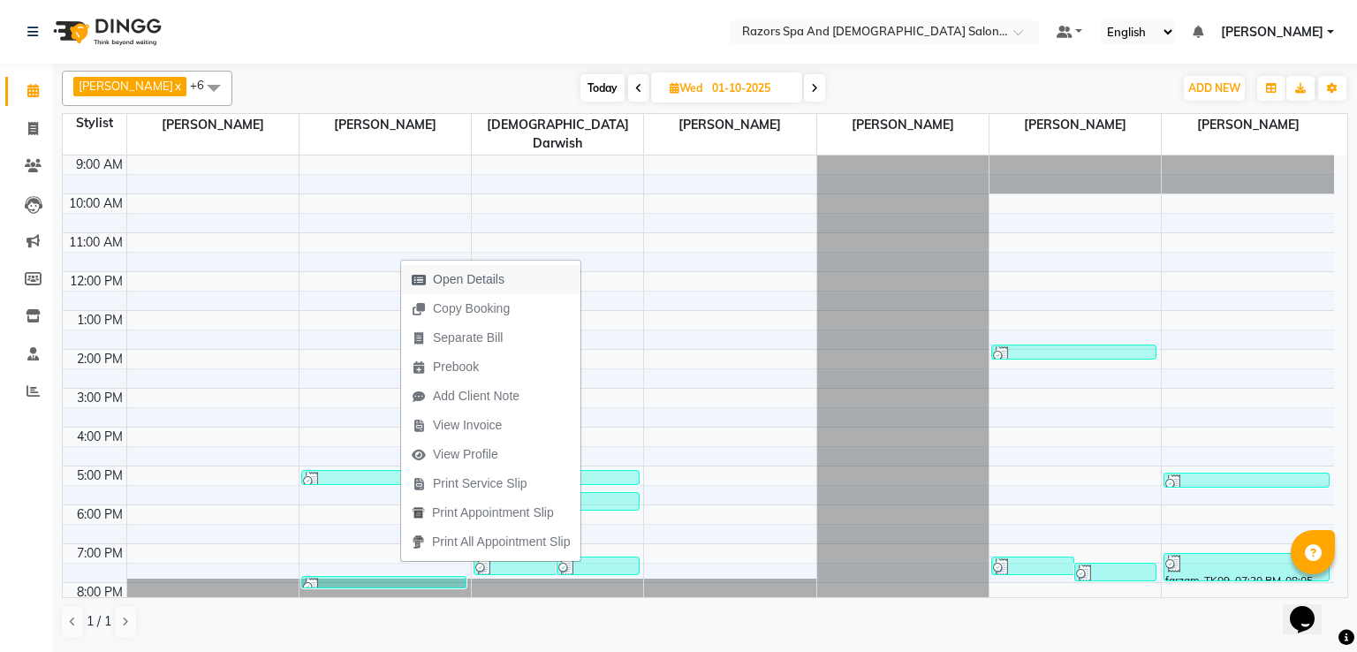
click at [450, 273] on span "Open Details" at bounding box center [469, 279] width 72 height 19
select select "3"
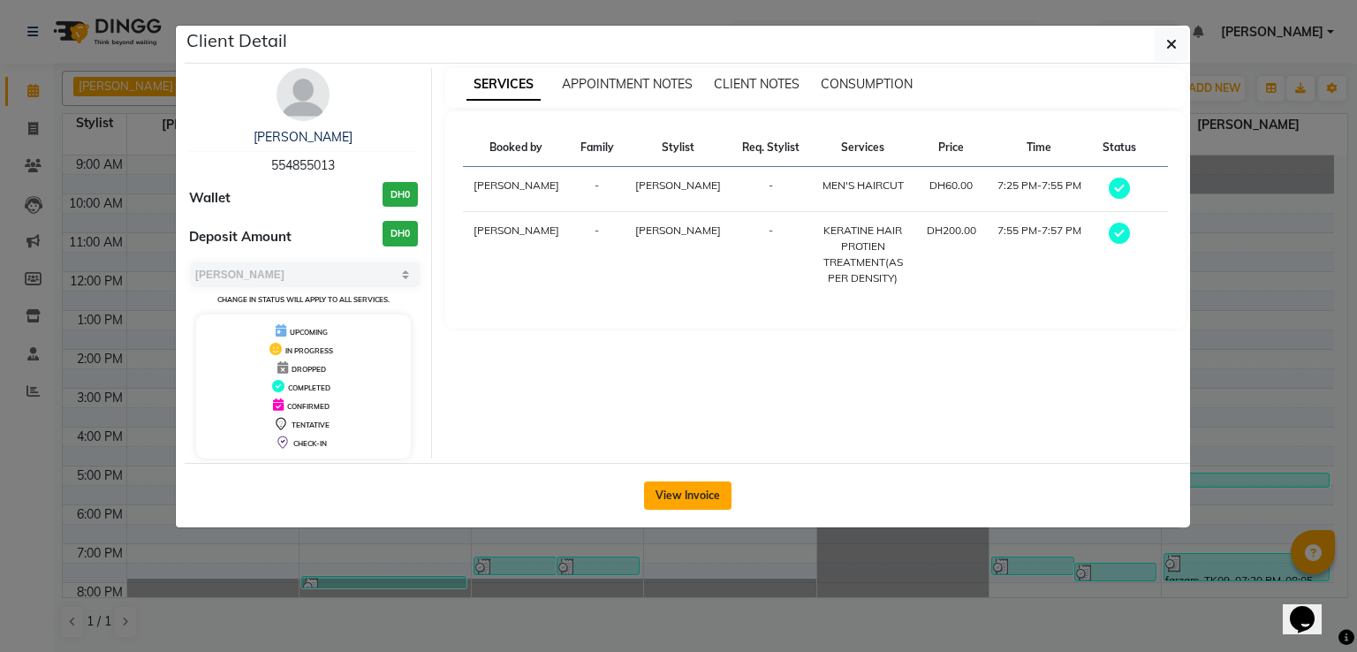
click at [683, 492] on button "View Invoice" at bounding box center [687, 495] width 87 height 28
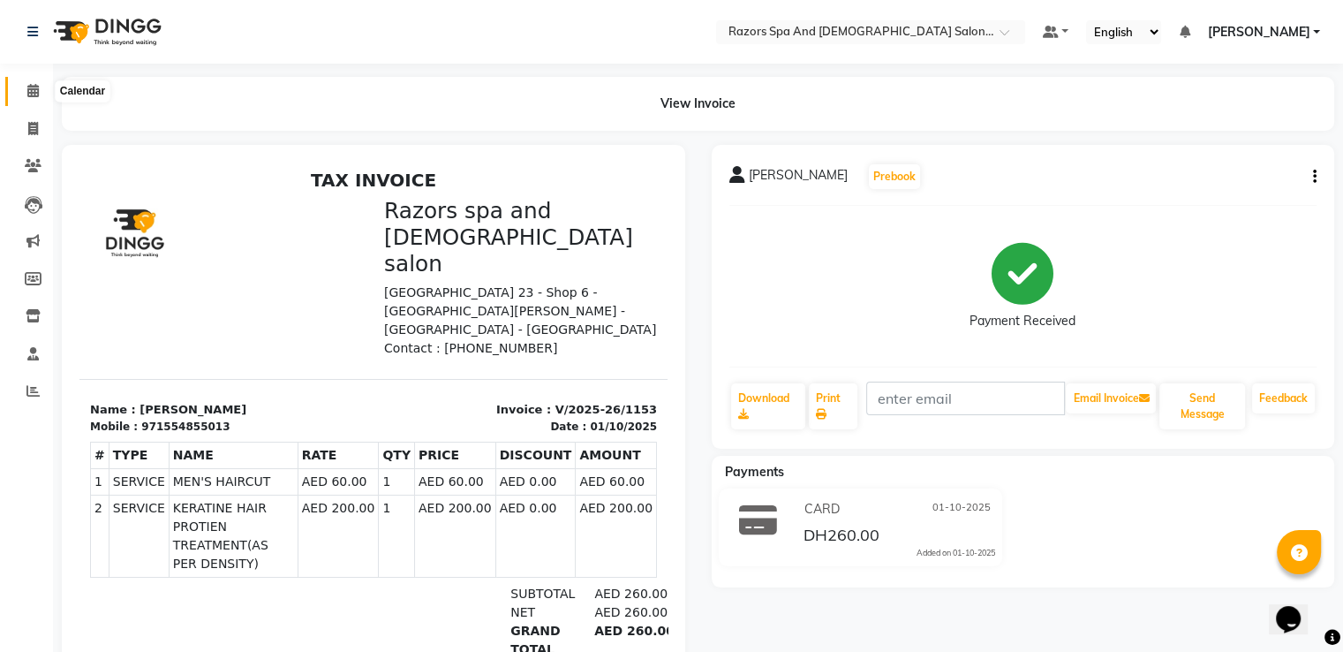
click at [31, 95] on icon at bounding box center [32, 90] width 11 height 13
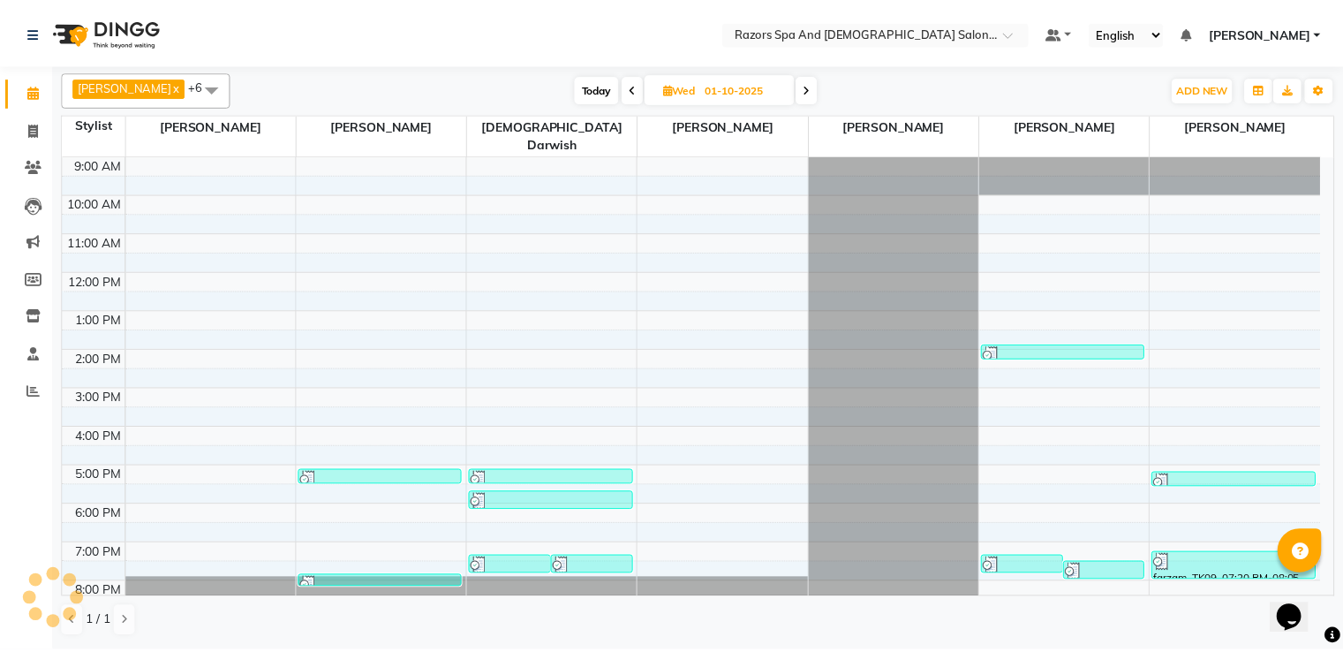
scroll to position [83, 0]
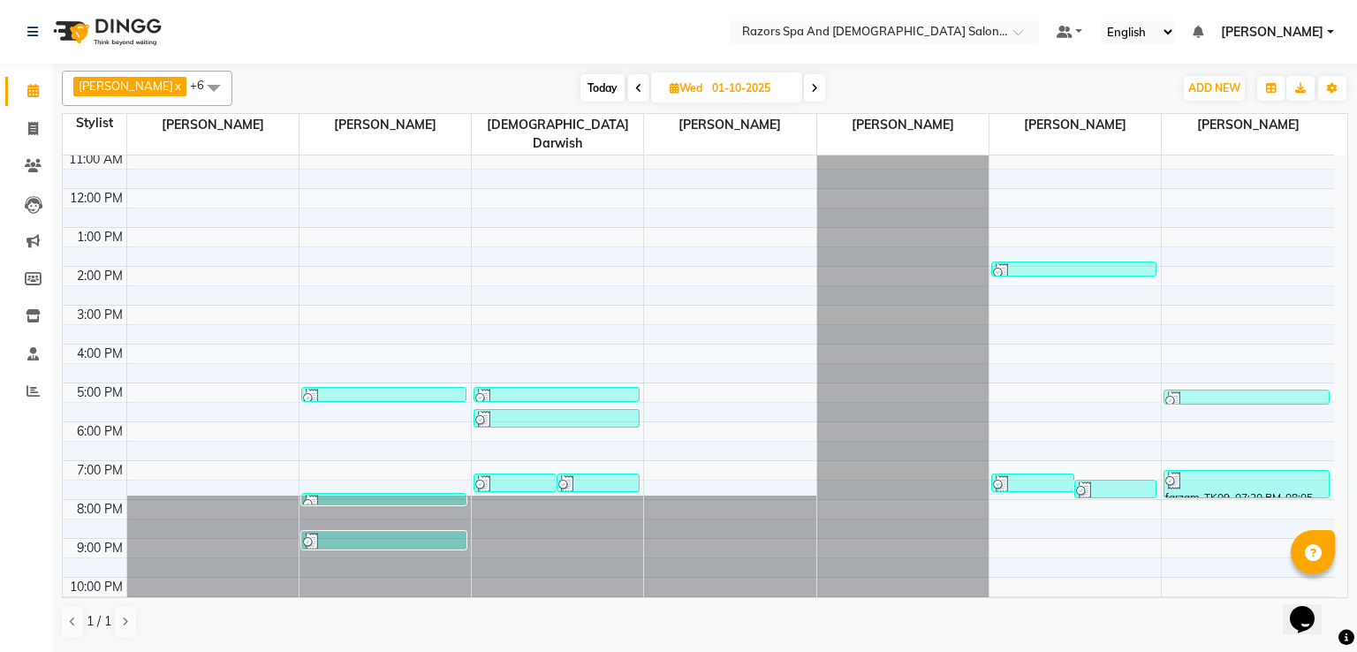
click at [366, 389] on div at bounding box center [384, 398] width 162 height 18
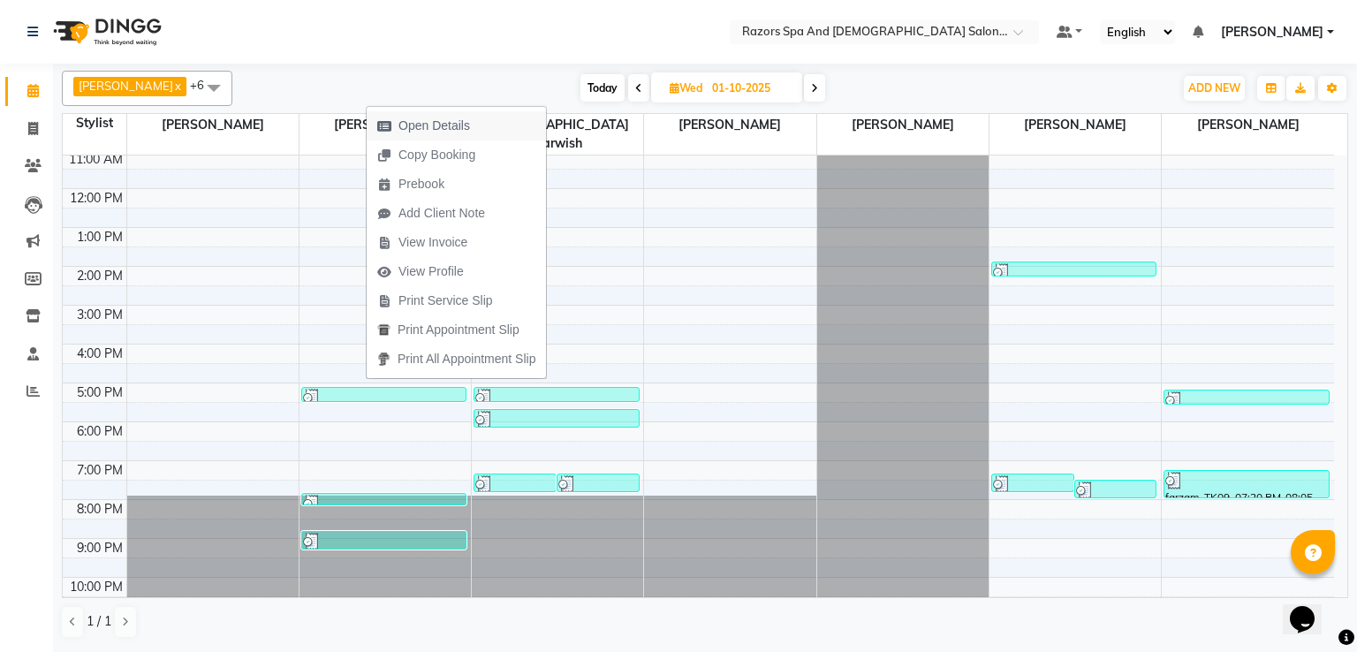
click at [468, 130] on span "Open Details" at bounding box center [434, 126] width 72 height 19
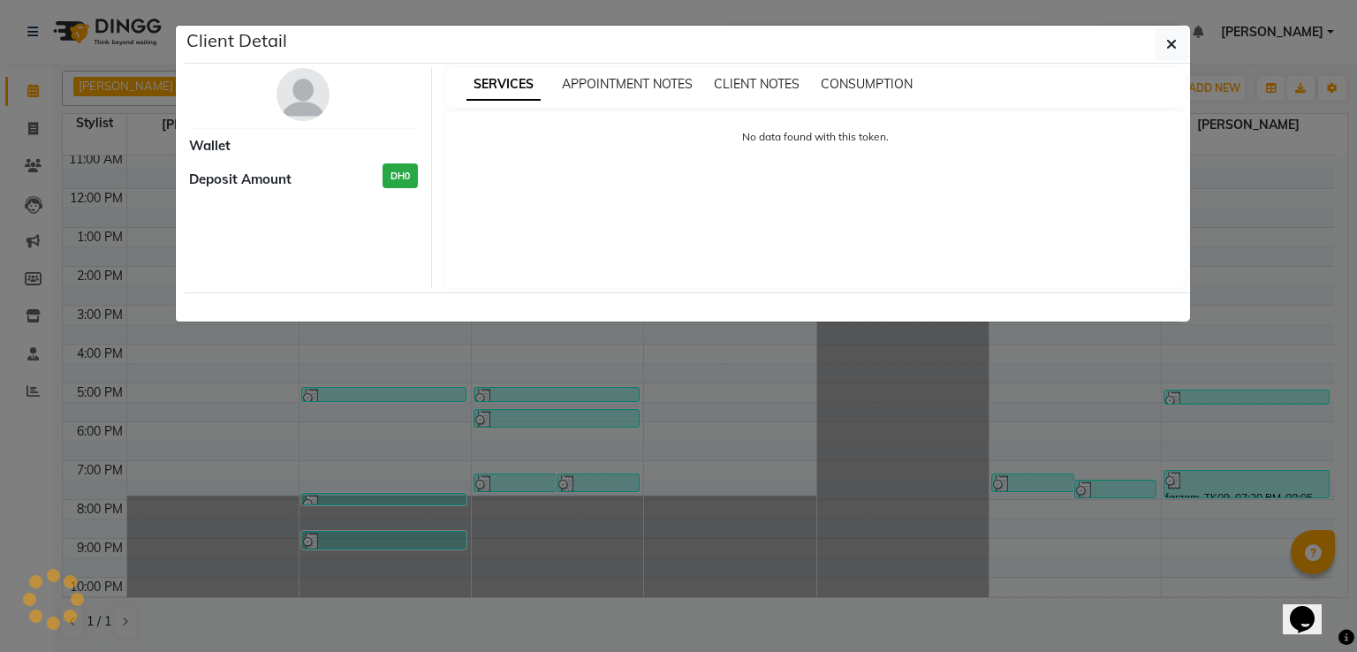
select select "3"
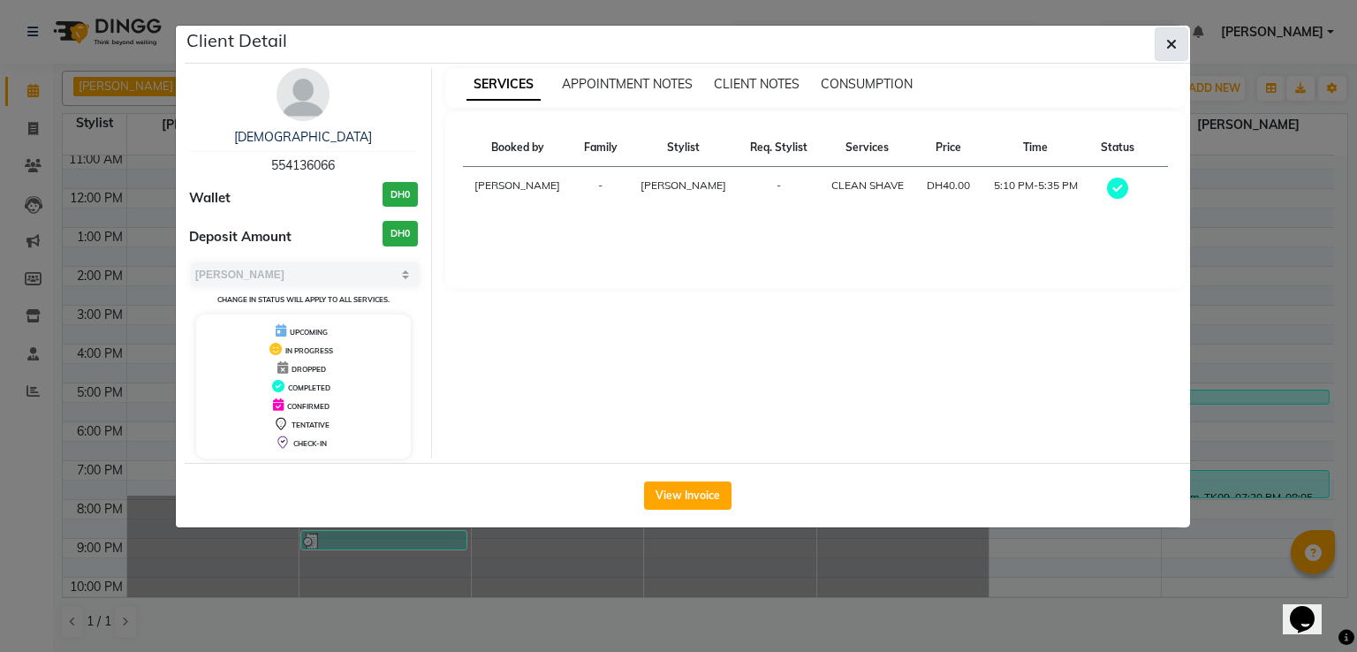
click at [1172, 40] on icon "button" at bounding box center [1171, 44] width 11 height 14
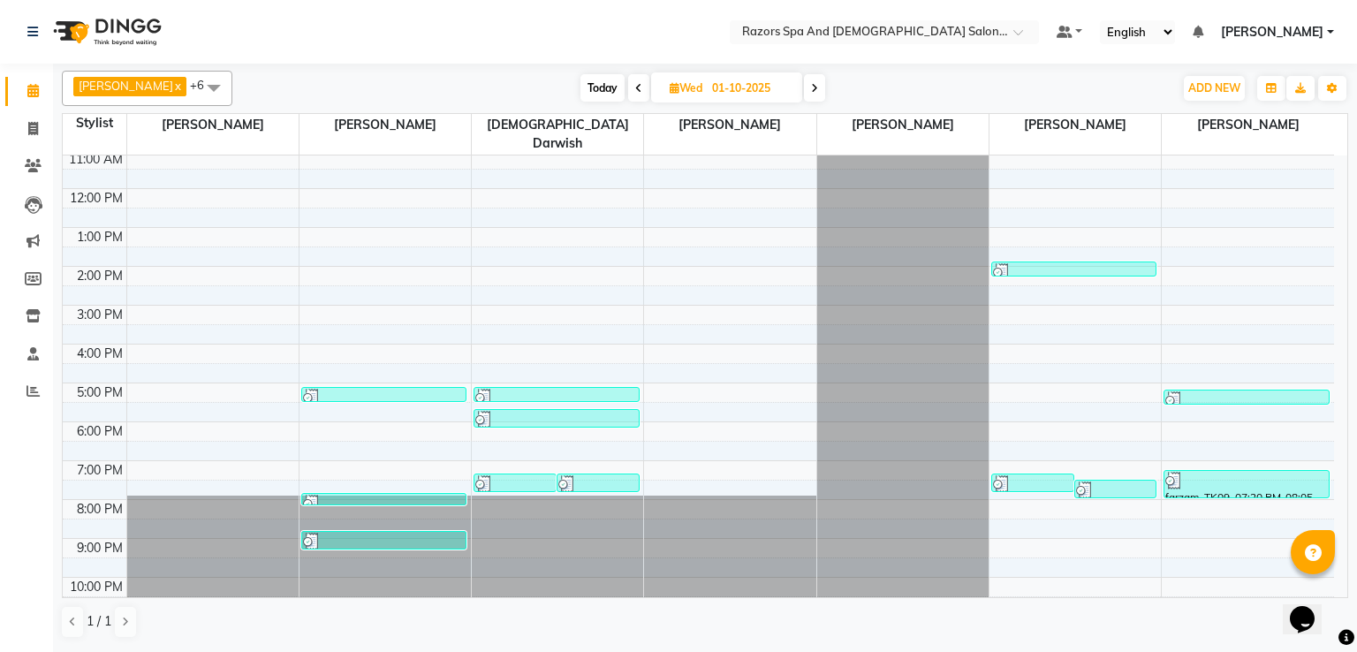
click at [420, 495] on div at bounding box center [384, 504] width 162 height 18
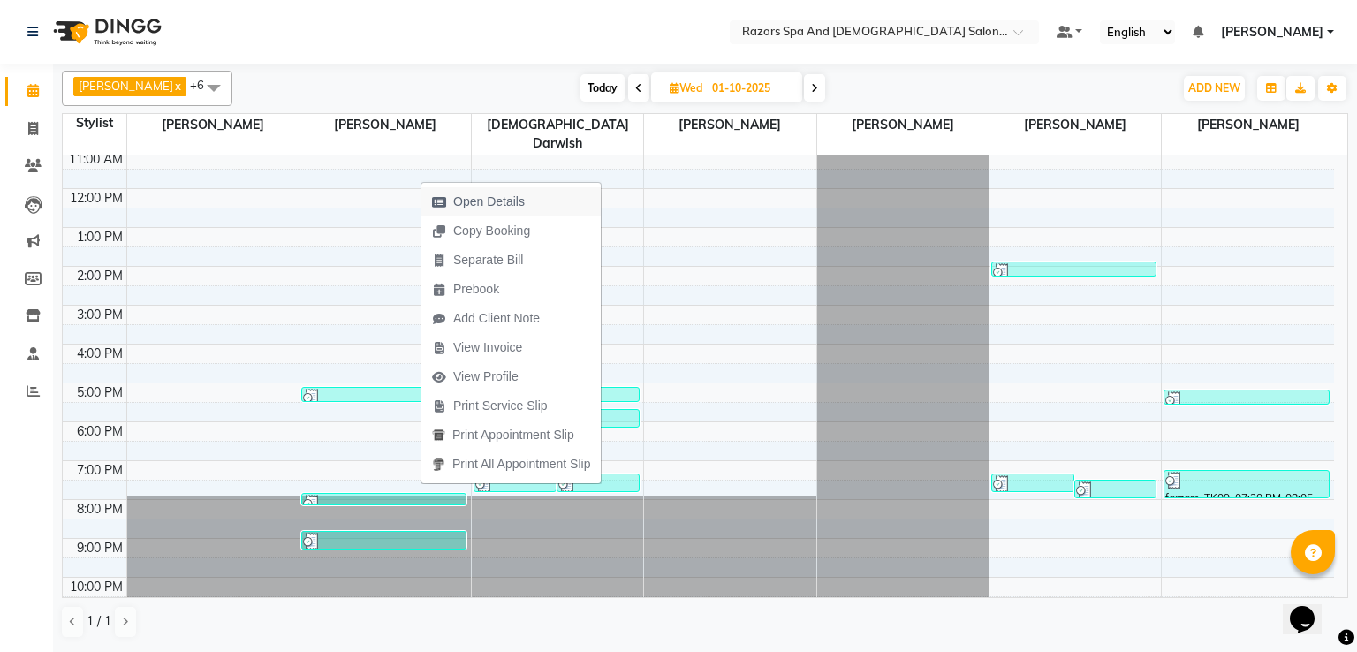
click at [458, 205] on span "Open Details" at bounding box center [489, 202] width 72 height 19
select select "3"
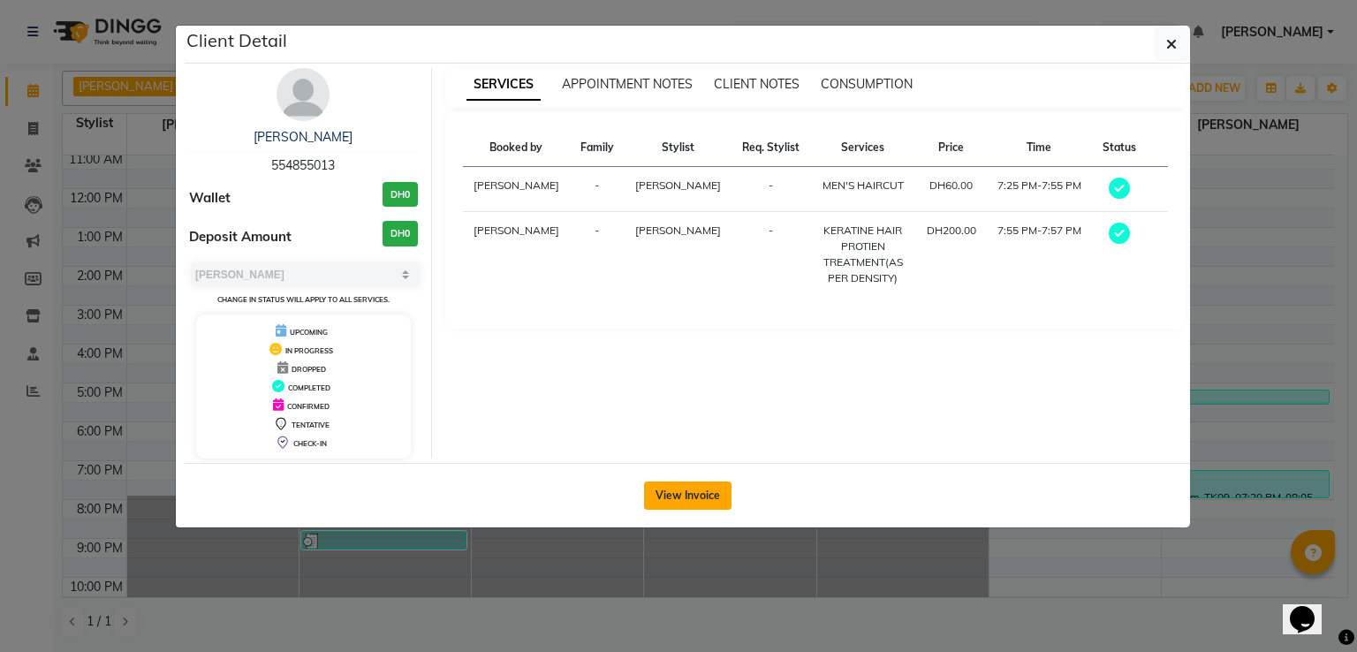
click at [698, 493] on button "View Invoice" at bounding box center [687, 495] width 87 height 28
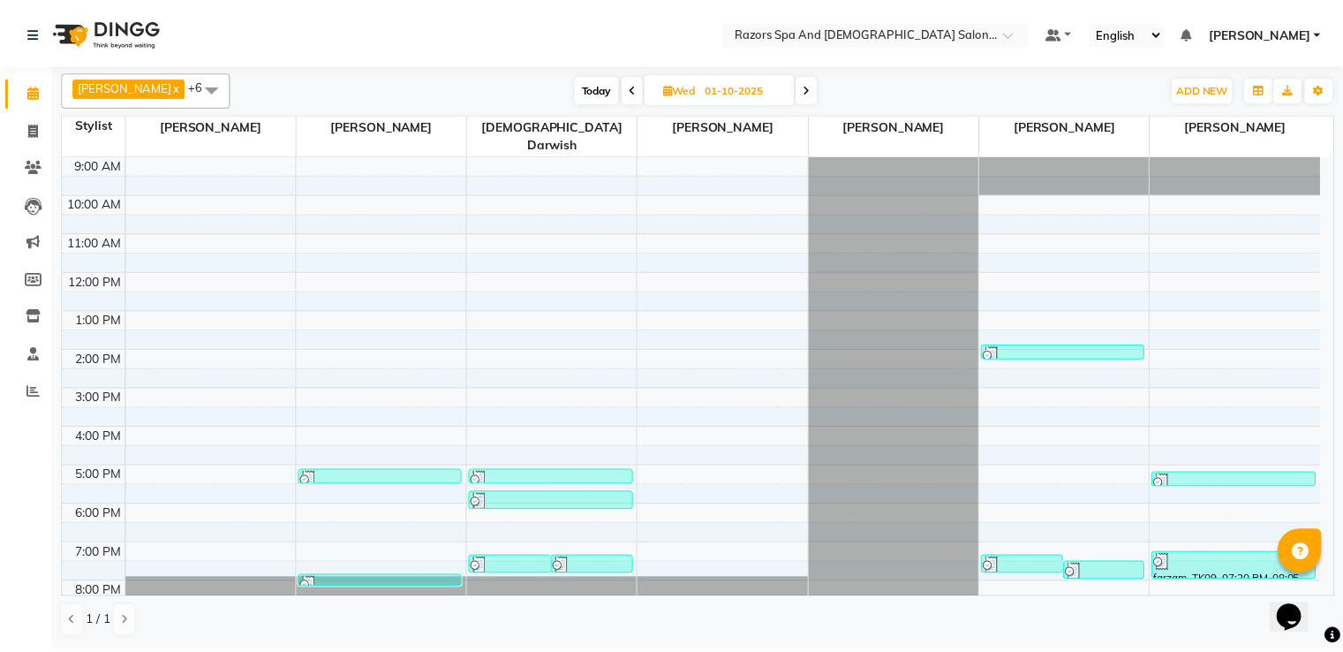
scroll to position [117, 0]
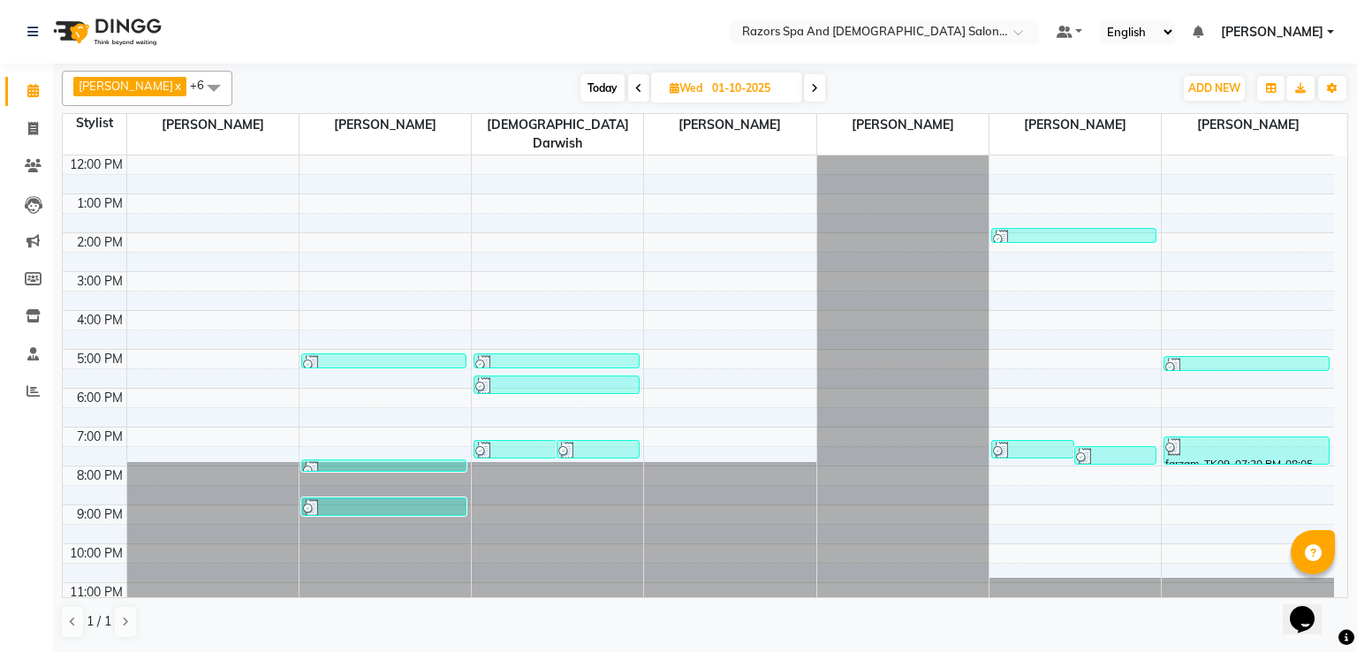
click at [390, 461] on div at bounding box center [384, 470] width 162 height 18
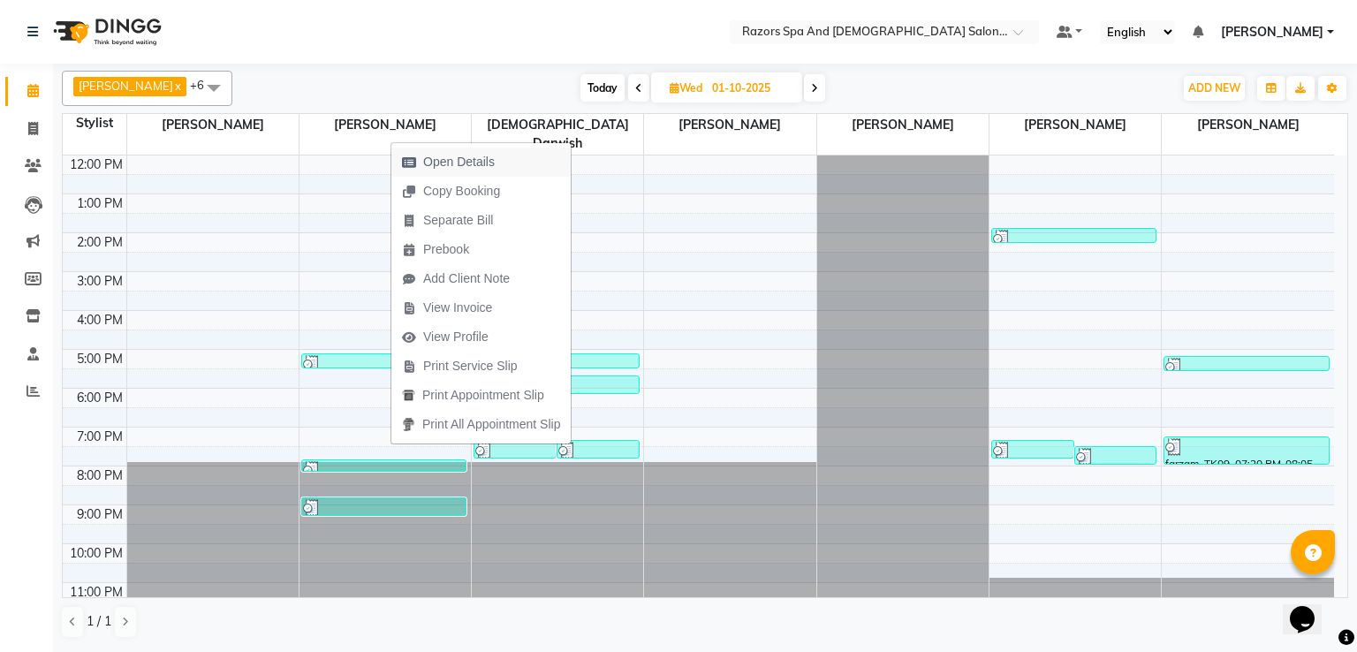
click at [463, 160] on span "Open Details" at bounding box center [459, 162] width 72 height 19
select select "3"
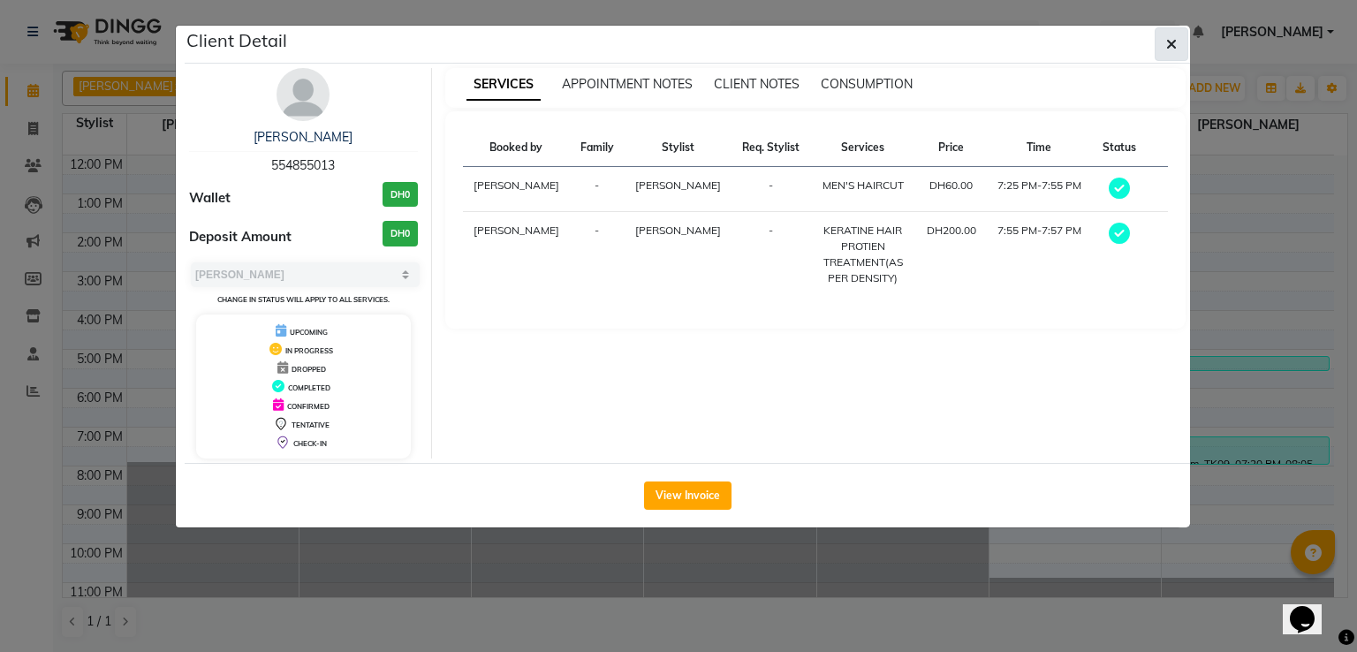
click at [1169, 47] on icon "button" at bounding box center [1171, 44] width 11 height 14
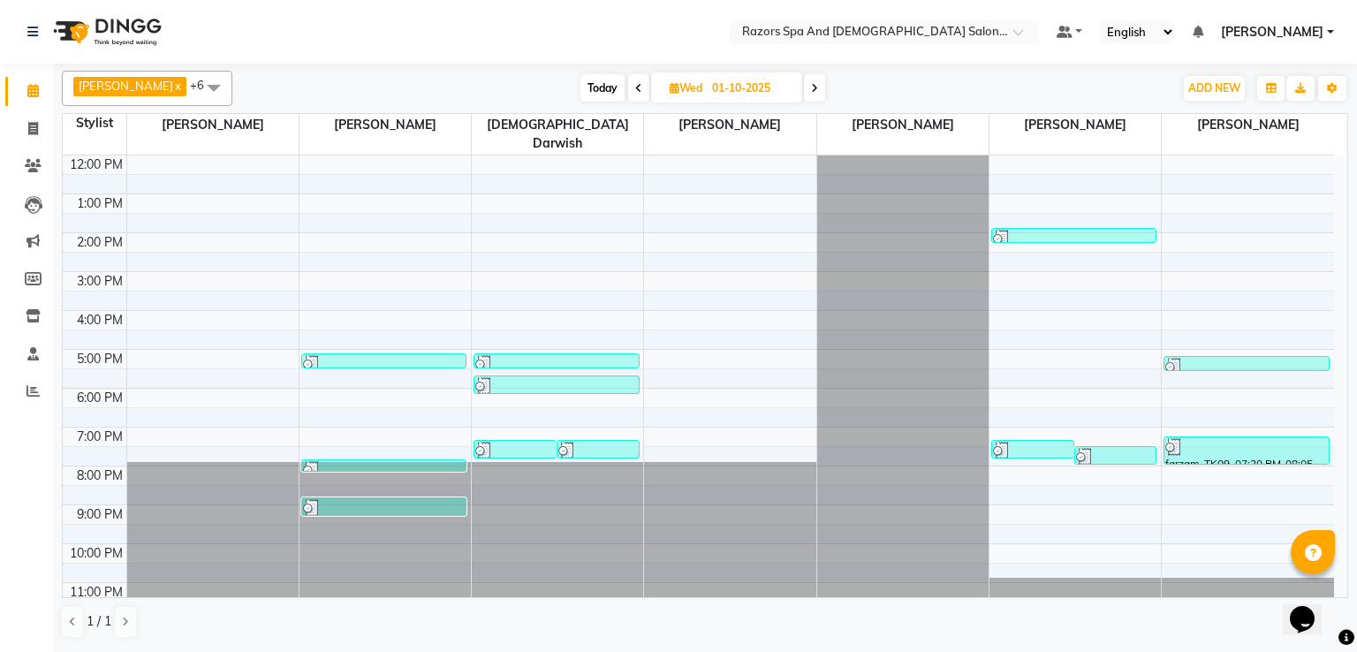
click at [416, 499] on div at bounding box center [384, 508] width 162 height 18
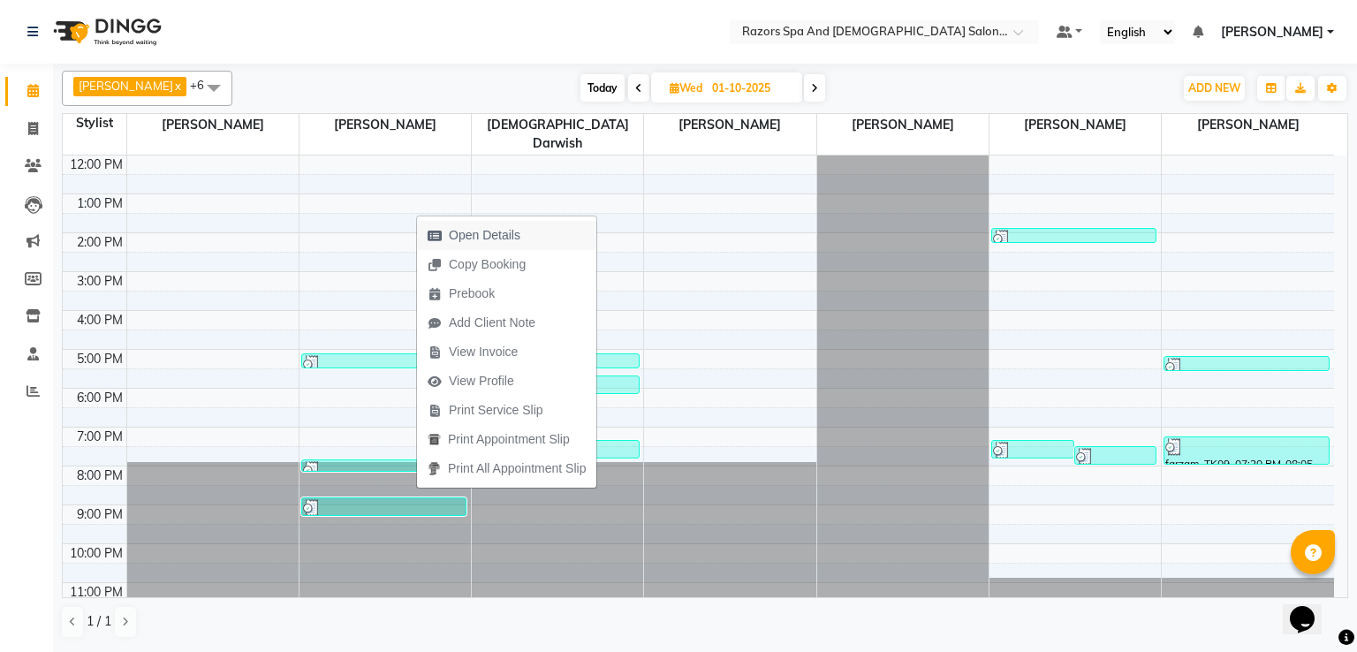
click at [509, 236] on span "Open Details" at bounding box center [485, 235] width 72 height 19
select select "3"
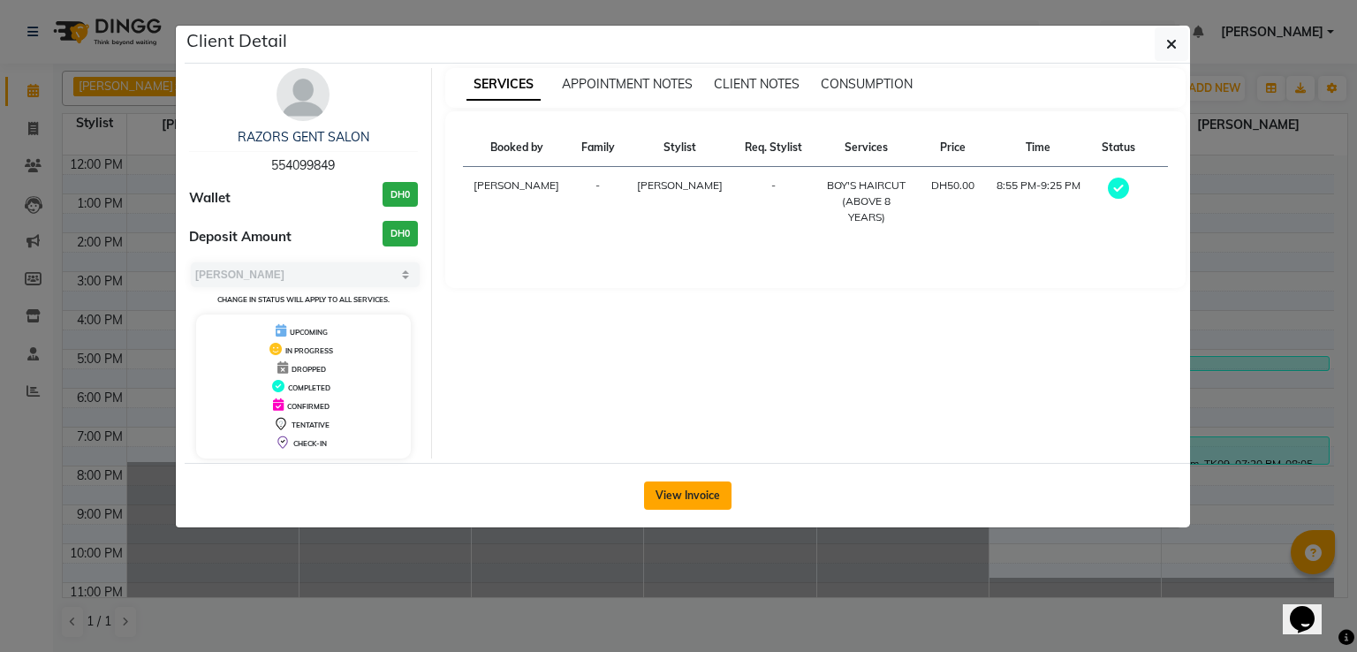
click at [664, 496] on button "View Invoice" at bounding box center [687, 495] width 87 height 28
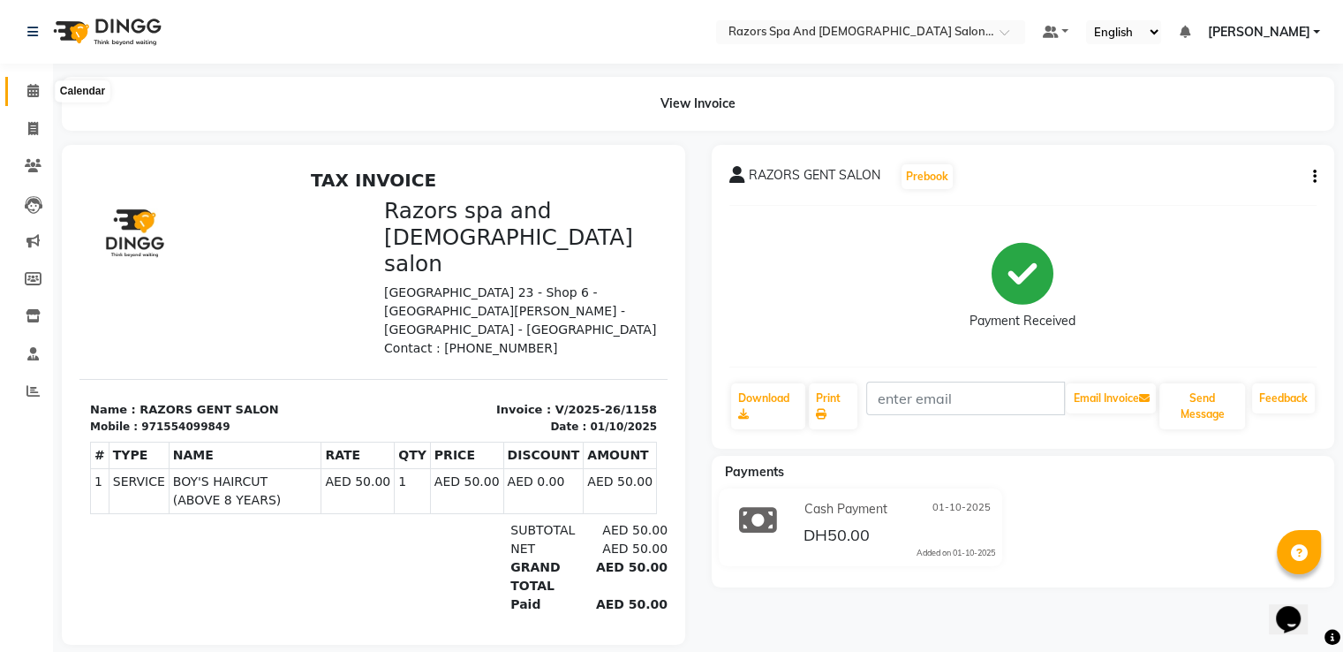
click at [28, 95] on icon at bounding box center [32, 90] width 11 height 13
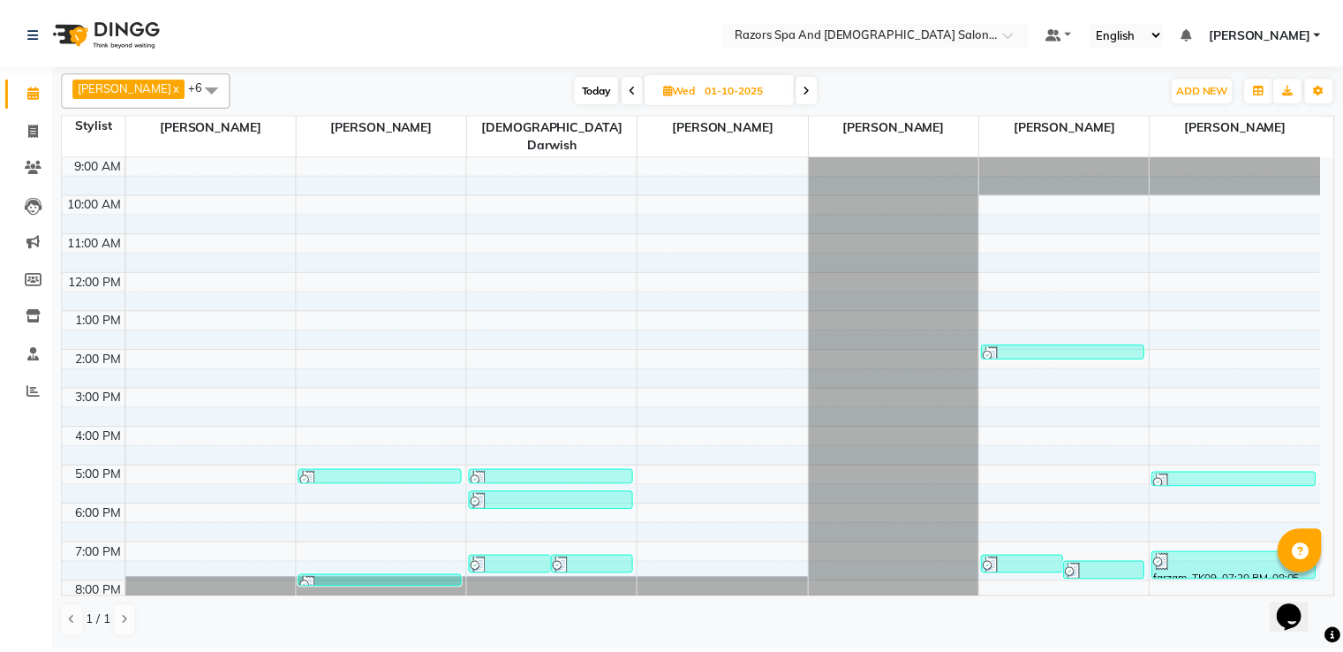
scroll to position [117, 0]
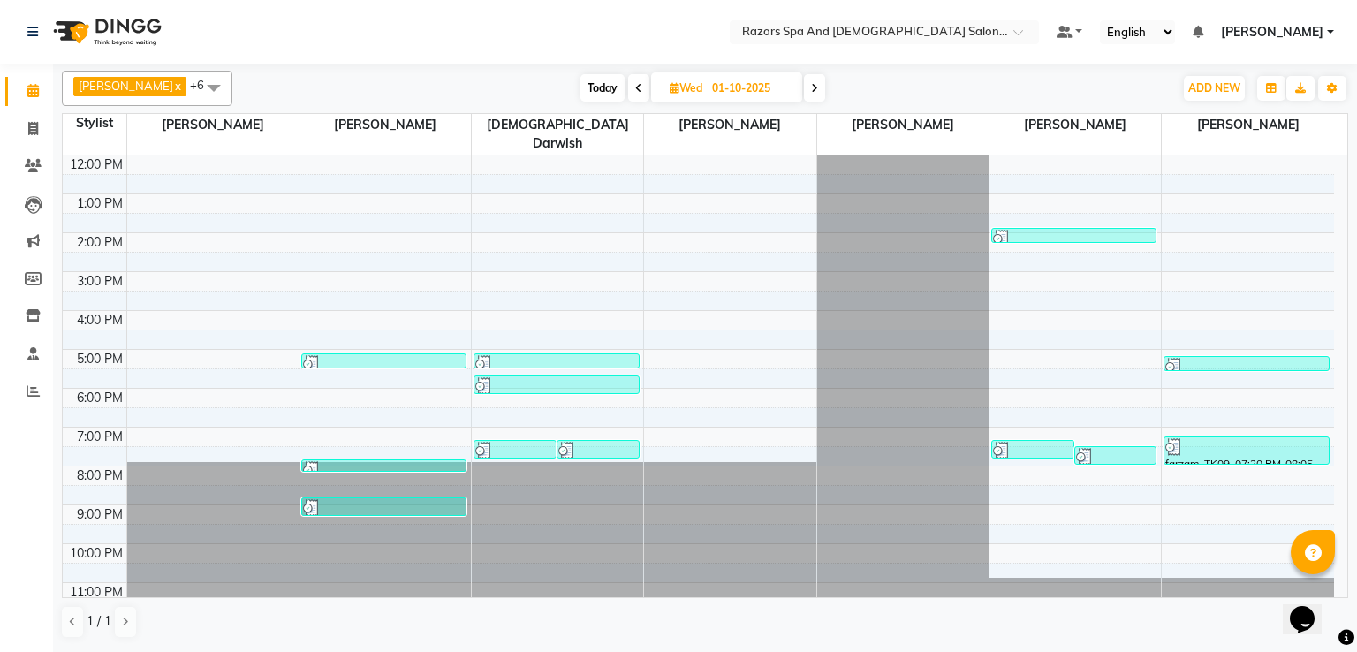
click at [537, 355] on div at bounding box center [556, 364] width 162 height 18
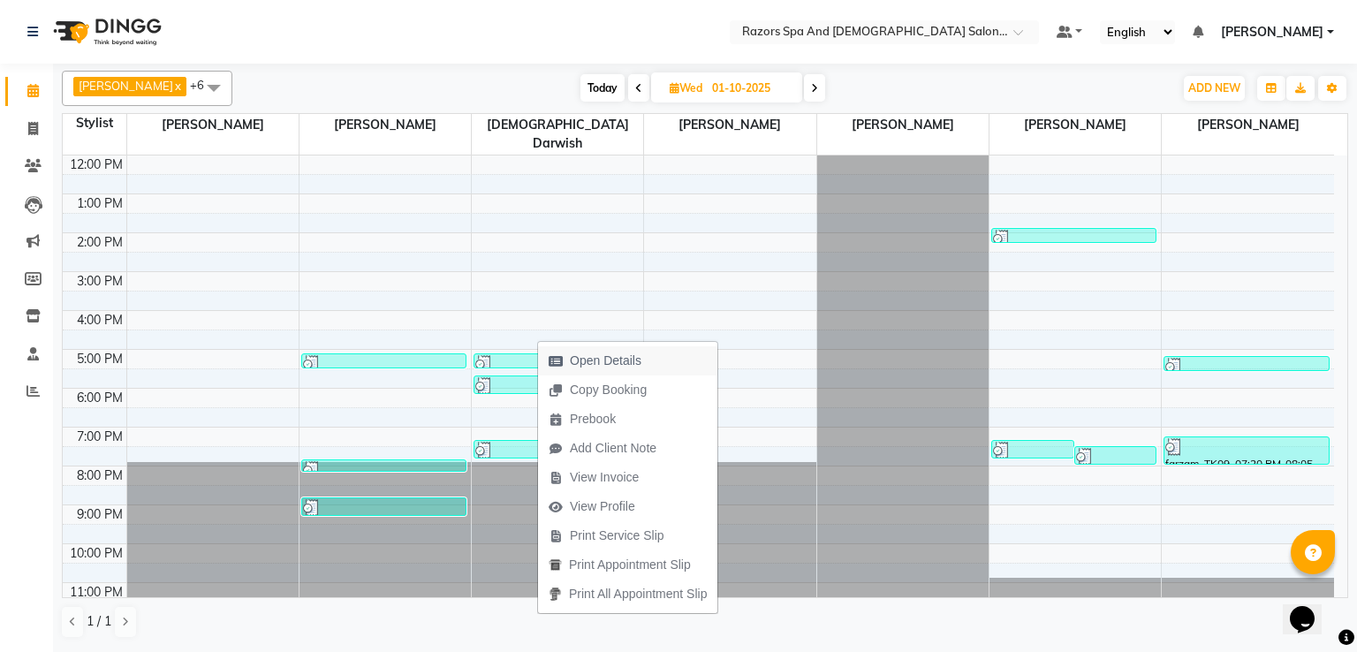
click at [597, 361] on span "Open Details" at bounding box center [606, 361] width 72 height 19
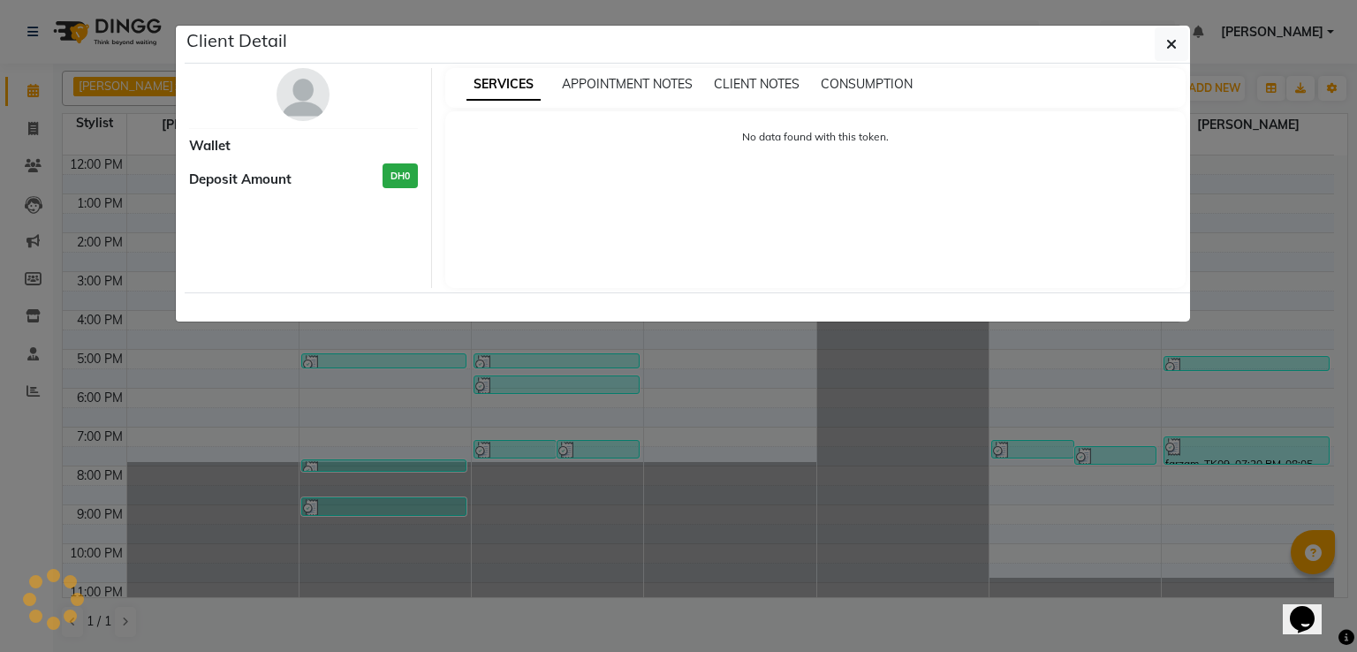
select select "3"
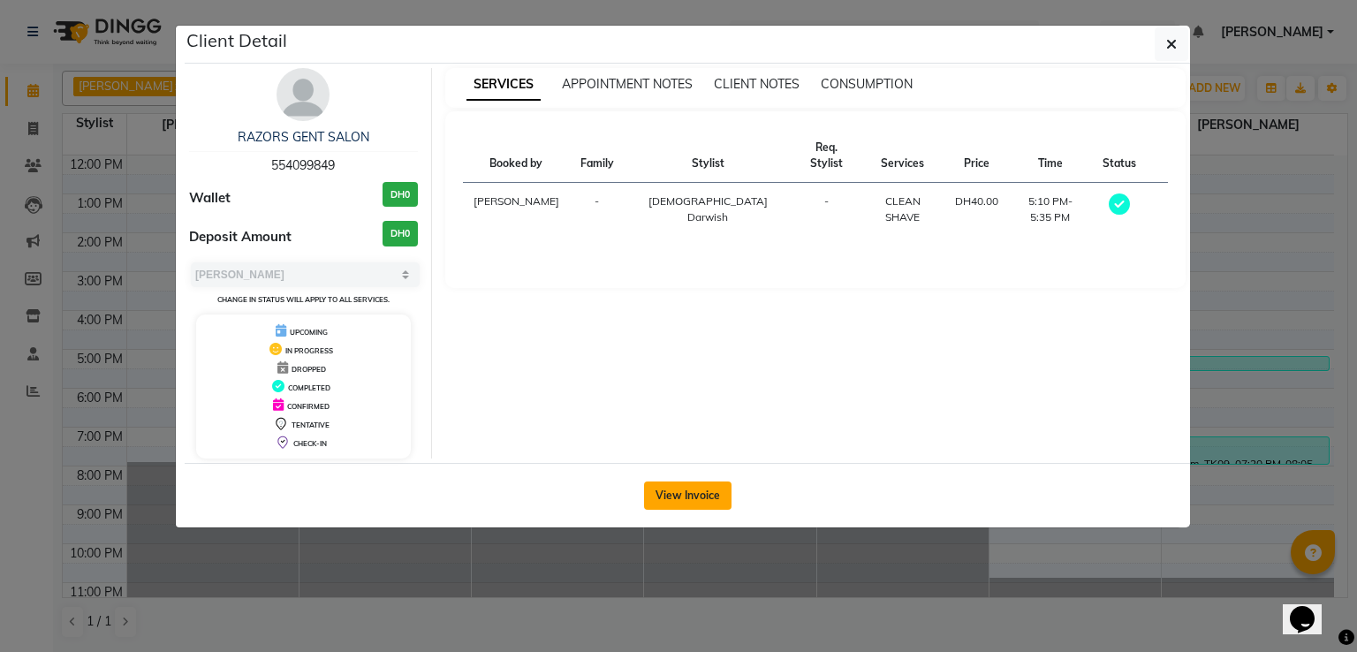
click at [671, 499] on button "View Invoice" at bounding box center [687, 495] width 87 height 28
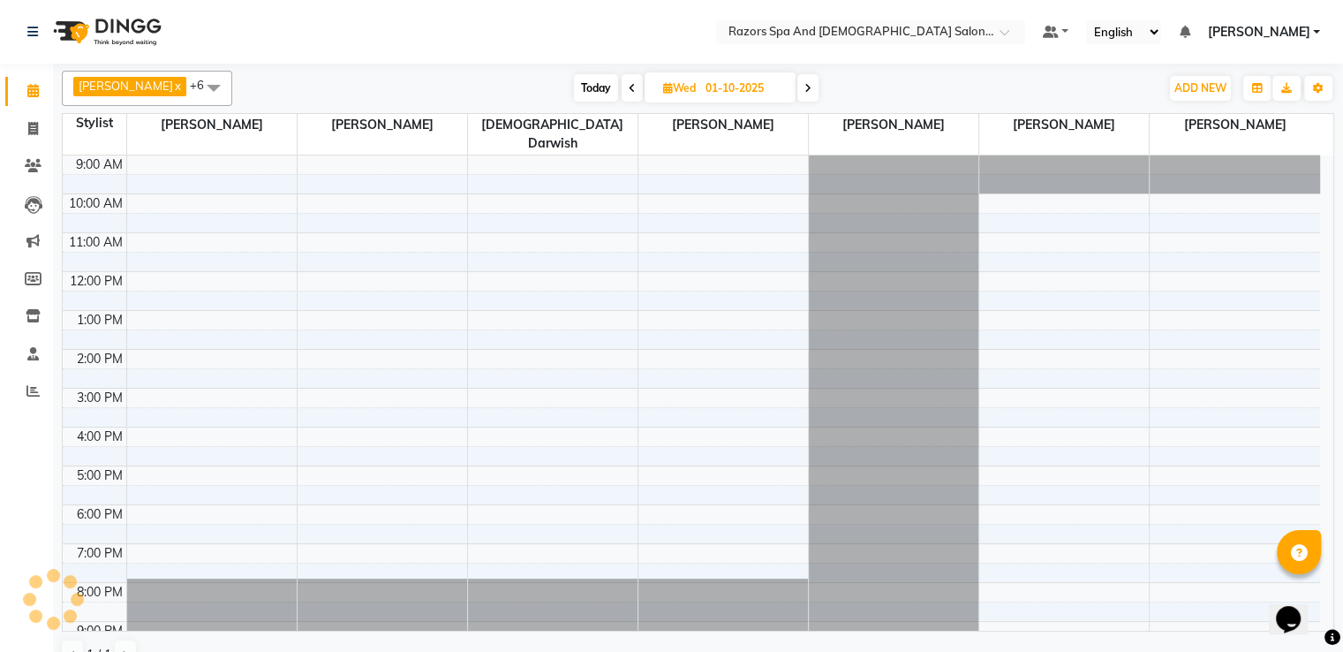
scroll to position [83, 0]
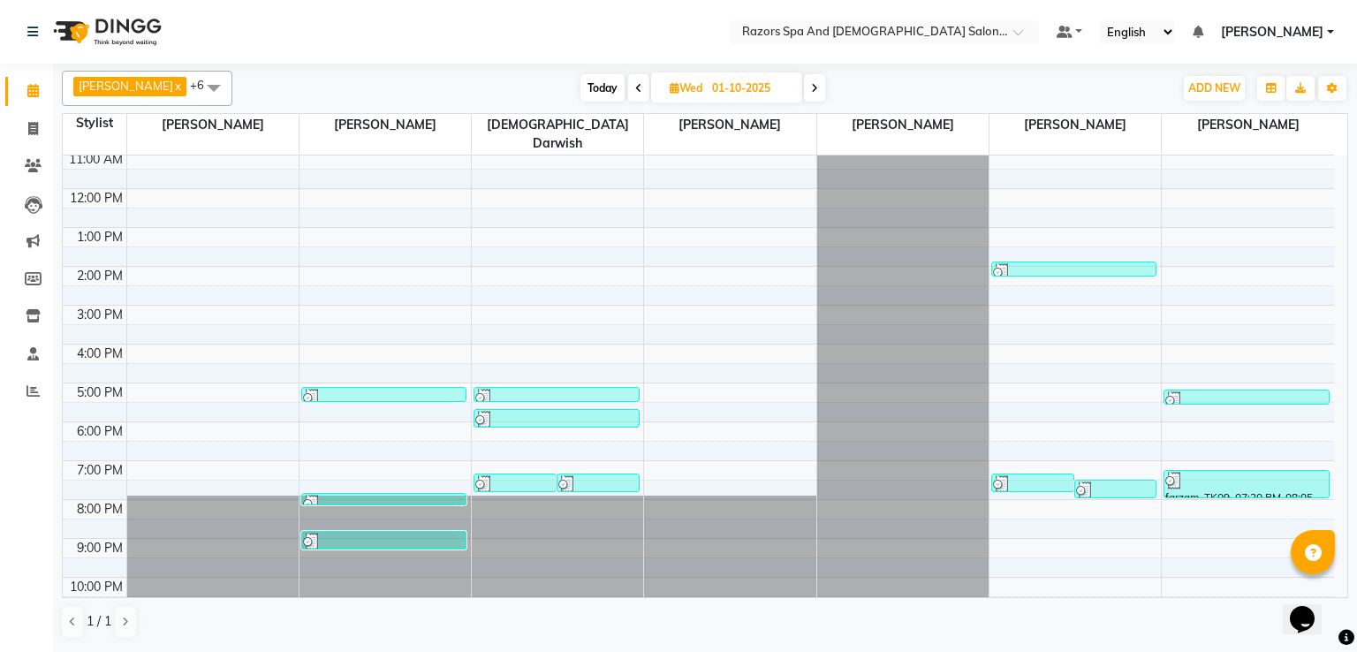
click at [558, 411] on div at bounding box center [556, 420] width 162 height 18
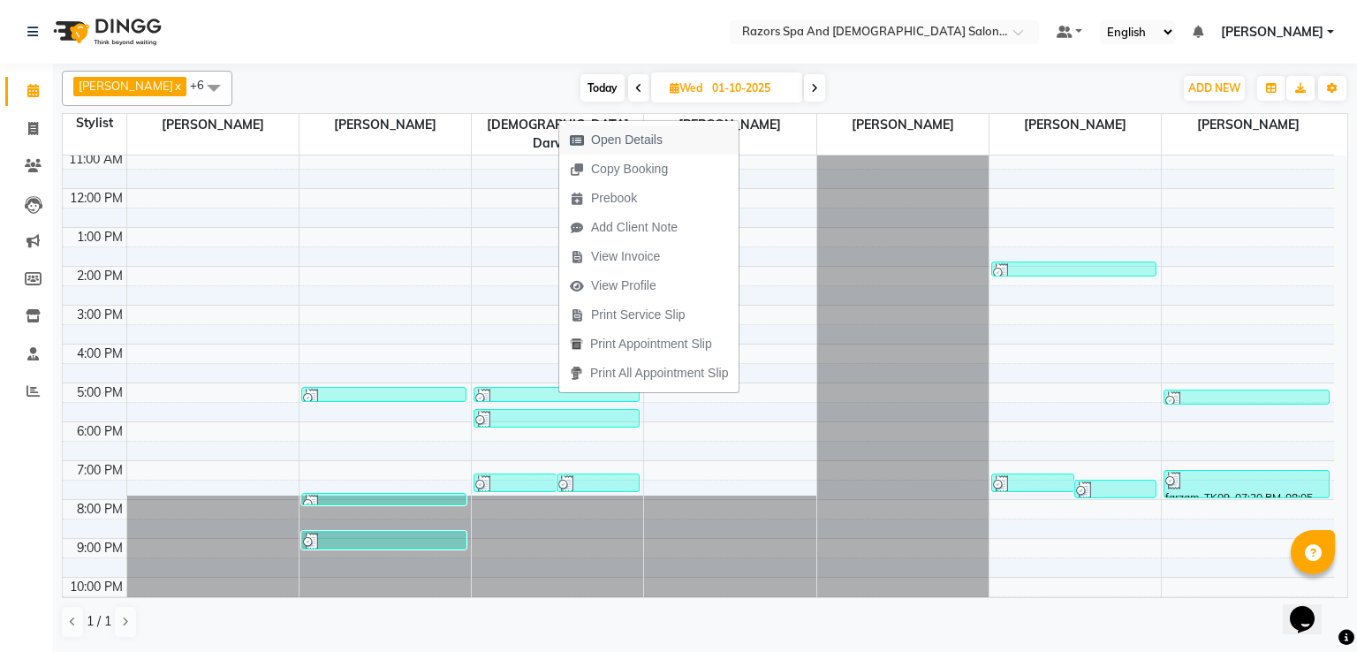
click at [610, 140] on span "Open Details" at bounding box center [627, 140] width 72 height 19
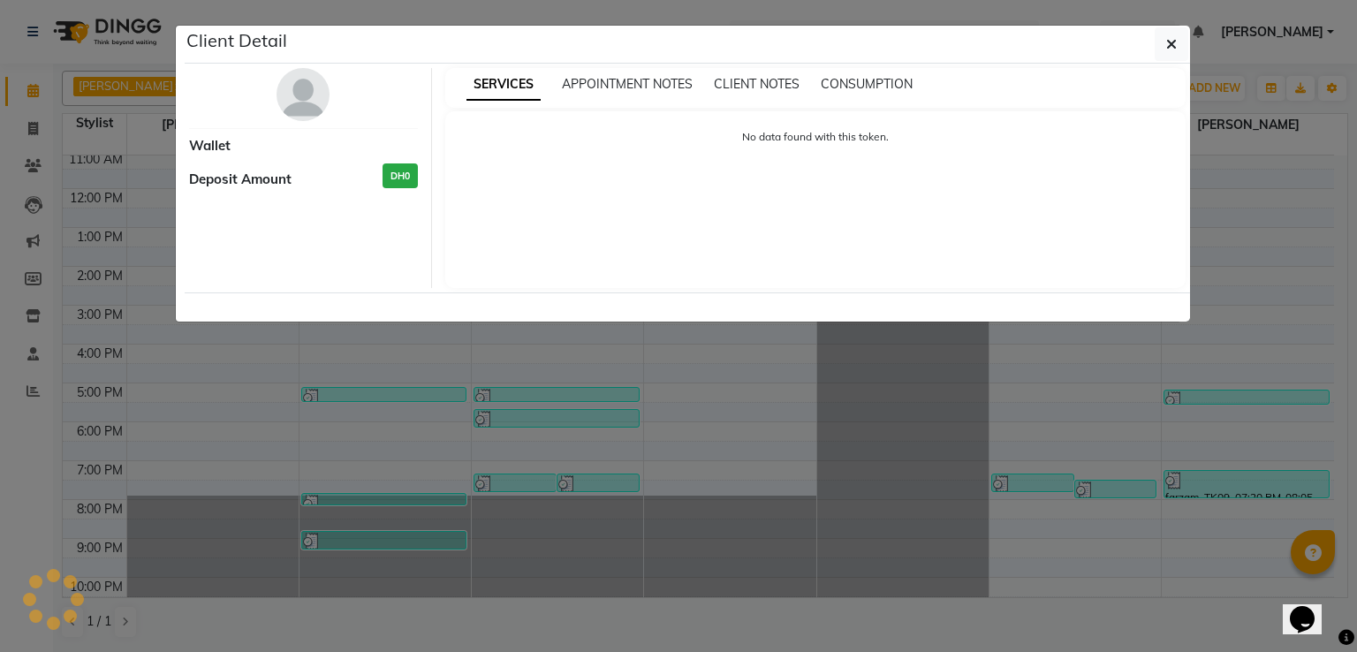
select select "3"
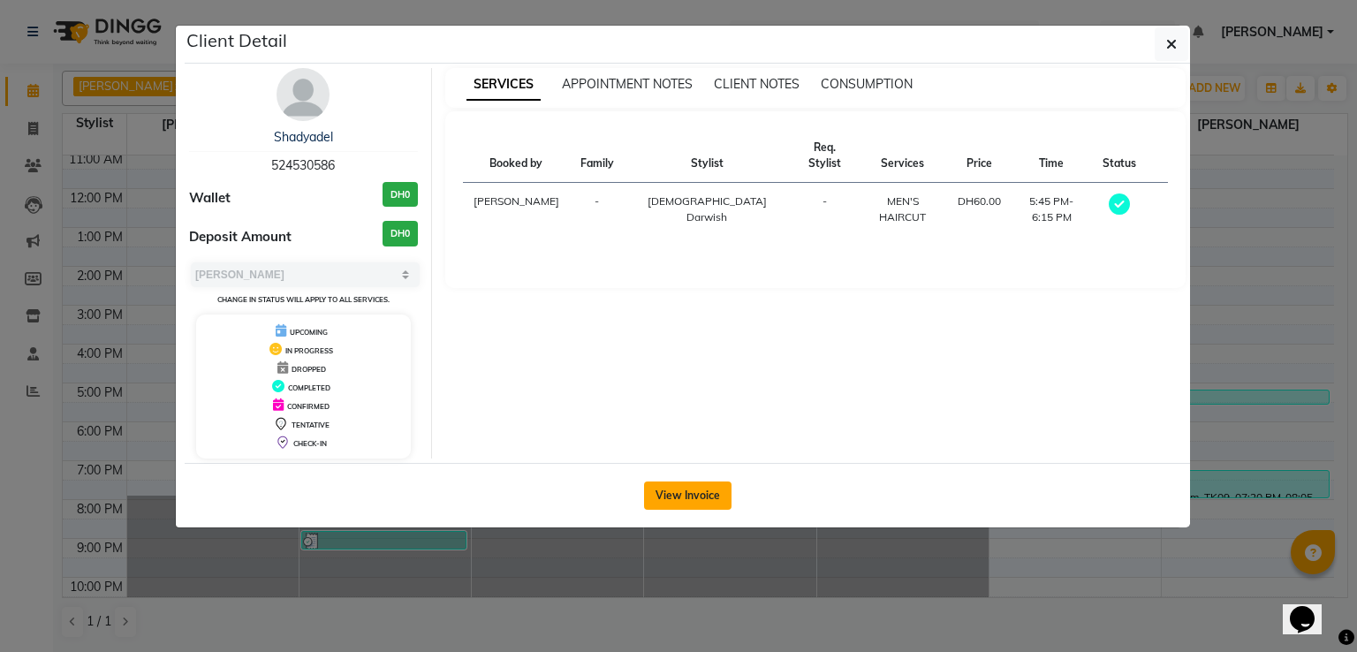
click at [694, 492] on button "View Invoice" at bounding box center [687, 495] width 87 height 28
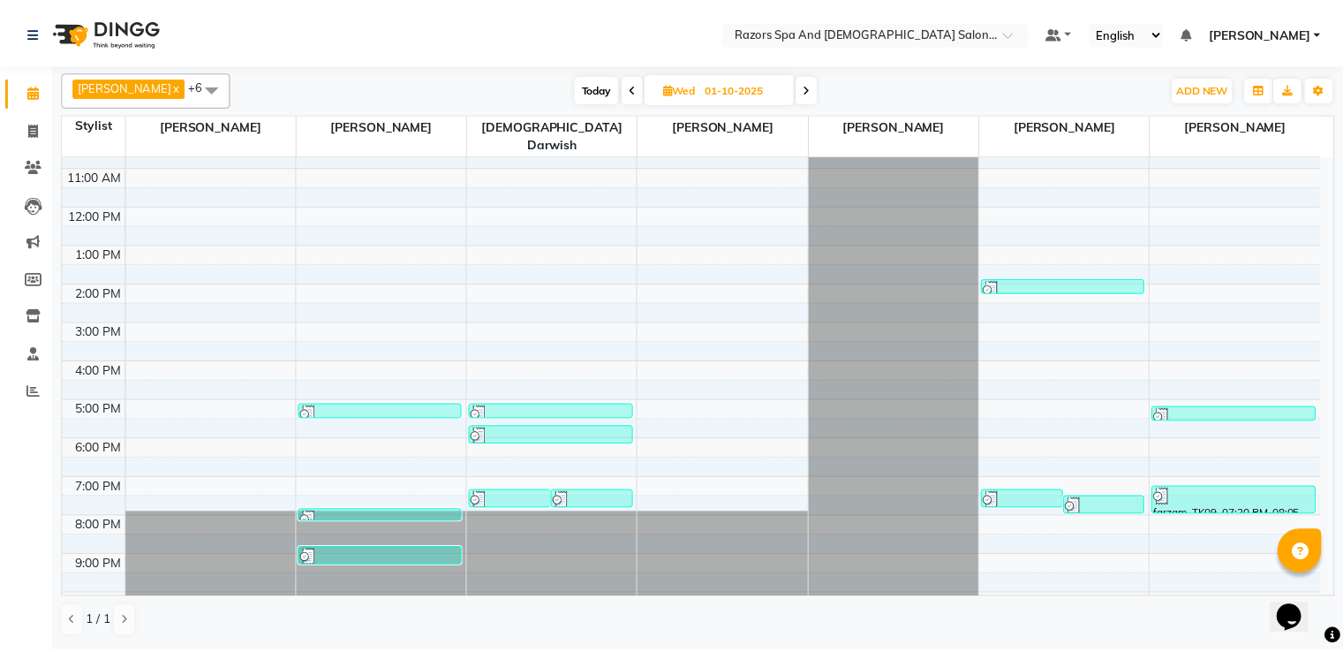
scroll to position [117, 0]
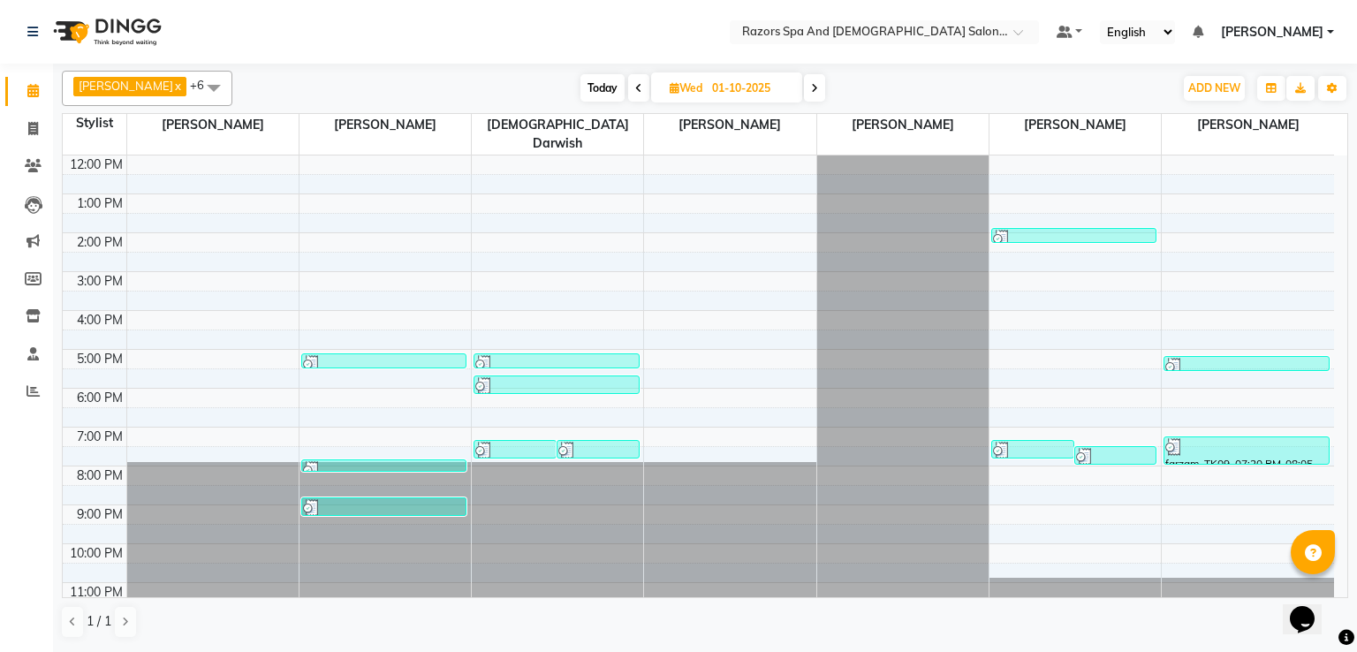
click at [545, 355] on div at bounding box center [556, 364] width 162 height 18
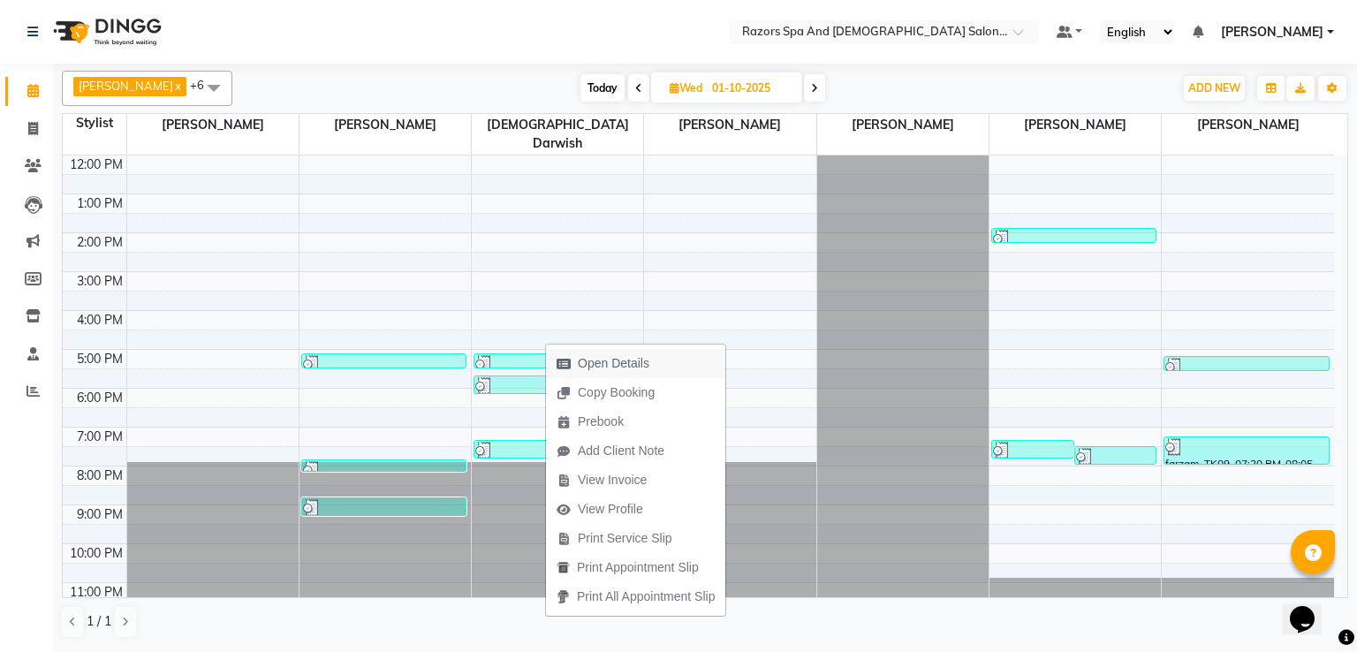
click at [590, 362] on span "Open Details" at bounding box center [614, 363] width 72 height 19
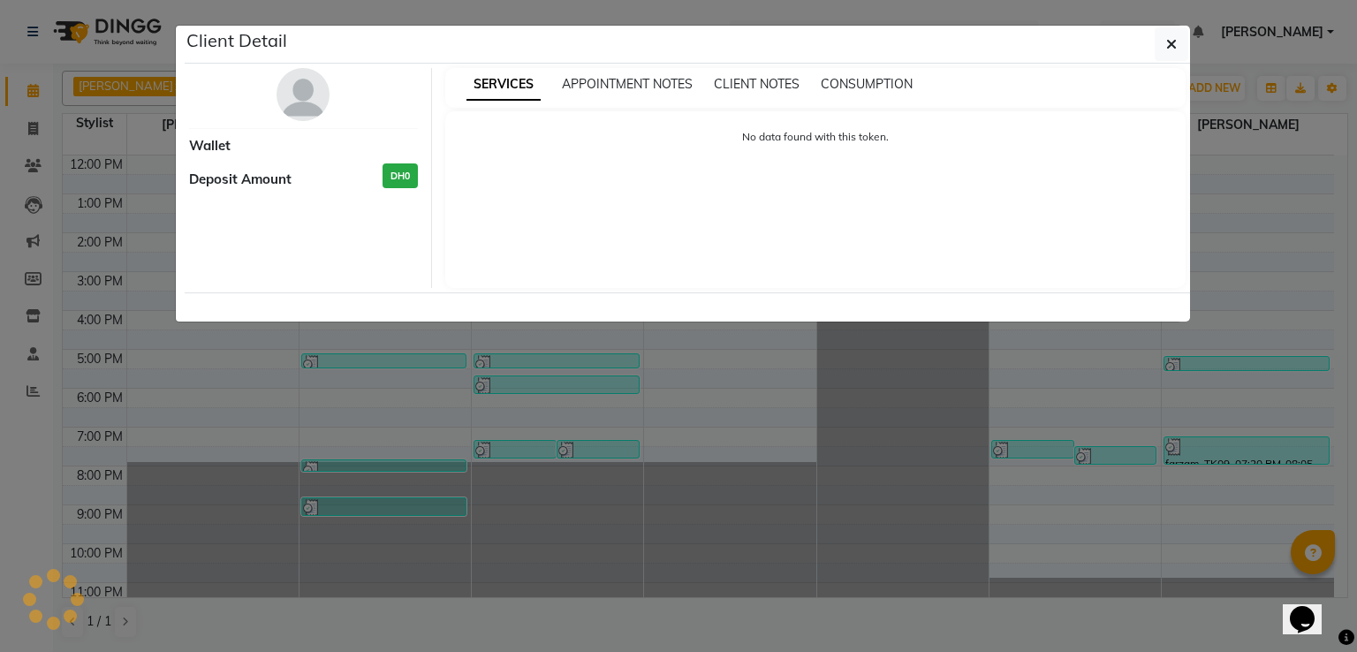
select select "3"
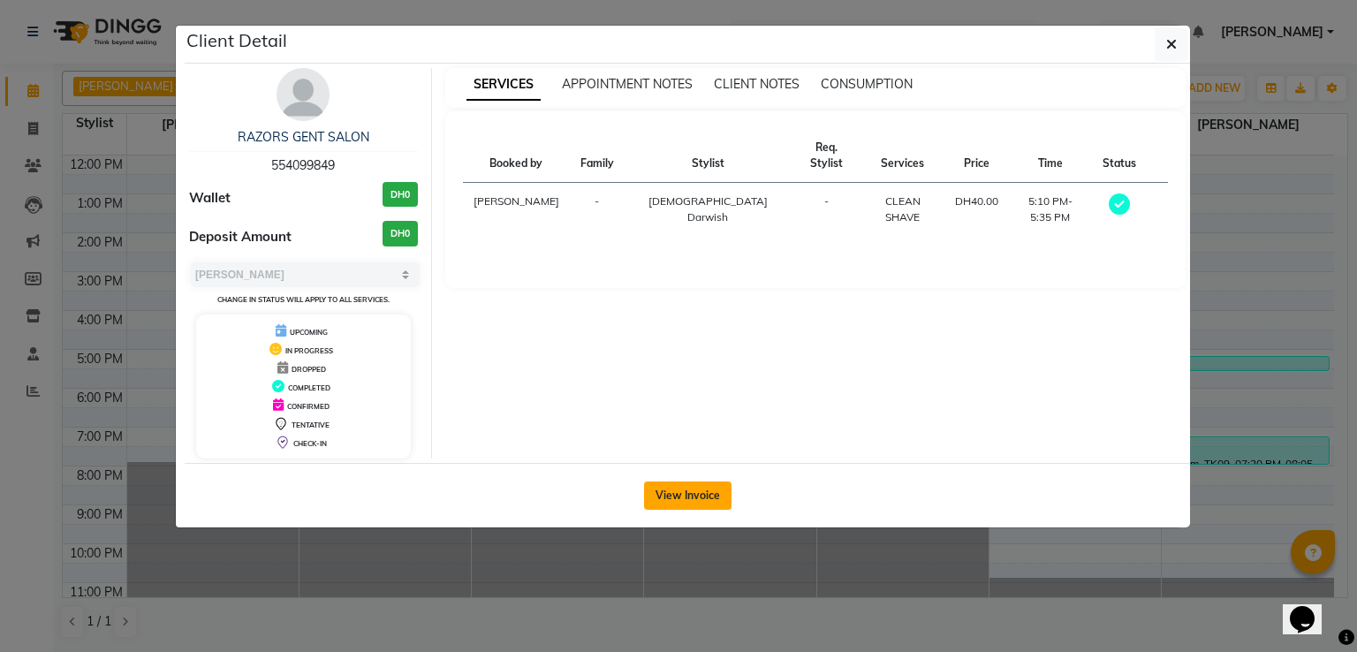
click at [685, 497] on button "View Invoice" at bounding box center [687, 495] width 87 height 28
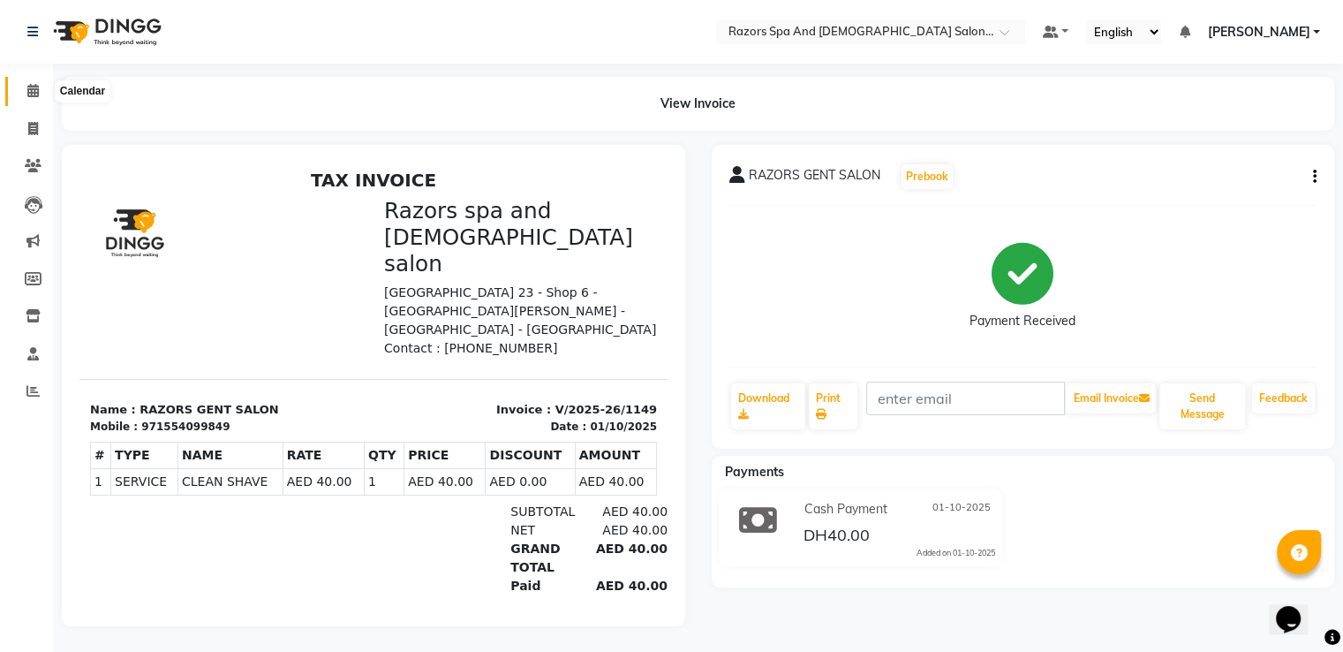
click at [37, 93] on icon at bounding box center [32, 90] width 11 height 13
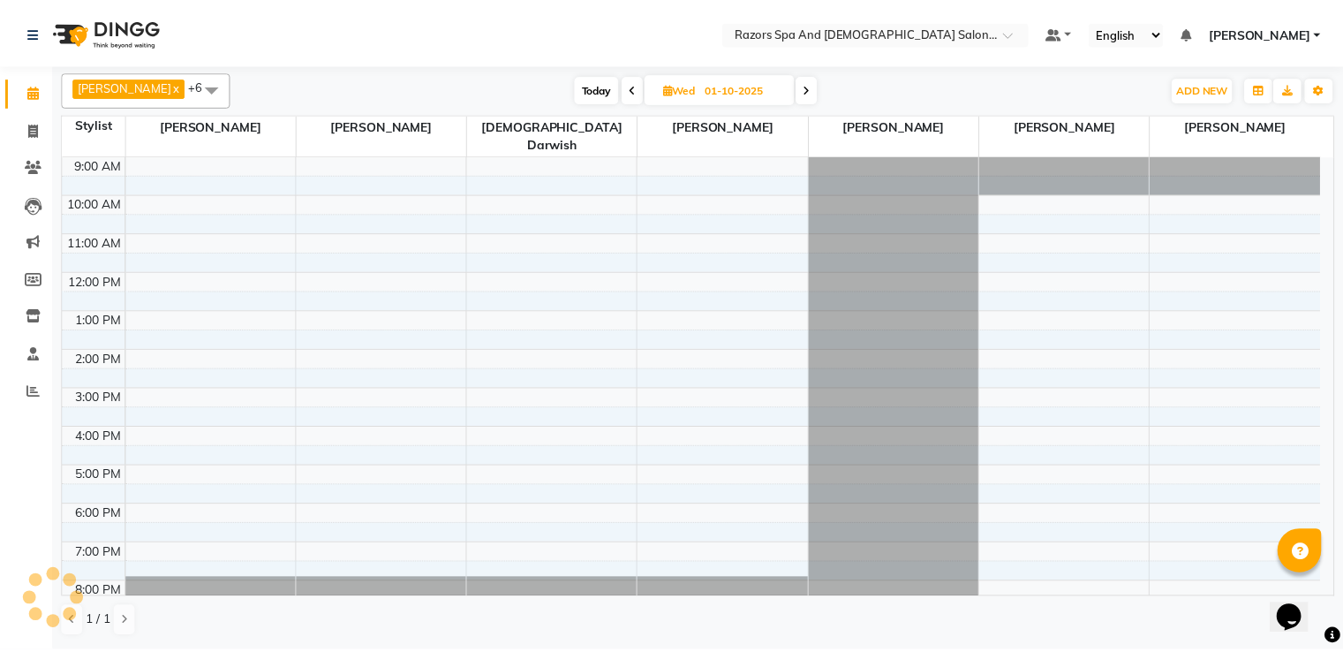
scroll to position [83, 0]
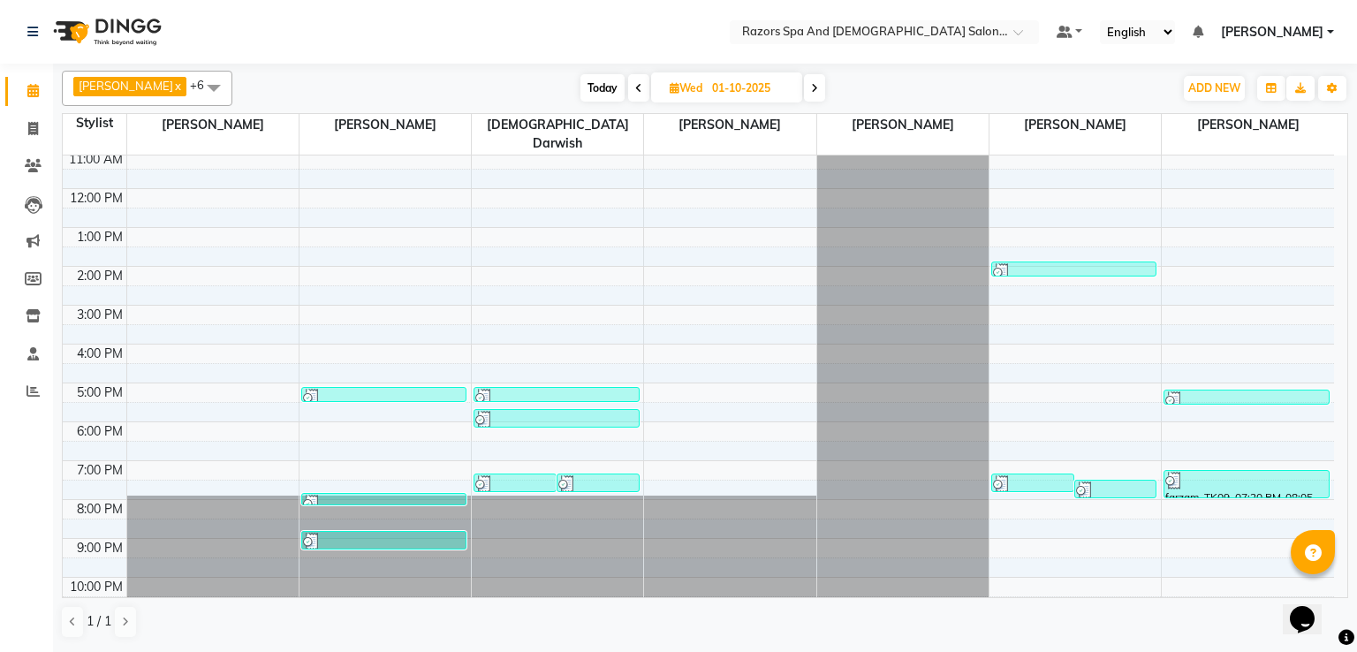
click at [572, 411] on div at bounding box center [556, 420] width 162 height 18
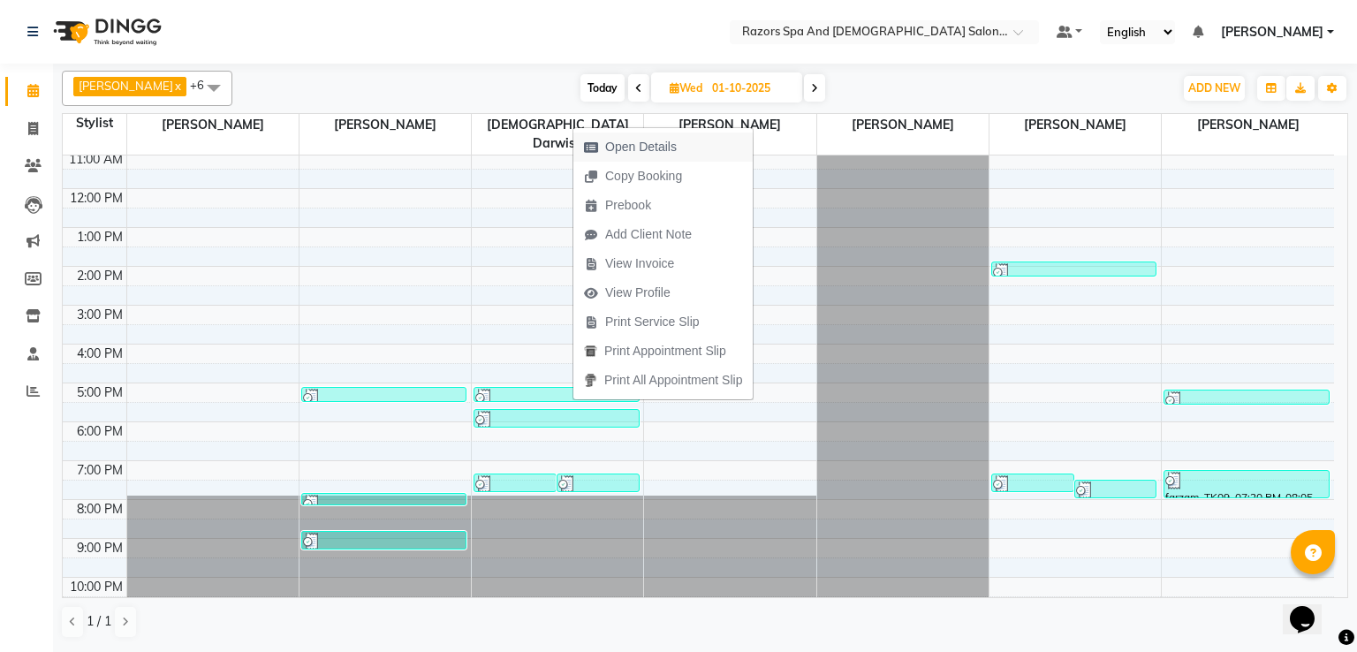
click at [628, 140] on span "Open Details" at bounding box center [641, 147] width 72 height 19
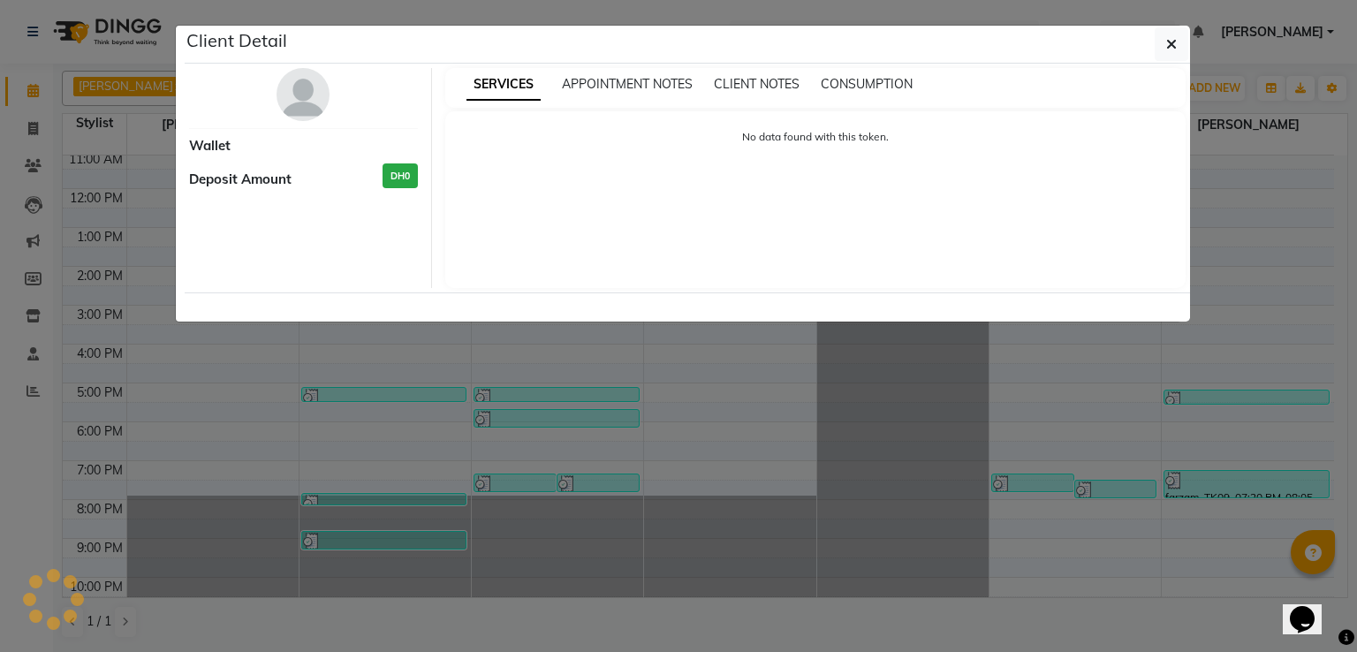
select select "3"
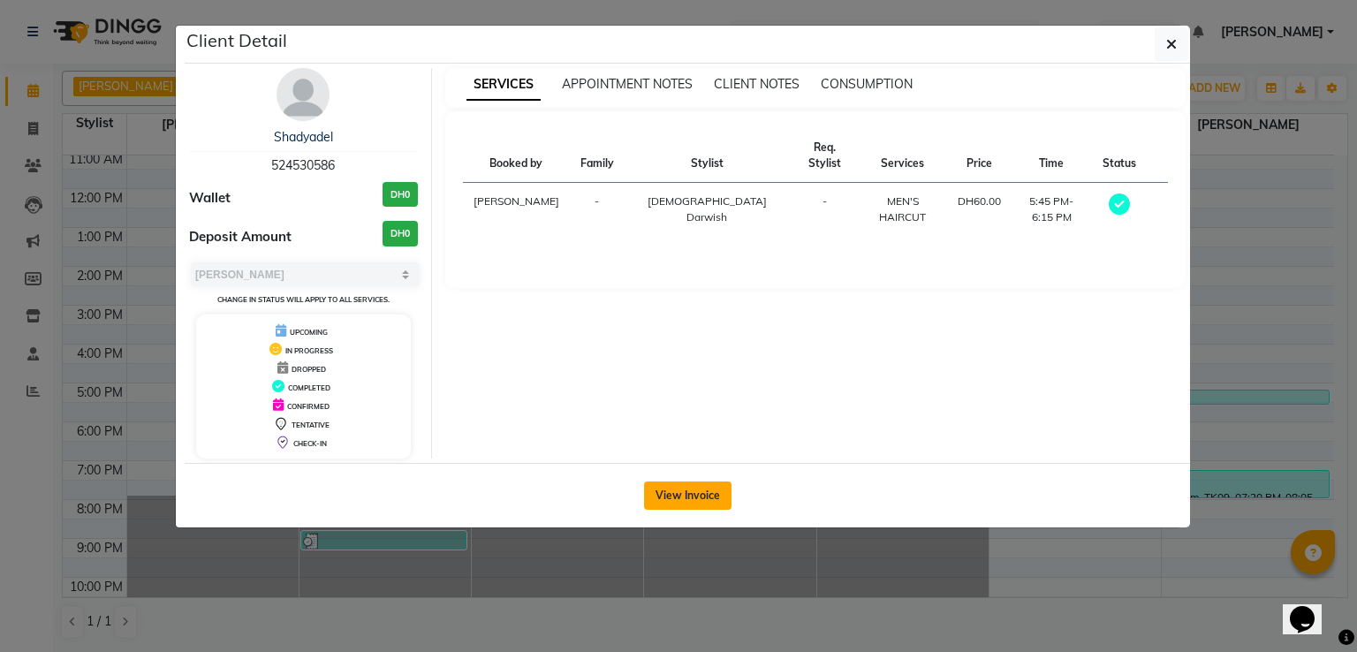
click at [675, 488] on button "View Invoice" at bounding box center [687, 495] width 87 height 28
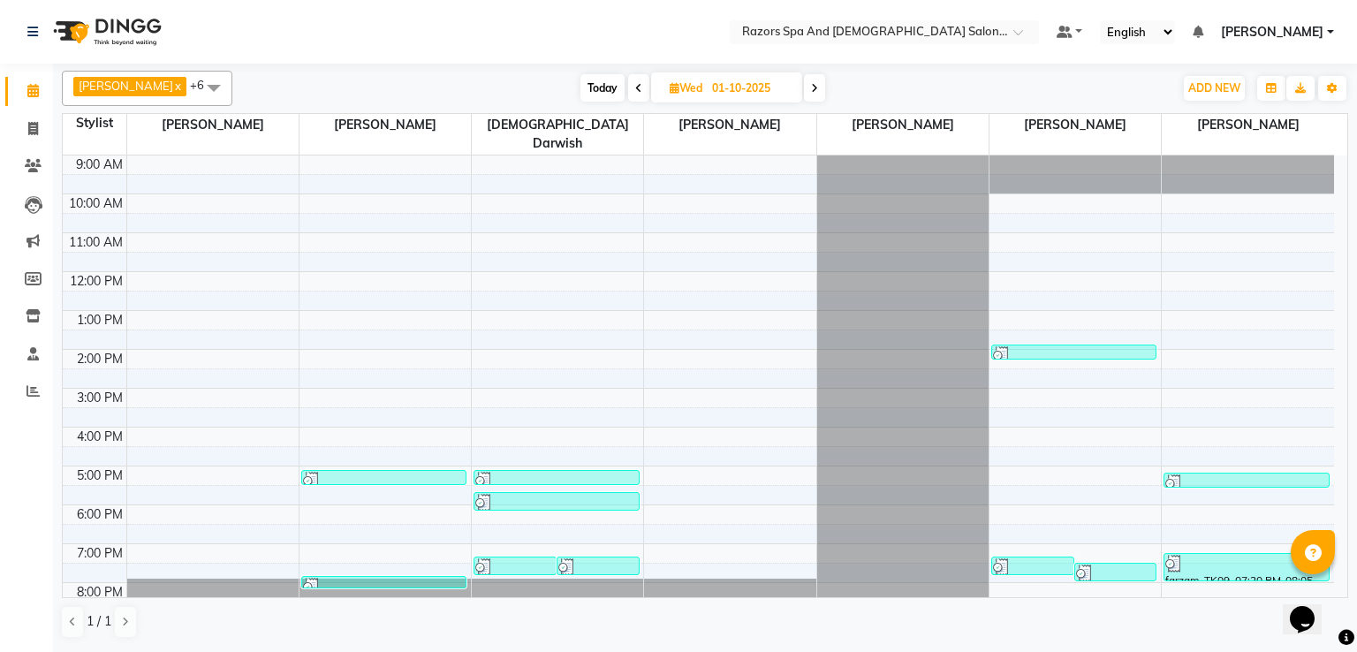
click at [536, 494] on div at bounding box center [556, 503] width 162 height 18
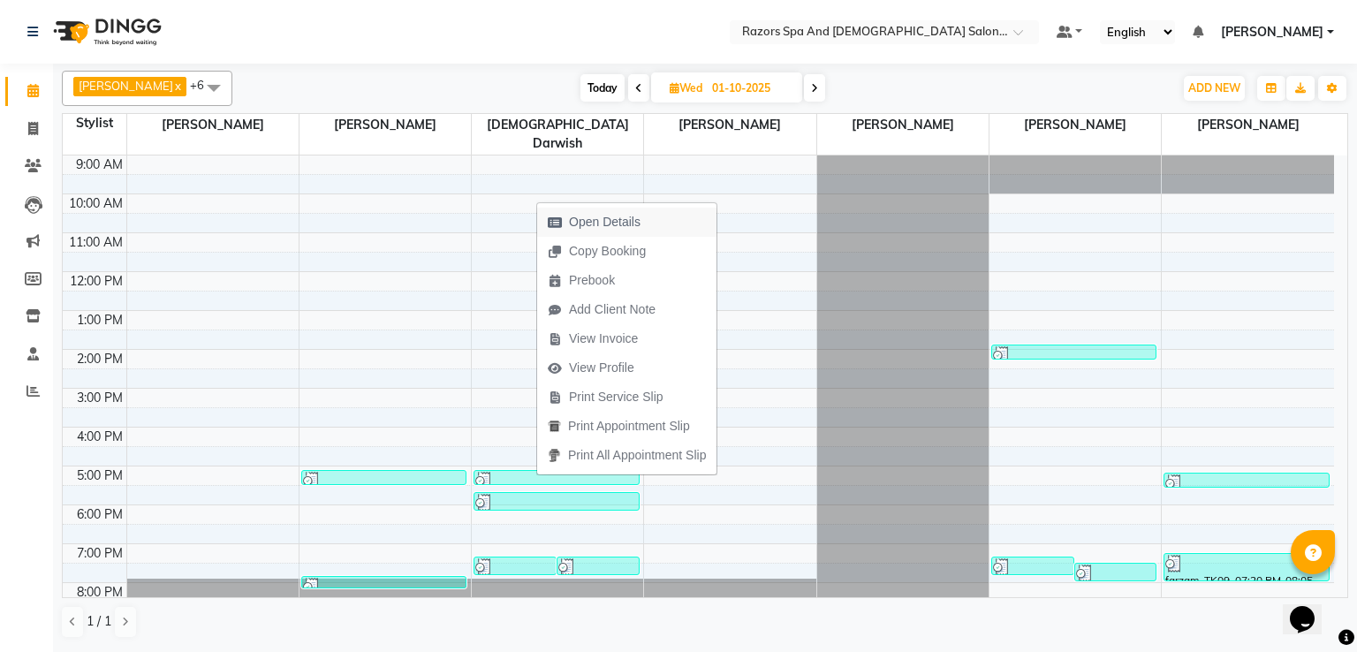
click at [590, 226] on span "Open Details" at bounding box center [605, 222] width 72 height 19
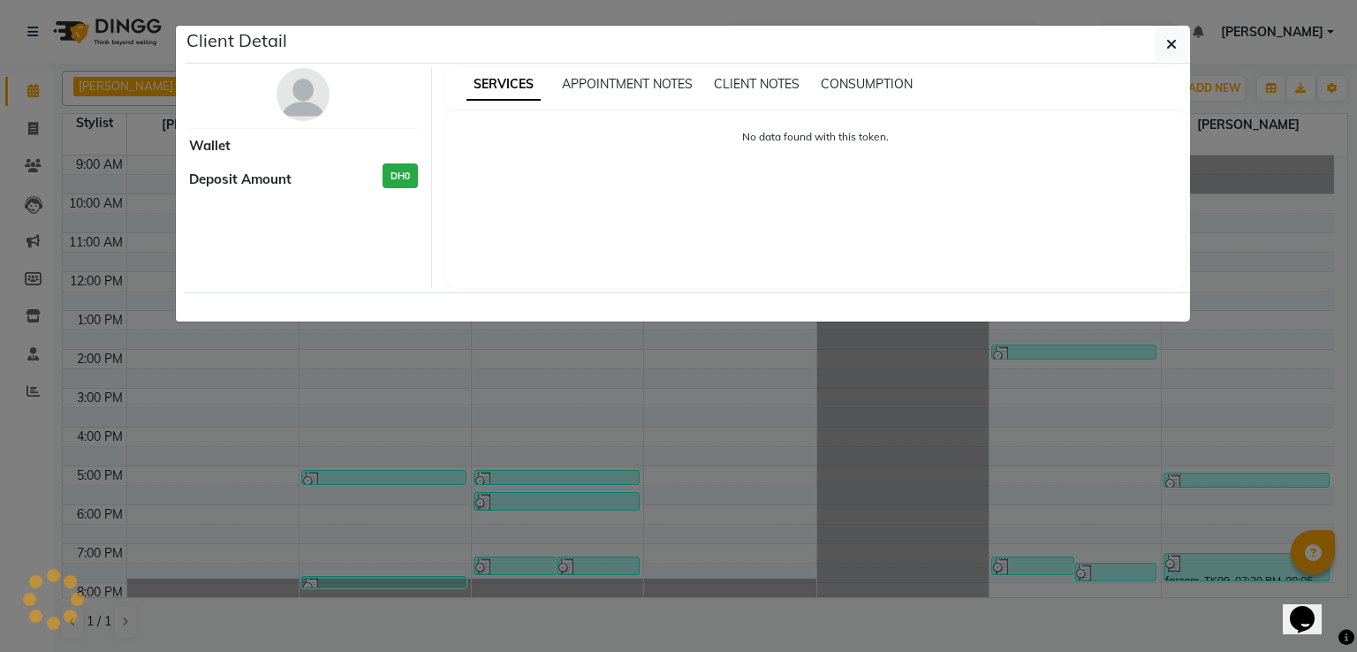
select select "3"
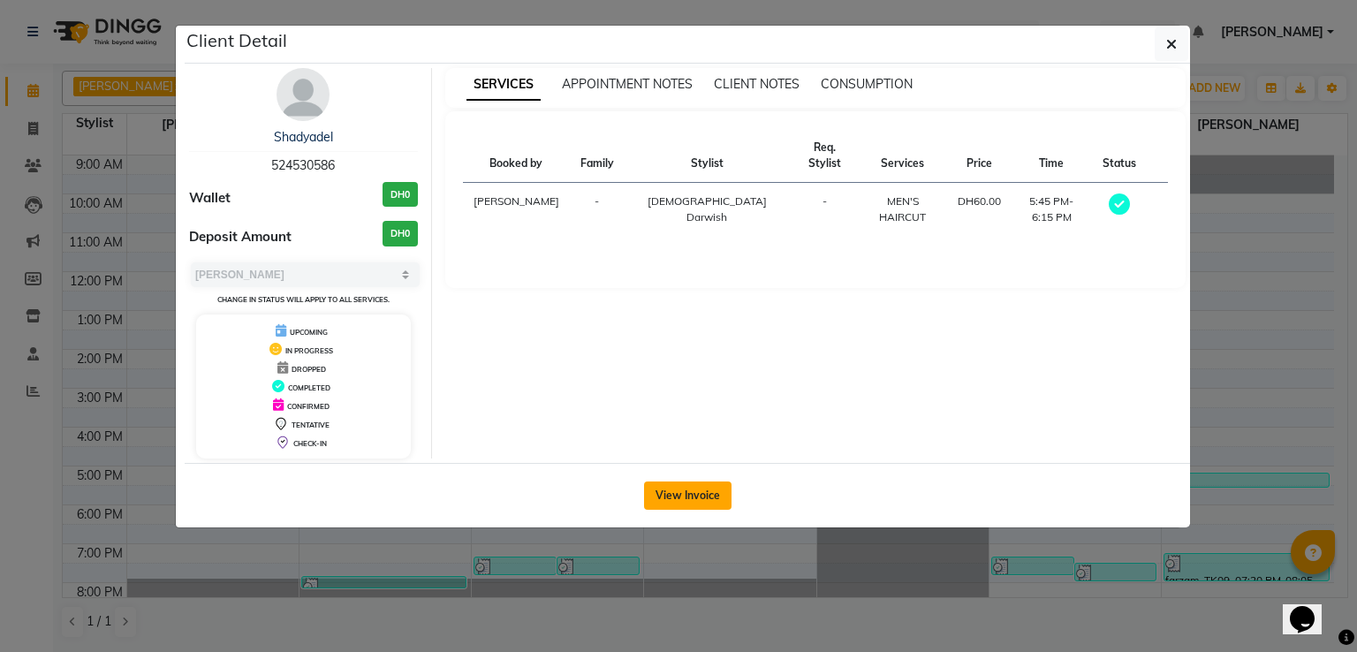
click at [686, 492] on button "View Invoice" at bounding box center [687, 495] width 87 height 28
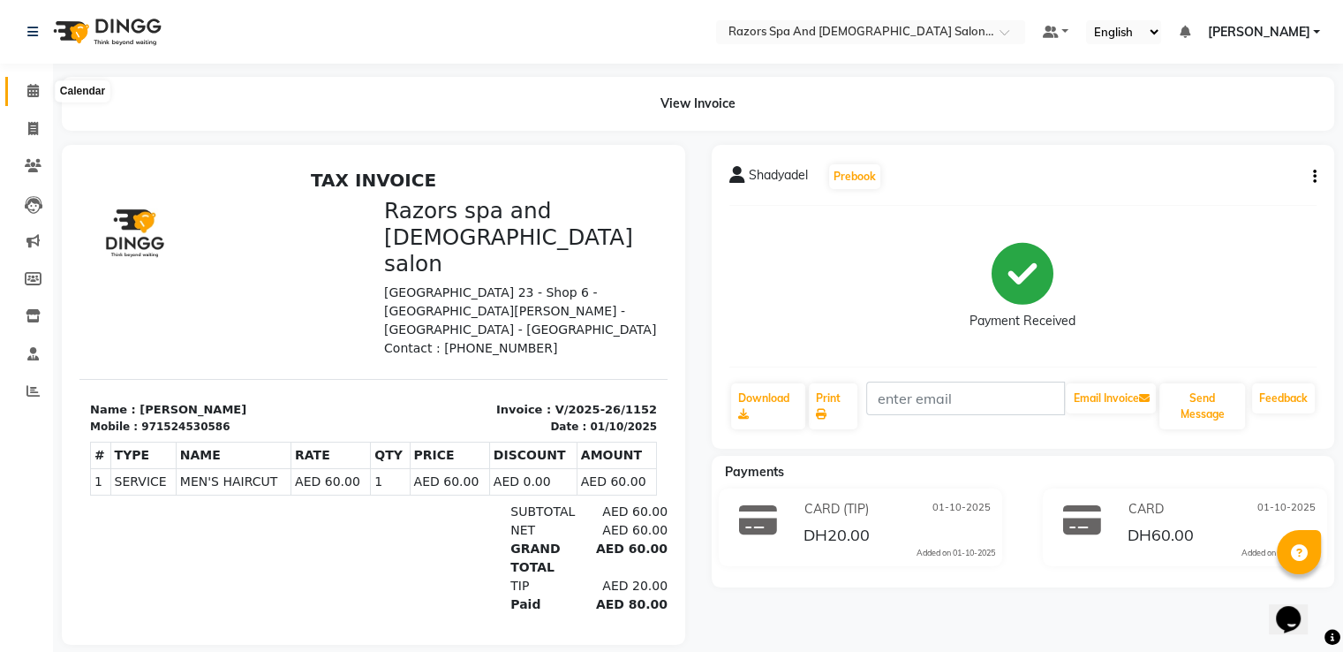
click at [28, 87] on icon at bounding box center [32, 90] width 11 height 13
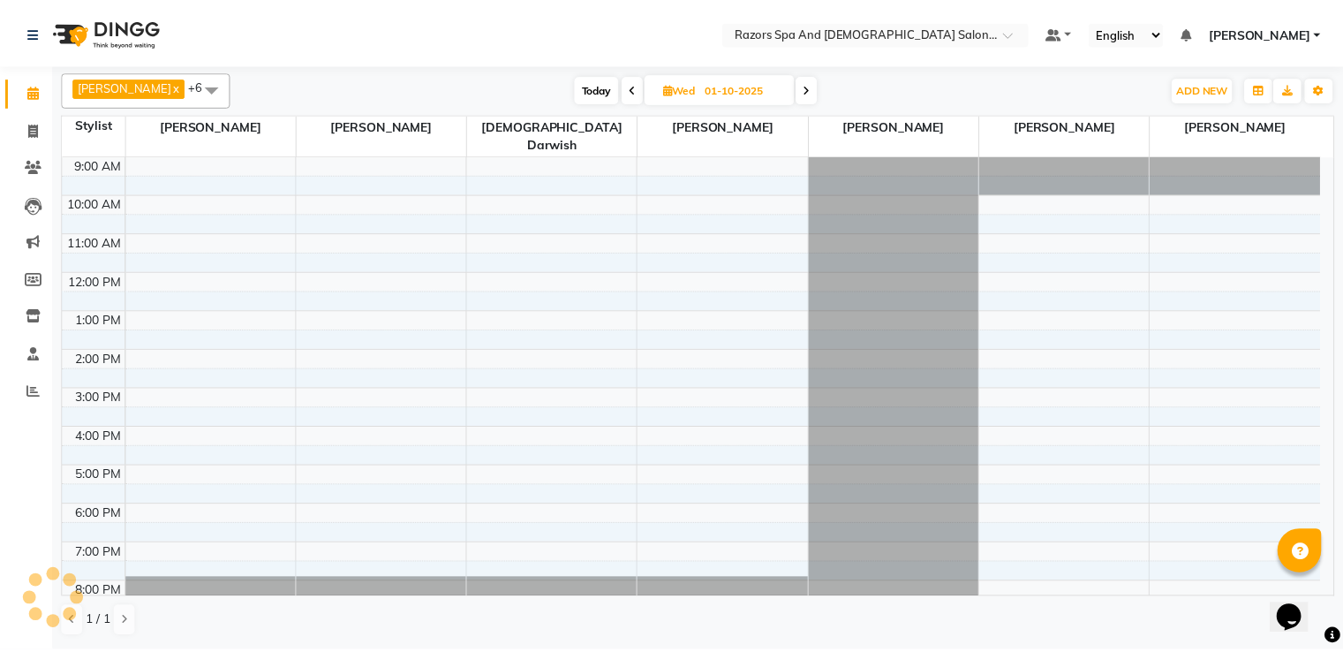
scroll to position [83, 0]
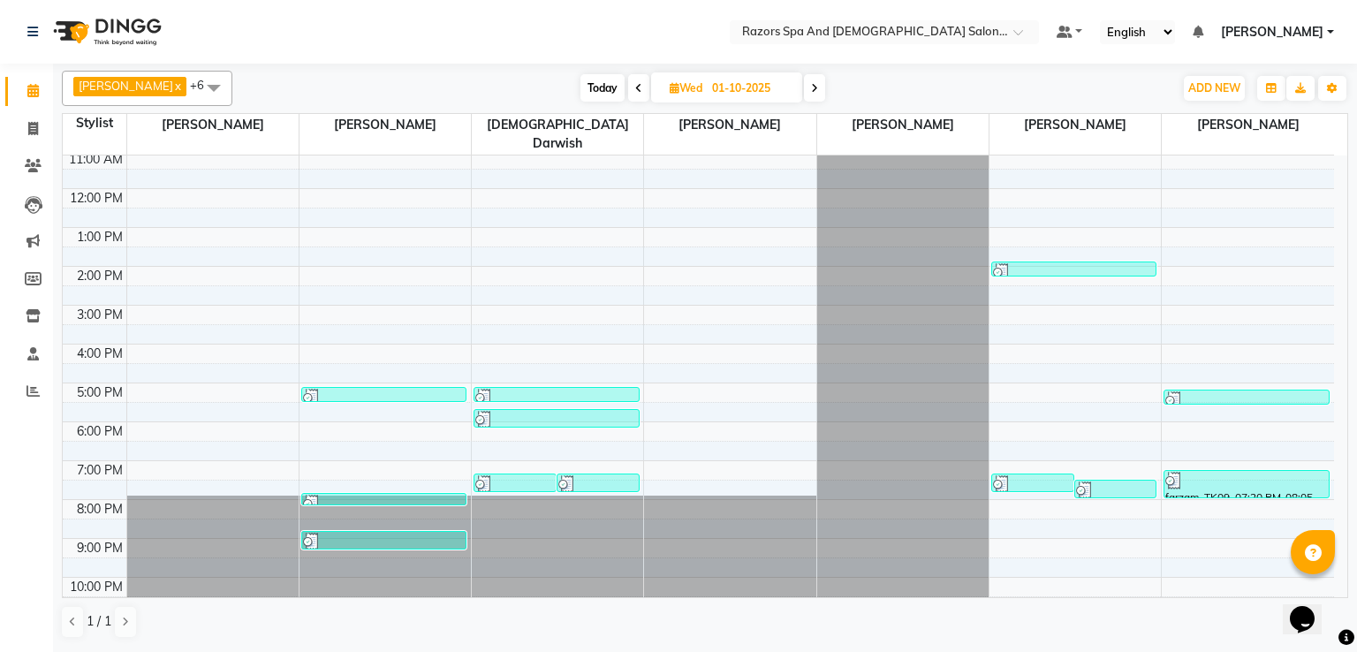
click at [571, 365] on div "9:00 AM 10:00 AM 11:00 AM 12:00 PM 1:00 PM 2:00 PM 3:00 PM 4:00 PM 5:00 PM 6:00…" at bounding box center [698, 363] width 1271 height 582
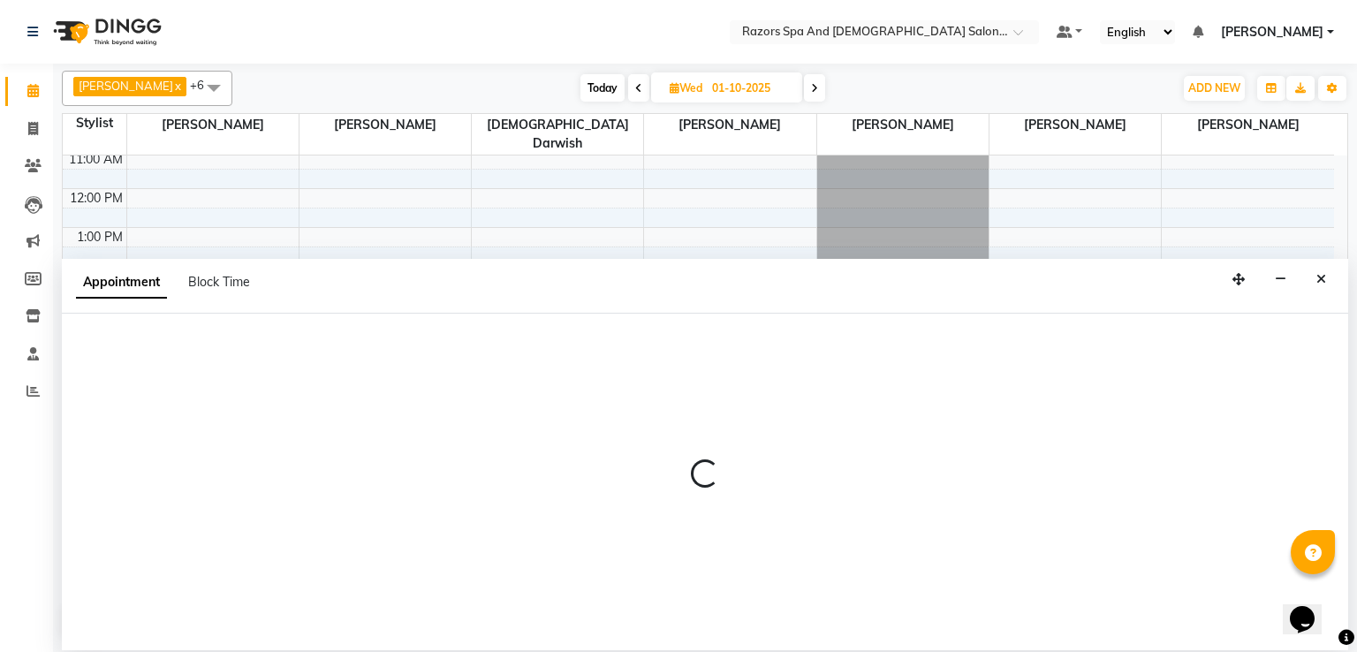
select select "81370"
select select "1020"
select select "tentative"
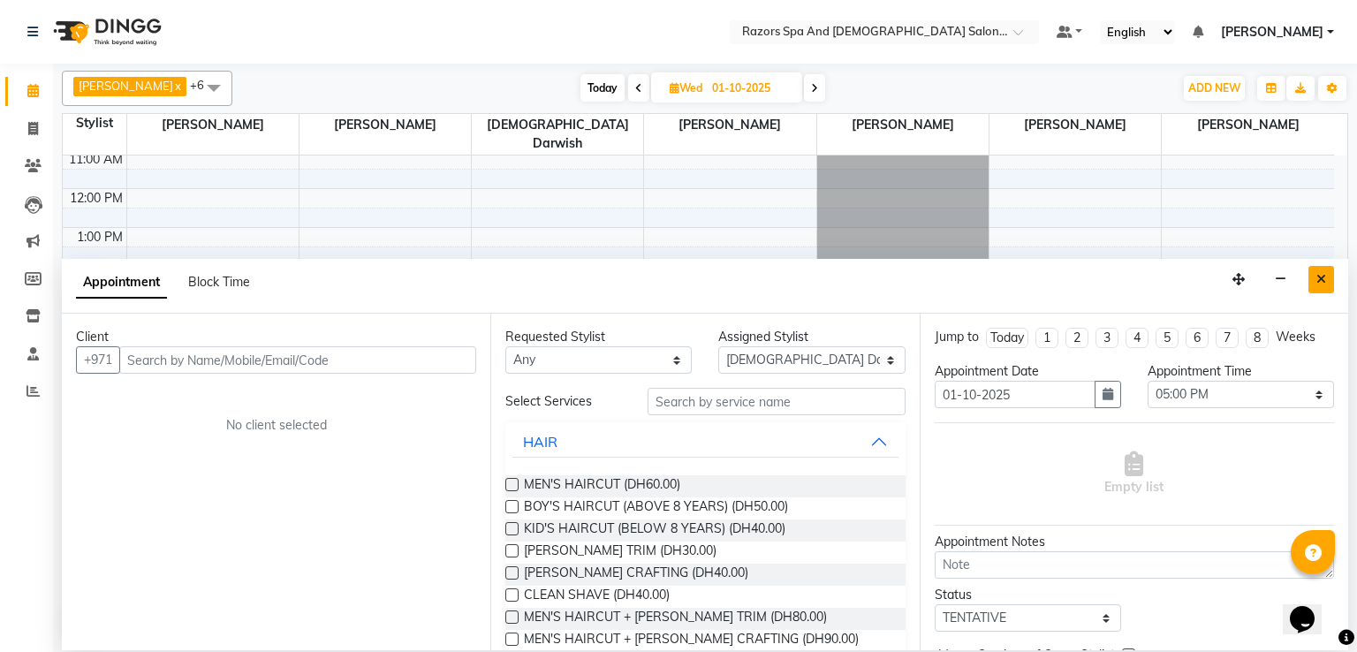
click at [1332, 278] on button "Close" at bounding box center [1321, 279] width 26 height 27
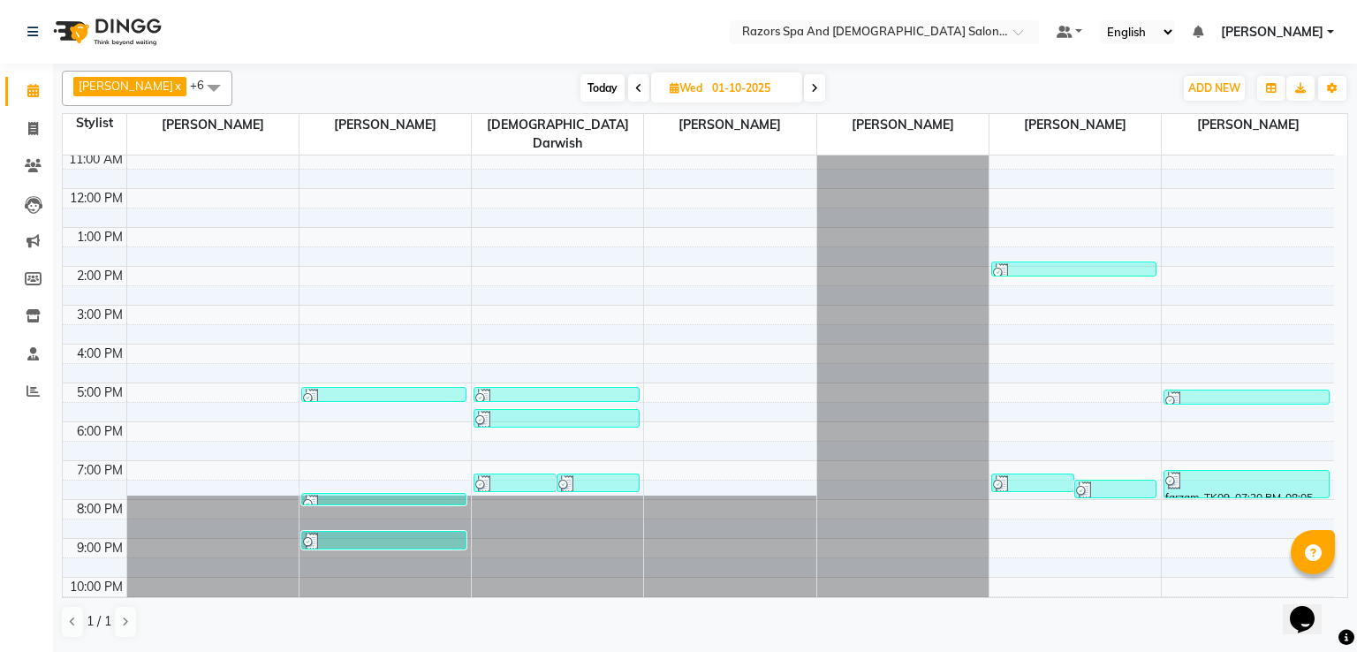
click at [569, 389] on div at bounding box center [556, 398] width 162 height 18
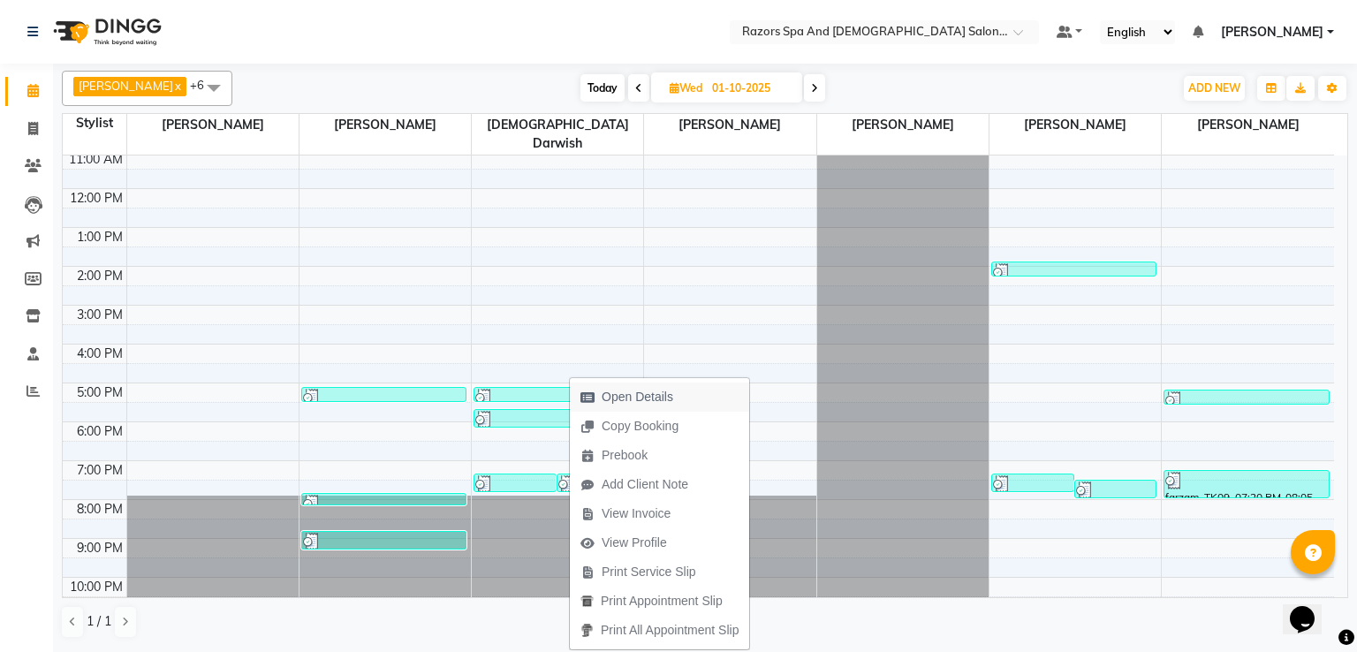
click at [639, 390] on span "Open Details" at bounding box center [637, 397] width 72 height 19
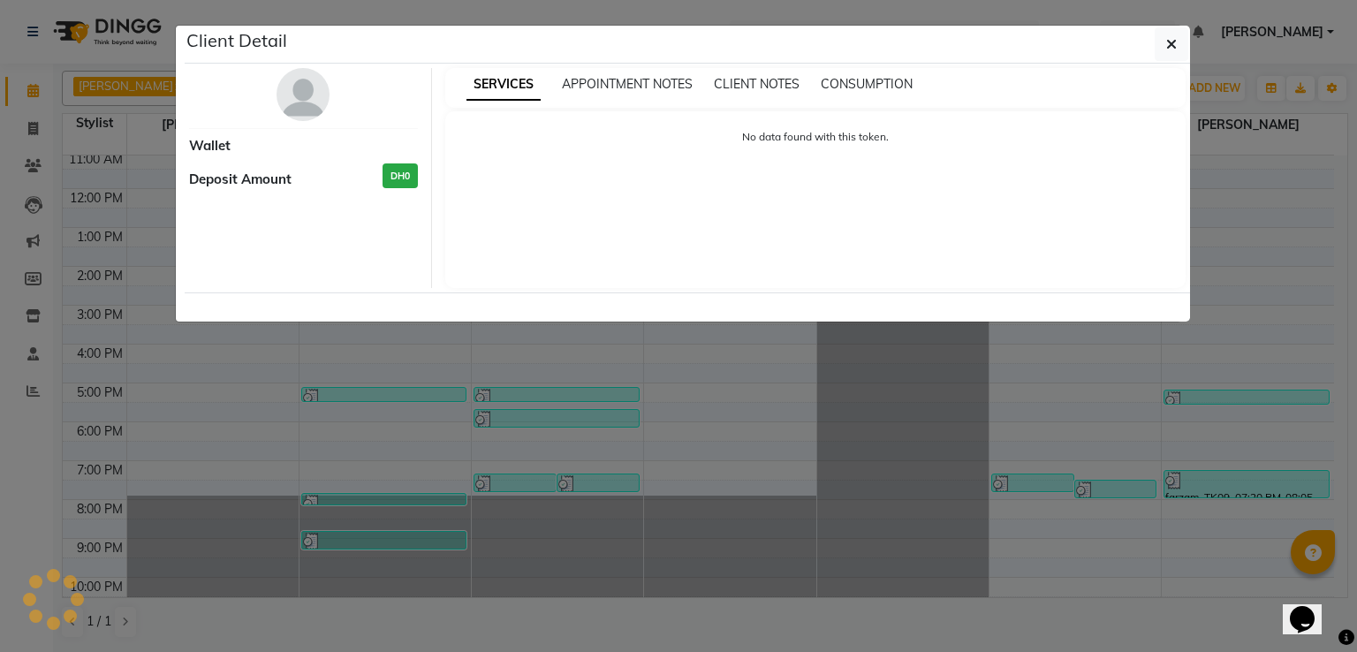
select select "3"
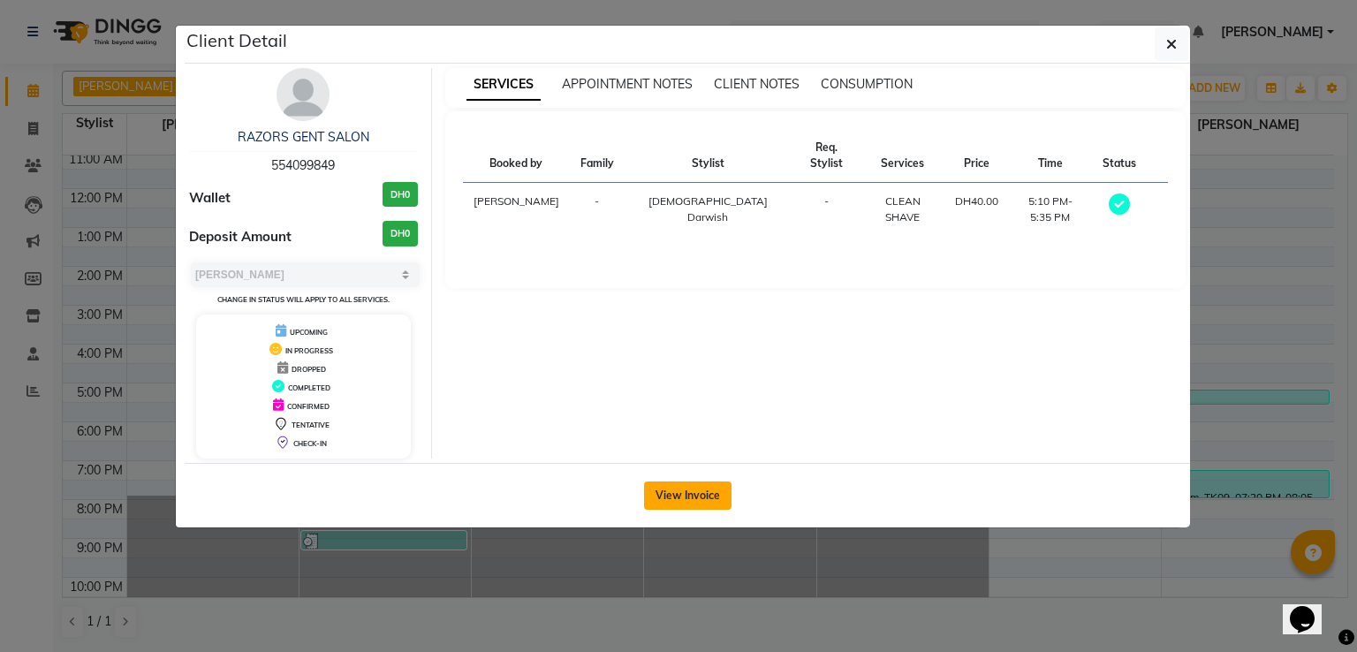
click at [679, 494] on button "View Invoice" at bounding box center [687, 495] width 87 height 28
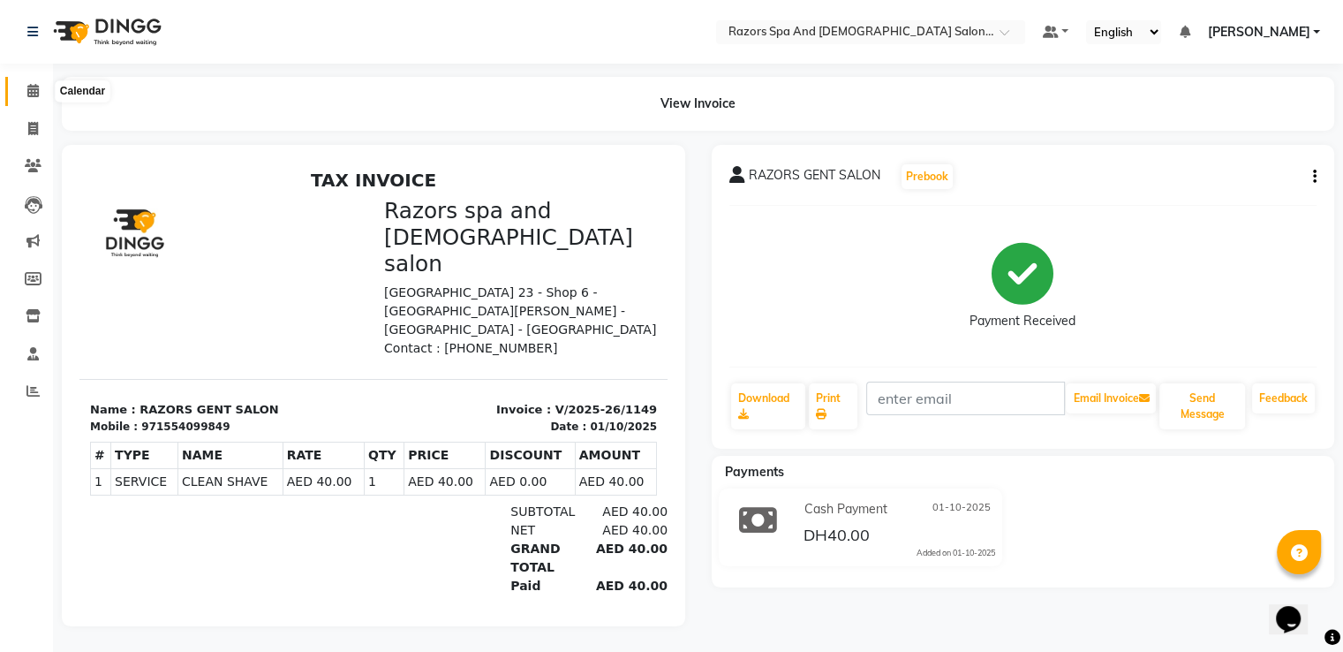
click at [32, 87] on icon at bounding box center [32, 90] width 11 height 13
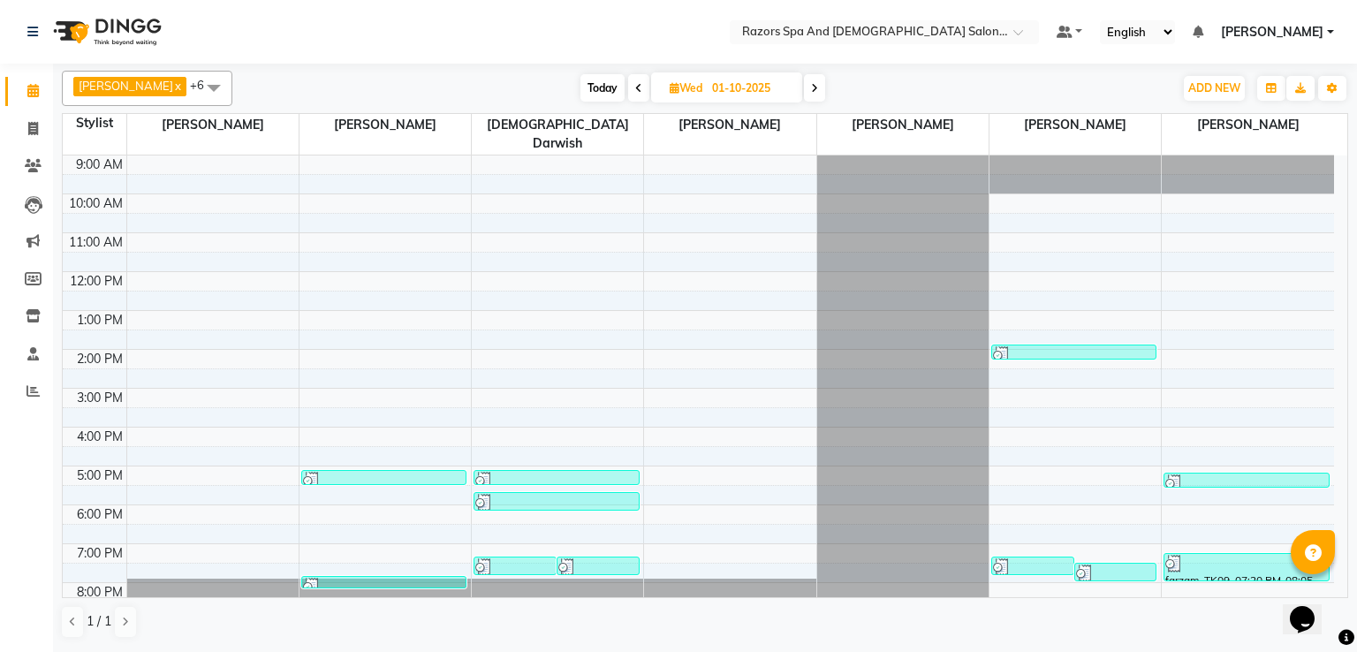
click at [501, 558] on div at bounding box center [514, 567] width 79 height 18
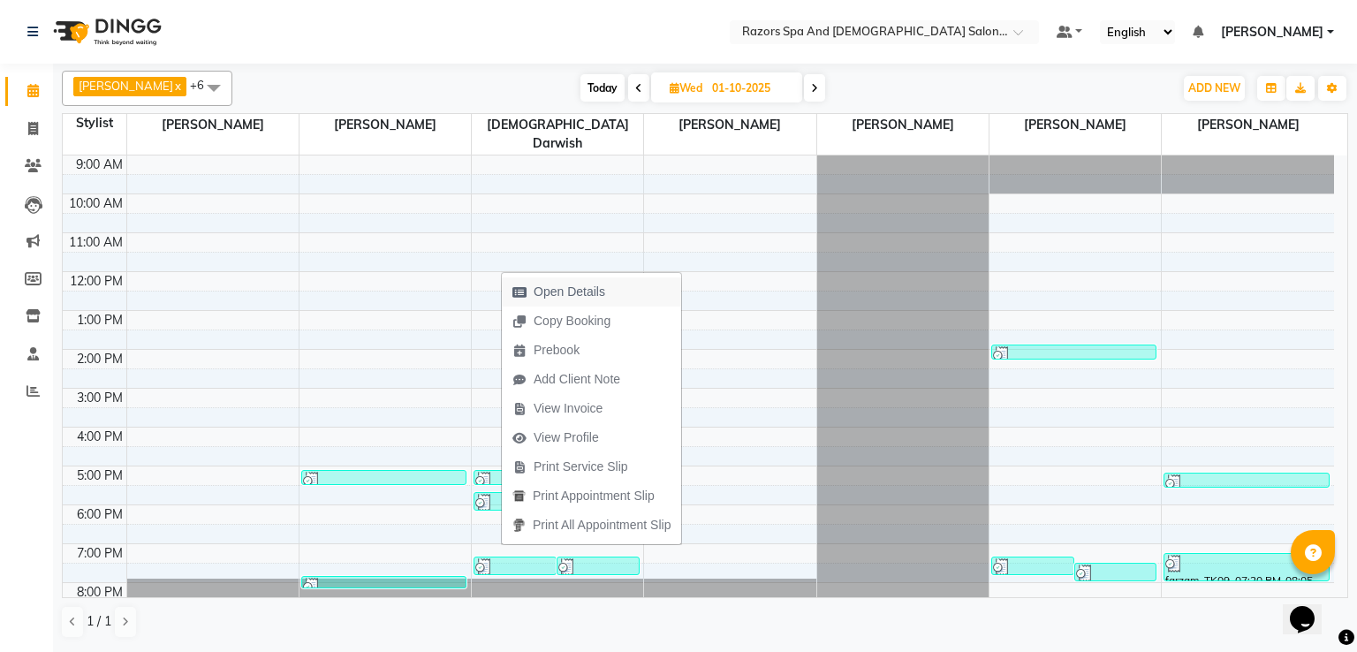
click at [610, 287] on span "Open Details" at bounding box center [559, 291] width 114 height 29
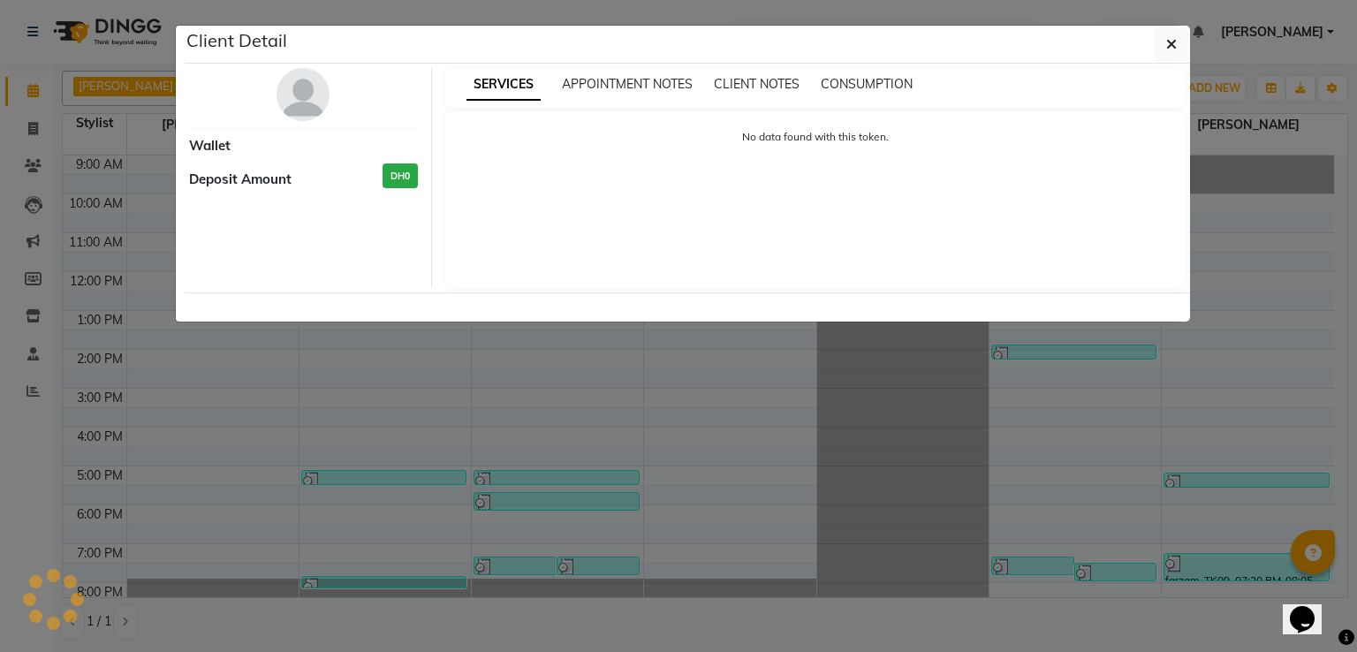
select select "3"
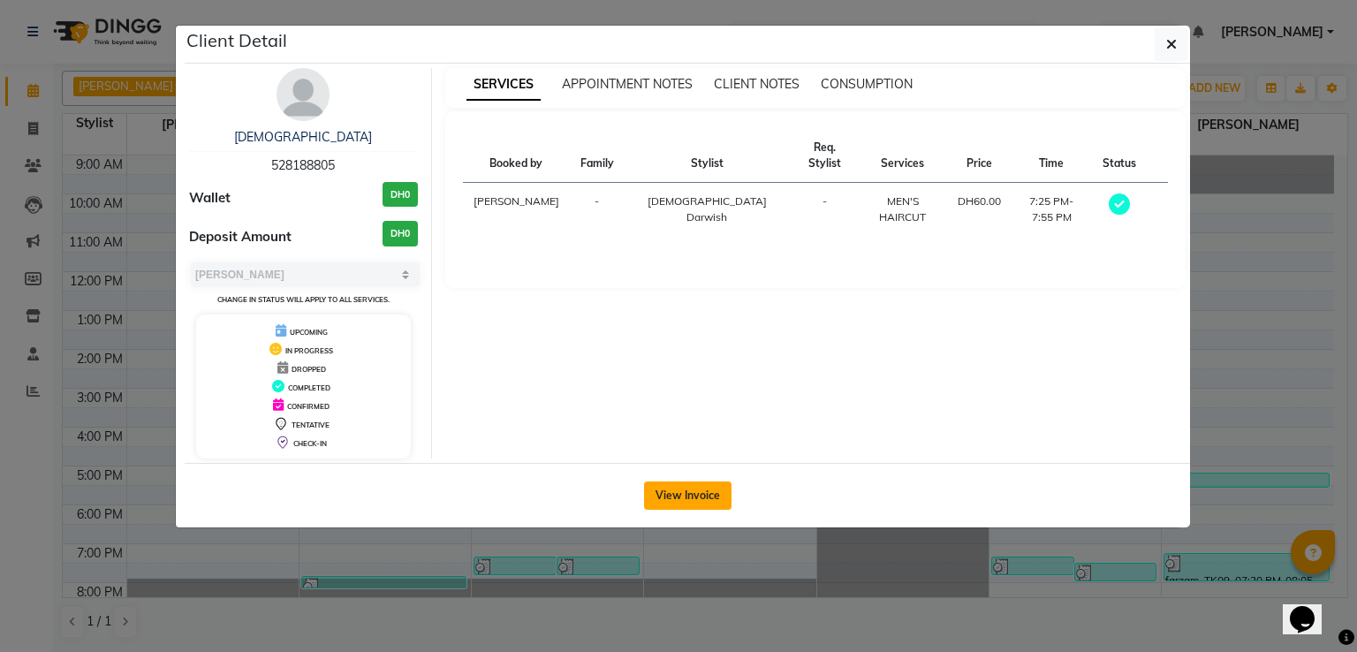
click at [665, 489] on button "View Invoice" at bounding box center [687, 495] width 87 height 28
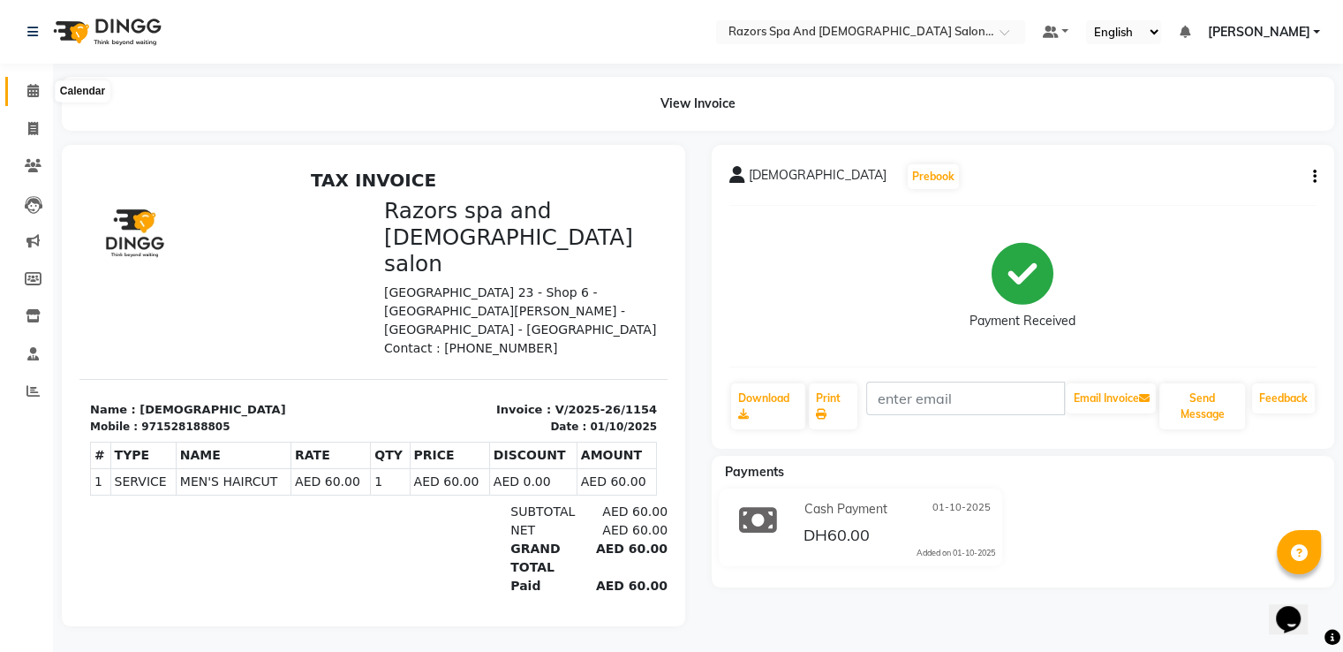
click at [27, 89] on icon at bounding box center [32, 90] width 11 height 13
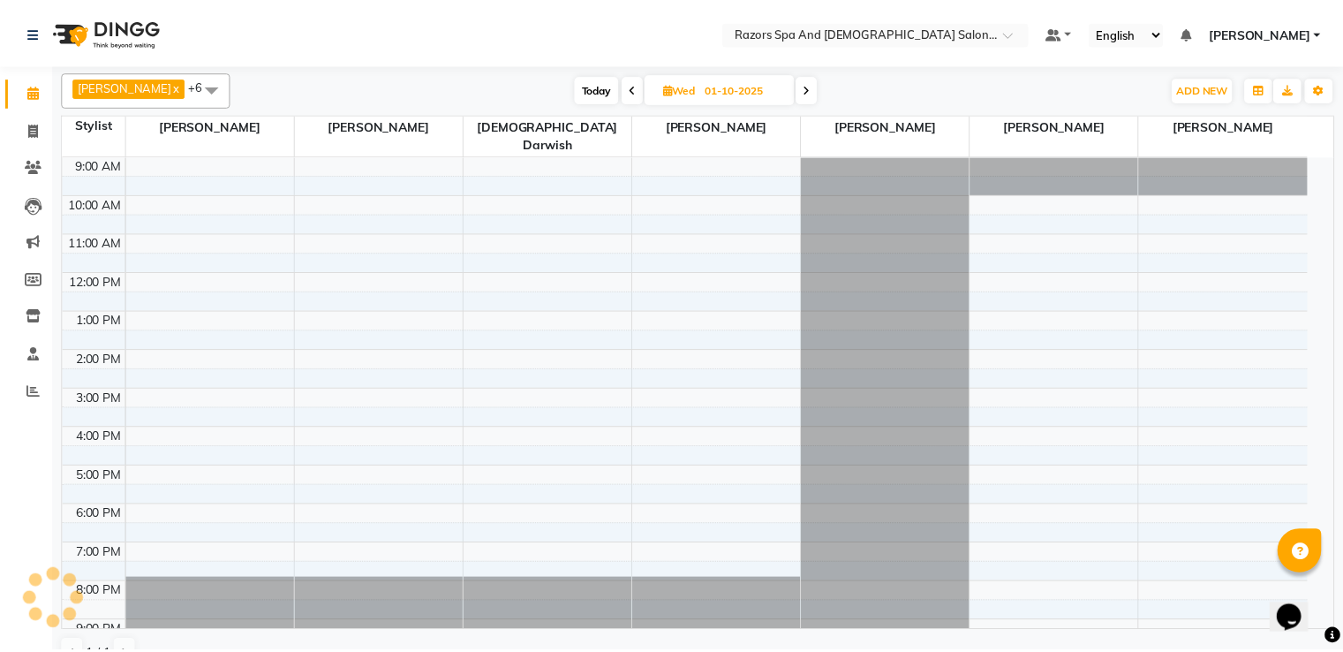
scroll to position [83, 0]
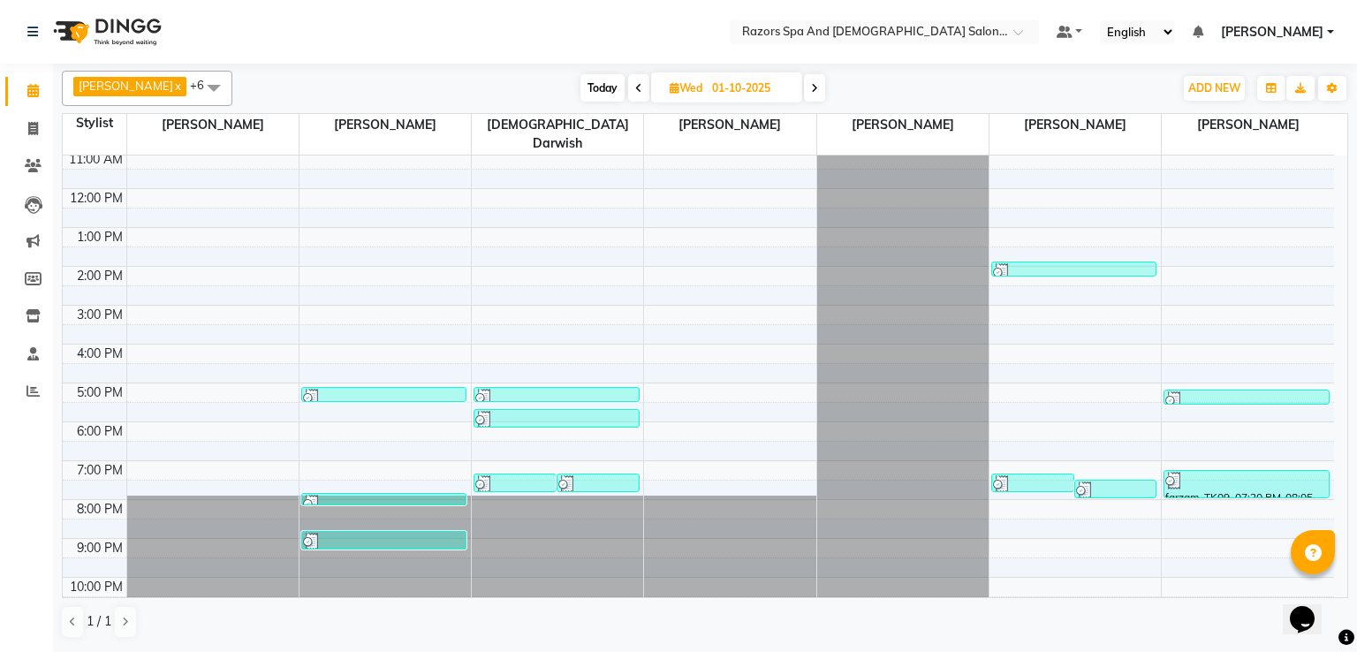
click at [593, 475] on div at bounding box center [597, 484] width 79 height 18
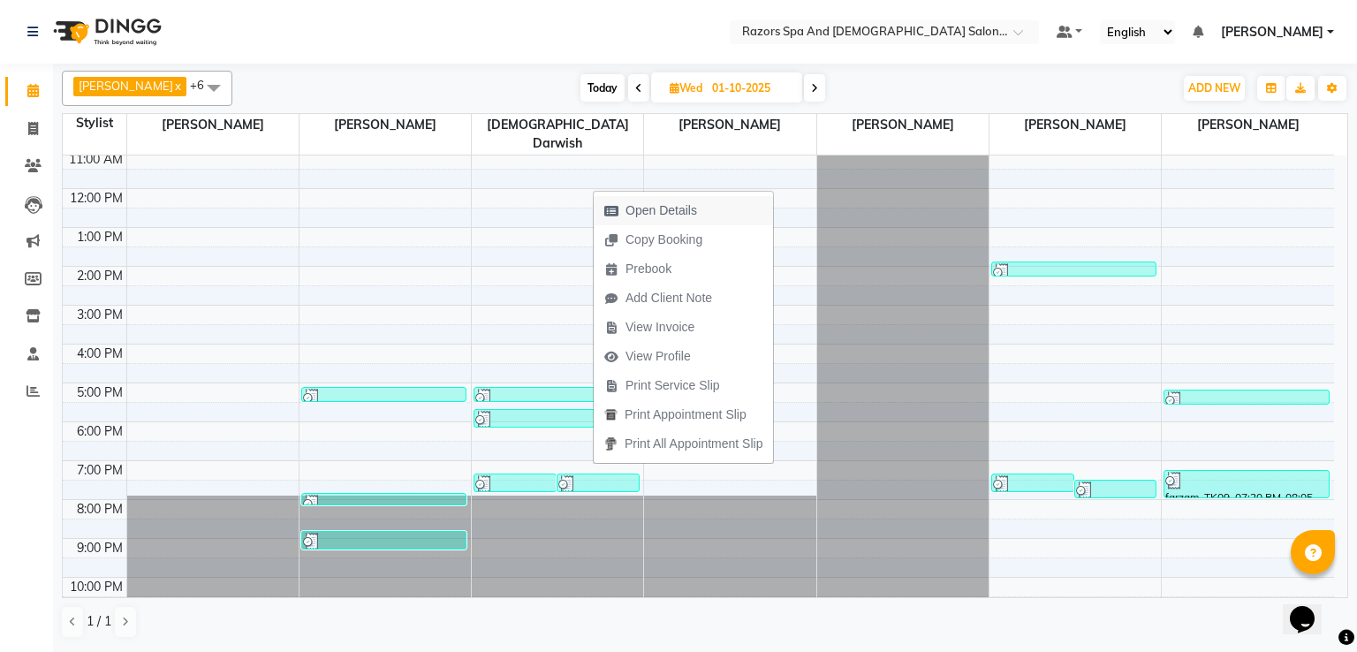
click at [636, 210] on span "Open Details" at bounding box center [661, 210] width 72 height 19
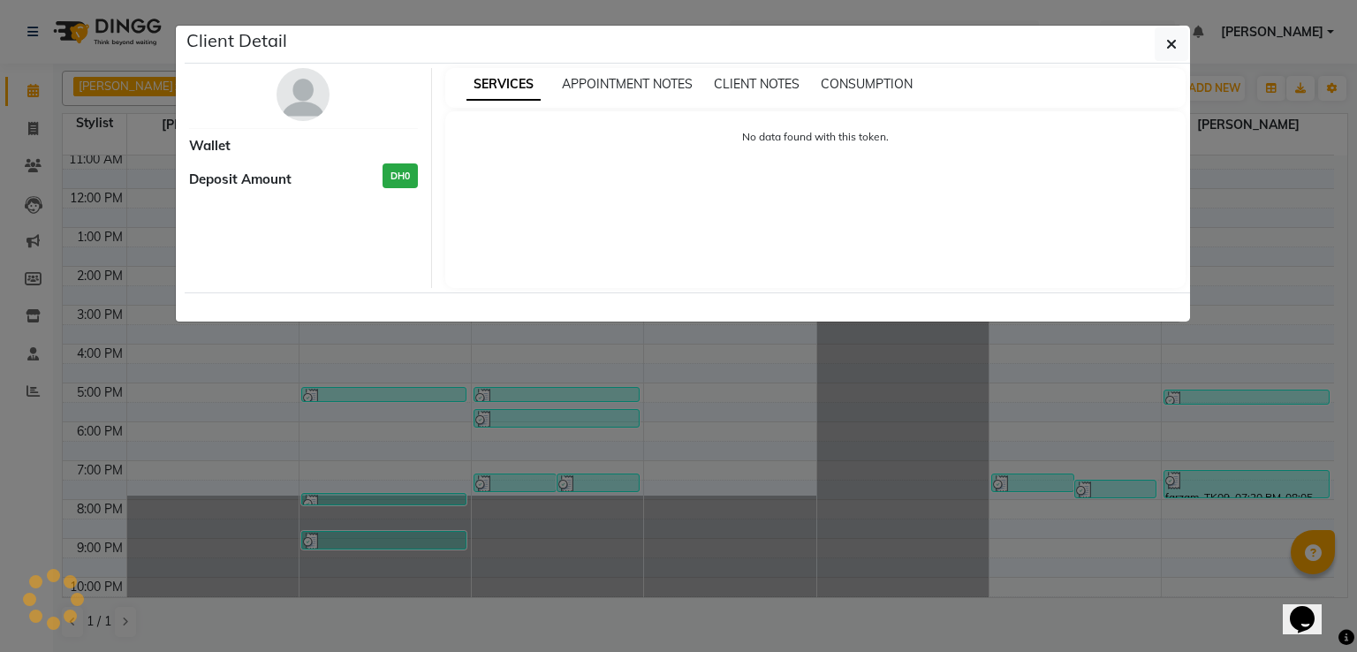
select select "3"
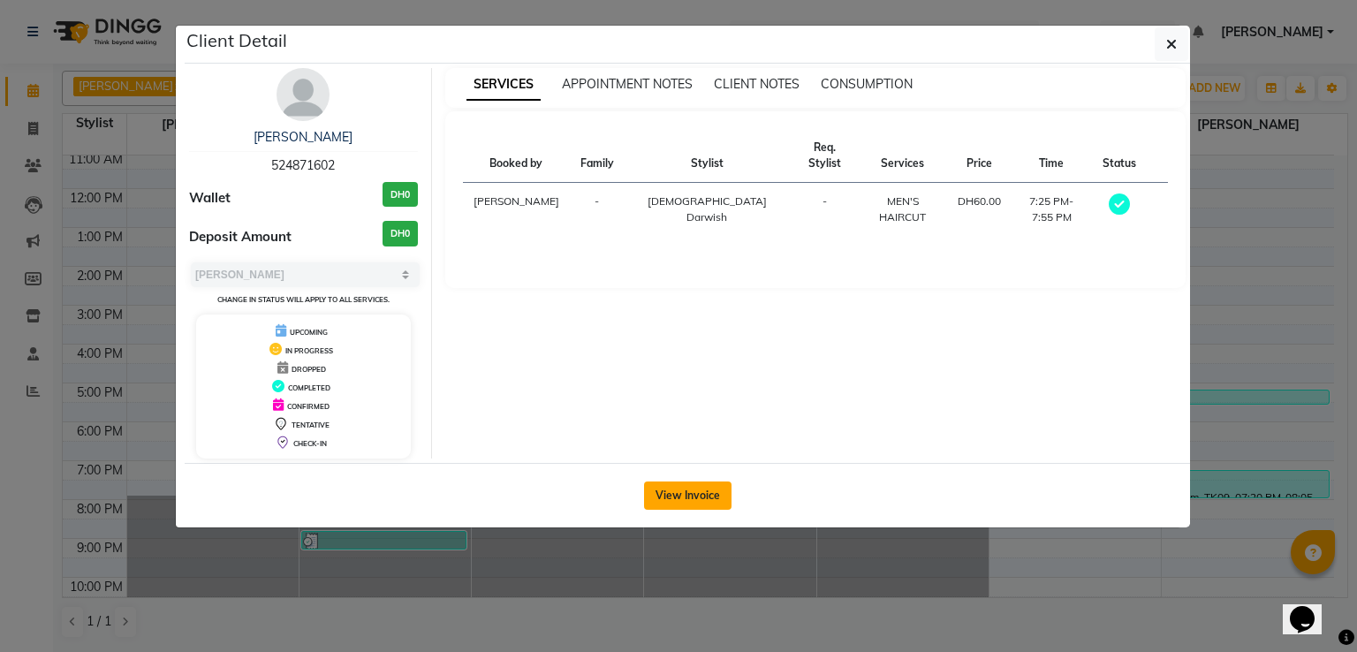
click at [681, 489] on button "View Invoice" at bounding box center [687, 495] width 87 height 28
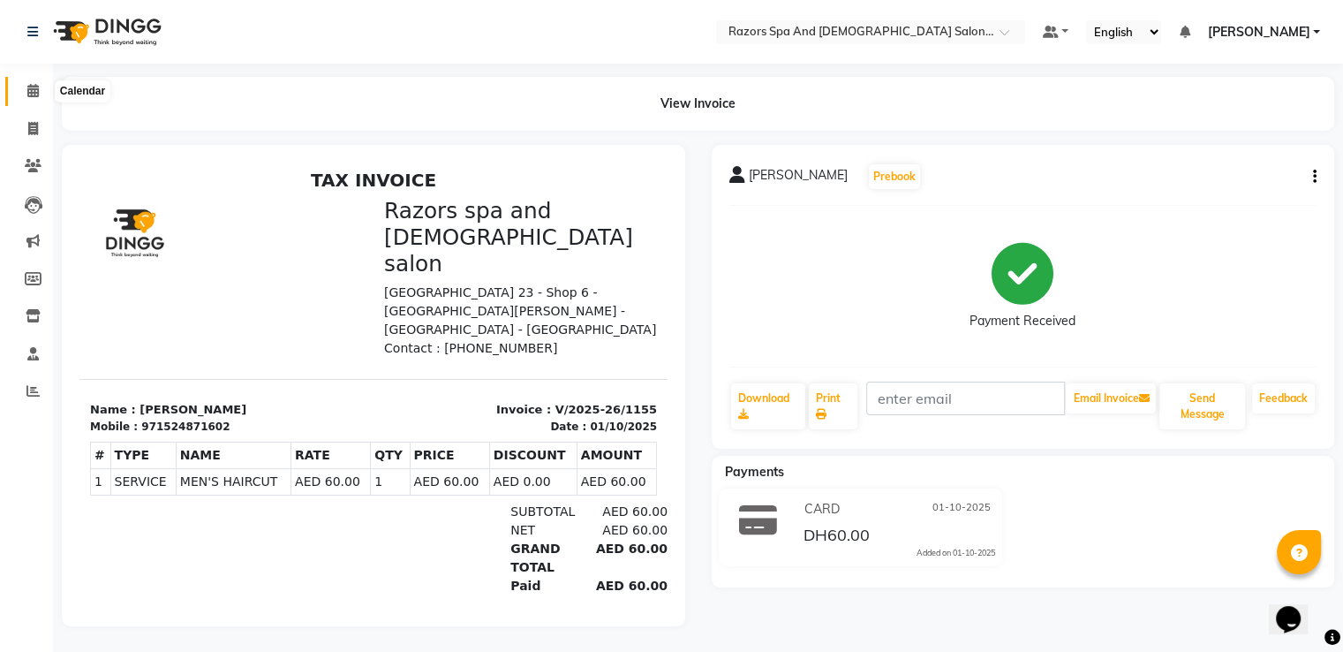
click at [27, 95] on icon at bounding box center [32, 90] width 11 height 13
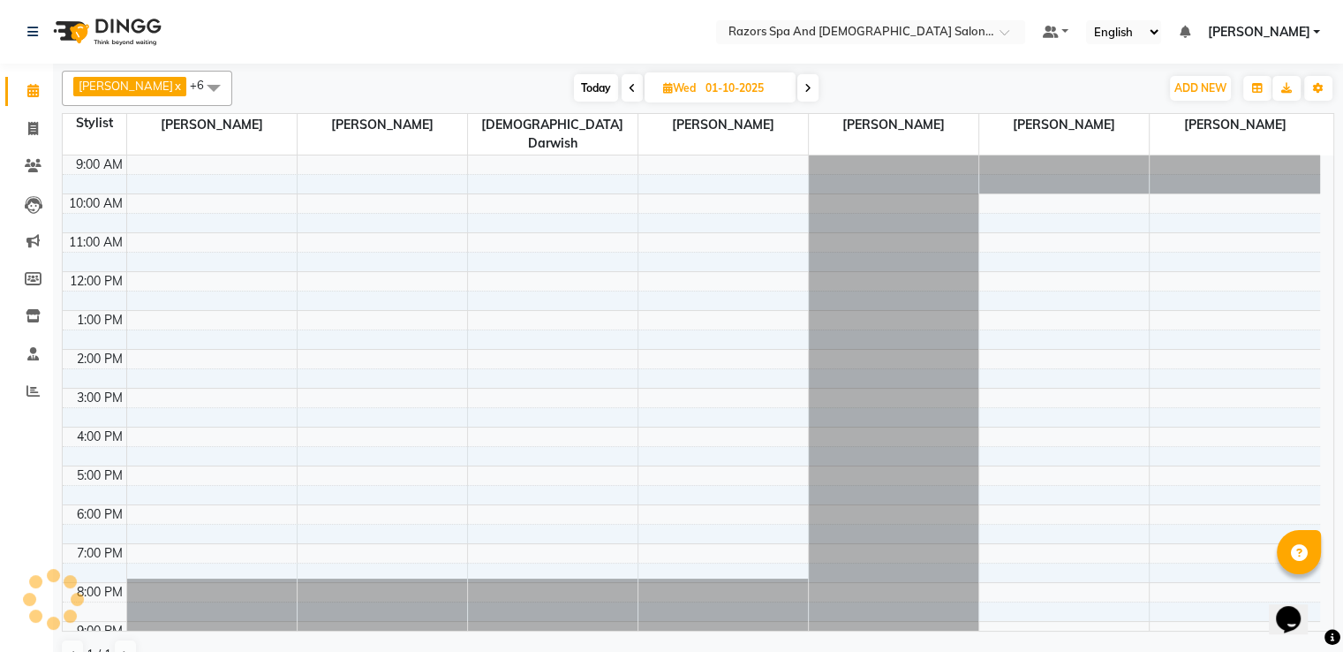
scroll to position [83, 0]
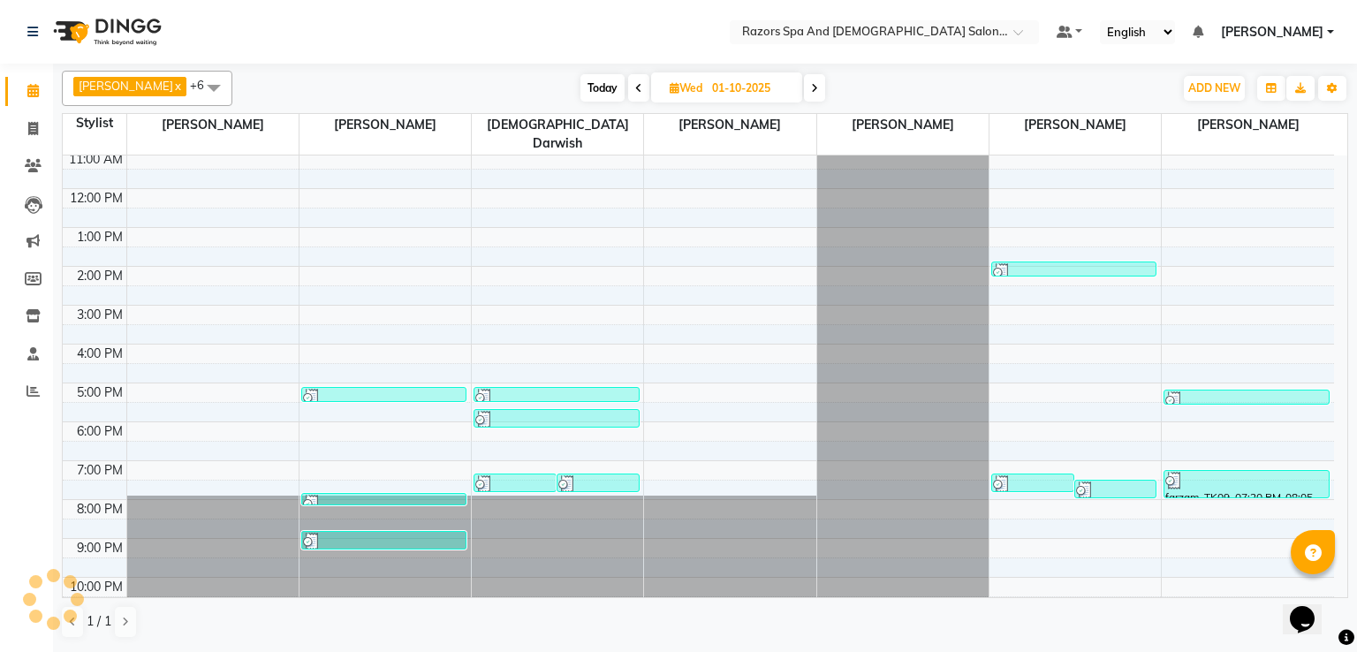
click at [576, 475] on div at bounding box center [597, 484] width 79 height 18
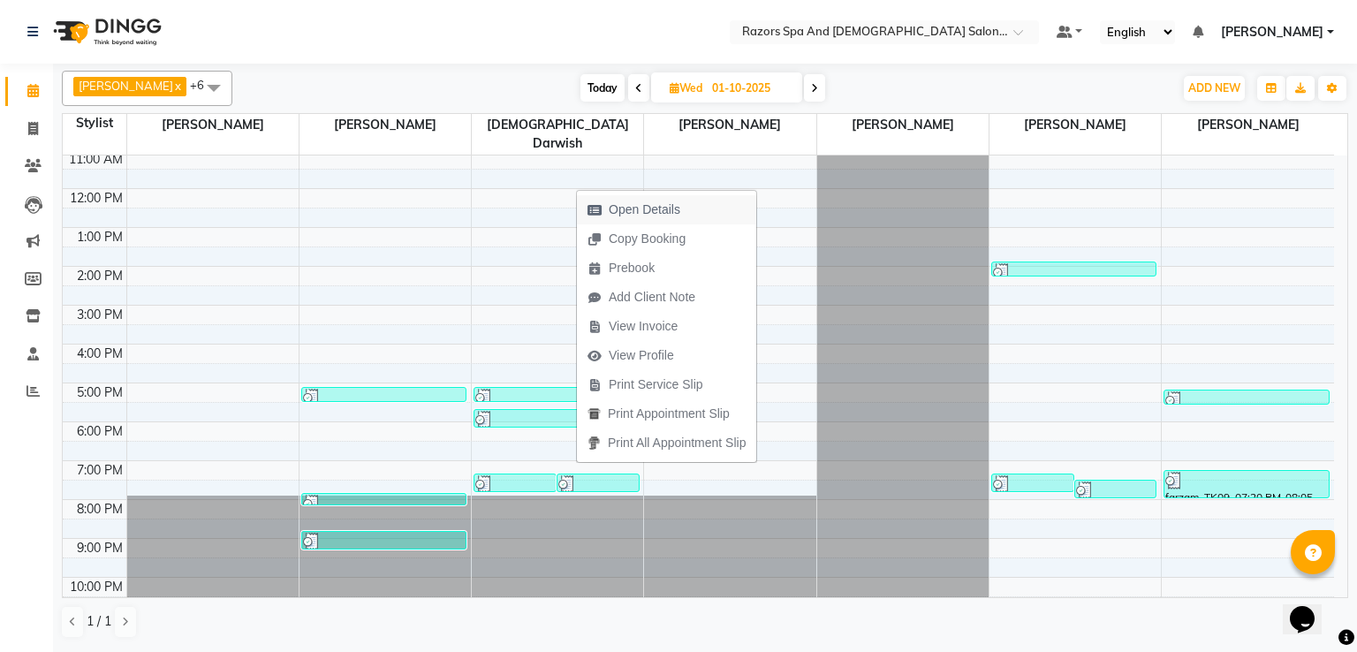
click at [668, 209] on span "Open Details" at bounding box center [645, 209] width 72 height 19
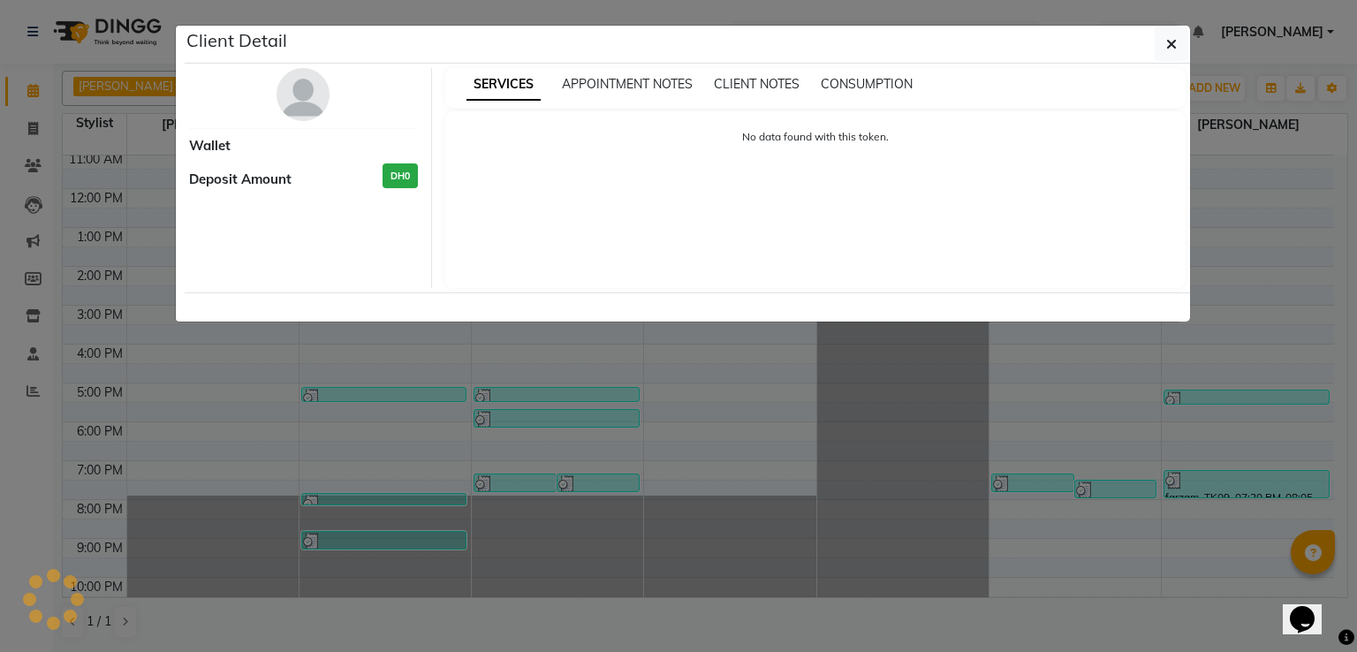
select select "3"
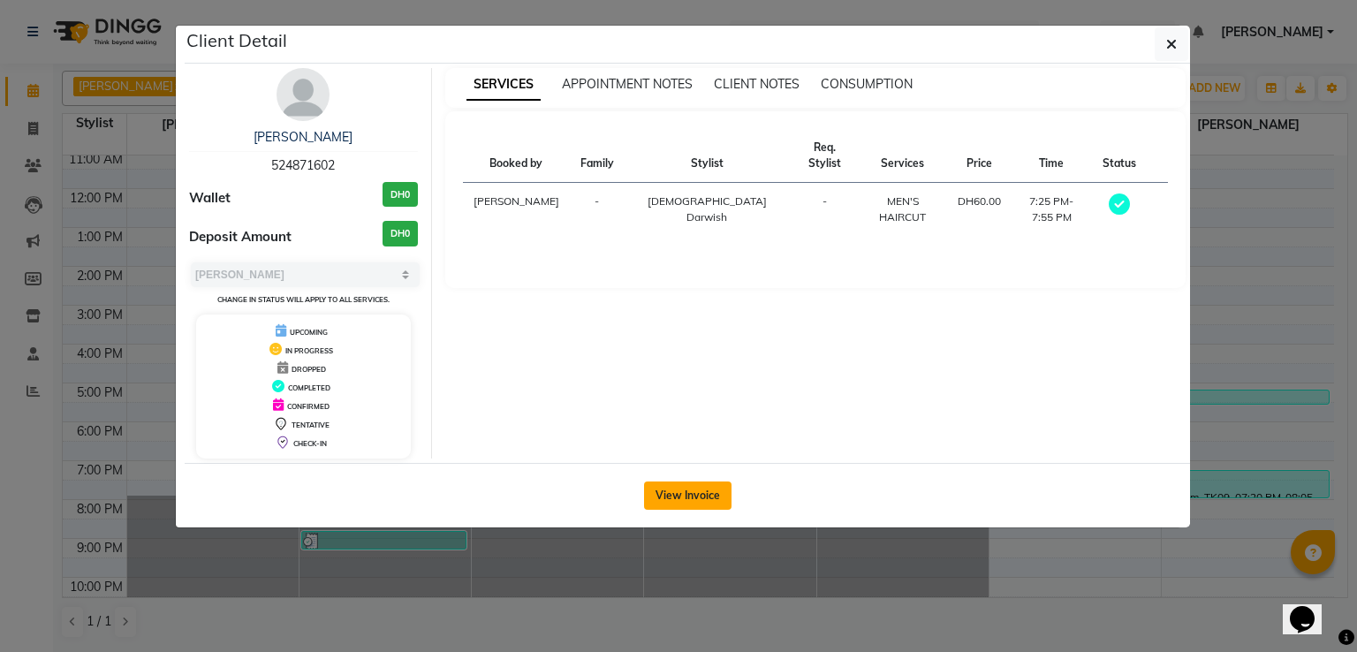
click at [692, 491] on button "View Invoice" at bounding box center [687, 495] width 87 height 28
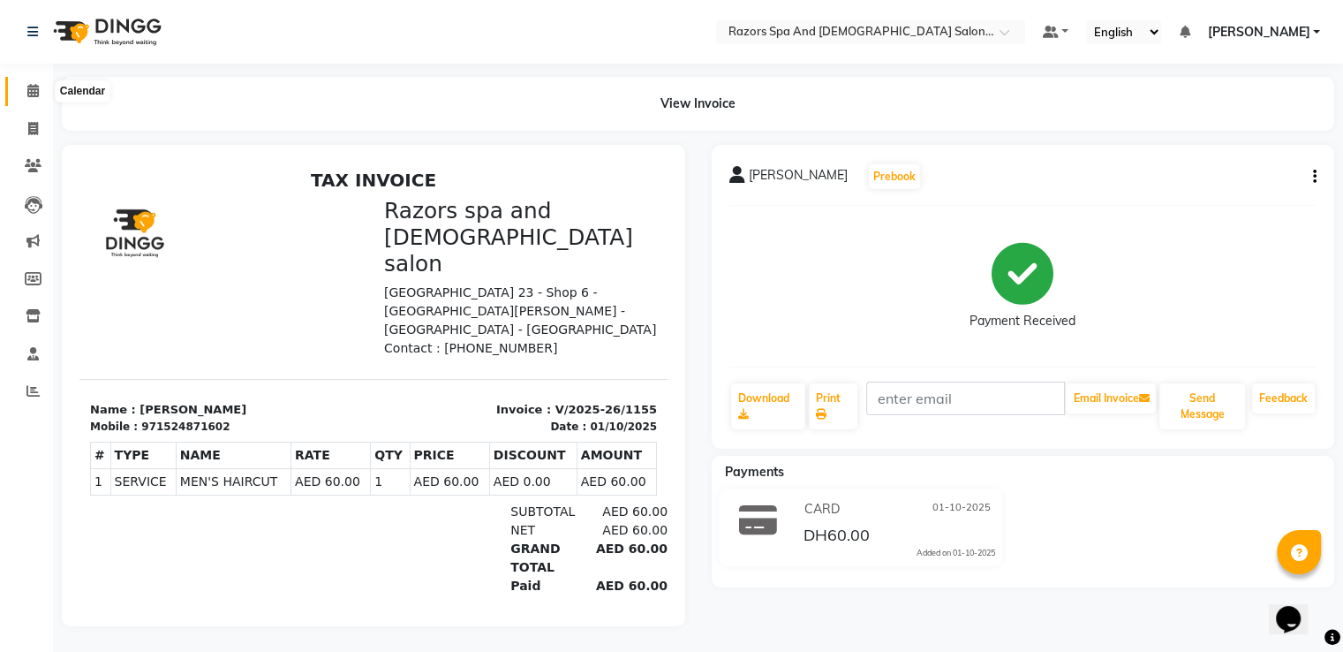
click at [32, 92] on icon at bounding box center [32, 90] width 11 height 13
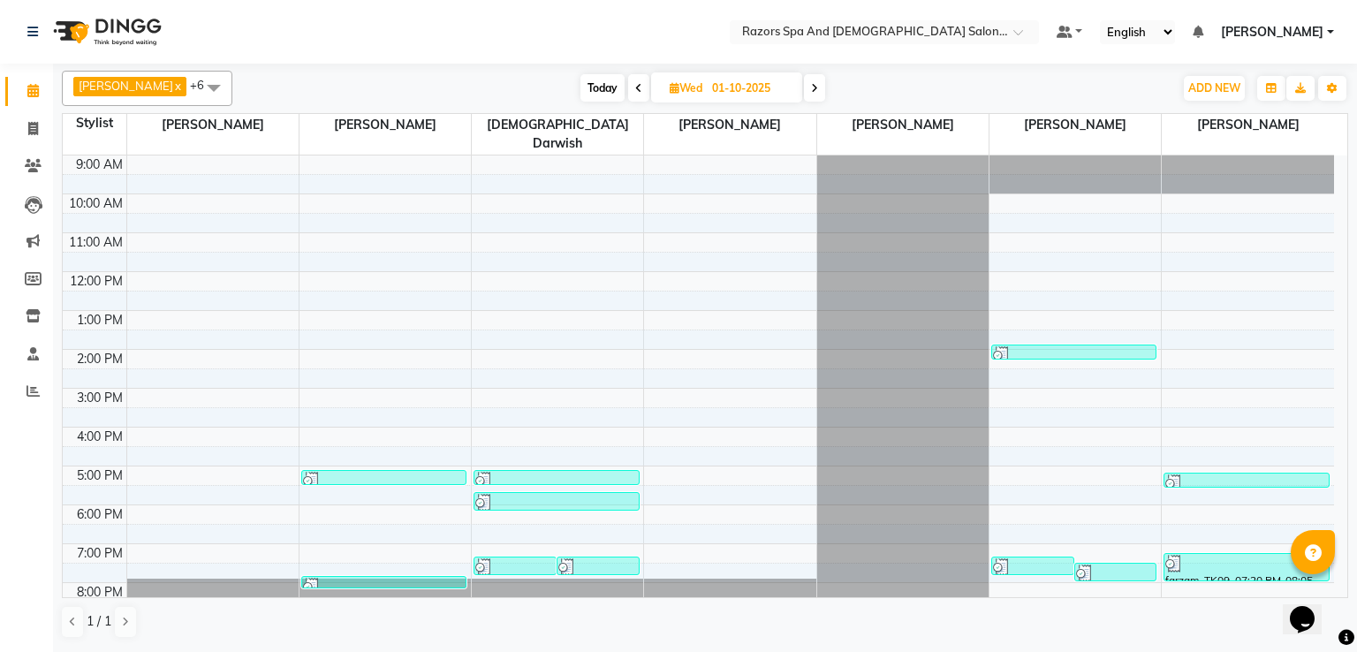
click at [1051, 346] on div at bounding box center [1074, 355] width 162 height 18
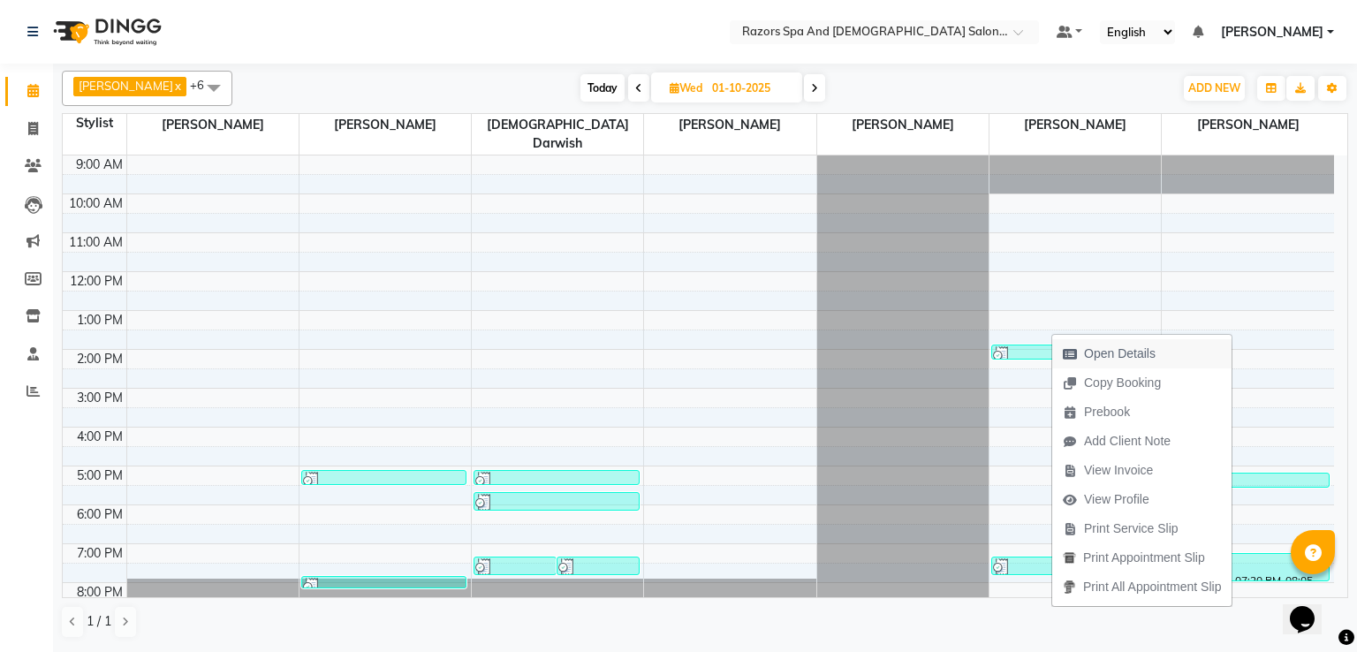
click at [1108, 351] on span "Open Details" at bounding box center [1120, 353] width 72 height 19
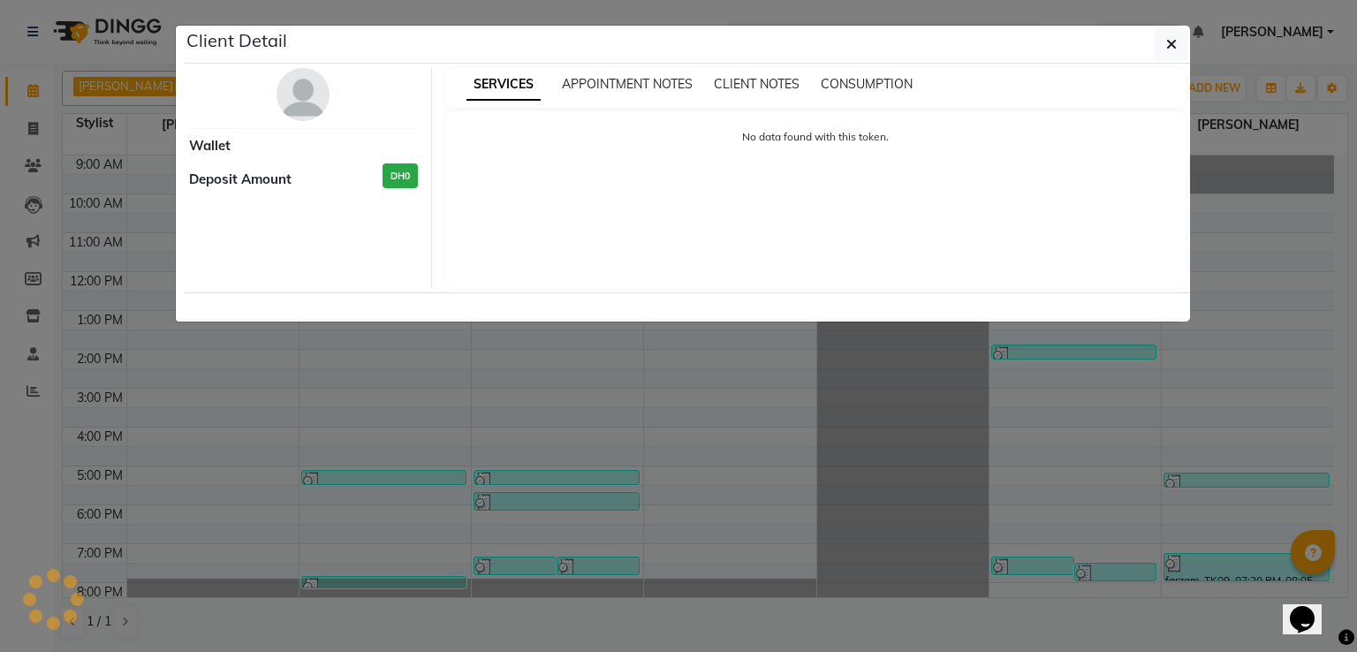
select select "3"
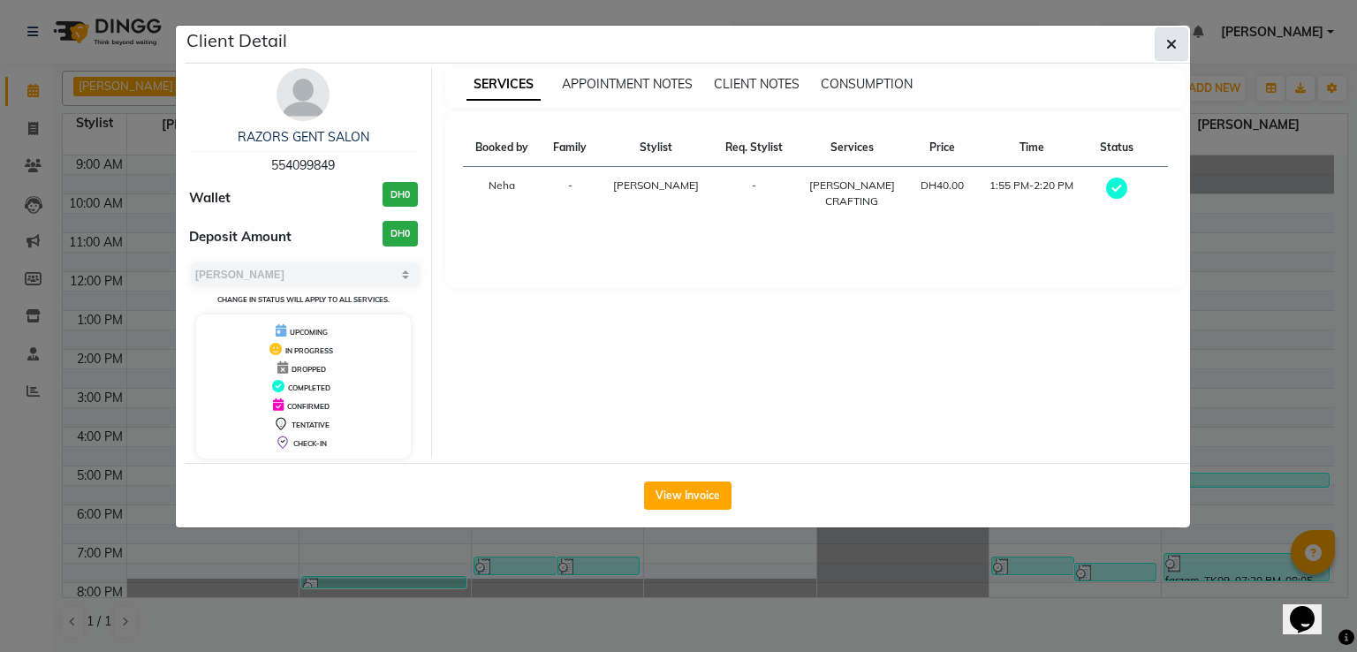
click at [1180, 50] on button "button" at bounding box center [1171, 44] width 34 height 34
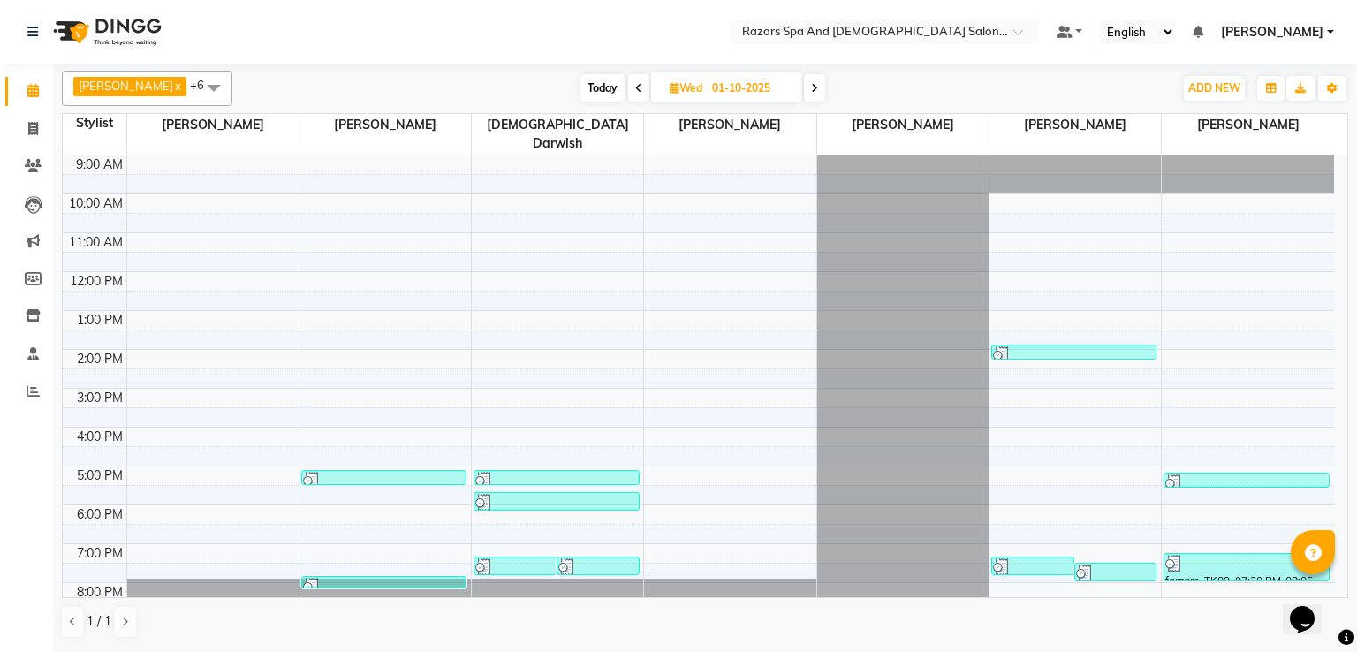
click at [1021, 558] on div at bounding box center [1032, 567] width 79 height 18
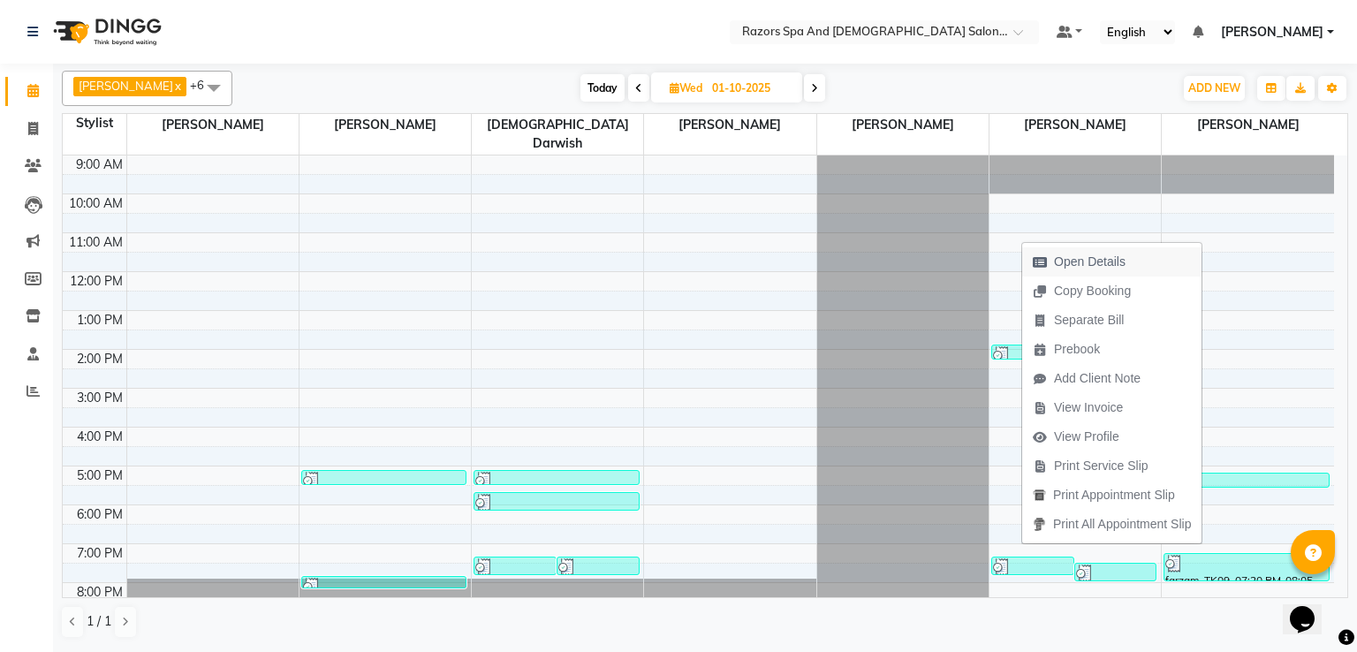
click at [1123, 255] on span "Open Details" at bounding box center [1090, 262] width 72 height 19
select select "3"
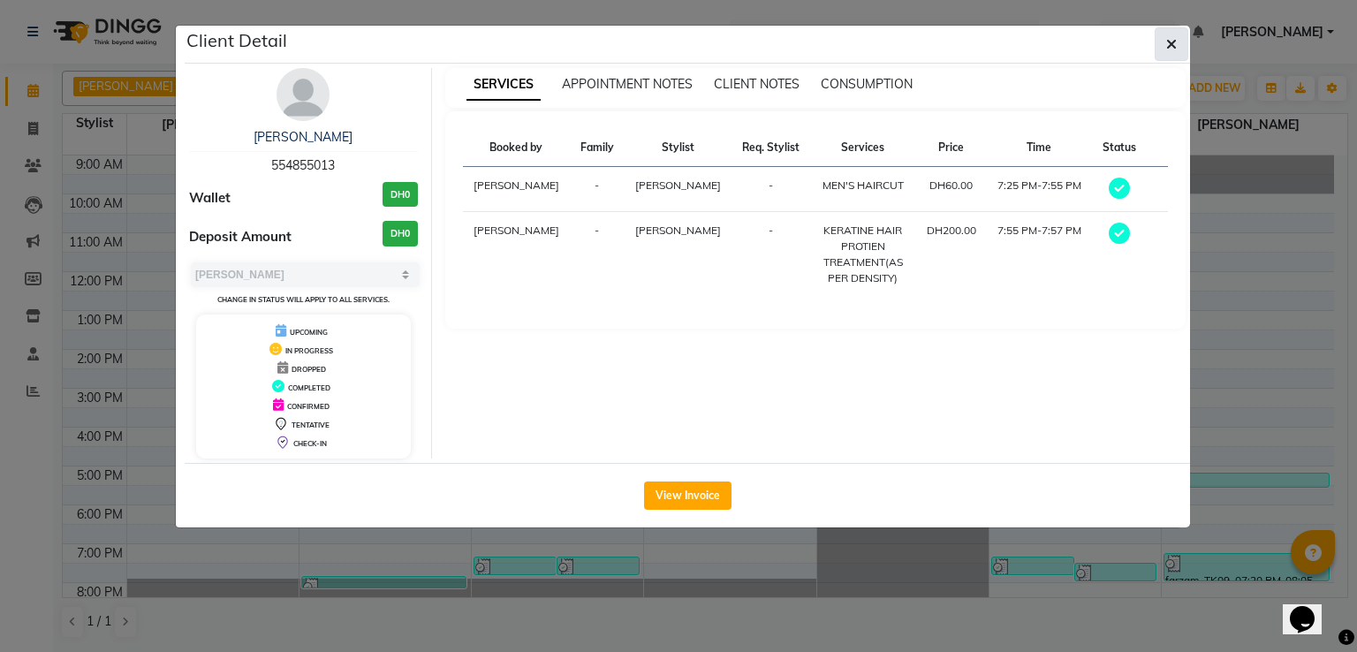
click at [1174, 43] on icon "button" at bounding box center [1171, 44] width 11 height 14
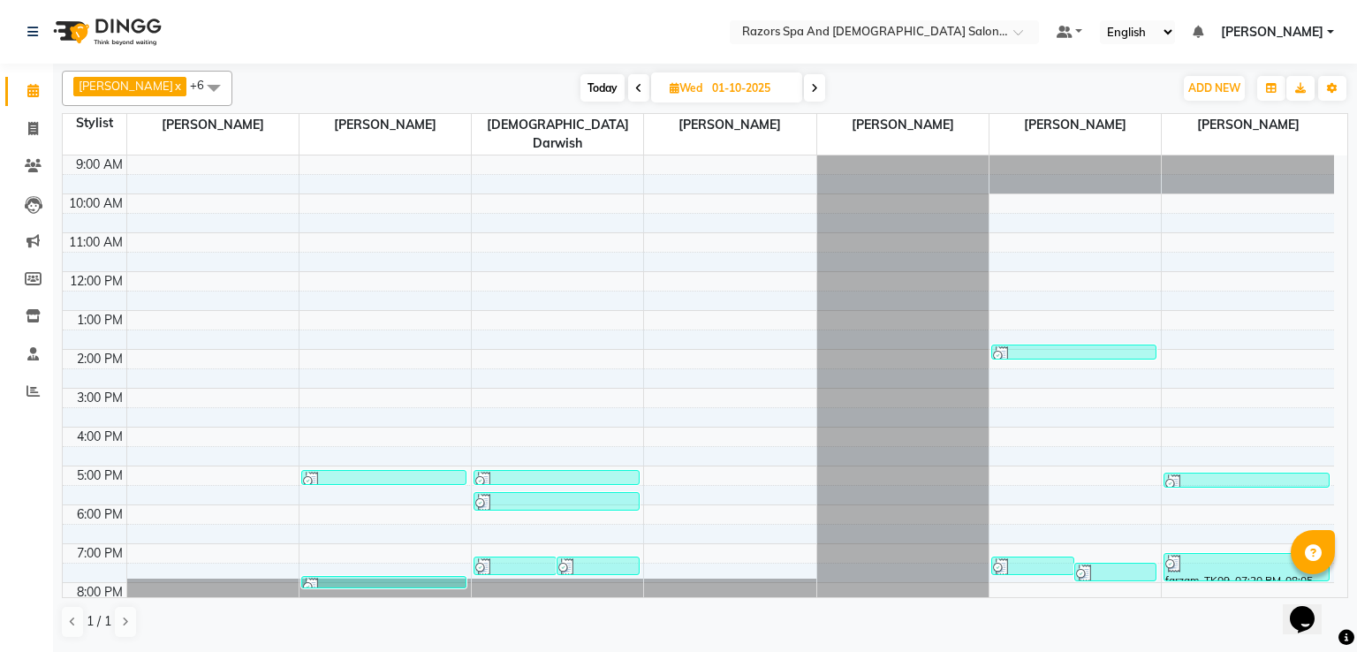
click at [1108, 564] on div at bounding box center [1115, 573] width 79 height 18
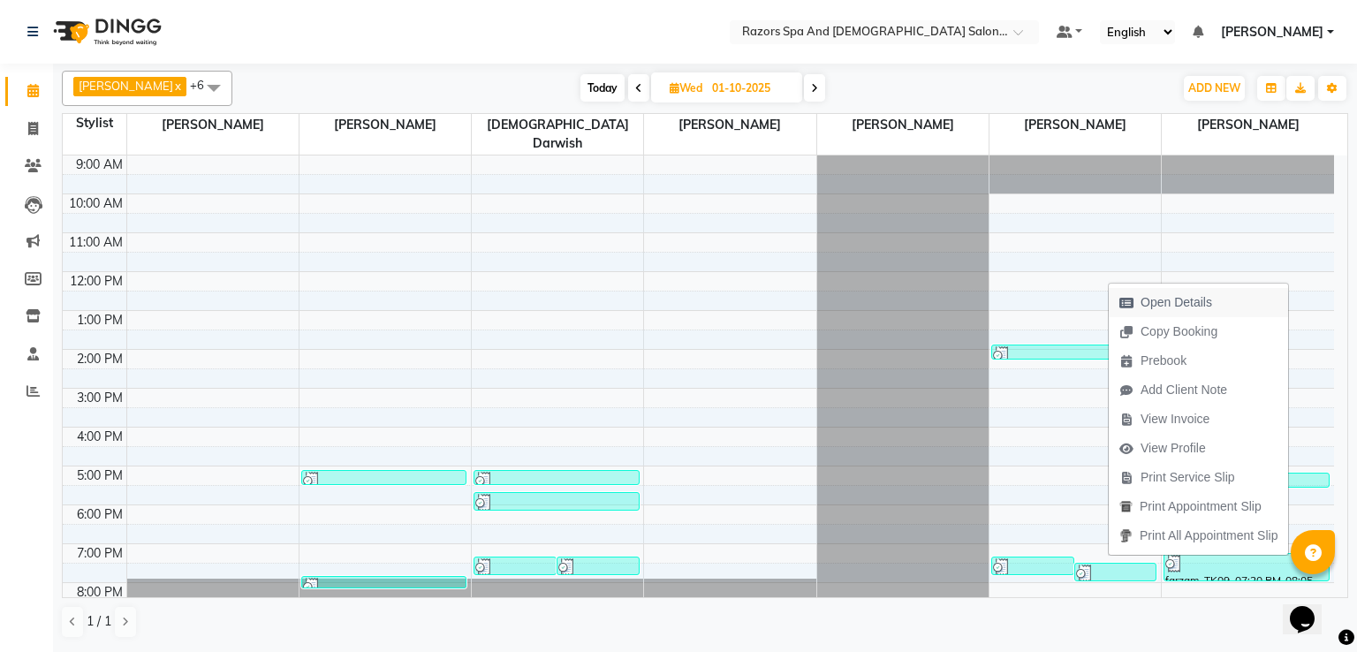
click at [1146, 293] on span "Open Details" at bounding box center [1176, 302] width 72 height 19
select select "3"
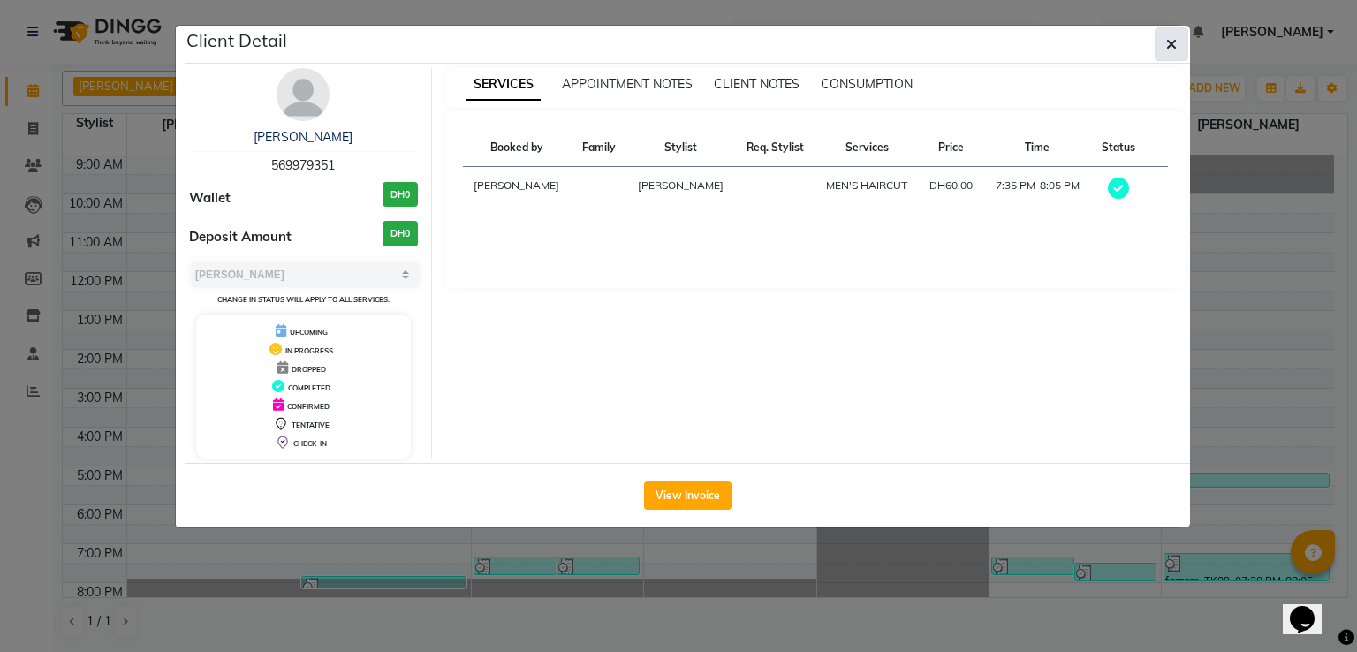
click at [1166, 49] on icon "button" at bounding box center [1171, 44] width 11 height 14
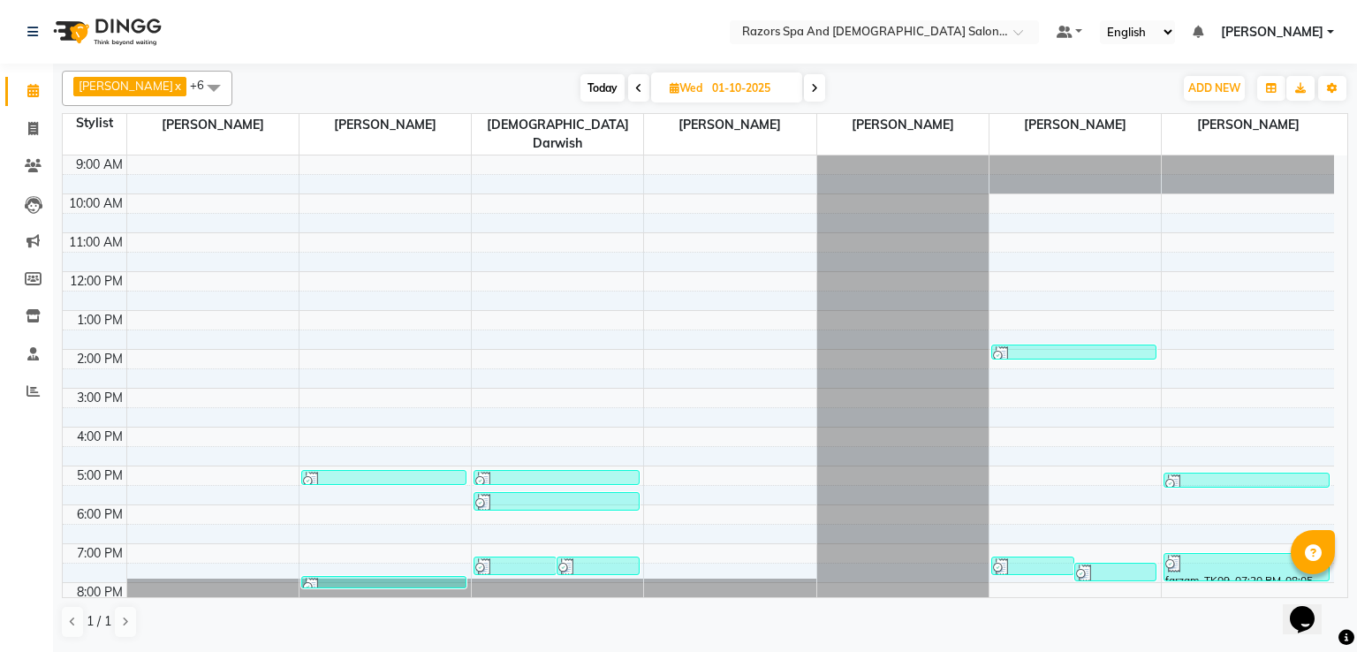
click at [591, 558] on div at bounding box center [597, 567] width 79 height 18
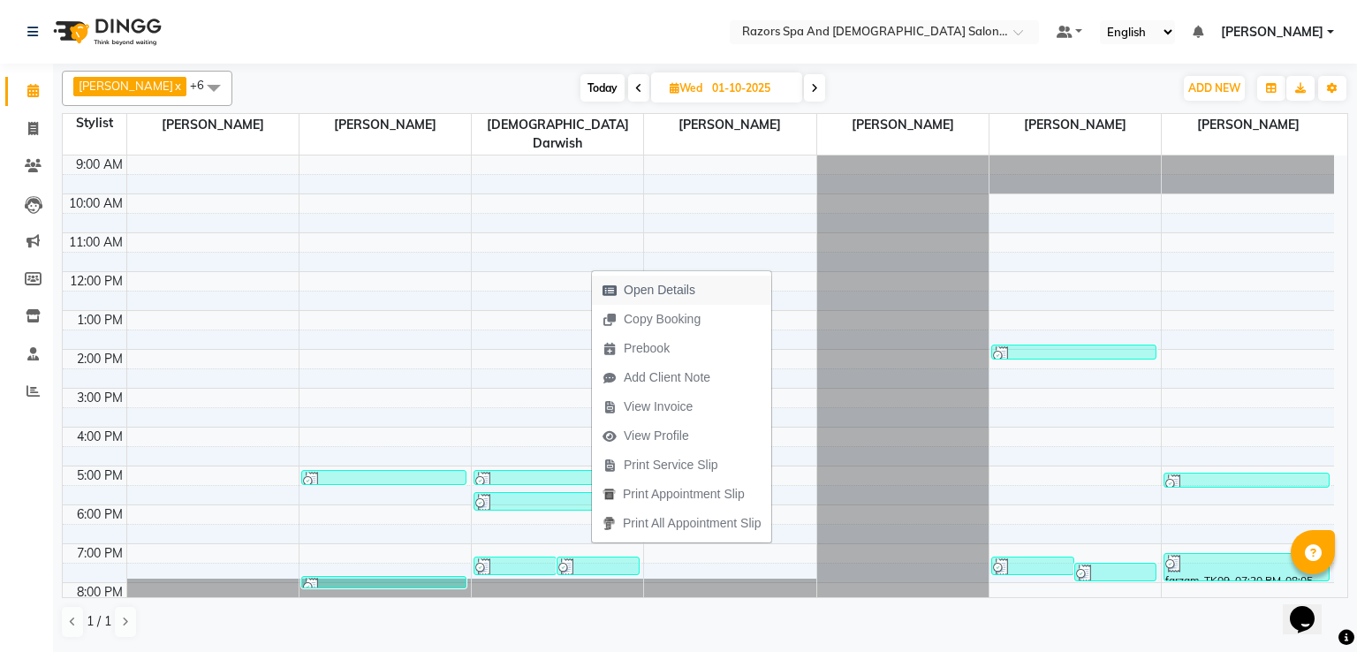
click at [685, 283] on span "Open Details" at bounding box center [660, 290] width 72 height 19
select select "3"
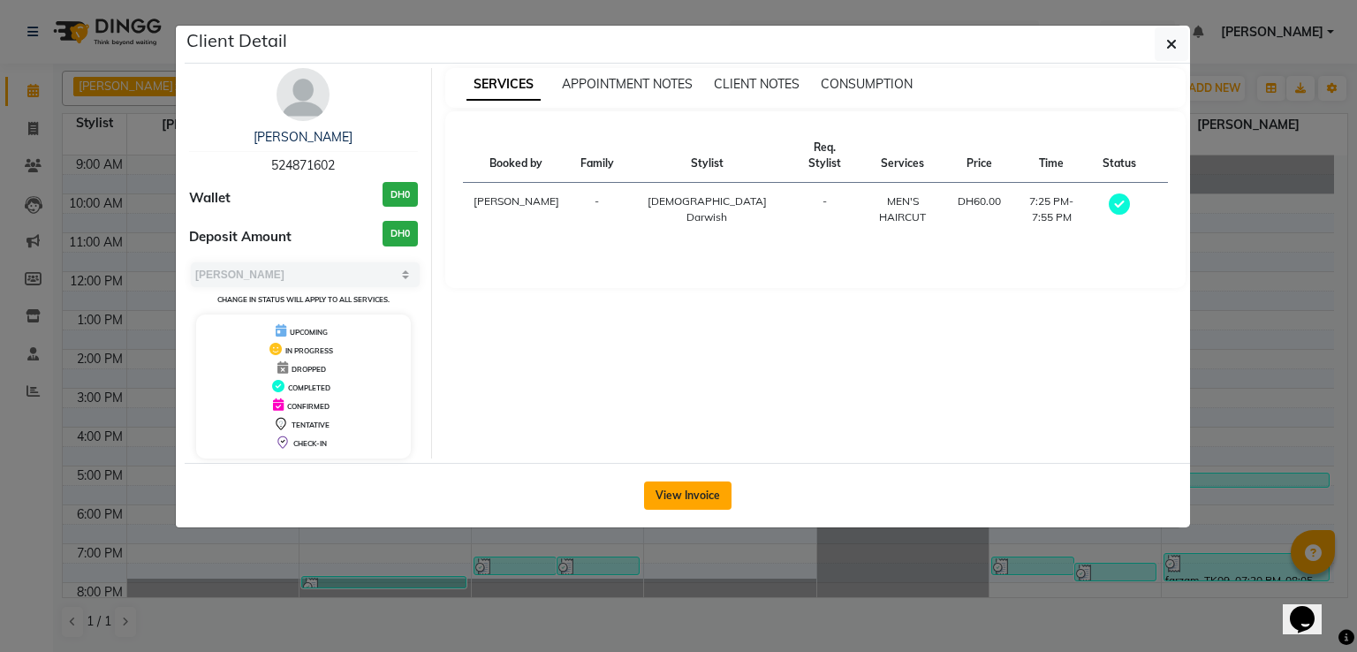
click at [668, 491] on button "View Invoice" at bounding box center [687, 495] width 87 height 28
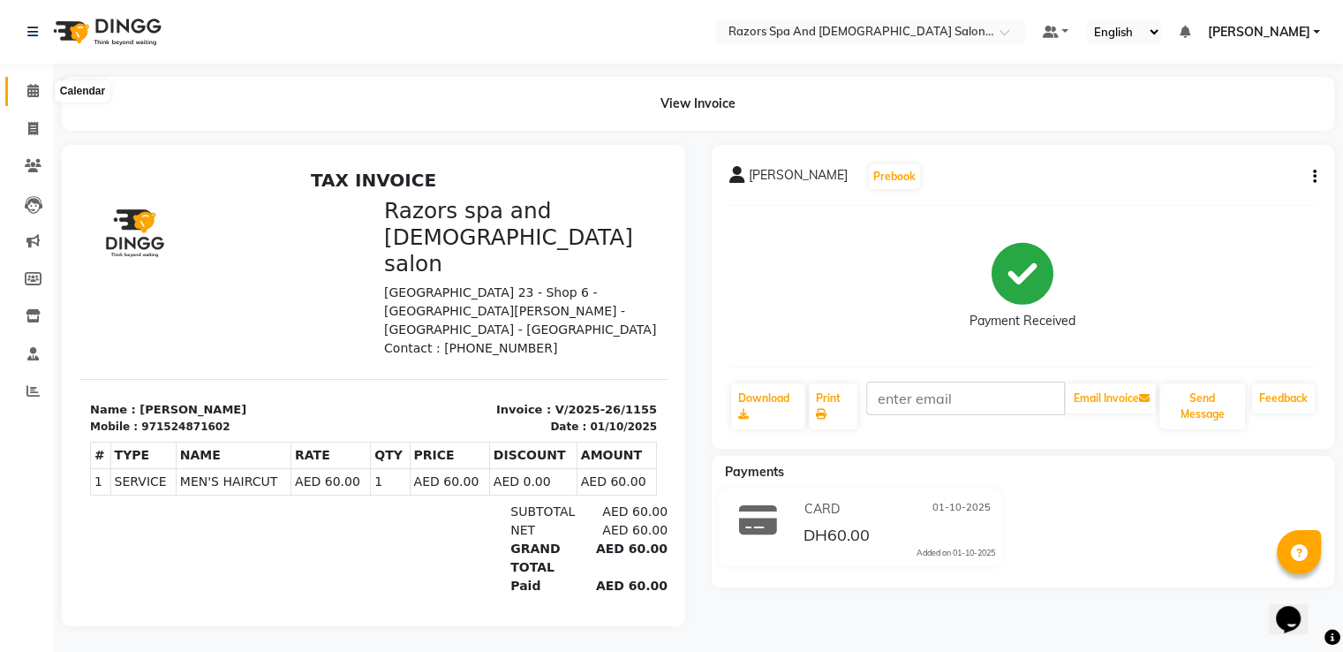
click at [26, 81] on span at bounding box center [33, 91] width 31 height 20
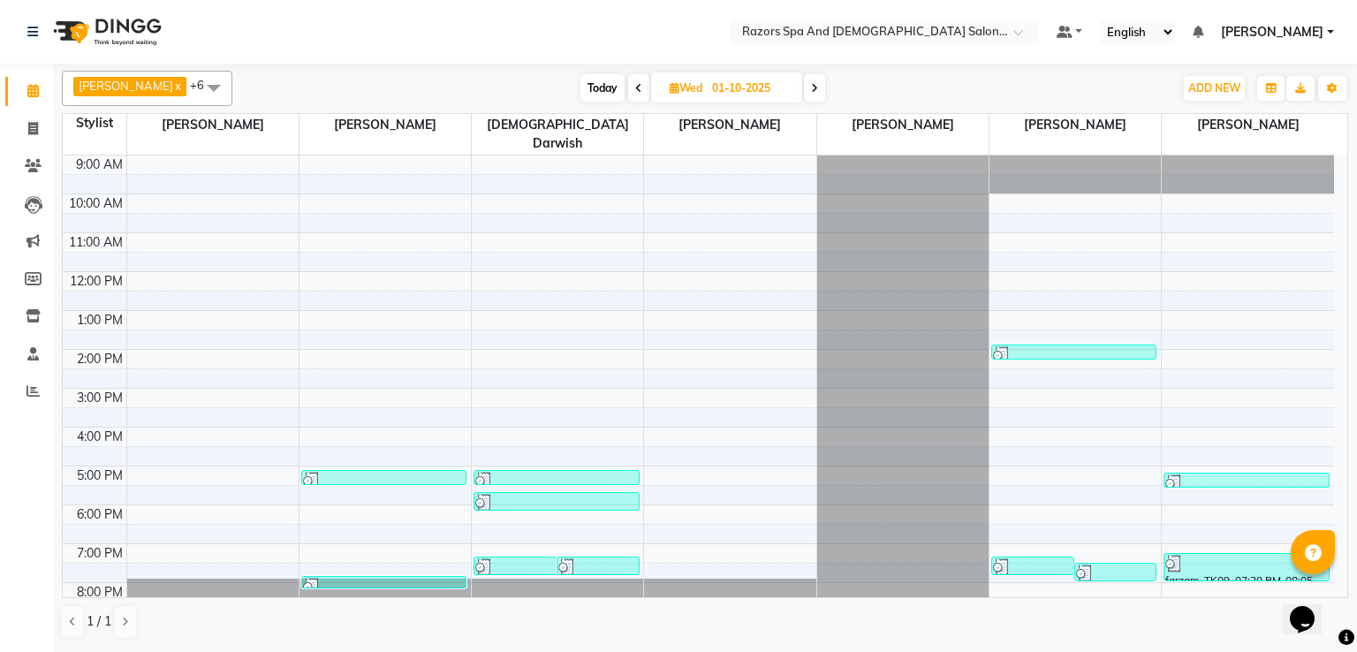
click at [1117, 564] on div at bounding box center [1115, 573] width 79 height 18
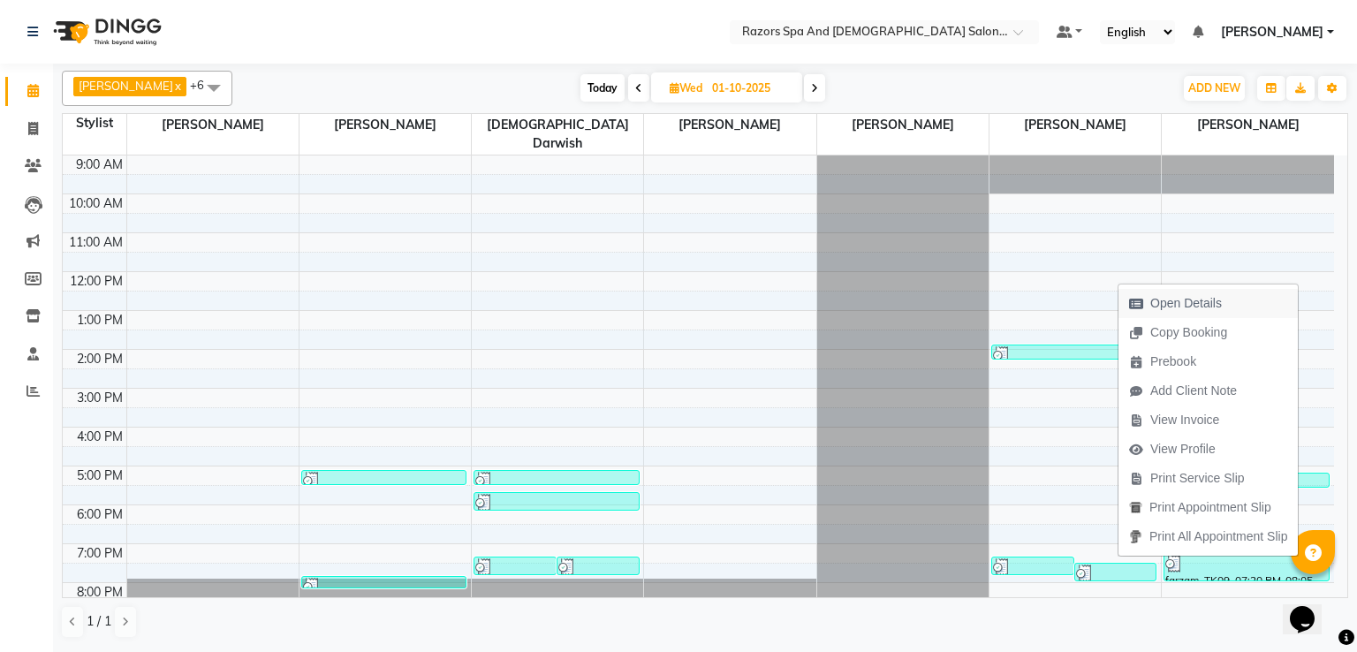
click at [1166, 298] on span "Open Details" at bounding box center [1186, 303] width 72 height 19
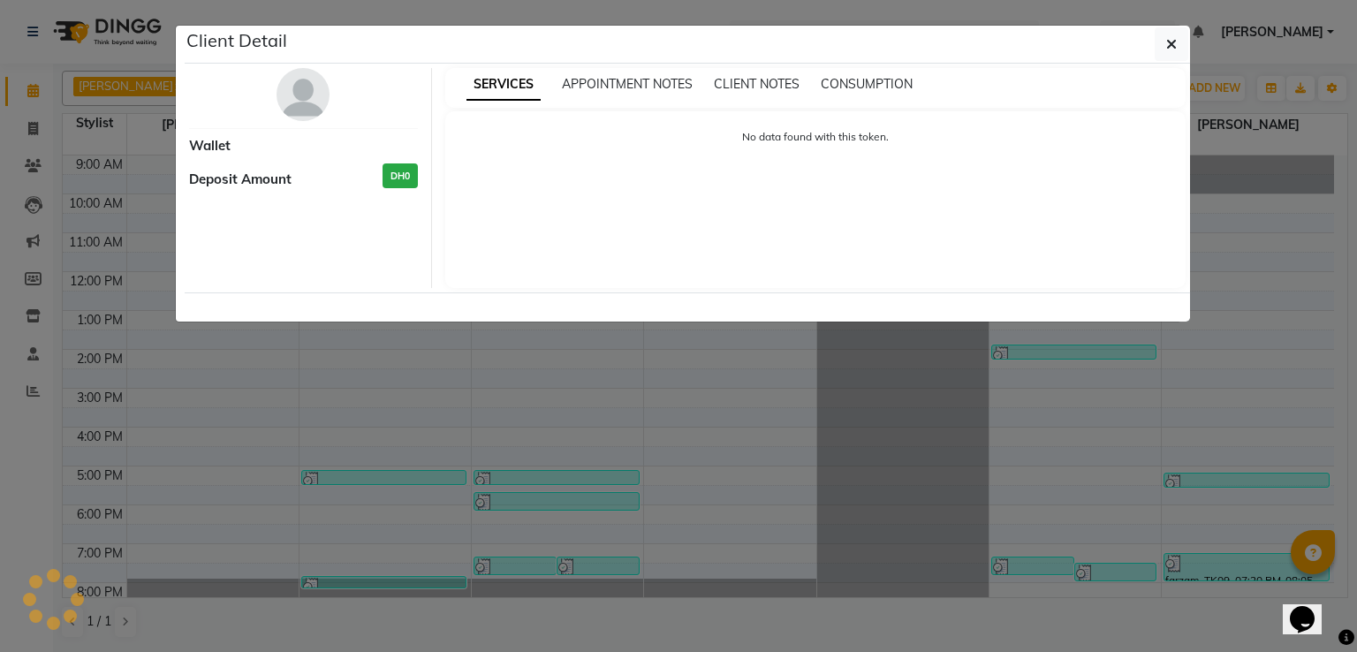
select select "3"
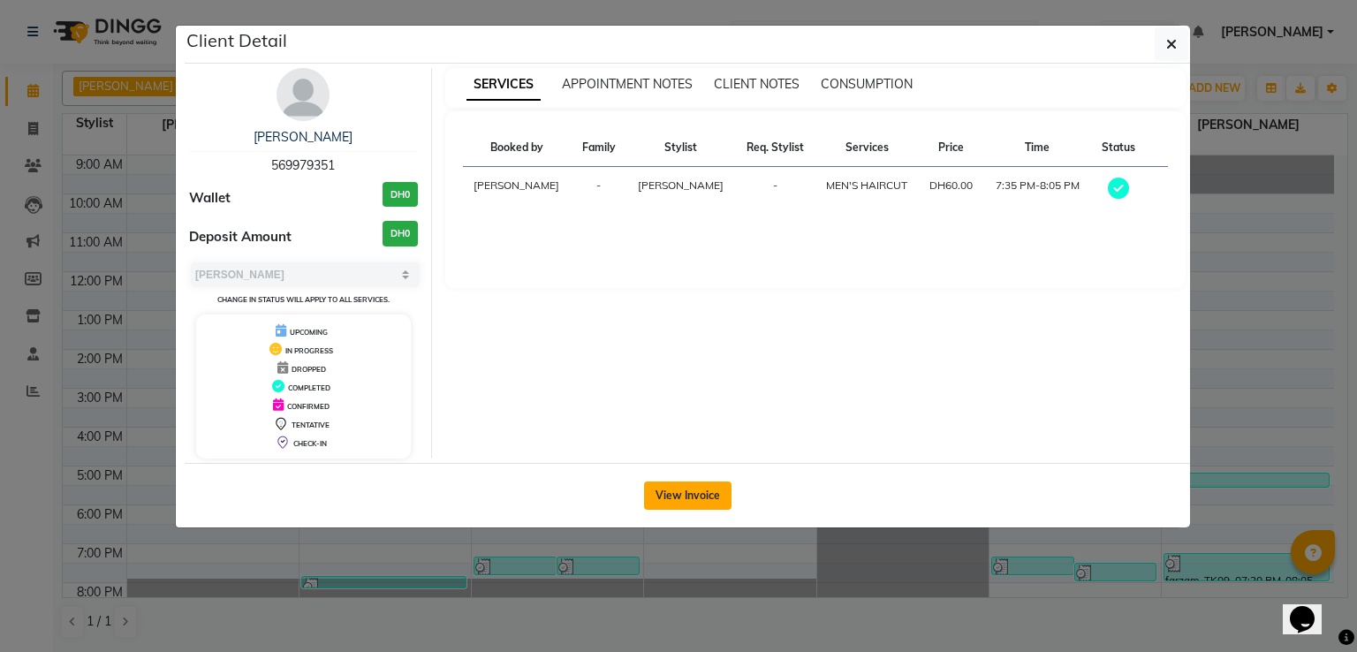
click at [685, 489] on button "View Invoice" at bounding box center [687, 495] width 87 height 28
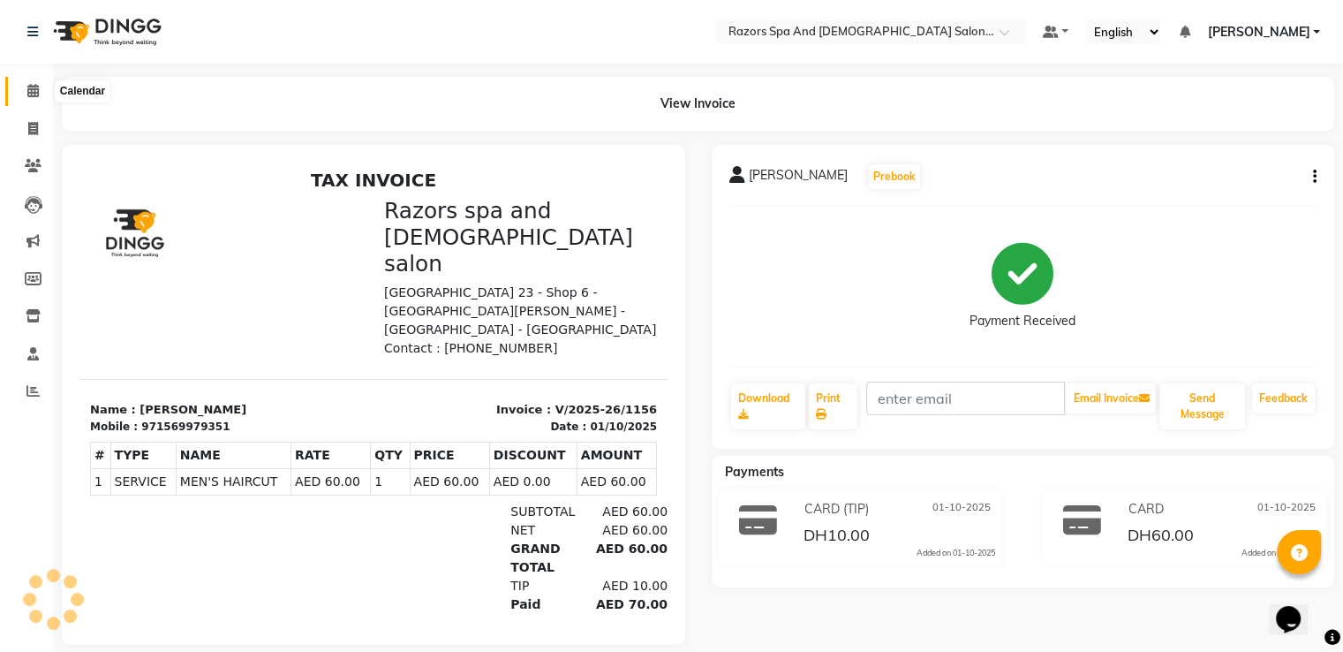
click at [23, 93] on span at bounding box center [33, 91] width 31 height 20
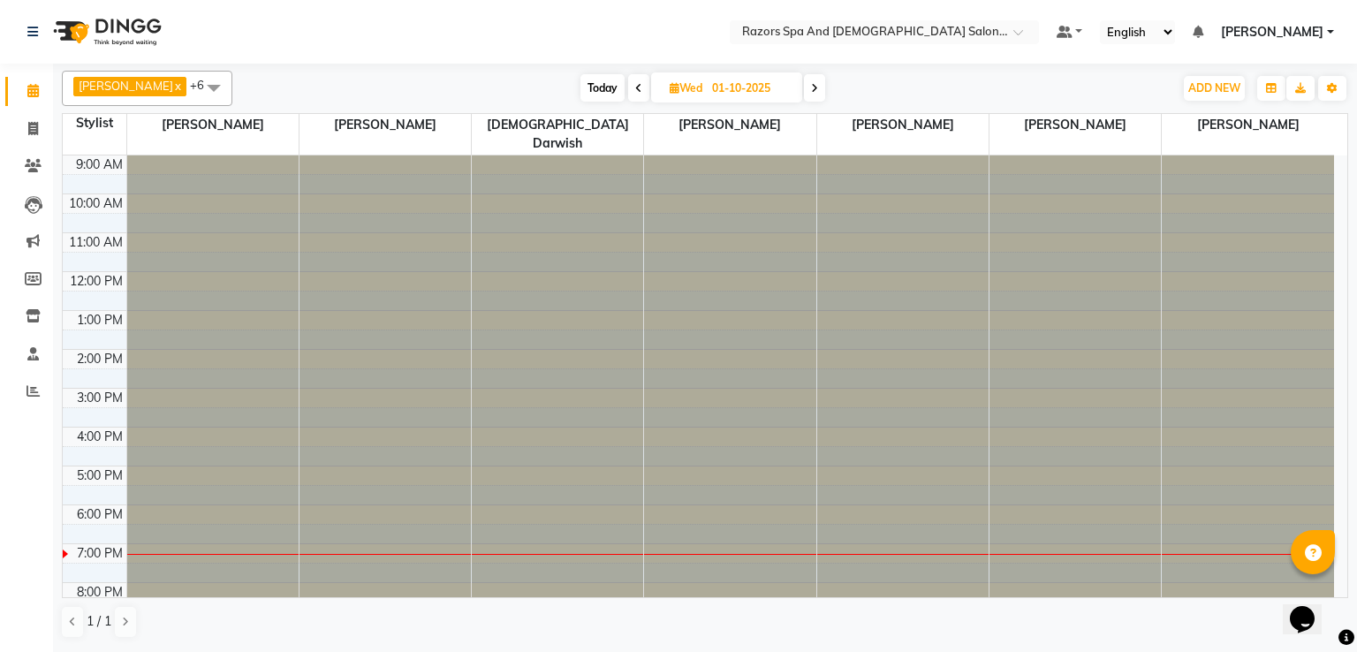
click at [642, 90] on icon at bounding box center [638, 88] width 7 height 11
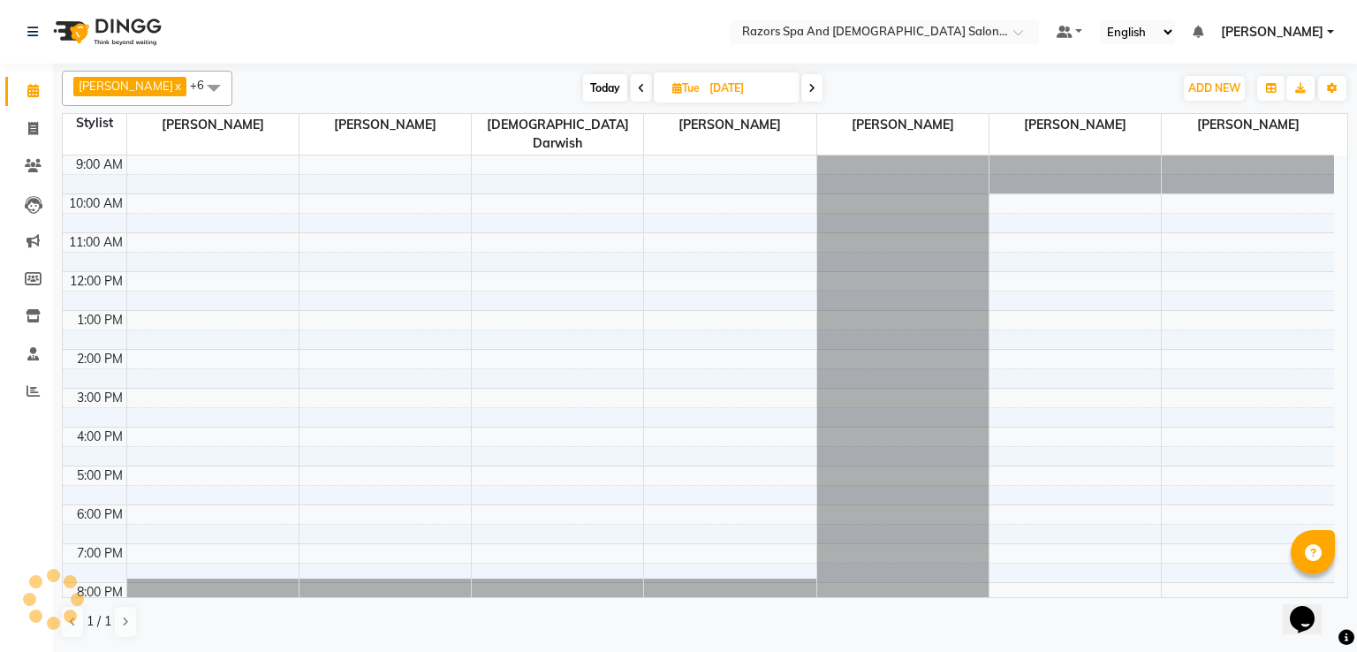
scroll to position [117, 0]
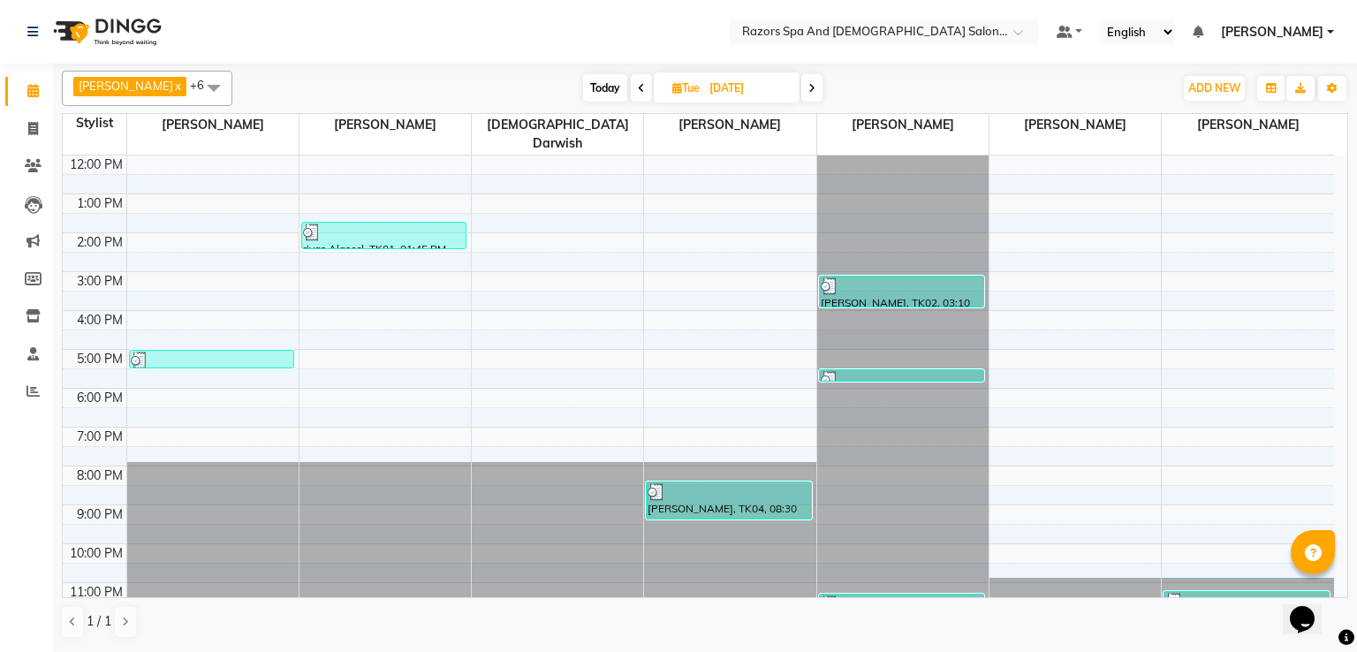
click at [645, 86] on icon at bounding box center [641, 88] width 7 height 11
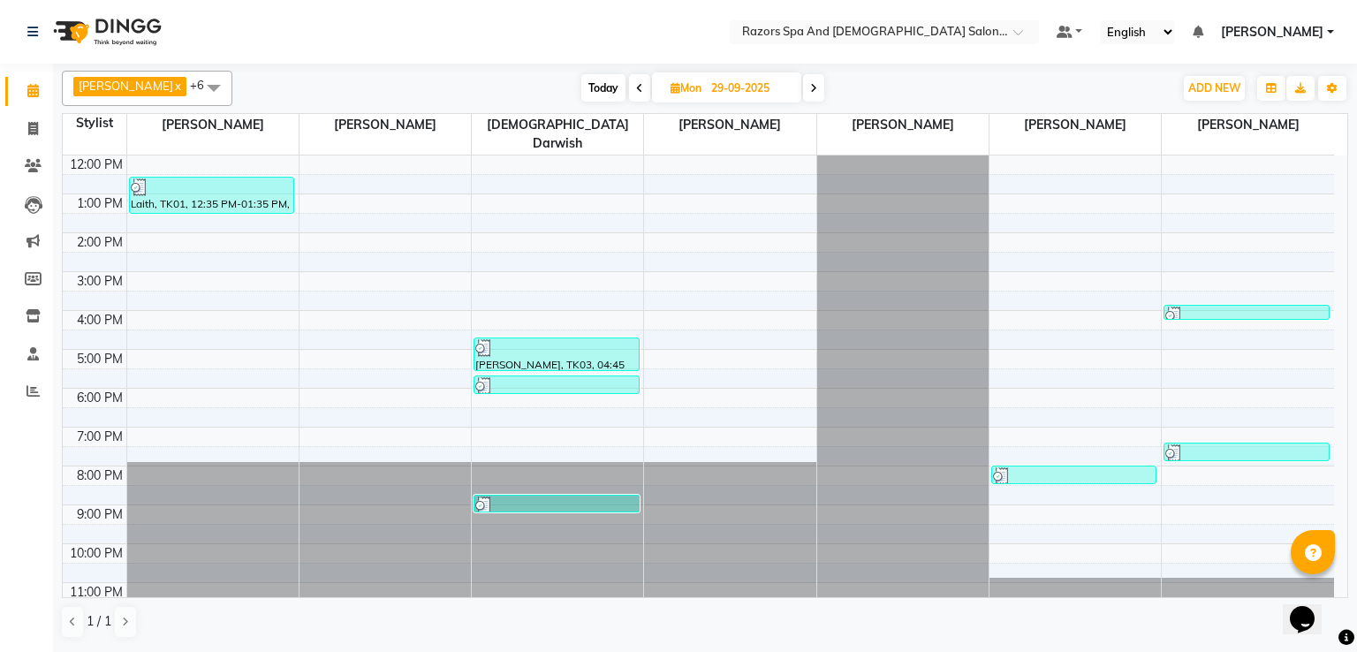
click at [817, 85] on icon at bounding box center [813, 88] width 7 height 11
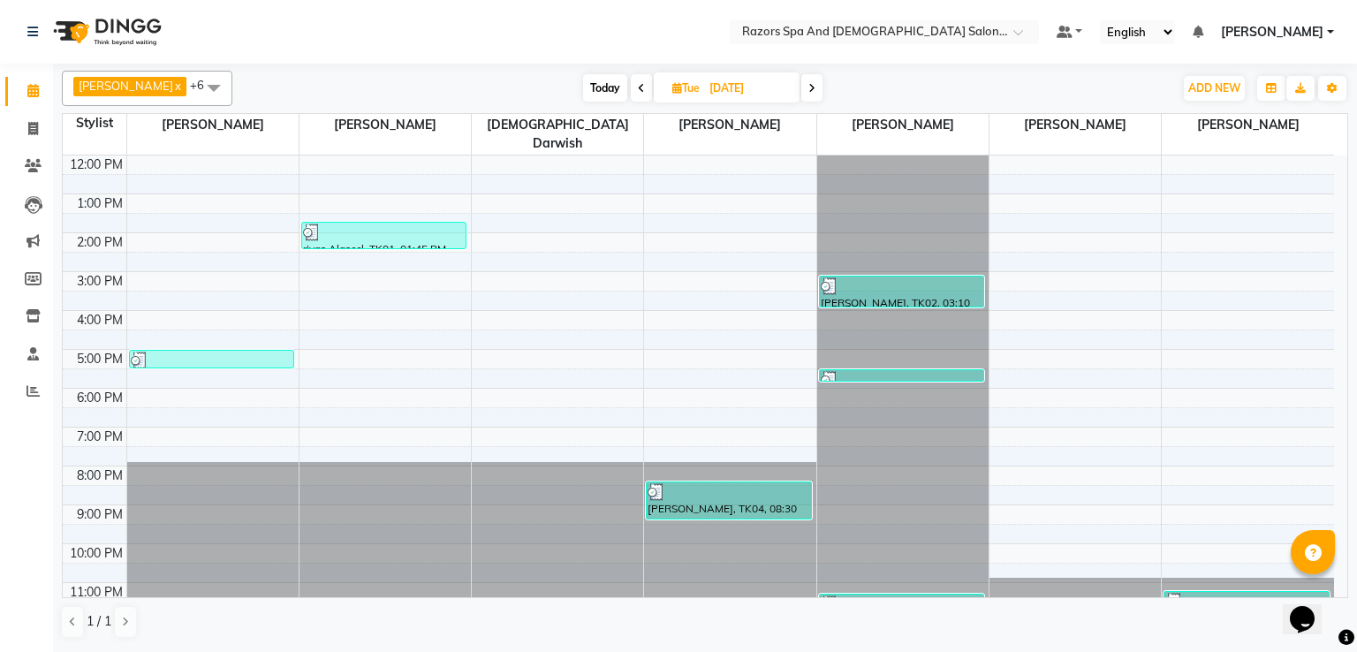
click at [815, 87] on icon at bounding box center [811, 88] width 7 height 11
type input "01-10-2025"
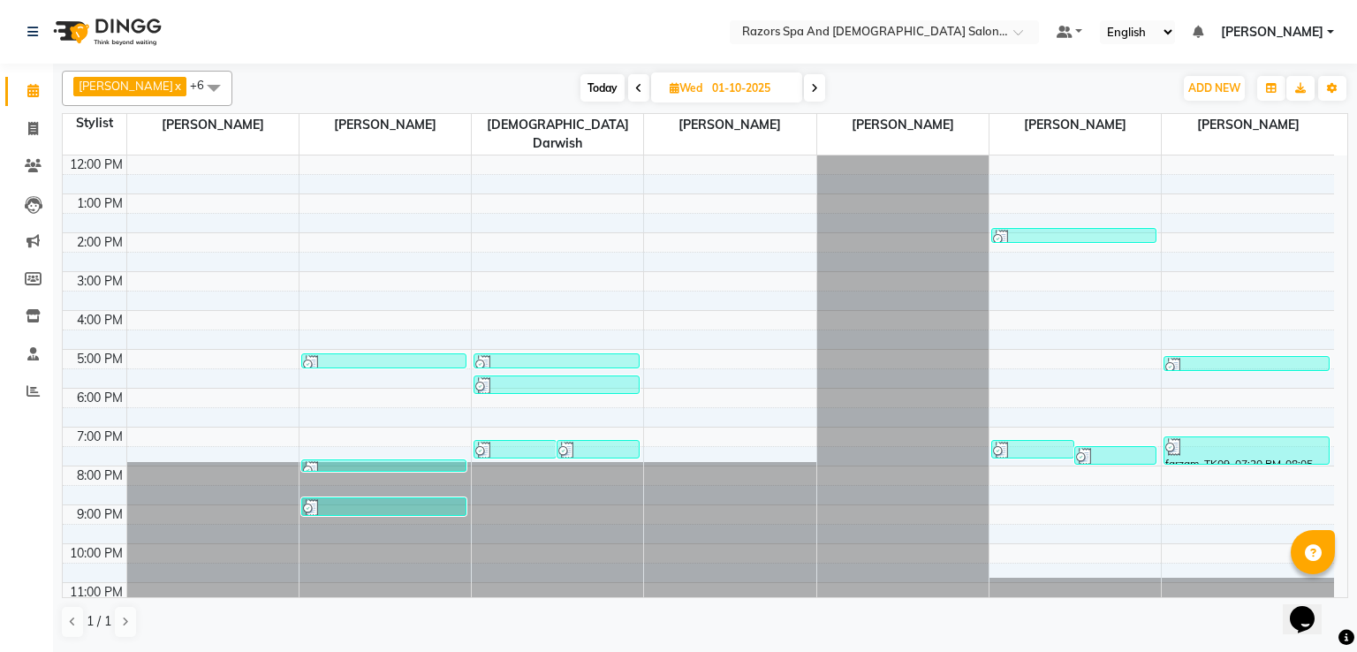
click at [1106, 448] on div at bounding box center [1115, 457] width 79 height 18
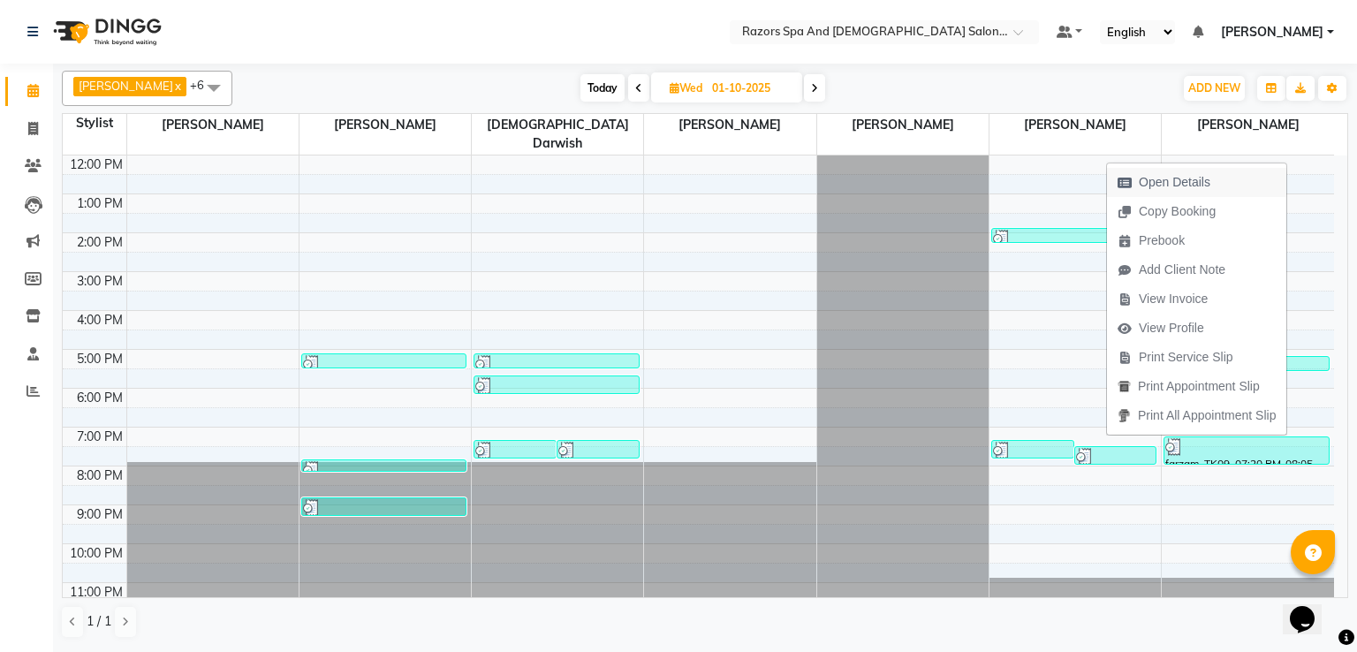
click at [1146, 178] on span "Open Details" at bounding box center [1175, 182] width 72 height 19
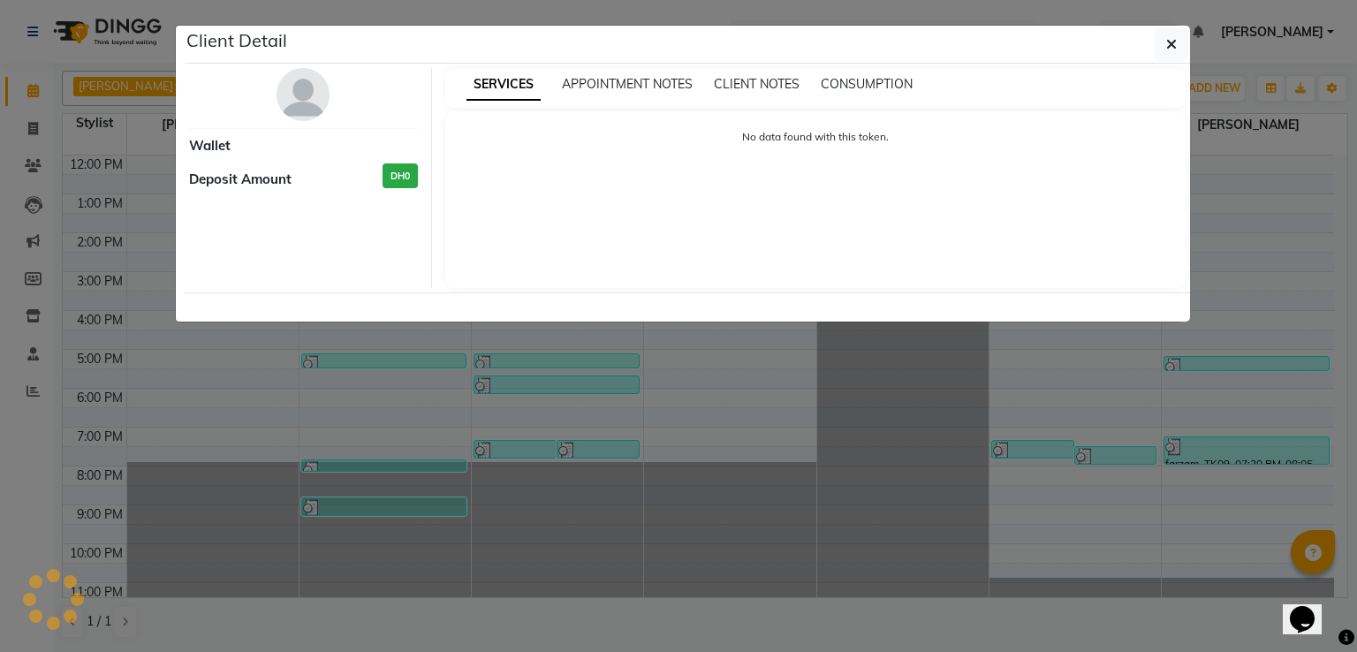
select select "3"
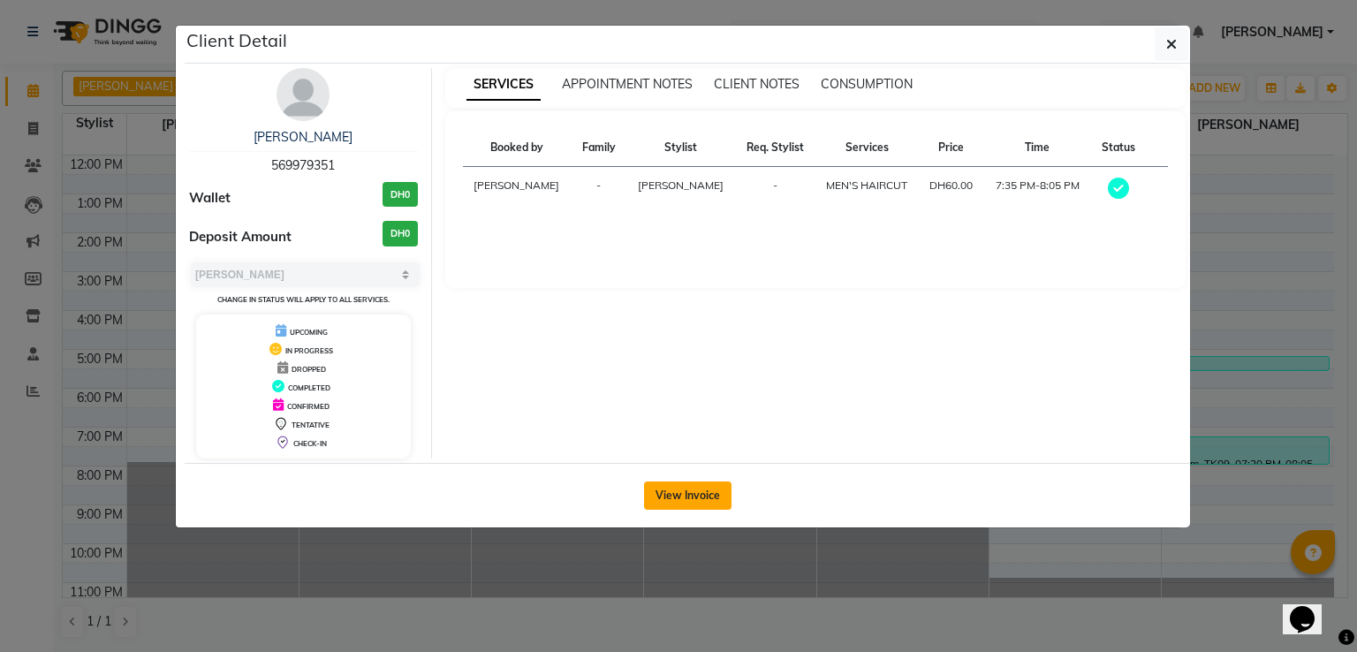
click at [690, 500] on button "View Invoice" at bounding box center [687, 495] width 87 height 28
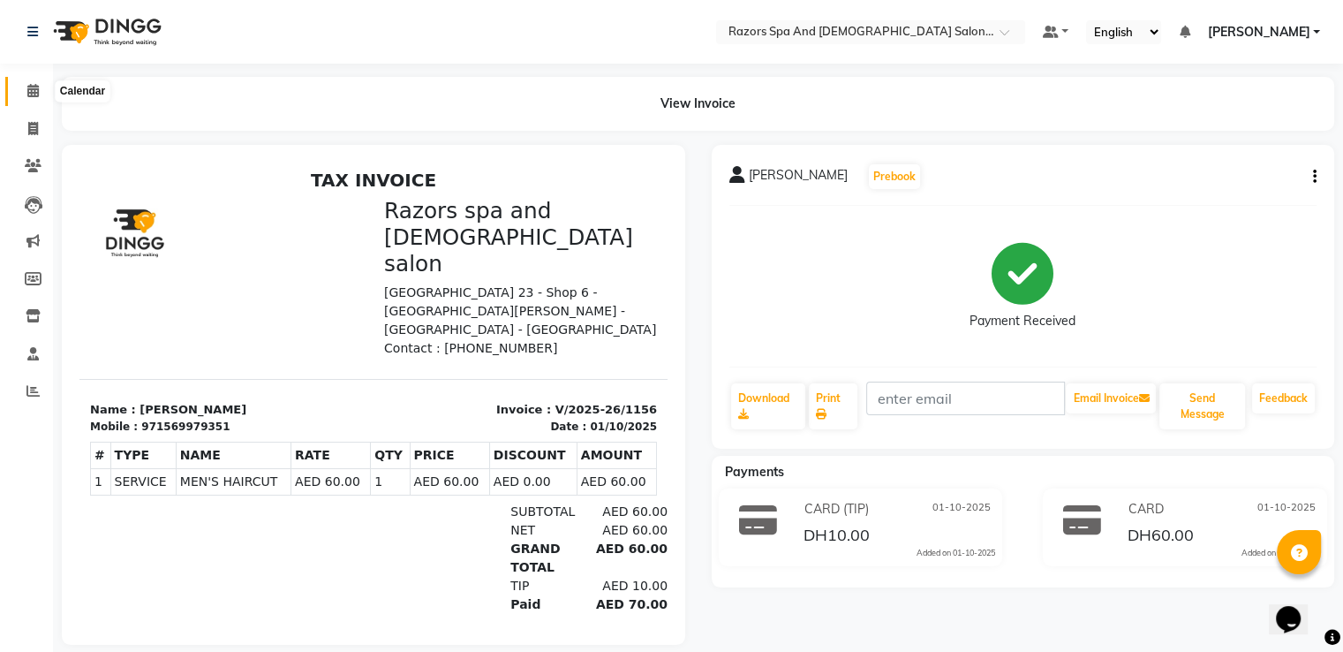
click at [40, 82] on span at bounding box center [33, 91] width 31 height 20
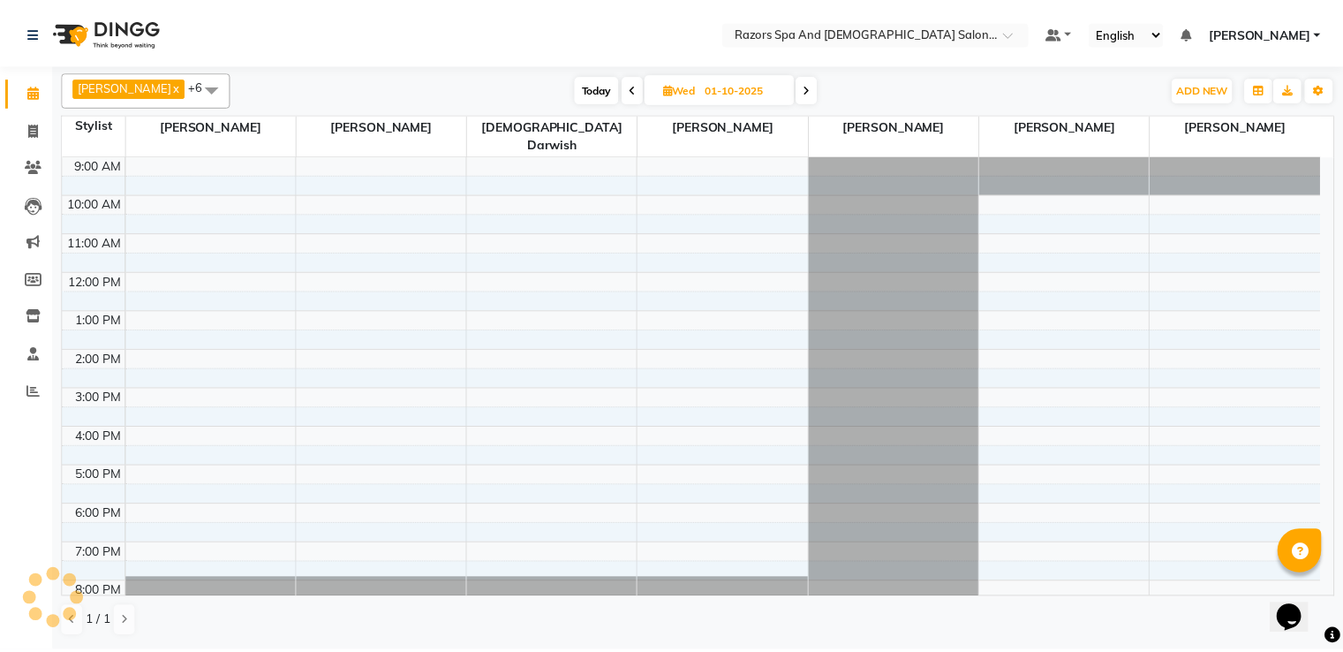
scroll to position [83, 0]
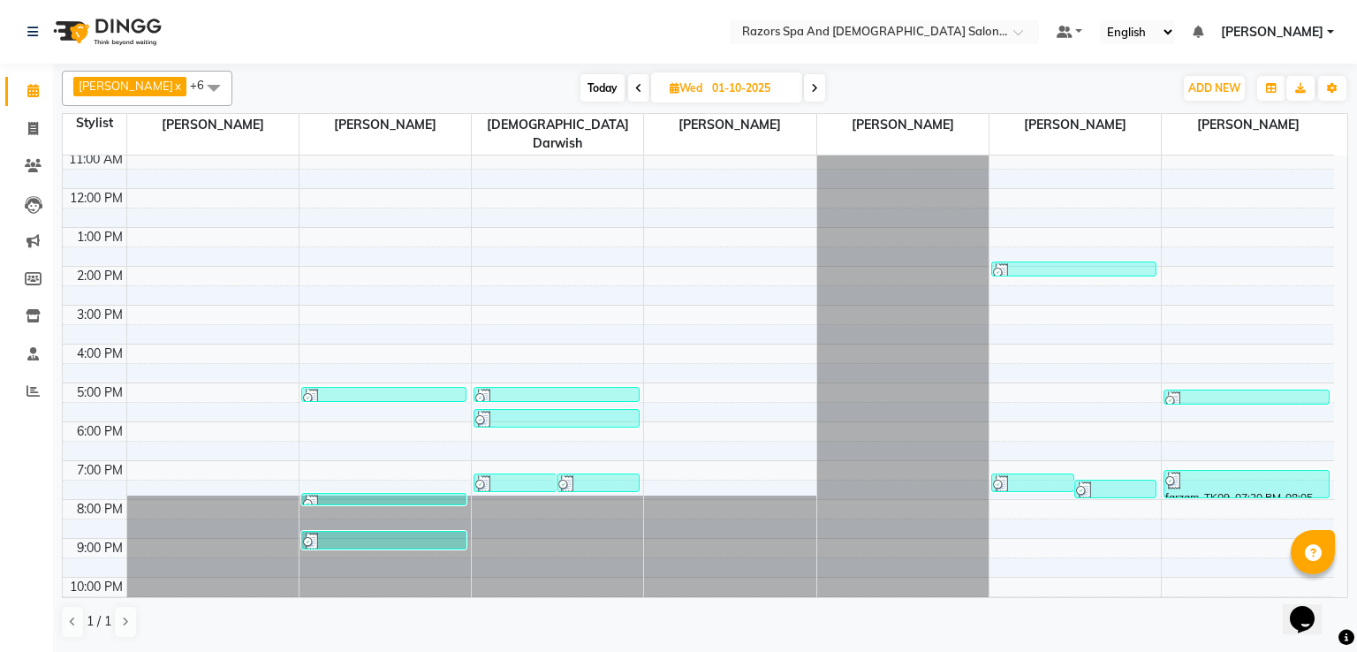
click at [604, 475] on div at bounding box center [597, 484] width 79 height 18
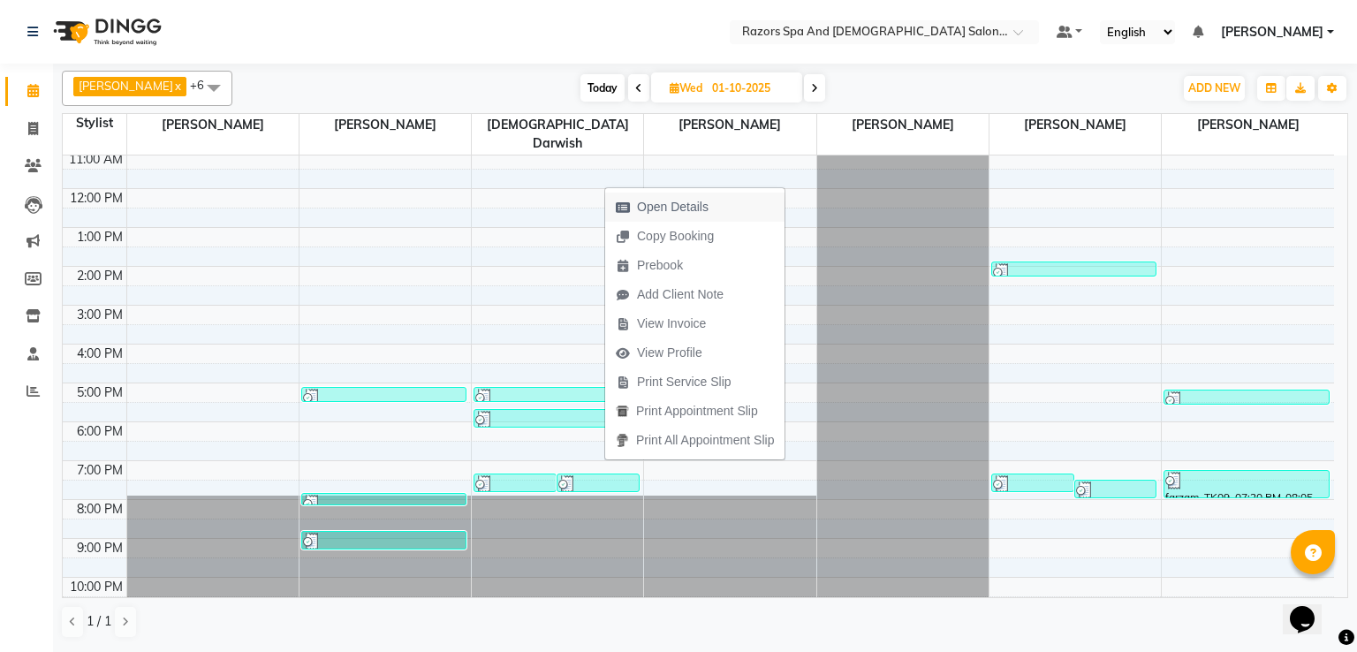
click at [693, 209] on span "Open Details" at bounding box center [673, 207] width 72 height 19
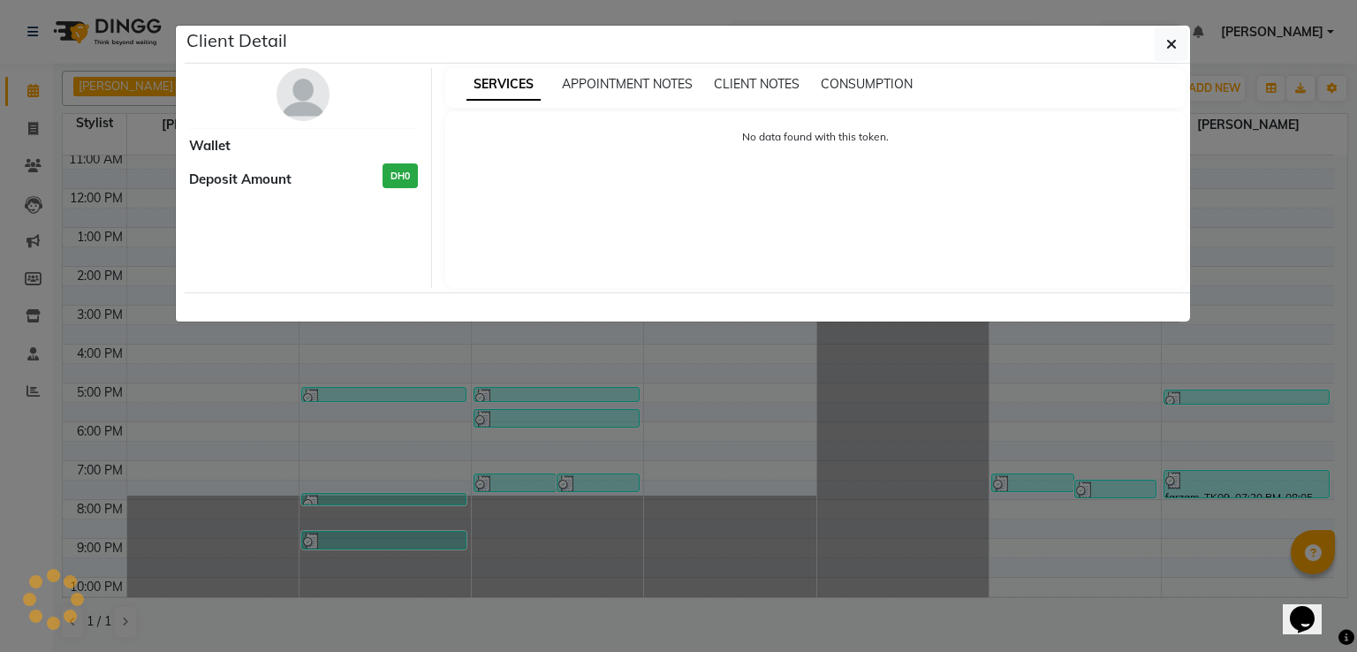
select select "3"
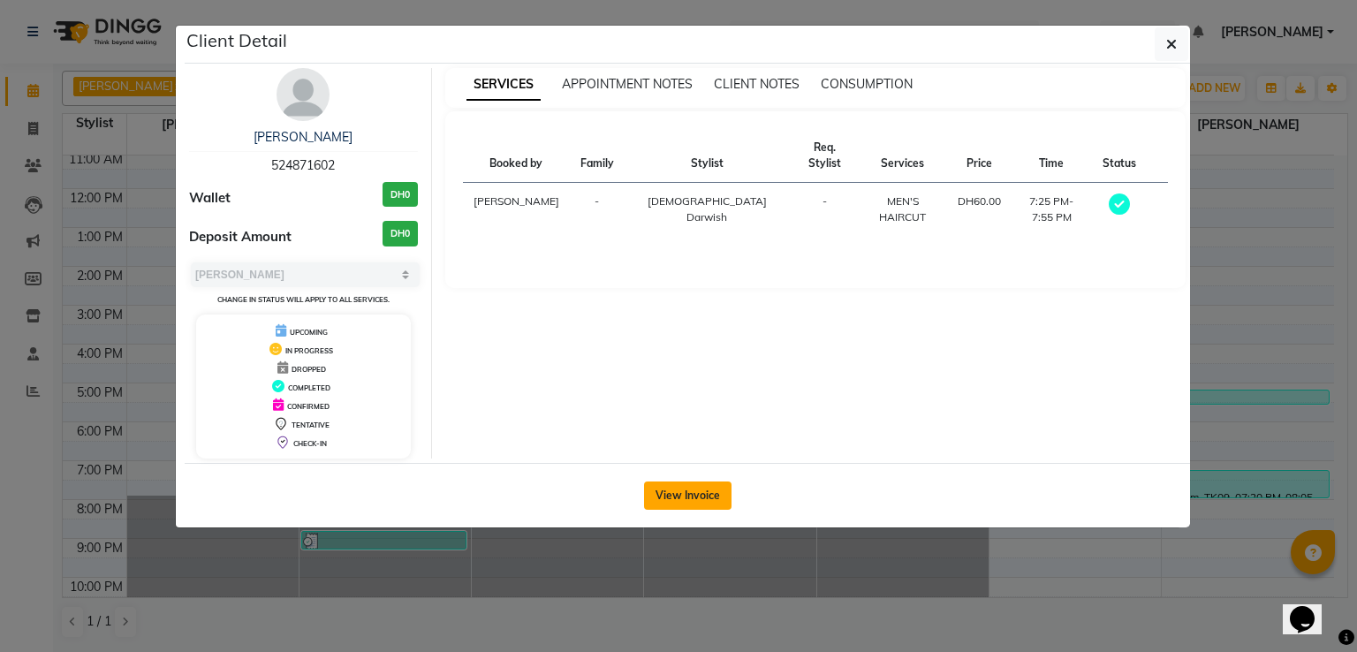
click at [709, 497] on button "View Invoice" at bounding box center [687, 495] width 87 height 28
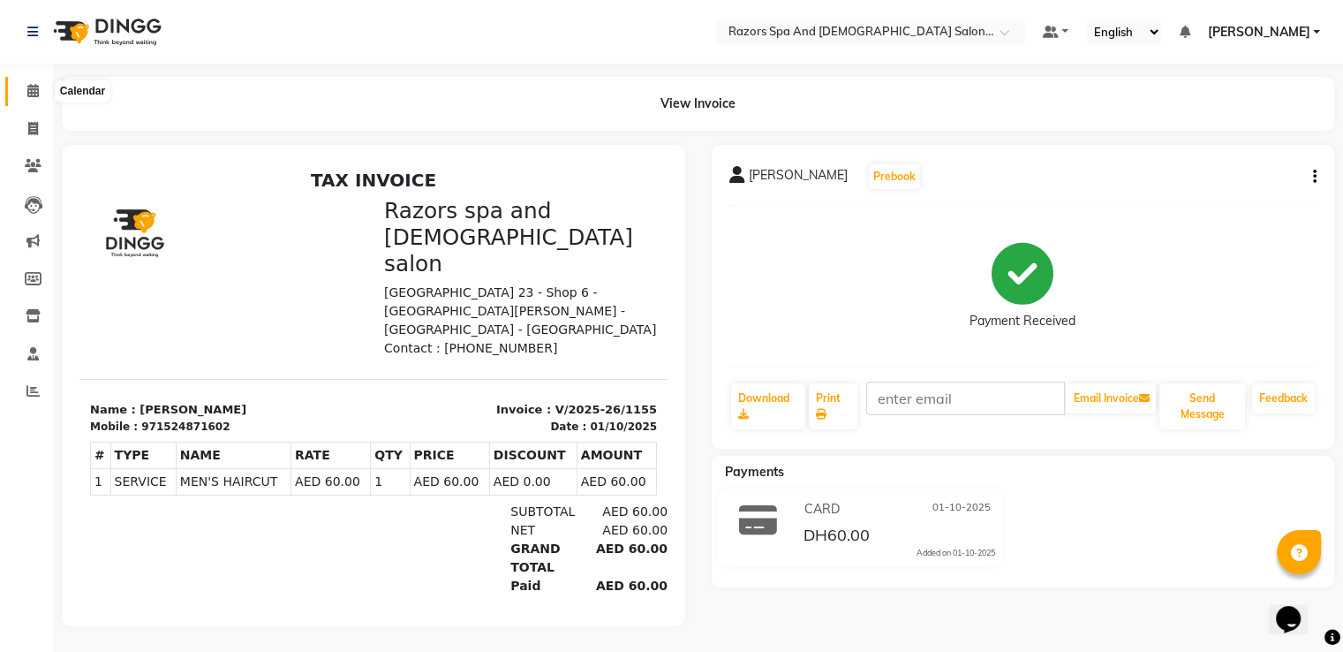
click at [34, 93] on icon at bounding box center [32, 90] width 11 height 13
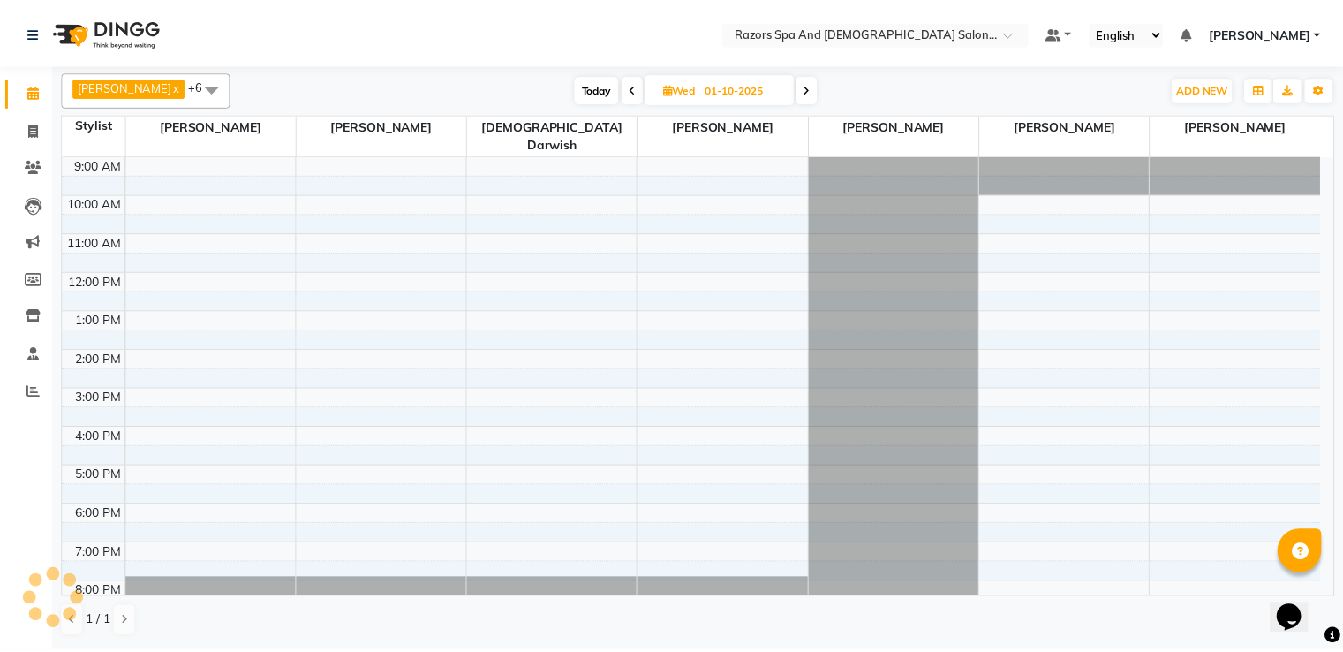
scroll to position [83, 0]
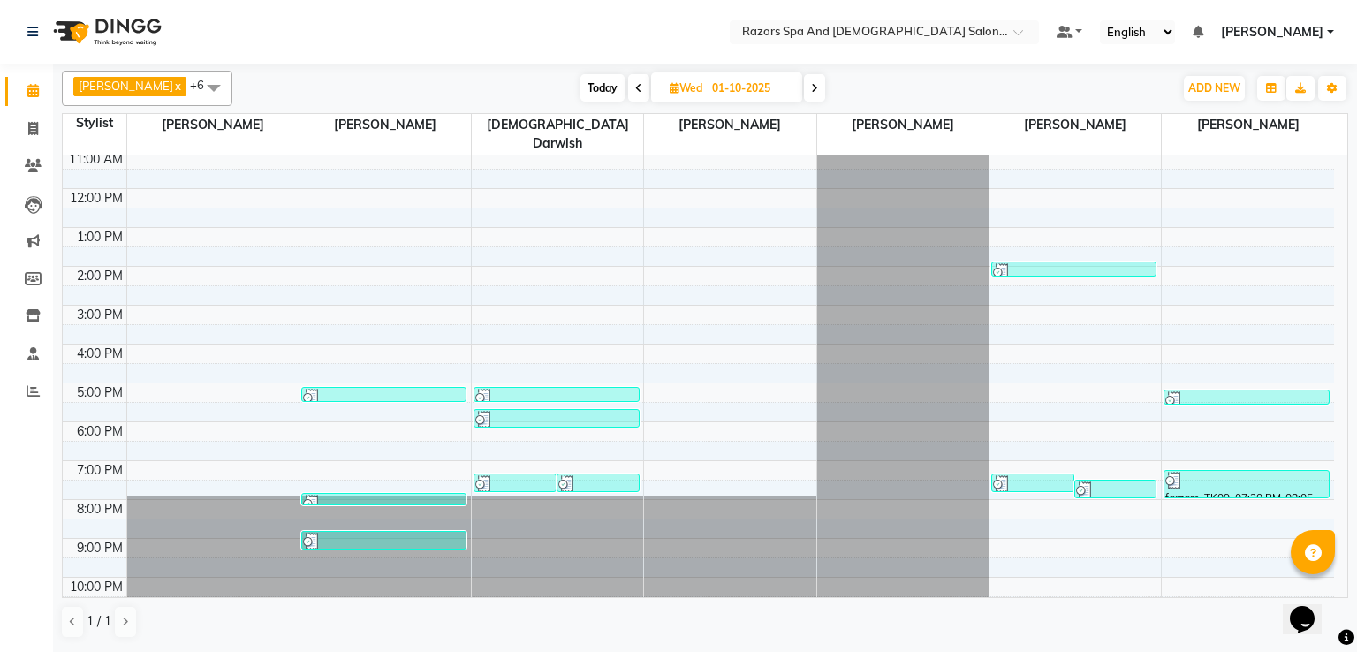
click at [1236, 391] on div at bounding box center [1246, 400] width 163 height 18
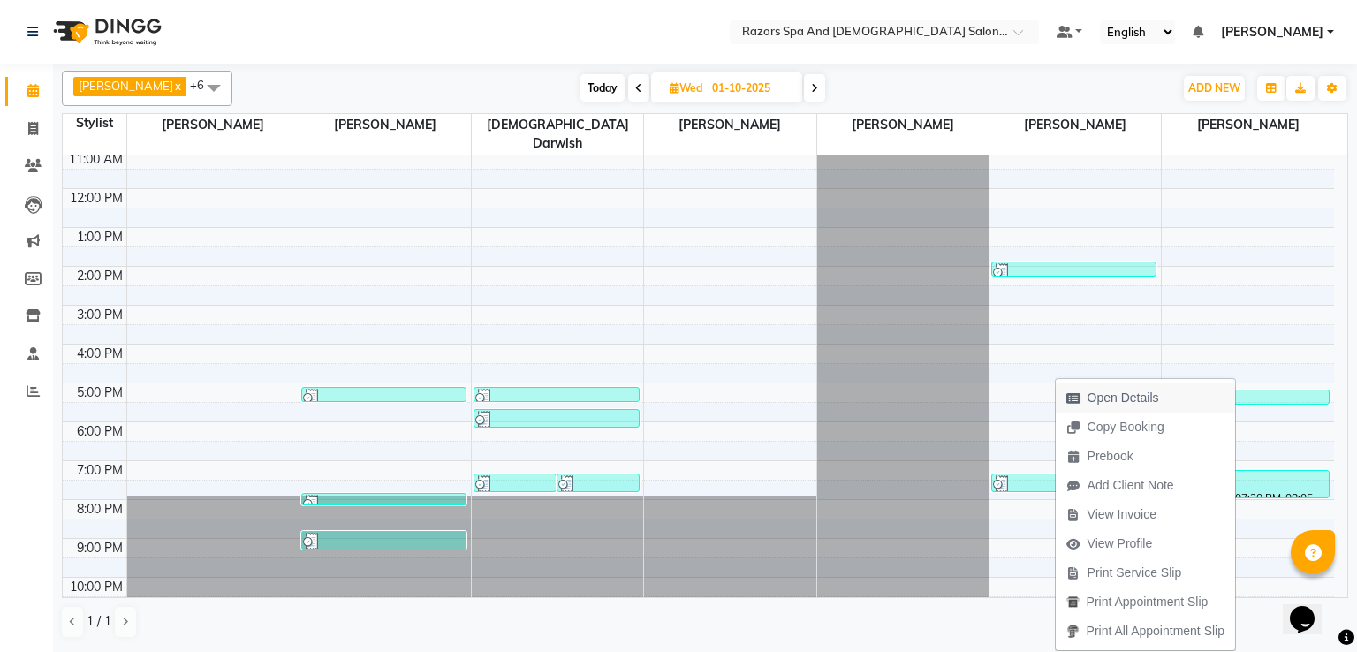
click at [1172, 390] on button "Open Details" at bounding box center [1144, 397] width 179 height 29
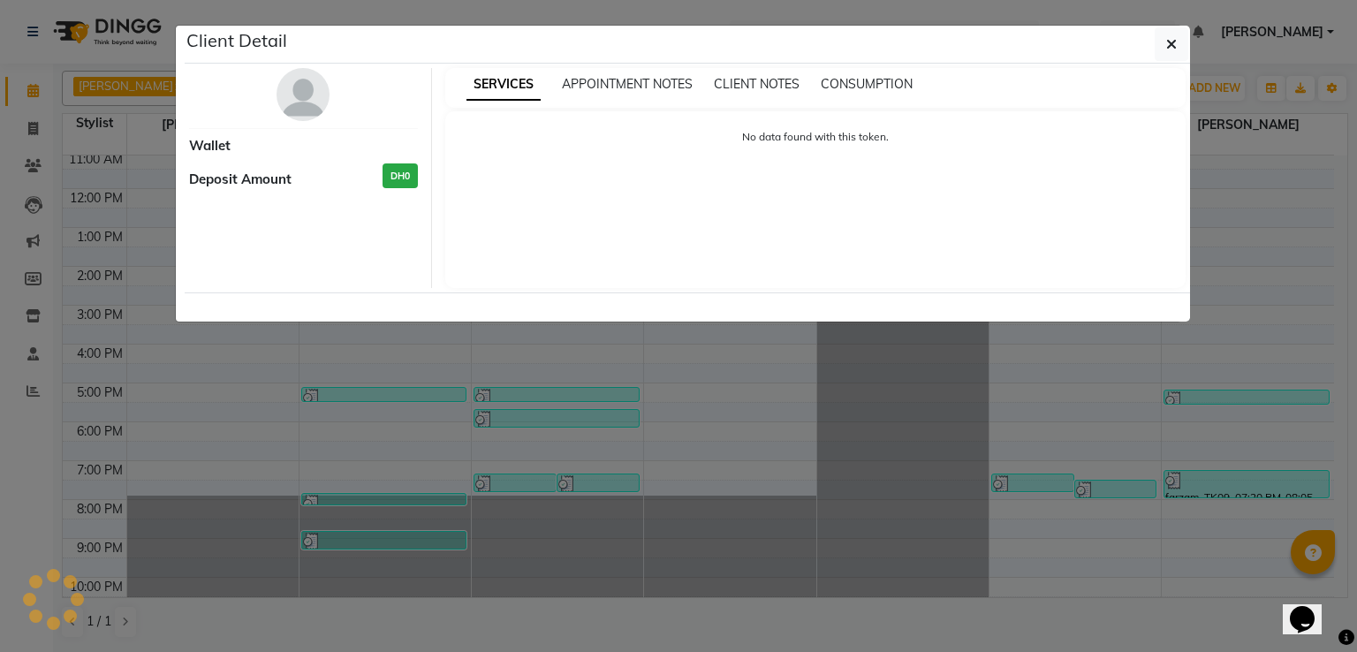
select select "3"
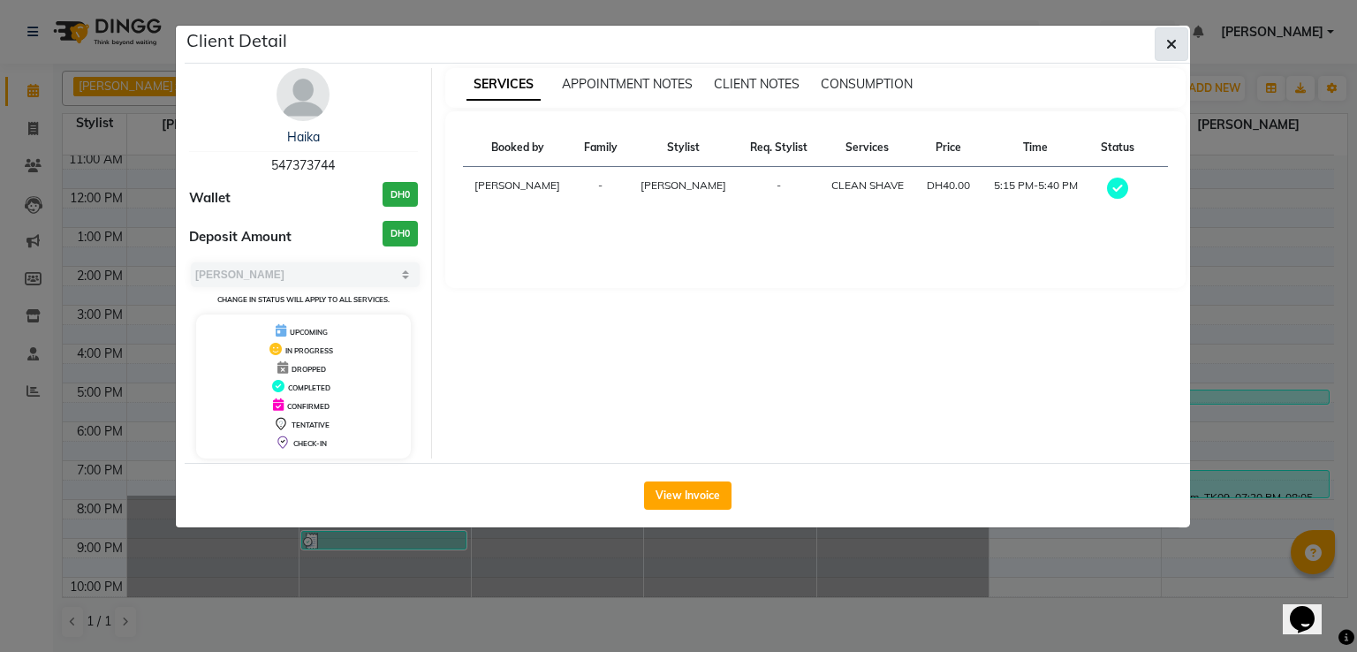
click at [1175, 54] on button "button" at bounding box center [1171, 44] width 34 height 34
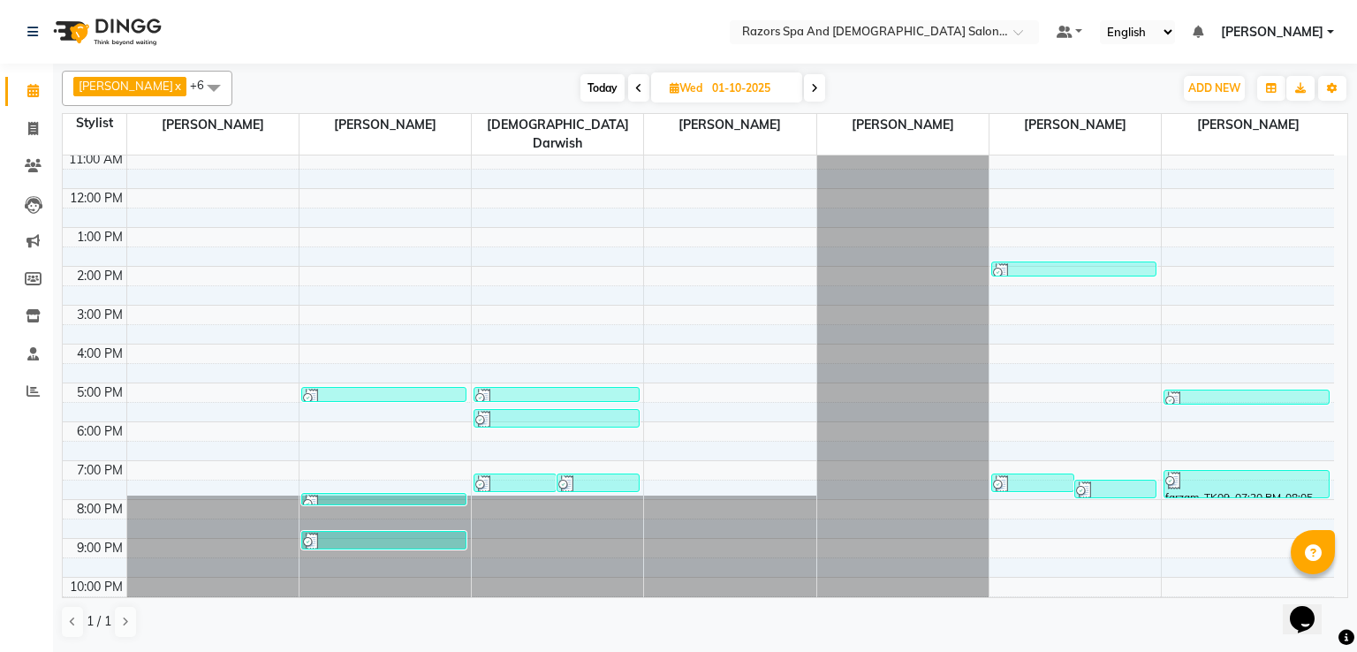
click at [1222, 472] on div at bounding box center [1246, 481] width 163 height 18
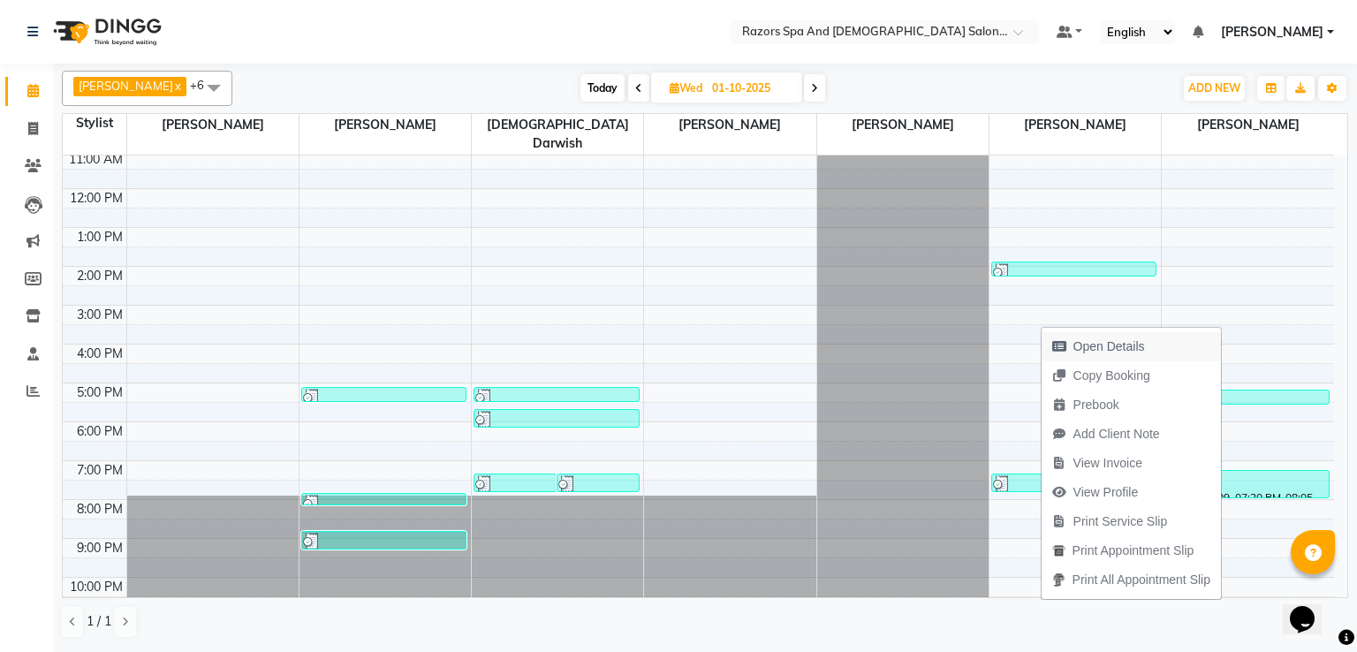
click at [1116, 340] on span "Open Details" at bounding box center [1109, 346] width 72 height 19
select select "3"
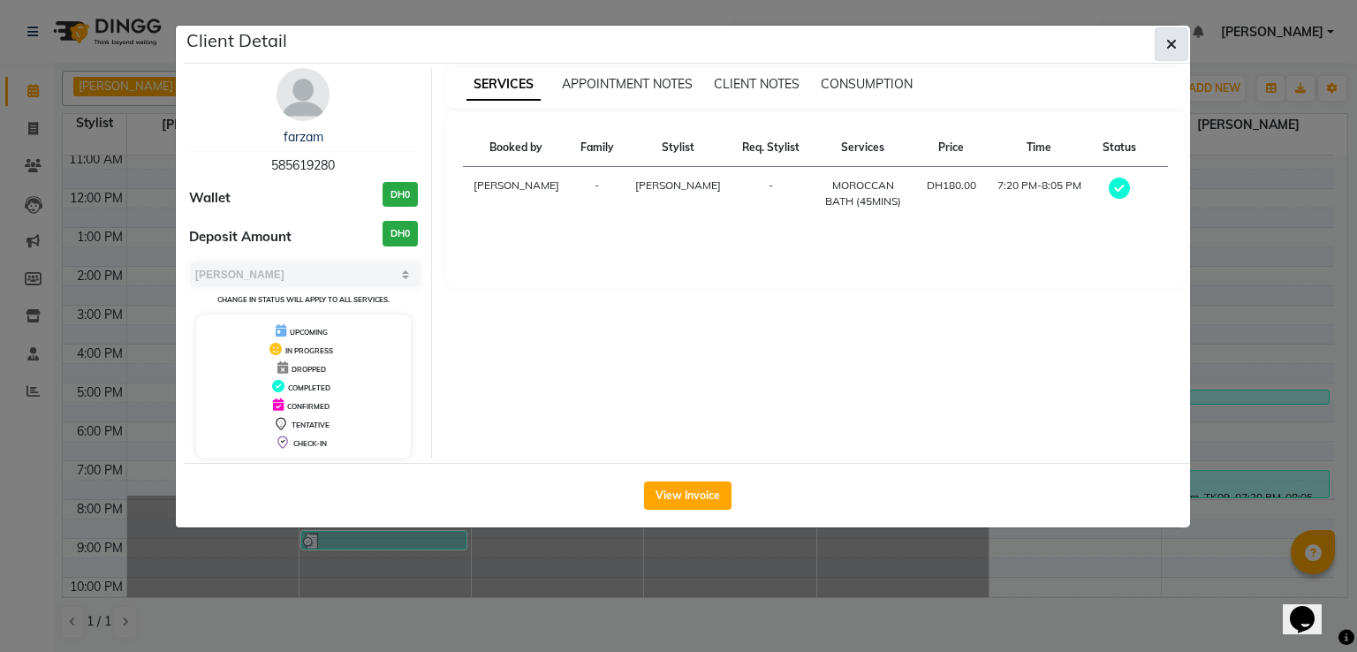
click at [1169, 53] on button "button" at bounding box center [1171, 44] width 34 height 34
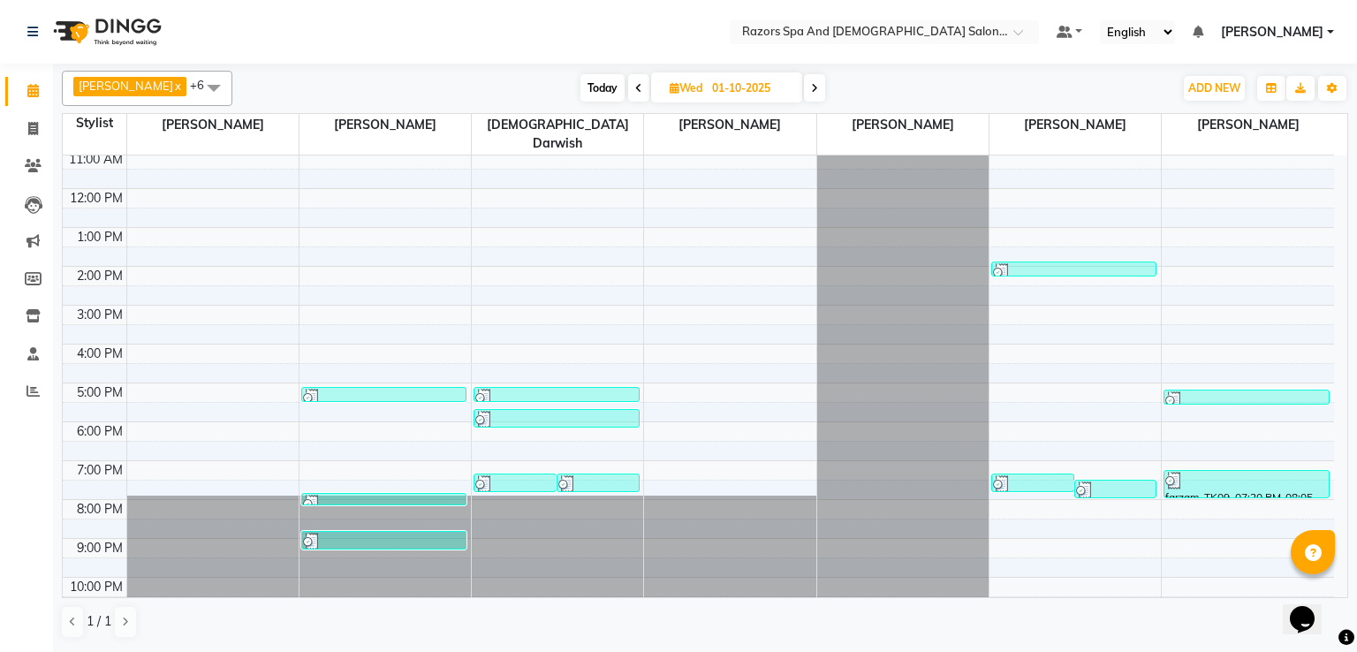
click at [1254, 391] on div at bounding box center [1246, 400] width 163 height 18
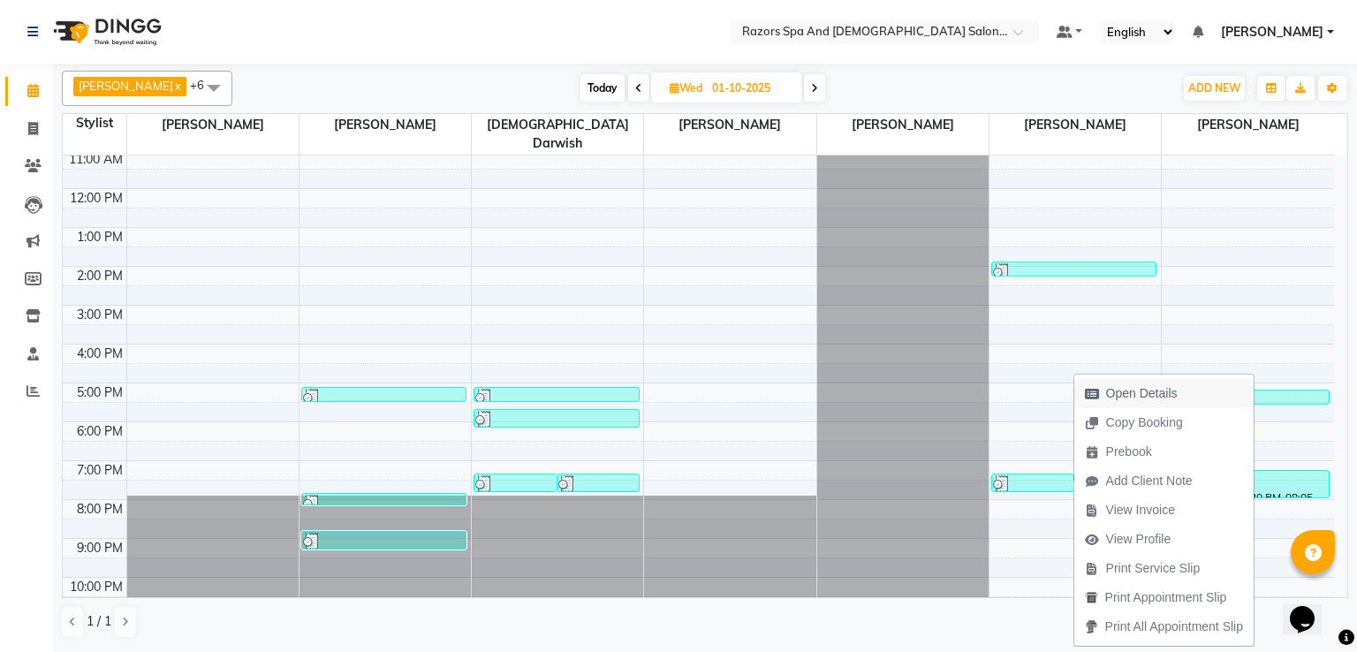
click at [1168, 390] on span "Open Details" at bounding box center [1142, 393] width 72 height 19
select select "3"
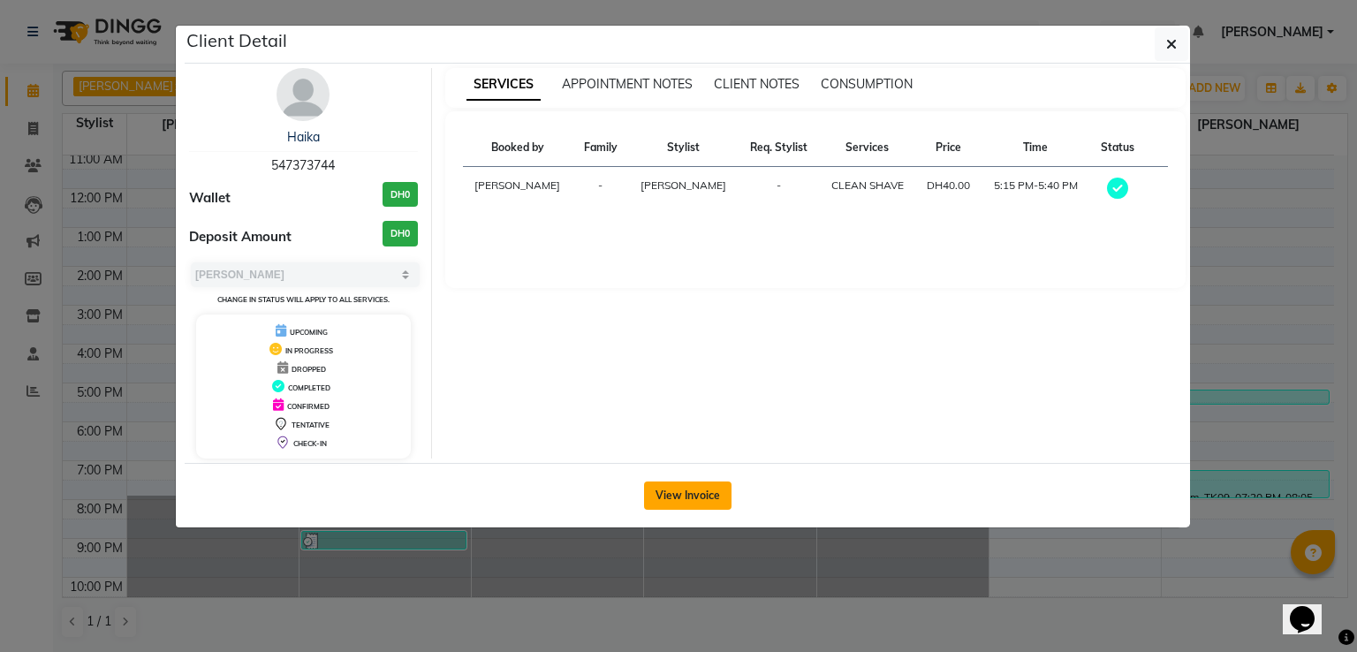
click at [681, 497] on button "View Invoice" at bounding box center [687, 495] width 87 height 28
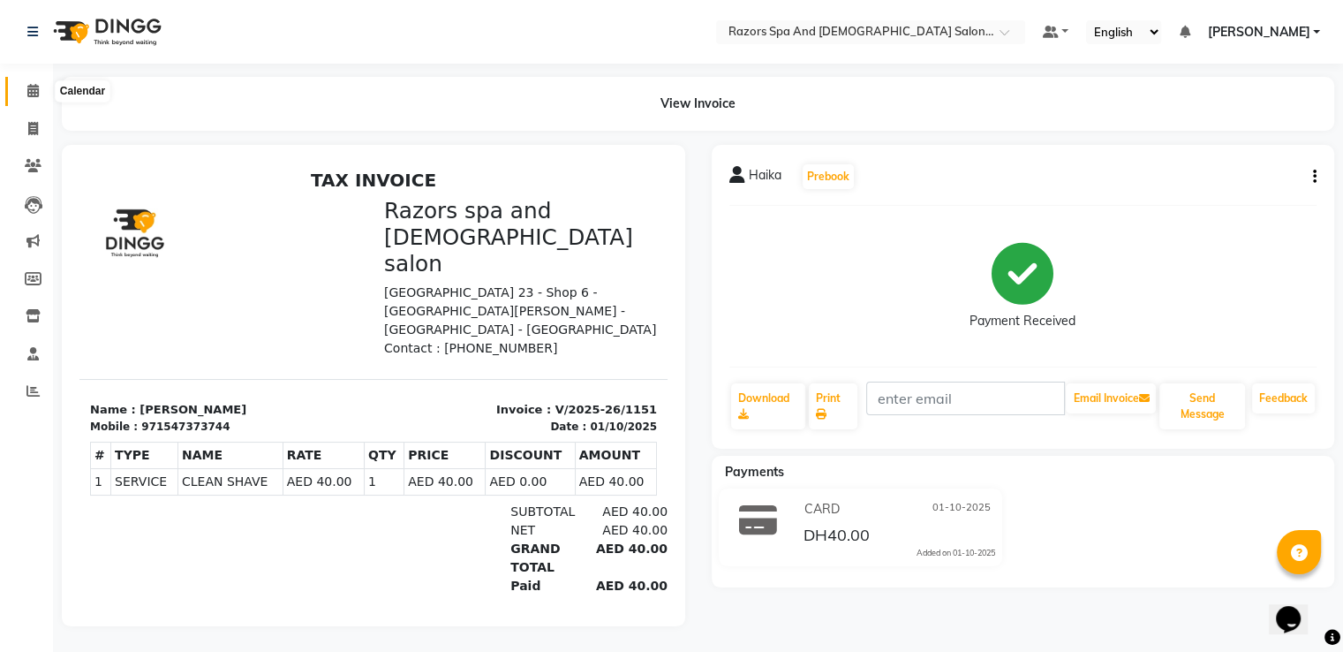
click at [19, 92] on span at bounding box center [33, 91] width 31 height 20
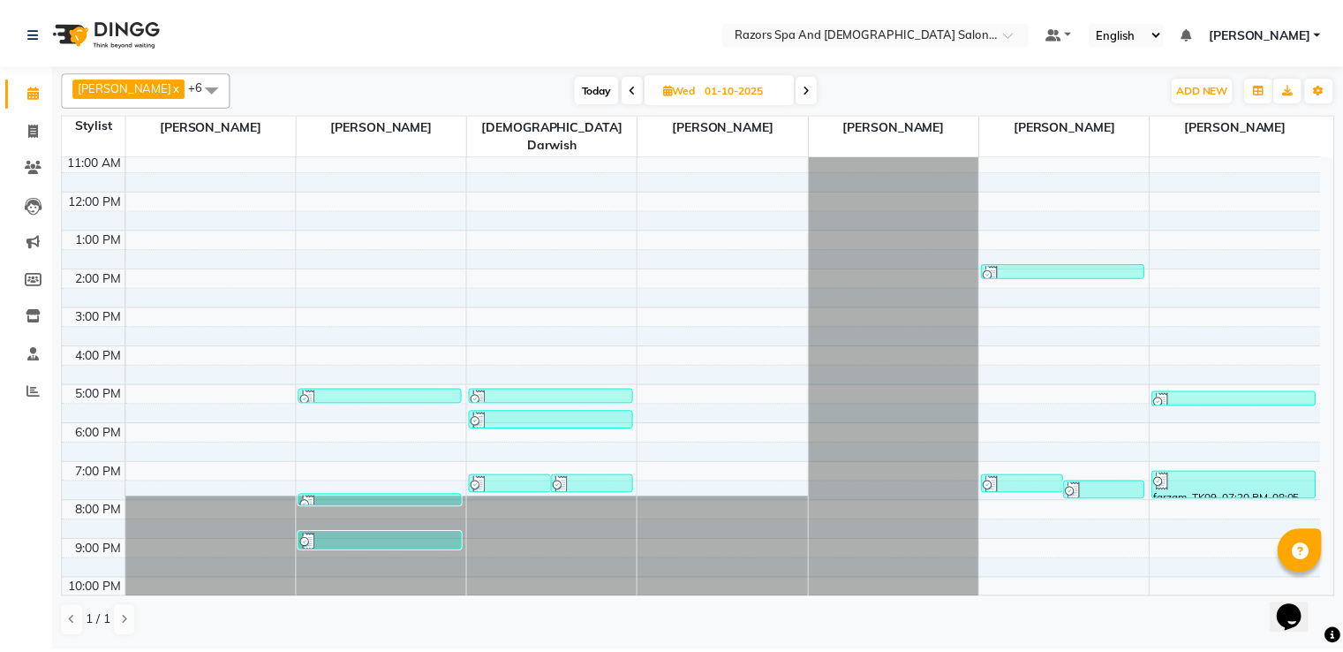
scroll to position [117, 0]
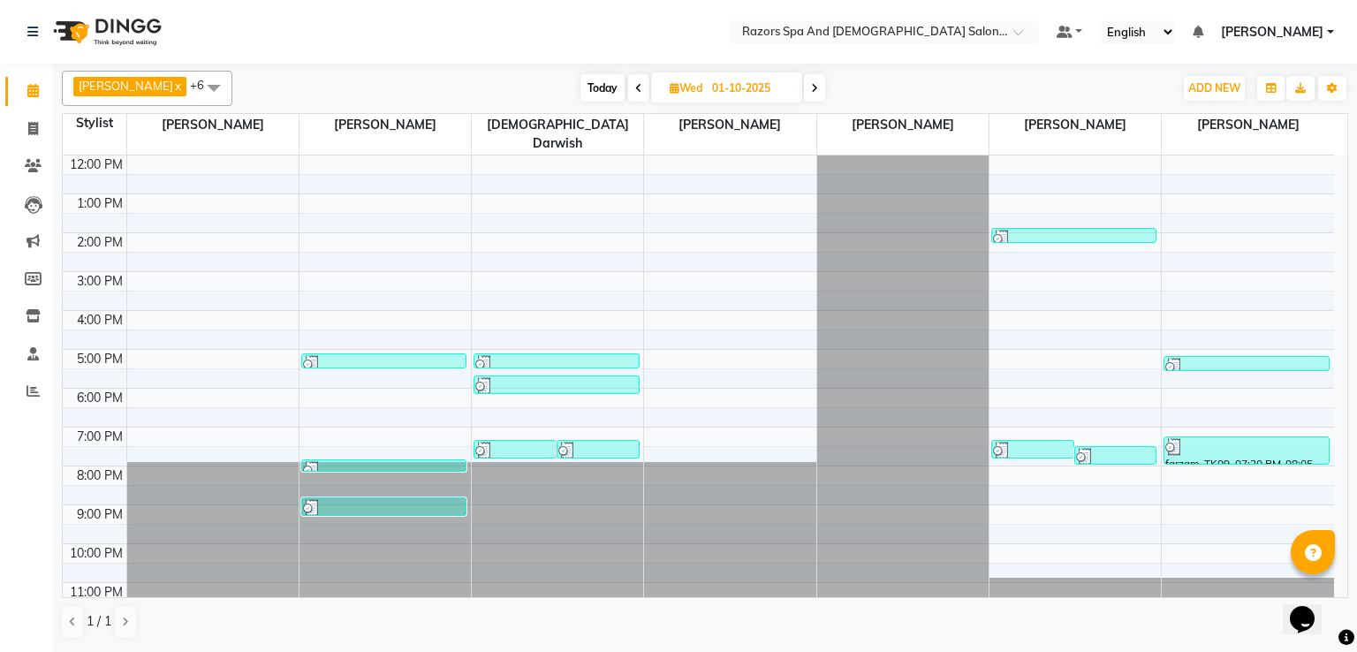
click at [615, 442] on div at bounding box center [597, 451] width 79 height 18
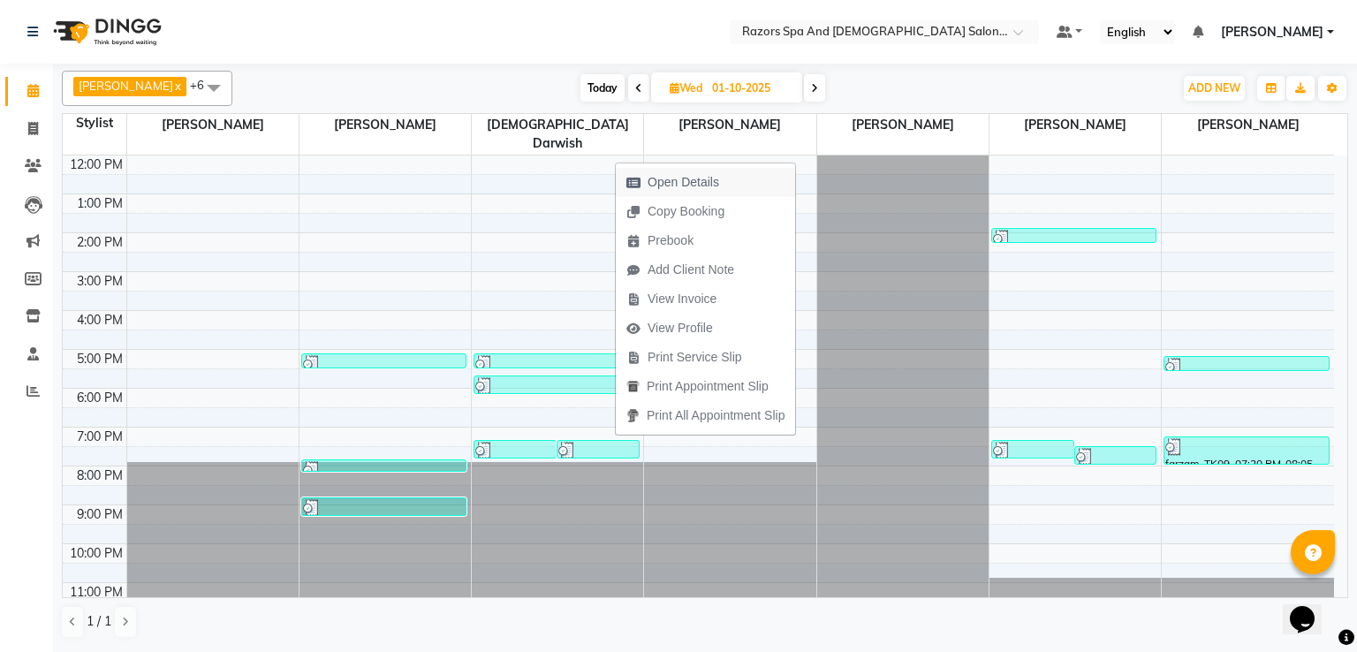
click at [698, 185] on span "Open Details" at bounding box center [683, 182] width 72 height 19
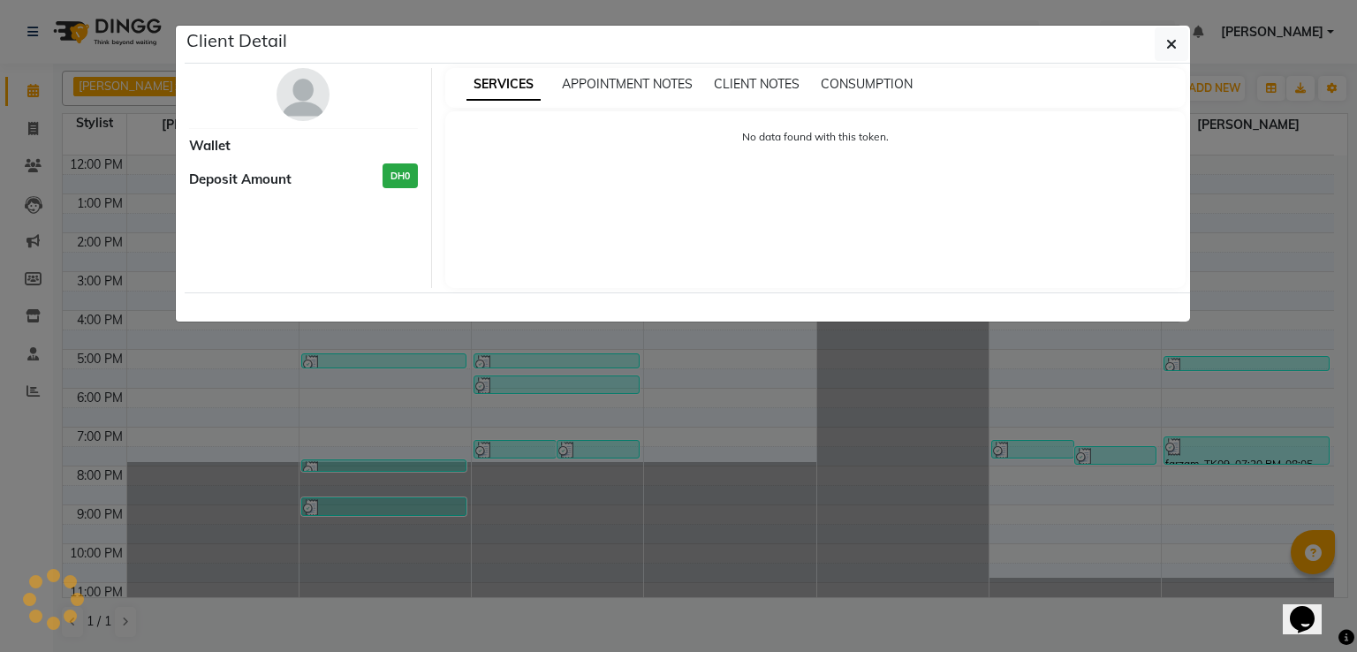
select select "3"
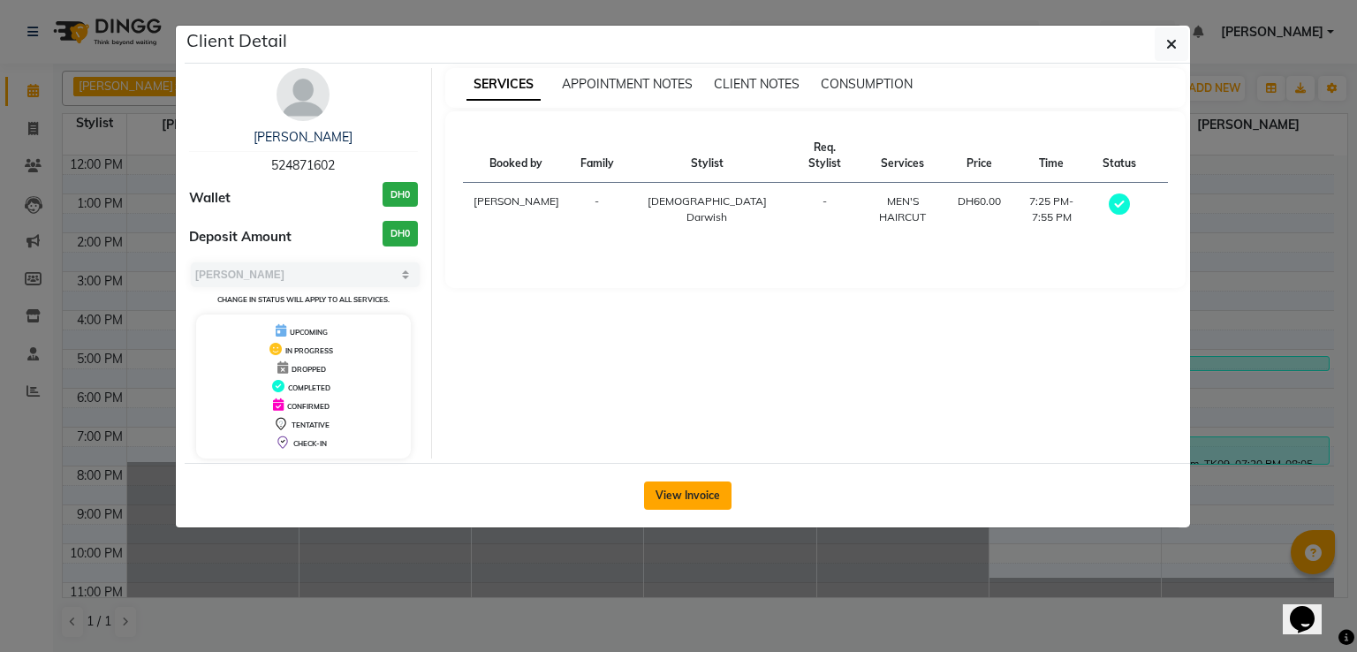
click at [680, 492] on button "View Invoice" at bounding box center [687, 495] width 87 height 28
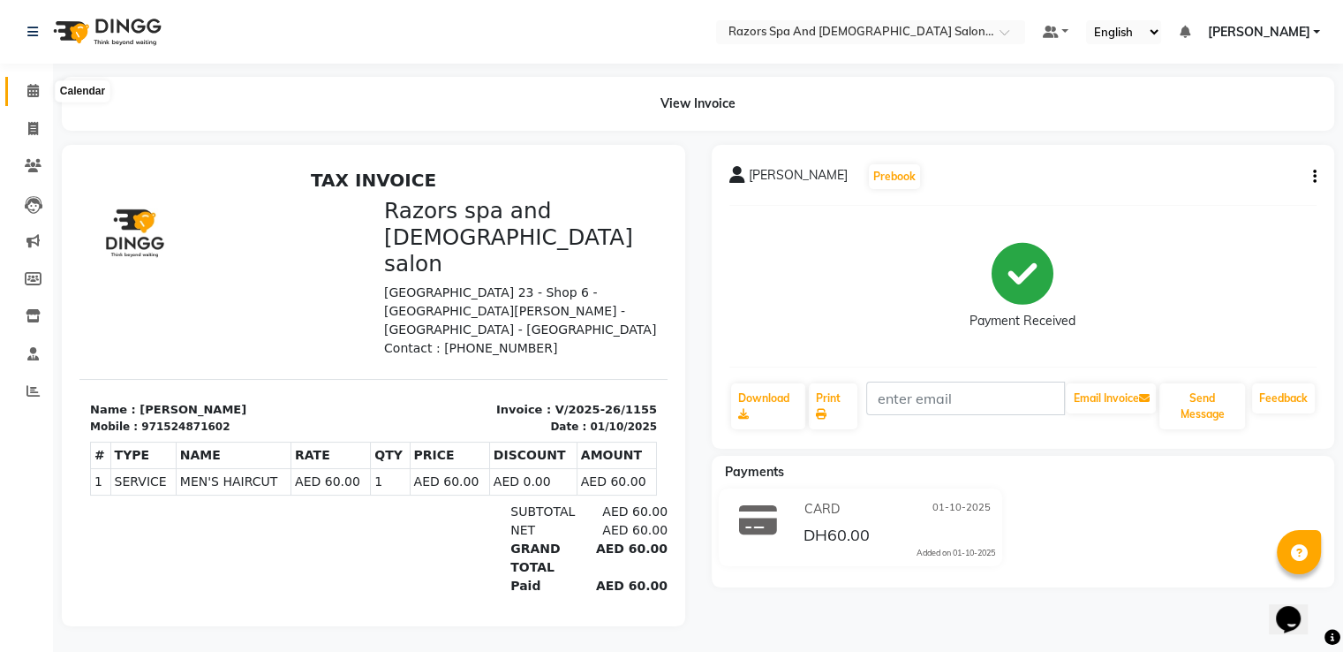
click at [28, 93] on icon at bounding box center [32, 90] width 11 height 13
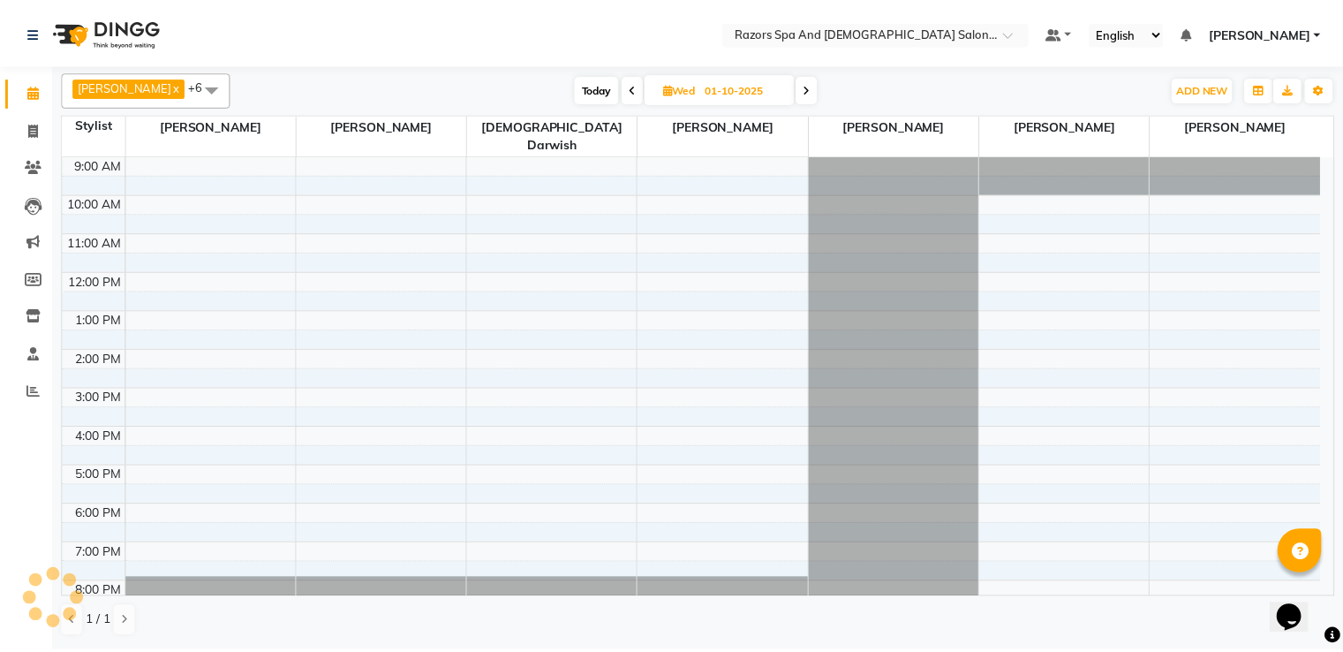
scroll to position [83, 0]
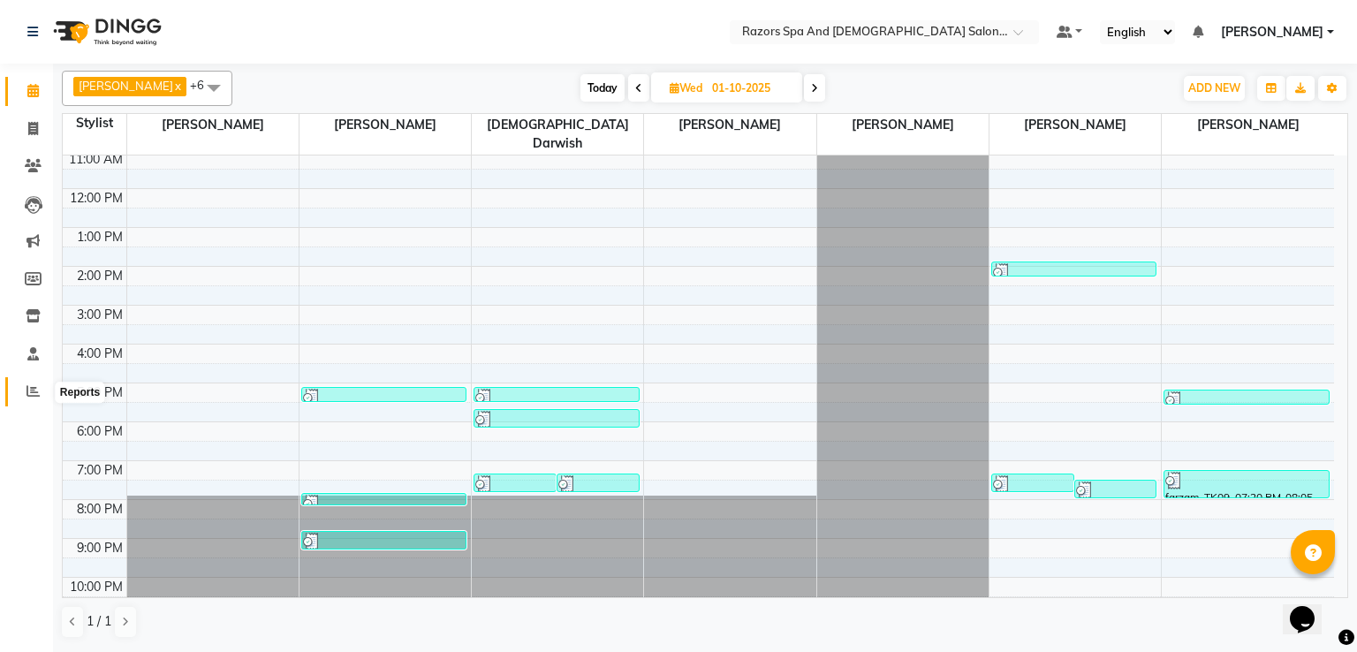
click at [39, 390] on icon at bounding box center [32, 390] width 13 height 13
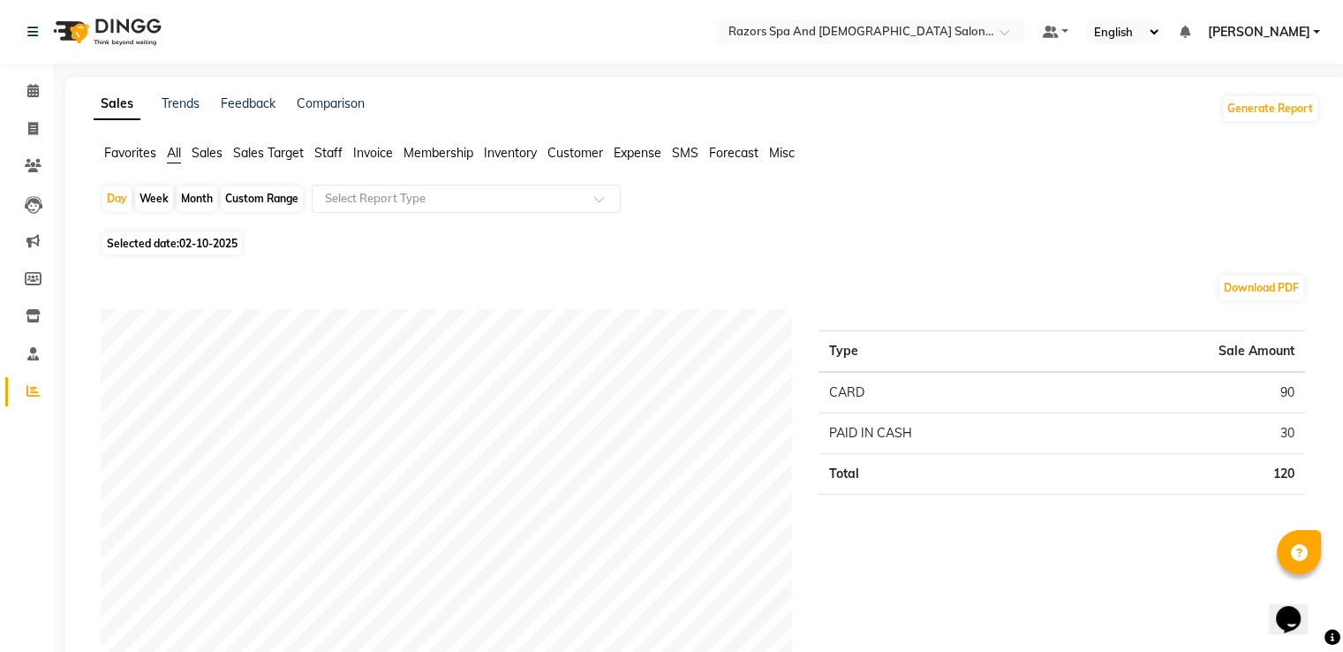
click at [189, 247] on span "02-10-2025" at bounding box center [208, 243] width 58 height 13
select select "10"
select select "2025"
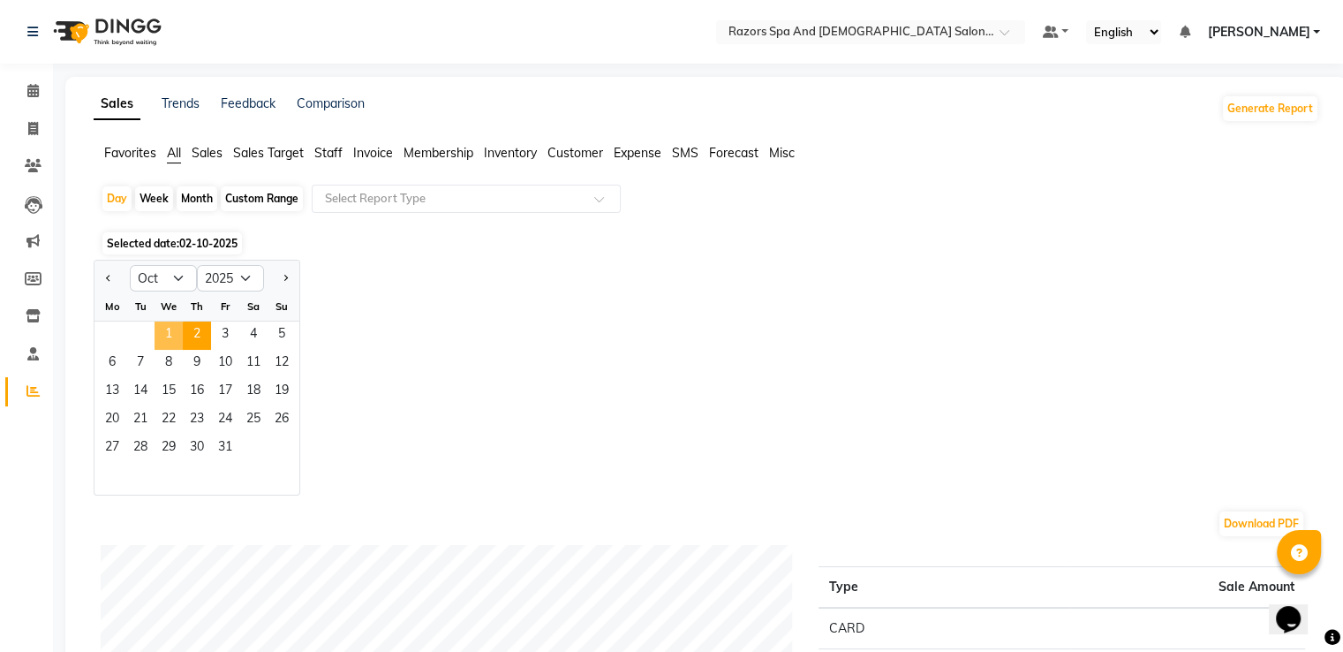
click at [165, 327] on span "1" at bounding box center [169, 336] width 28 height 28
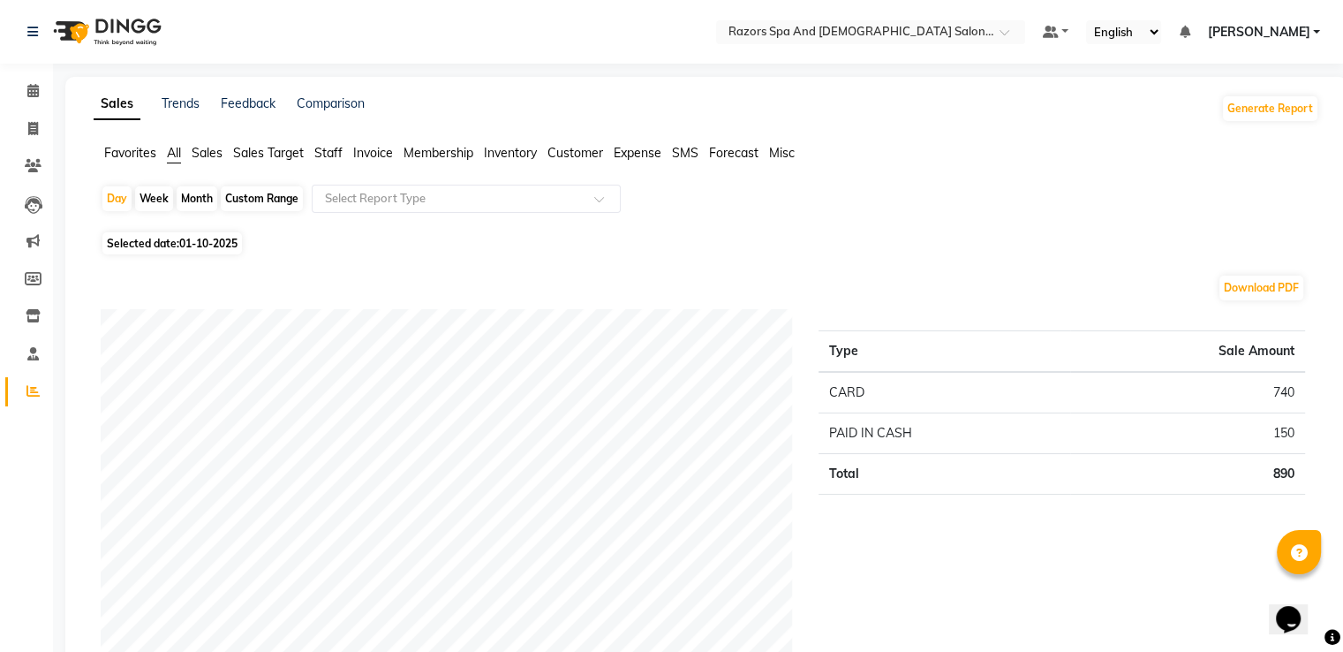
click at [203, 246] on span "01-10-2025" at bounding box center [208, 243] width 58 height 13
select select "10"
select select "2025"
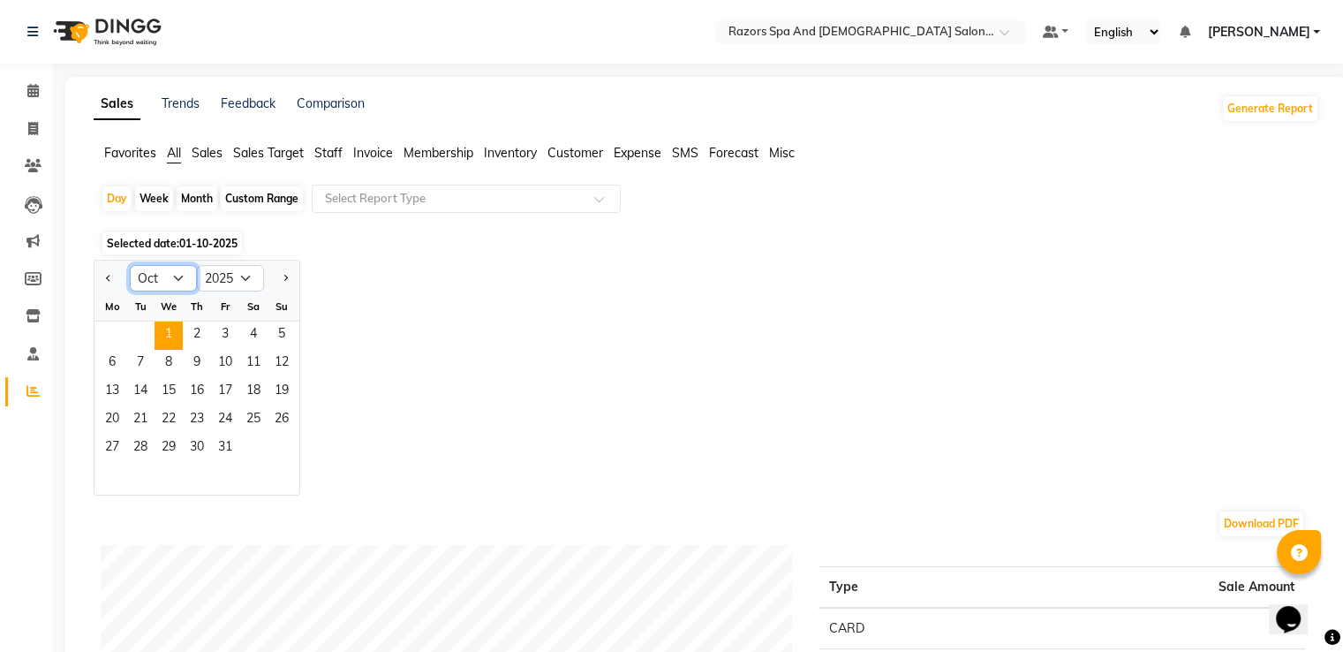
click at [184, 286] on select "Jan Feb Mar Apr May Jun Jul Aug Sep Oct Nov Dec" at bounding box center [163, 278] width 67 height 26
select select "9"
click at [130, 265] on select "Jan Feb Mar Apr May Jun Jul Aug Sep Oct Nov Dec" at bounding box center [163, 278] width 67 height 26
click at [145, 451] on span "30" at bounding box center [140, 449] width 28 height 28
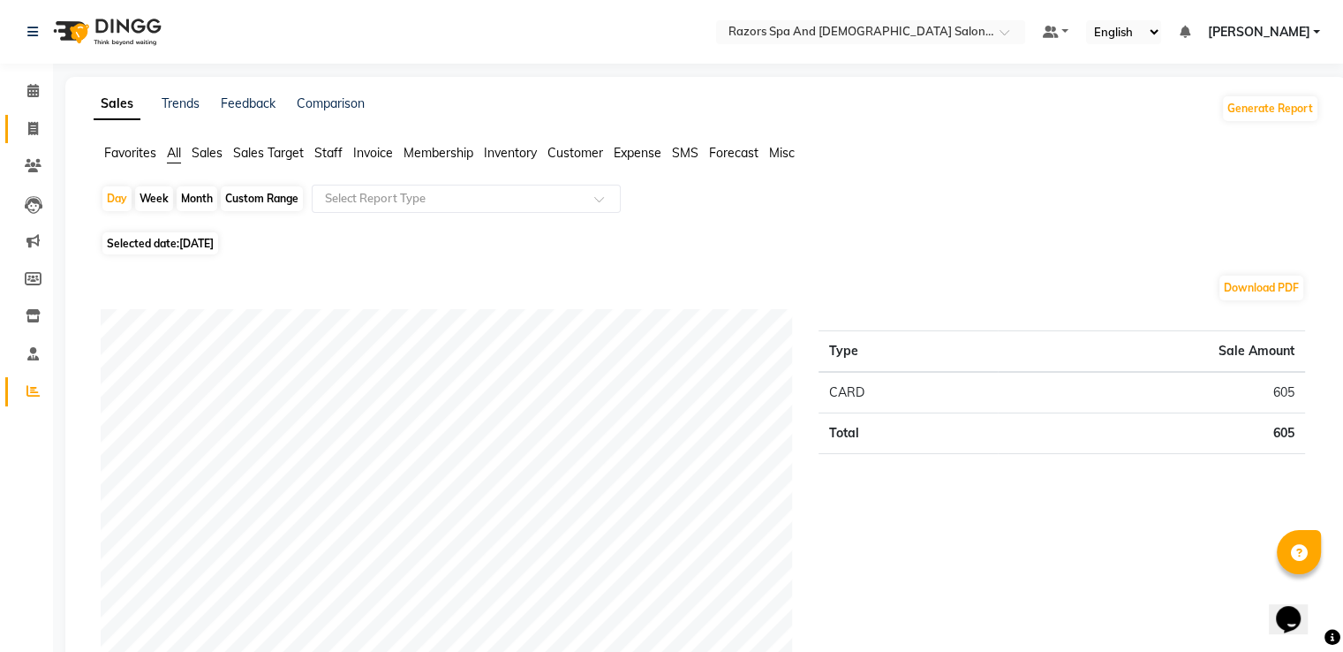
click at [35, 128] on icon at bounding box center [33, 128] width 10 height 13
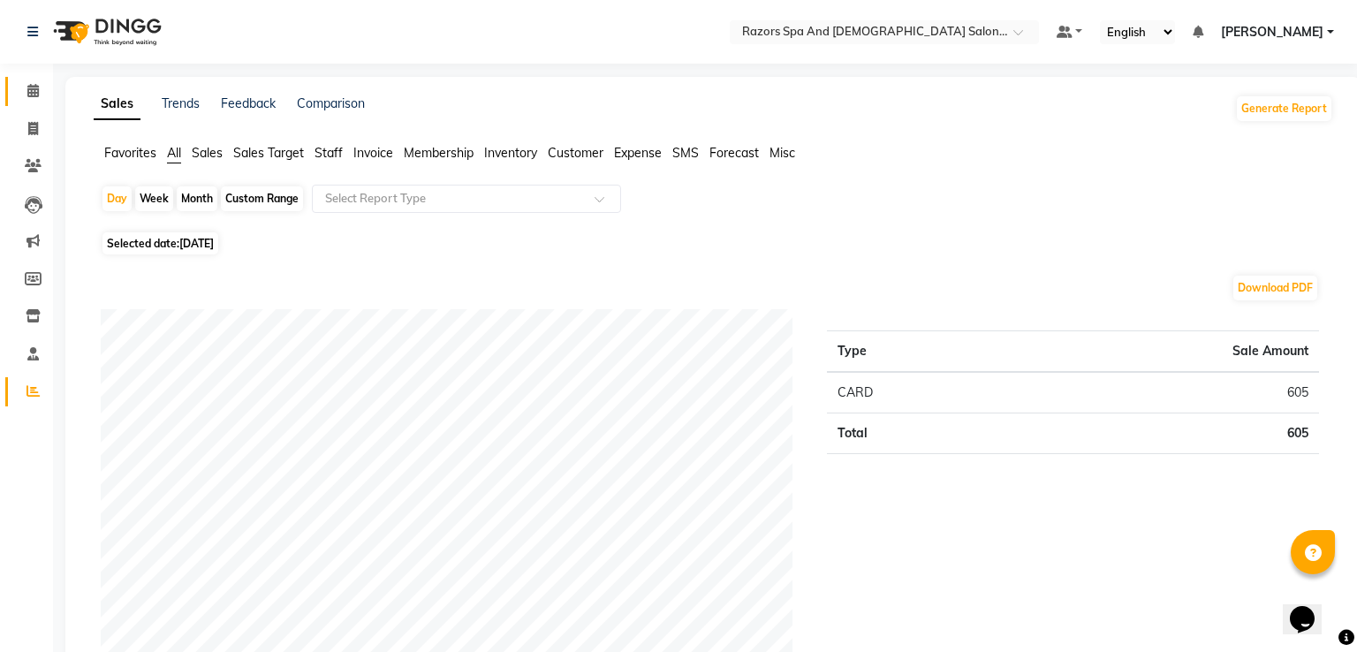
click at [32, 91] on icon at bounding box center [32, 90] width 11 height 13
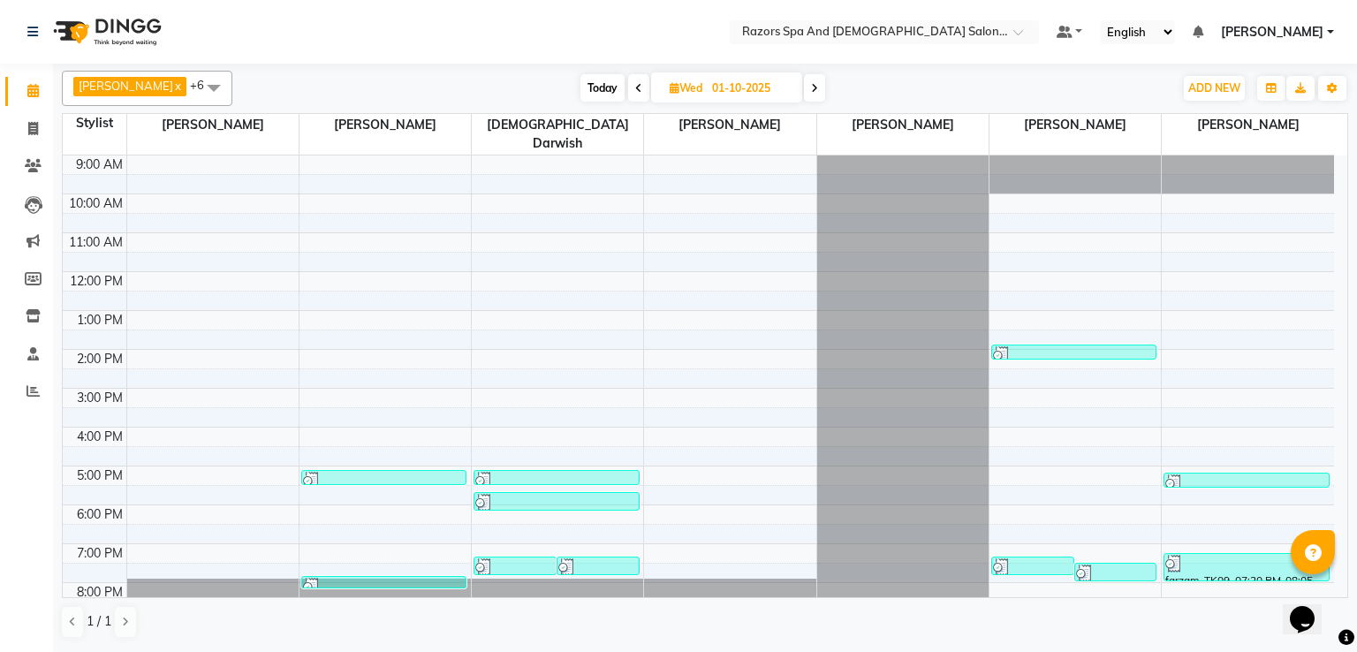
click at [604, 87] on span "Today" at bounding box center [602, 87] width 44 height 27
type input "02-10-2025"
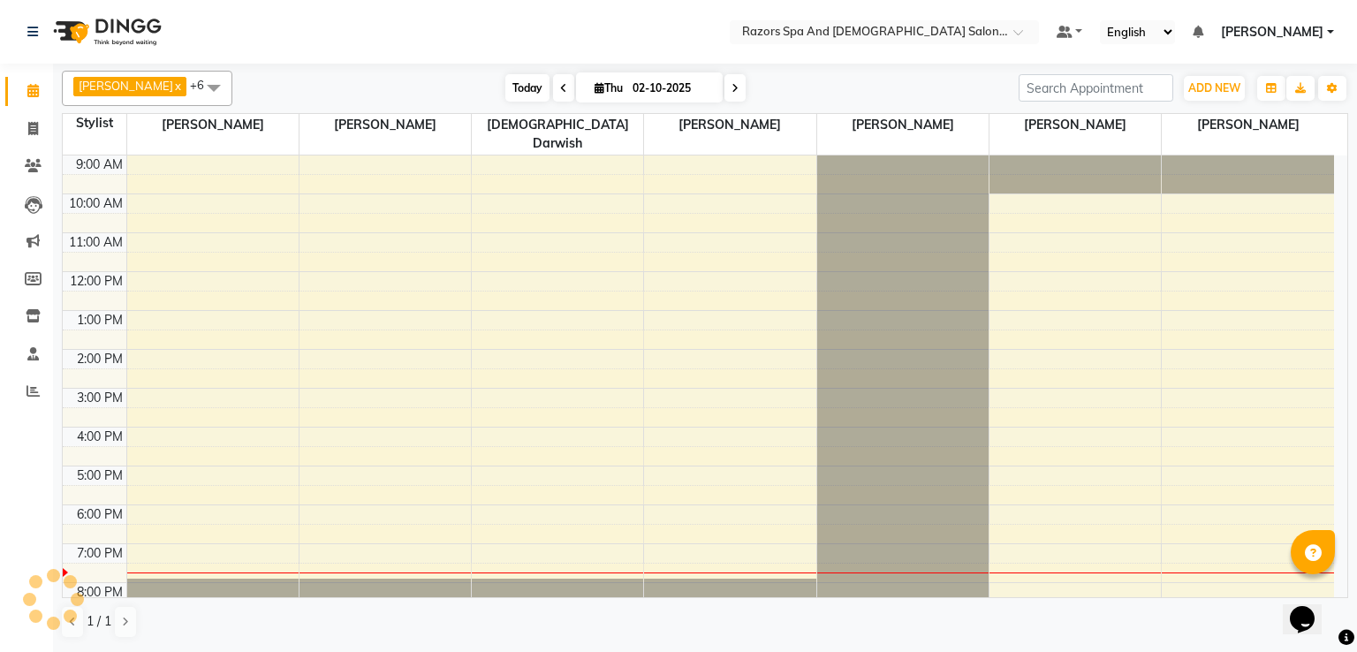
scroll to position [117, 0]
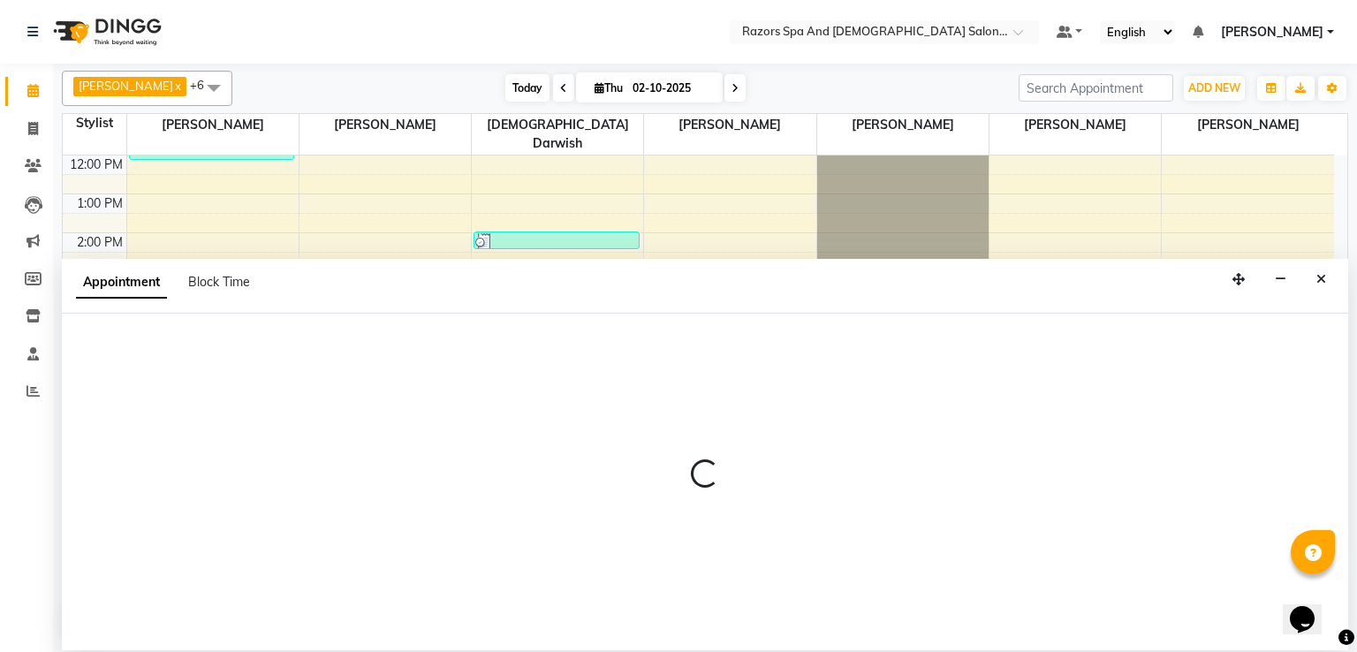
select select "81370"
select select "1170"
select select "tentative"
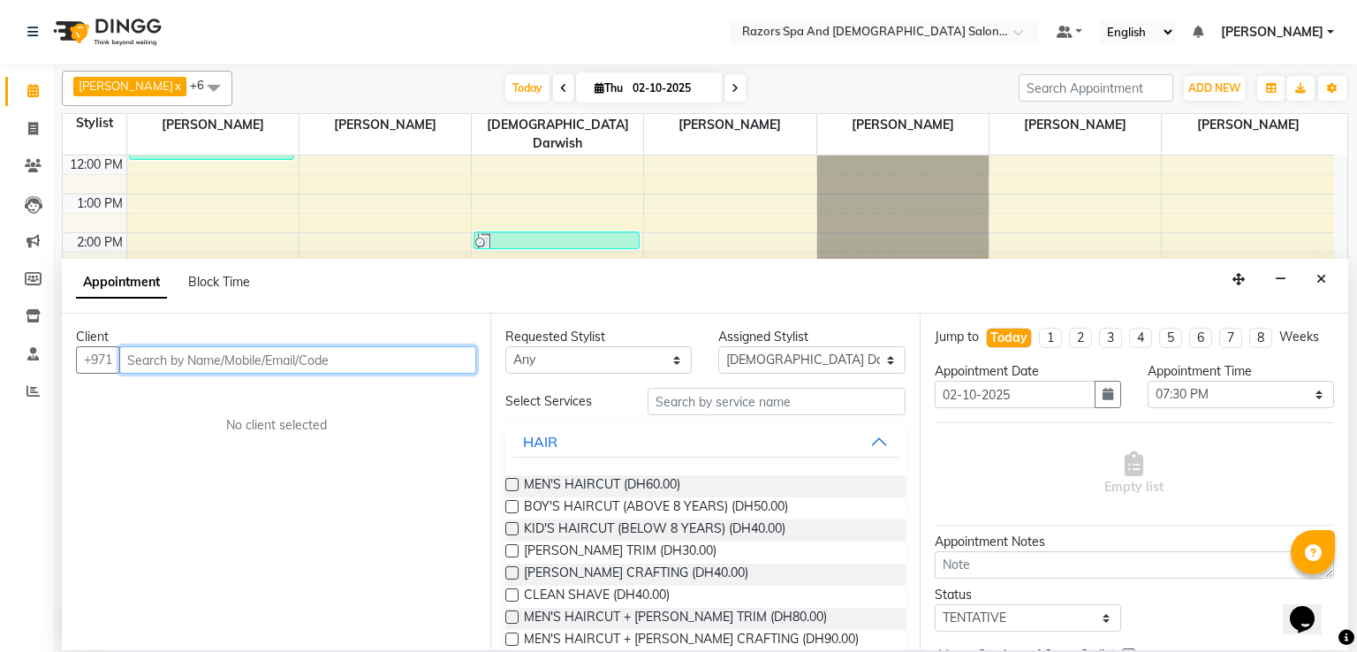
click at [332, 351] on input "text" at bounding box center [297, 359] width 357 height 27
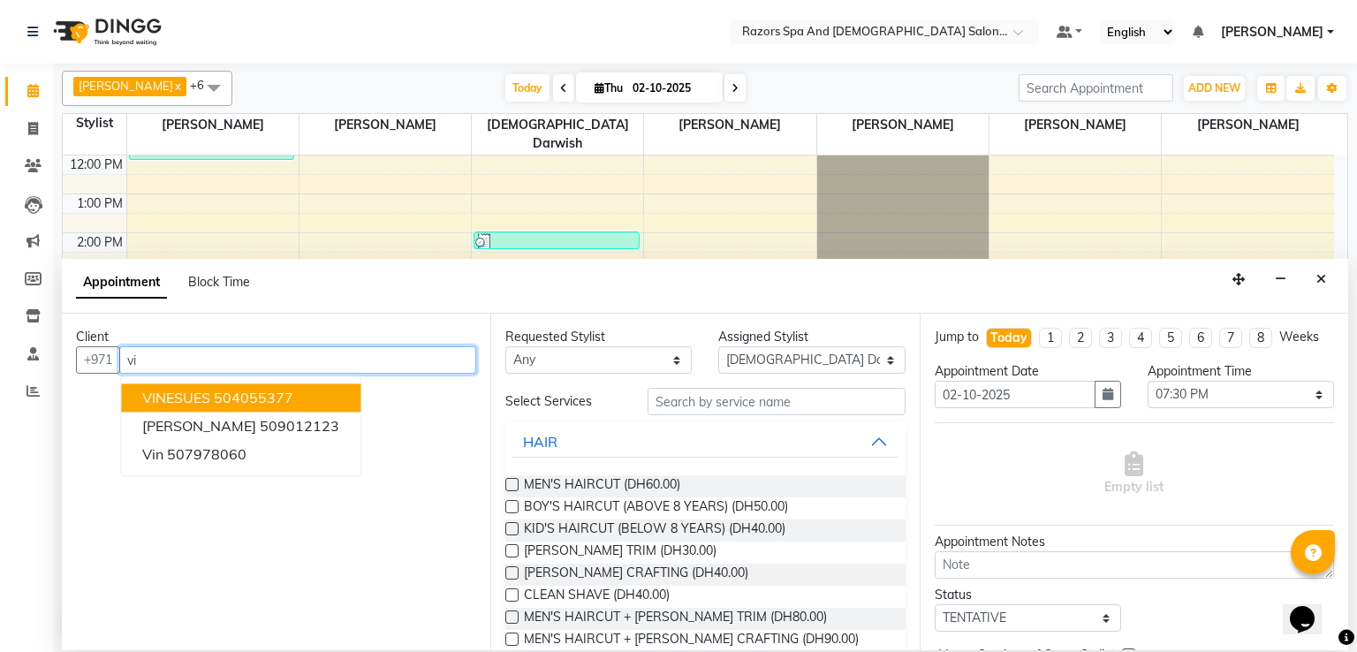
type input "v"
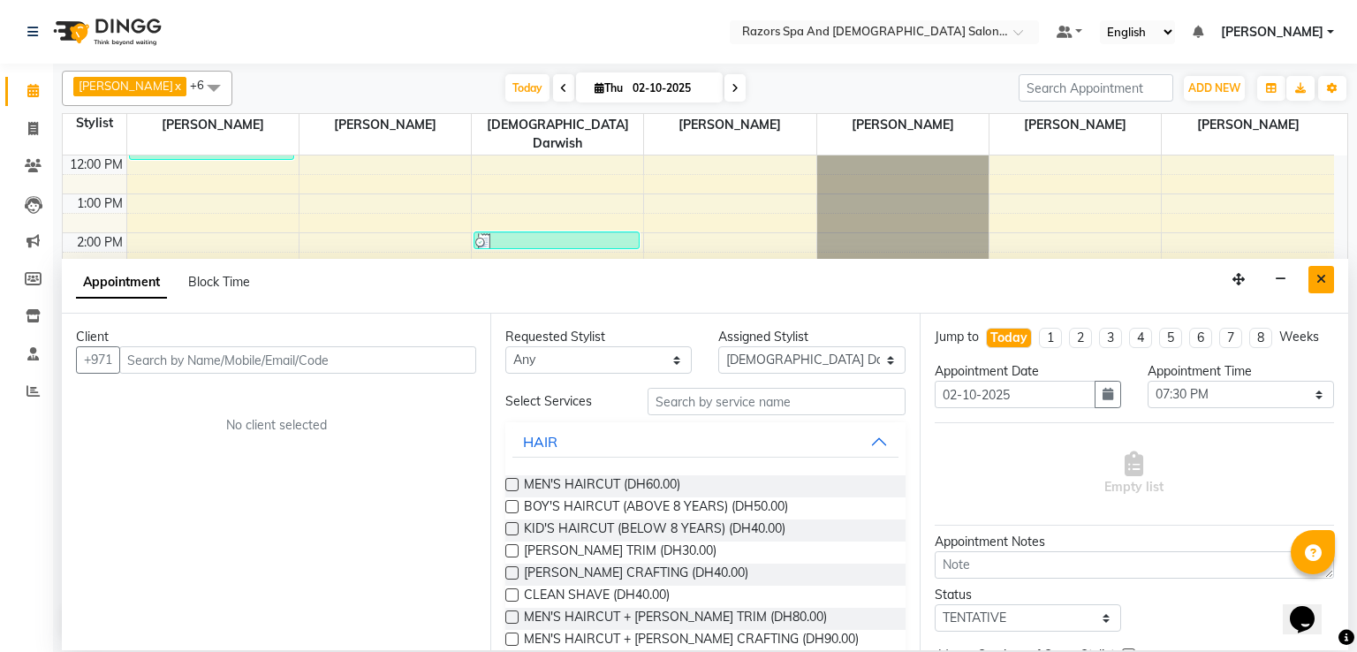
click at [1320, 273] on icon "Close" at bounding box center [1321, 279] width 10 height 12
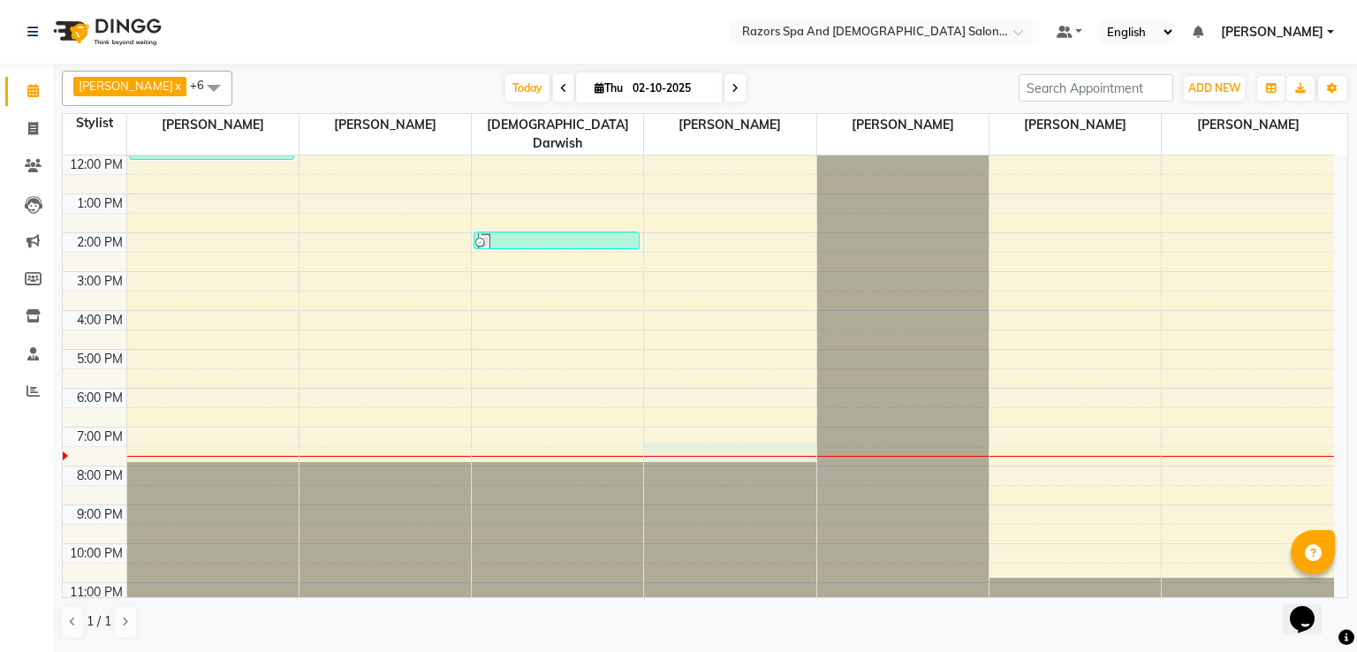
click at [674, 428] on div "9:00 AM 10:00 AM 11:00 AM 12:00 PM 1:00 PM 2:00 PM 3:00 PM 4:00 PM 5:00 PM 6:00…" at bounding box center [698, 330] width 1271 height 582
select select "81371"
select select "1170"
select select "tentative"
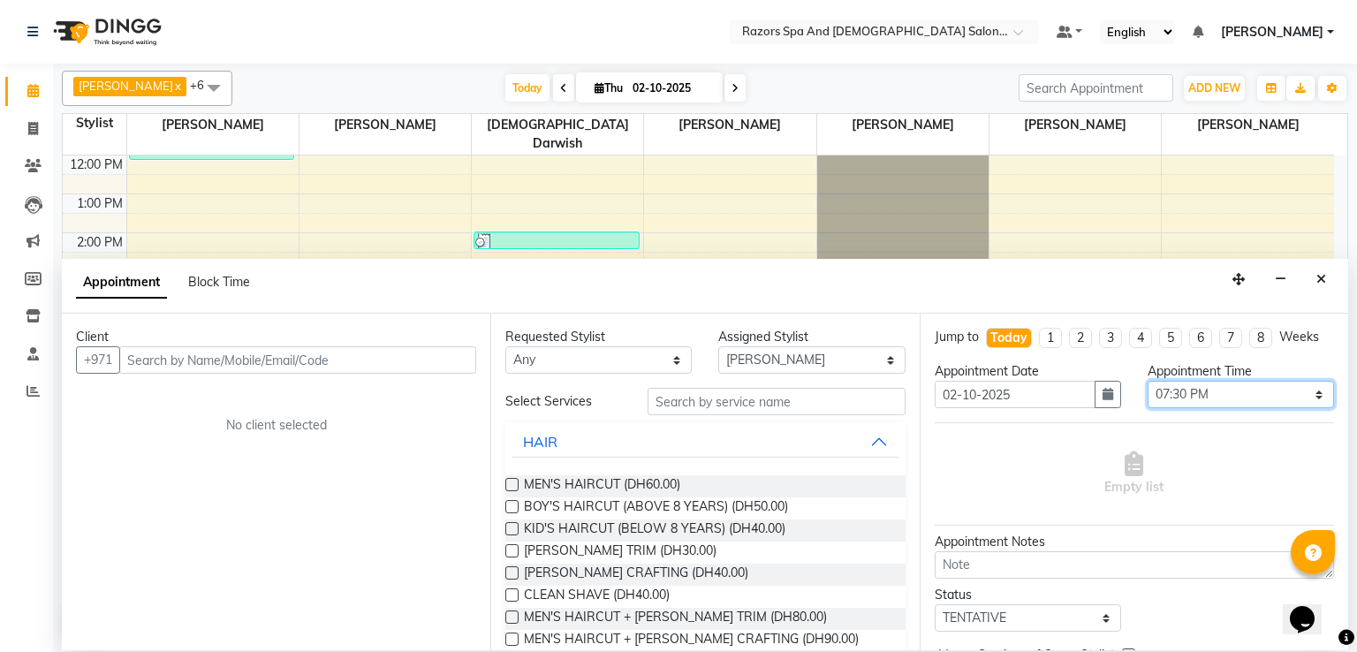
click at [1227, 391] on select "Select 10:00 AM 10:05 AM 10:10 AM 10:15 AM 10:20 AM 10:25 AM 10:30 AM 10:35 AM …" at bounding box center [1240, 394] width 186 height 27
select select "1145"
click at [1147, 381] on select "Select 10:00 AM 10:05 AM 10:10 AM 10:15 AM 10:20 AM 10:25 AM 10:30 AM 10:35 AM …" at bounding box center [1240, 394] width 186 height 27
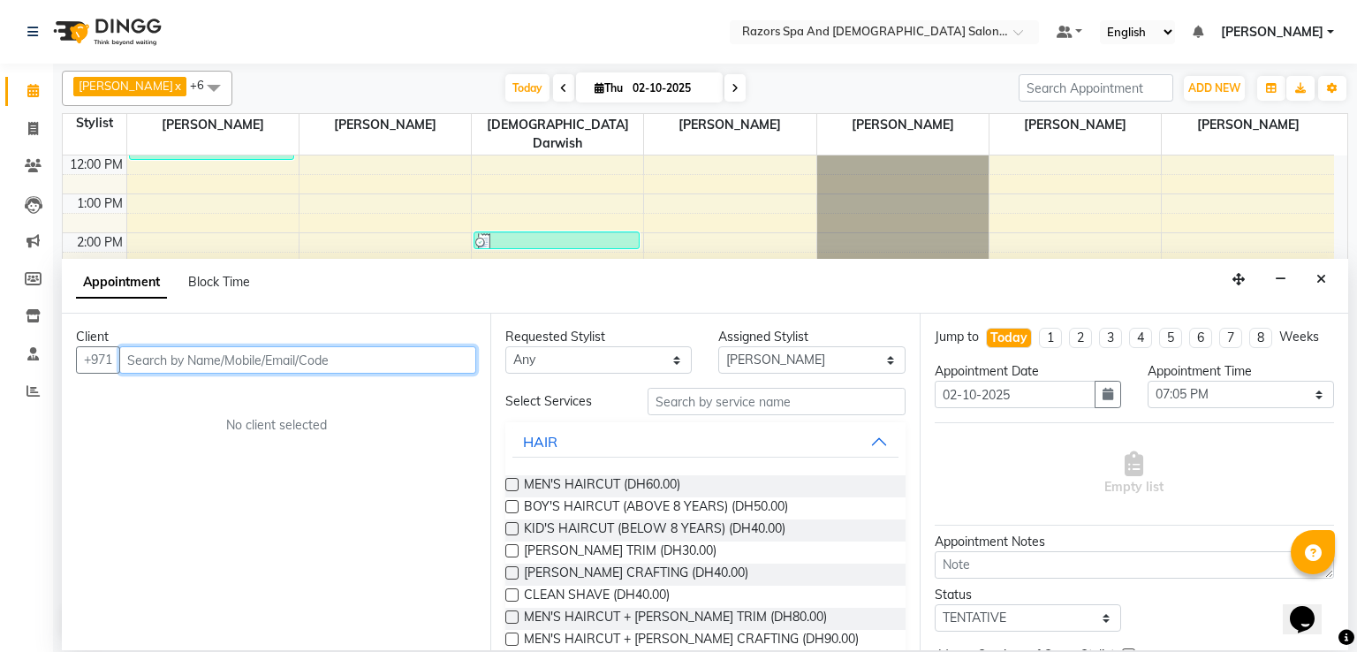
drag, startPoint x: 300, startPoint y: 360, endPoint x: 363, endPoint y: 340, distance: 65.9
click at [301, 360] on input "text" at bounding box center [297, 359] width 357 height 27
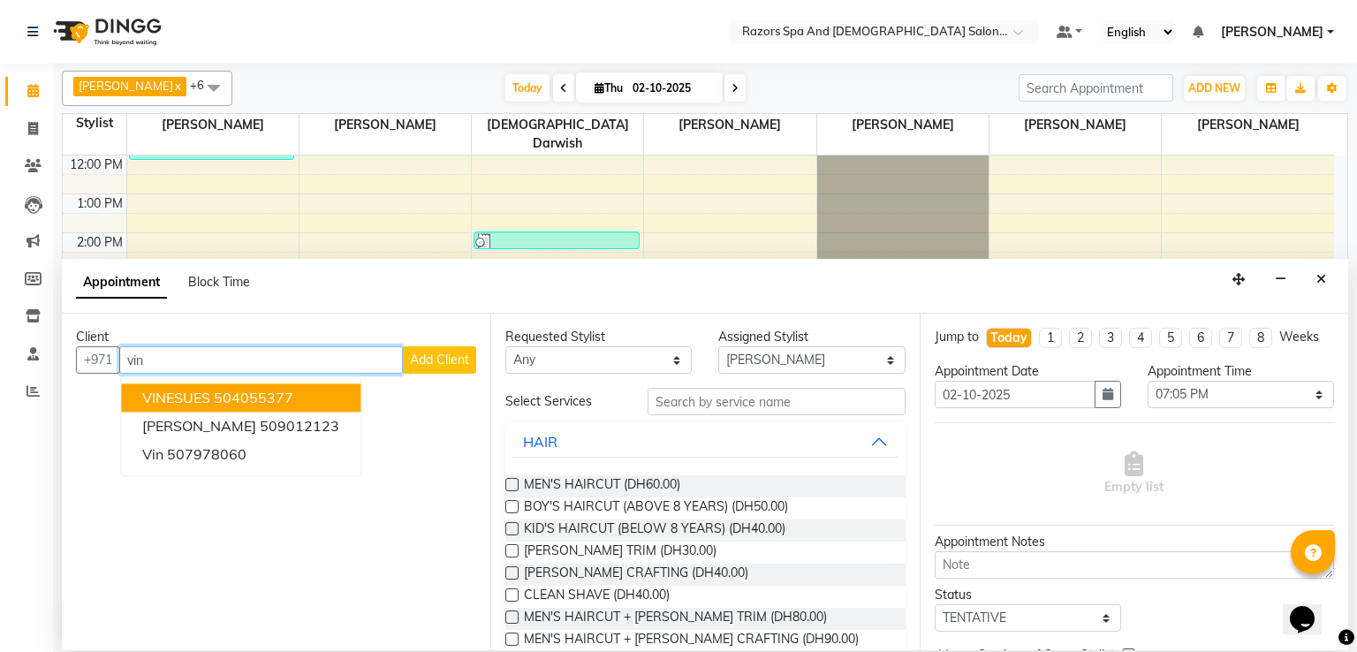
click at [275, 400] on ngb-highlight "504055377" at bounding box center [253, 398] width 79 height 18
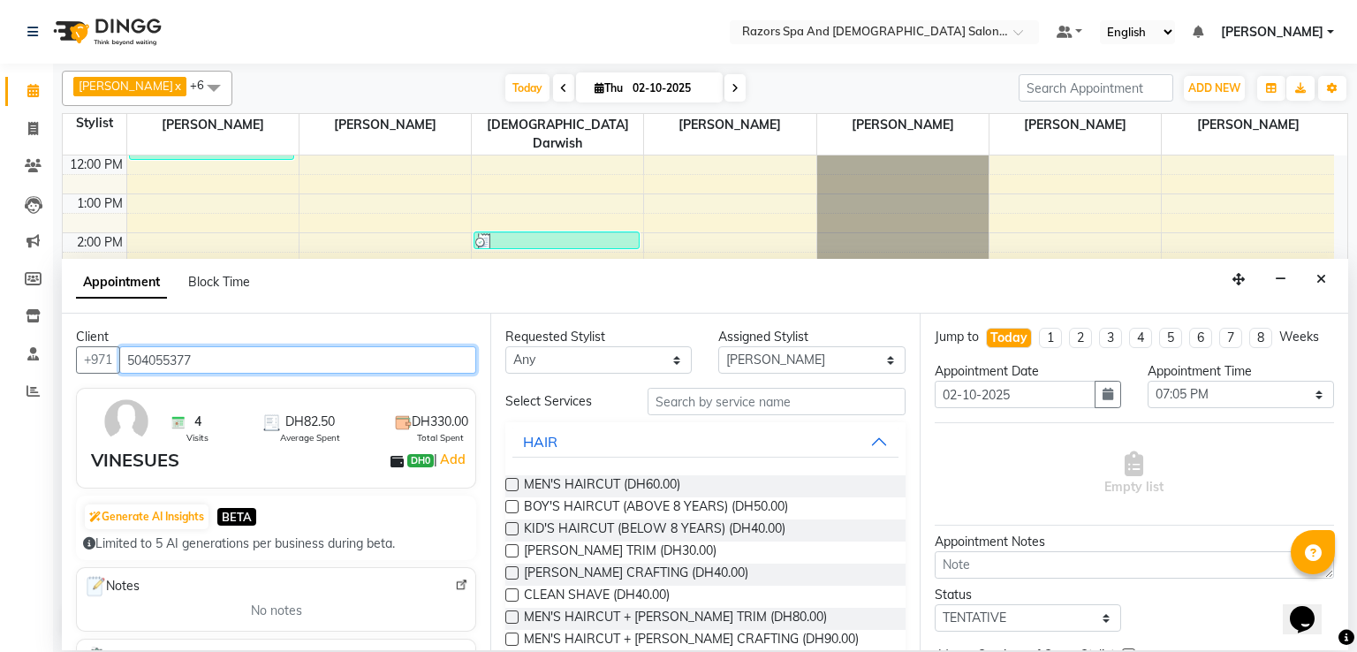
type input "504055377"
click at [751, 486] on div "MEN'S HAIRCUT (DH60.00)" at bounding box center [704, 486] width 399 height 22
click at [515, 478] on label at bounding box center [511, 484] width 13 height 13
click at [515, 480] on input "checkbox" at bounding box center [510, 485] width 11 height 11
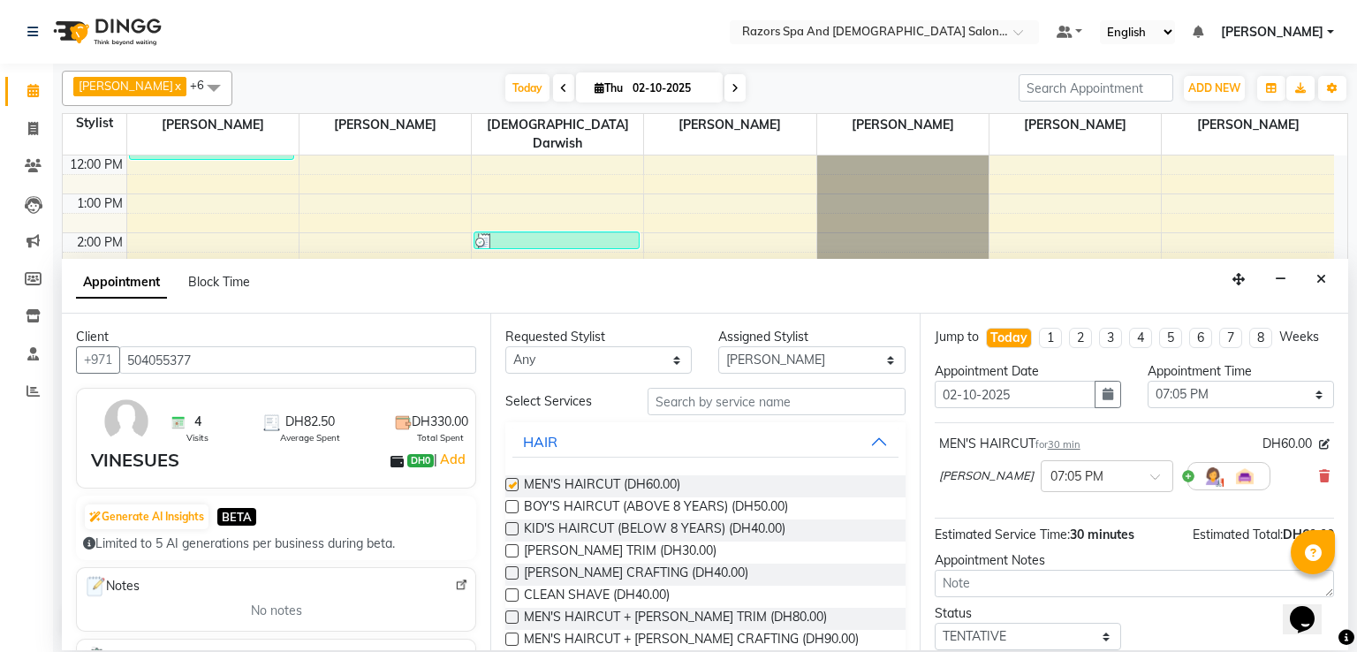
checkbox input "false"
click at [1221, 404] on select "Select 10:00 AM 10:05 AM 10:10 AM 10:15 AM 10:20 AM 10:25 AM 10:30 AM 10:35 AM …" at bounding box center [1240, 394] width 186 height 27
select select "1150"
click at [1147, 381] on select "Select 10:00 AM 10:05 AM 10:10 AM 10:15 AM 10:20 AM 10:25 AM 10:30 AM 10:35 AM …" at bounding box center [1240, 394] width 186 height 27
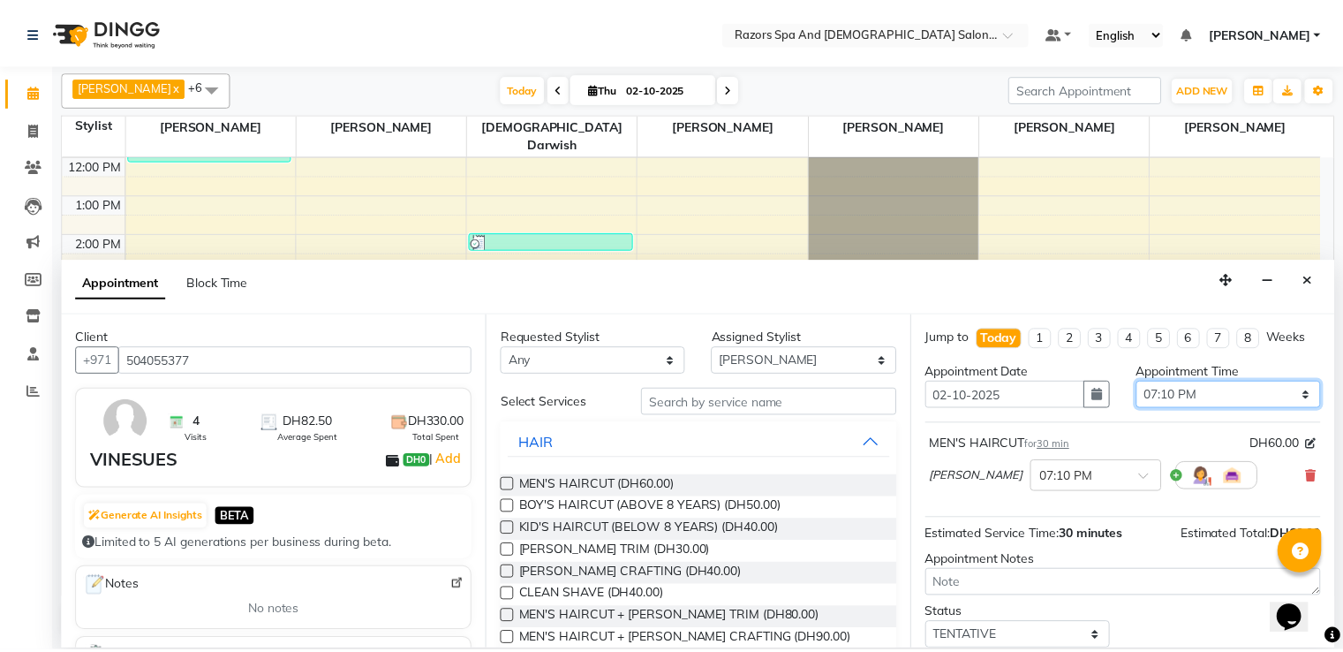
scroll to position [110, 0]
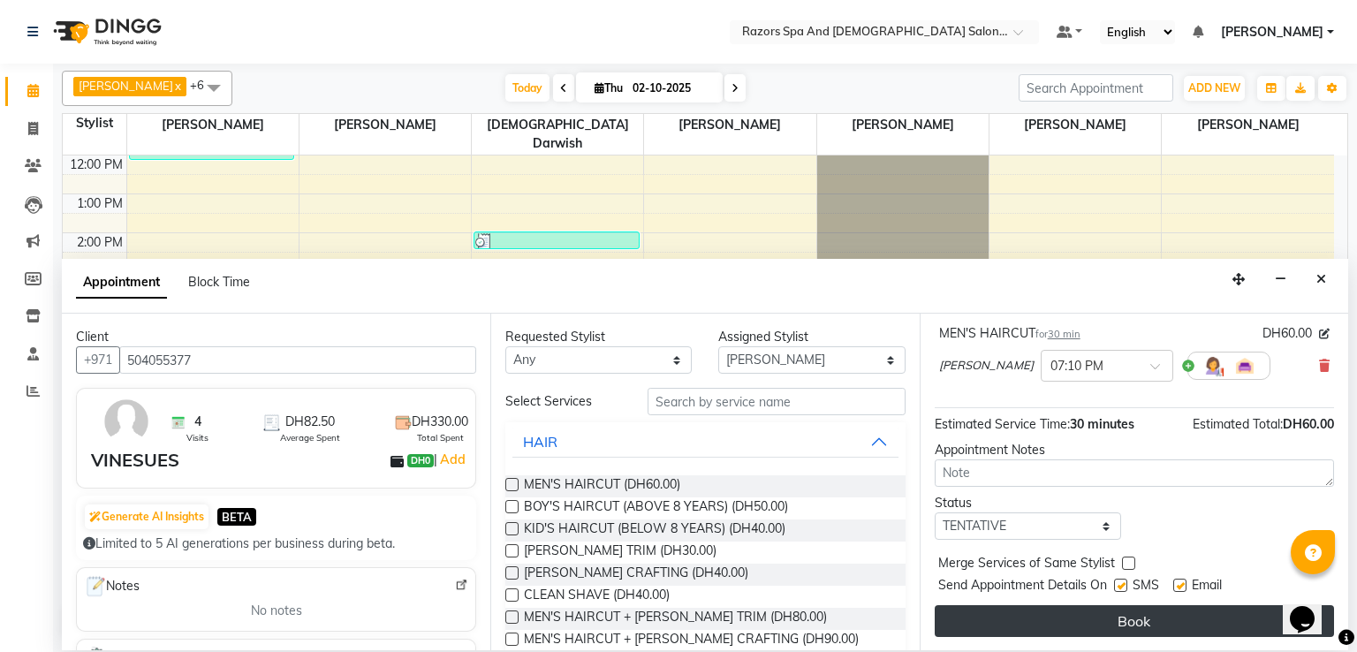
click at [998, 625] on button "Book" at bounding box center [1133, 621] width 399 height 32
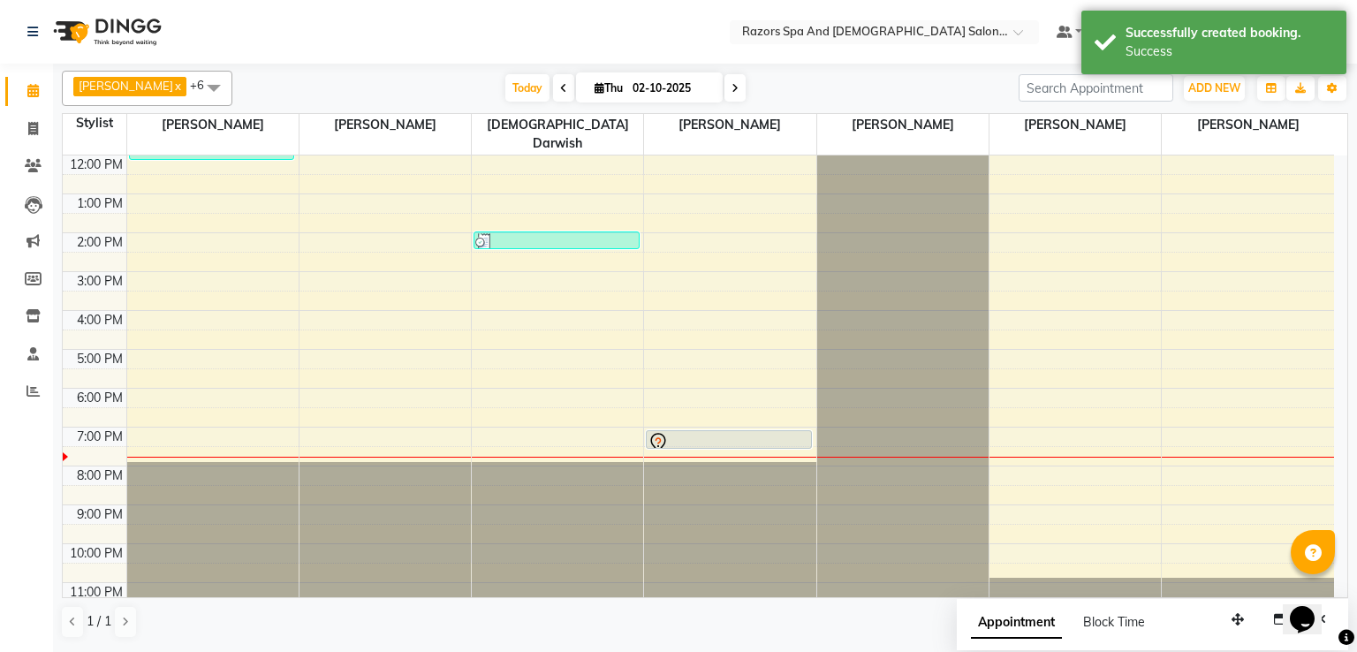
click at [710, 432] on div at bounding box center [728, 442] width 162 height 21
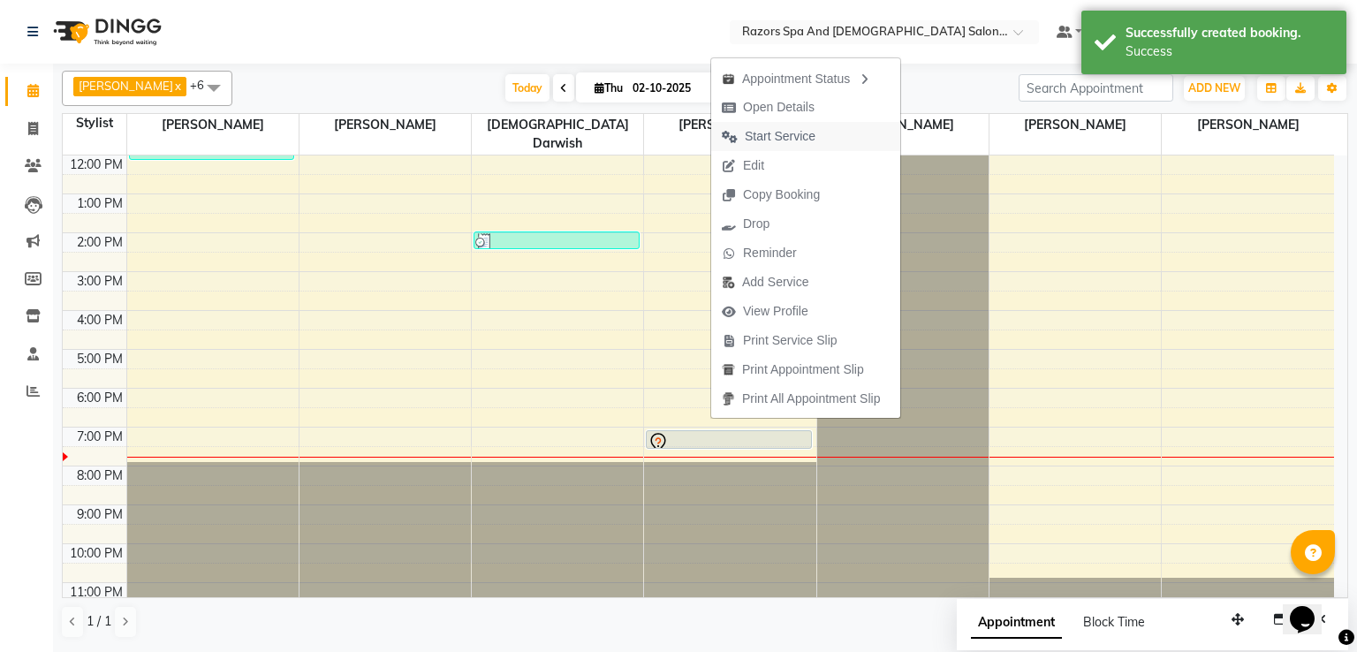
click at [789, 130] on span "Start Service" at bounding box center [780, 136] width 71 height 19
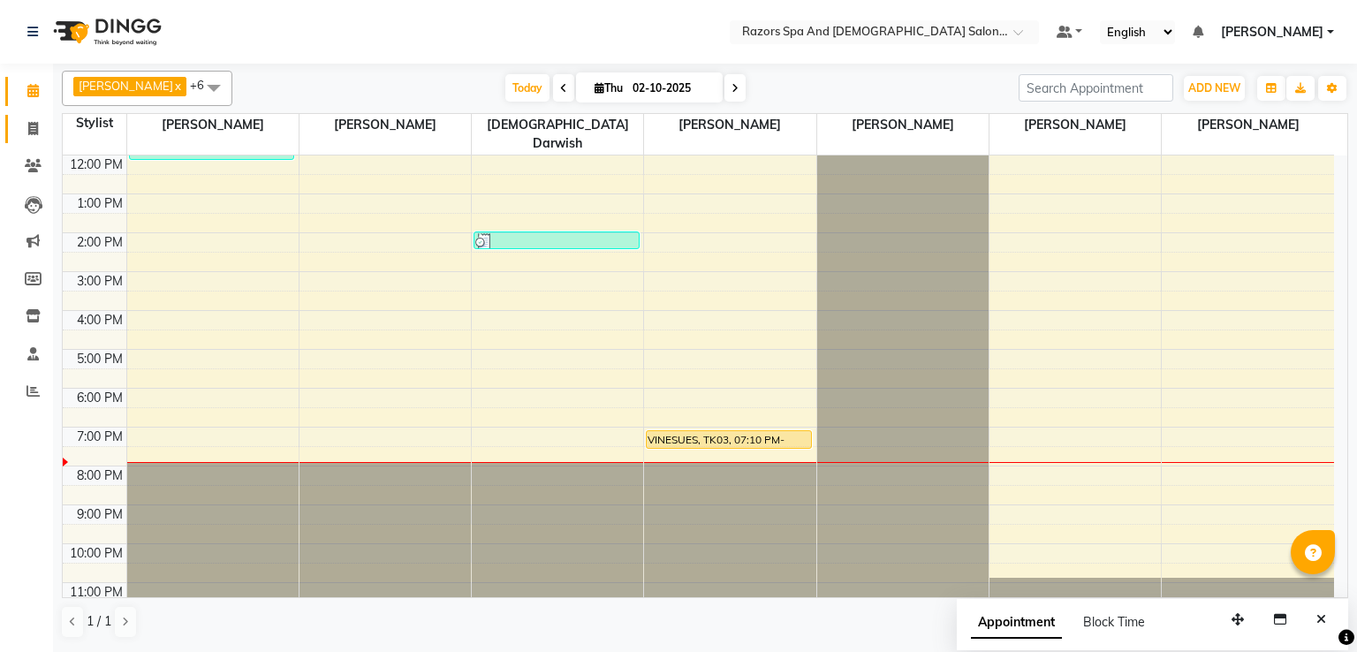
click at [35, 135] on span at bounding box center [33, 129] width 31 height 20
select select "service"
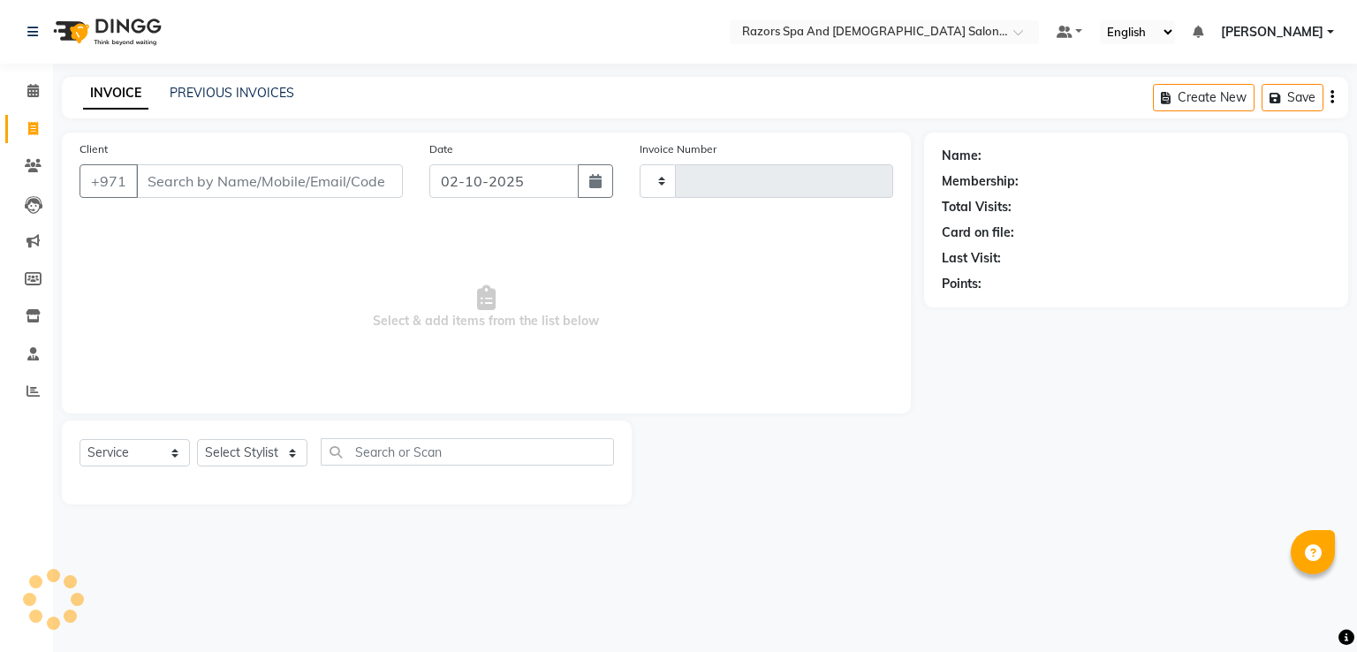
type input "1162"
select select "8419"
click at [205, 178] on input "Client" at bounding box center [269, 181] width 267 height 34
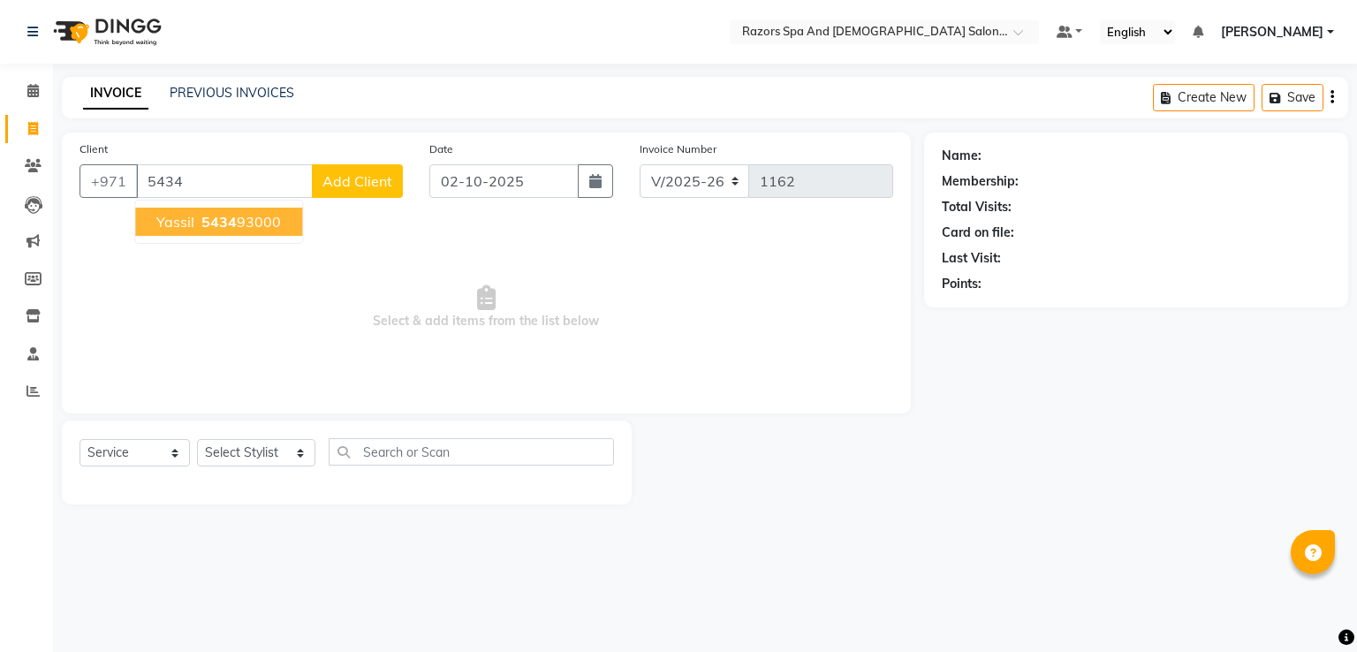
click at [239, 221] on ngb-highlight "5434 93000" at bounding box center [239, 222] width 83 height 18
type input "543493000"
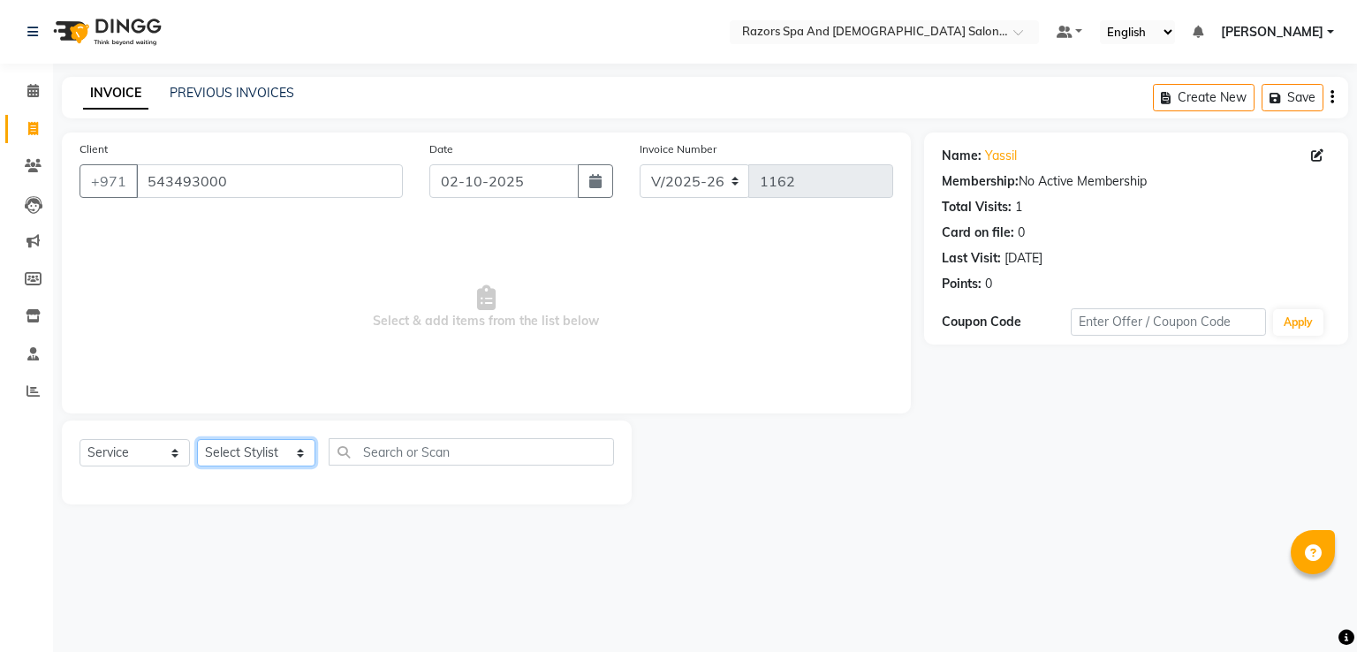
click at [251, 464] on select "Select Stylist Abdelaziz Alaseel Abdul Rahim Anwar Emmie Farahat Islam Darwish …" at bounding box center [256, 452] width 118 height 27
select select "81367"
click at [197, 440] on select "Select Stylist Abdelaziz Alaseel Abdul Rahim Anwar Emmie Farahat Islam Darwish …" at bounding box center [256, 452] width 118 height 27
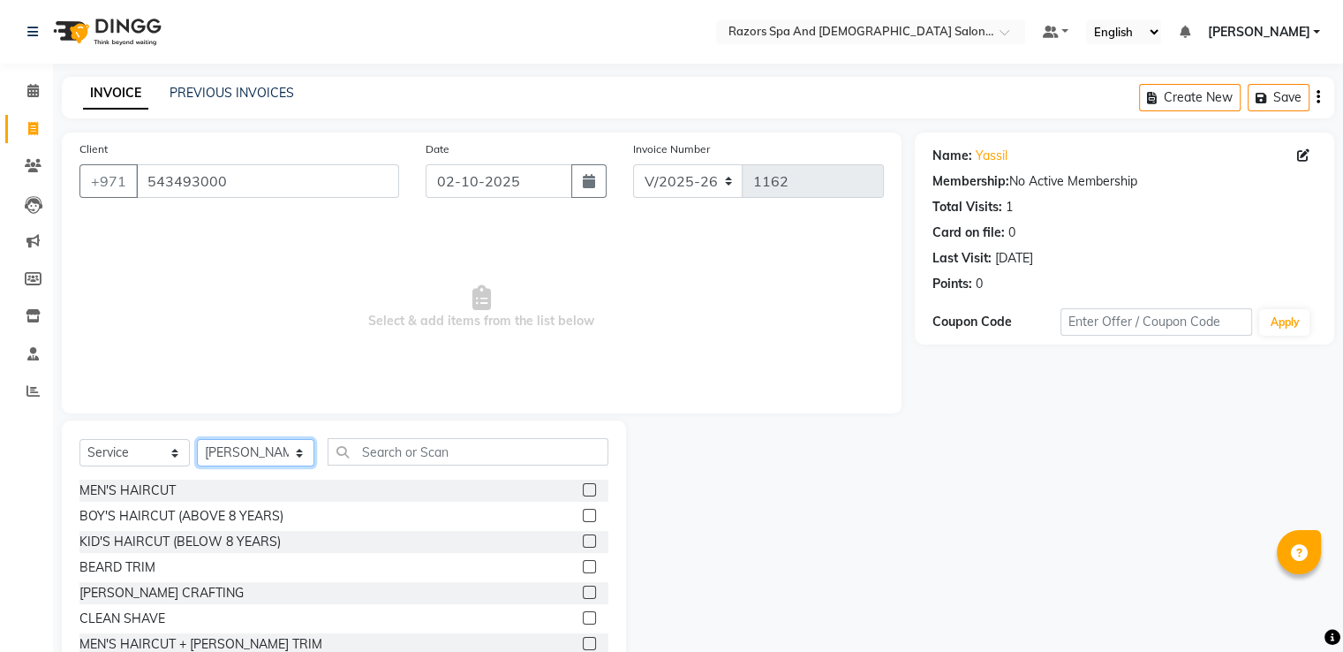
scroll to position [154, 0]
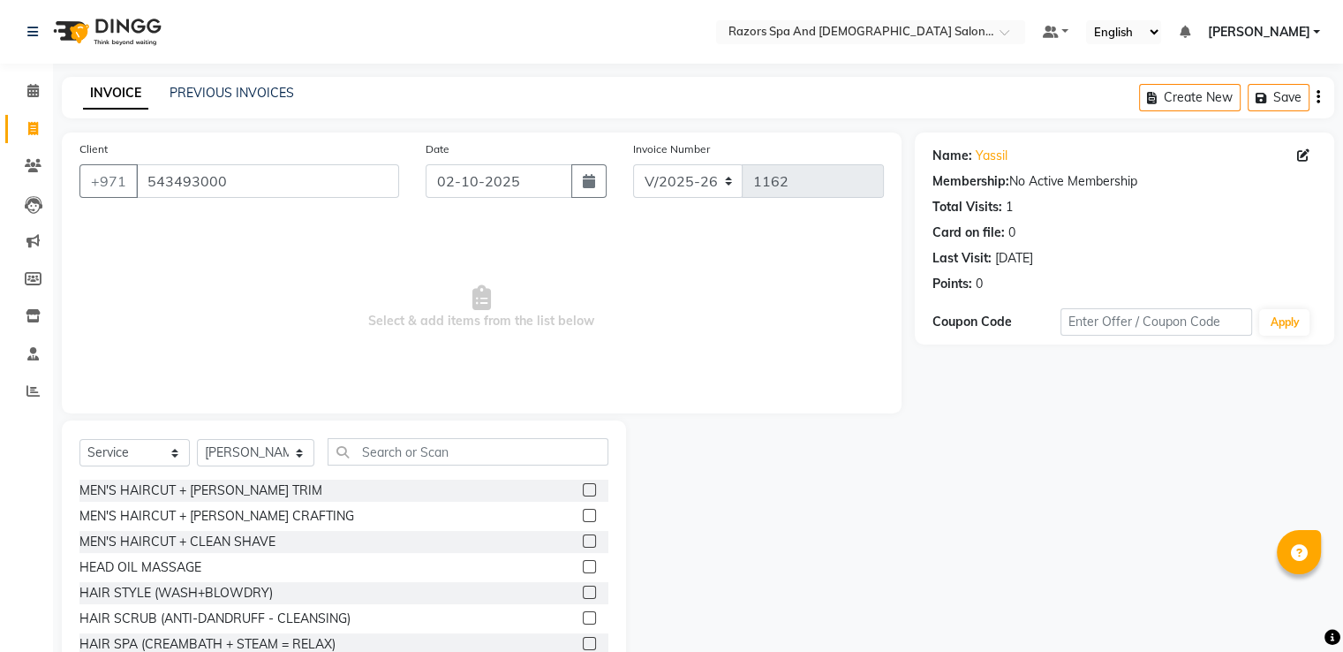
click at [583, 518] on label at bounding box center [589, 515] width 13 height 13
click at [583, 518] on input "checkbox" at bounding box center [588, 516] width 11 height 11
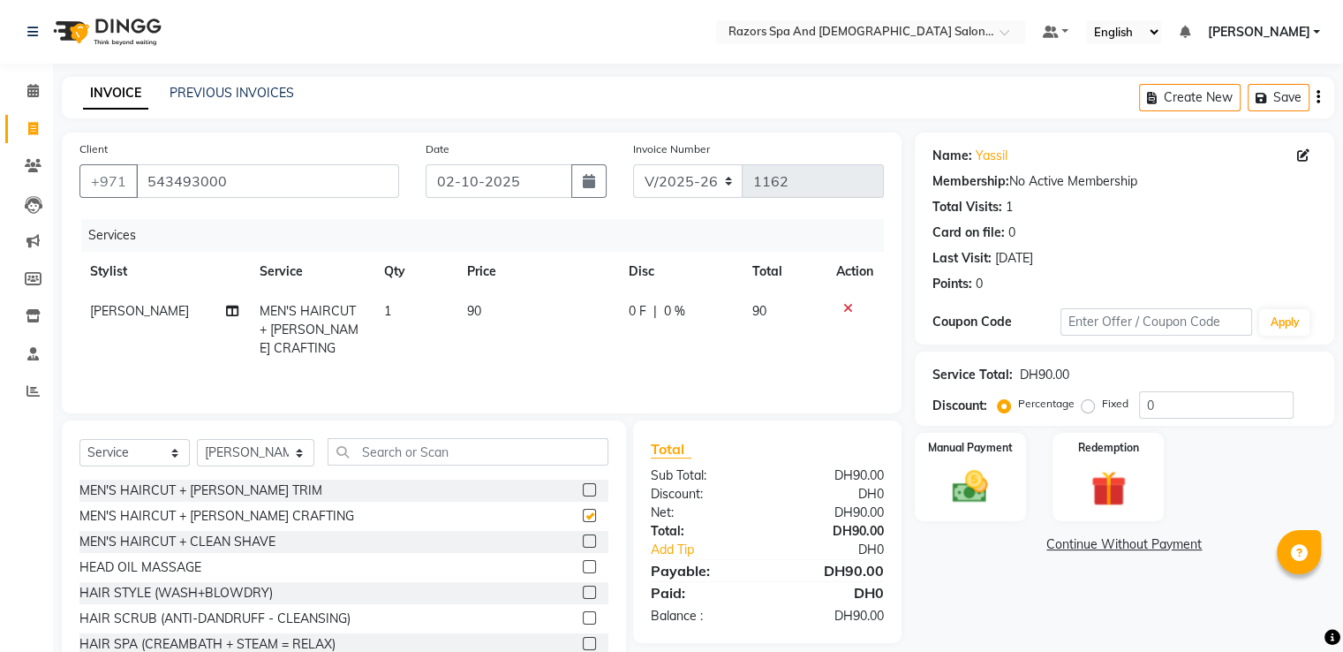
checkbox input "false"
click at [975, 485] on img at bounding box center [970, 487] width 59 height 42
click at [1148, 545] on span "CARD" at bounding box center [1144, 545] width 38 height 20
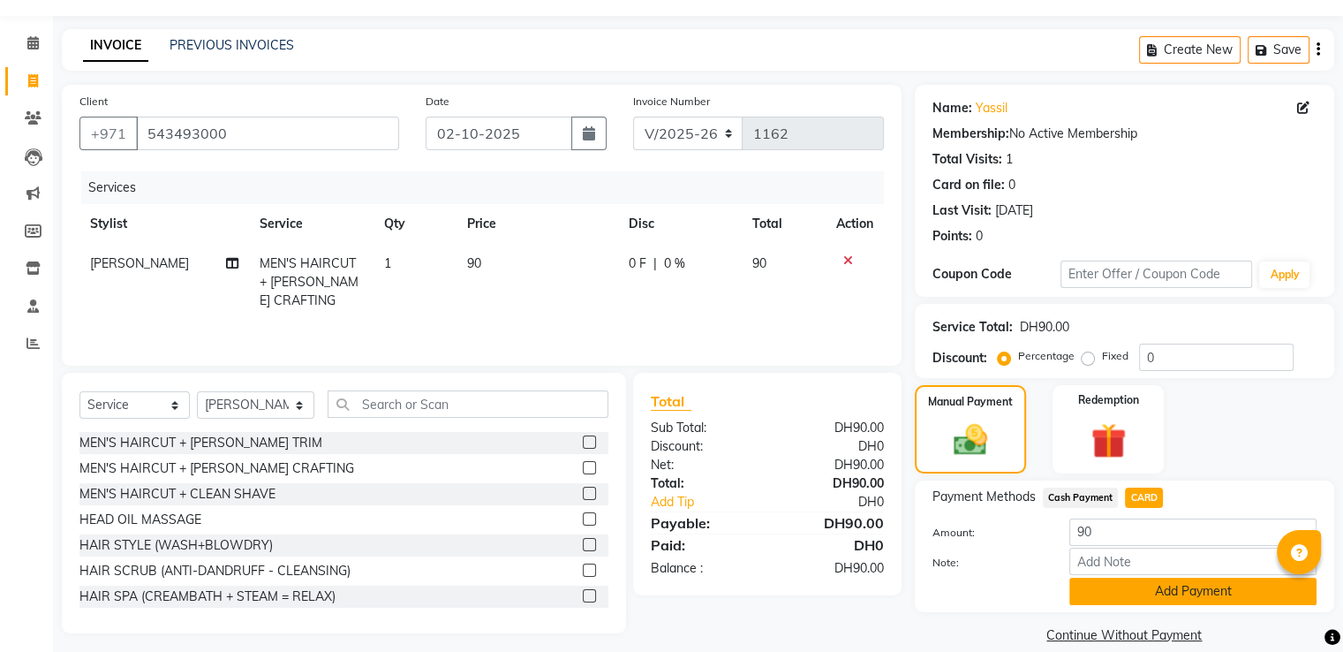
scroll to position [72, 0]
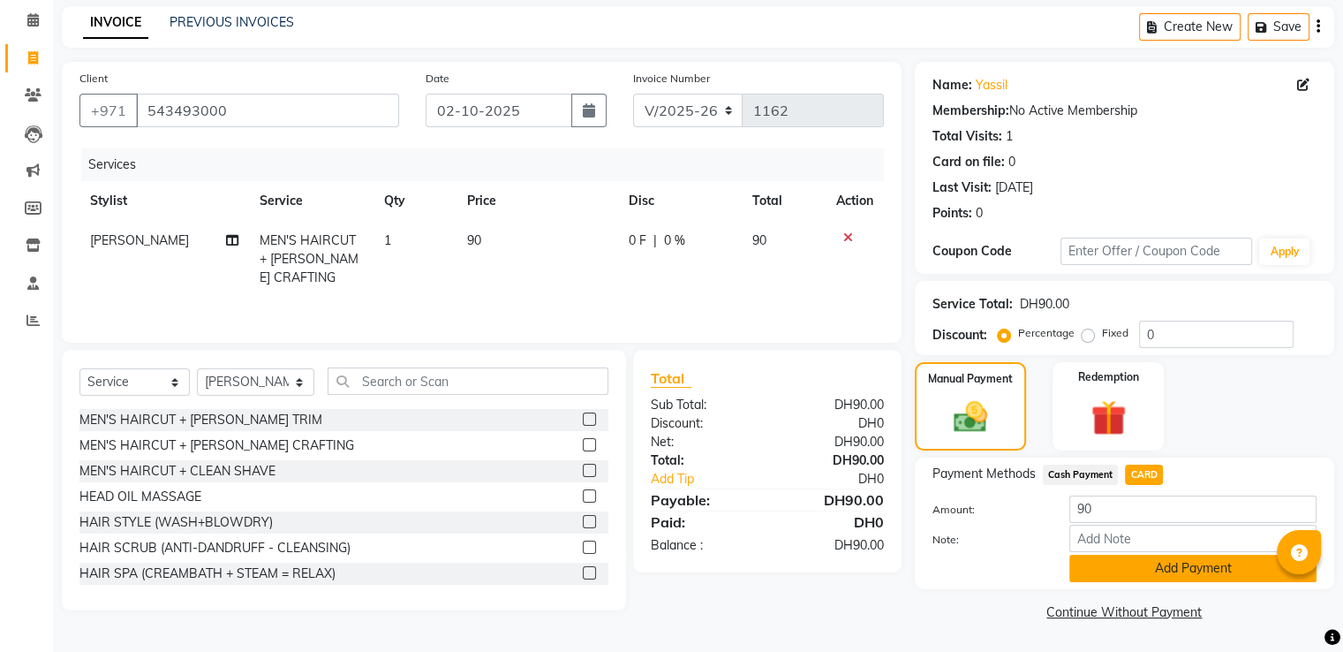
click at [1085, 570] on button "Add Payment" at bounding box center [1193, 568] width 247 height 27
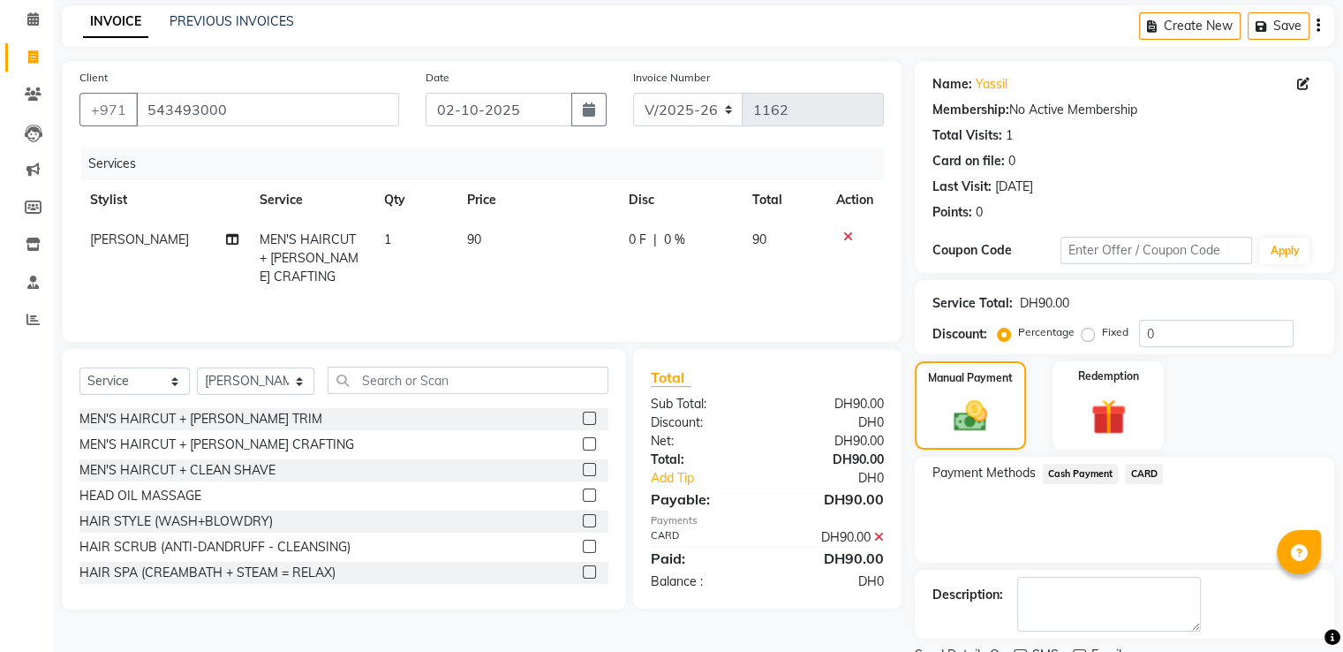
scroll to position [144, 0]
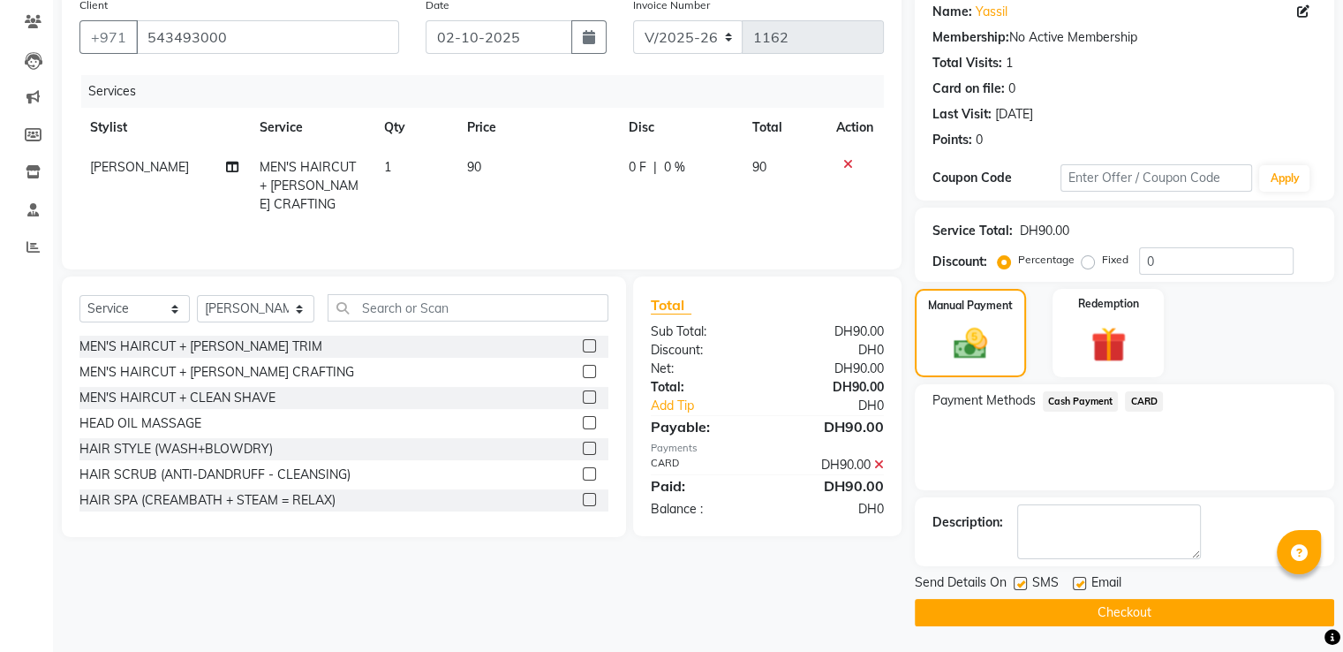
click at [972, 610] on button "Checkout" at bounding box center [1125, 612] width 420 height 27
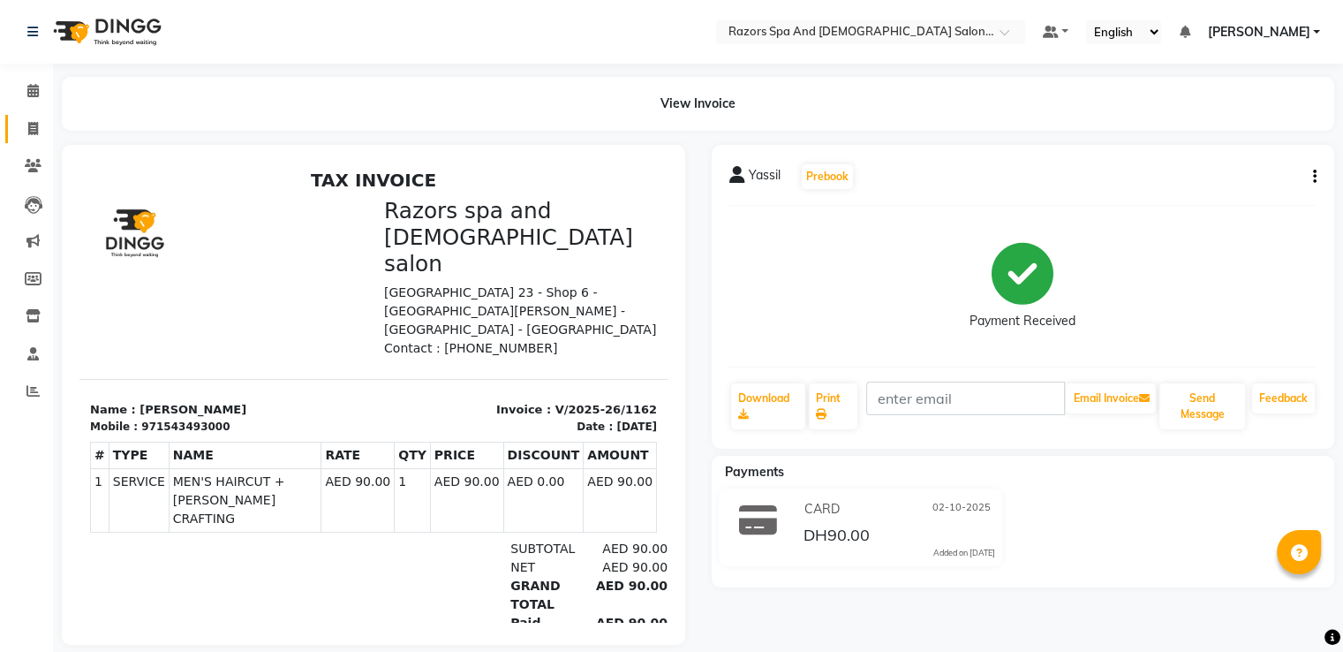
click at [32, 128] on icon at bounding box center [33, 128] width 10 height 13
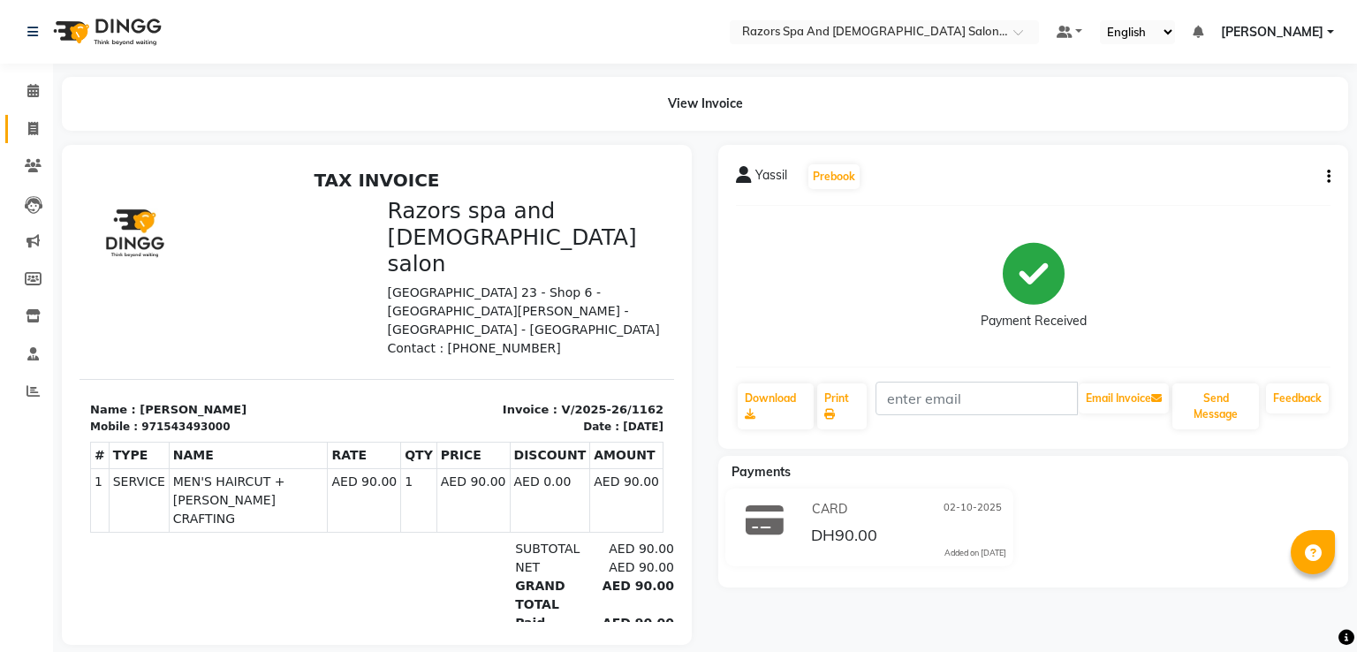
select select "service"
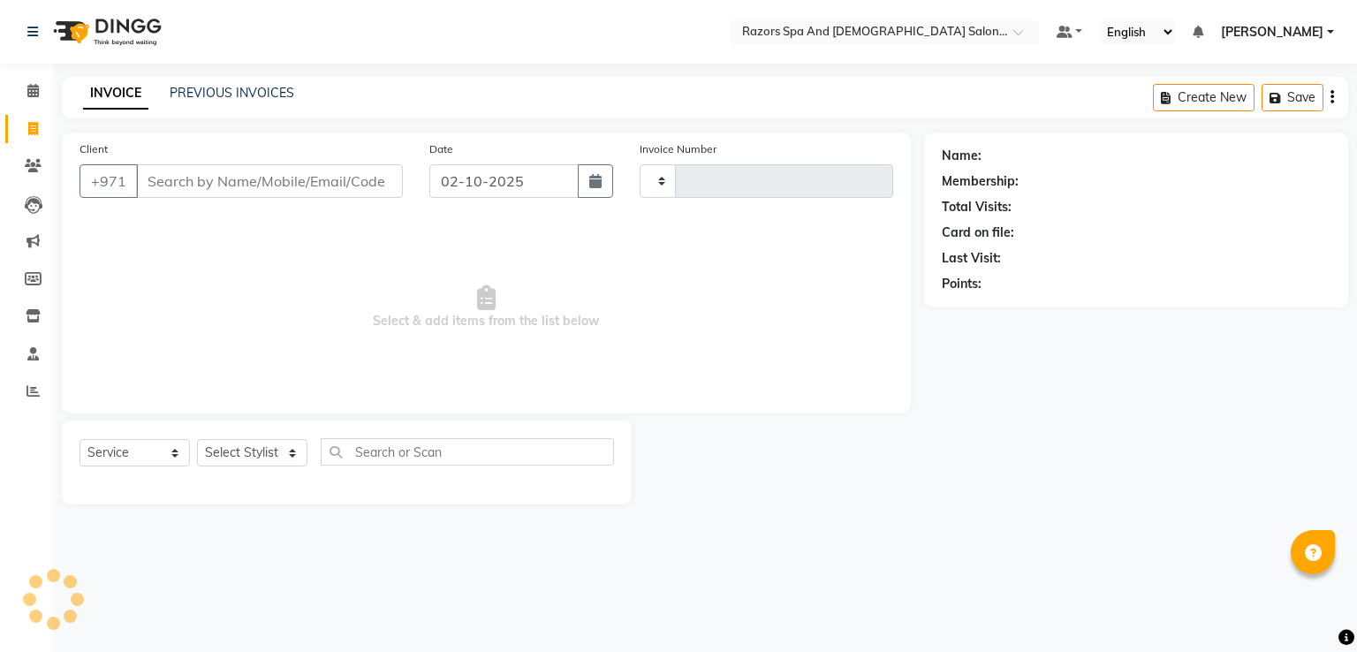
type input "1163"
select select "8419"
click at [351, 186] on input "Client" at bounding box center [269, 181] width 267 height 34
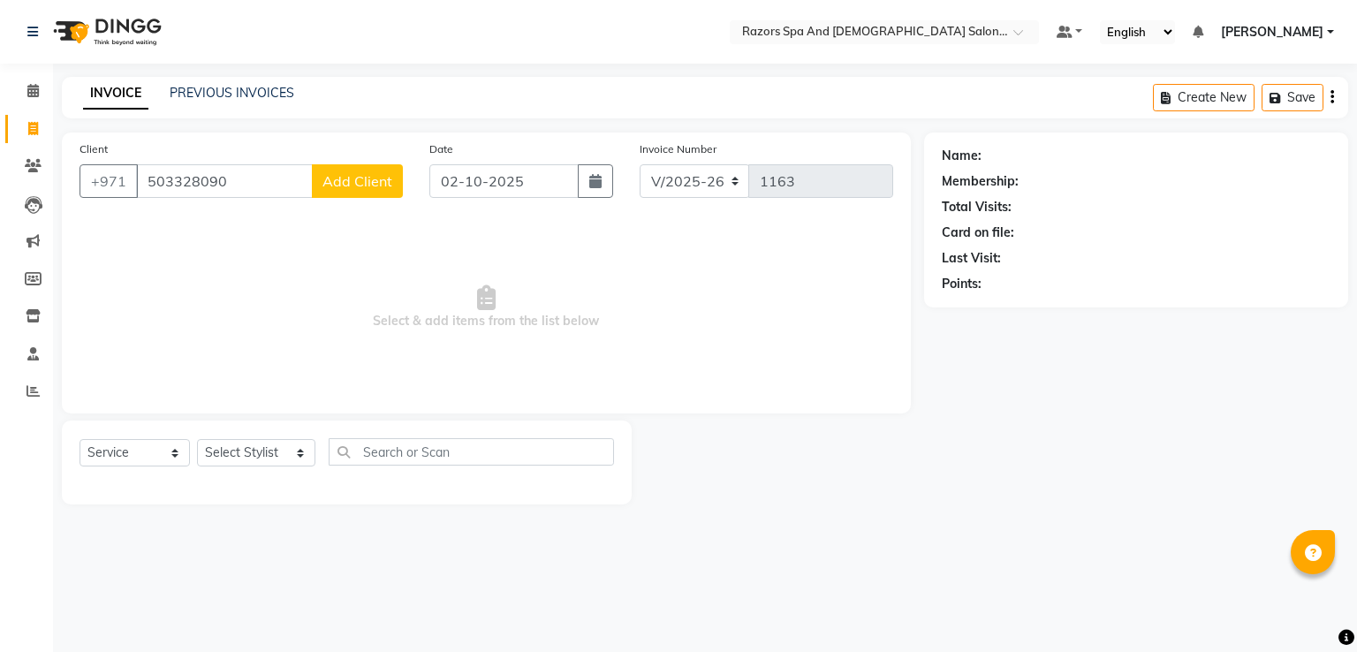
type input "503328090"
click at [367, 194] on button "Add Client" at bounding box center [357, 181] width 91 height 34
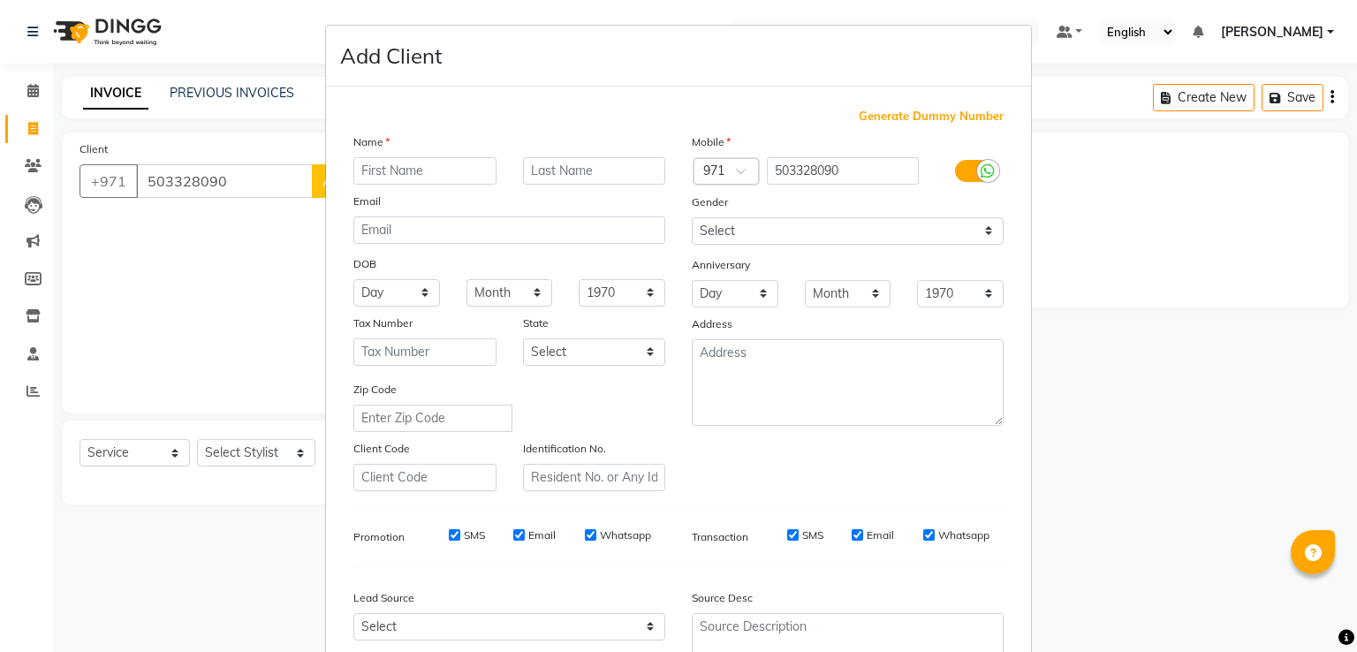
click at [426, 168] on input "text" at bounding box center [424, 170] width 143 height 27
type input "Mustaffa"
click at [767, 233] on select "Select Male Female Other Prefer Not To Say" at bounding box center [848, 230] width 312 height 27
select select "male"
click at [692, 218] on select "Select Male Female Other Prefer Not To Say" at bounding box center [848, 230] width 312 height 27
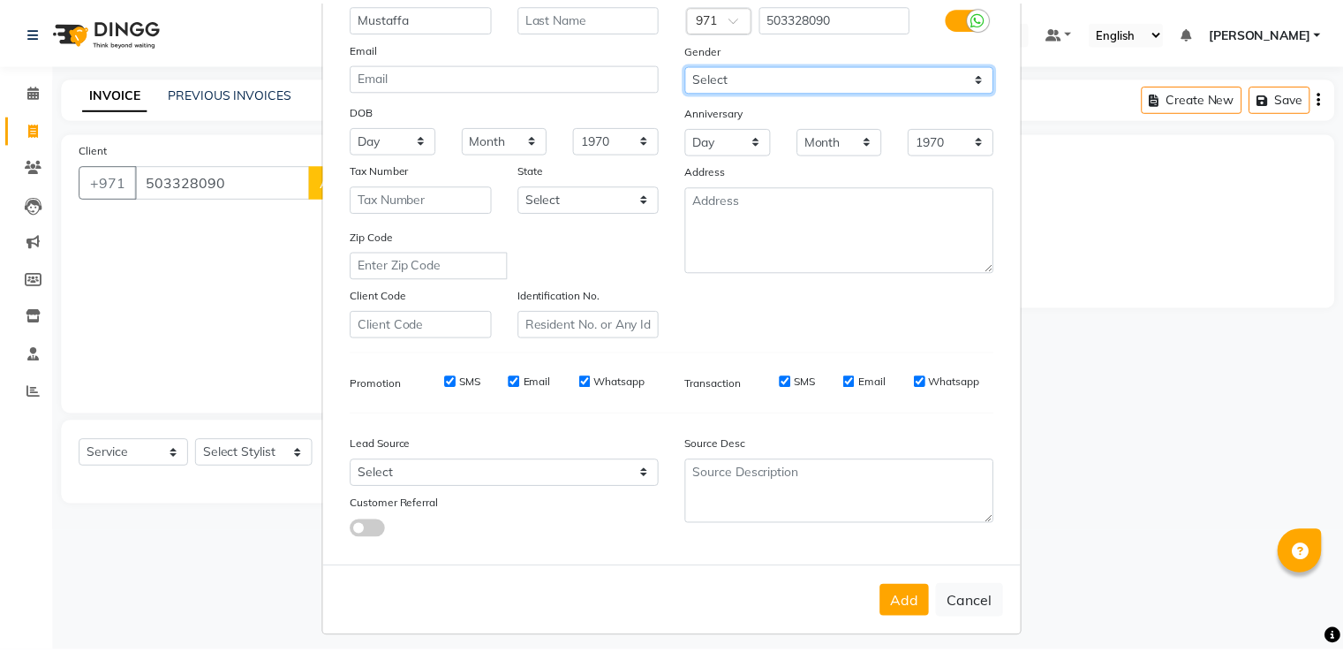
scroll to position [172, 0]
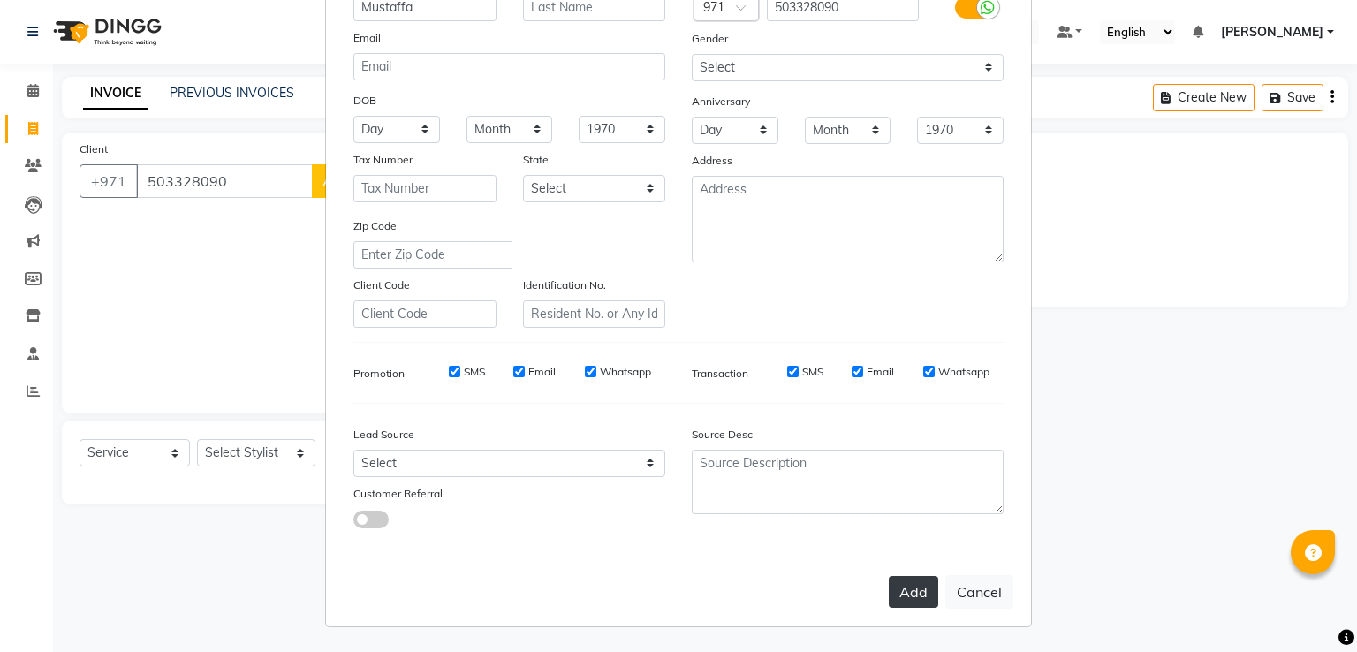
click at [916, 595] on button "Add" at bounding box center [913, 592] width 49 height 32
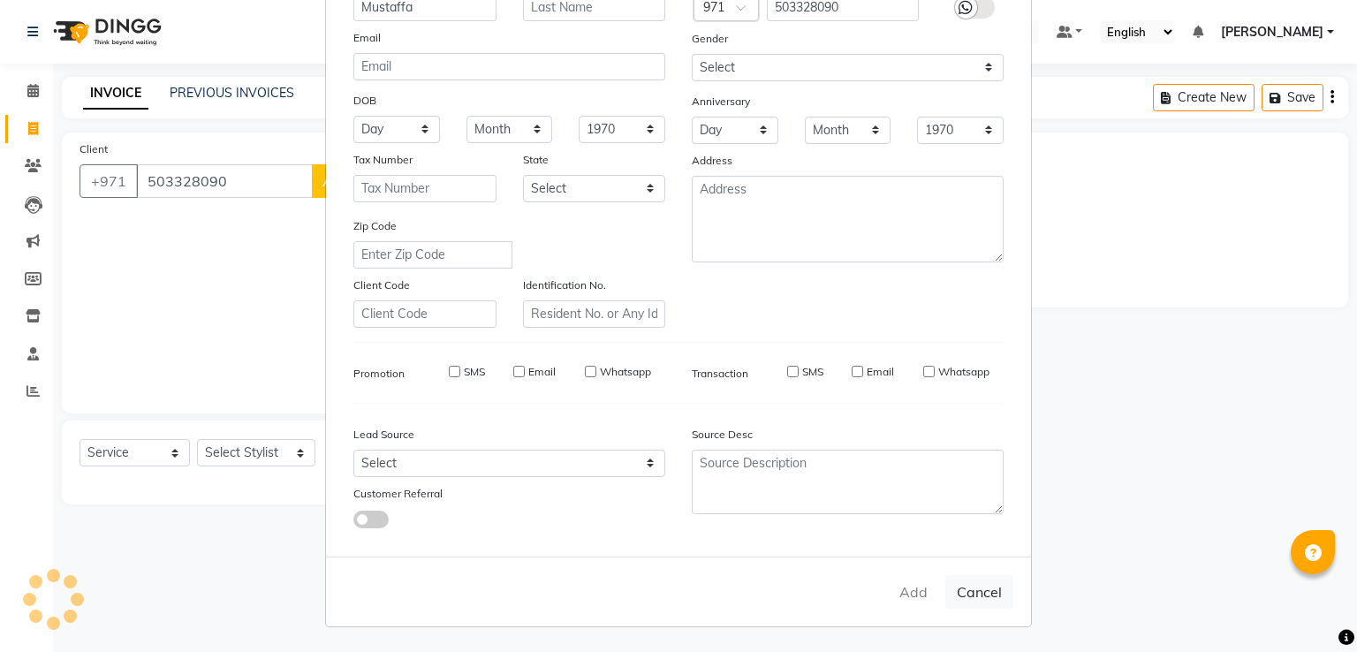
select select
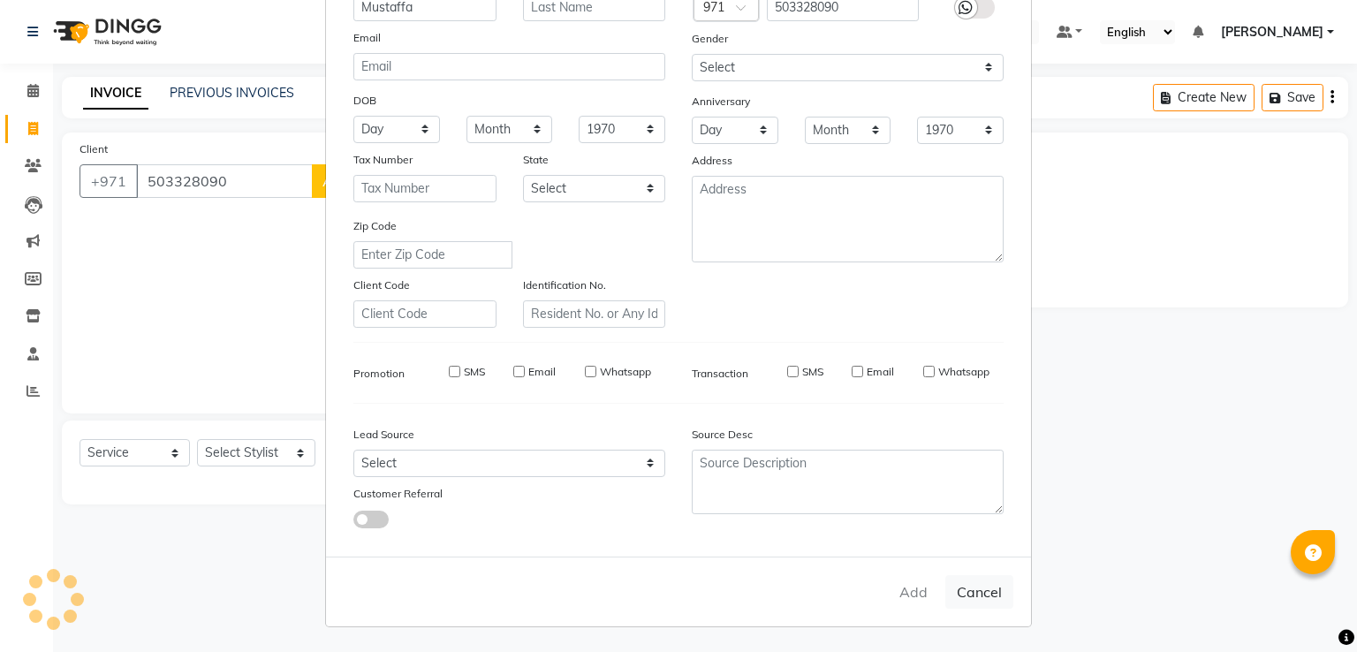
select select
checkbox input "false"
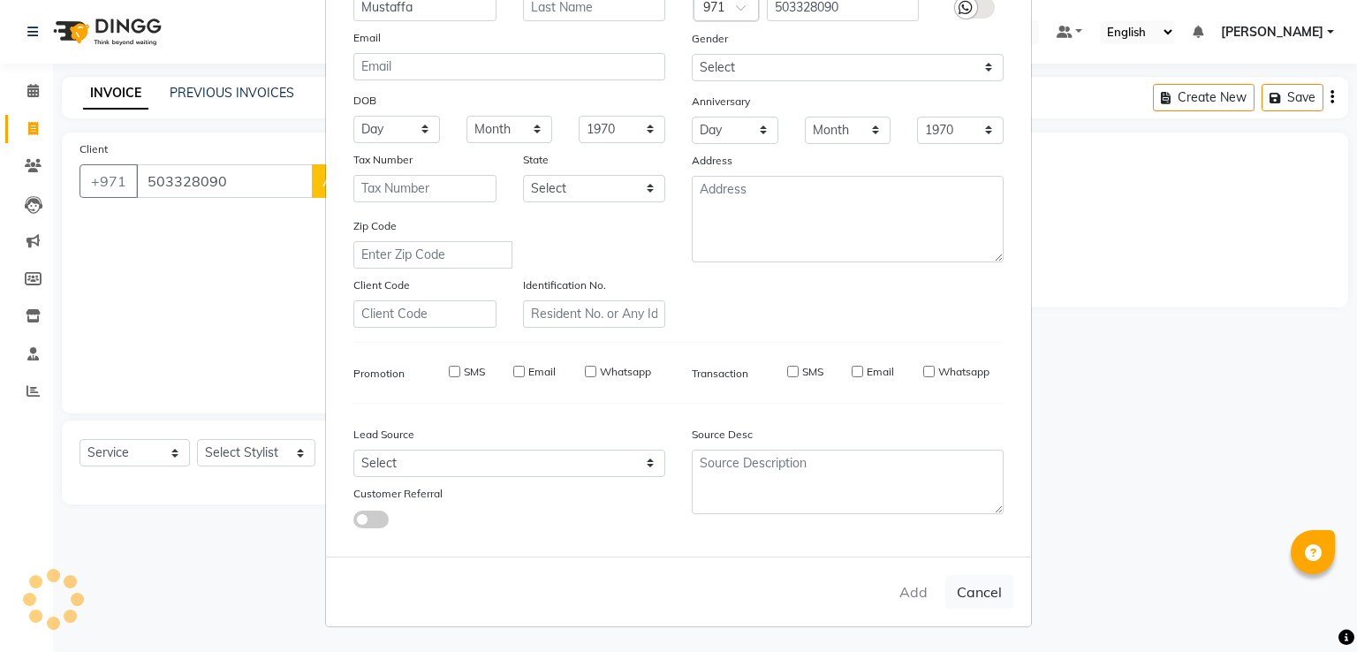
checkbox input "false"
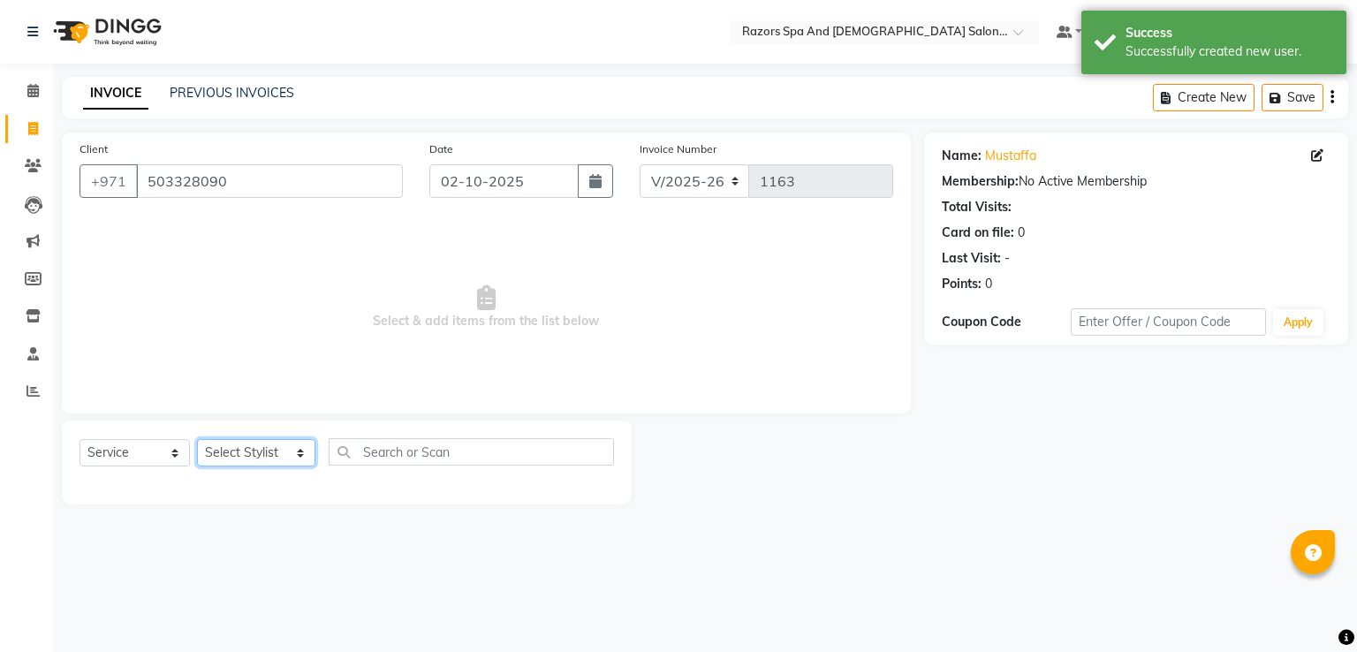
click at [253, 455] on select "Select Stylist Abdelaziz Alaseel Abdul Rahim Anwar Emmie Farahat Islam Darwish …" at bounding box center [256, 452] width 118 height 27
select select "81370"
click at [197, 440] on select "Select Stylist Abdelaziz Alaseel Abdul Rahim Anwar Emmie Farahat Islam Darwish …" at bounding box center [256, 452] width 118 height 27
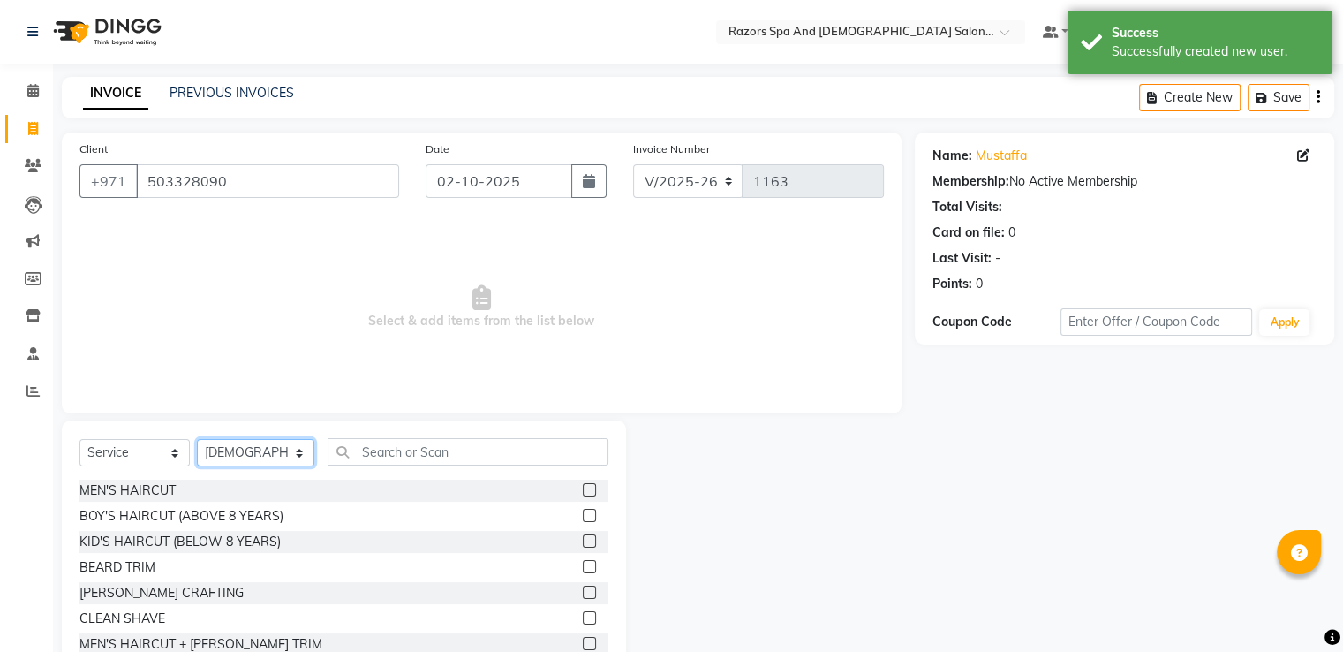
scroll to position [154, 0]
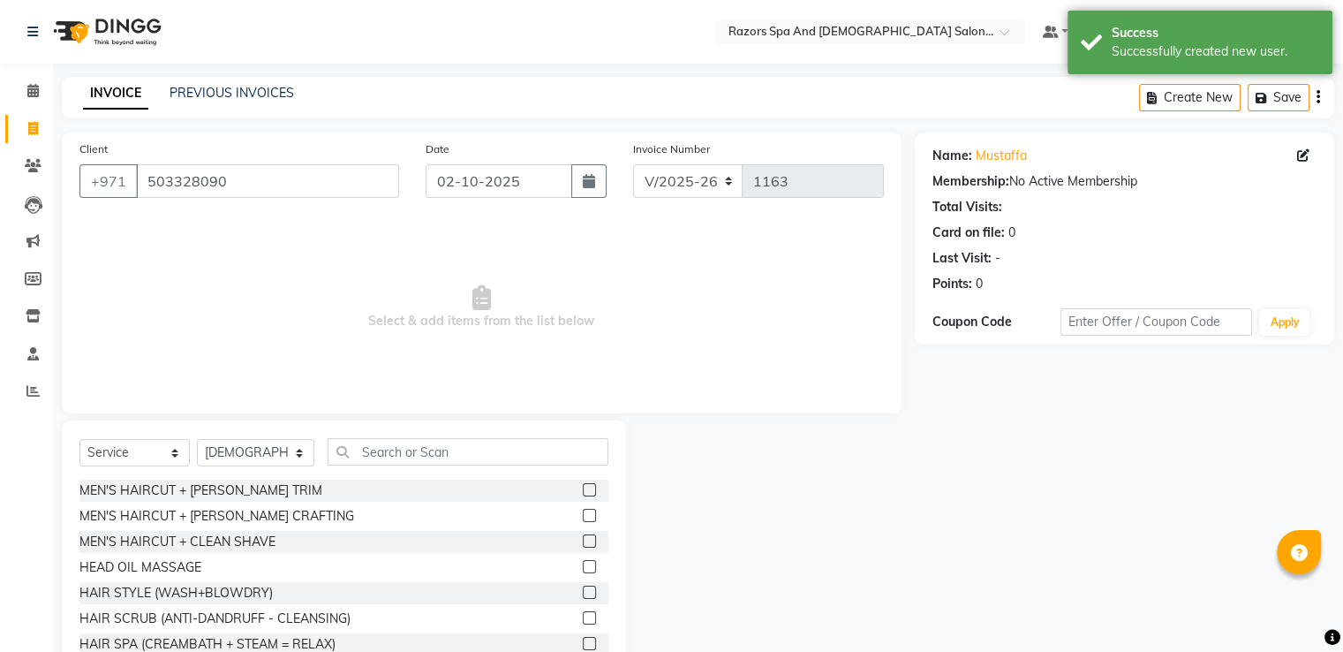
click at [583, 515] on label at bounding box center [589, 515] width 13 height 13
click at [583, 515] on input "checkbox" at bounding box center [588, 516] width 11 height 11
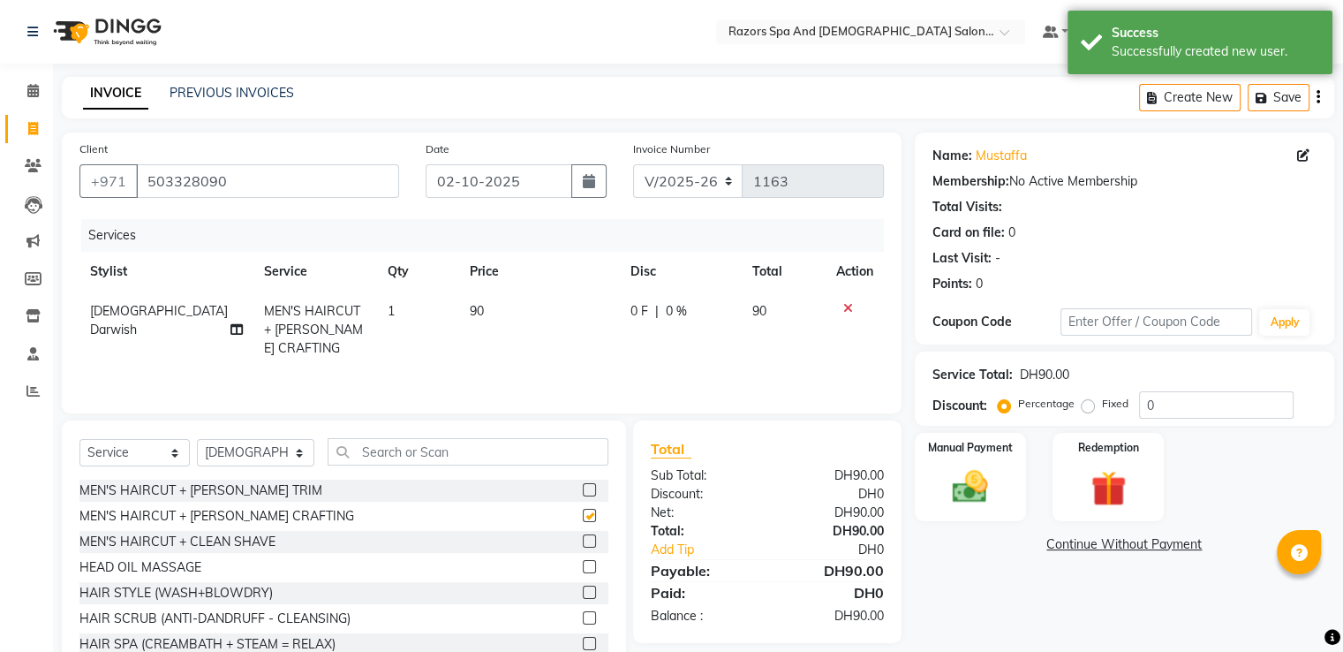
checkbox input "false"
click at [979, 484] on img at bounding box center [970, 486] width 57 height 41
click at [1142, 544] on span "CARD" at bounding box center [1144, 545] width 38 height 20
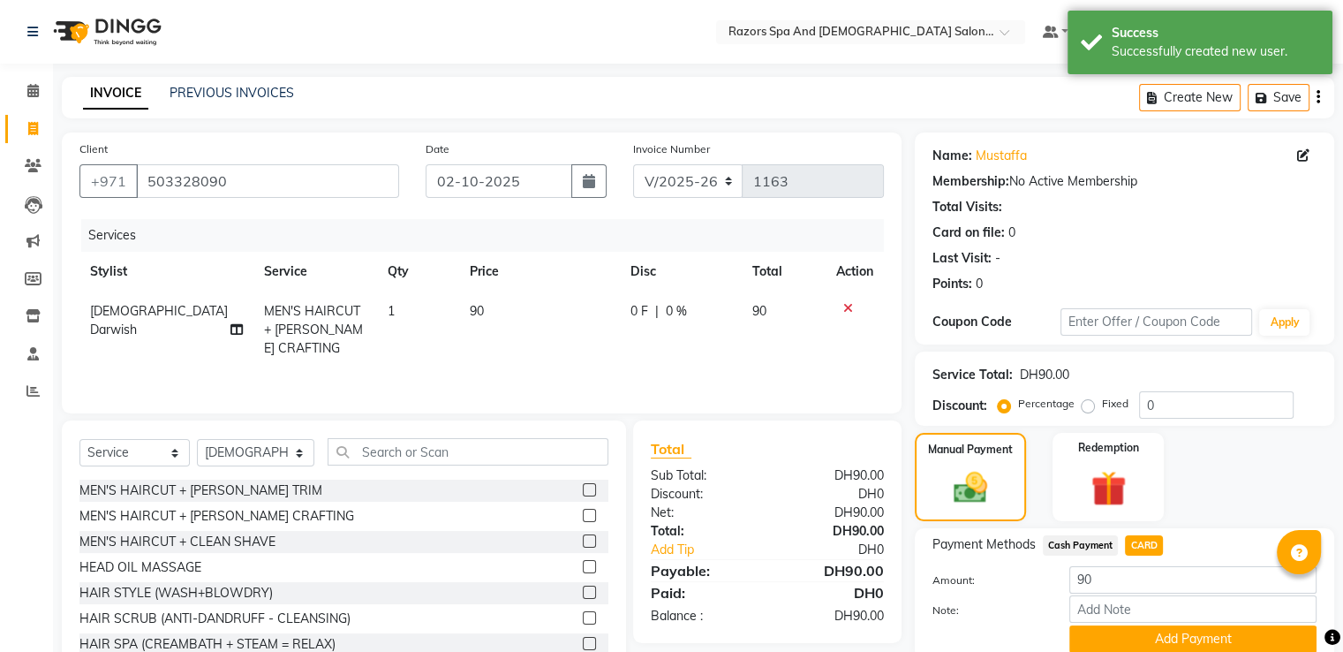
scroll to position [72, 0]
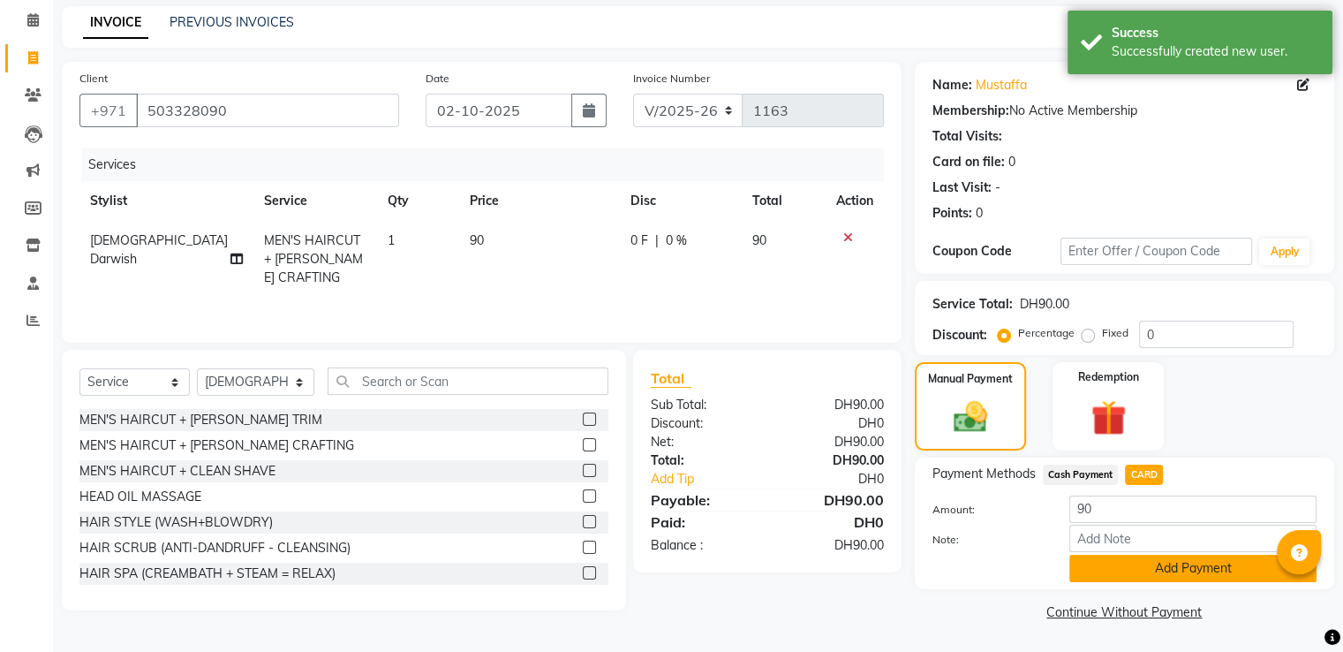
click at [1120, 572] on button "Add Payment" at bounding box center [1193, 568] width 247 height 27
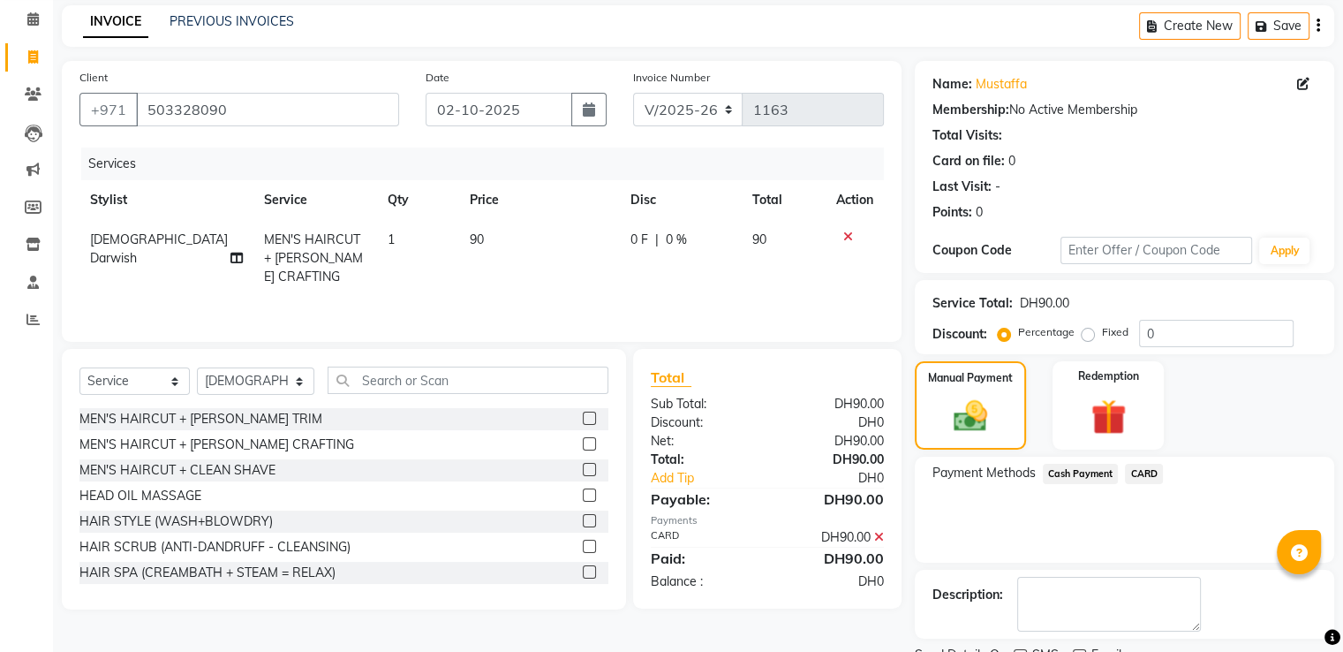
scroll to position [144, 0]
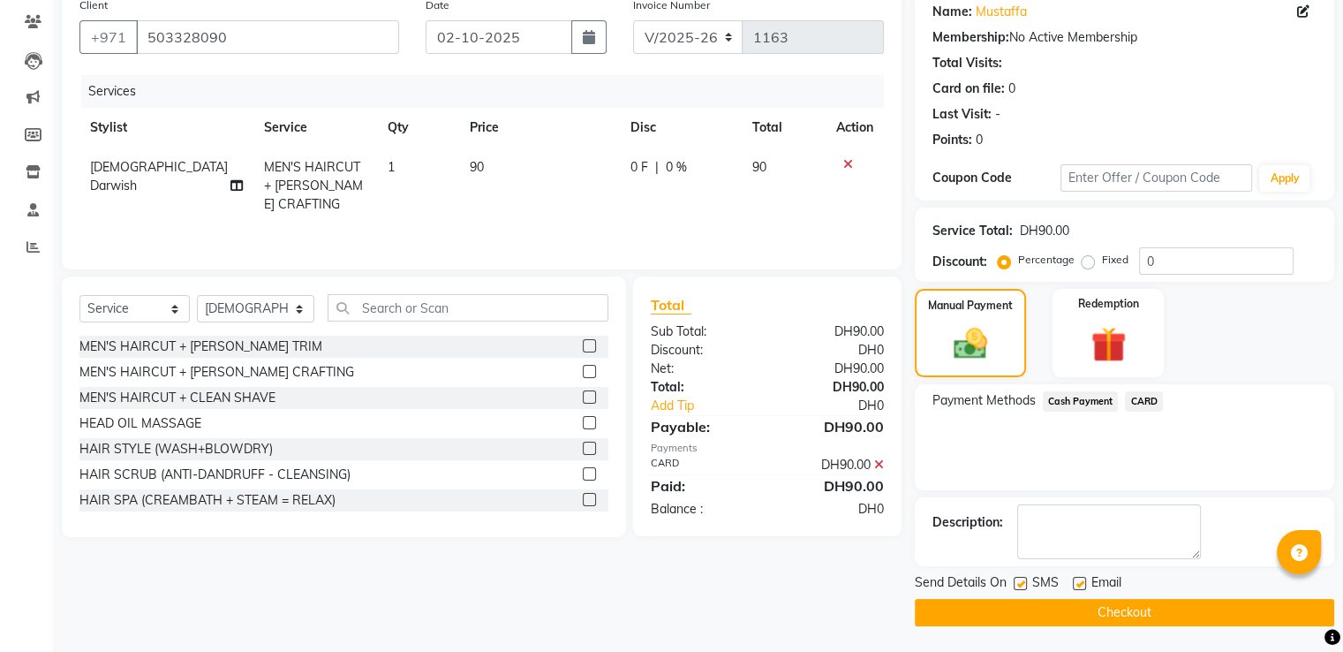
click at [992, 618] on button "Checkout" at bounding box center [1125, 612] width 420 height 27
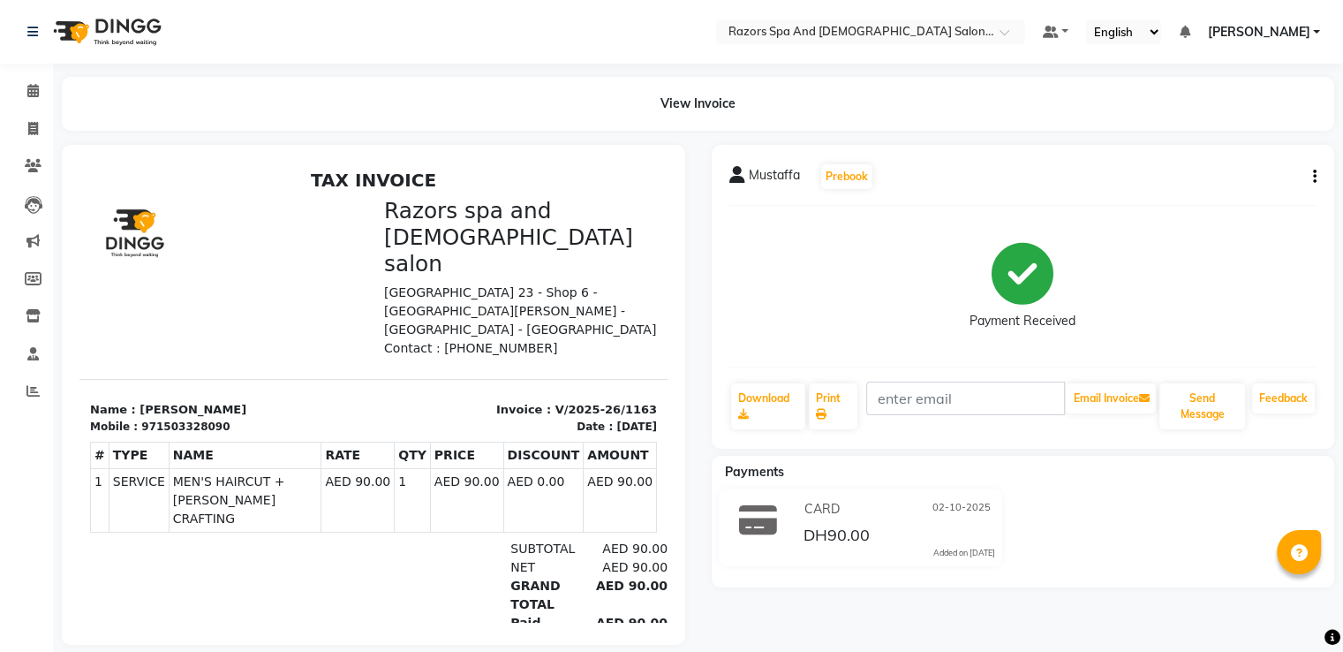
click at [33, 95] on icon at bounding box center [32, 90] width 11 height 13
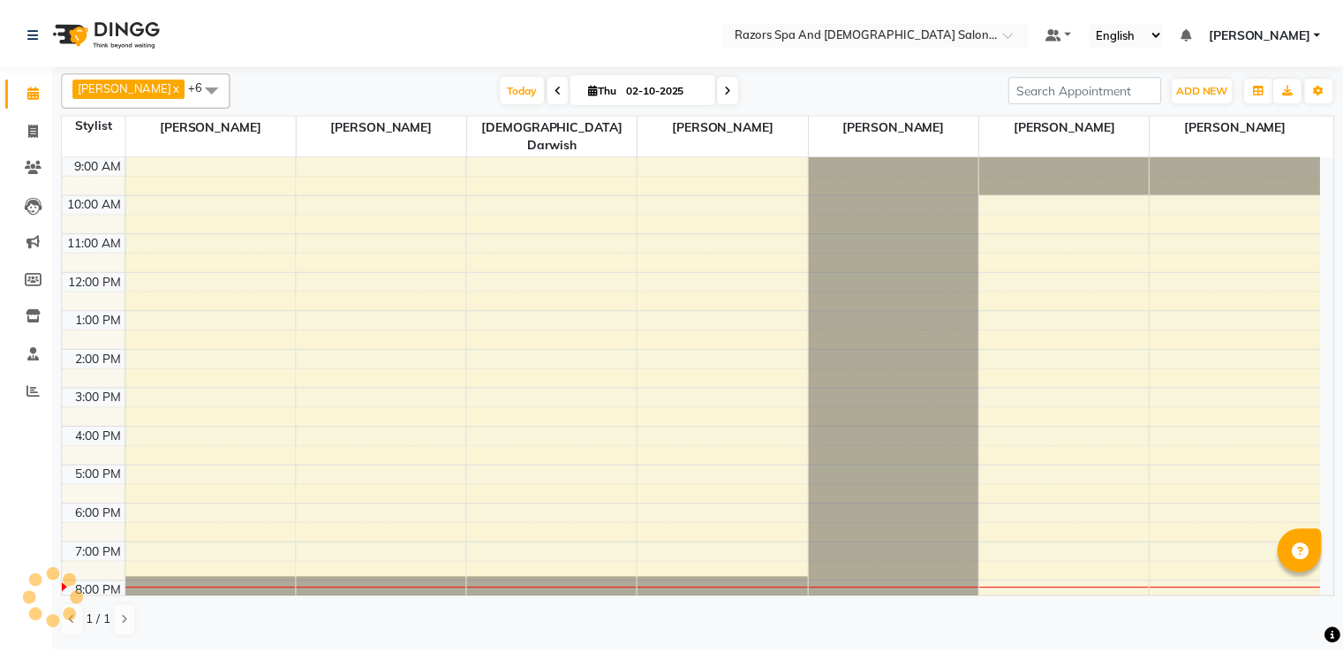
scroll to position [83, 0]
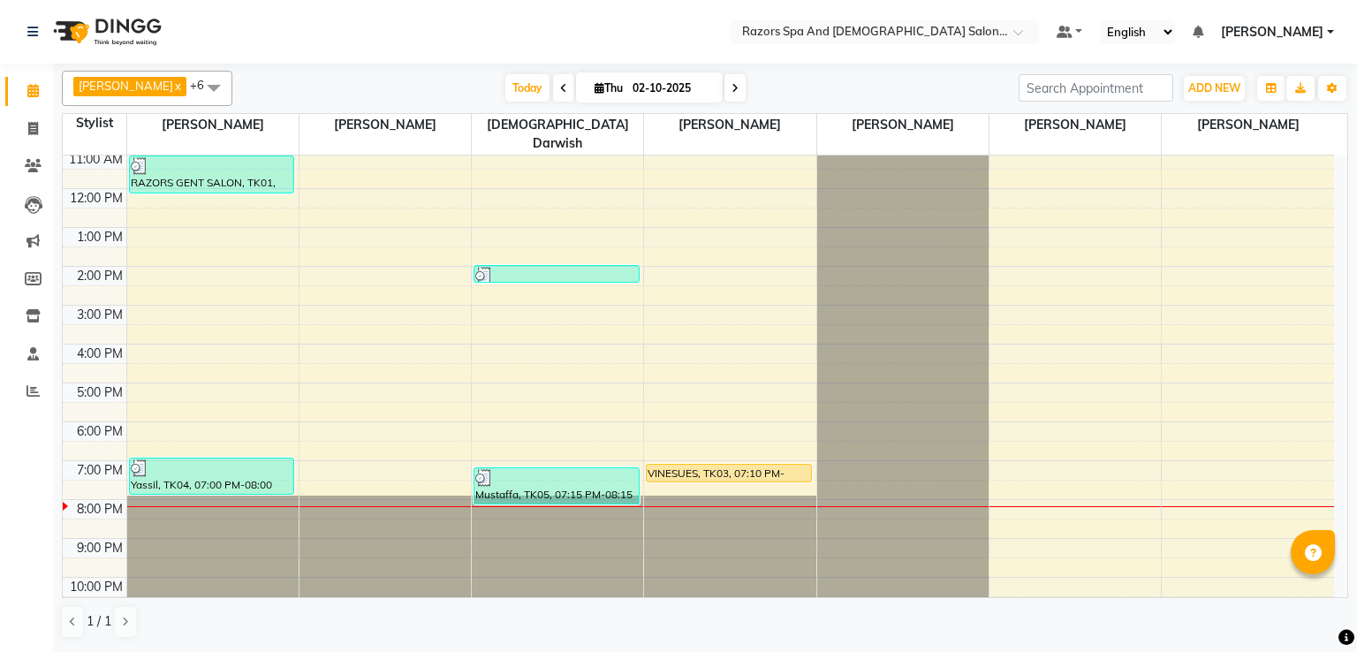
click at [701, 465] on div "VINESUES, TK03, 07:10 PM-07:40 PM, MEN'S HAIRCUT" at bounding box center [728, 473] width 163 height 17
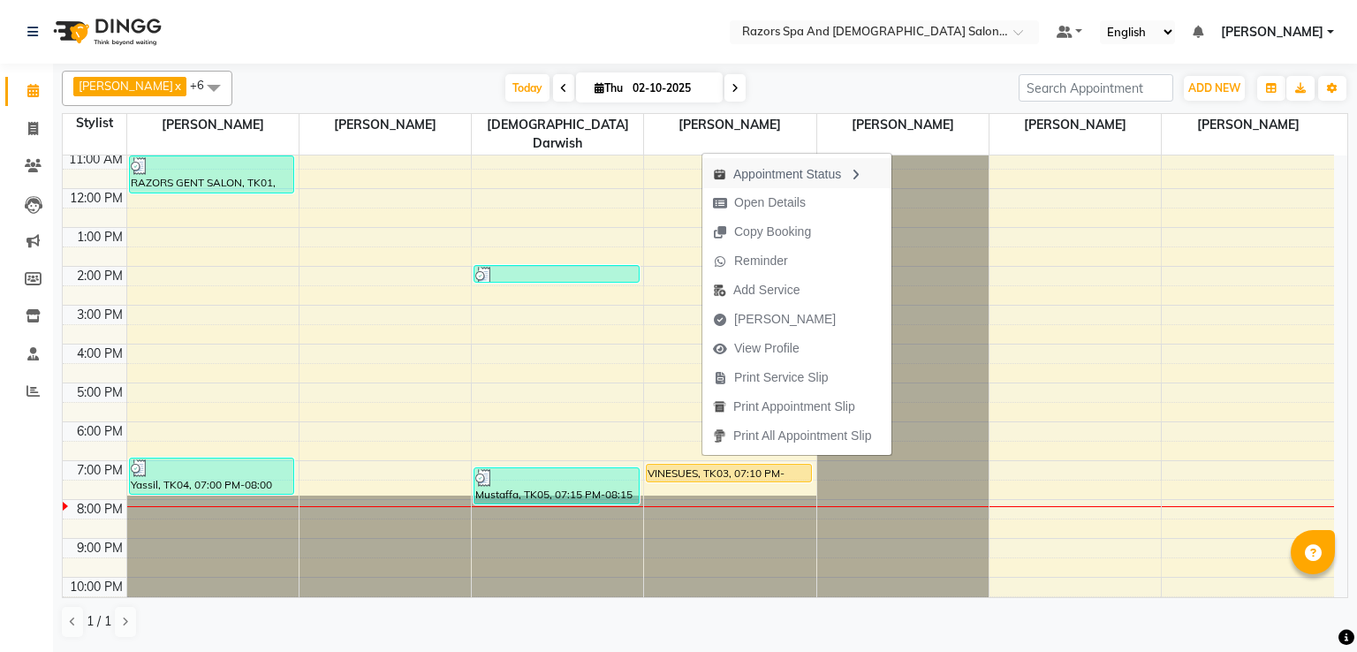
click at [784, 178] on div "Appointment Status" at bounding box center [796, 173] width 189 height 30
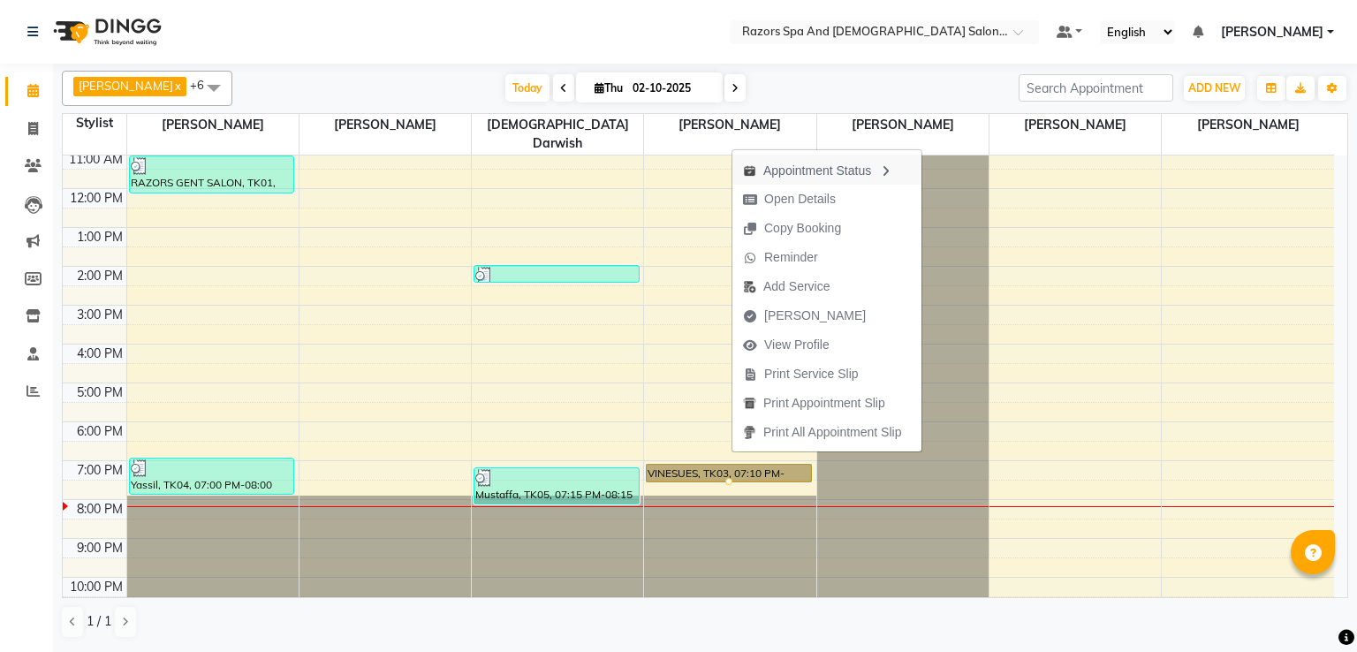
click at [791, 176] on div "Appointment Status" at bounding box center [826, 170] width 189 height 30
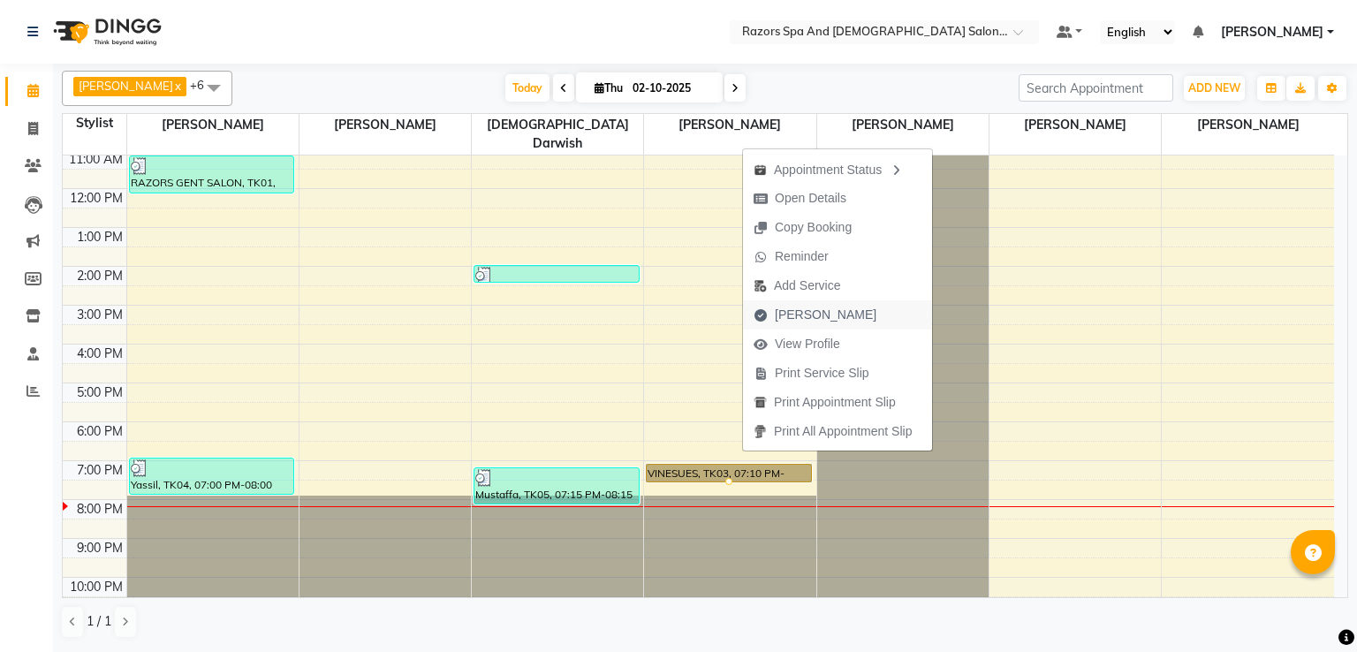
click at [806, 311] on span "Mark Done" at bounding box center [826, 315] width 102 height 19
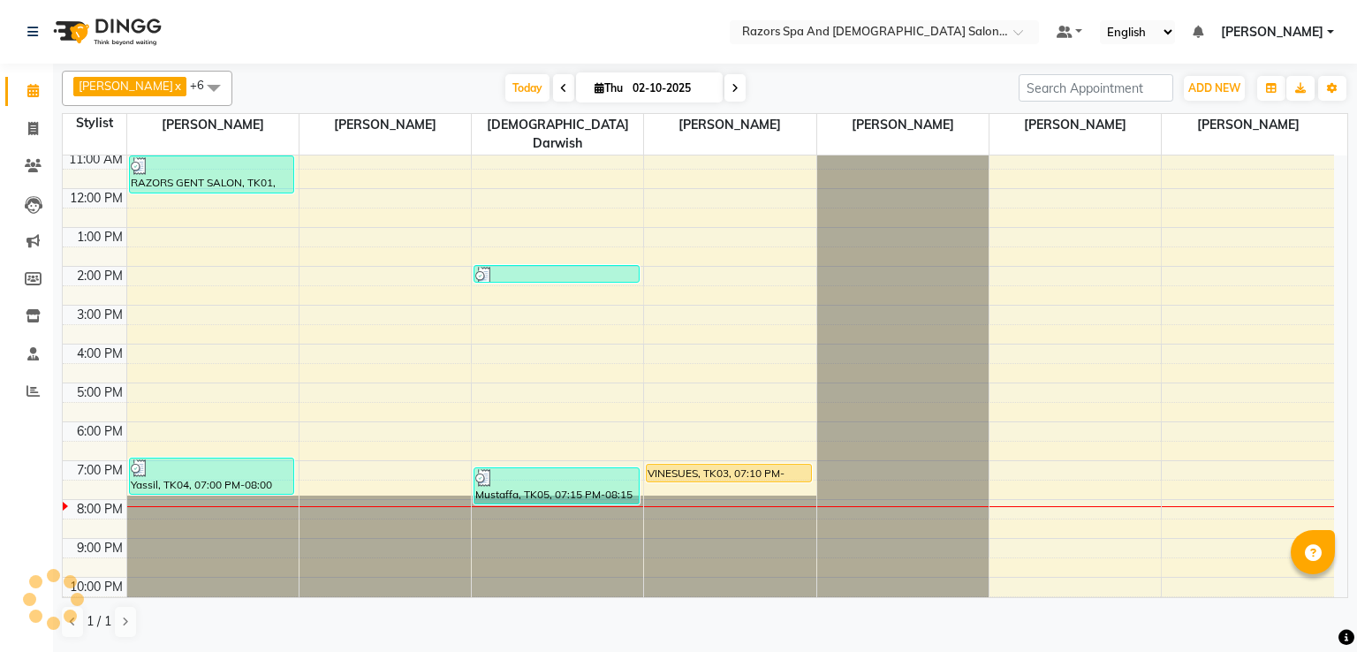
select select "service"
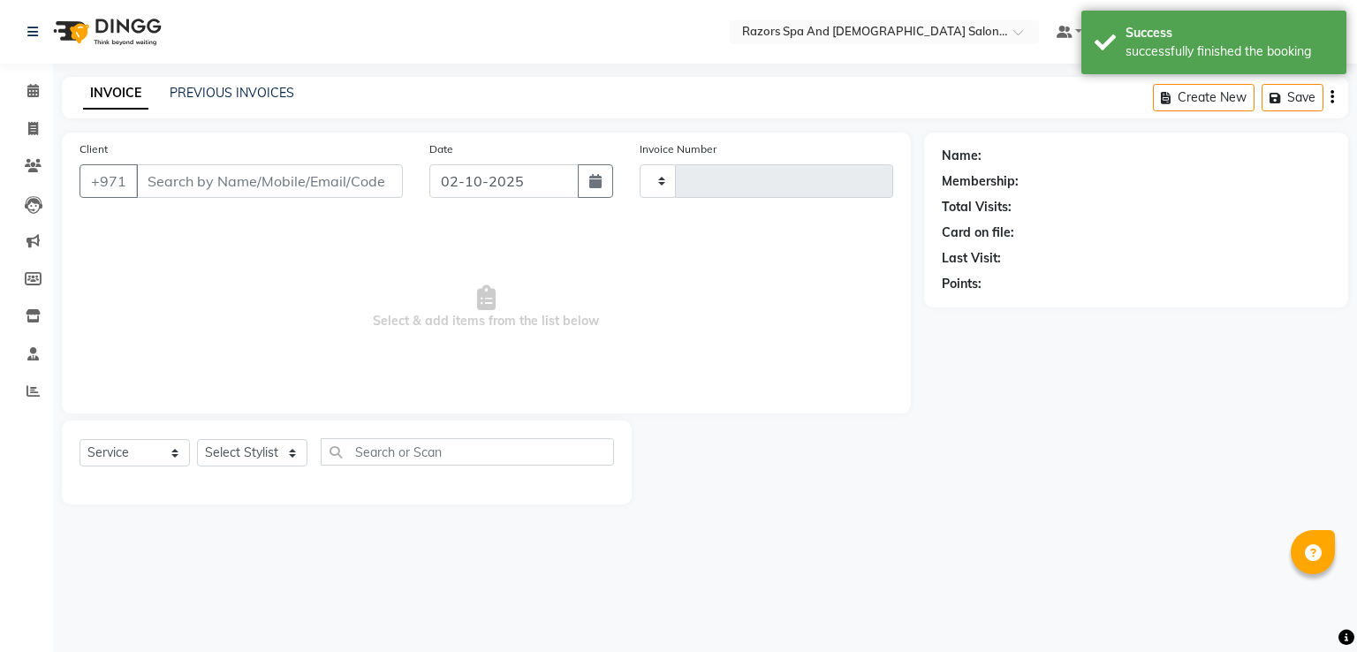
type input "1164"
select select "8419"
type input "504055377"
select select "81371"
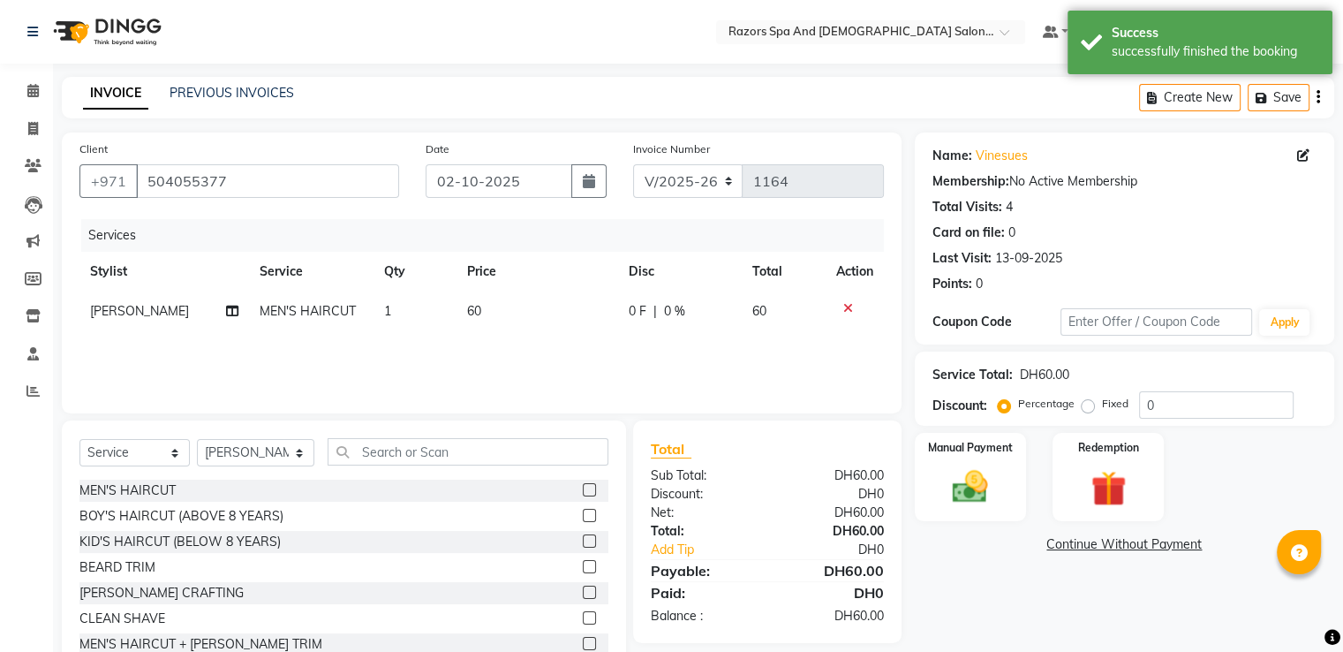
click at [980, 473] on img at bounding box center [970, 486] width 57 height 41
click at [1152, 555] on span "CARD" at bounding box center [1144, 545] width 38 height 20
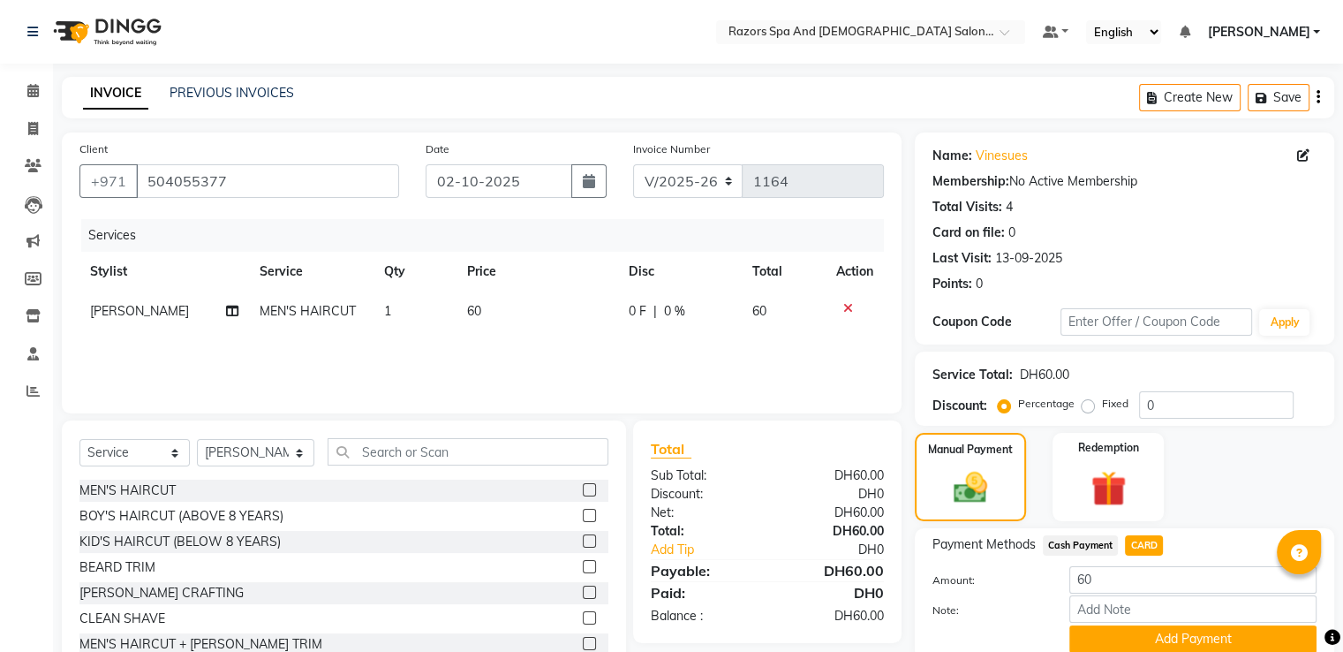
scroll to position [72, 0]
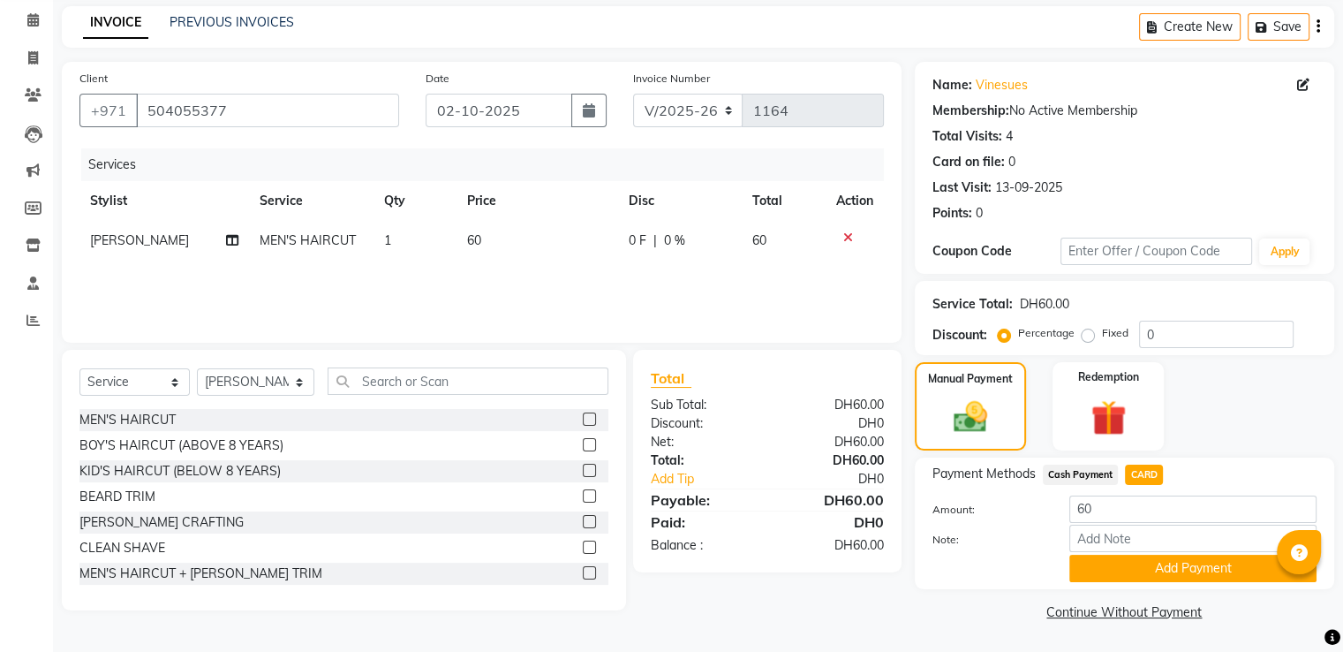
click at [1120, 569] on button "Add Payment" at bounding box center [1193, 568] width 247 height 27
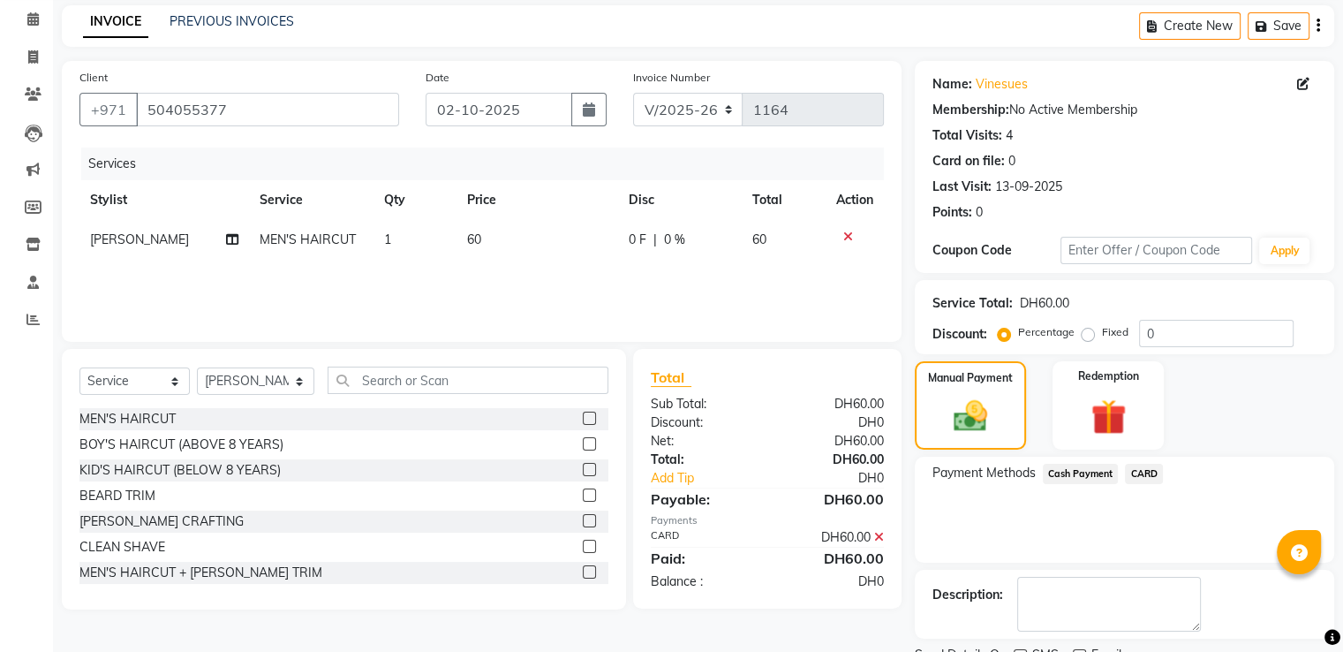
scroll to position [144, 0]
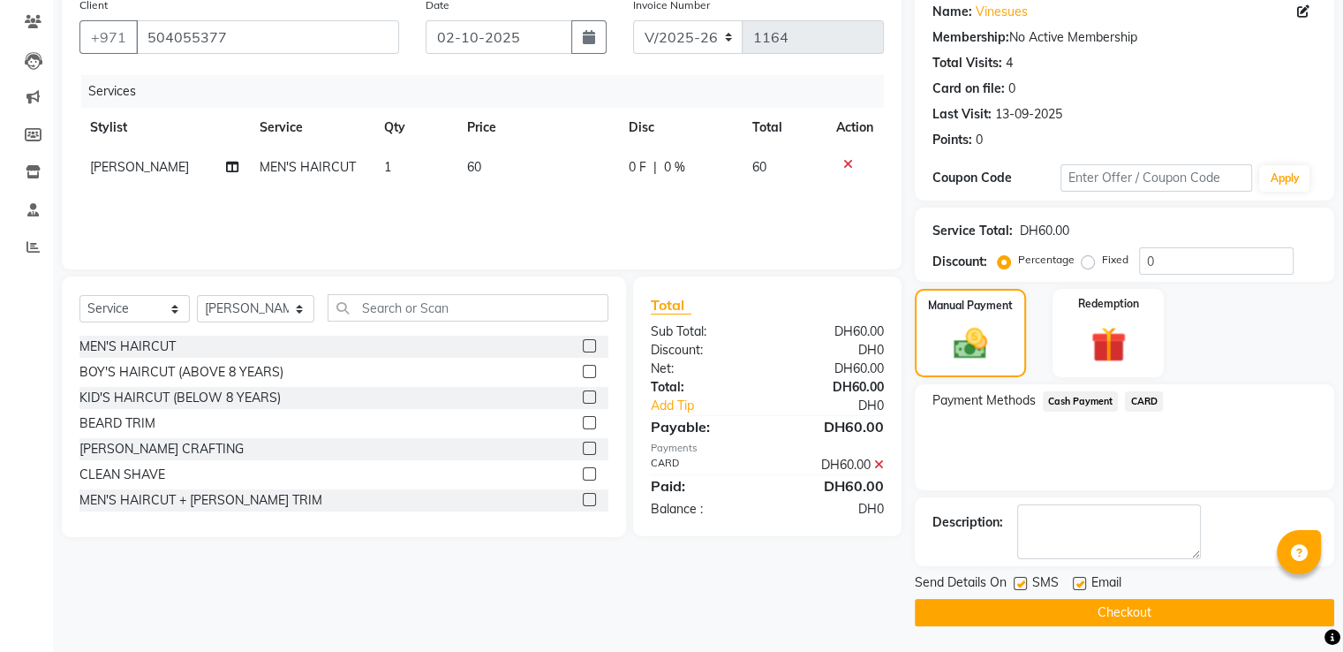
click at [1159, 612] on button "Checkout" at bounding box center [1125, 612] width 420 height 27
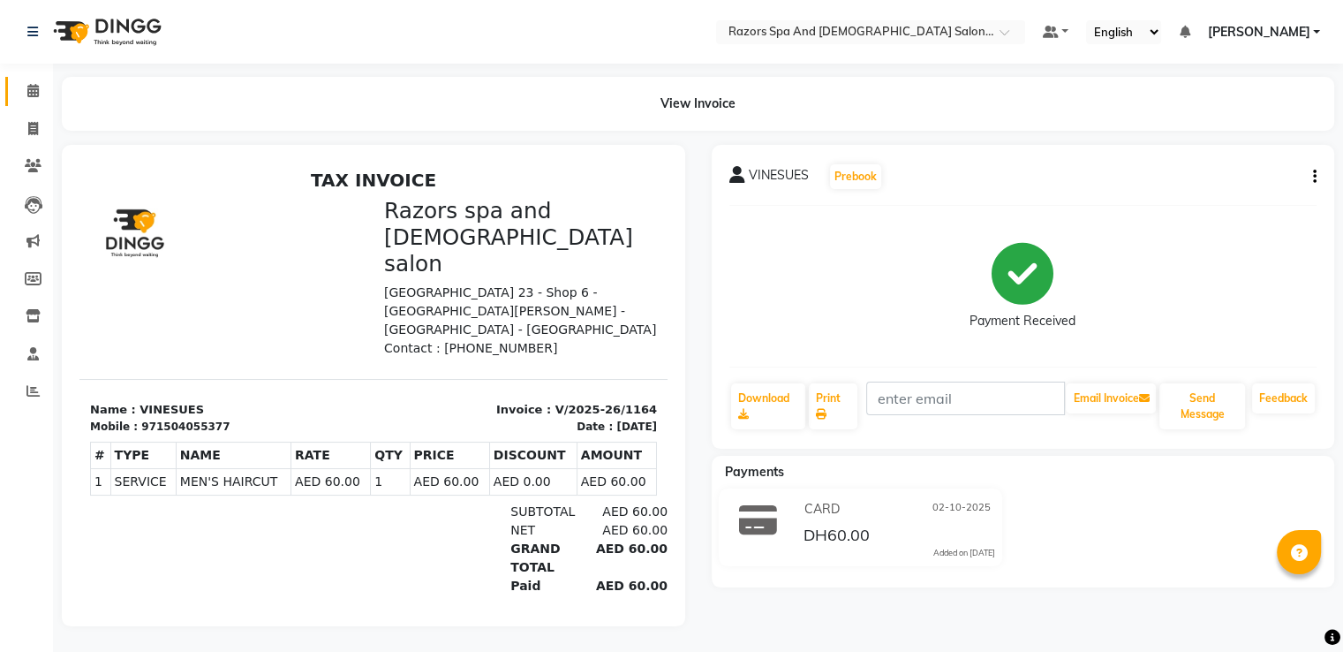
click at [32, 91] on icon at bounding box center [32, 90] width 11 height 13
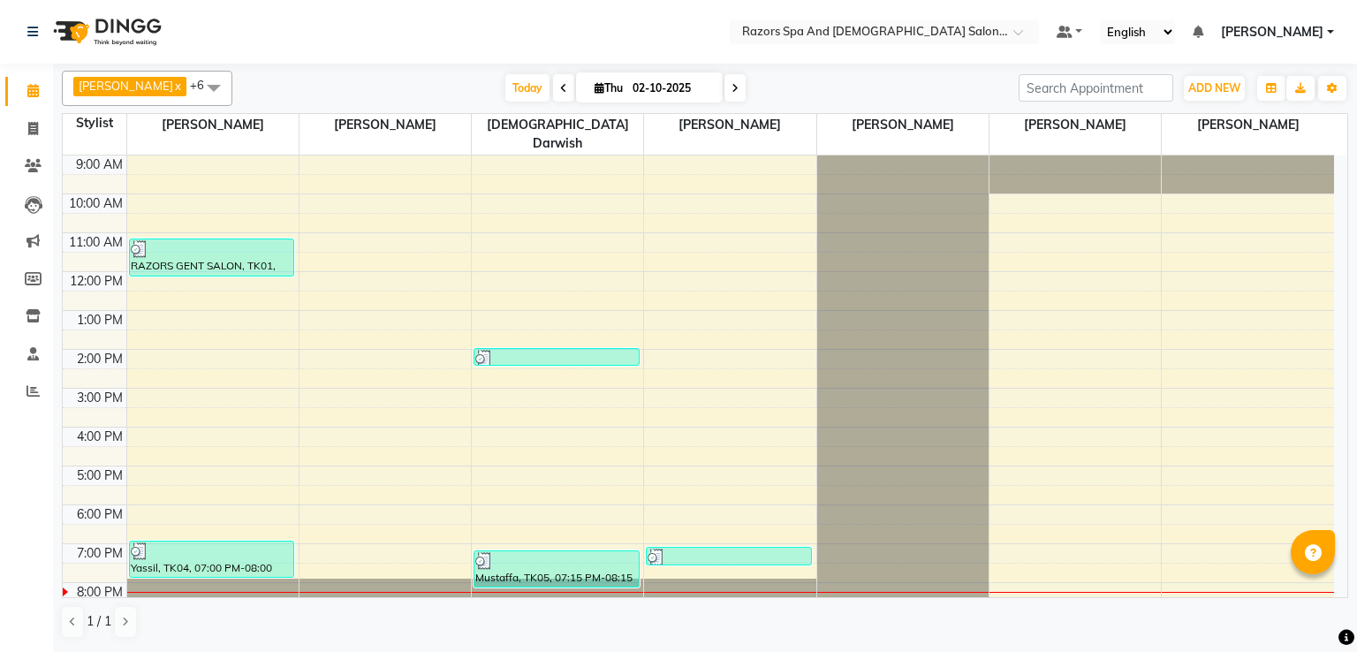
click at [567, 87] on icon at bounding box center [563, 88] width 7 height 11
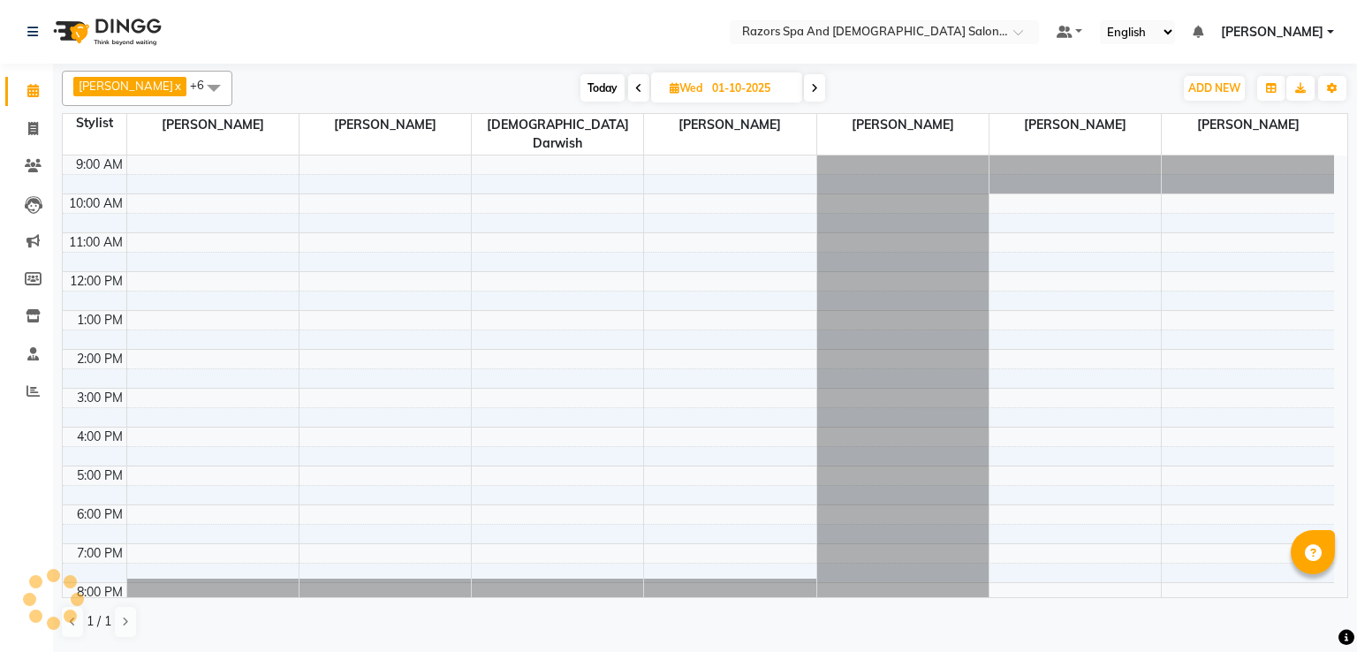
scroll to position [117, 0]
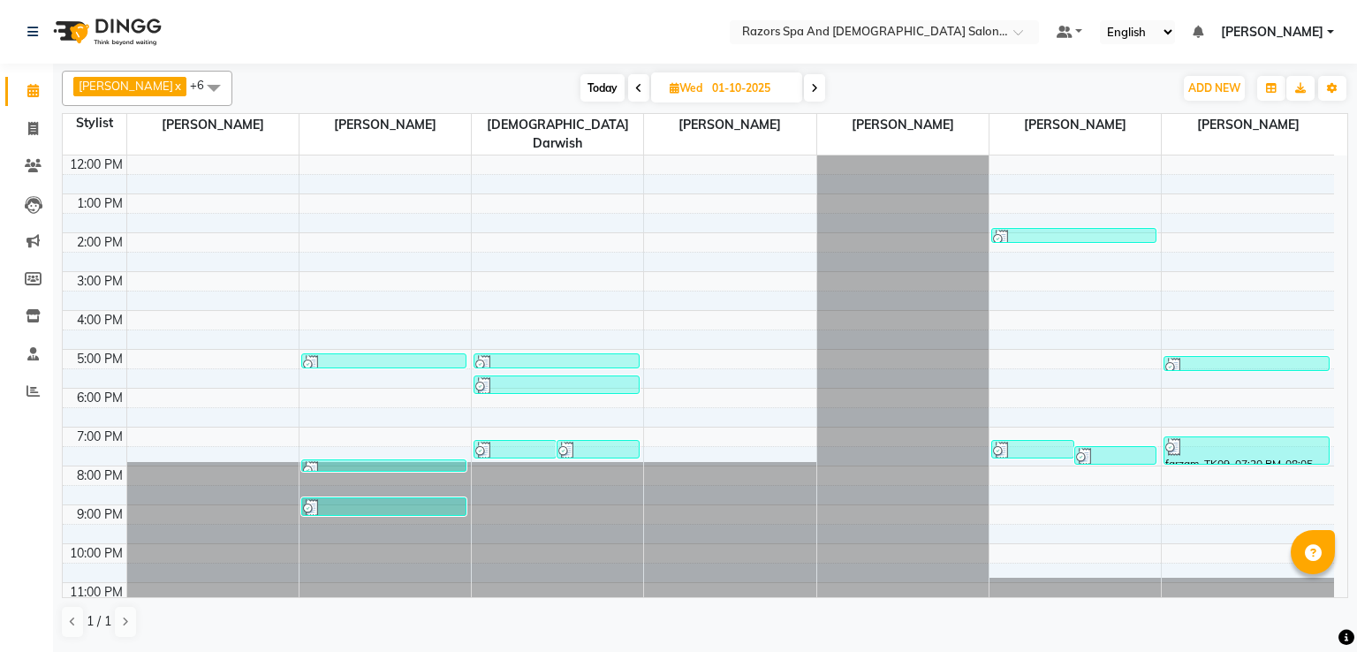
click at [617, 88] on span "Today" at bounding box center [602, 87] width 44 height 27
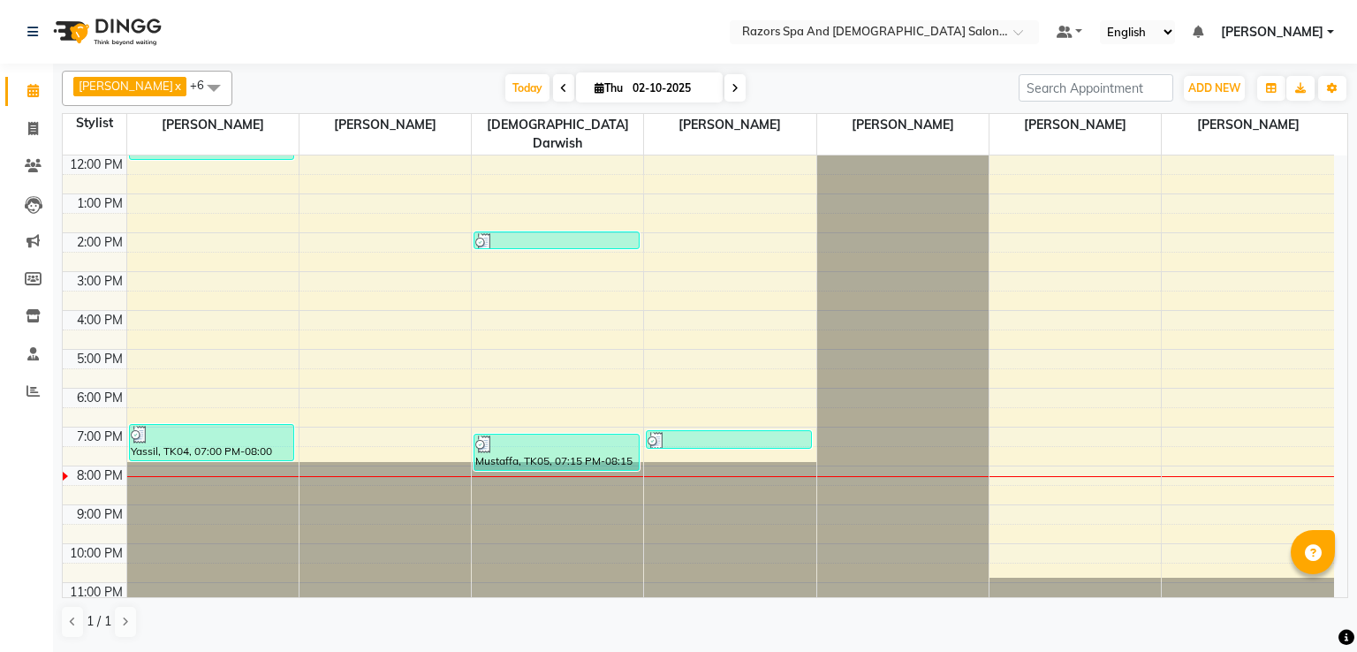
click at [566, 86] on icon at bounding box center [563, 88] width 7 height 11
type input "01-10-2025"
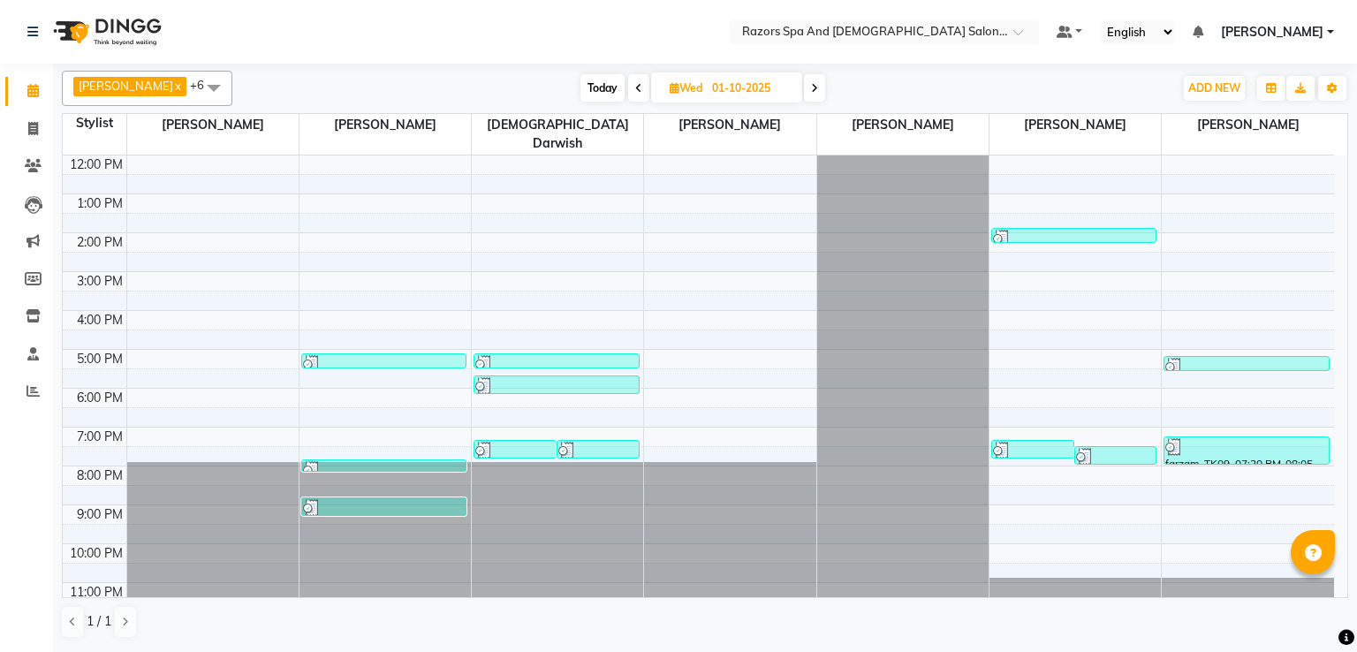
click at [596, 442] on div at bounding box center [597, 451] width 79 height 18
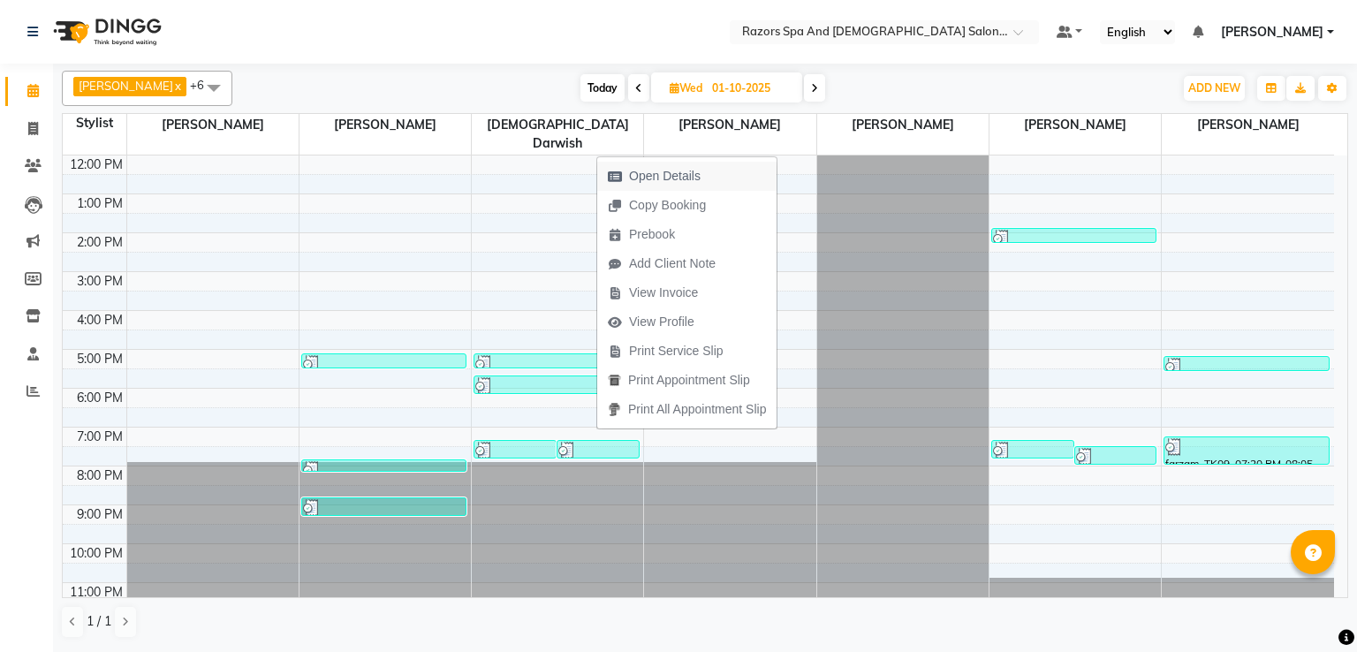
click at [654, 165] on span "Open Details" at bounding box center [654, 176] width 114 height 29
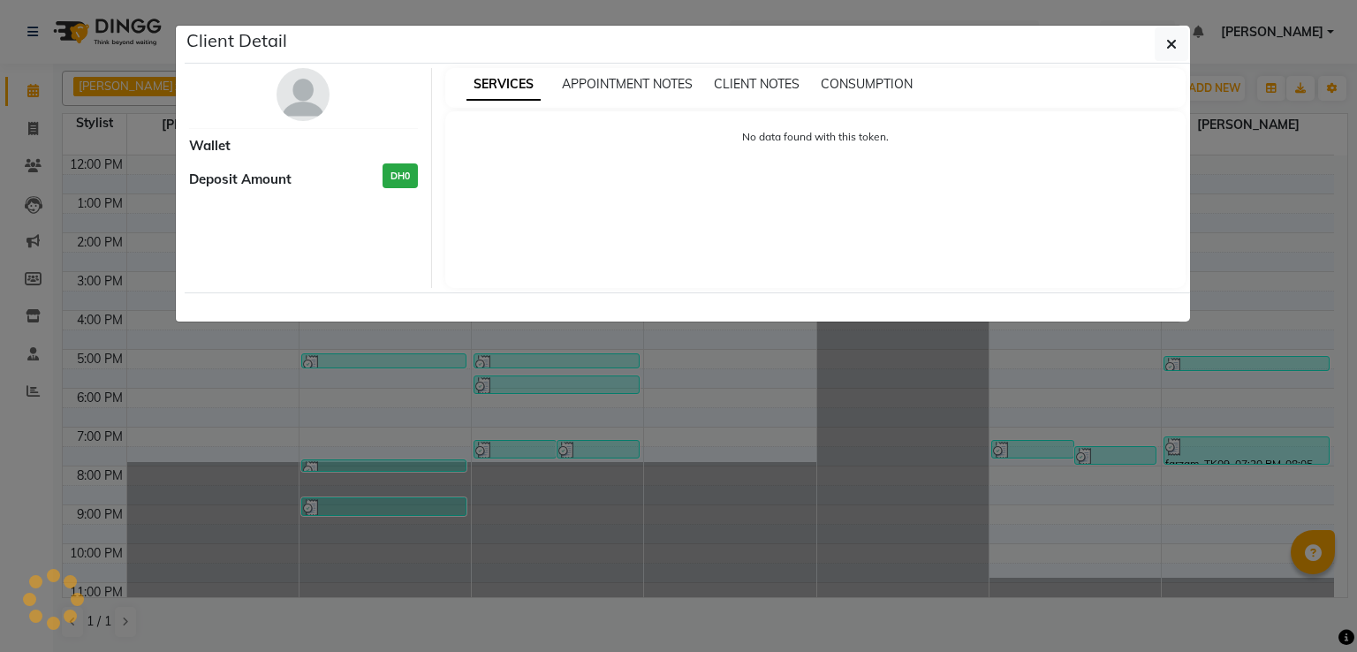
select select "3"
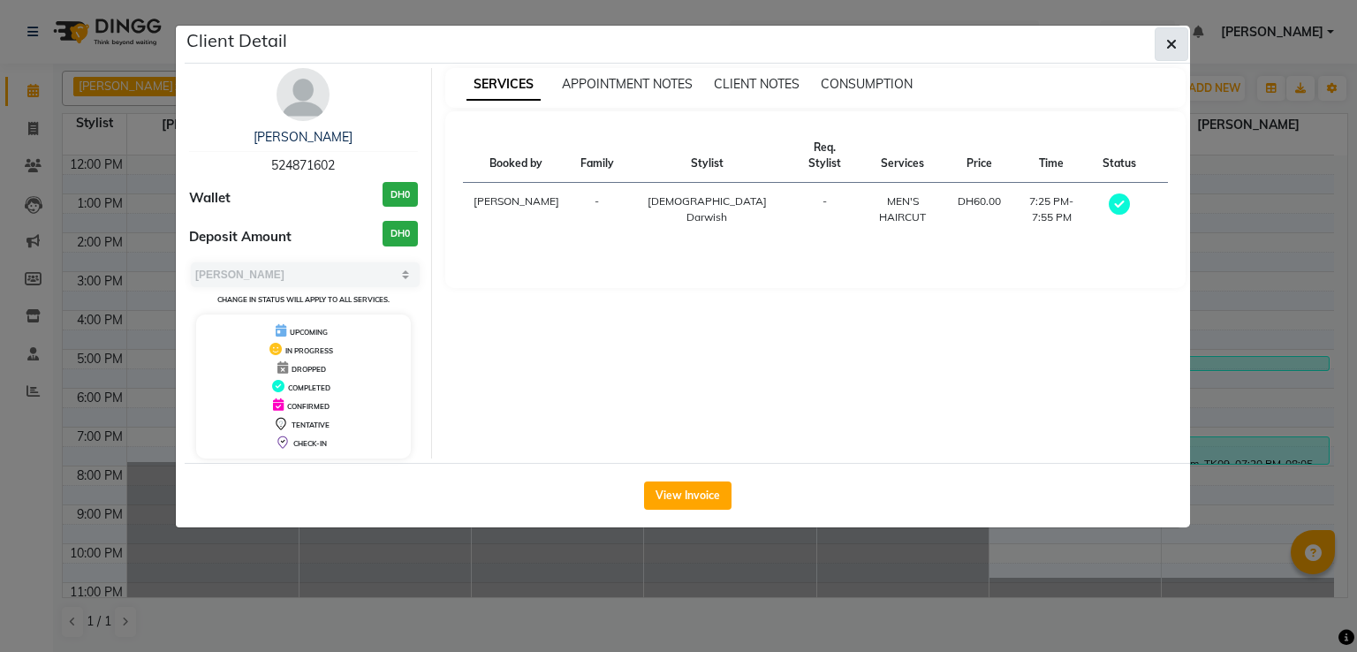
click at [1168, 42] on icon "button" at bounding box center [1171, 44] width 11 height 14
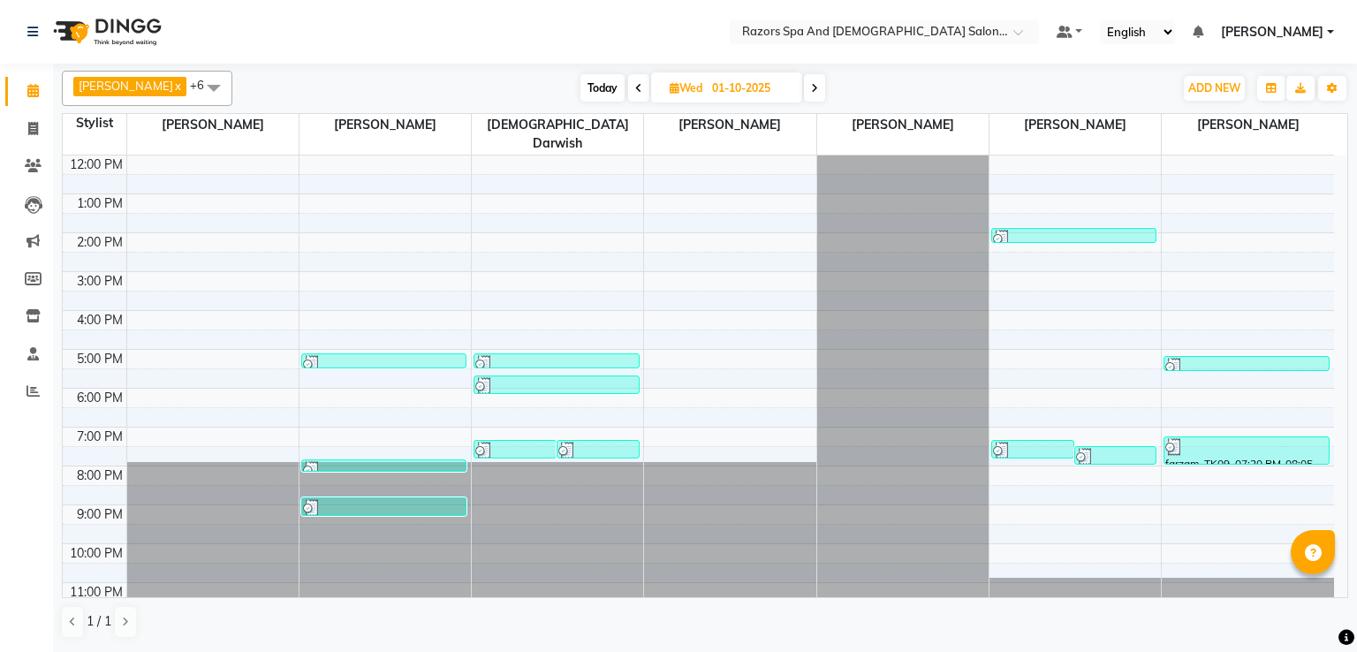
click at [514, 442] on div at bounding box center [514, 451] width 79 height 18
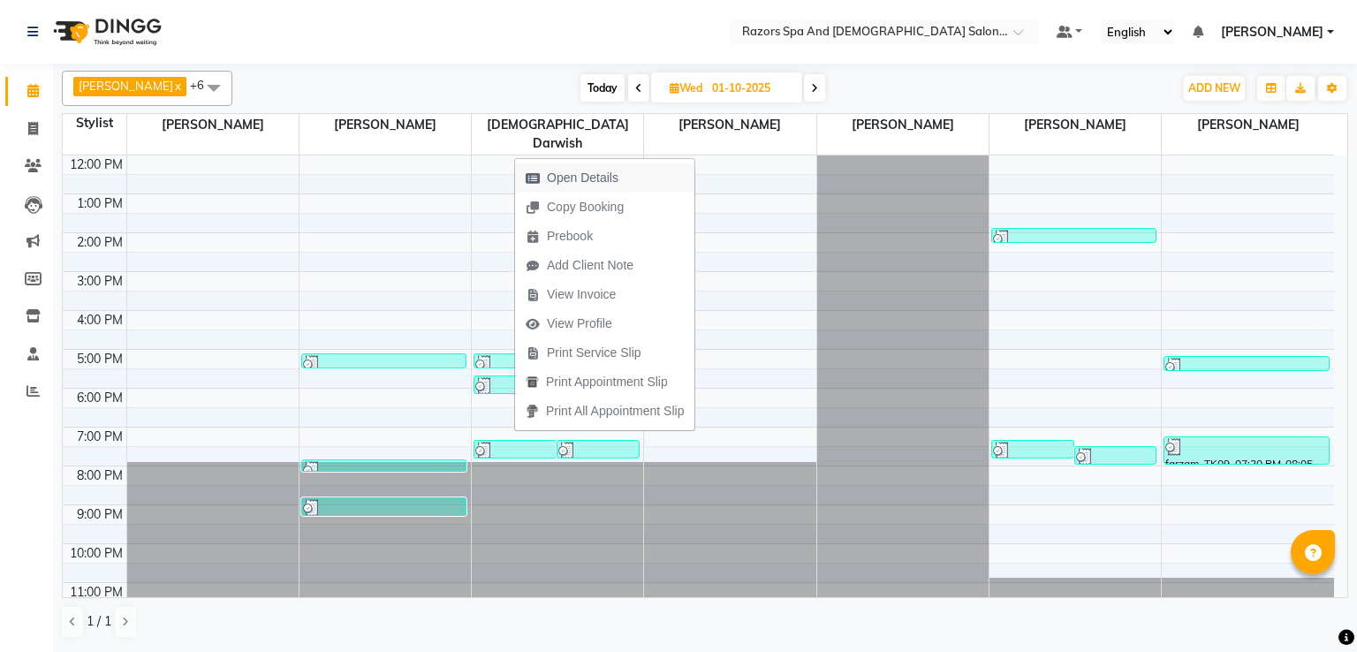
click at [579, 167] on span "Open Details" at bounding box center [572, 177] width 114 height 29
select select "3"
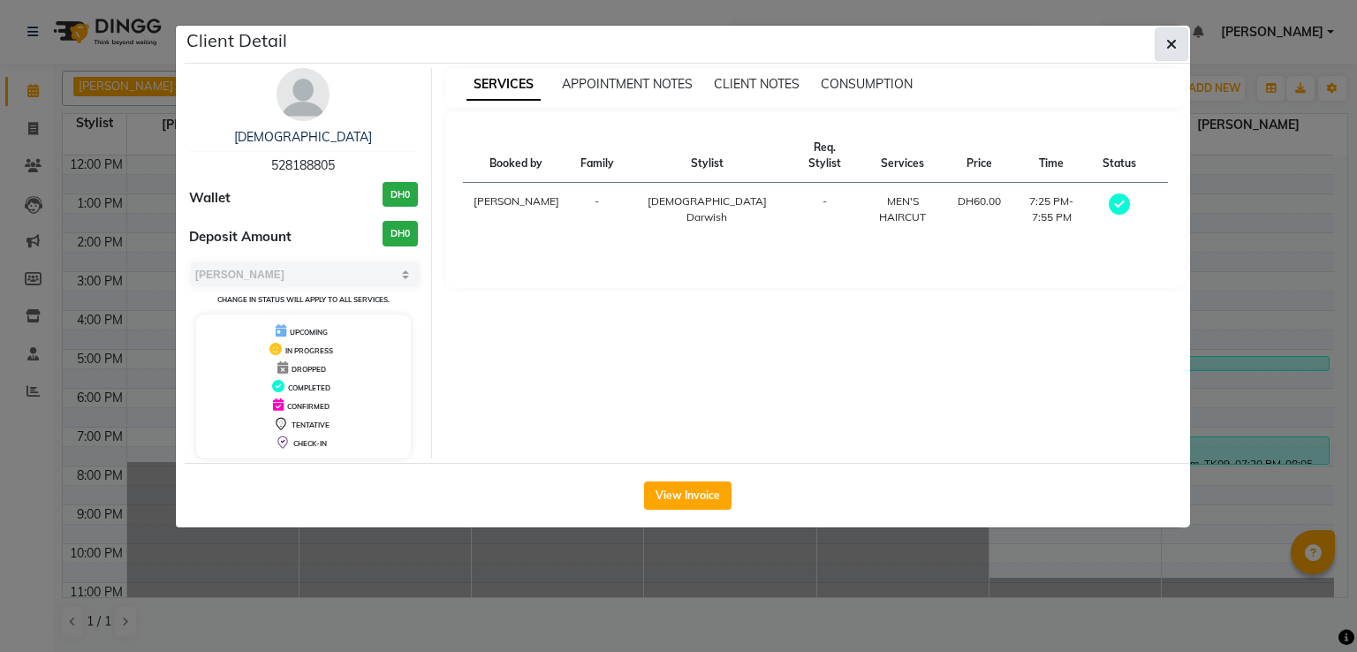
click at [1167, 50] on icon "button" at bounding box center [1171, 44] width 11 height 14
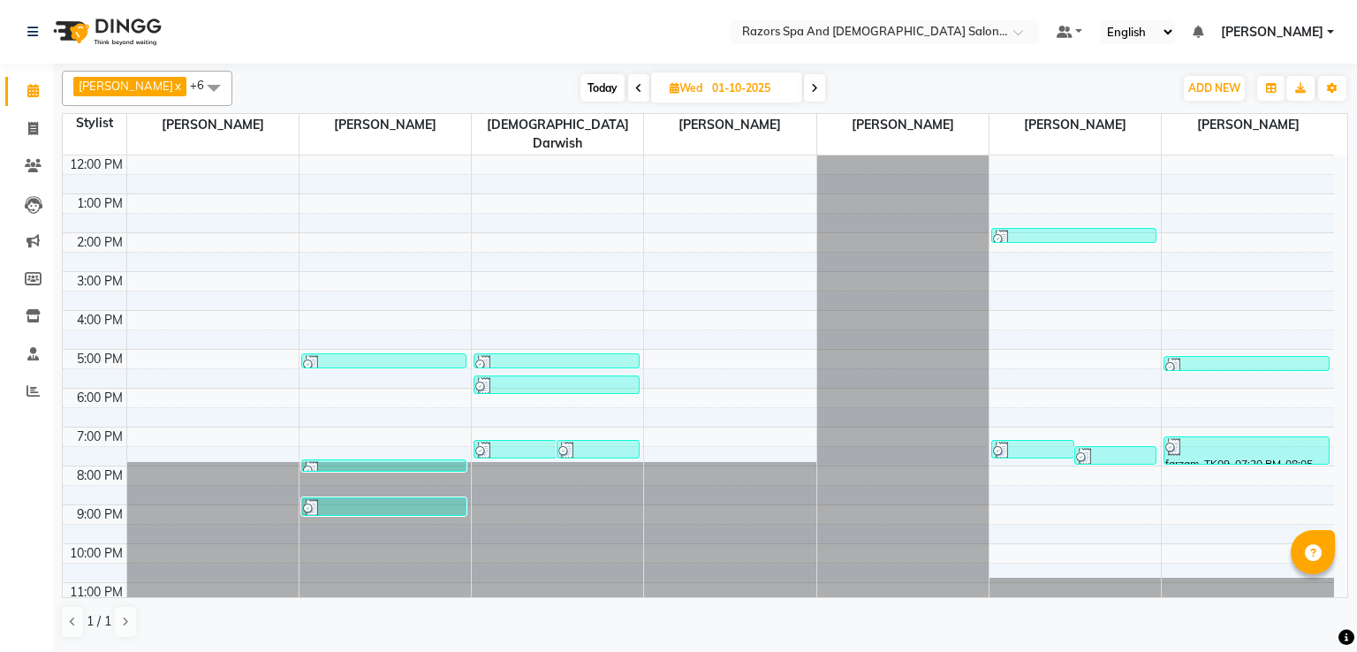
click at [533, 355] on div at bounding box center [556, 364] width 162 height 18
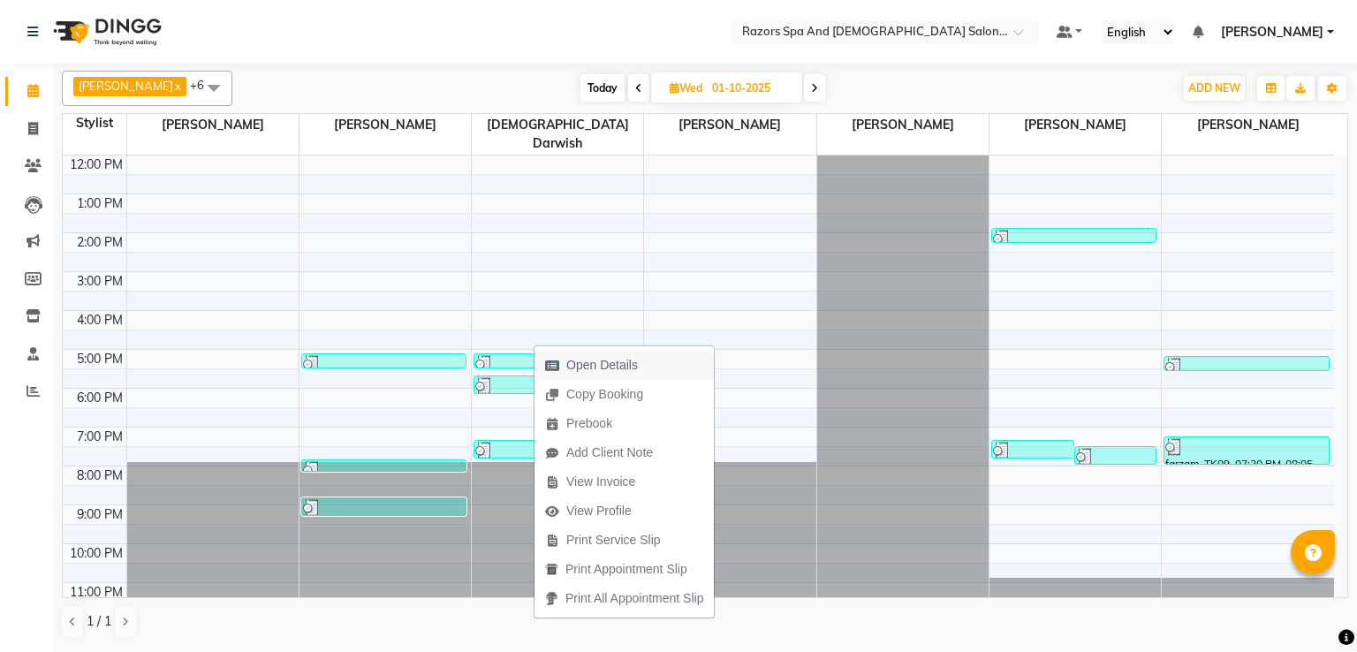
click at [592, 372] on span "Open Details" at bounding box center [602, 365] width 72 height 19
select select "3"
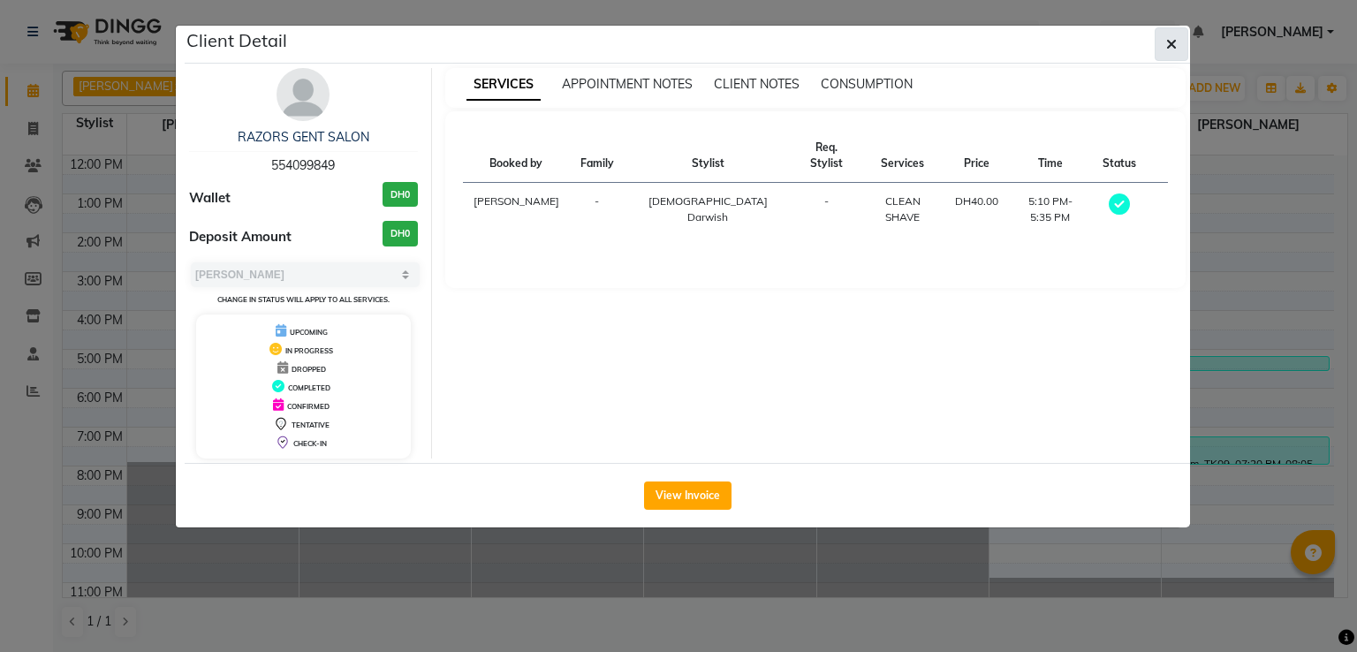
click at [1186, 50] on button "button" at bounding box center [1171, 44] width 34 height 34
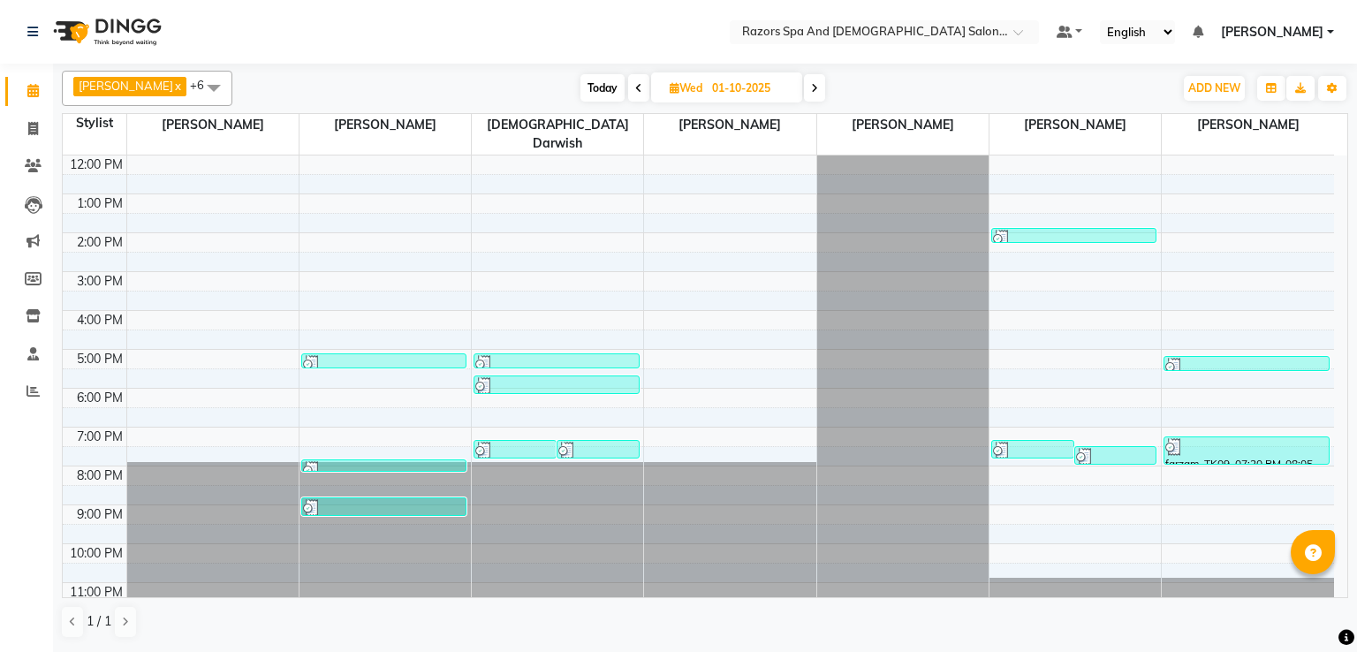
click at [825, 89] on span at bounding box center [814, 87] width 21 height 27
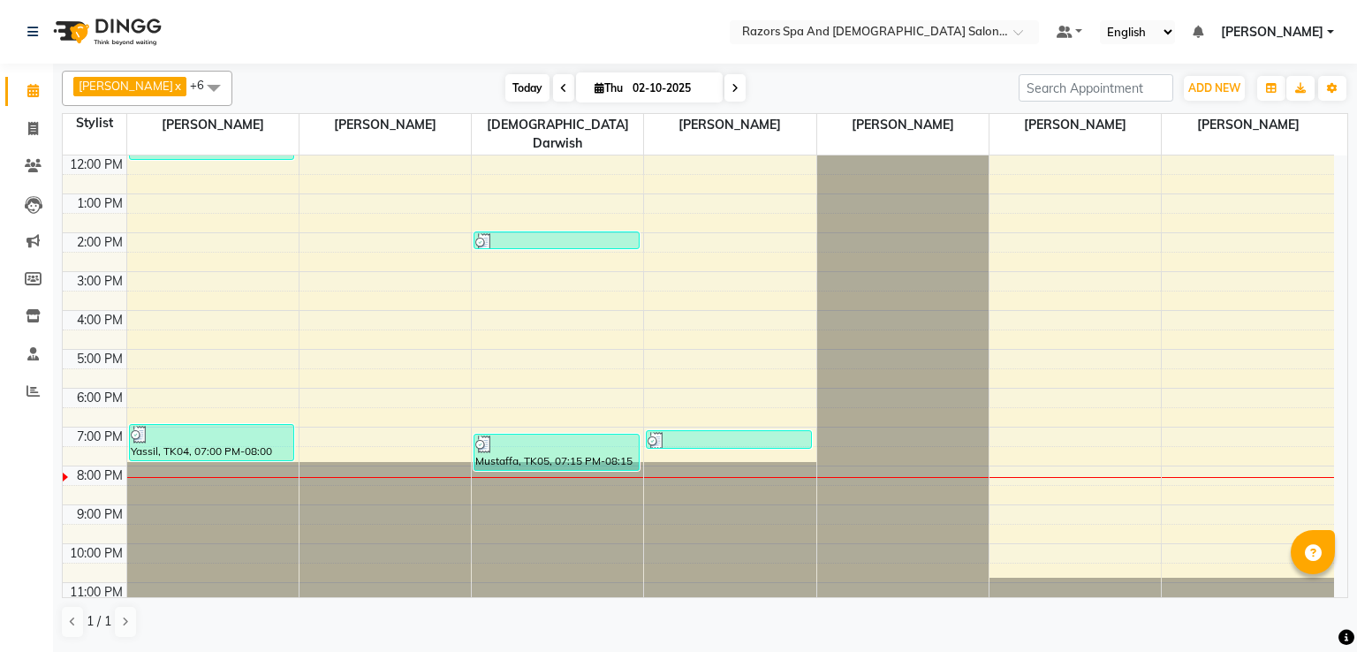
click at [536, 93] on span "Today" at bounding box center [527, 87] width 44 height 27
click at [745, 94] on span at bounding box center [734, 87] width 21 height 27
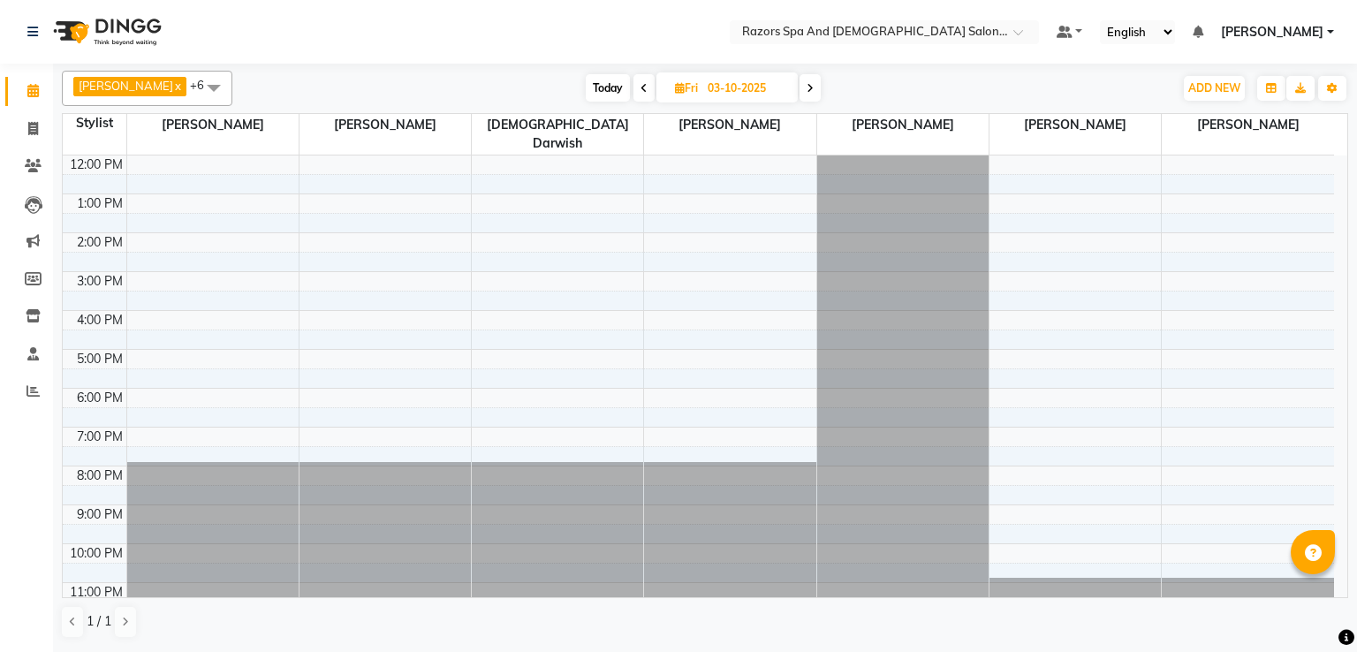
click at [647, 89] on span at bounding box center [643, 87] width 21 height 27
type input "02-10-2025"
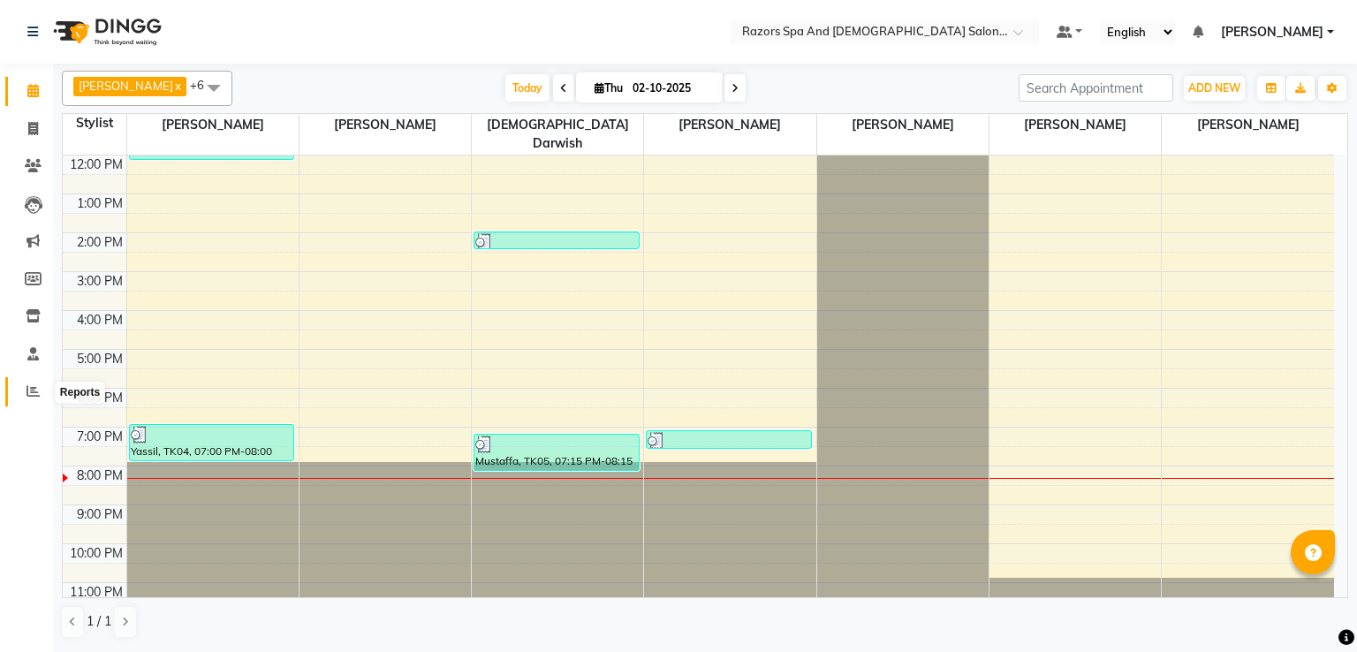
click at [24, 390] on span at bounding box center [33, 392] width 31 height 20
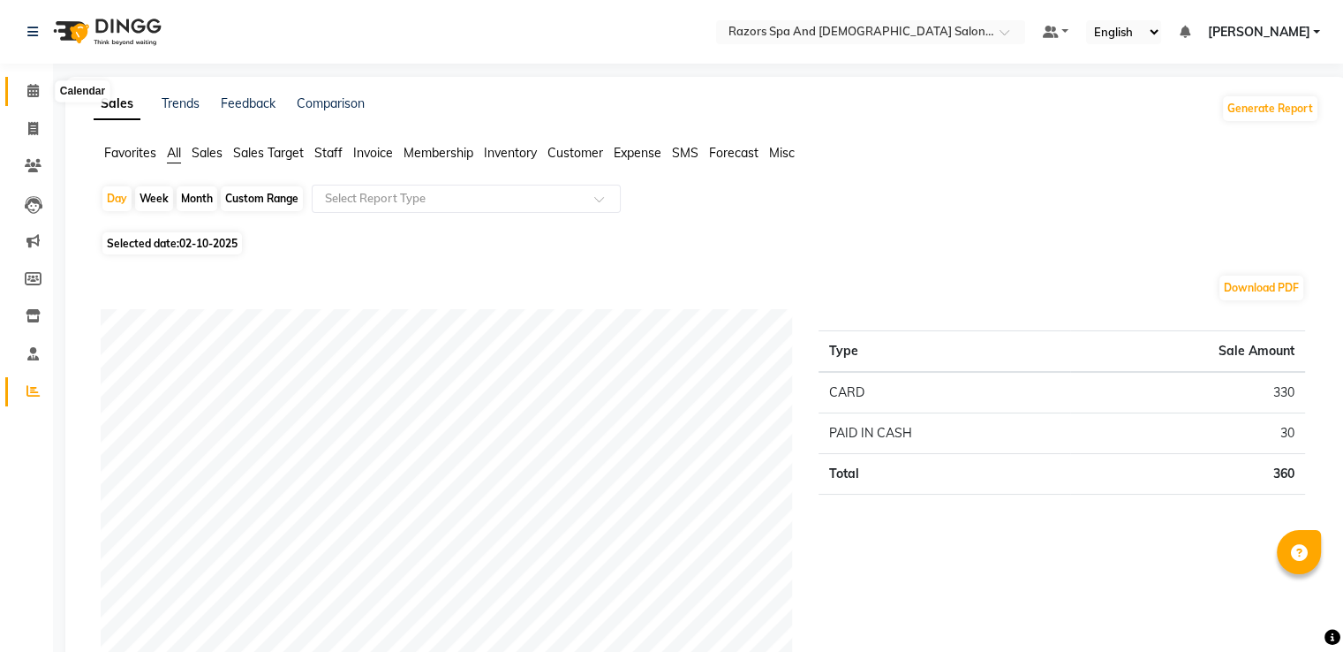
click at [34, 87] on icon at bounding box center [32, 90] width 11 height 13
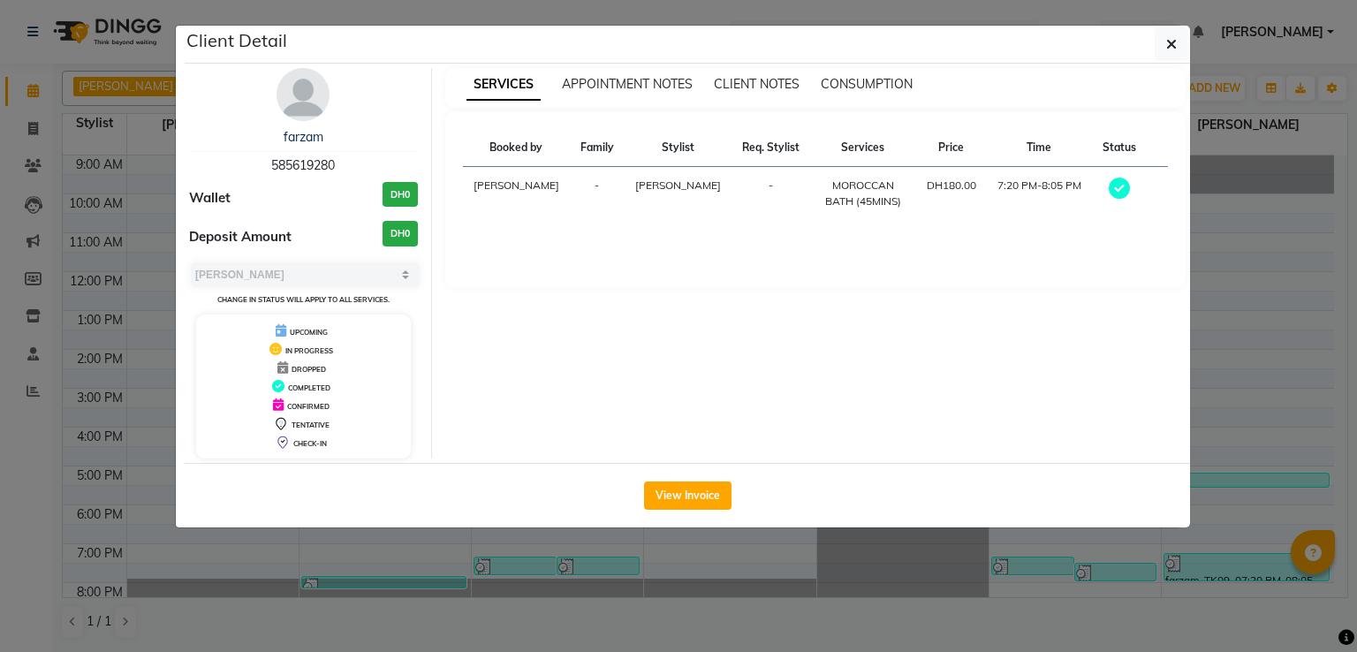
select select "3"
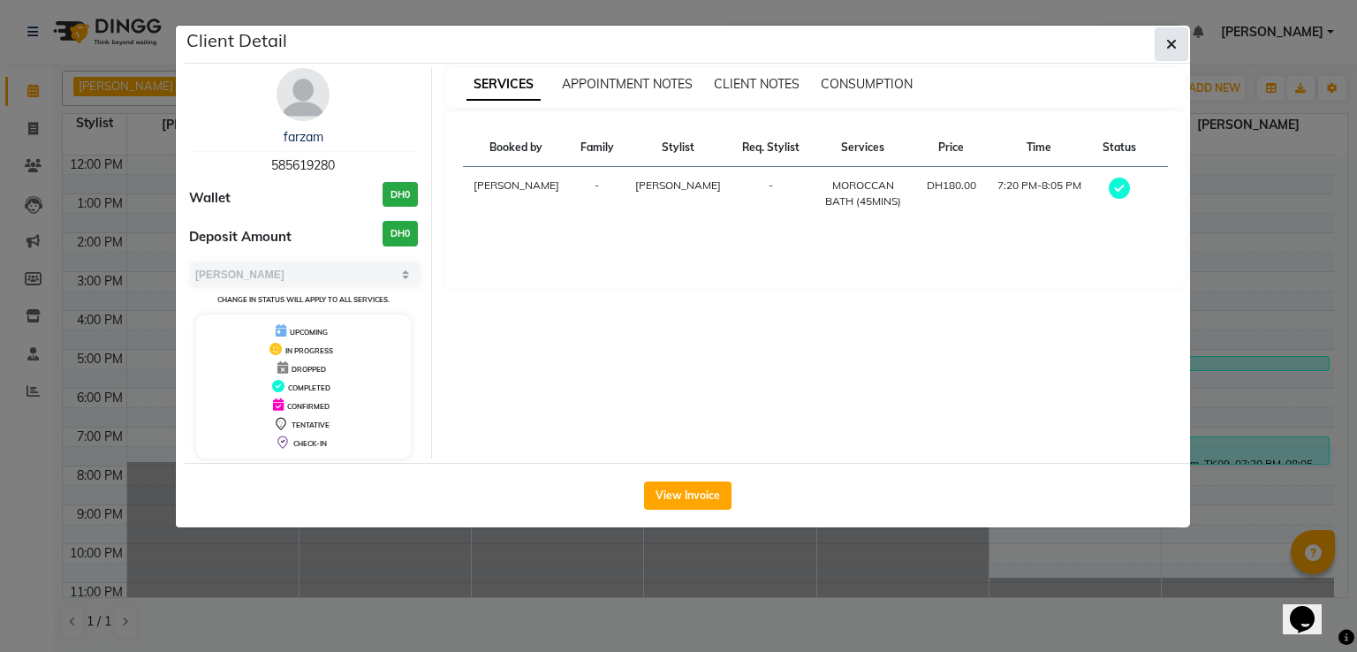
click at [1168, 47] on icon "button" at bounding box center [1171, 44] width 11 height 14
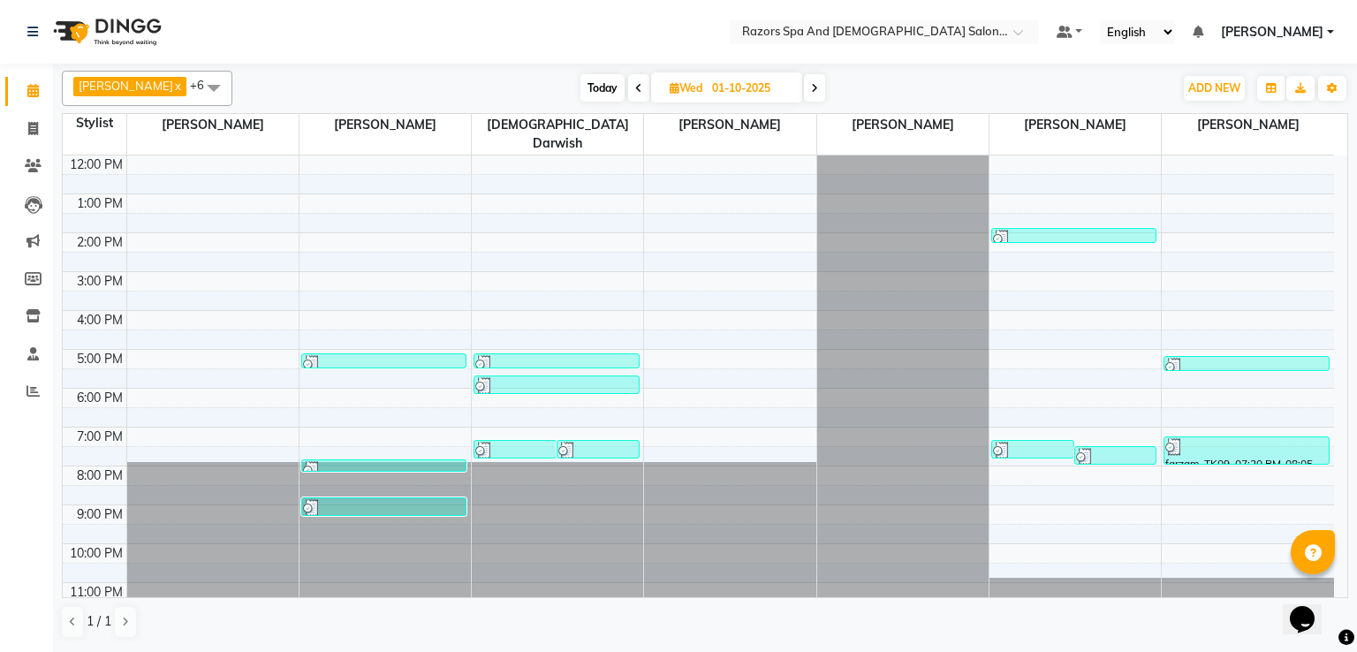
click at [624, 89] on span "Today" at bounding box center [602, 87] width 44 height 27
type input "02-10-2025"
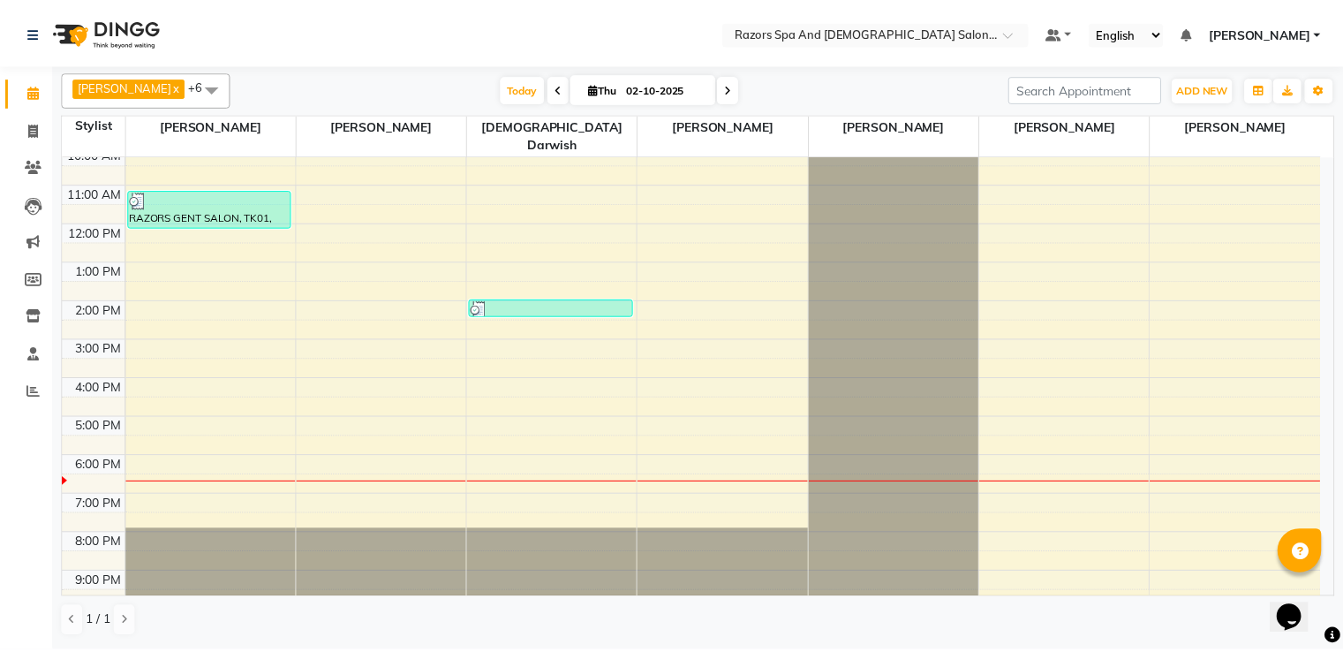
scroll to position [0, 0]
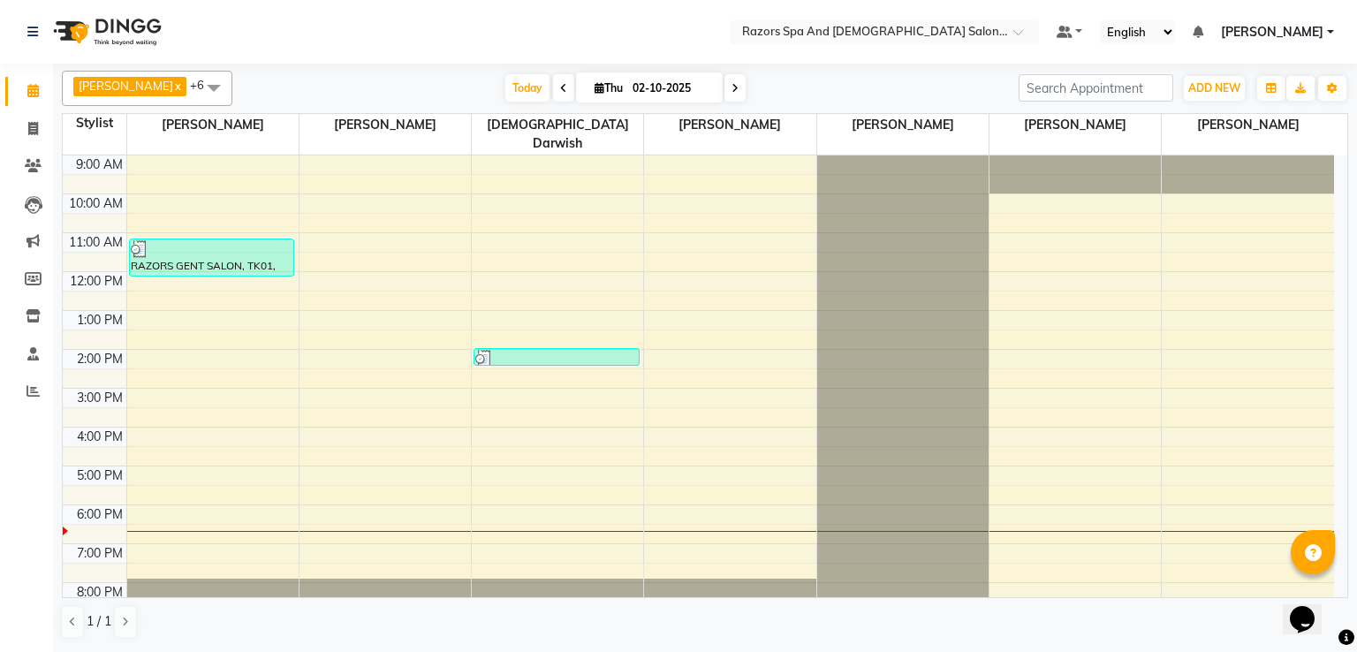
click at [200, 241] on div "RAZORS GENT SALON, TK01, 11:10 AM-12:10 PM, MEN'S HAIRCUT + [PERSON_NAME] CRAFT…" at bounding box center [211, 257] width 163 height 36
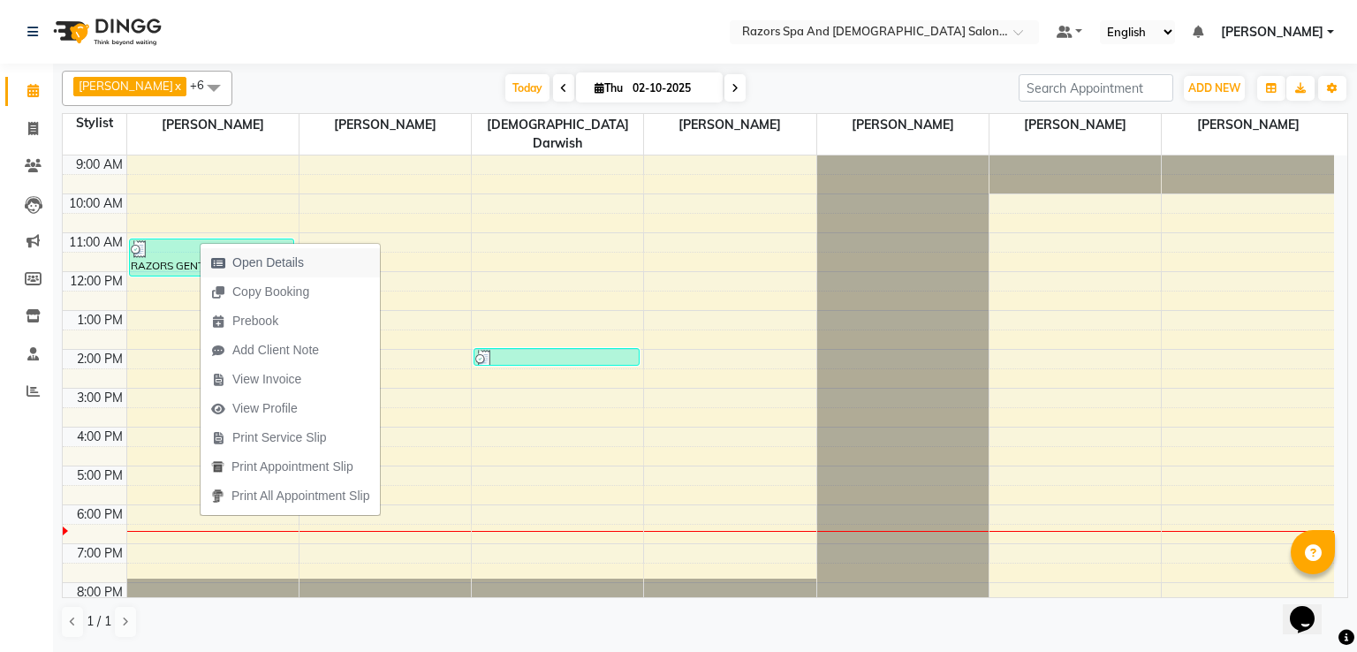
click at [311, 262] on span "Open Details" at bounding box center [257, 262] width 114 height 29
select select "3"
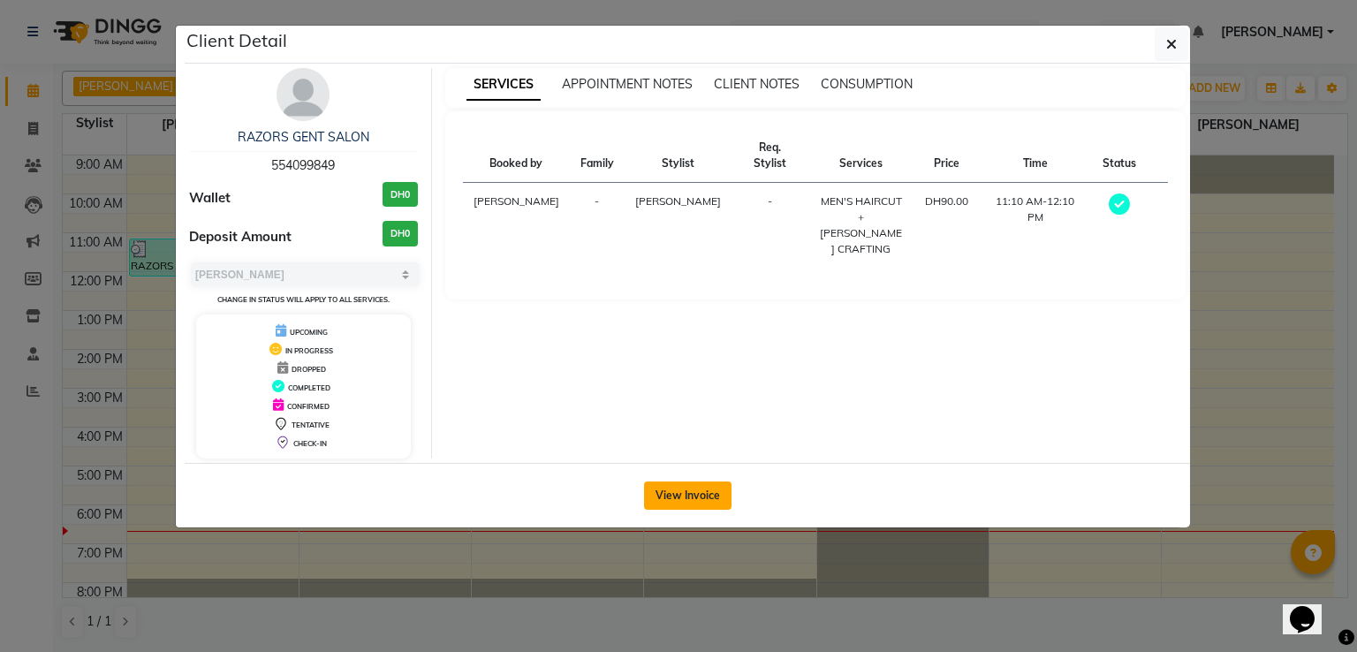
click at [688, 490] on button "View Invoice" at bounding box center [687, 495] width 87 height 28
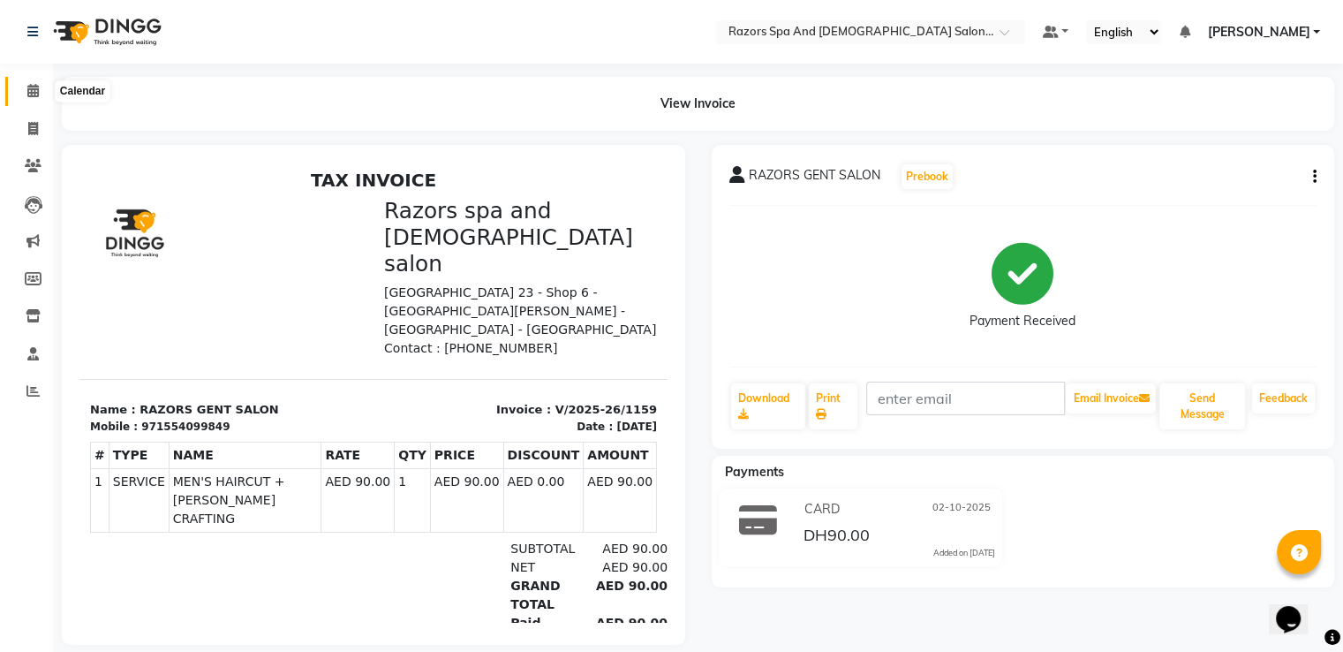
click at [32, 92] on icon at bounding box center [32, 90] width 11 height 13
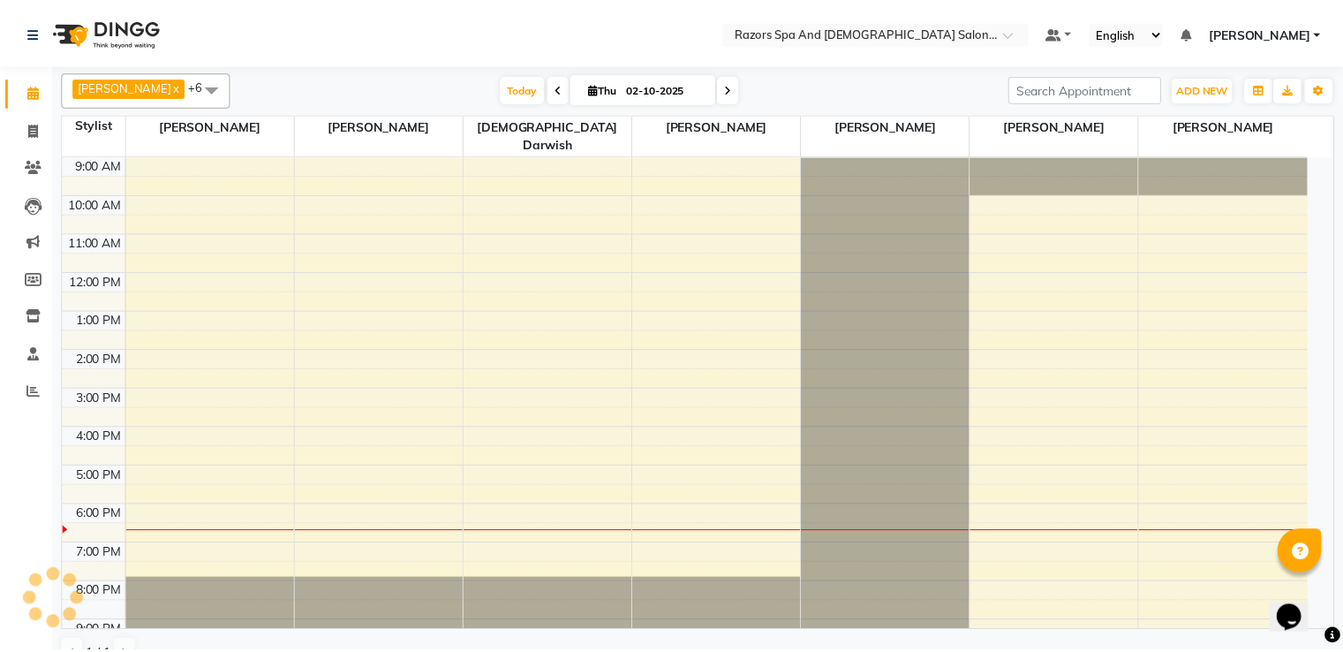
scroll to position [83, 0]
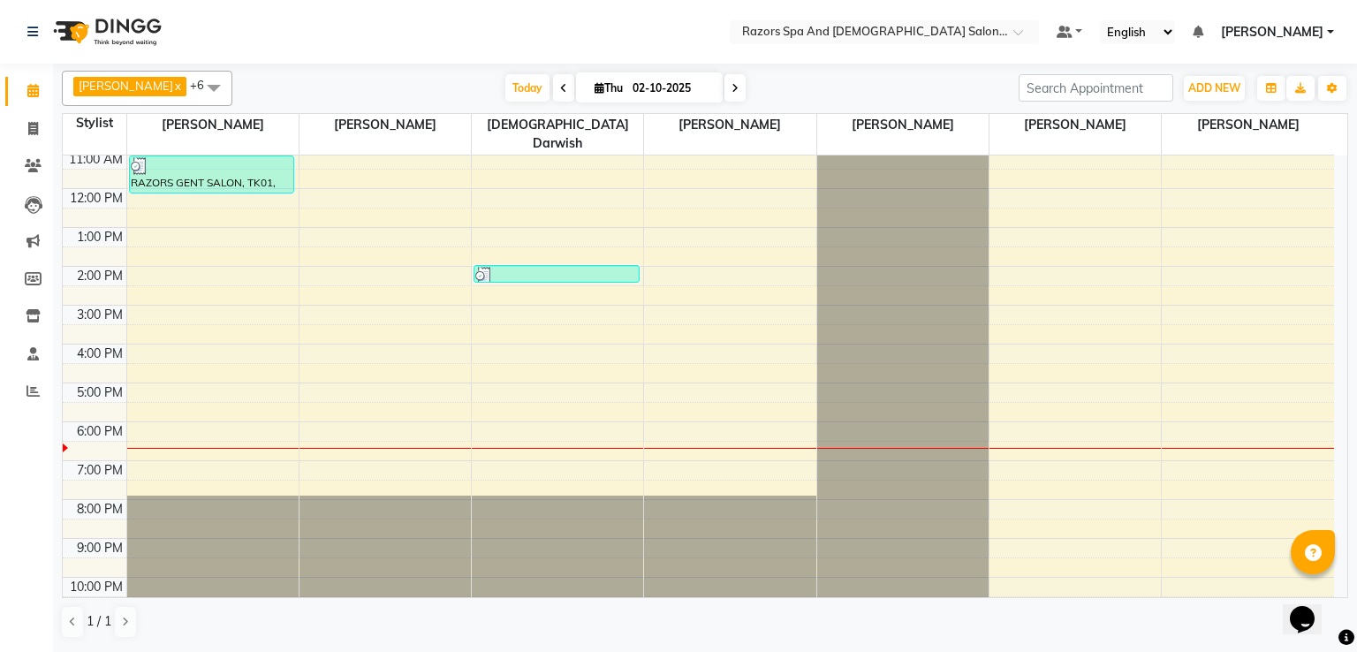
click at [546, 267] on div at bounding box center [556, 276] width 162 height 18
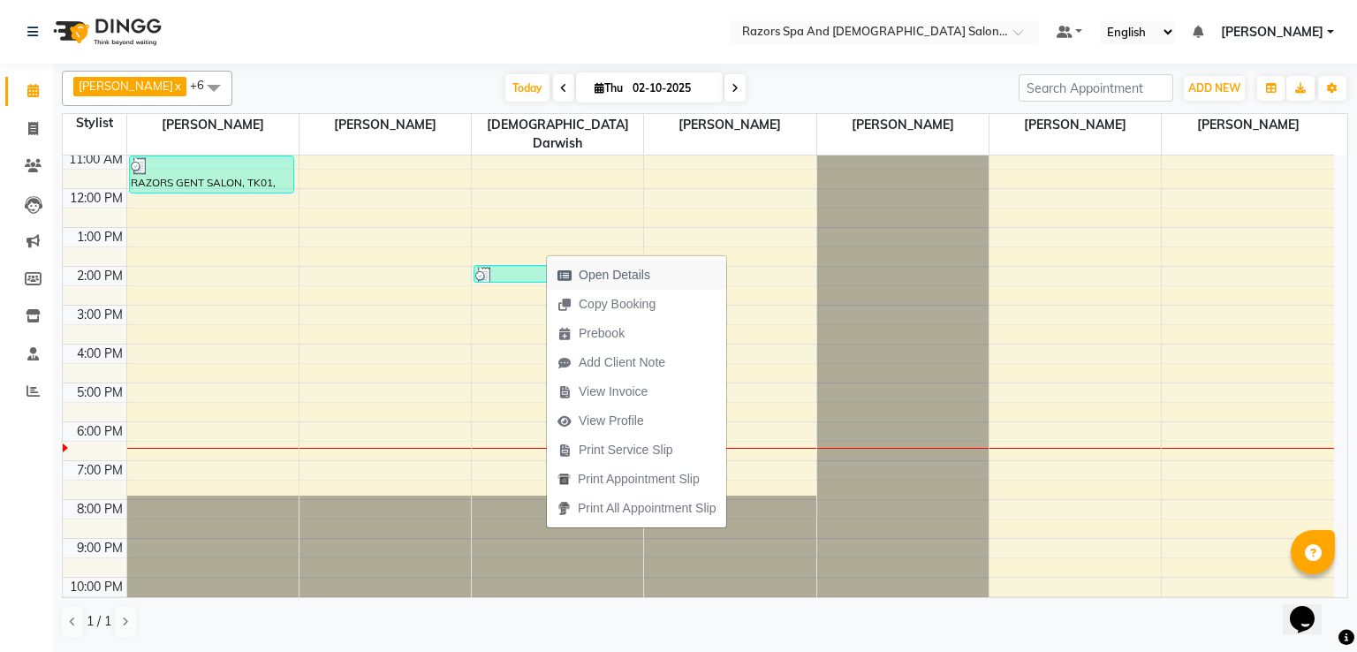
click at [607, 273] on span "Open Details" at bounding box center [615, 275] width 72 height 19
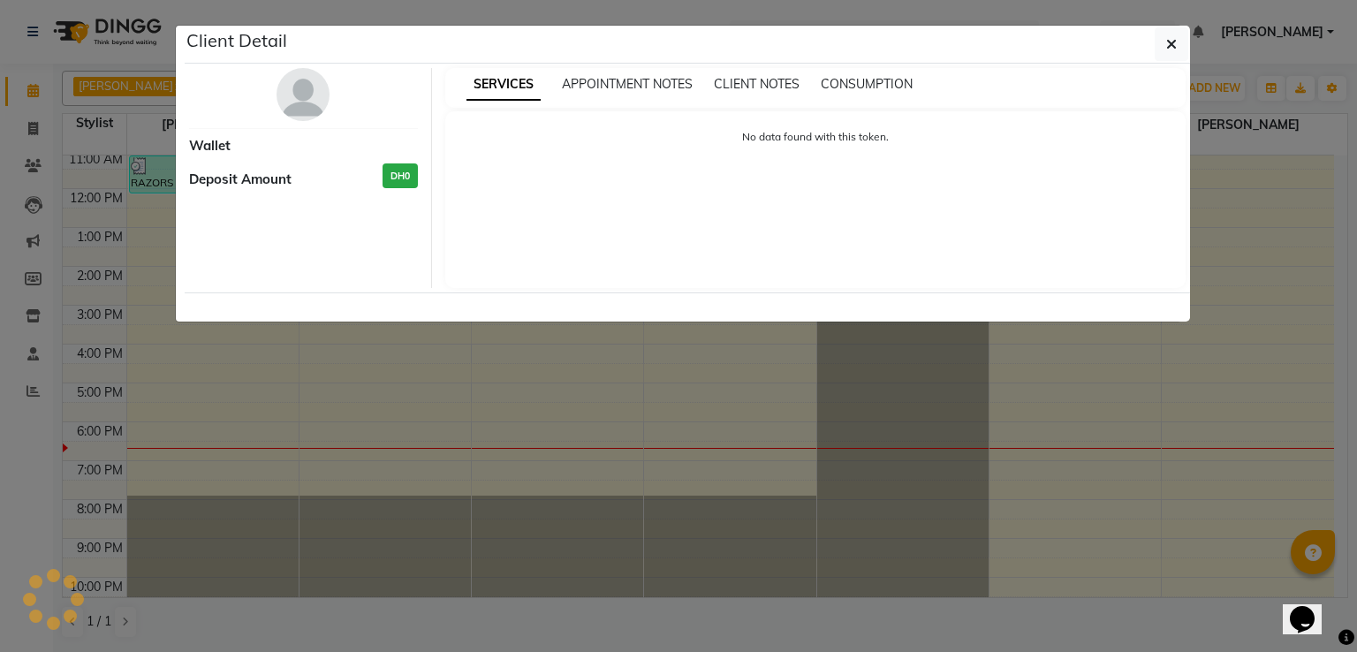
select select "3"
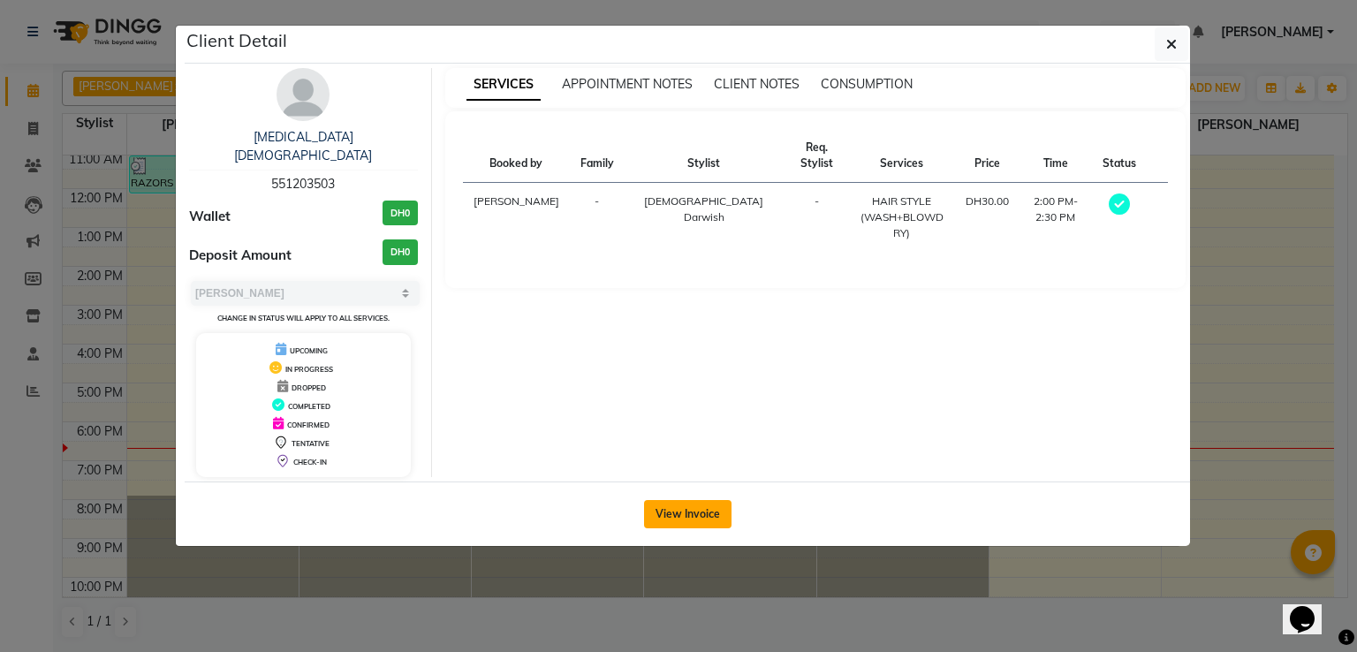
click at [708, 500] on button "View Invoice" at bounding box center [687, 514] width 87 height 28
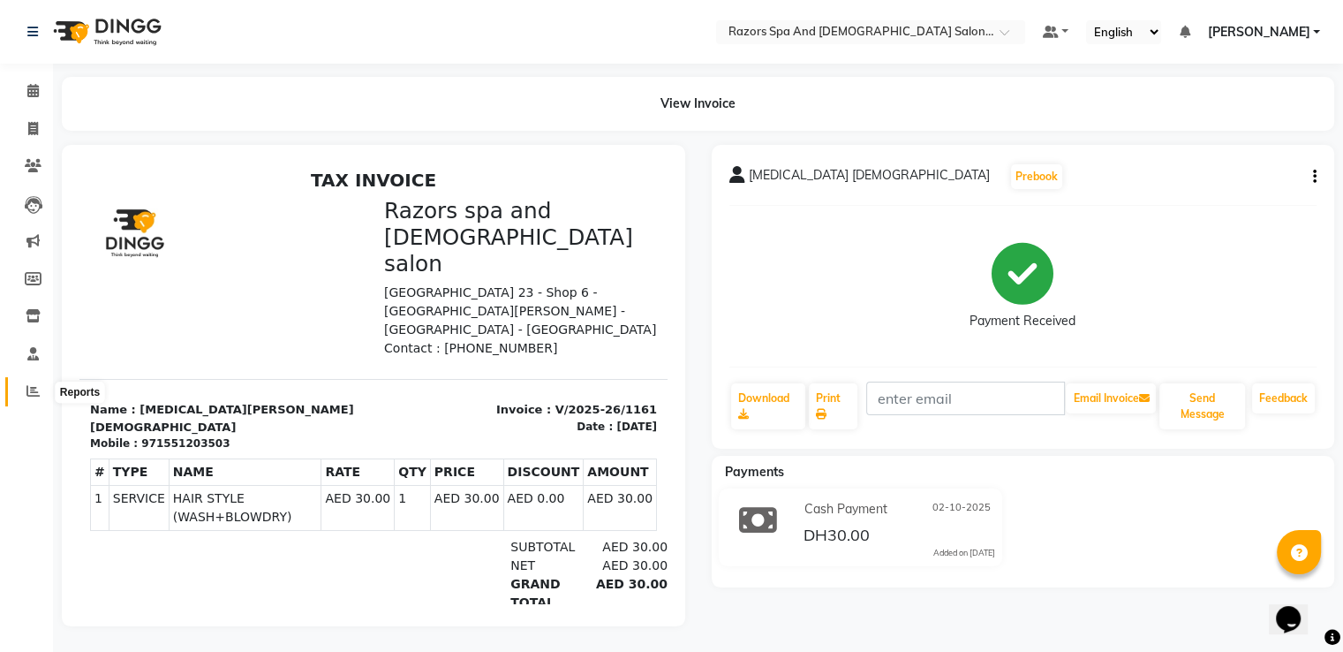
click at [27, 388] on icon at bounding box center [32, 390] width 13 height 13
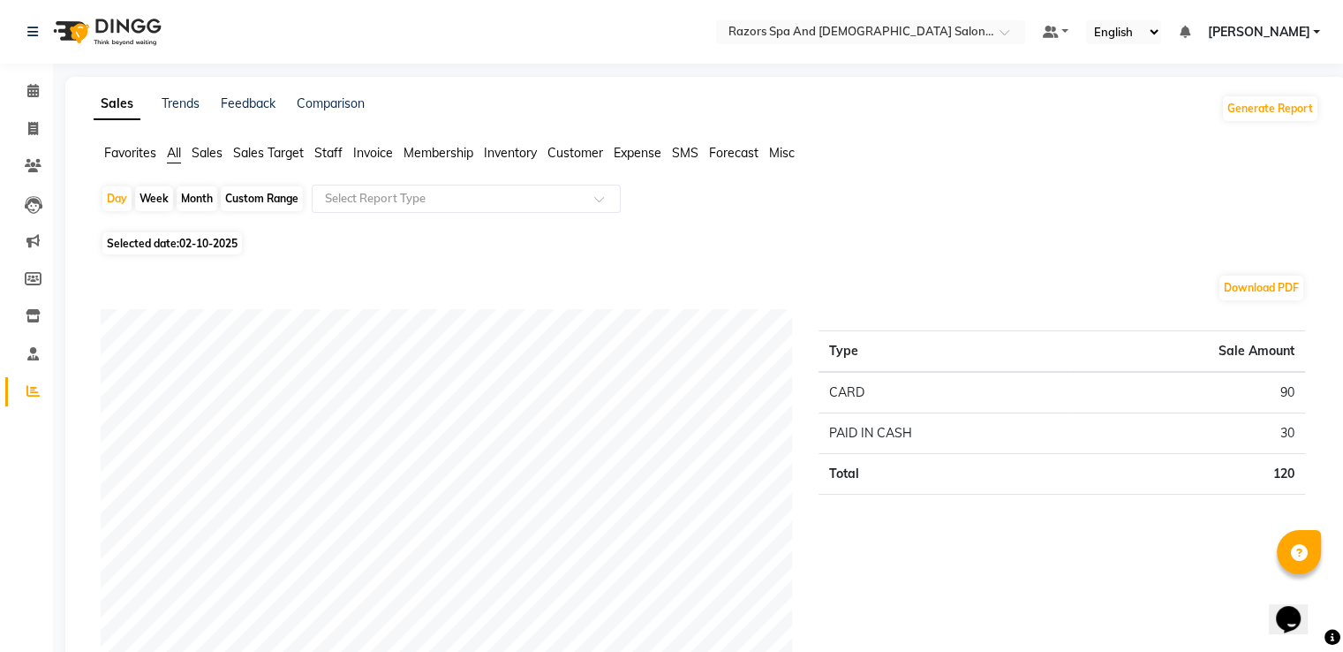
click at [185, 242] on span "02-10-2025" at bounding box center [208, 243] width 58 height 13
select select "10"
select select "2025"
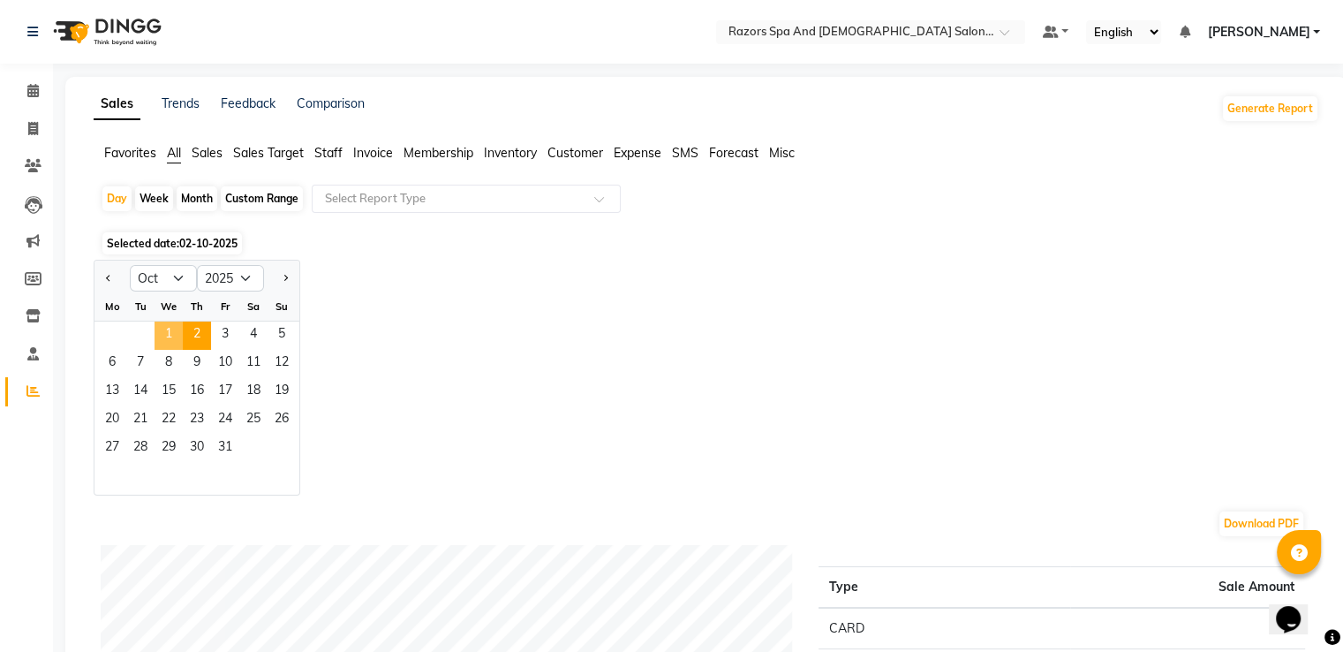
click at [169, 328] on span "1" at bounding box center [169, 336] width 28 height 28
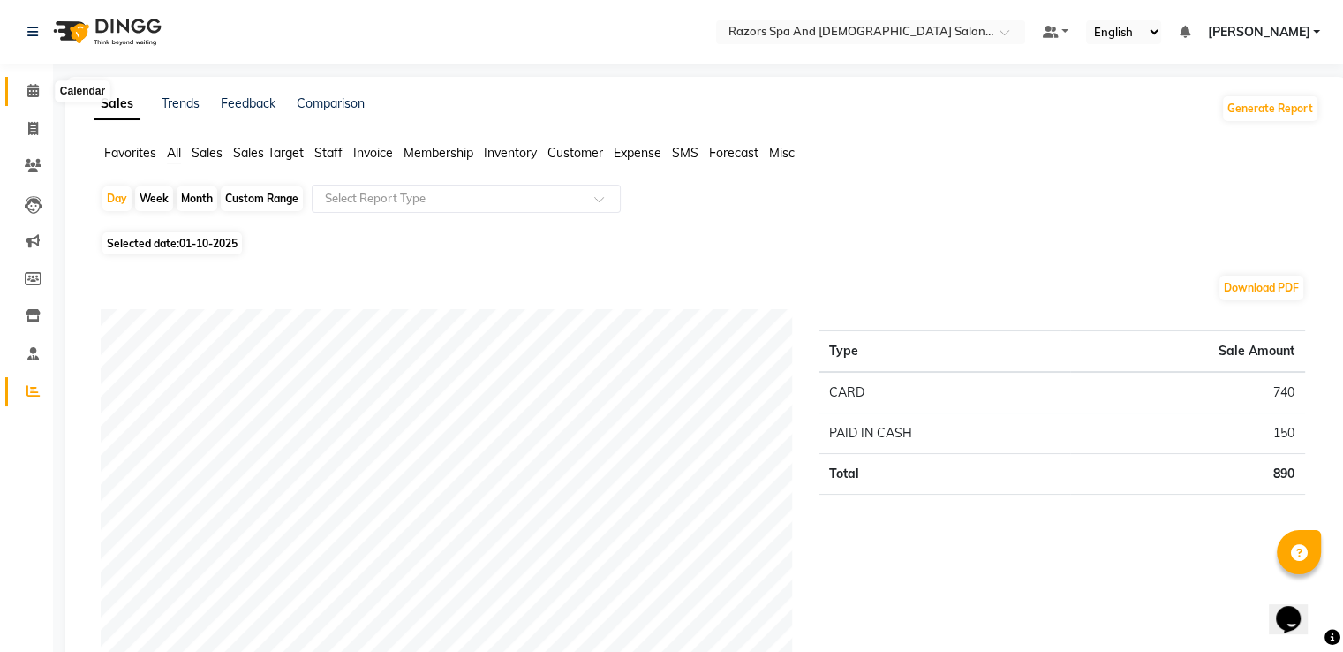
click at [34, 97] on icon at bounding box center [32, 90] width 11 height 13
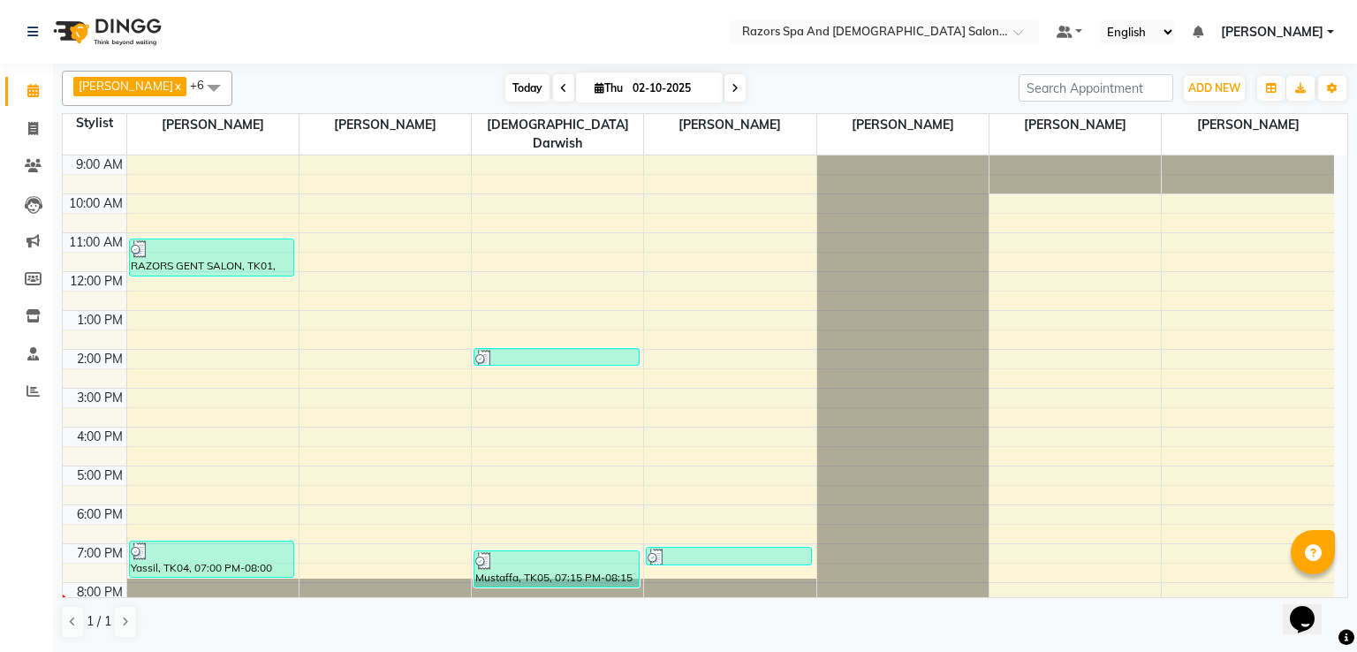
click at [537, 87] on span "Today" at bounding box center [527, 87] width 44 height 27
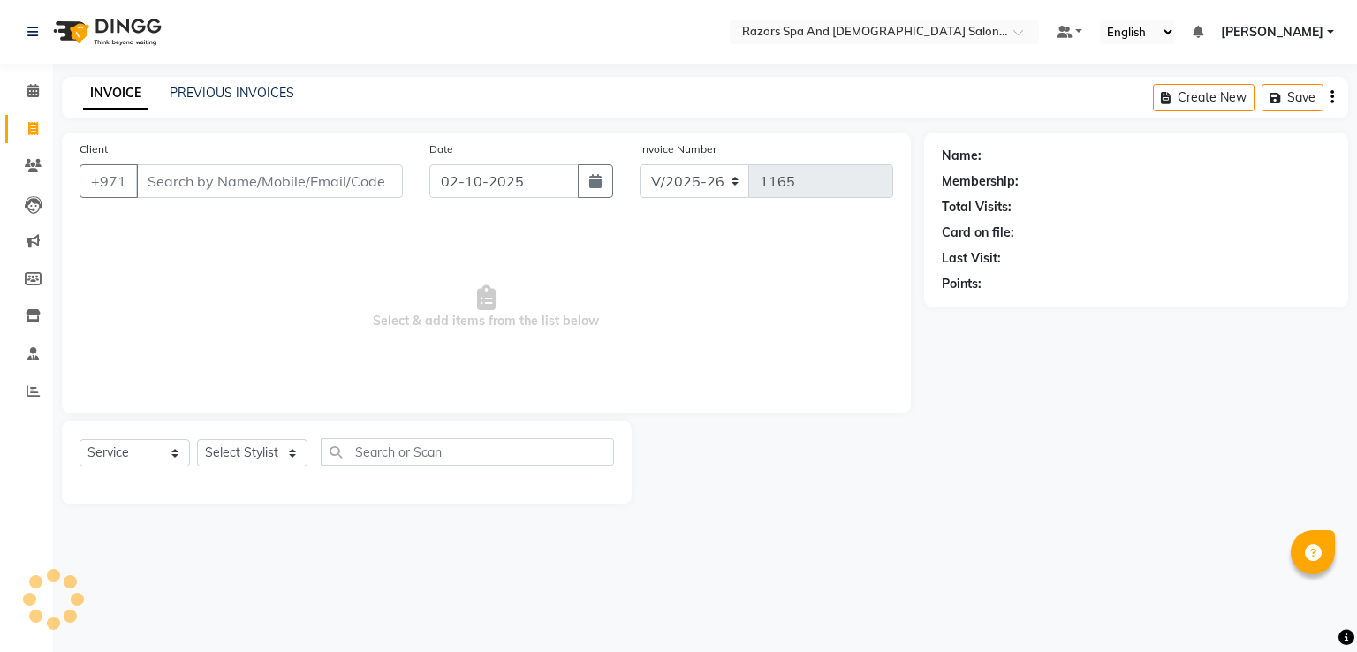
select select "8419"
select select "service"
click at [281, 187] on input "Client" at bounding box center [269, 181] width 267 height 34
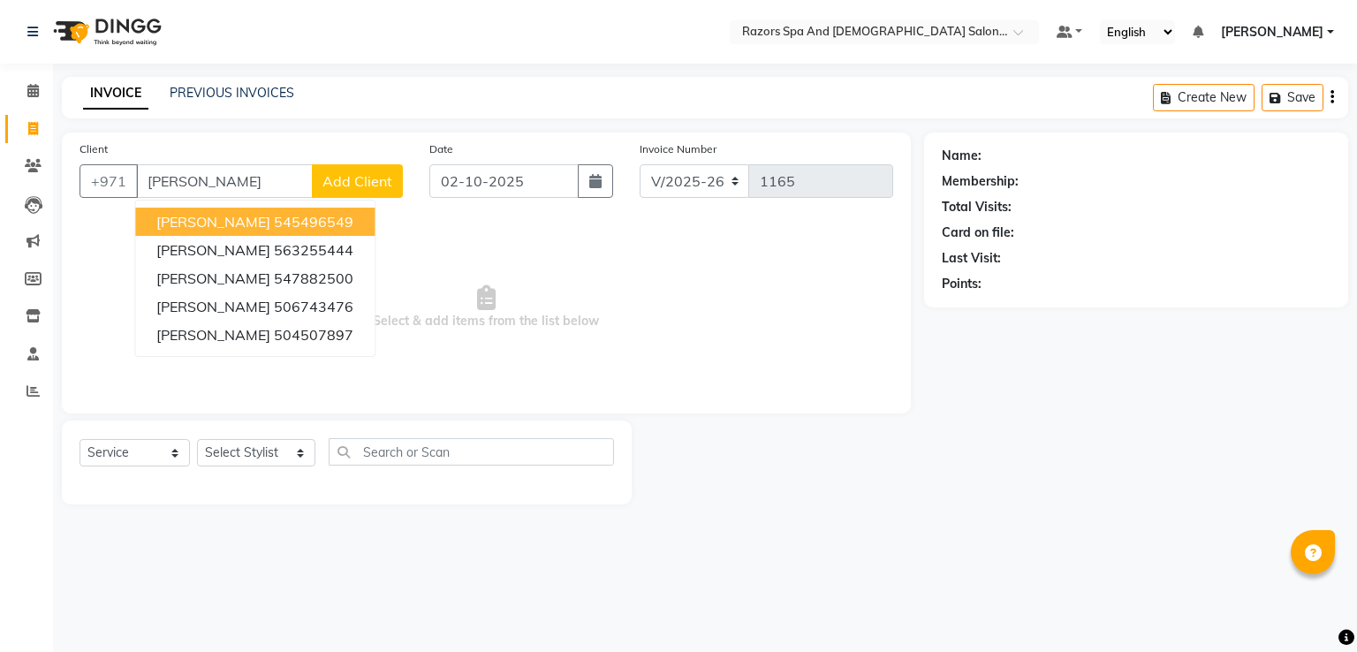
click at [274, 221] on ngb-highlight "545496549" at bounding box center [313, 222] width 79 height 18
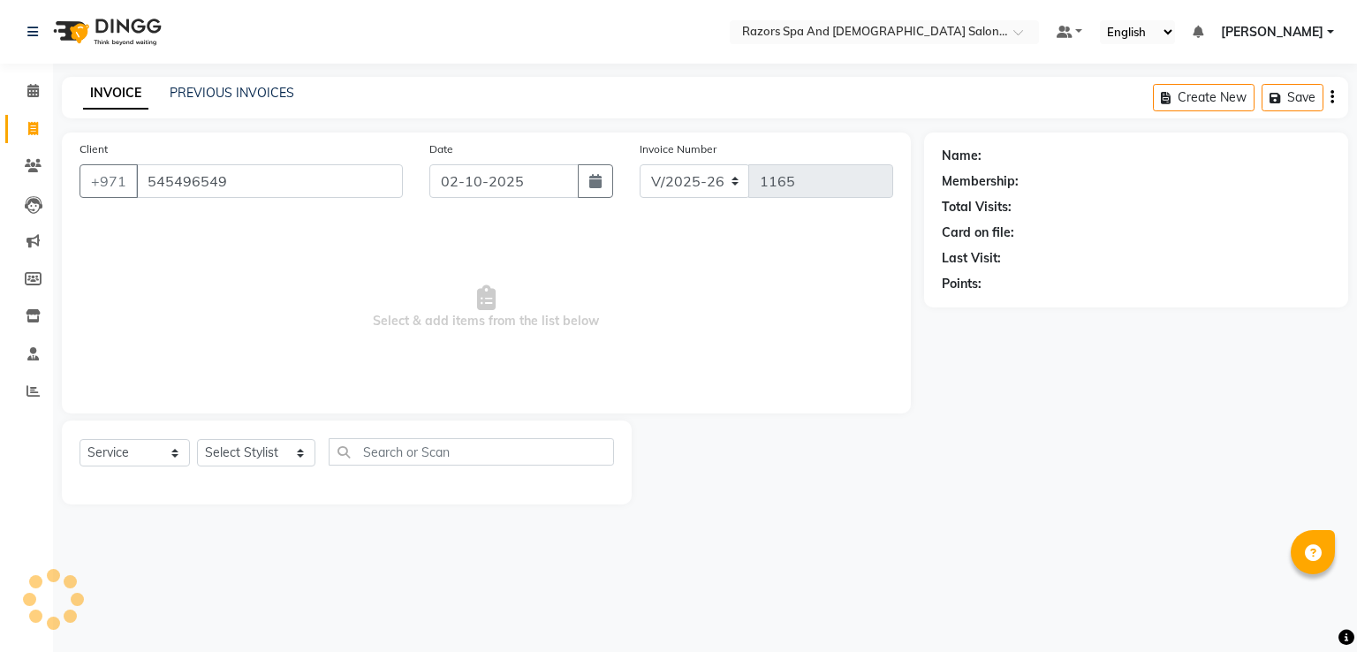
type input "545496549"
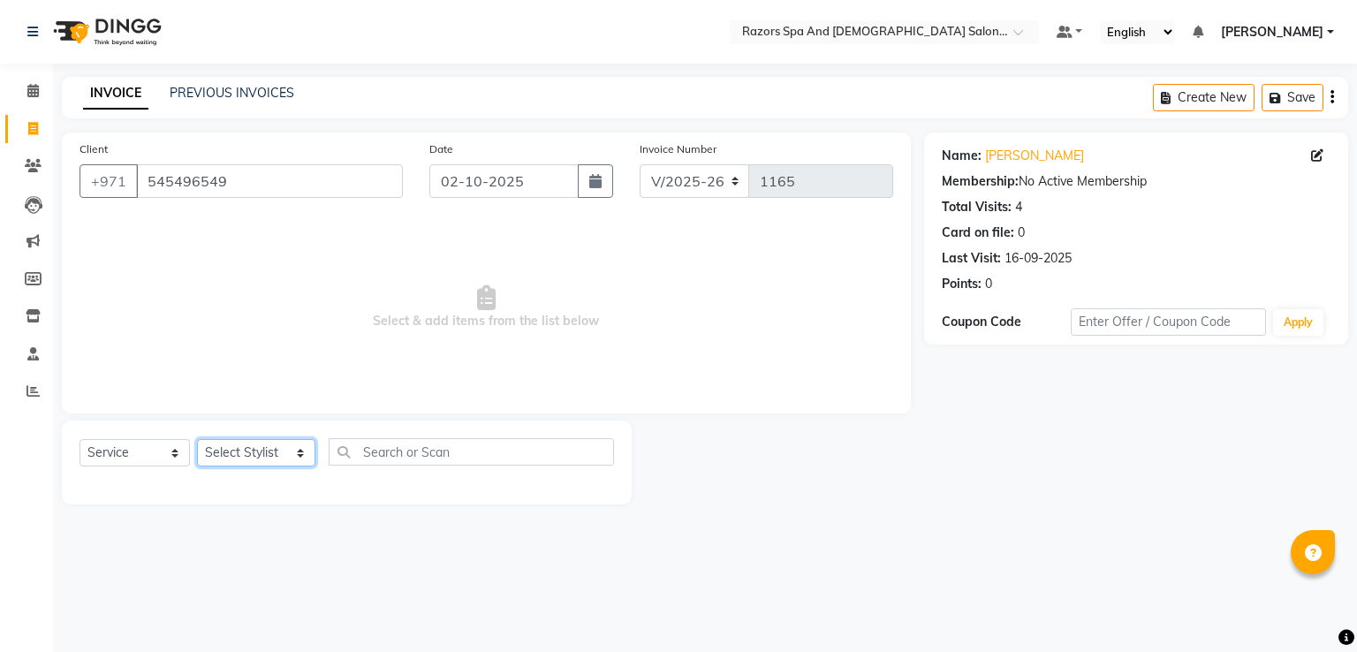
click at [205, 453] on select "Select Stylist Abdelaziz Alaseel Abdul Rahim Anwar Emmie Farahat Islam Darwish …" at bounding box center [256, 452] width 118 height 27
select select "81370"
click at [197, 440] on select "Select Stylist Abdelaziz Alaseel Abdul Rahim Anwar Emmie Farahat Islam Darwish …" at bounding box center [256, 452] width 118 height 27
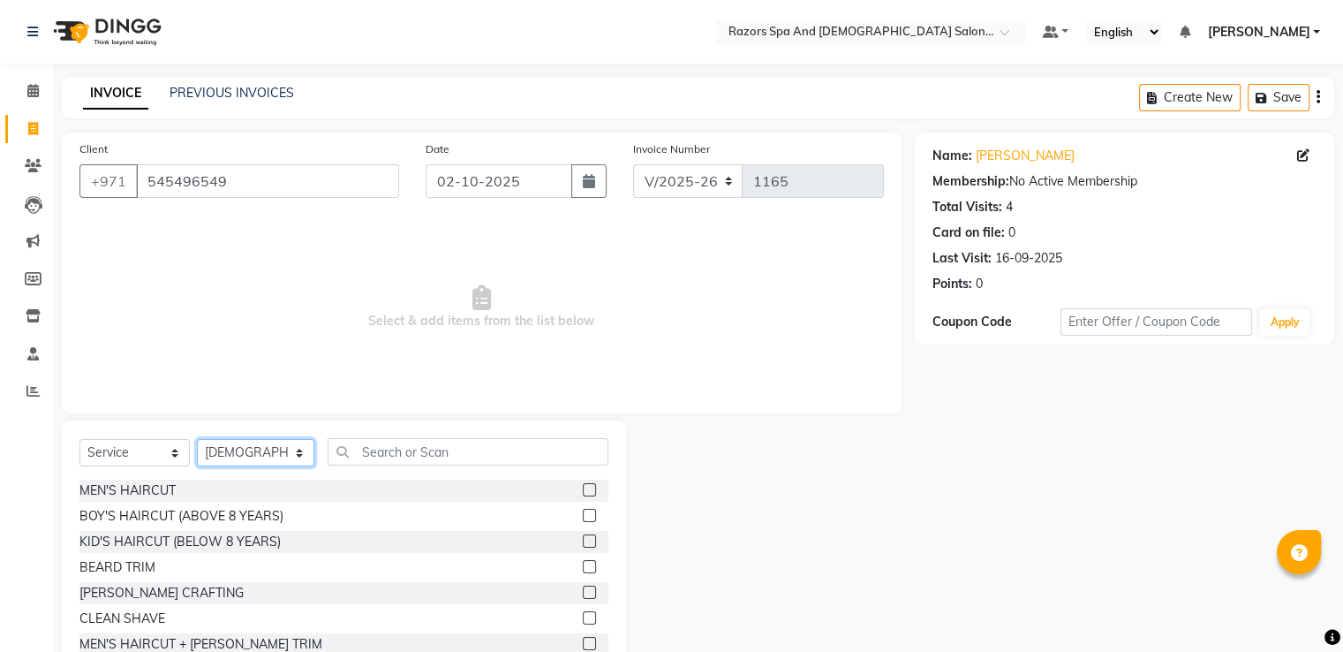
scroll to position [154, 0]
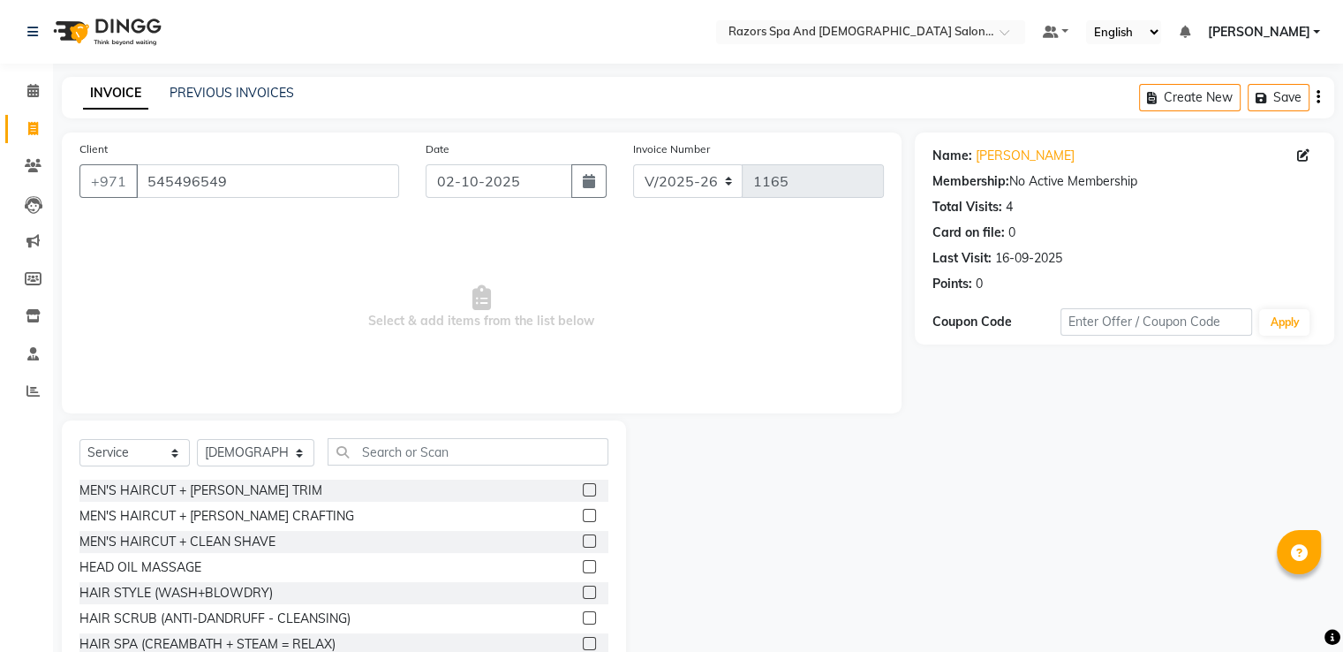
click at [583, 514] on label at bounding box center [589, 515] width 13 height 13
click at [583, 514] on input "checkbox" at bounding box center [588, 516] width 11 height 11
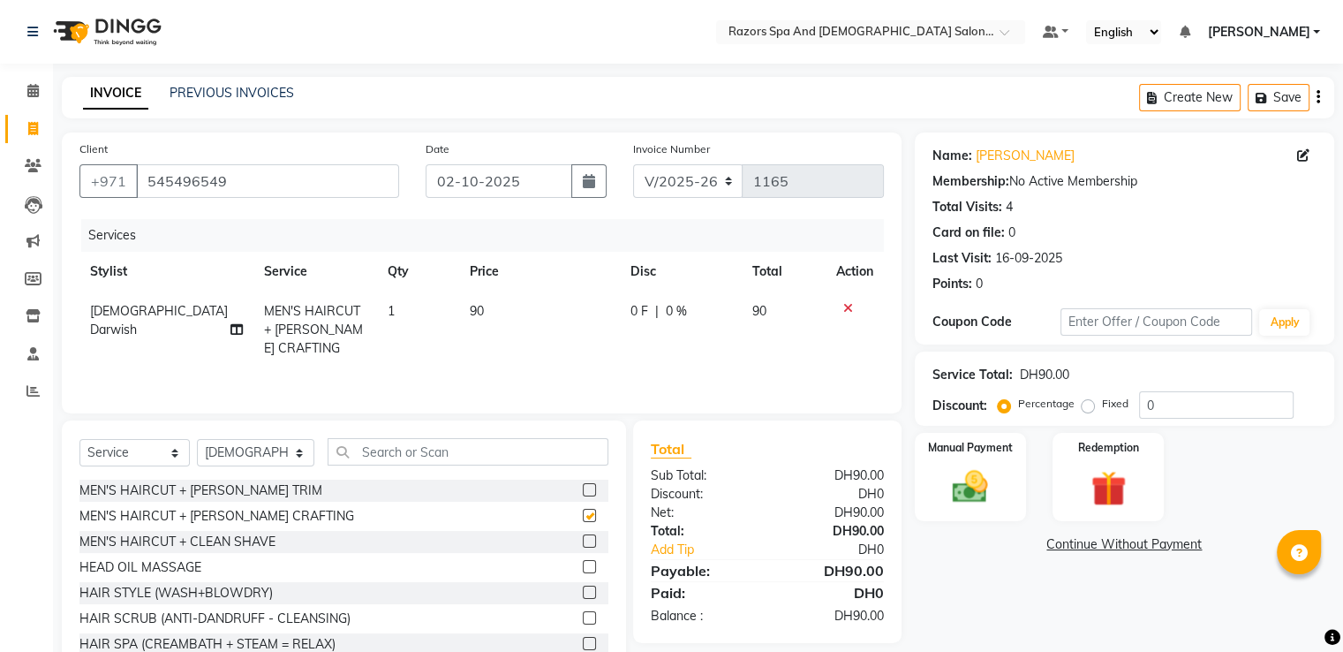
checkbox input "false"
click at [1002, 480] on div "Manual Payment" at bounding box center [970, 476] width 116 height 91
click at [1146, 541] on span "CARD" at bounding box center [1144, 545] width 38 height 20
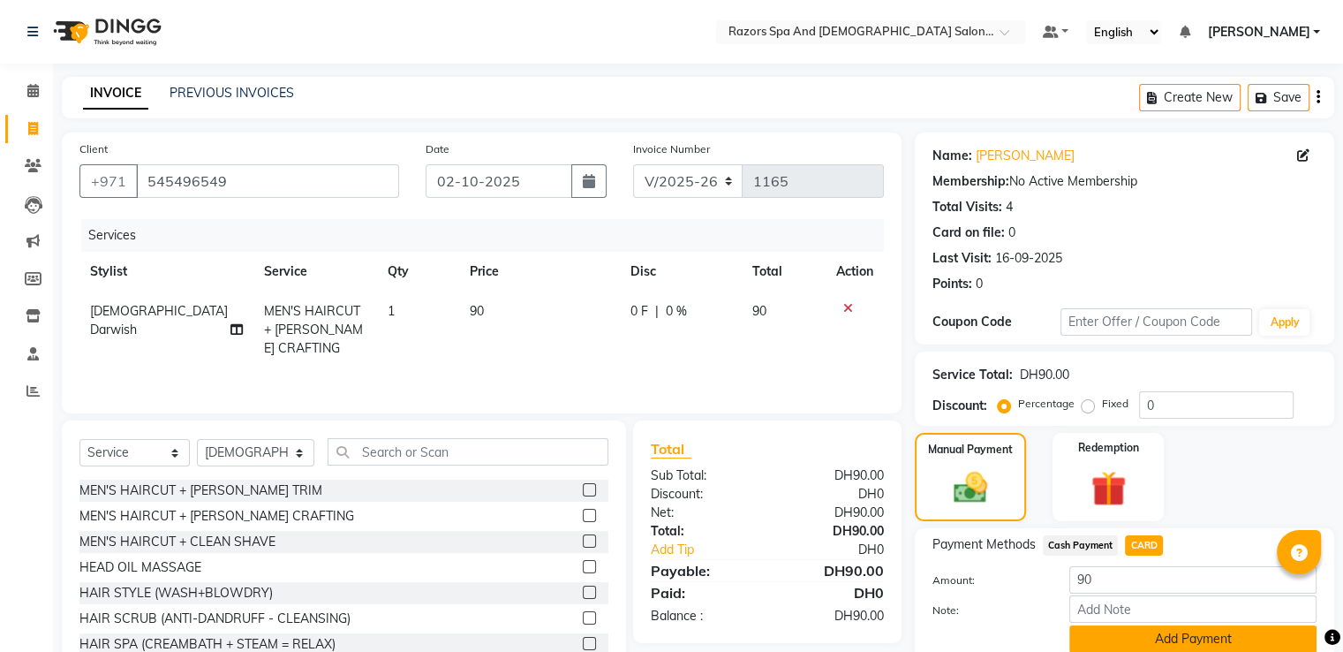
scroll to position [72, 0]
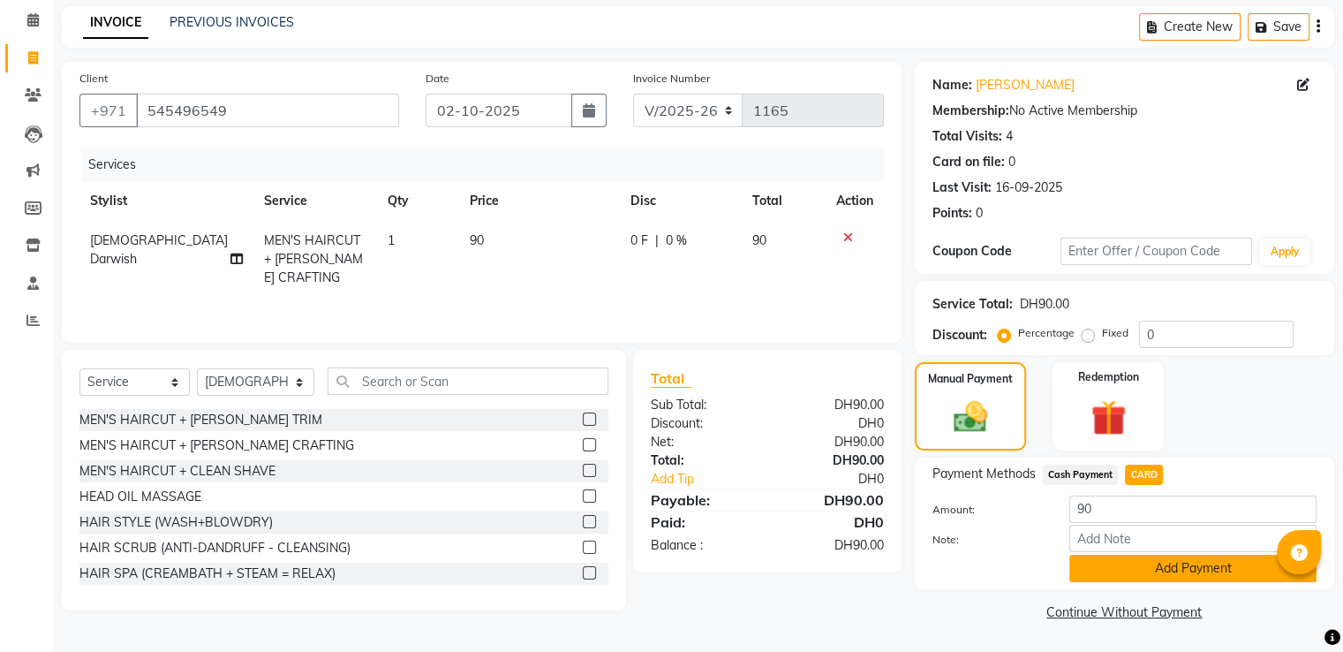
click at [1157, 566] on button "Add Payment" at bounding box center [1193, 568] width 247 height 27
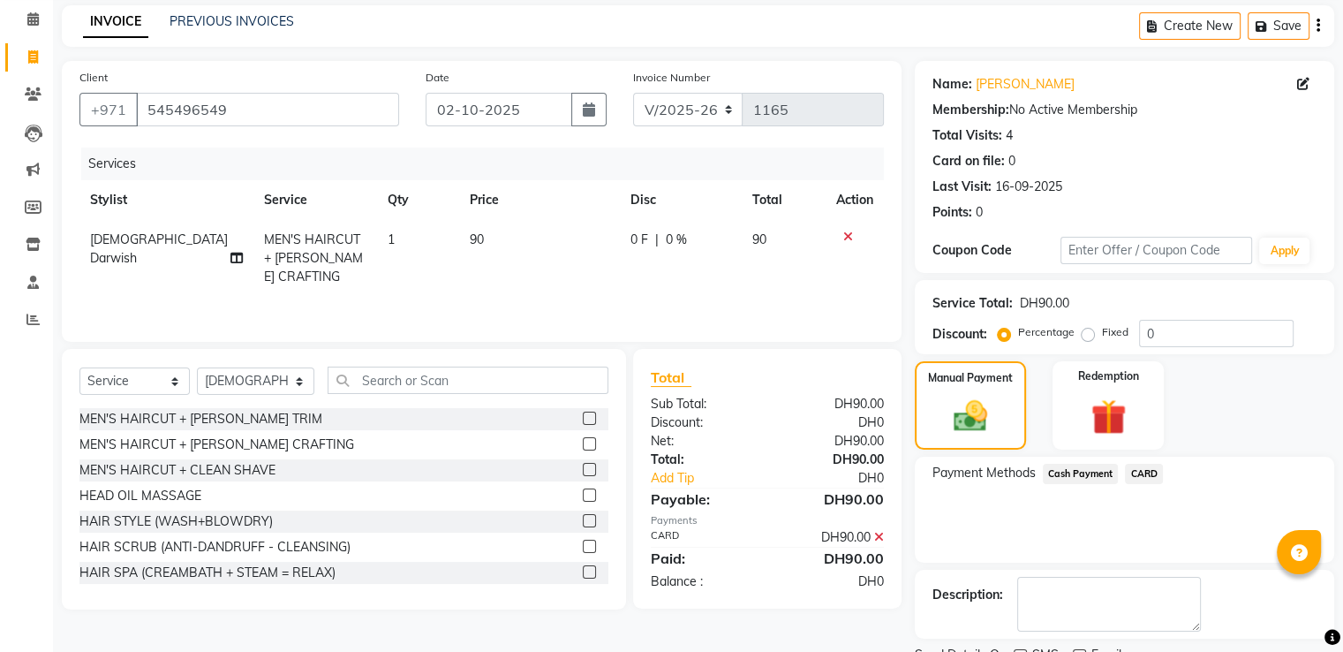
scroll to position [144, 0]
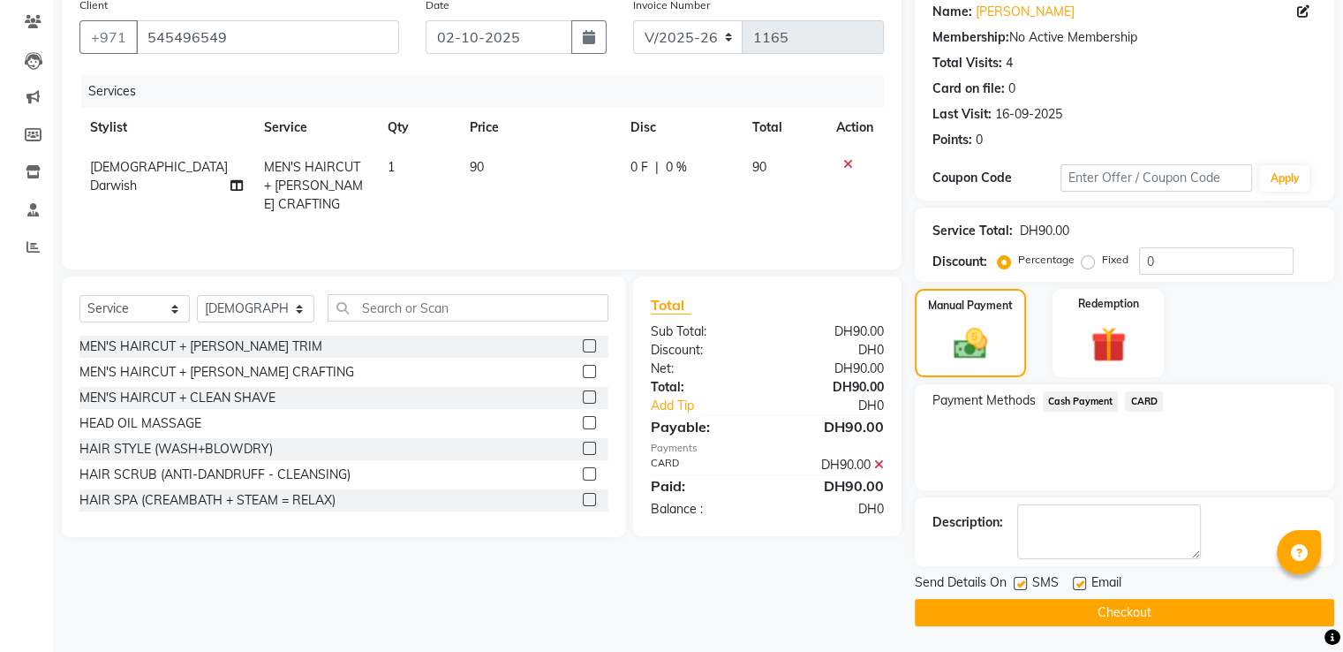
click at [1049, 611] on button "Checkout" at bounding box center [1125, 612] width 420 height 27
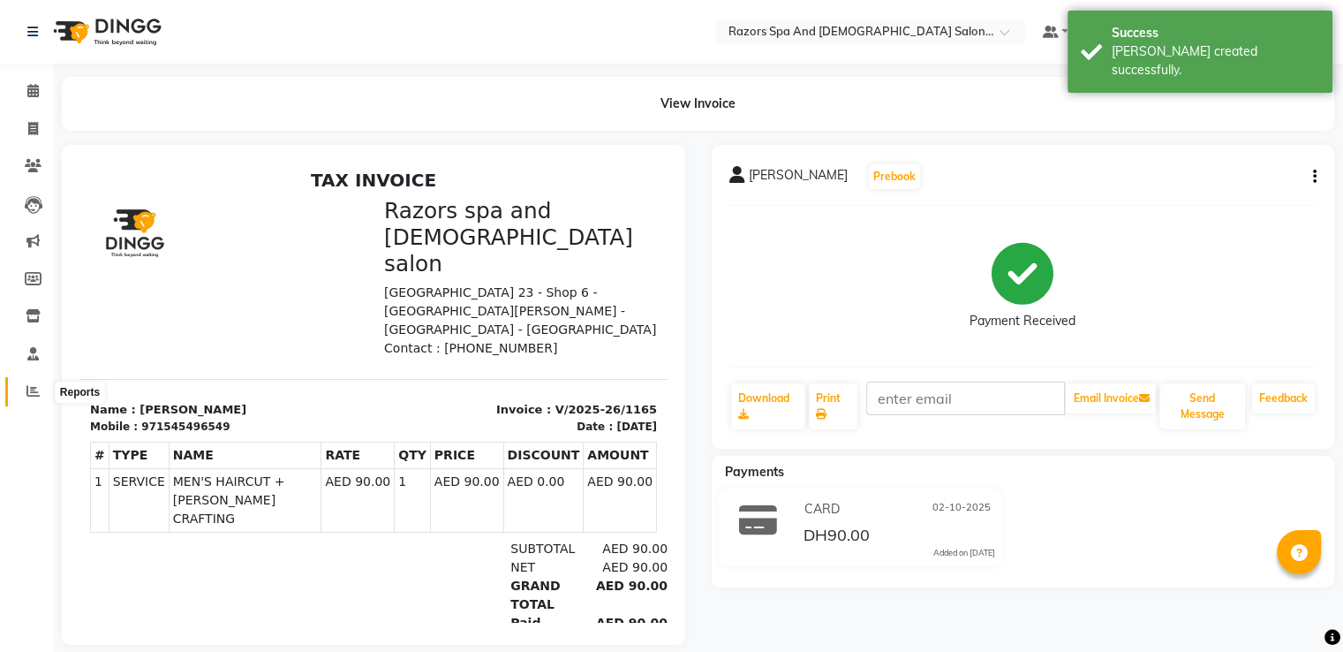
click at [36, 387] on icon at bounding box center [32, 390] width 13 height 13
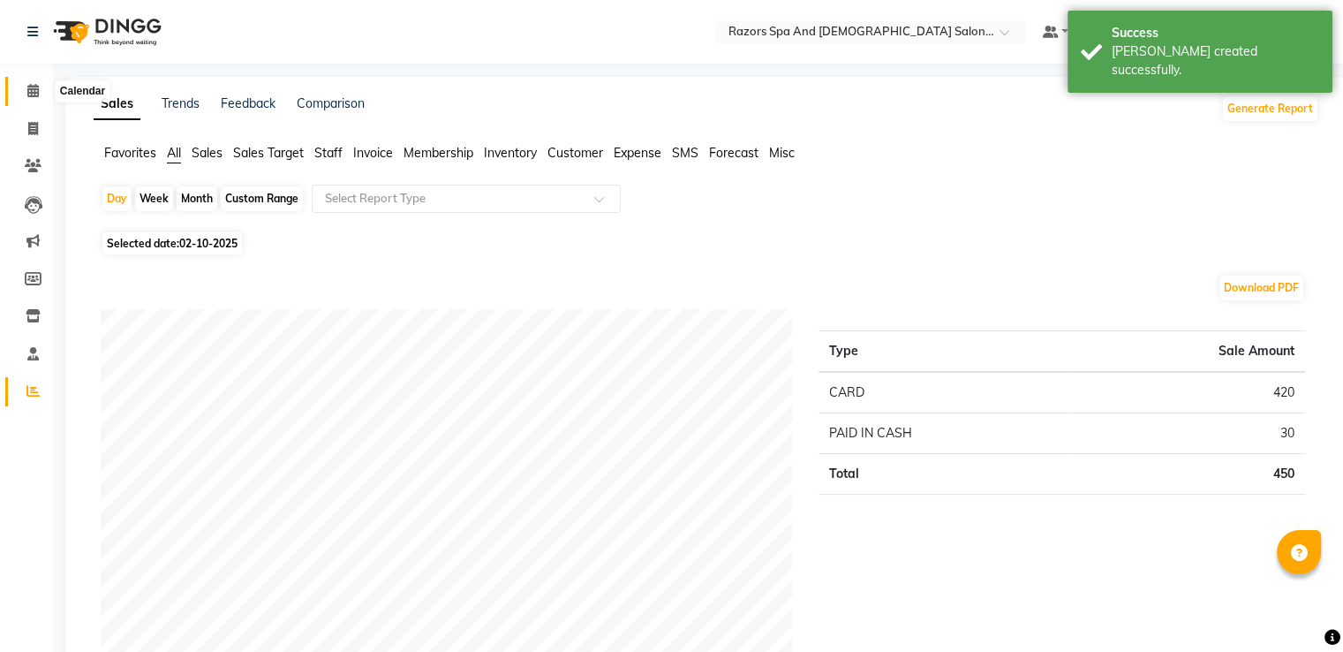
click at [24, 87] on span at bounding box center [33, 91] width 31 height 20
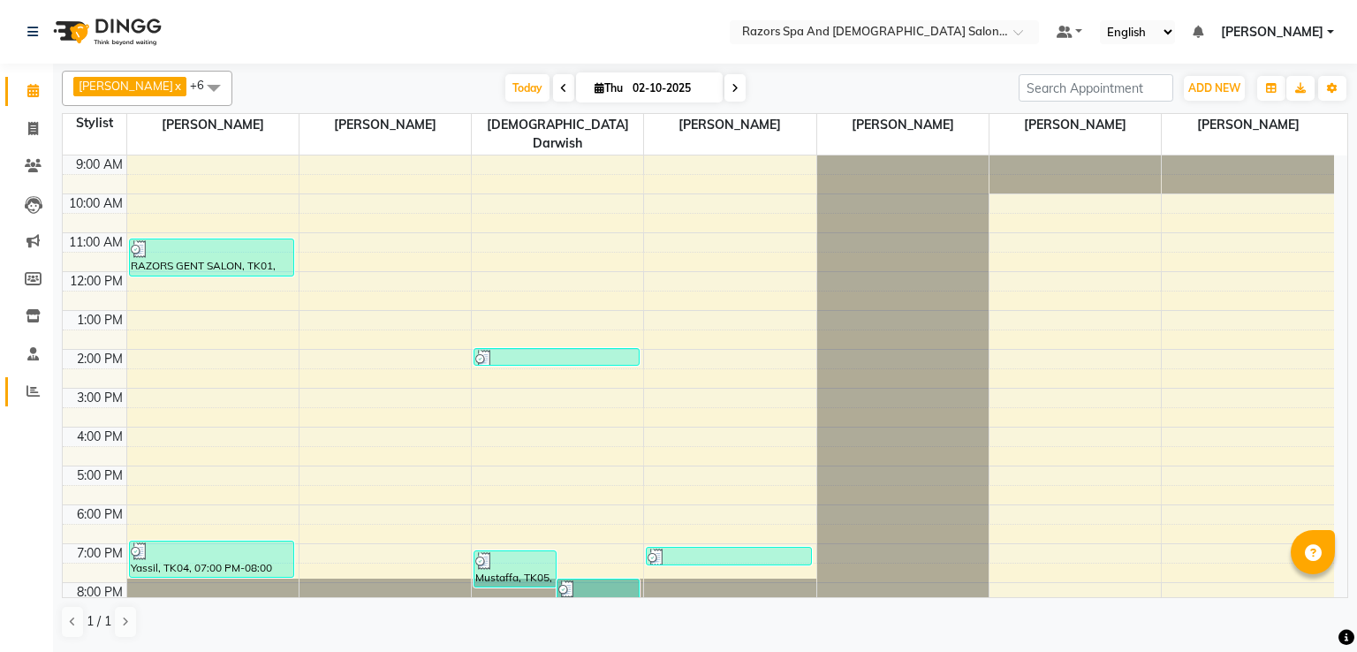
click at [34, 392] on icon at bounding box center [32, 390] width 13 height 13
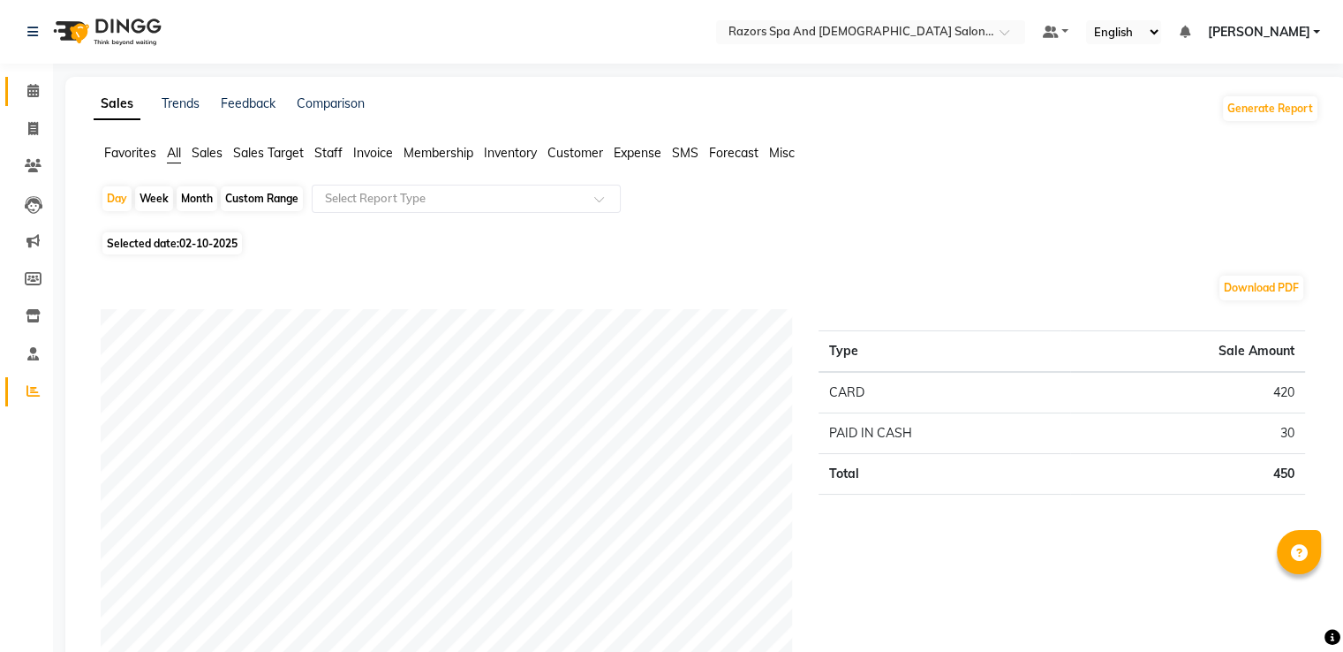
click at [32, 91] on icon at bounding box center [32, 90] width 11 height 13
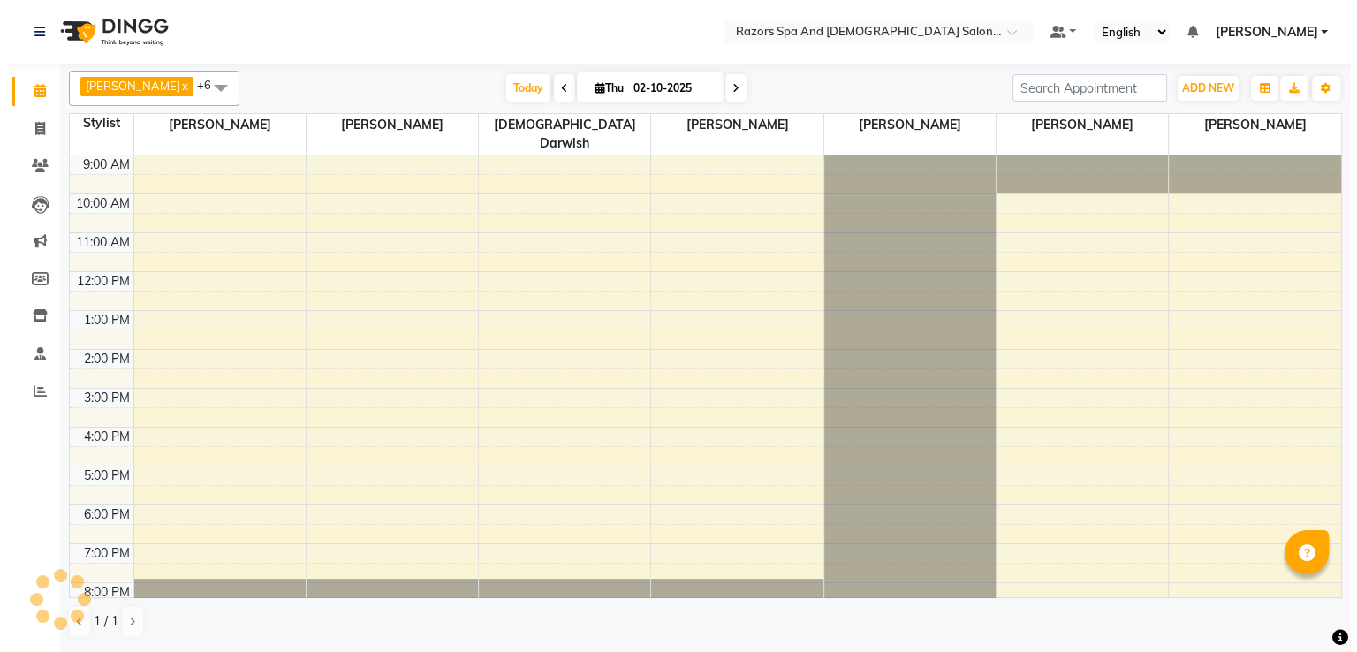
scroll to position [83, 0]
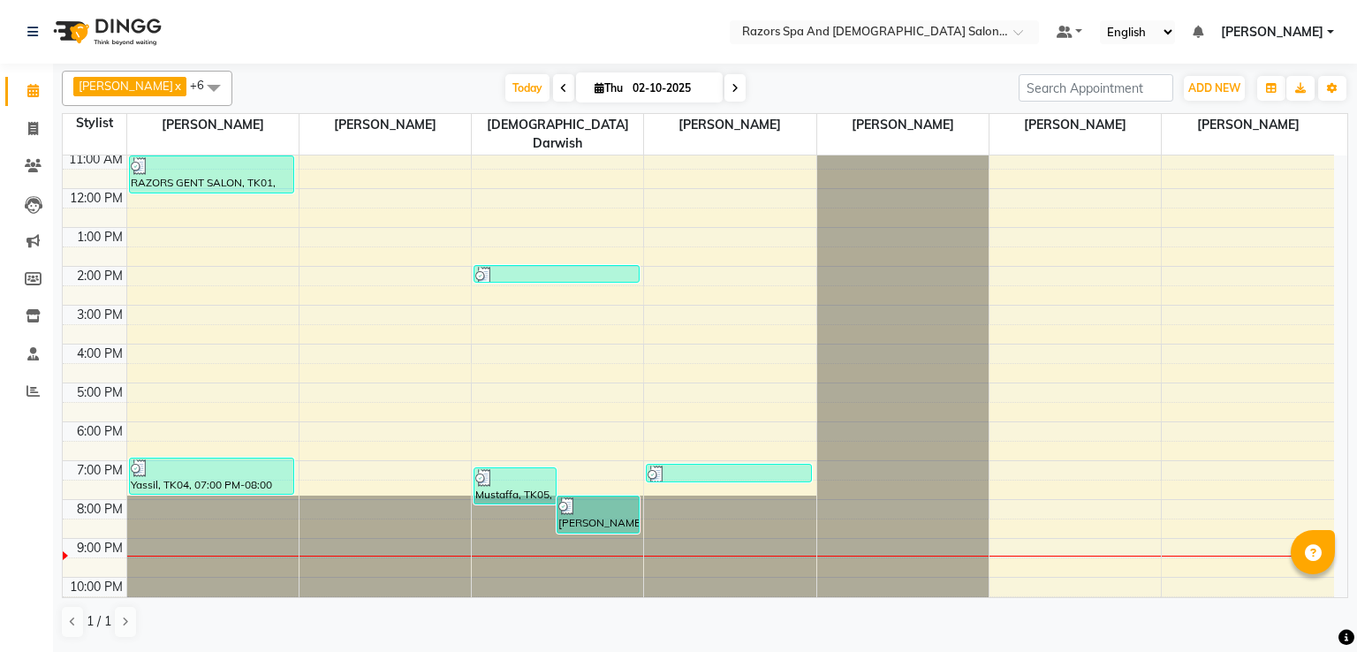
click at [569, 120] on span "[DEMOGRAPHIC_DATA] Darwish" at bounding box center [557, 134] width 171 height 41
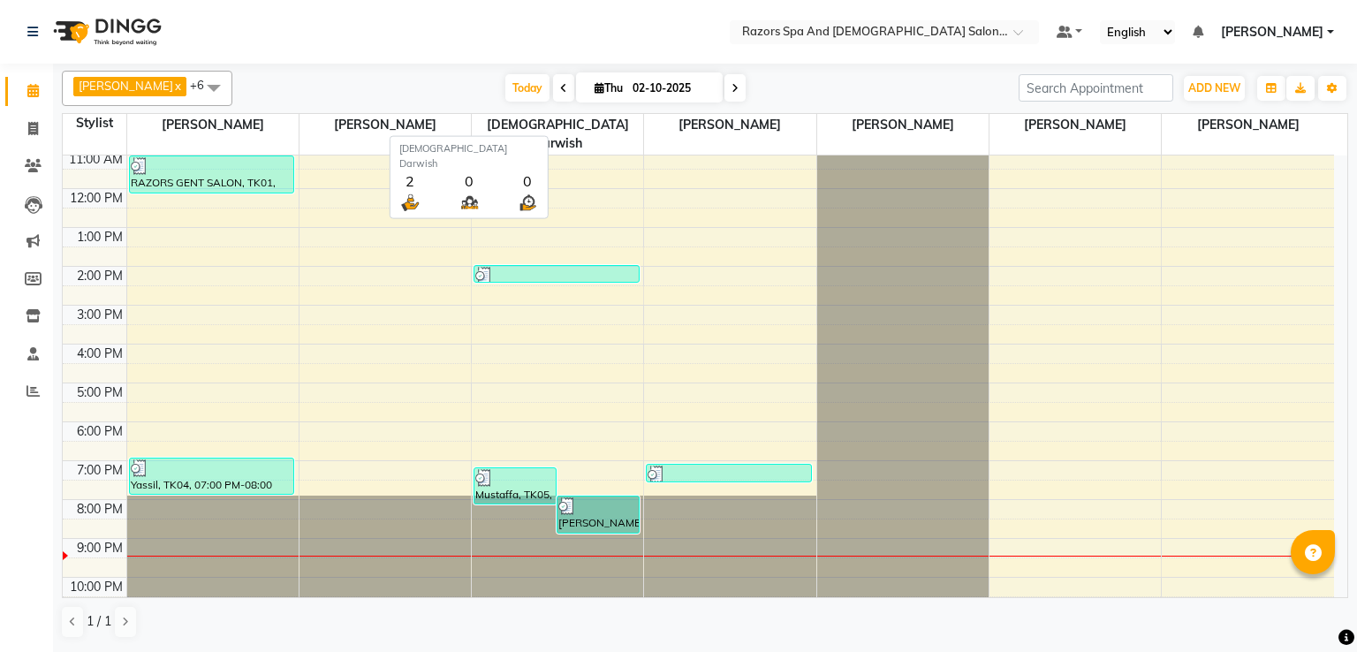
click at [567, 89] on icon at bounding box center [563, 88] width 7 height 11
type input "01-10-2025"
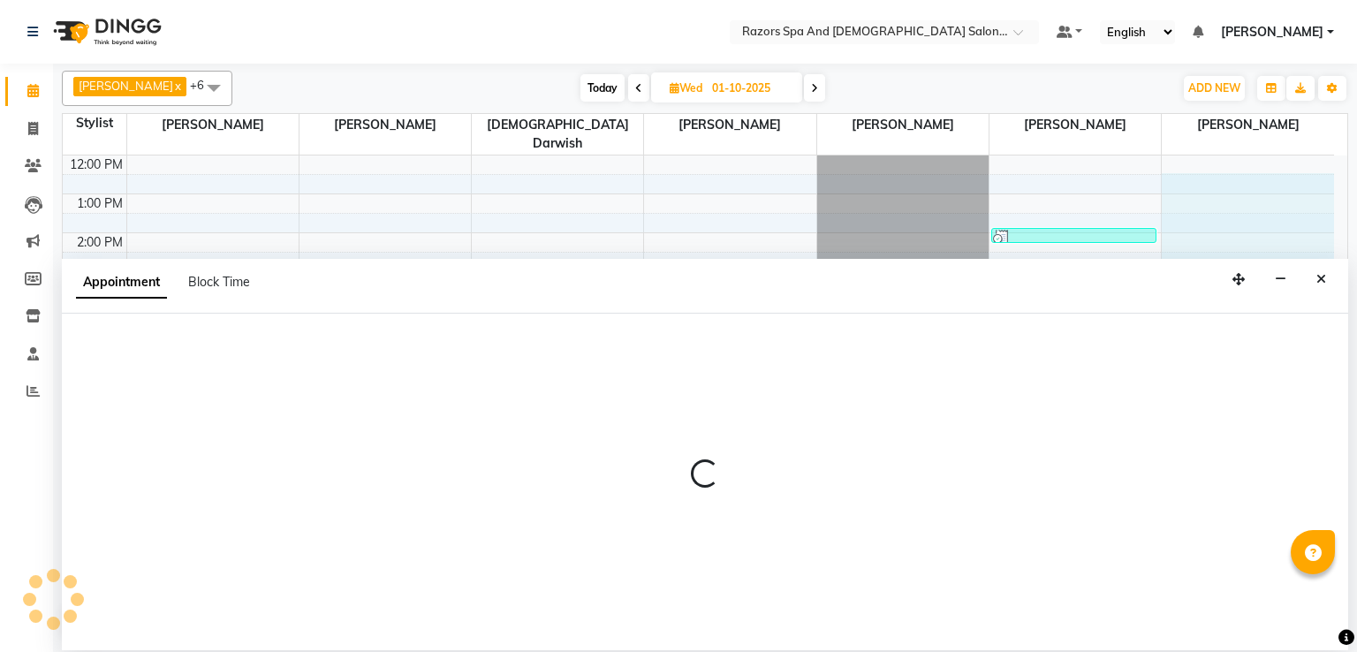
scroll to position [116, 0]
select select "92552"
select select "750"
select select "tentative"
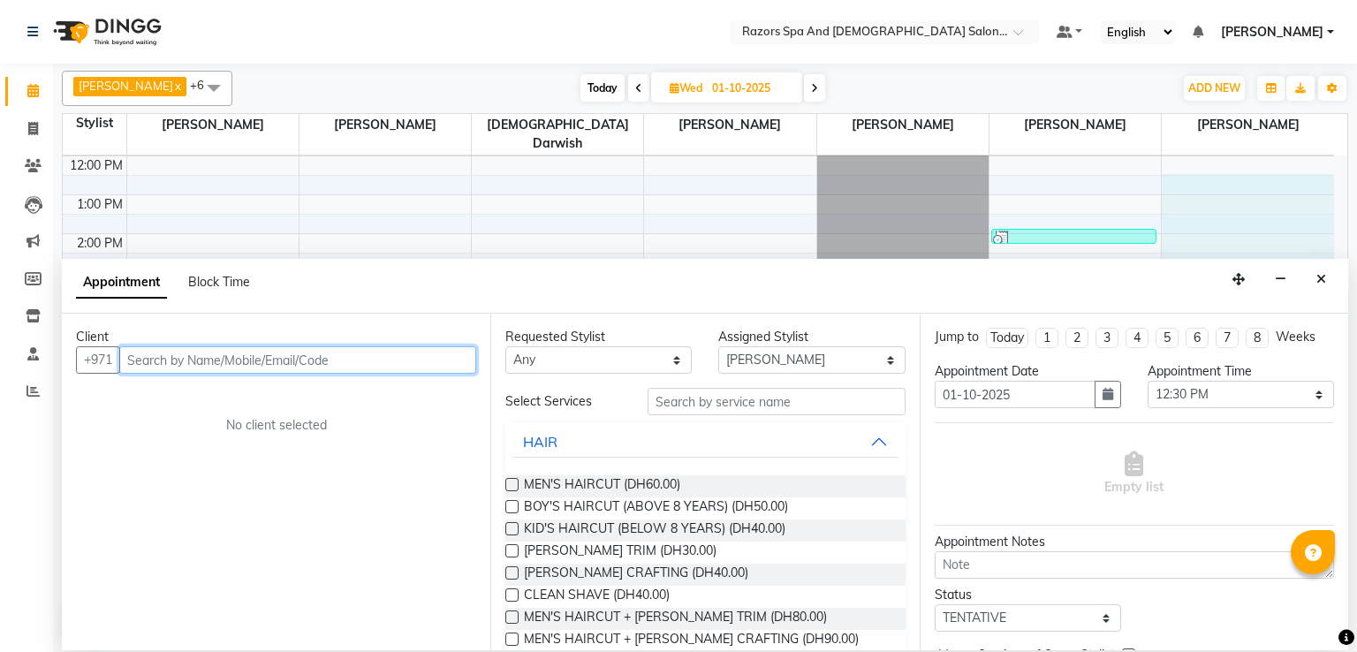
scroll to position [117, 0]
click at [1330, 281] on button "Close" at bounding box center [1321, 279] width 26 height 27
